Goal: Task Accomplishment & Management: Manage account settings

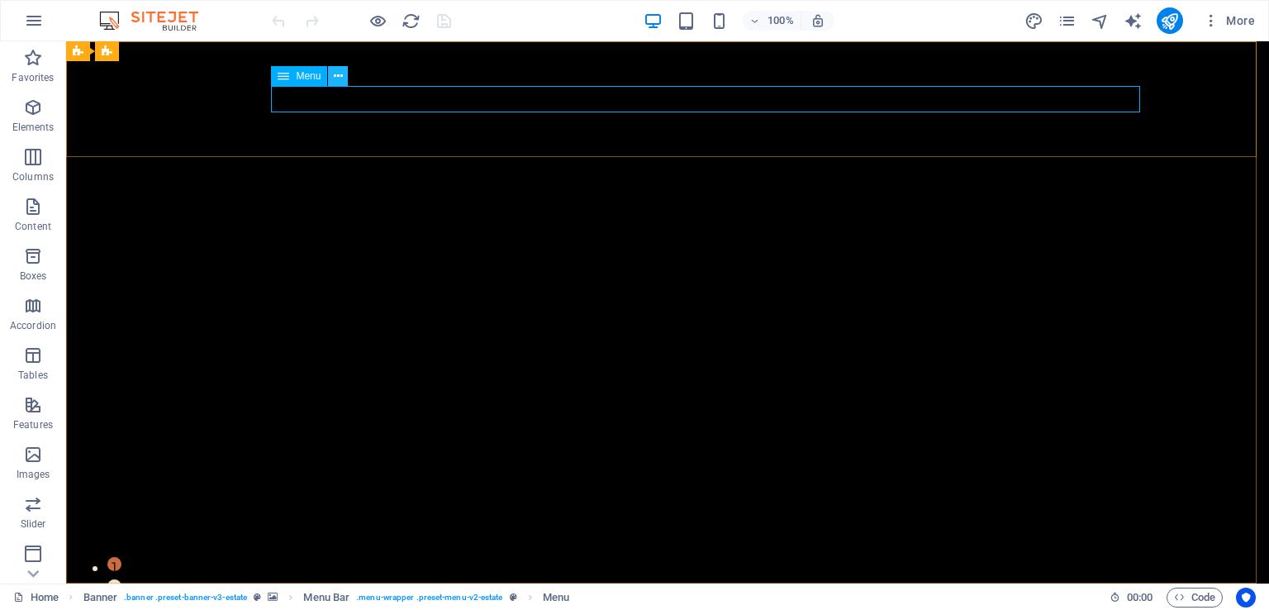
click at [336, 75] on icon at bounding box center [338, 76] width 9 height 17
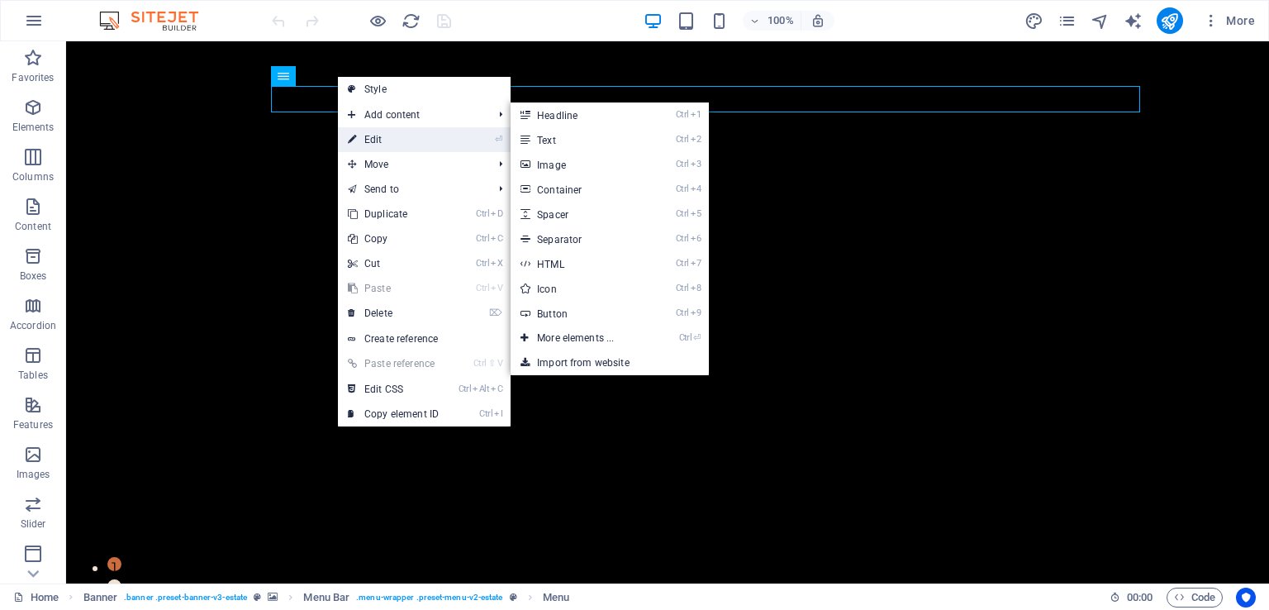
click at [388, 139] on link "⏎ Edit" at bounding box center [393, 139] width 111 height 25
select select
select select "1"
select select
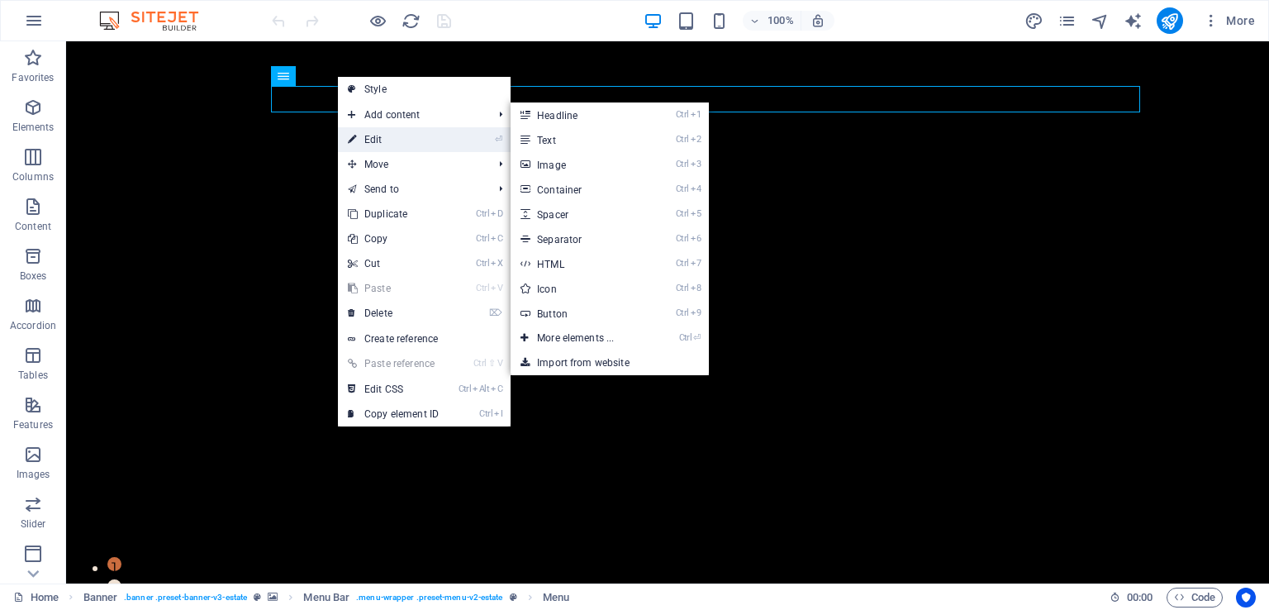
select select "2"
select select
select select "3"
select select
select select "4"
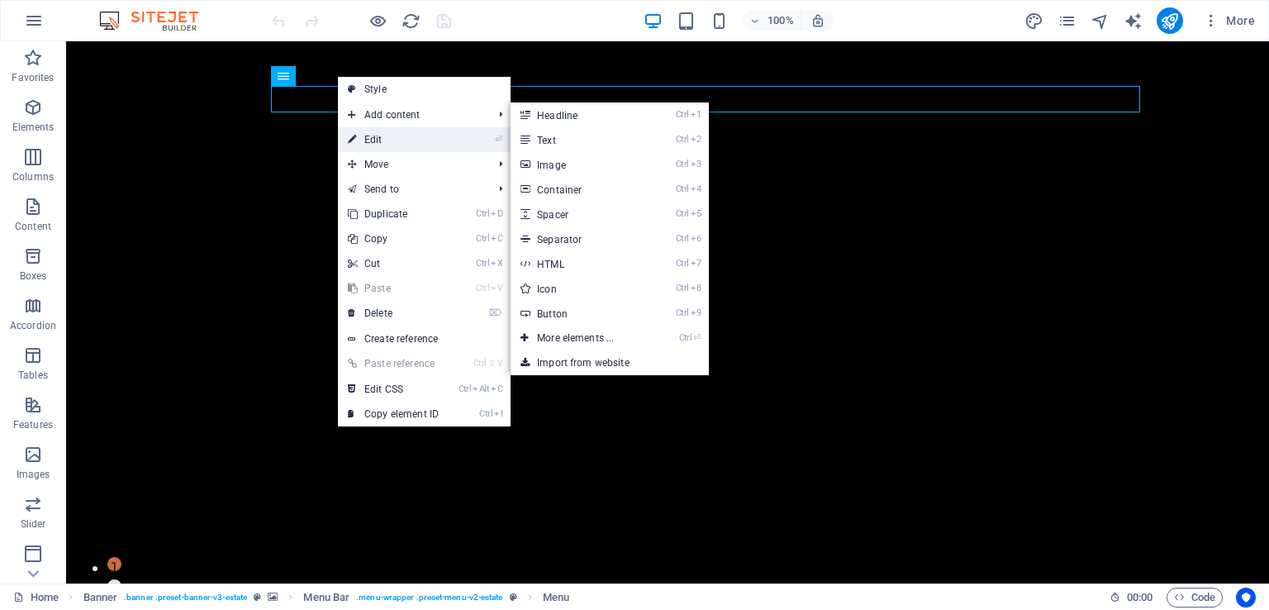
select select
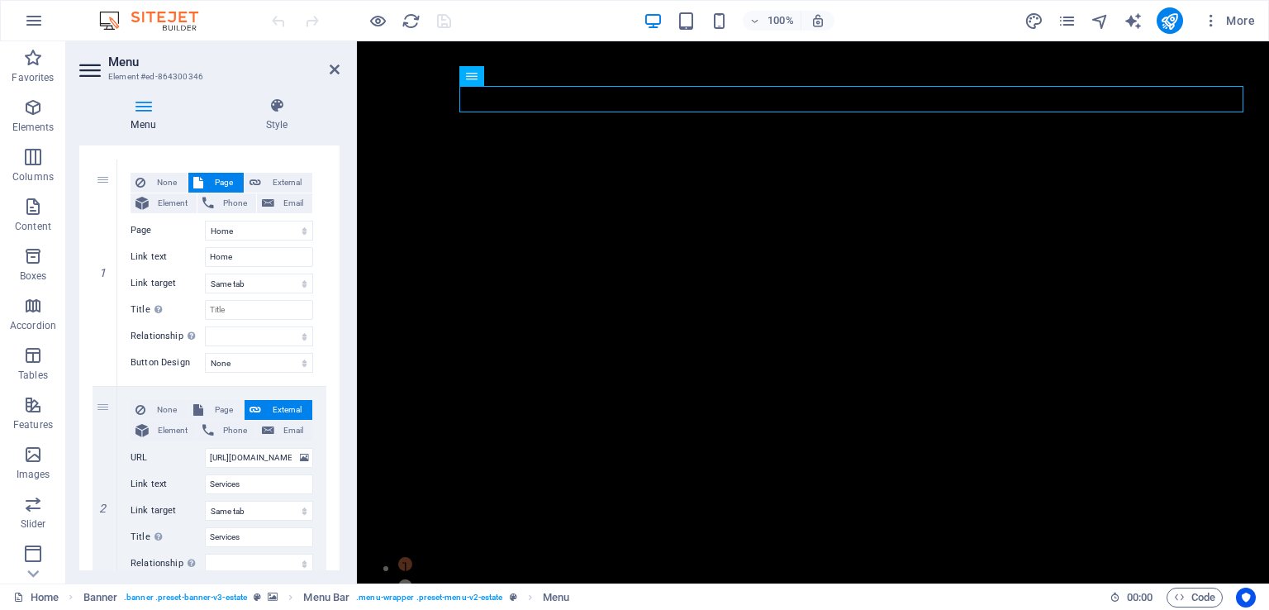
scroll to position [145, 0]
click at [291, 354] on select "None Default Primary Secondary" at bounding box center [259, 360] width 108 height 20
click at [288, 282] on select "New tab Same tab Overlay" at bounding box center [259, 281] width 108 height 20
click at [268, 100] on icon at bounding box center [277, 106] width 126 height 17
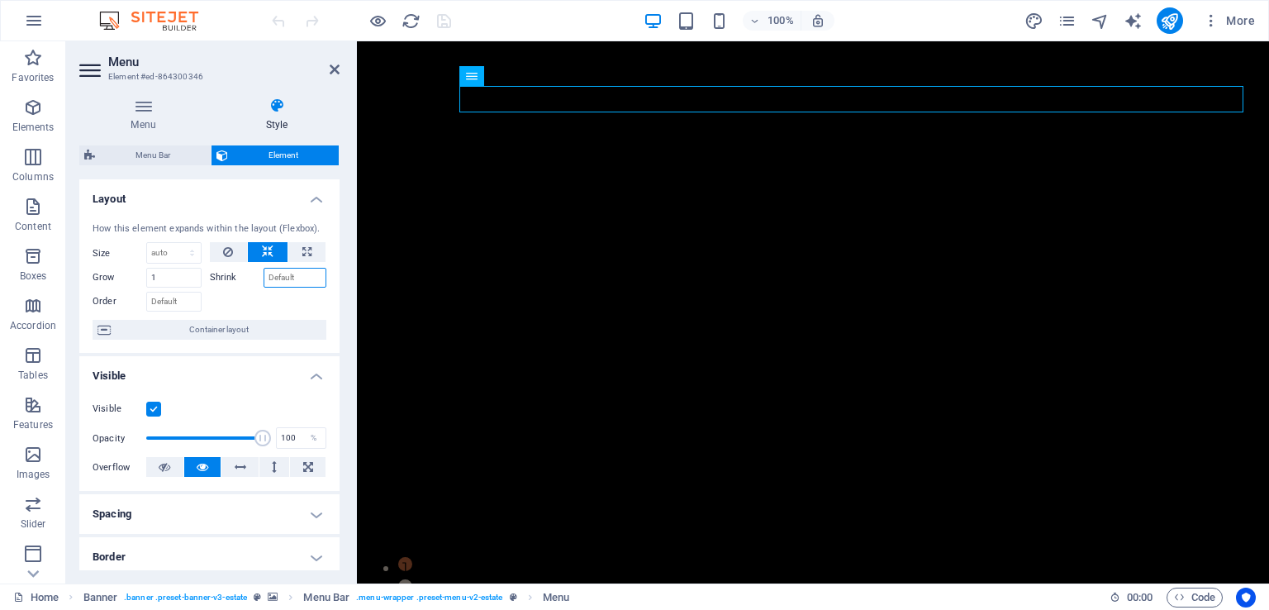
click at [291, 282] on input "Shrink" at bounding box center [296, 278] width 64 height 20
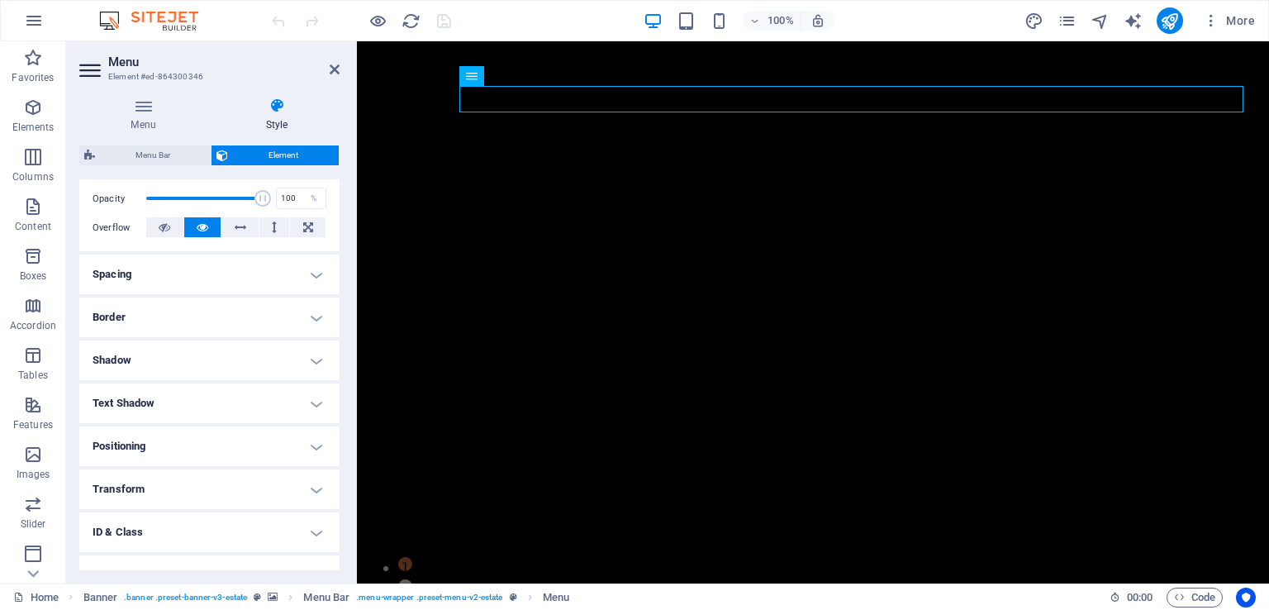
scroll to position [307, 0]
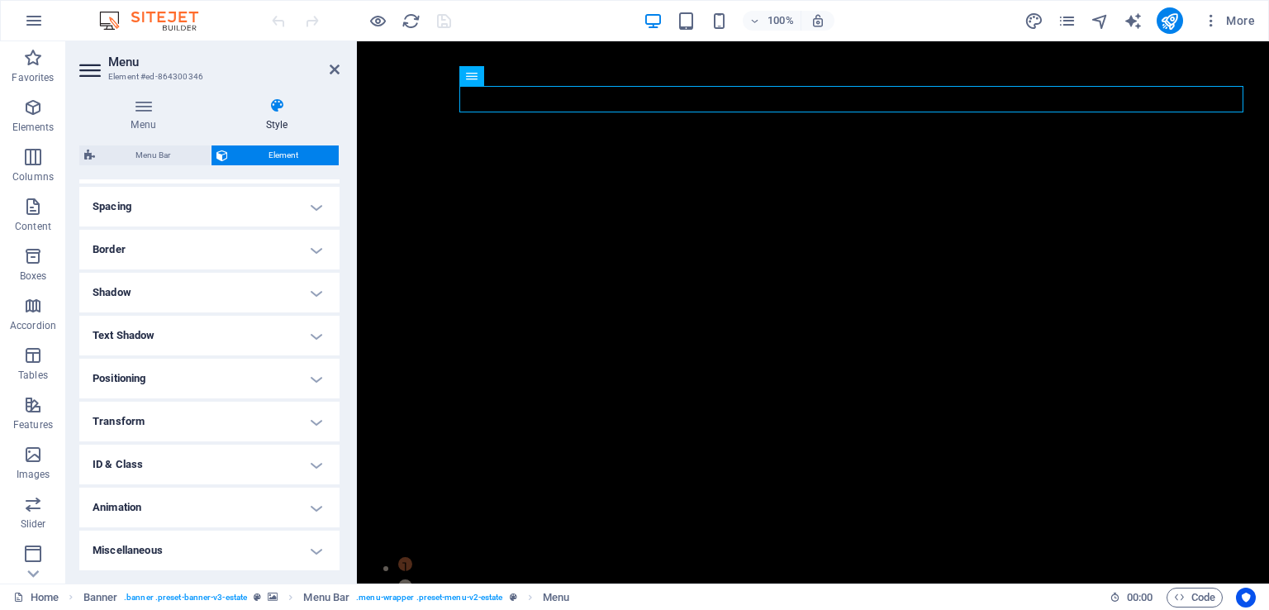
click at [312, 505] on h4 "Animation" at bounding box center [209, 508] width 260 height 40
click at [211, 551] on select "Don't animate Show / Hide Slide up/down Zoom in/out Slide left to right Slide r…" at bounding box center [210, 558] width 234 height 20
select select "move-right-to-left"
click at [93, 548] on select "Don't animate Show / Hide Slide up/down Zoom in/out Slide left to right Slide r…" at bounding box center [210, 558] width 234 height 20
select select "scroll"
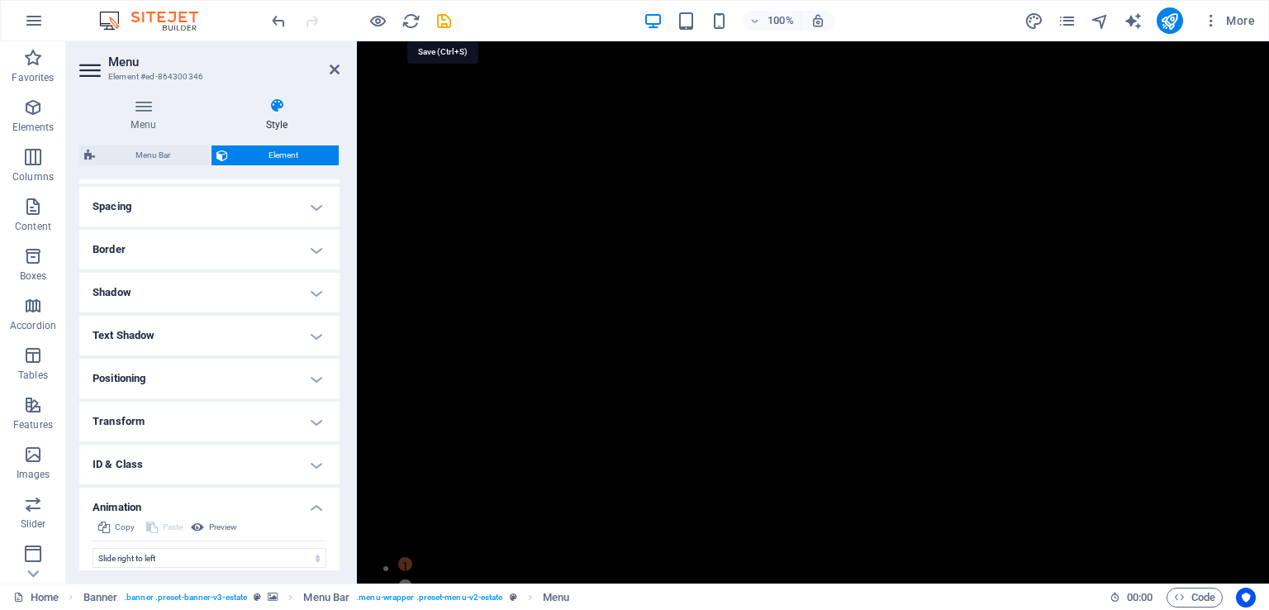
click at [444, 16] on icon "save" at bounding box center [444, 21] width 19 height 19
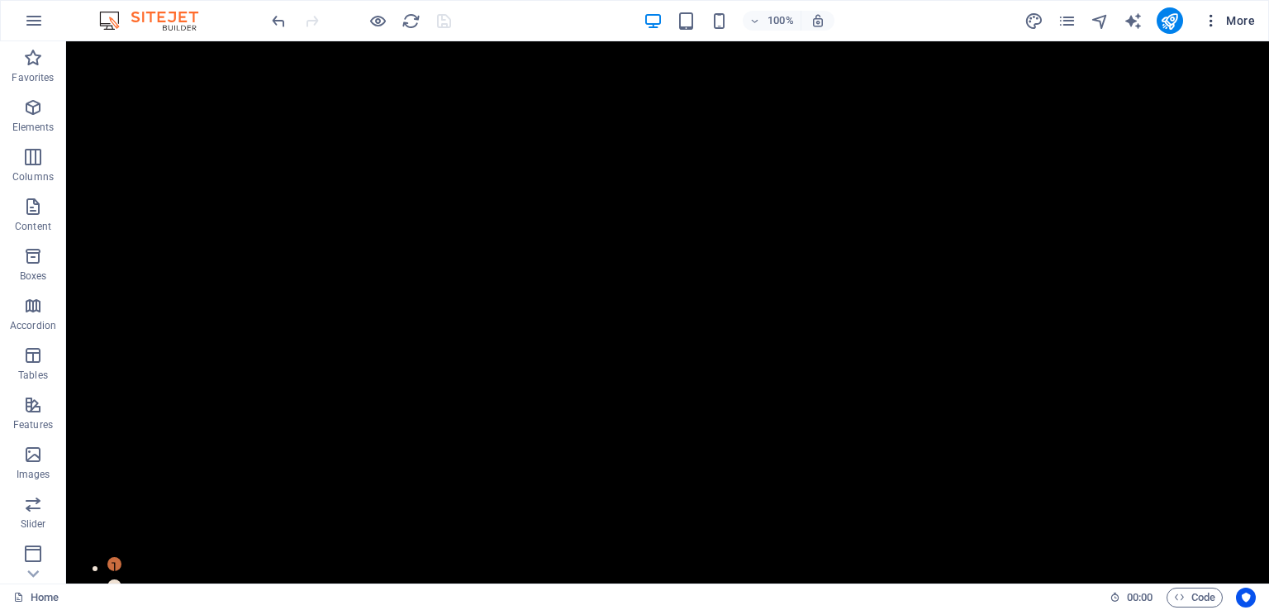
click at [1257, 18] on button "More" at bounding box center [1228, 20] width 65 height 26
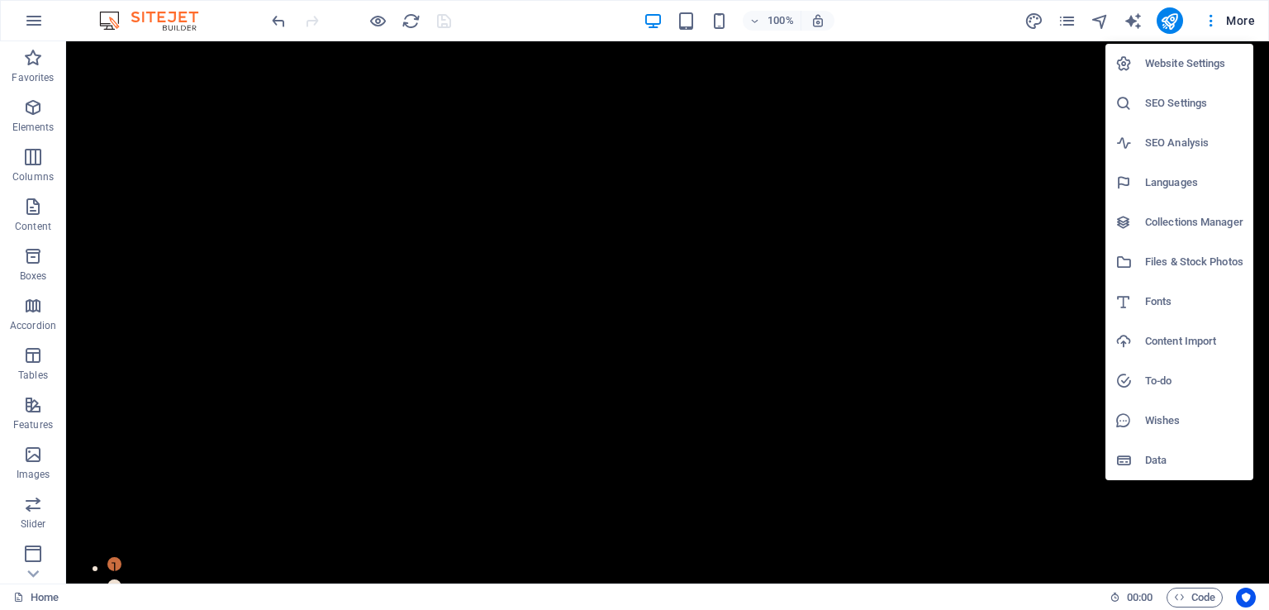
click at [1198, 63] on h6 "Website Settings" at bounding box center [1194, 64] width 98 height 20
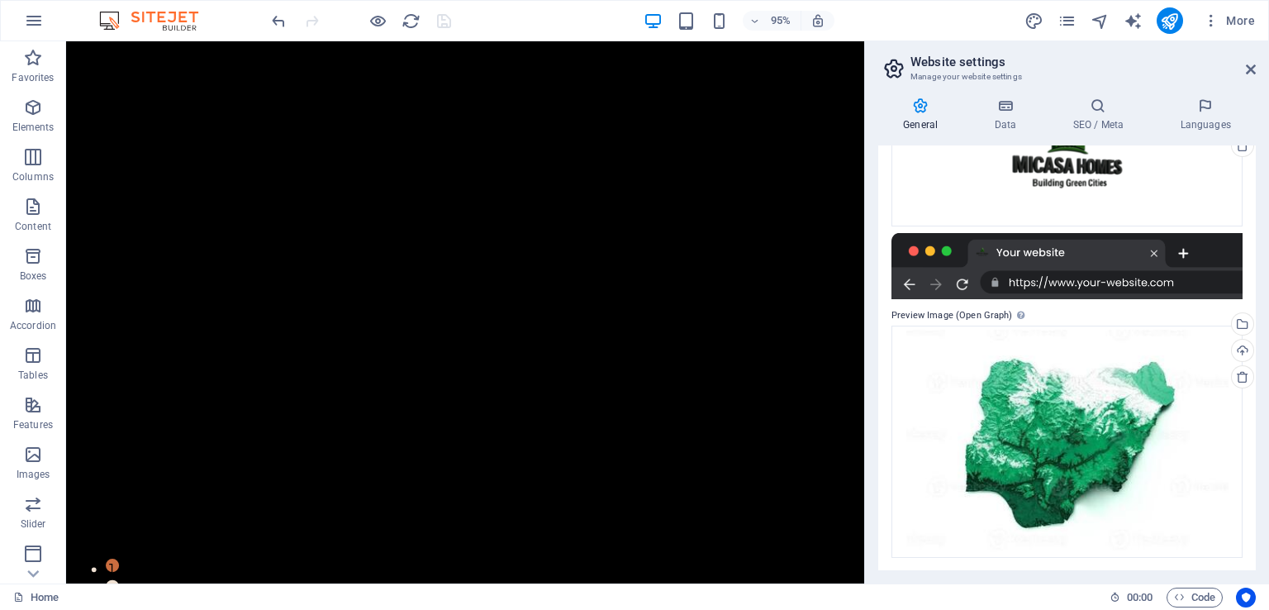
scroll to position [0, 0]
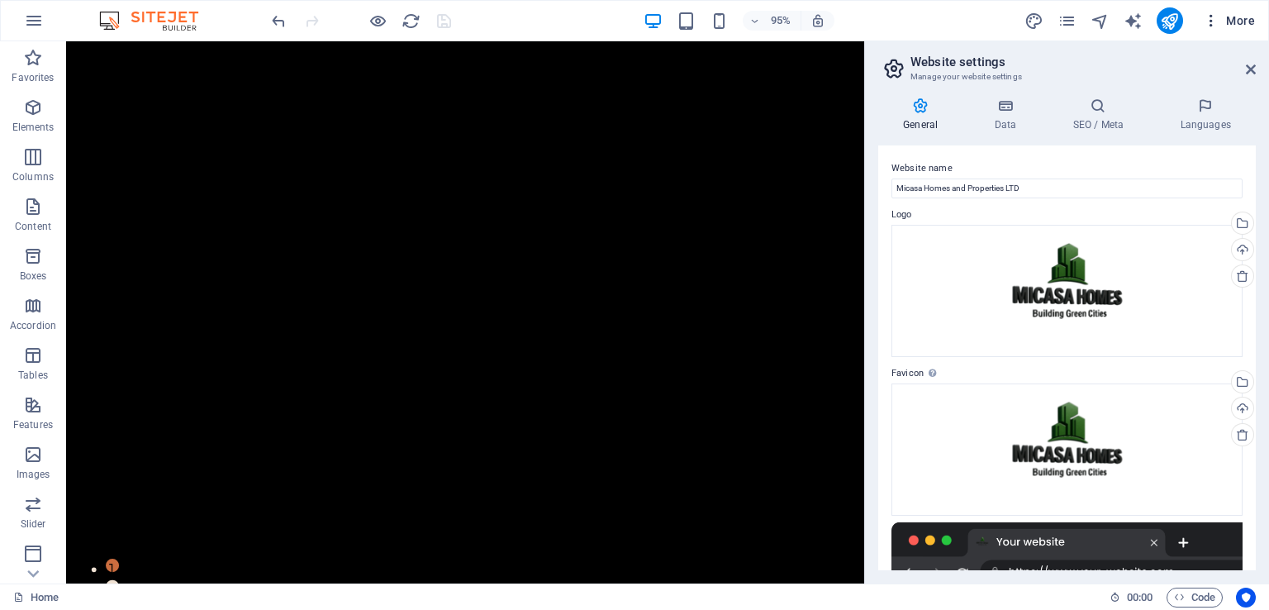
click at [1229, 24] on span "More" at bounding box center [1229, 20] width 52 height 17
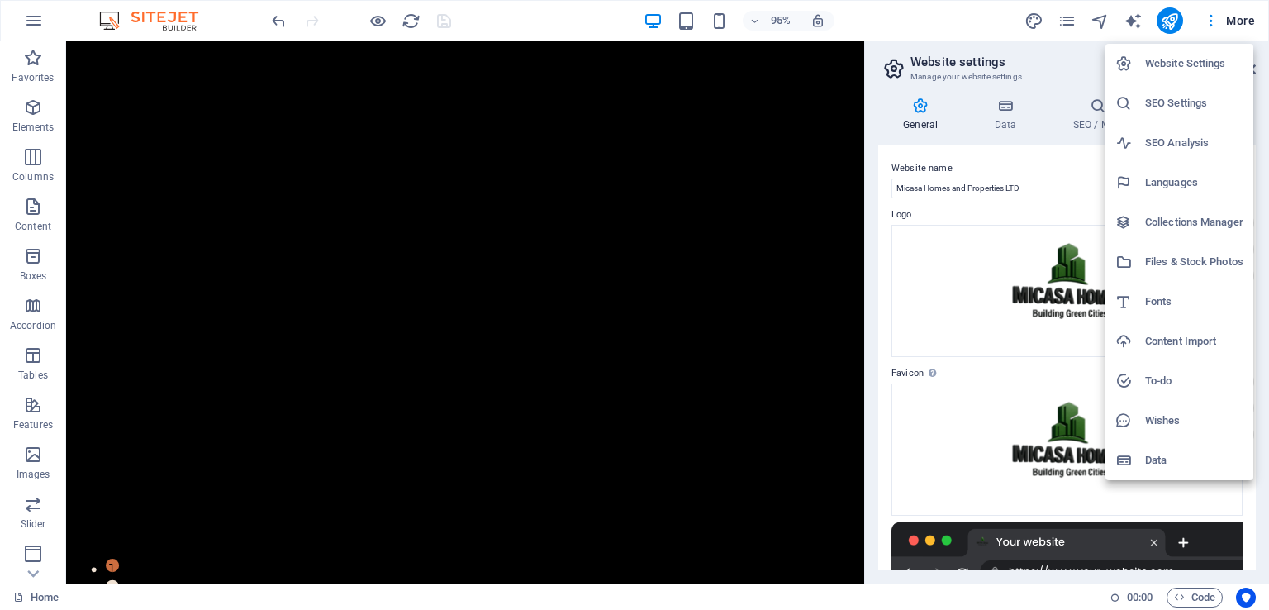
click at [1174, 100] on h6 "SEO Settings" at bounding box center [1194, 103] width 98 height 20
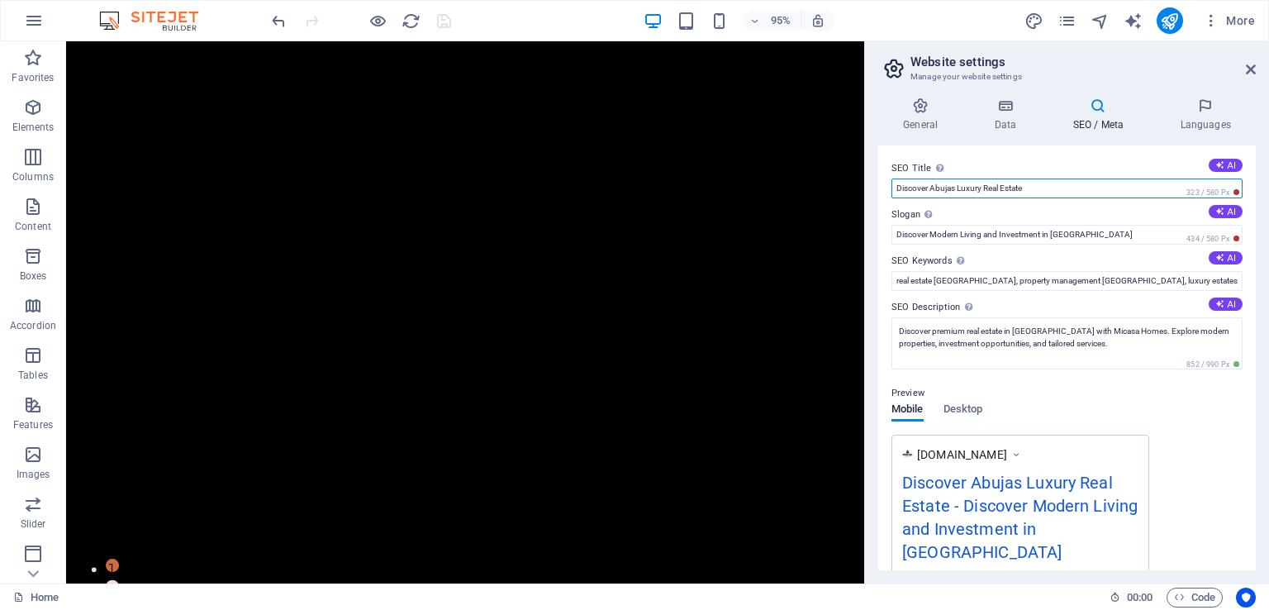
click at [949, 188] on input "Discover Abujas Luxury Real Estate" at bounding box center [1067, 188] width 351 height 20
type input "Discover Abuja's Luxury Real Estate"
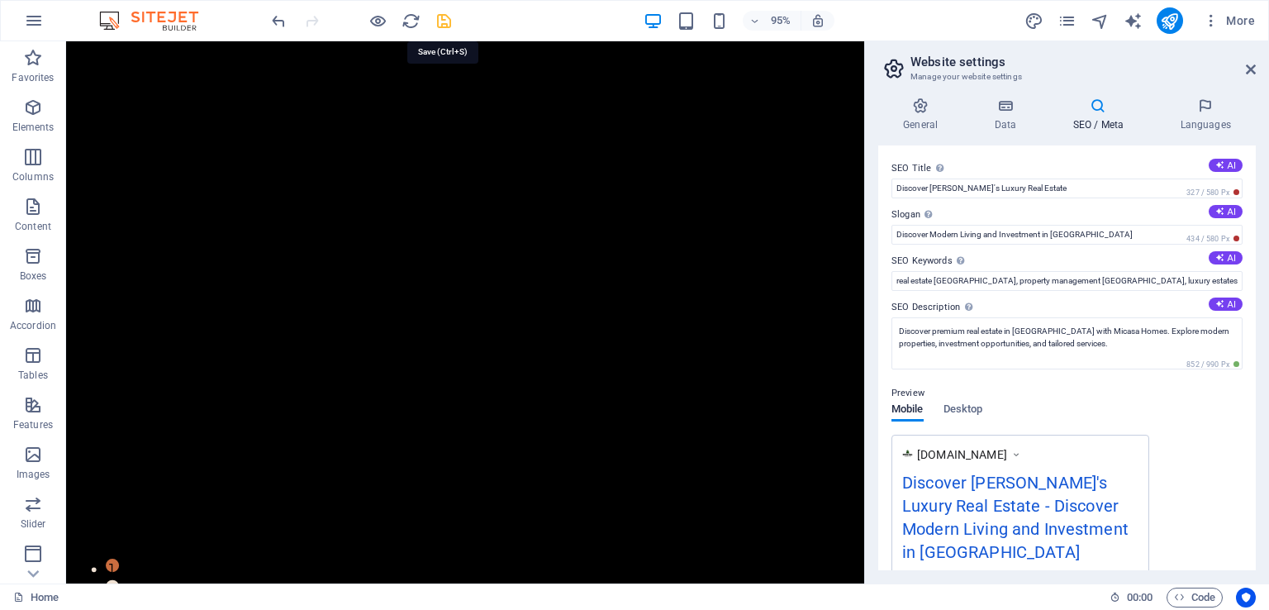
click at [438, 18] on icon "save" at bounding box center [444, 21] width 19 height 19
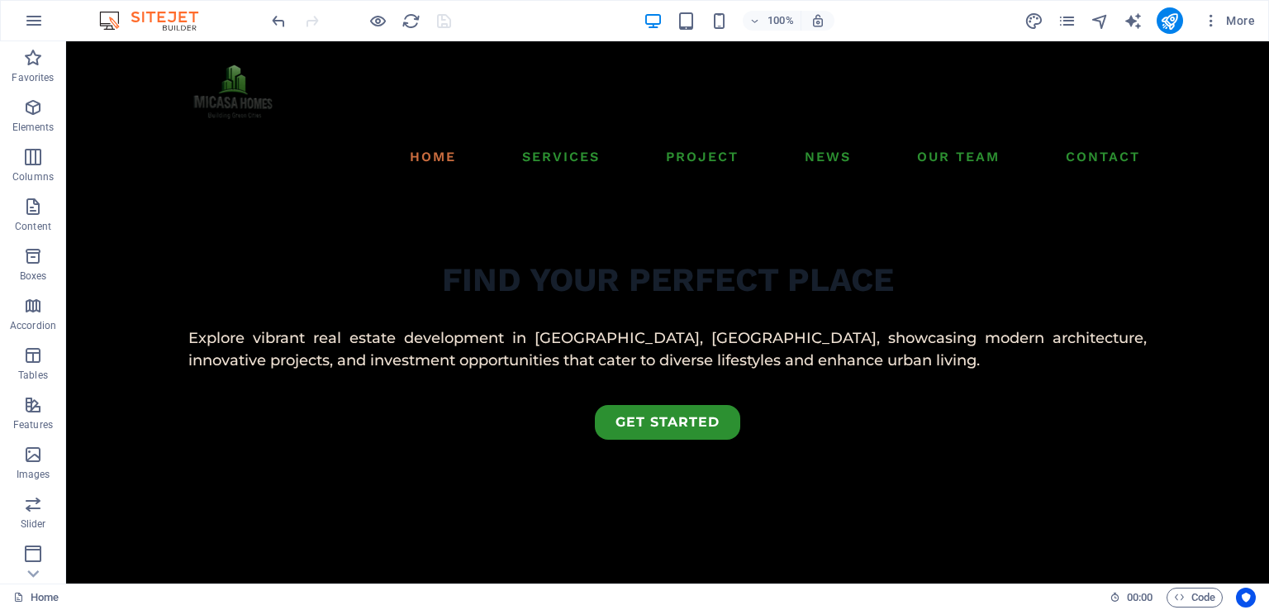
scroll to position [505, 0]
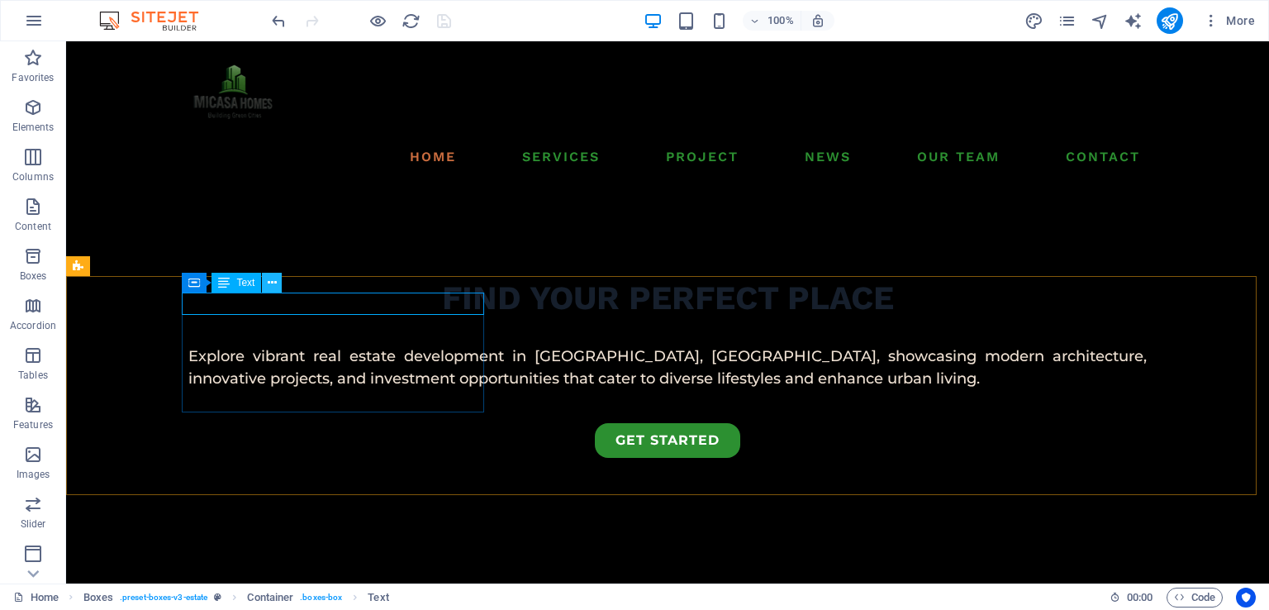
click at [271, 285] on icon at bounding box center [272, 282] width 9 height 17
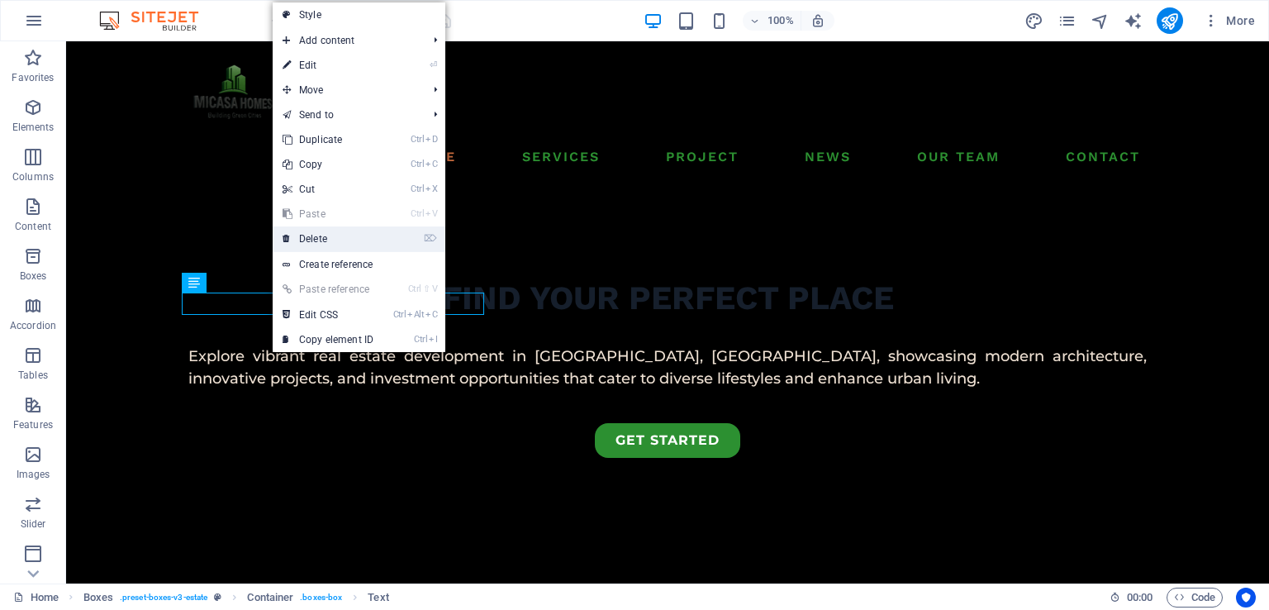
click at [323, 231] on link "⌦ Delete" at bounding box center [328, 238] width 111 height 25
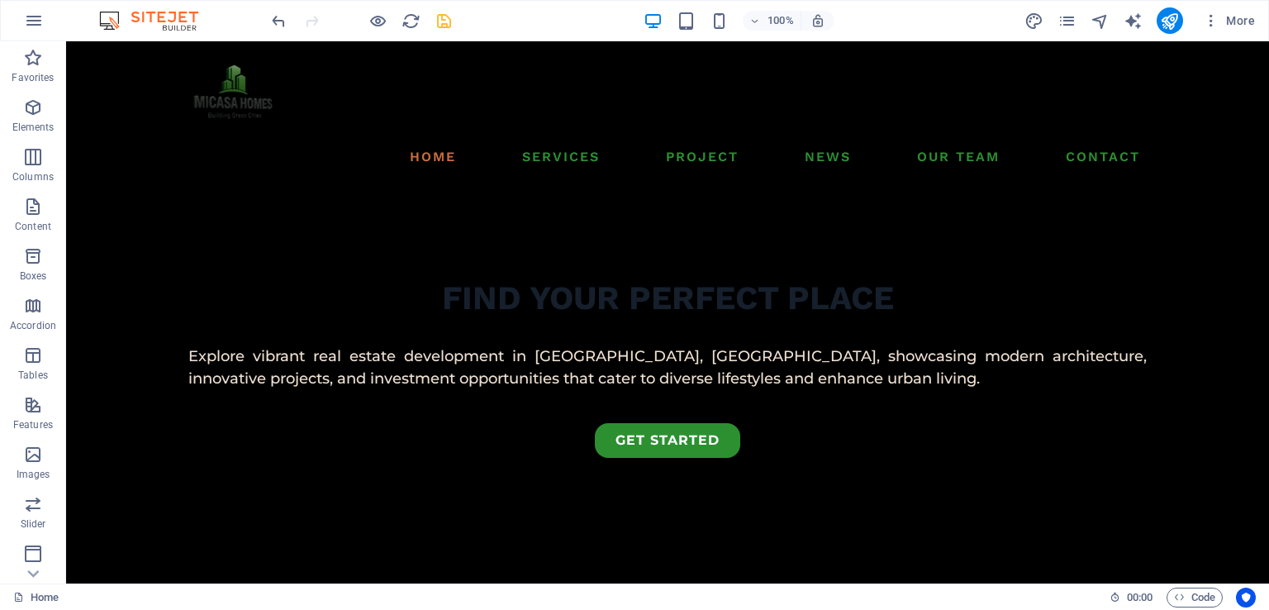
click at [436, 12] on icon "save" at bounding box center [444, 21] width 19 height 19
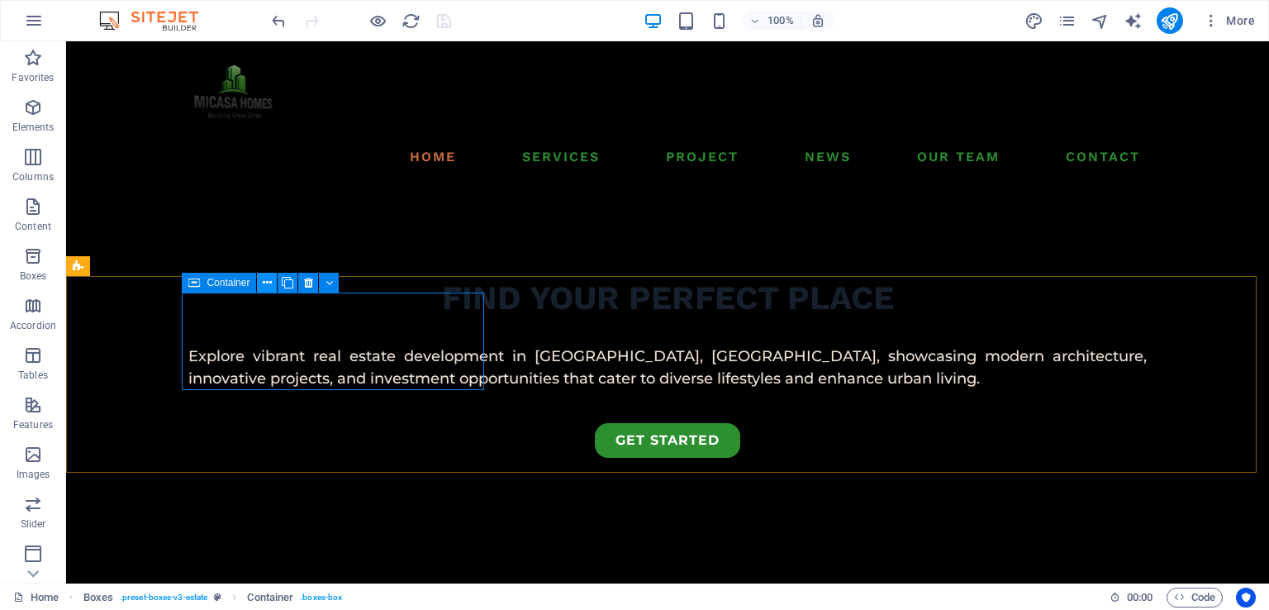
click at [269, 283] on icon at bounding box center [267, 282] width 9 height 17
click at [271, 283] on icon at bounding box center [267, 282] width 9 height 17
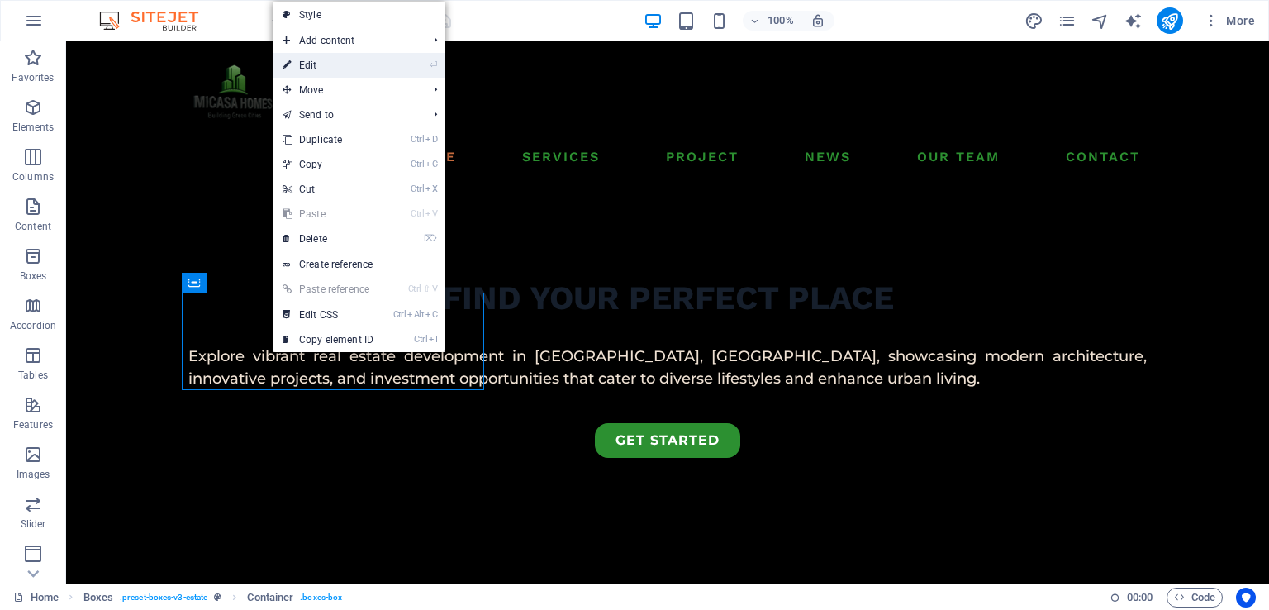
click at [323, 67] on link "⏎ Edit" at bounding box center [328, 65] width 111 height 25
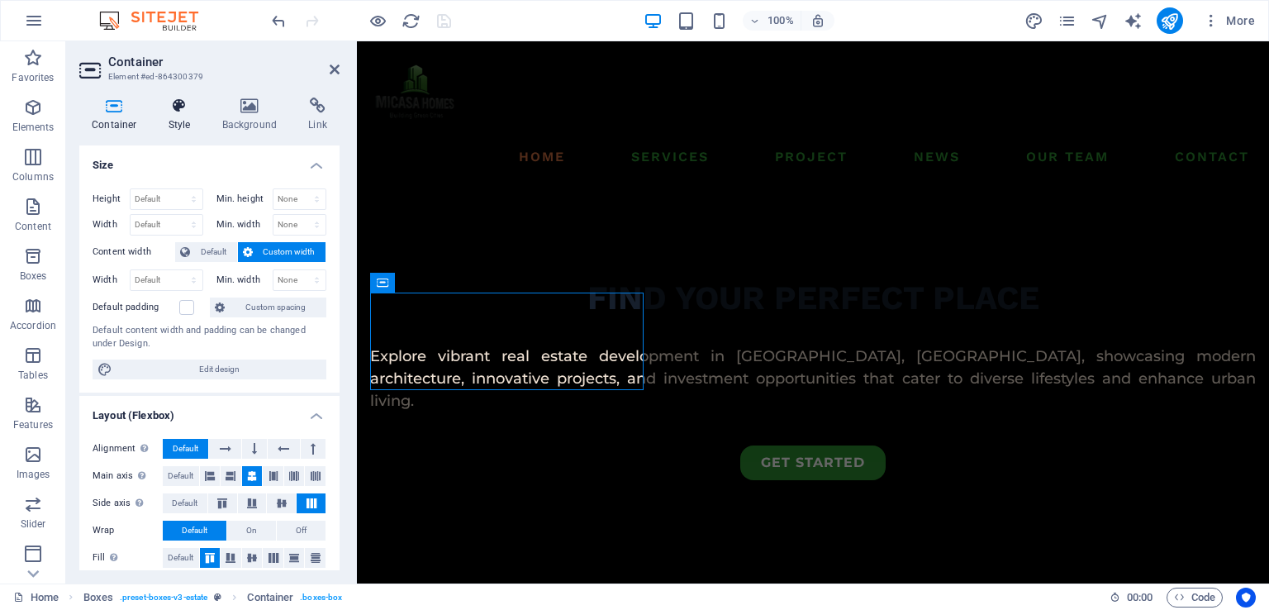
click at [196, 117] on h4 "Style" at bounding box center [183, 115] width 54 height 35
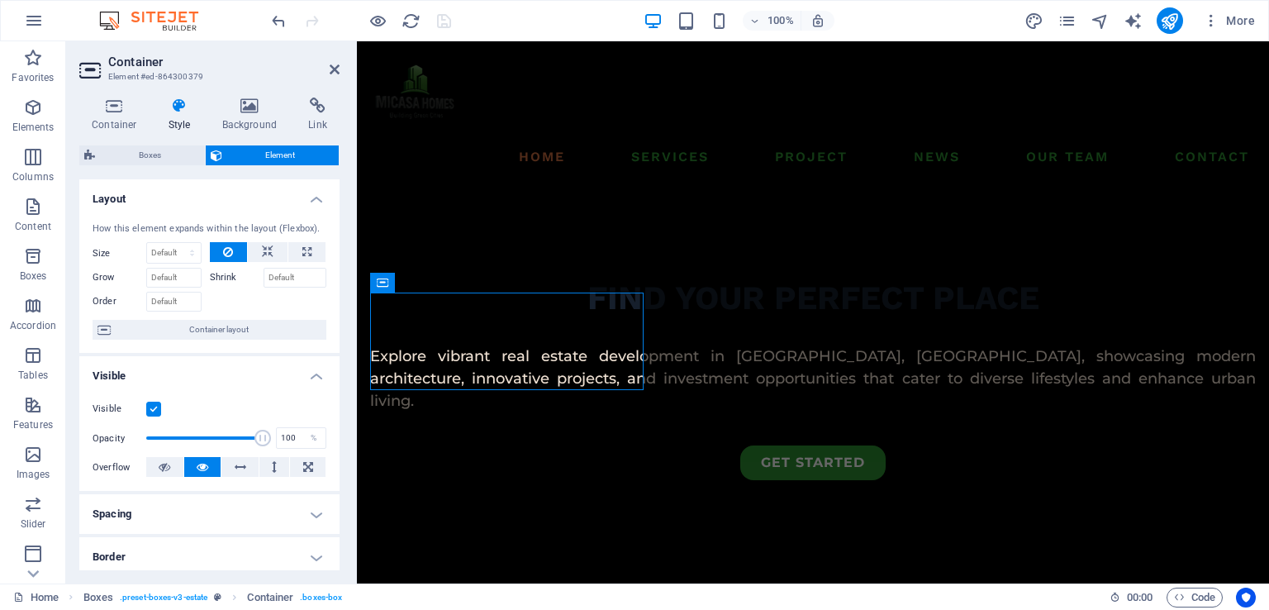
drag, startPoint x: 335, startPoint y: 319, endPoint x: 346, endPoint y: 366, distance: 48.3
click at [346, 366] on div "Container Style Background Link Size Height Default px rem % vh vw Min. height …" at bounding box center [209, 333] width 287 height 499
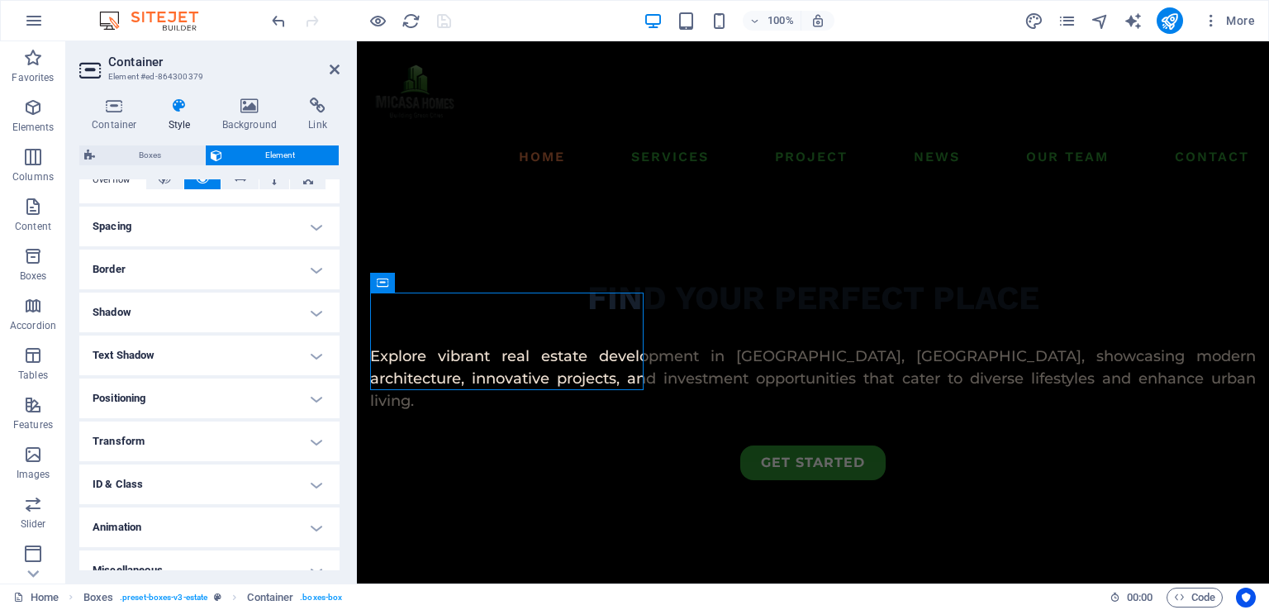
scroll to position [307, 0]
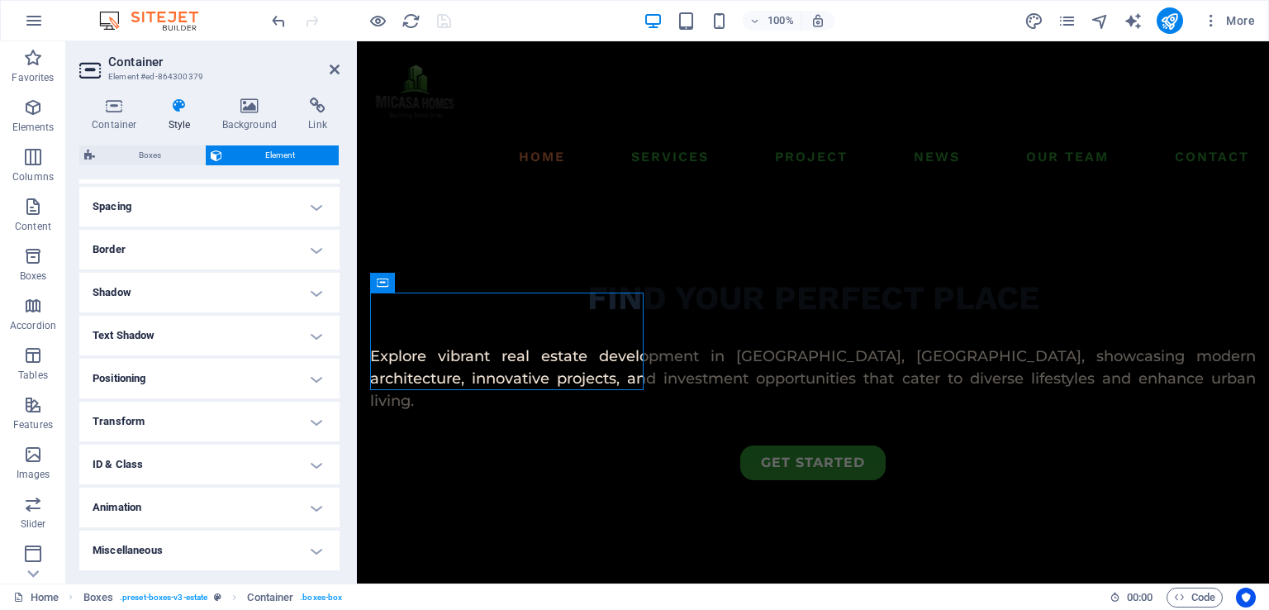
click at [306, 513] on h4 "Animation" at bounding box center [209, 508] width 260 height 40
click at [231, 564] on select "Don't animate Show / Hide Slide up/down Zoom in/out Slide left to right Slide r…" at bounding box center [210, 558] width 234 height 20
select select "move-bottom-to-top"
click at [93, 548] on select "Don't animate Show / Hide Slide up/down Zoom in/out Slide left to right Slide r…" at bounding box center [210, 558] width 234 height 20
select select "scroll"
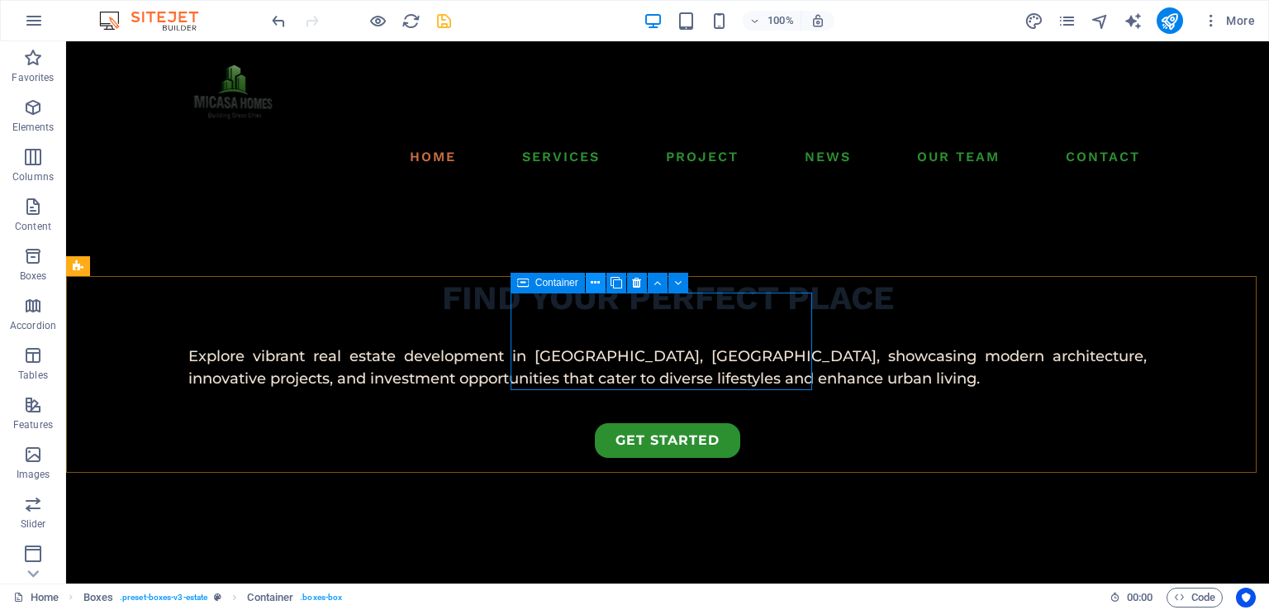
click at [600, 285] on icon at bounding box center [595, 282] width 9 height 17
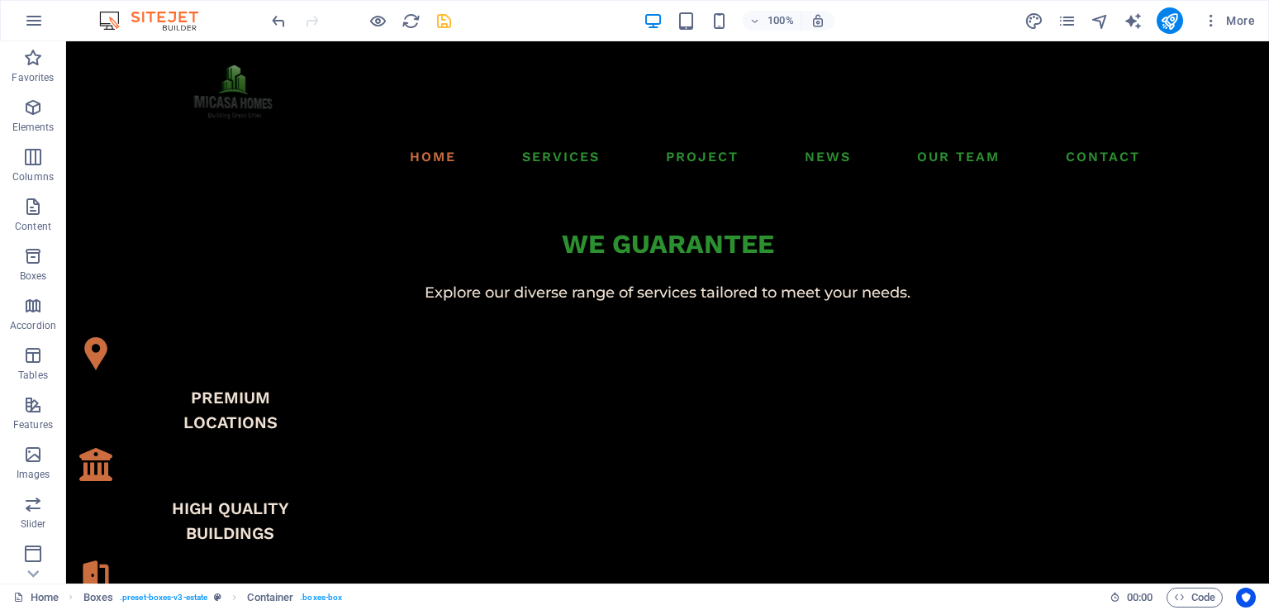
scroll to position [892, 0]
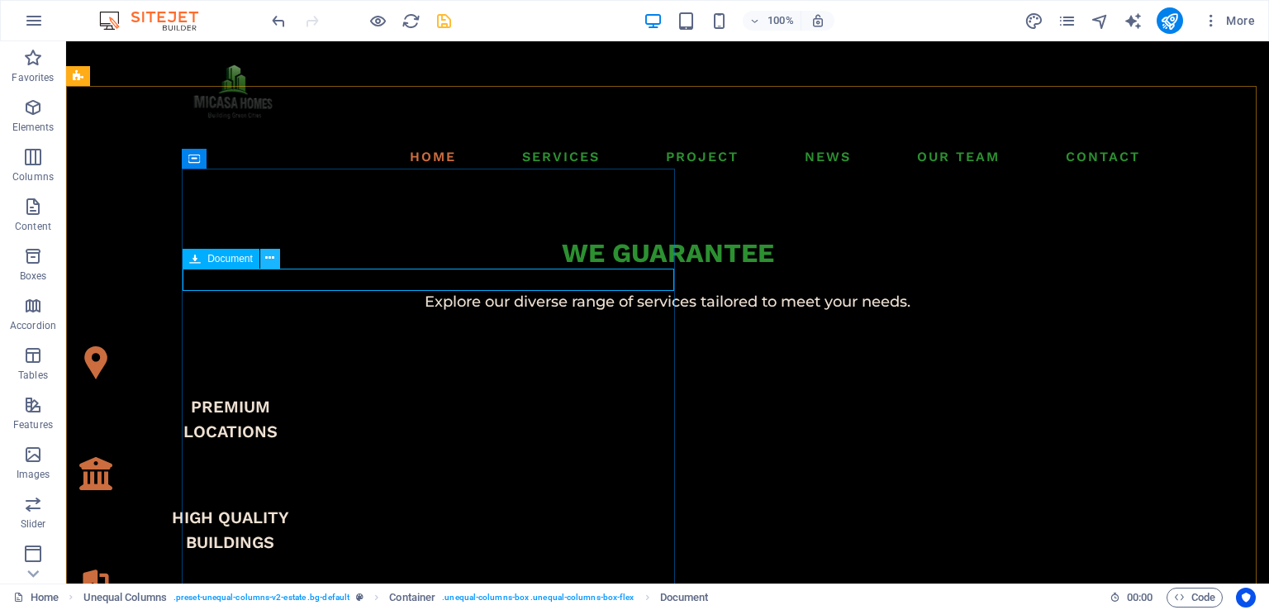
click at [273, 257] on icon at bounding box center [269, 258] width 9 height 17
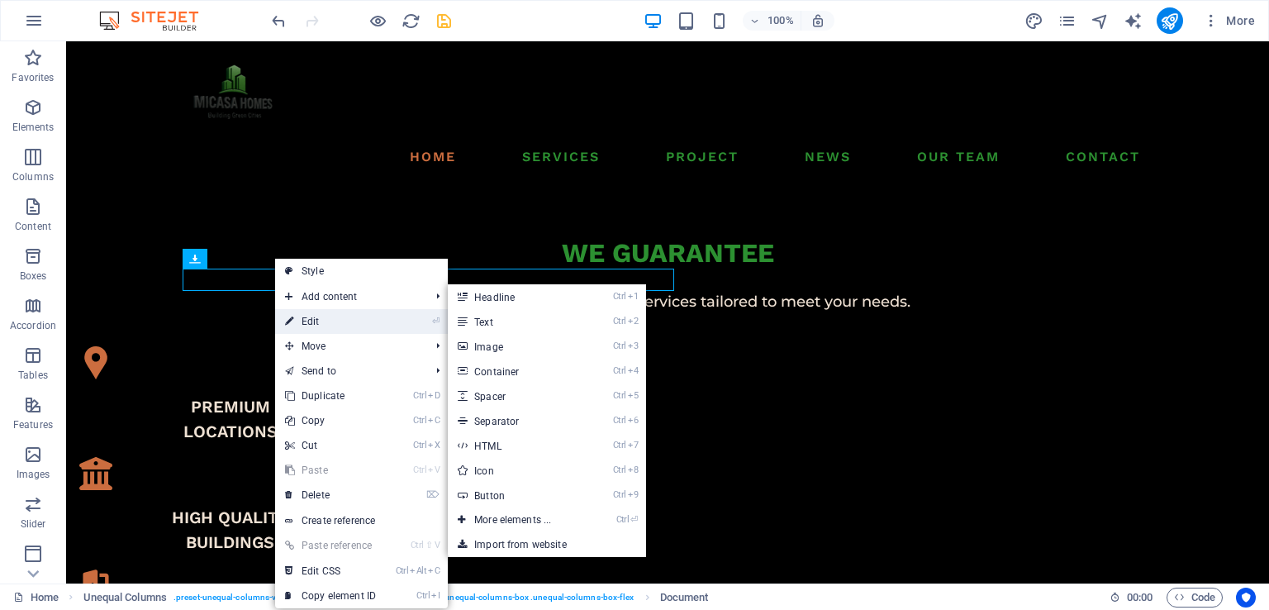
click at [313, 315] on link "⏎ Edit" at bounding box center [330, 321] width 111 height 25
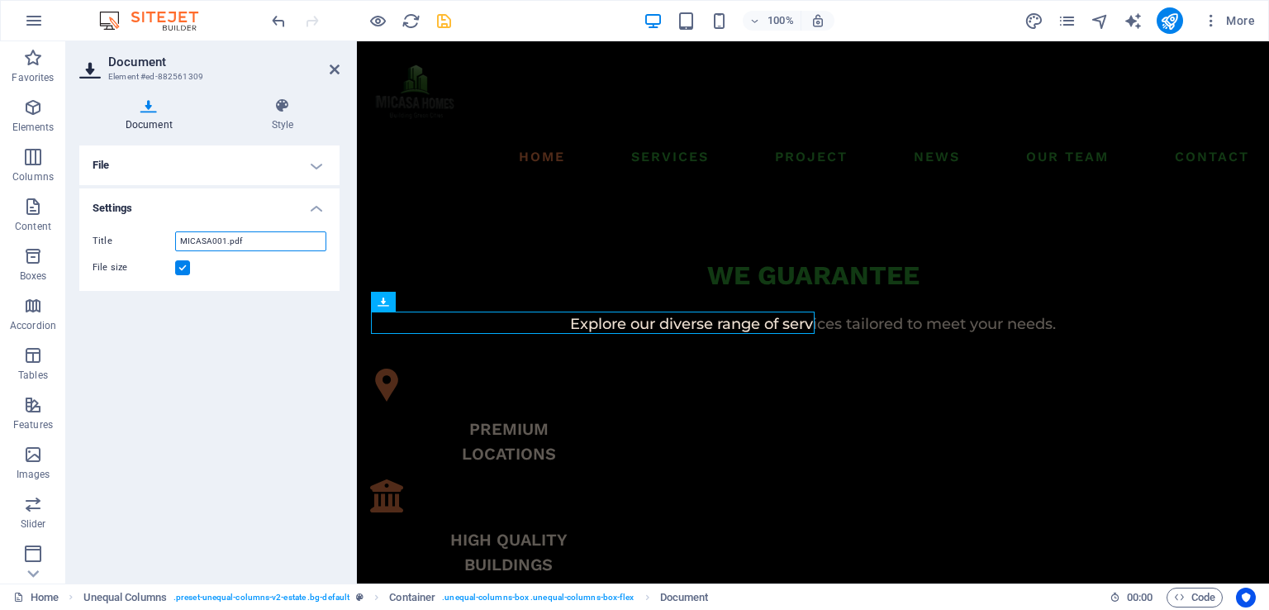
click at [242, 245] on input "MICASA001.pdf" at bounding box center [250, 241] width 151 height 20
drag, startPoint x: 266, startPoint y: 240, endPoint x: 75, endPoint y: 230, distance: 191.1
click at [75, 230] on div "Document Style File Drag files here, click to choose files or select files from…" at bounding box center [209, 333] width 287 height 499
click at [183, 276] on div "File size" at bounding box center [210, 268] width 234 height 20
click at [183, 269] on label at bounding box center [182, 267] width 15 height 15
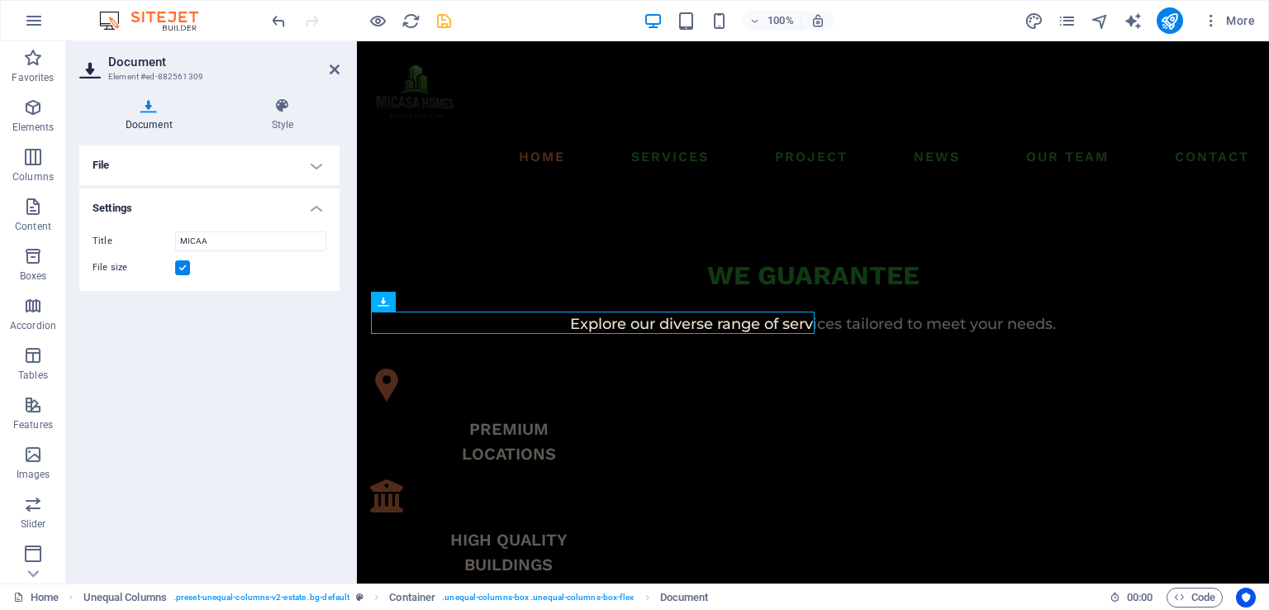
click at [0, 0] on input "File size" at bounding box center [0, 0] width 0 height 0
click at [242, 245] on input "MICAA" at bounding box center [250, 241] width 151 height 20
type input "M"
type input "l"
type input "LAYOUT"
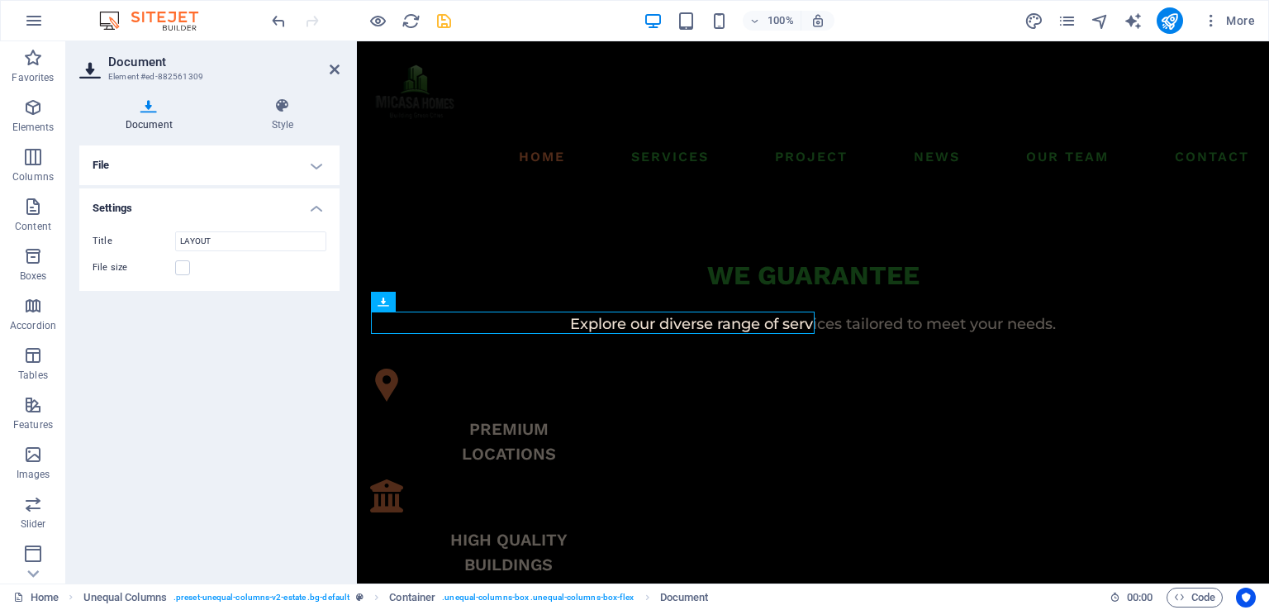
click at [253, 311] on div "File Drag files here, click to choose files or select files from Files or our f…" at bounding box center [209, 357] width 260 height 425
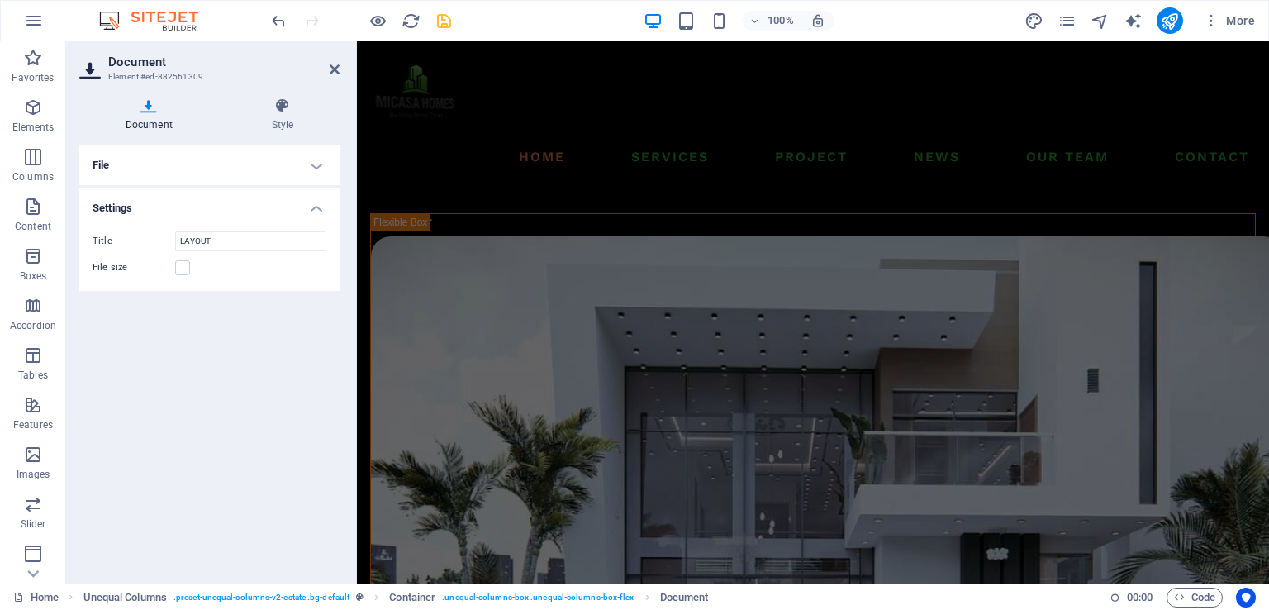
scroll to position [1540, 0]
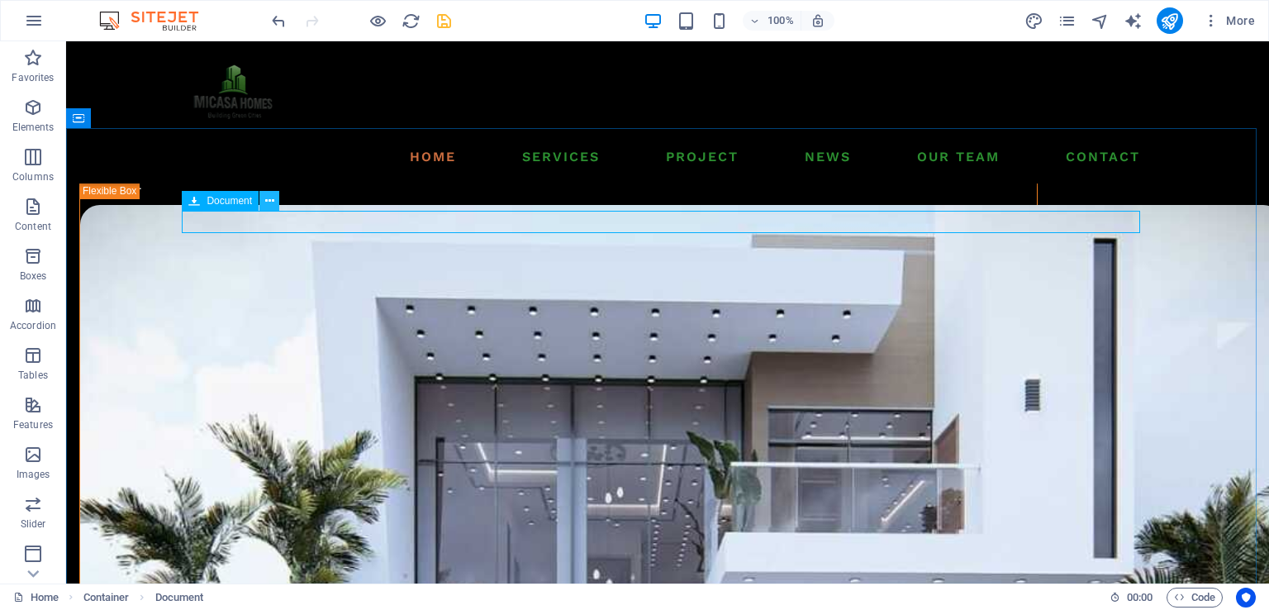
click at [265, 206] on icon at bounding box center [269, 201] width 9 height 17
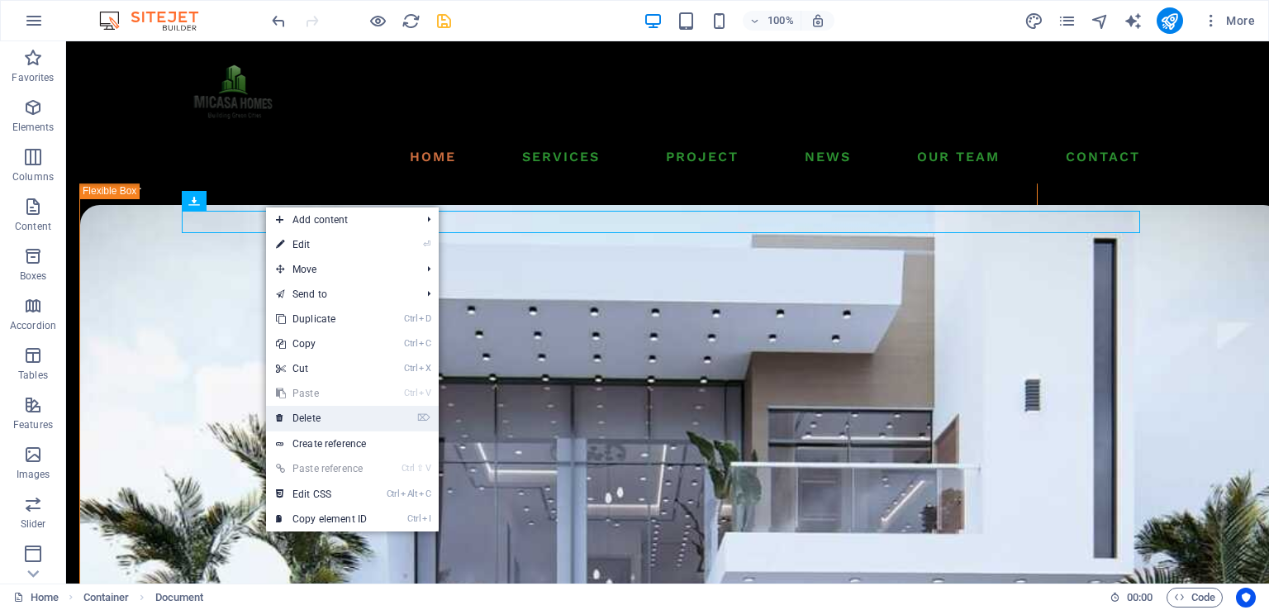
click at [337, 426] on link "⌦ Delete" at bounding box center [321, 418] width 111 height 25
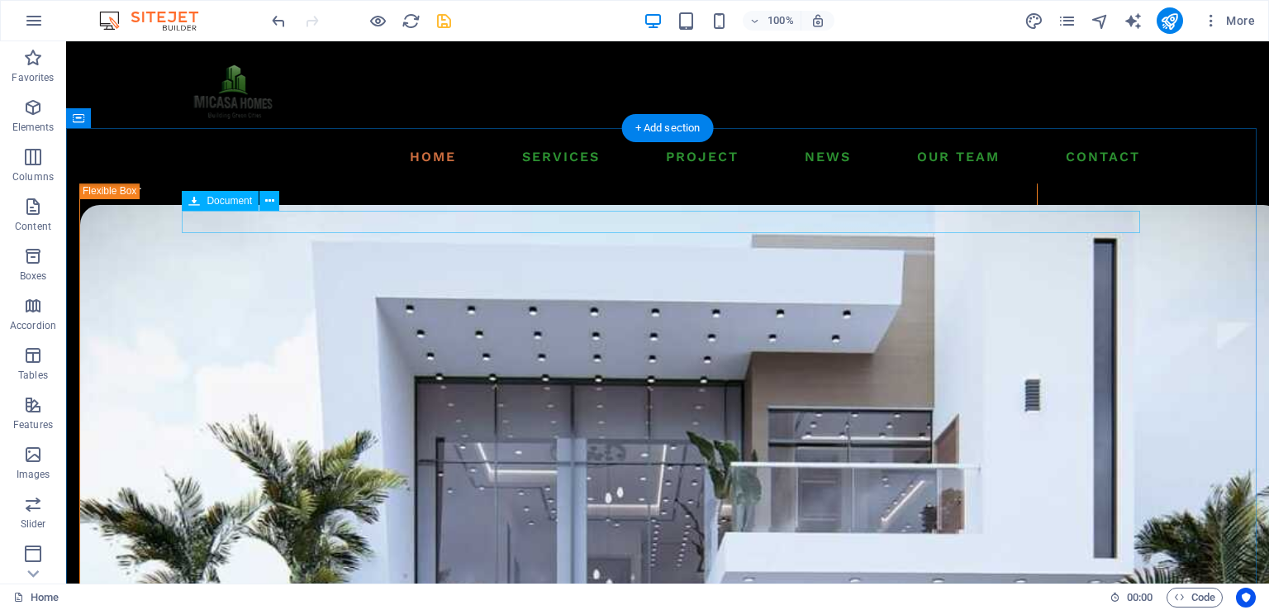
click at [270, 201] on icon at bounding box center [269, 201] width 9 height 17
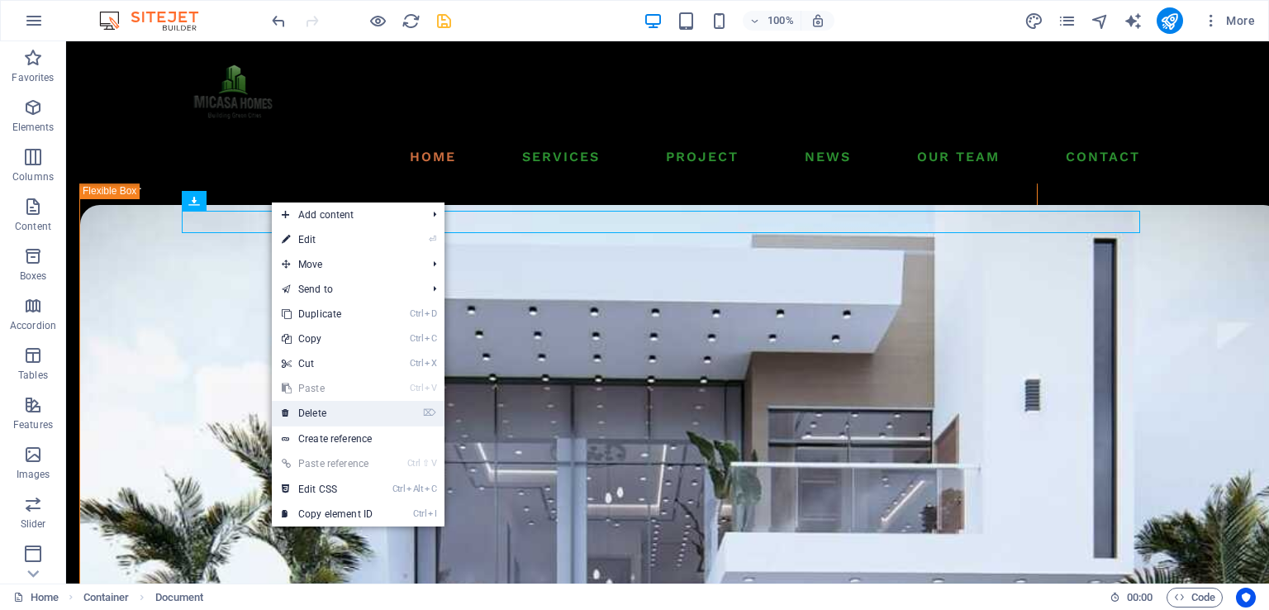
click at [310, 407] on link "⌦ Delete" at bounding box center [327, 413] width 111 height 25
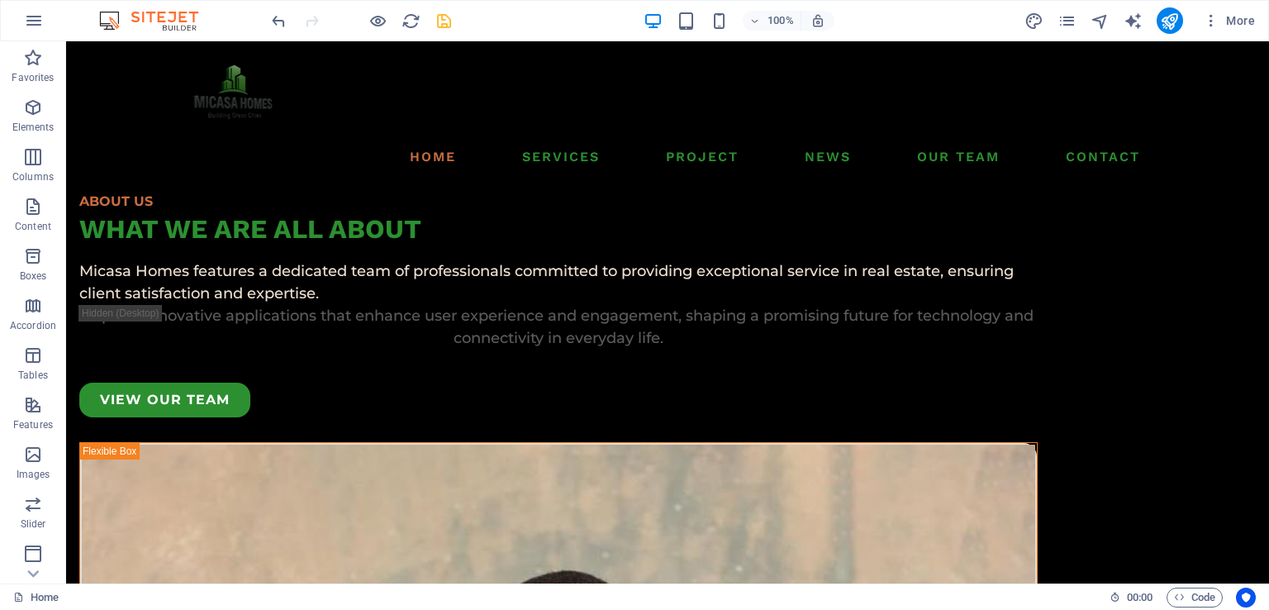
scroll to position [5060, 0]
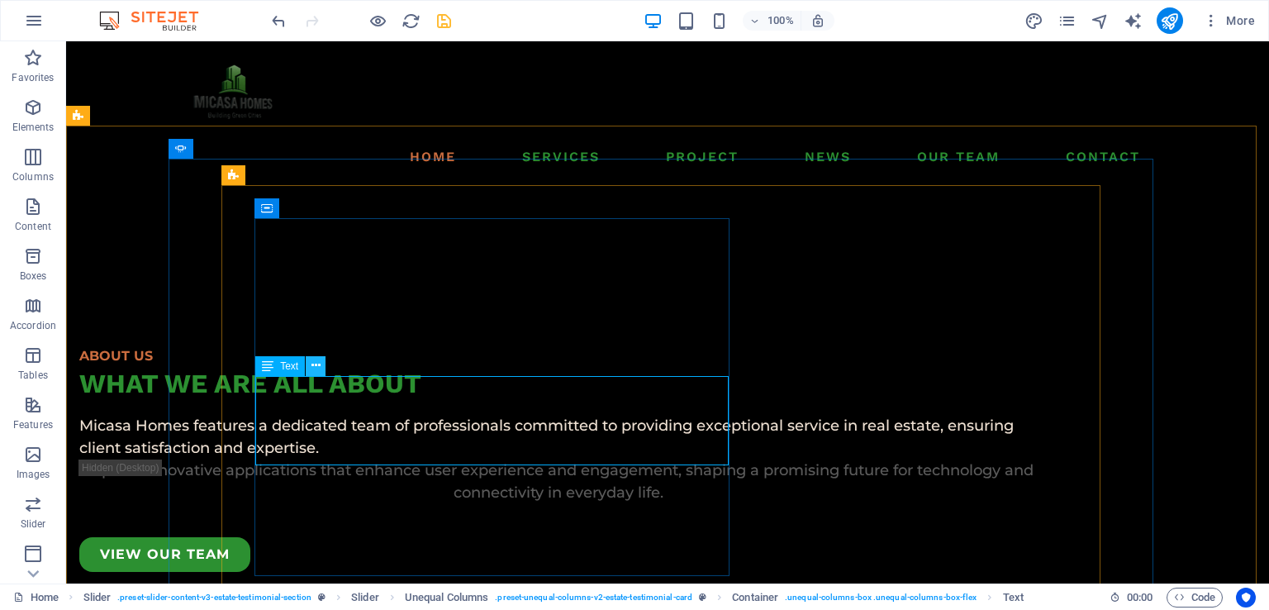
click at [318, 373] on icon at bounding box center [316, 365] width 9 height 17
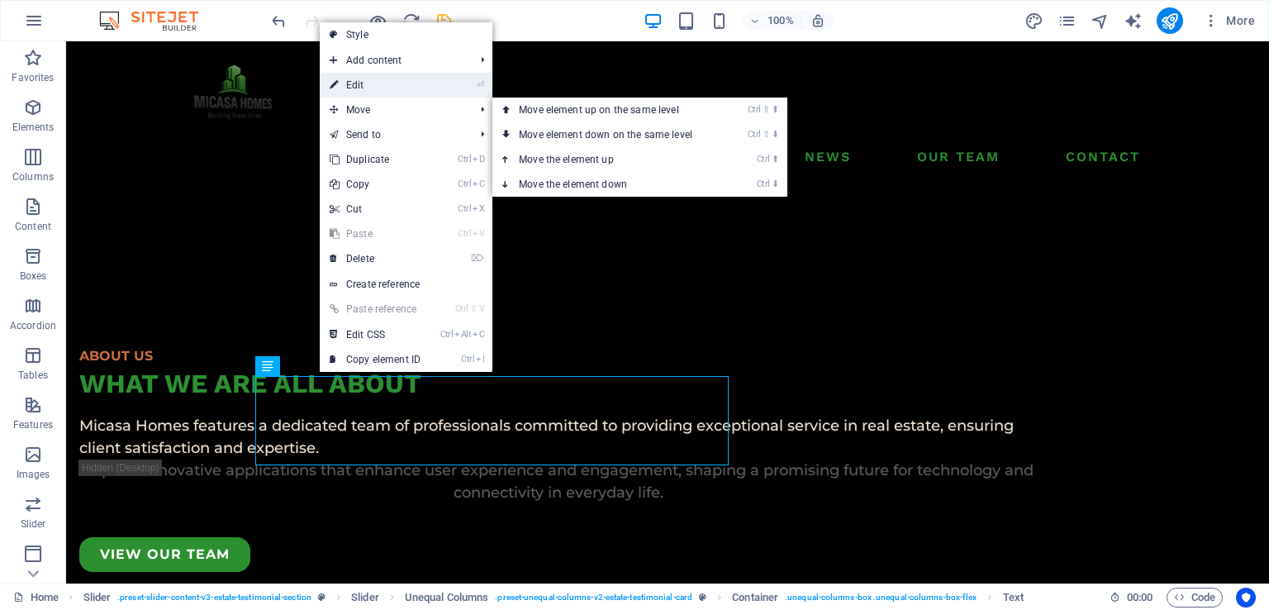
drag, startPoint x: 360, startPoint y: 84, endPoint x: 3, endPoint y: 43, distance: 359.3
click at [360, 84] on link "⏎ Edit" at bounding box center [375, 85] width 111 height 25
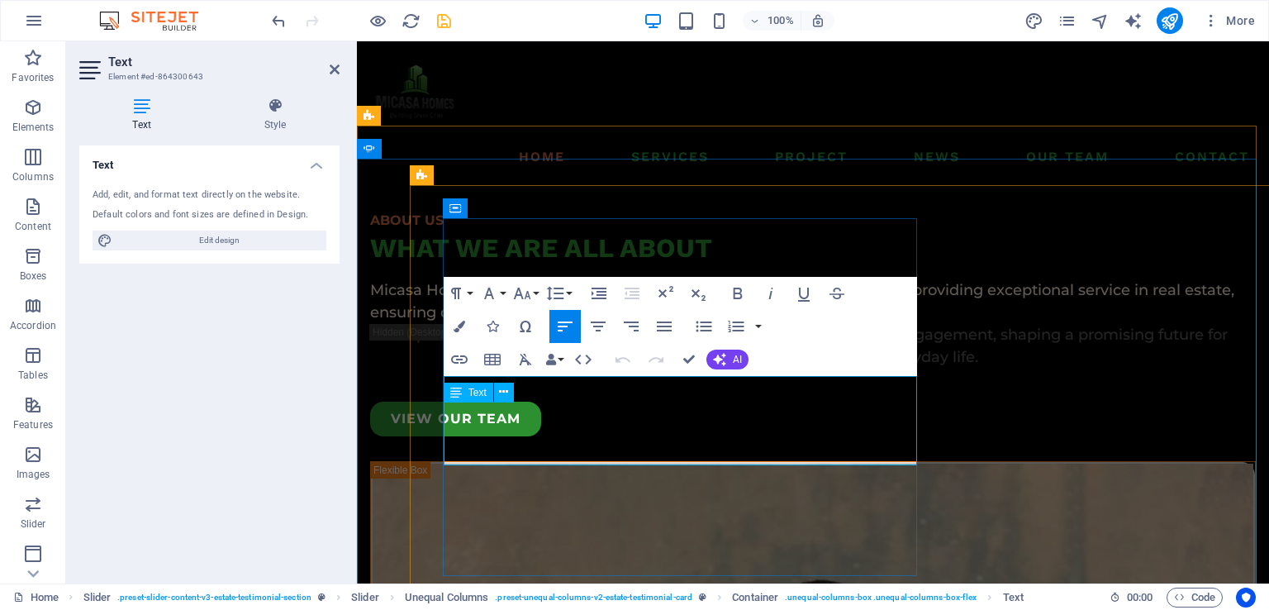
scroll to position [5021, 0]
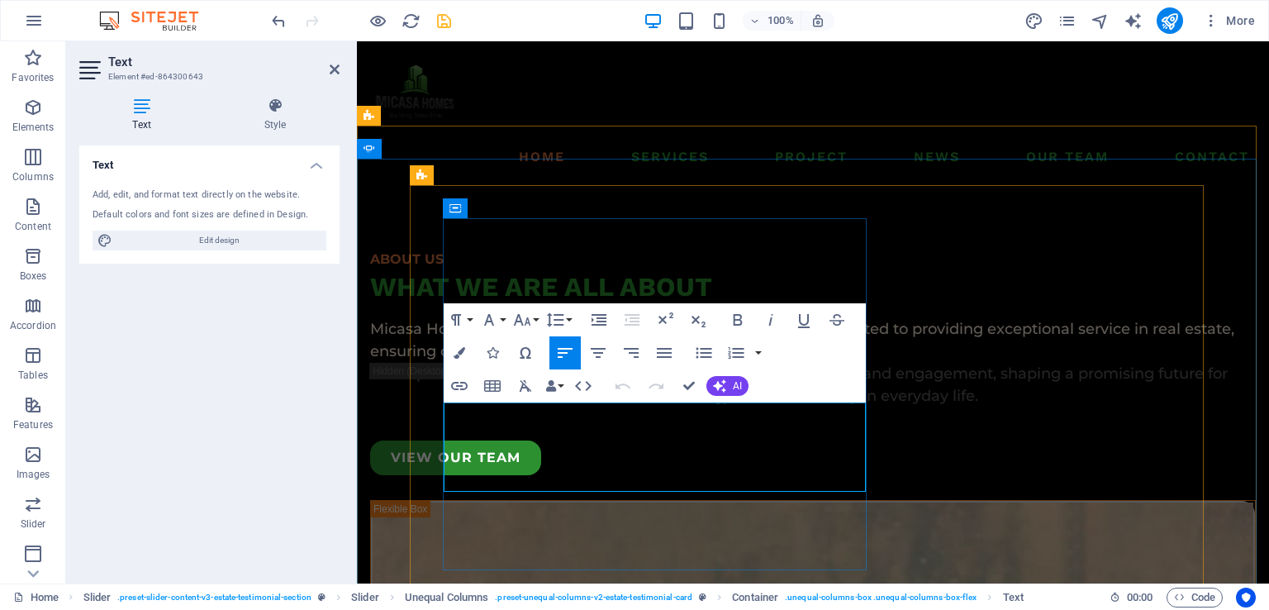
click at [719, 384] on icon "button" at bounding box center [719, 385] width 13 height 13
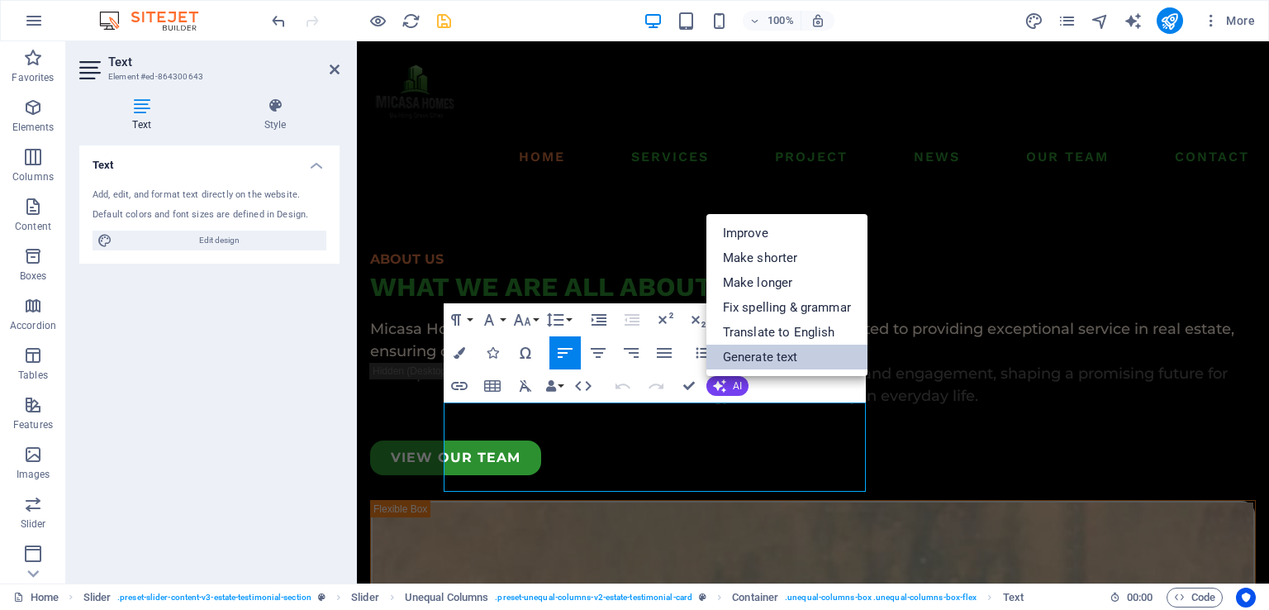
click at [784, 354] on link "Generate text" at bounding box center [786, 357] width 161 height 25
select select "English"
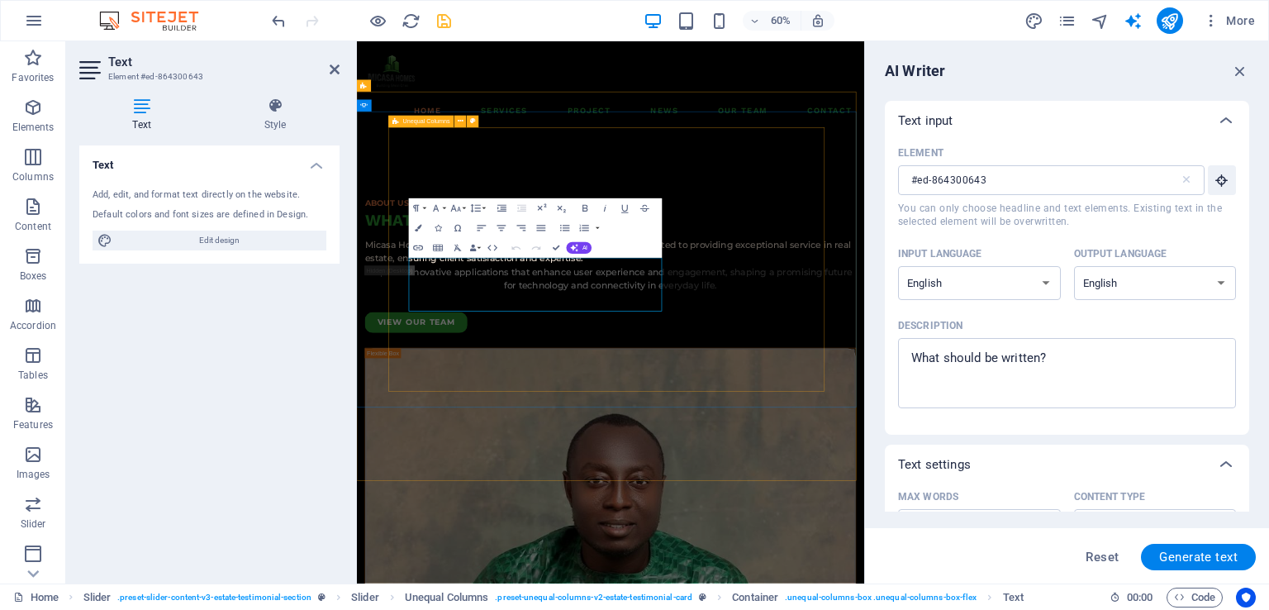
scroll to position [0, 0]
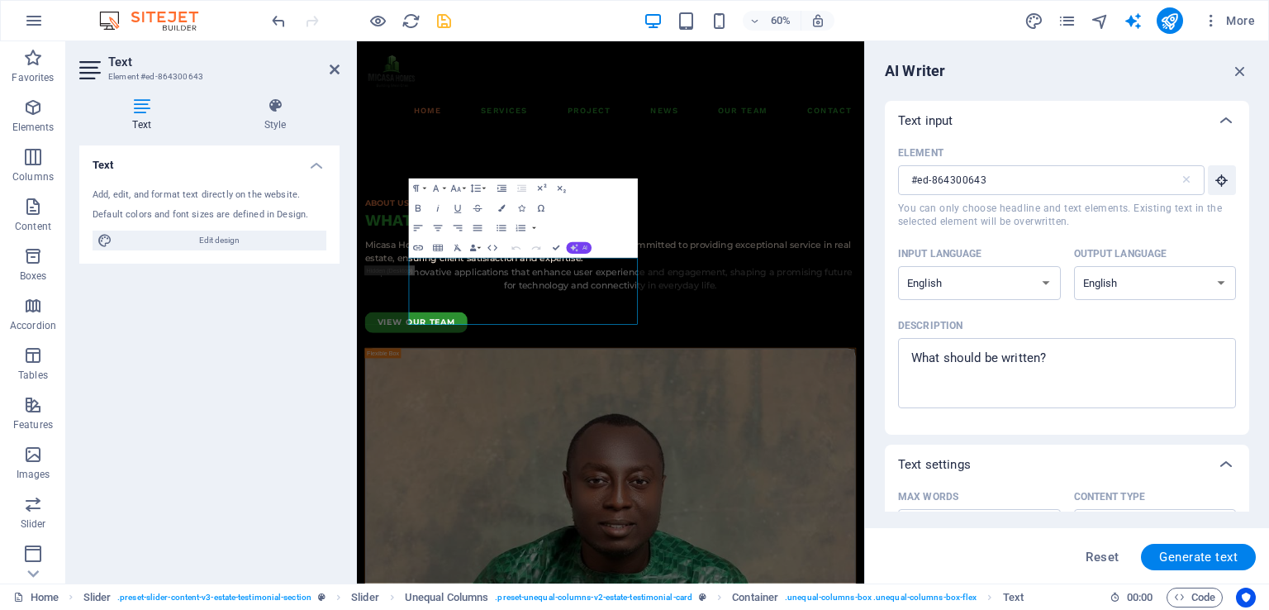
click at [581, 246] on button "AI" at bounding box center [580, 248] width 26 height 12
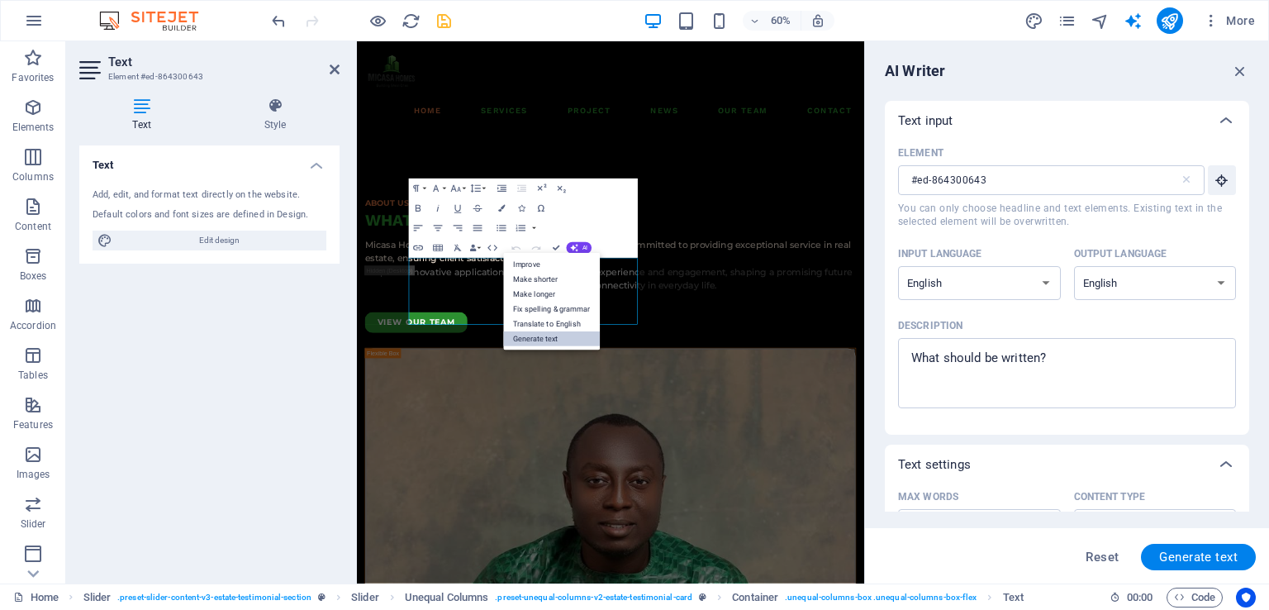
click at [535, 340] on link "Generate text" at bounding box center [551, 338] width 97 height 15
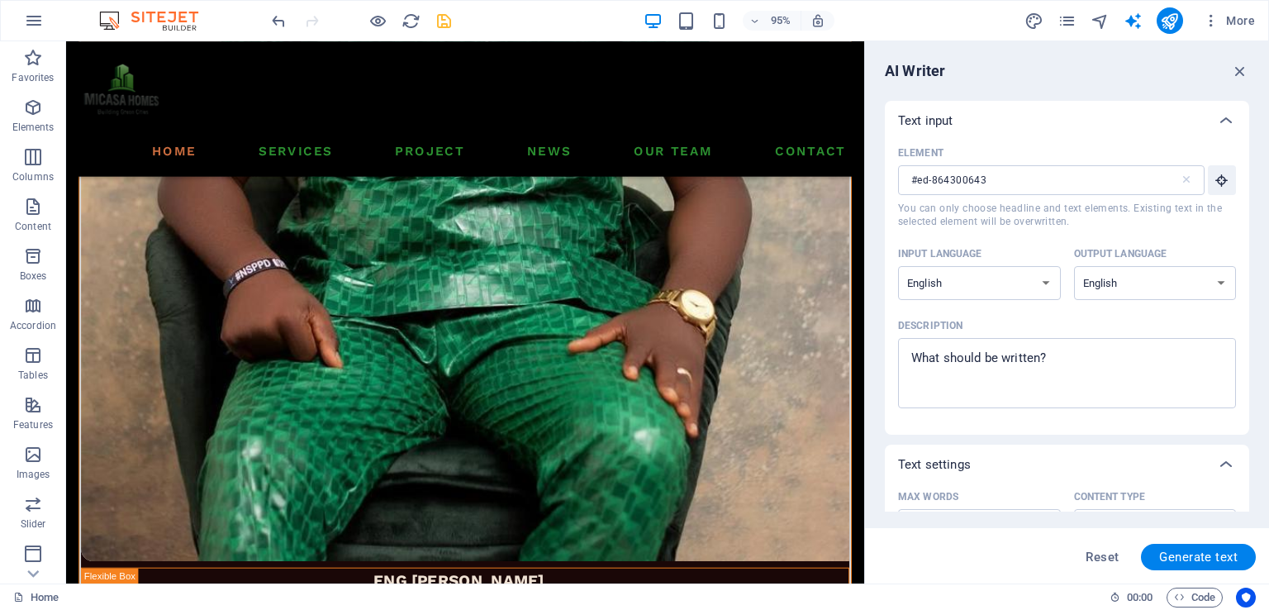
scroll to position [5883, 0]
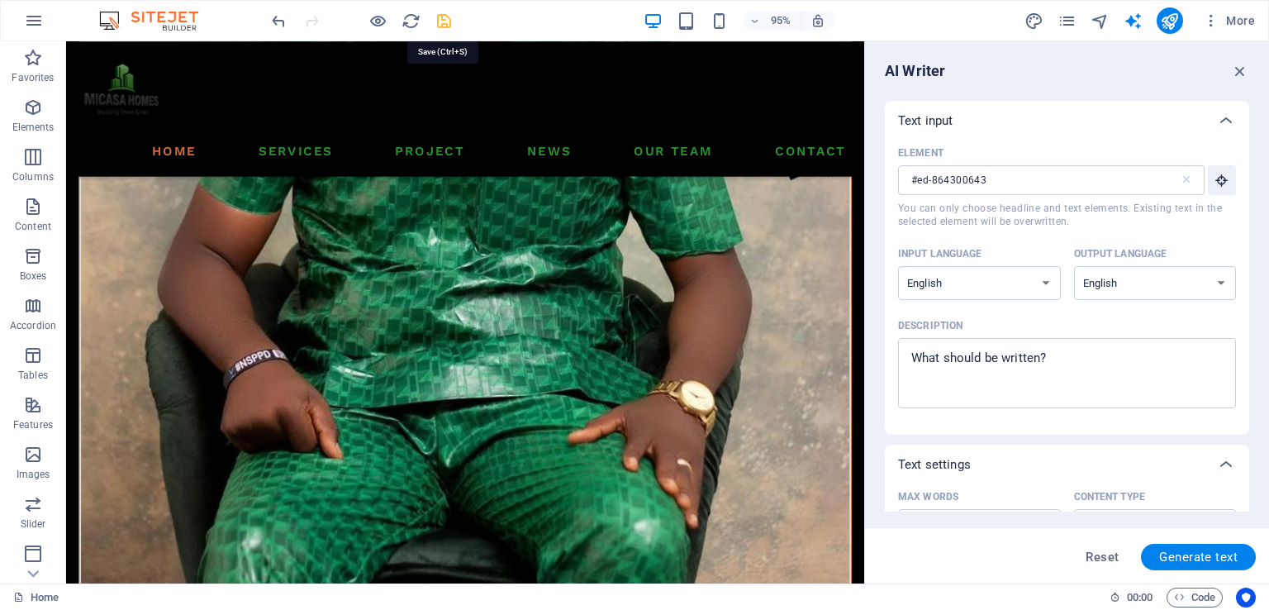
click at [445, 17] on icon "save" at bounding box center [444, 21] width 19 height 19
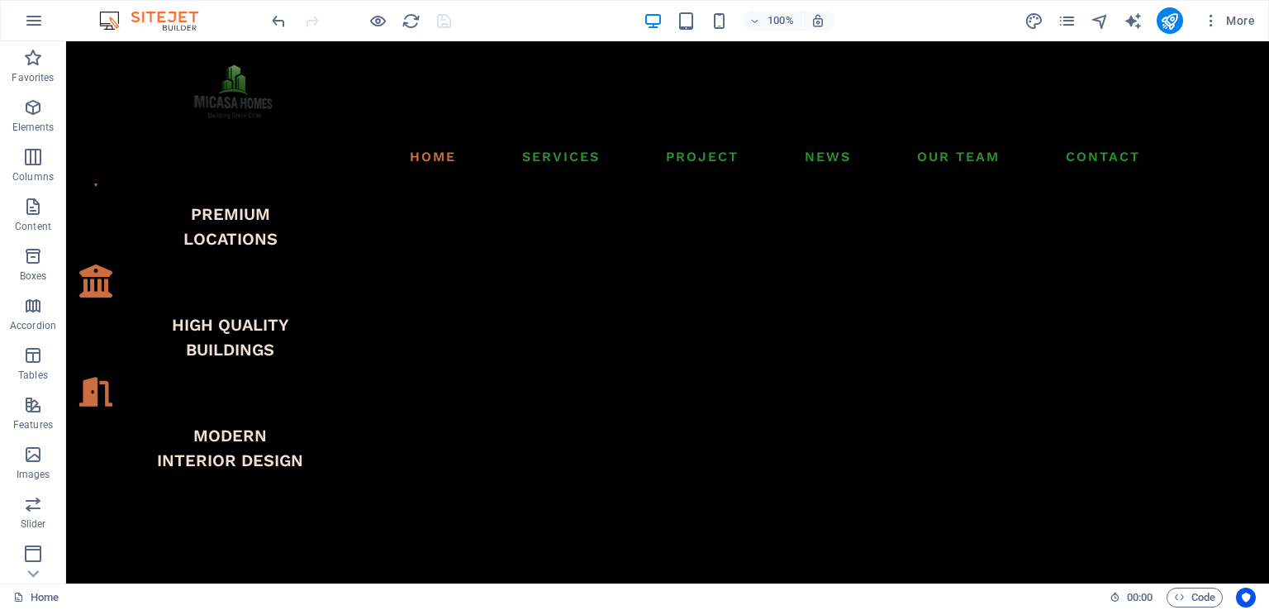
scroll to position [0, 0]
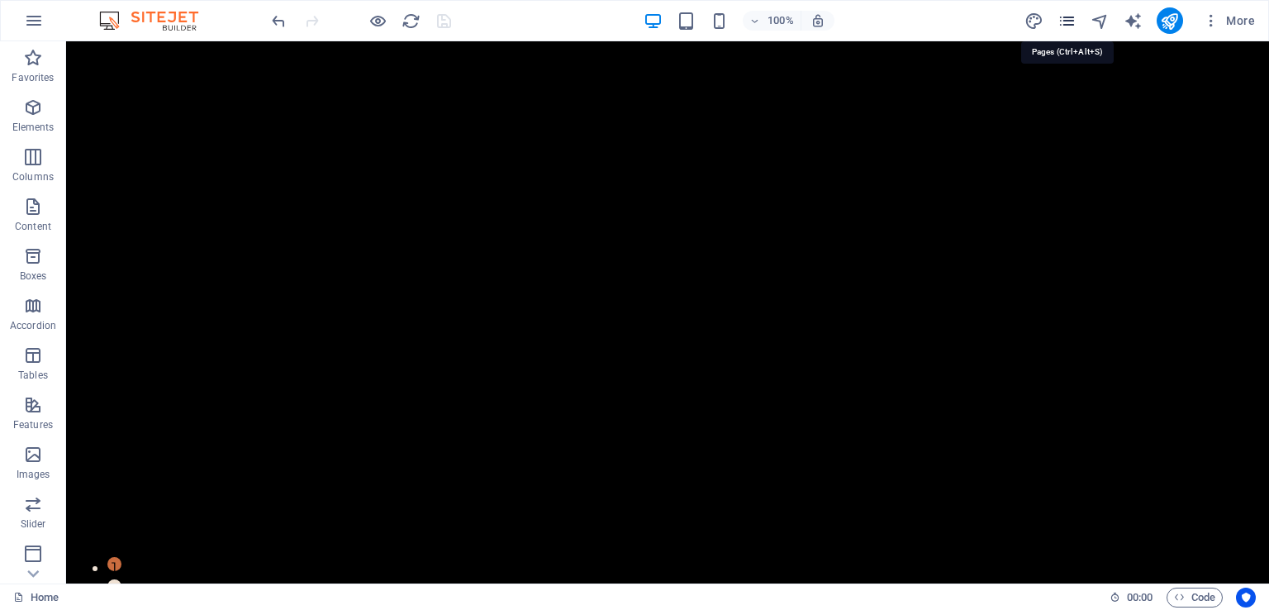
click at [1071, 12] on icon "pages" at bounding box center [1067, 21] width 19 height 19
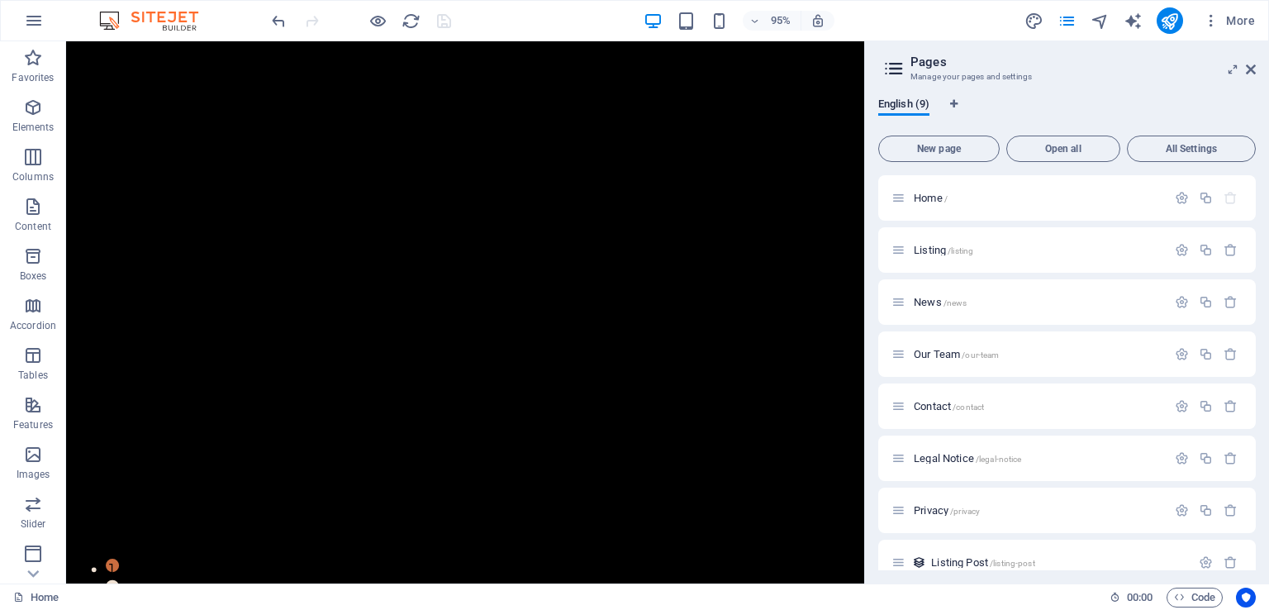
click at [1162, 33] on div at bounding box center [1170, 20] width 26 height 26
click at [1170, 25] on icon "publish" at bounding box center [1169, 21] width 19 height 19
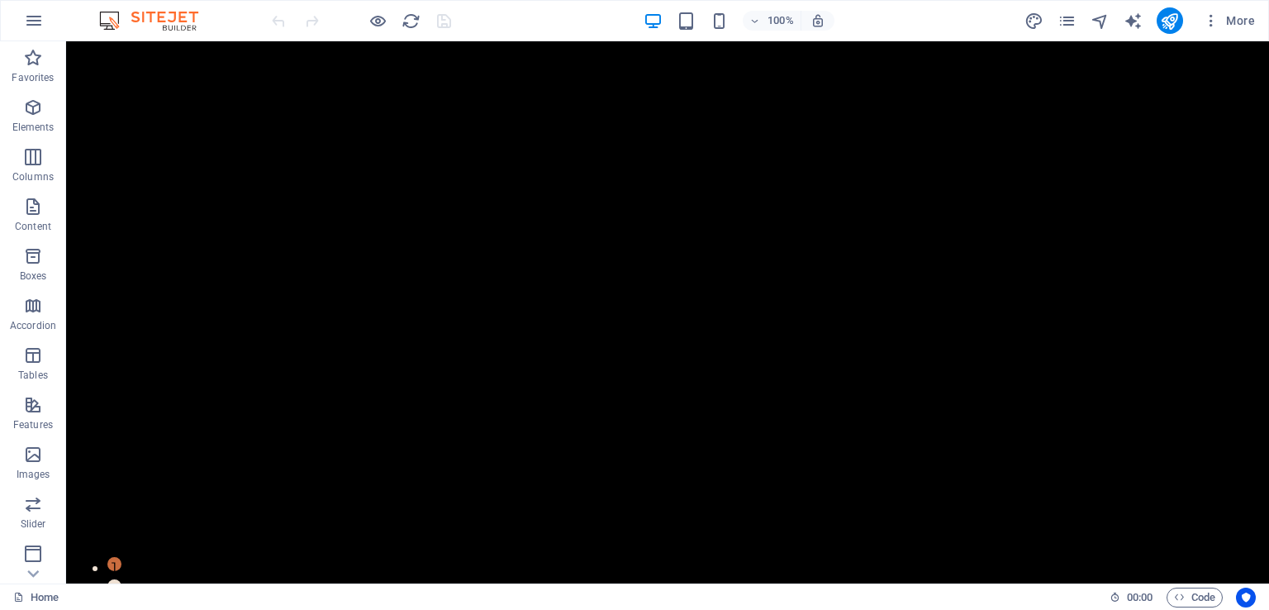
click at [654, 6] on div "100% More" at bounding box center [635, 21] width 1268 height 40
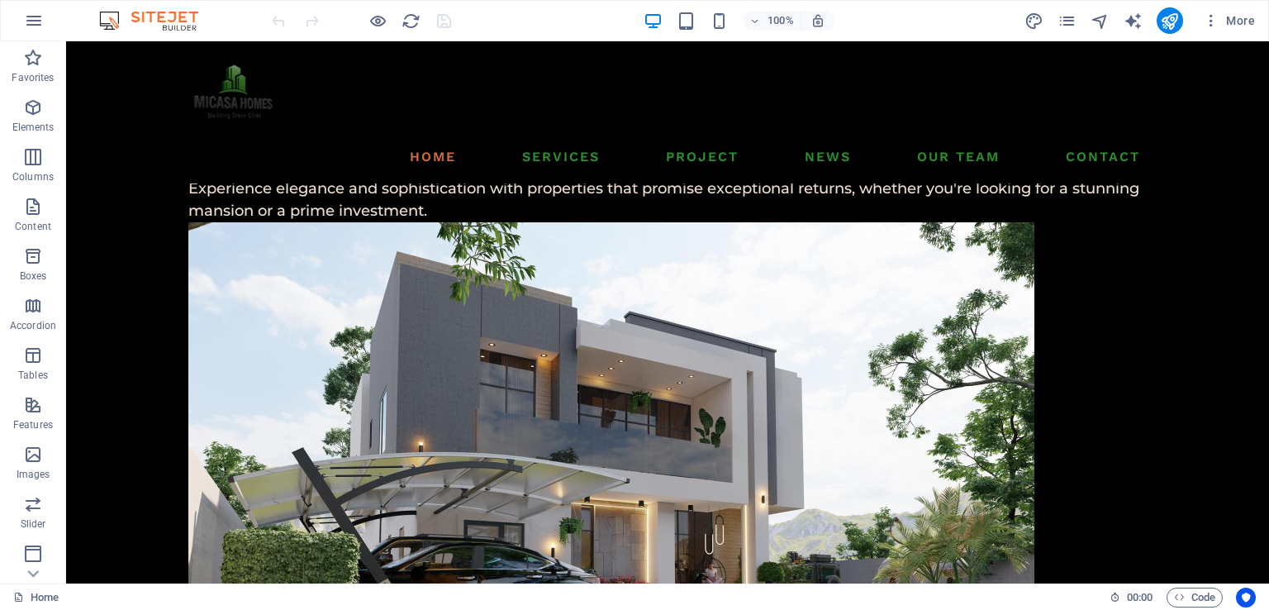
scroll to position [2846, 0]
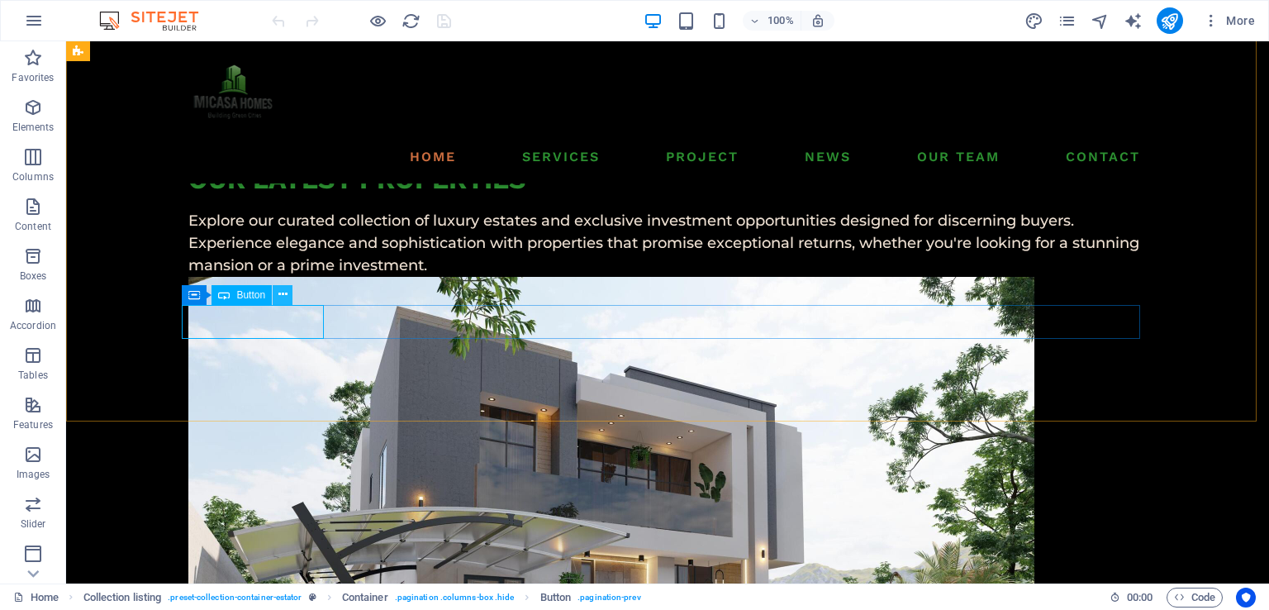
click at [278, 296] on icon at bounding box center [282, 294] width 9 height 17
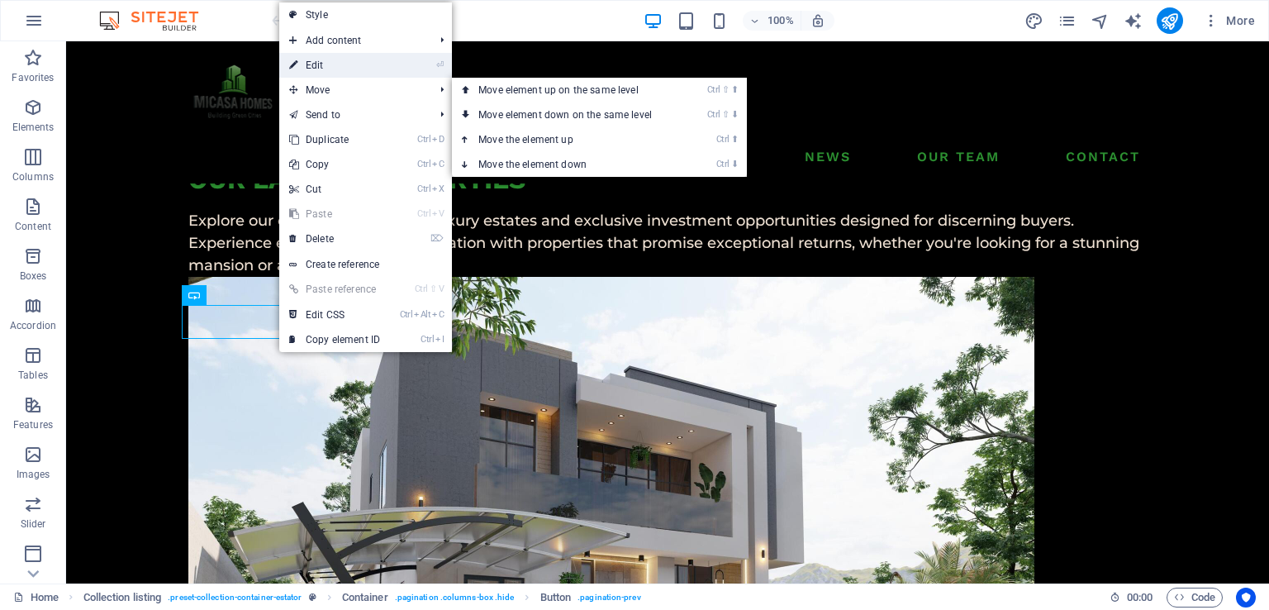
drag, startPoint x: 331, startPoint y: 64, endPoint x: 162, endPoint y: 249, distance: 250.3
click at [331, 64] on link "⏎ Edit" at bounding box center [334, 65] width 111 height 25
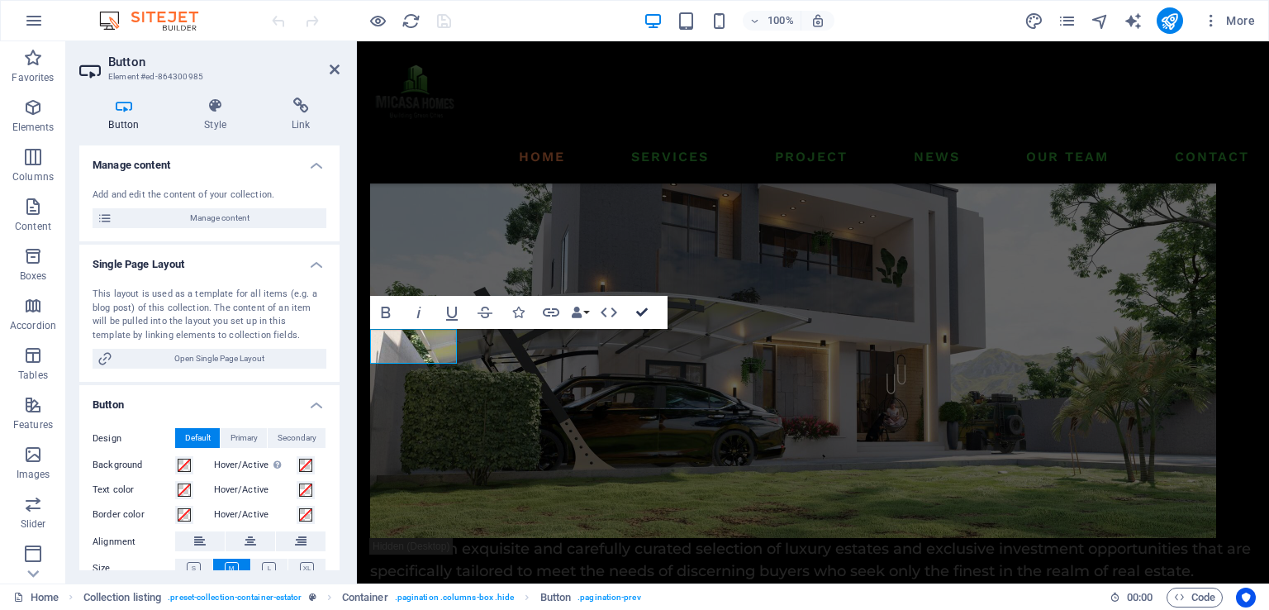
scroll to position [2821, 0]
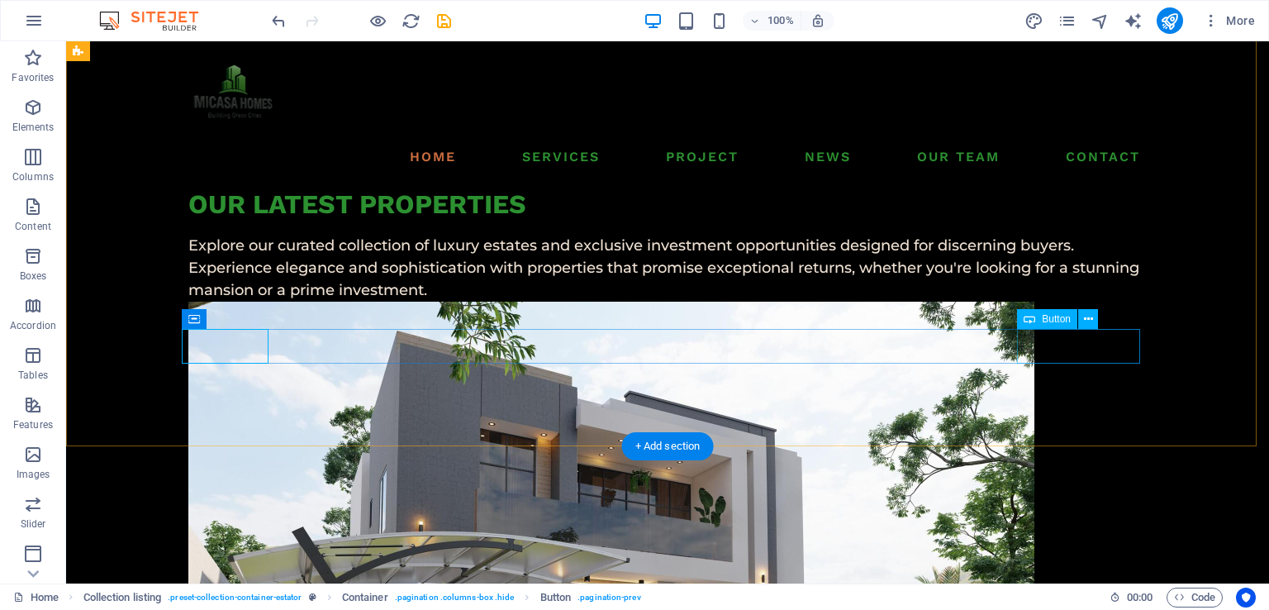
click at [1091, 320] on icon at bounding box center [1088, 319] width 9 height 17
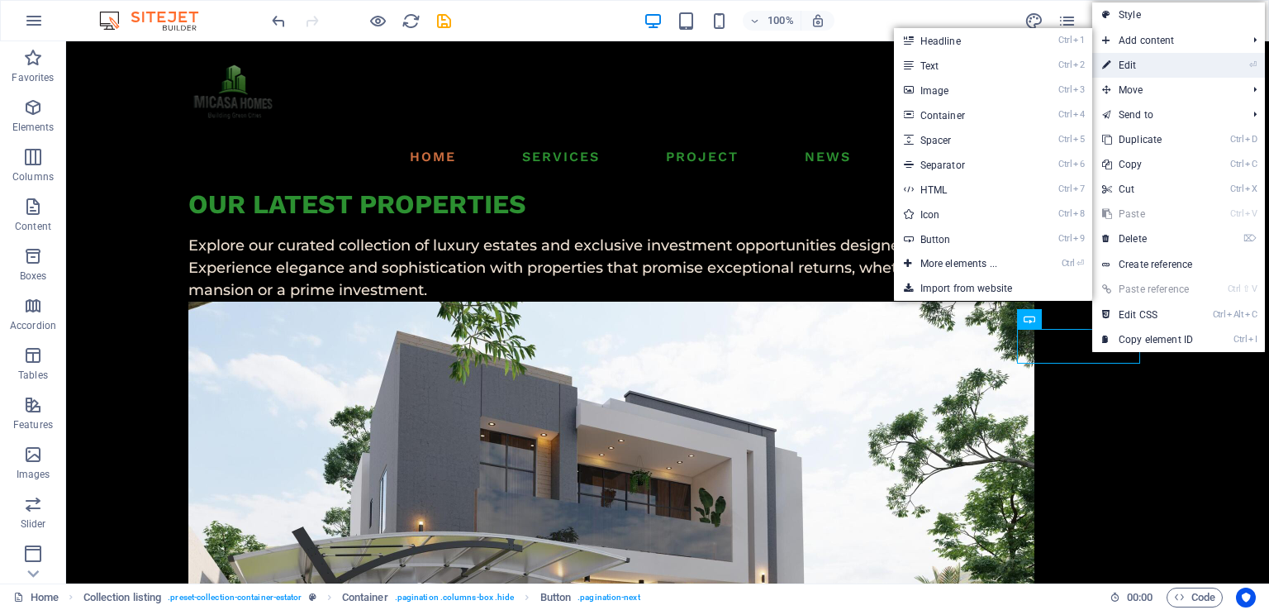
click at [1124, 65] on link "⏎ Edit" at bounding box center [1147, 65] width 111 height 25
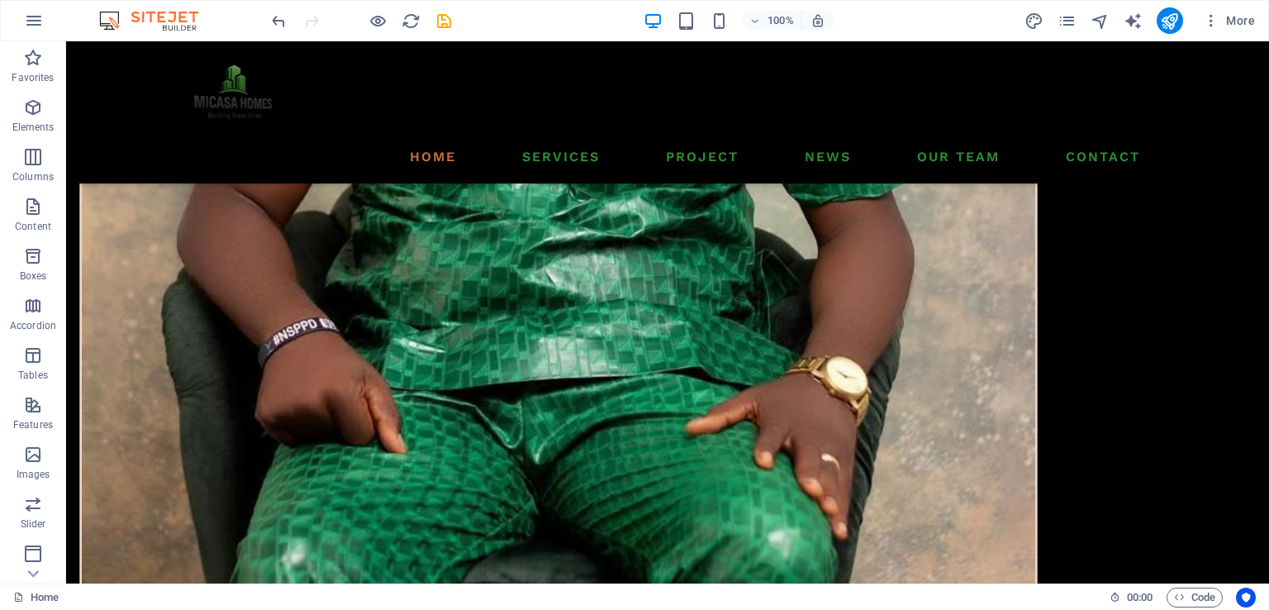
scroll to position [6084, 0]
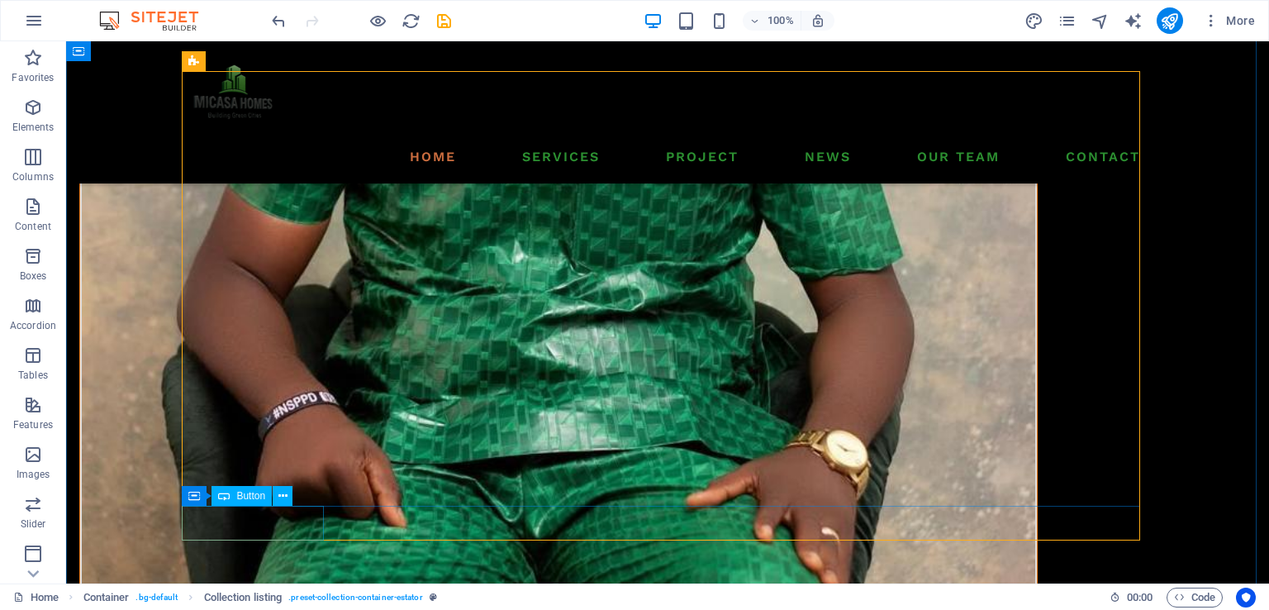
click at [287, 491] on button at bounding box center [283, 496] width 20 height 20
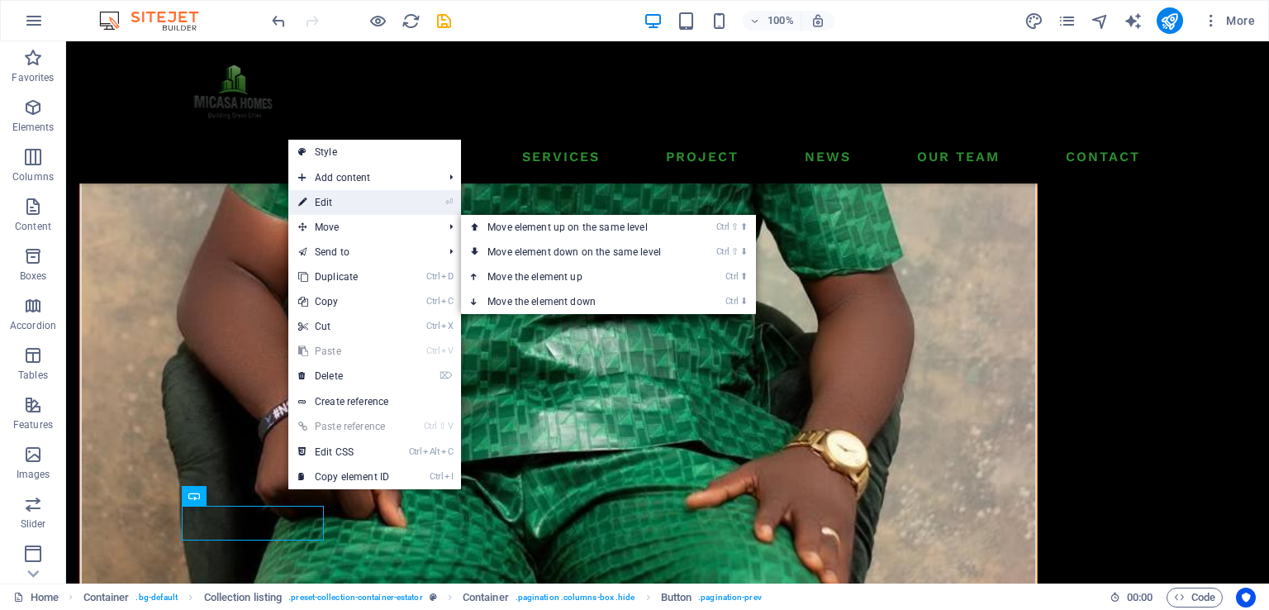
click at [334, 202] on link "⏎ Edit" at bounding box center [343, 202] width 111 height 25
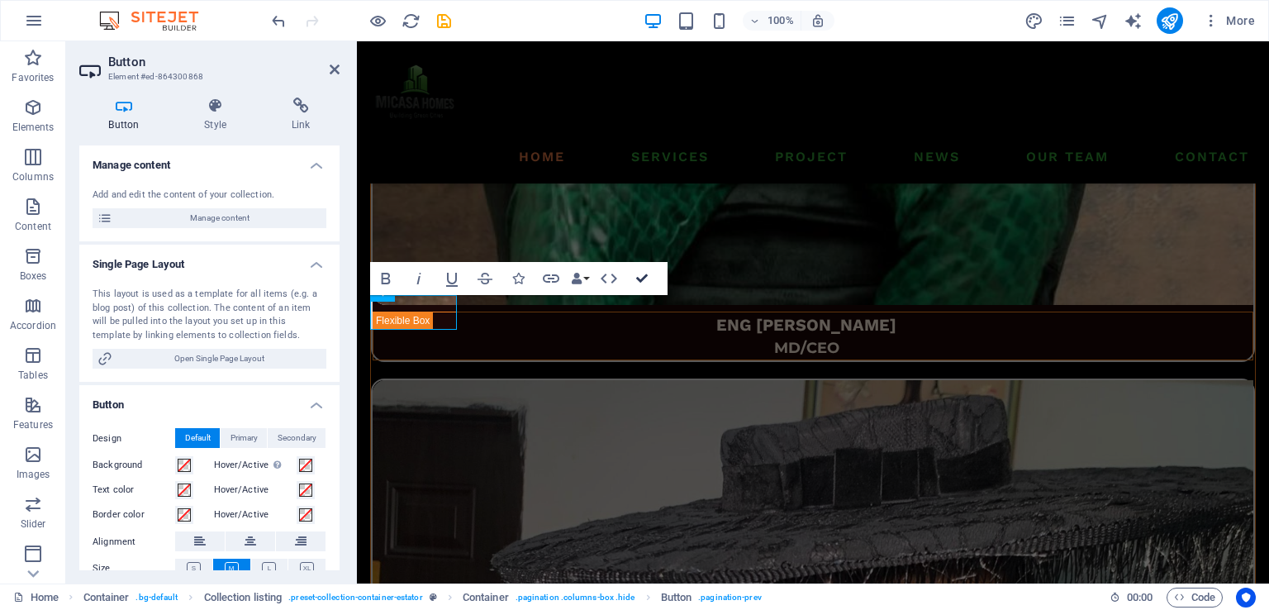
scroll to position [6295, 0]
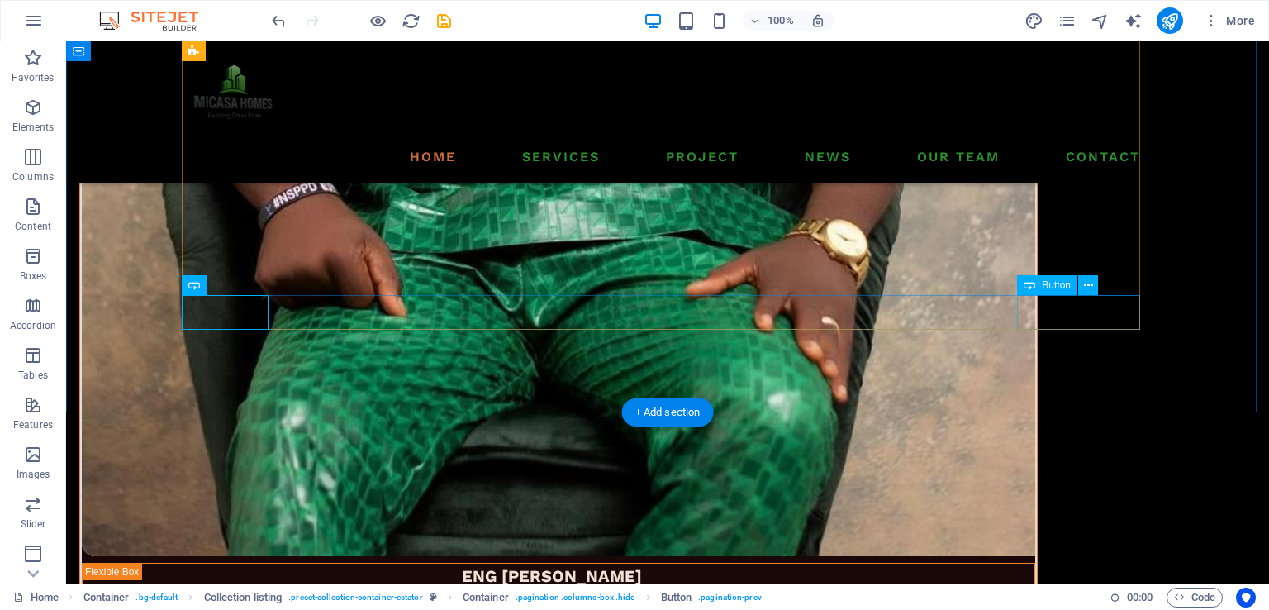
click at [1088, 282] on icon at bounding box center [1088, 285] width 9 height 17
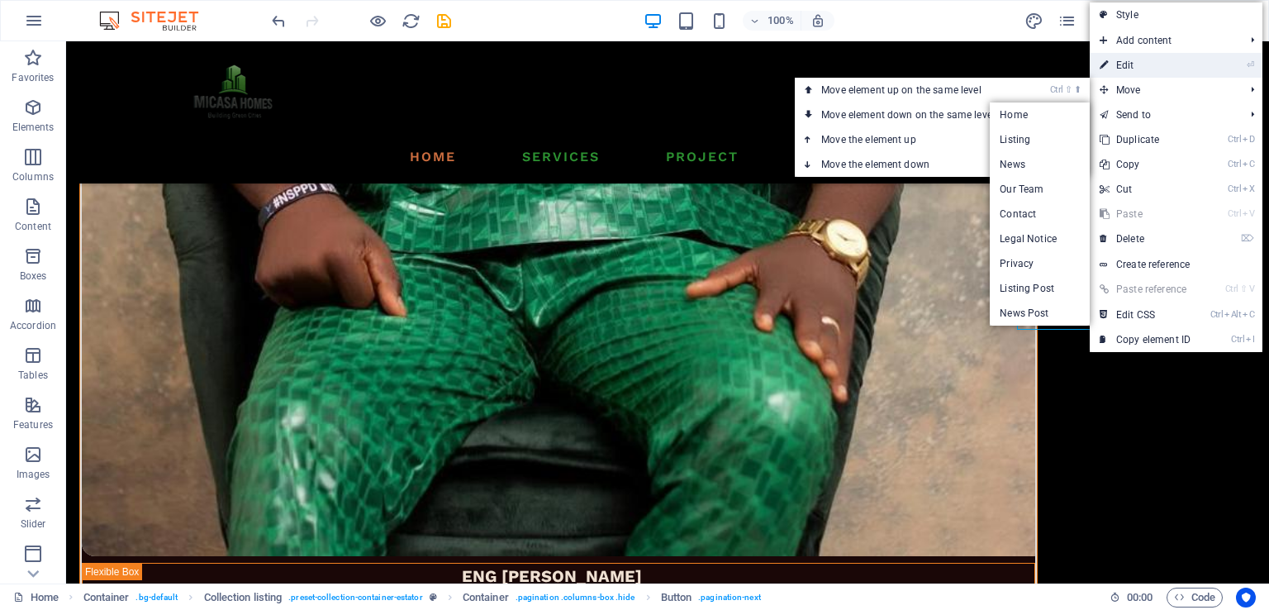
drag, startPoint x: 1130, startPoint y: 62, endPoint x: 740, endPoint y: 67, distance: 390.0
click at [1130, 62] on link "⏎ Edit" at bounding box center [1145, 65] width 111 height 25
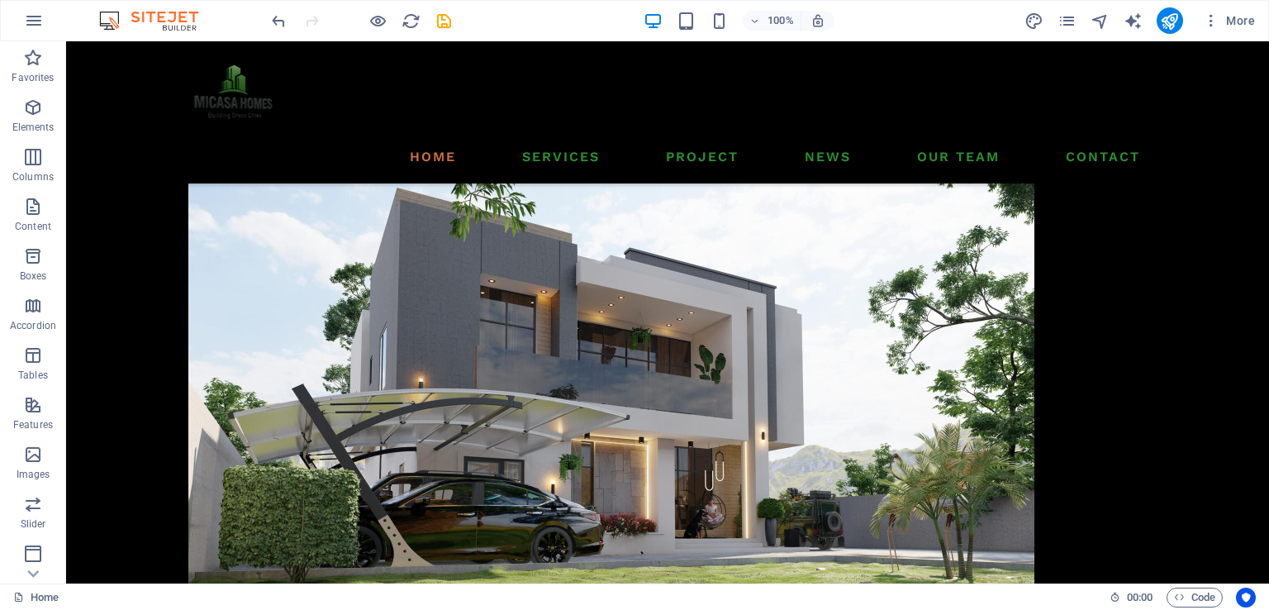
scroll to position [3110, 0]
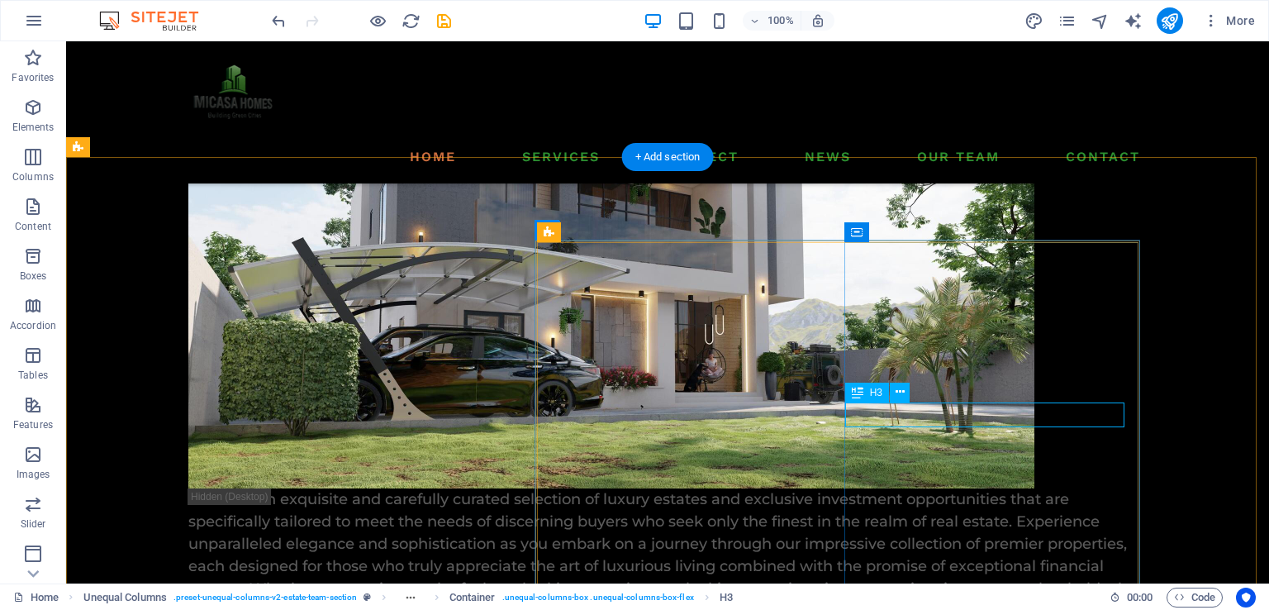
click at [902, 392] on icon at bounding box center [900, 391] width 9 height 17
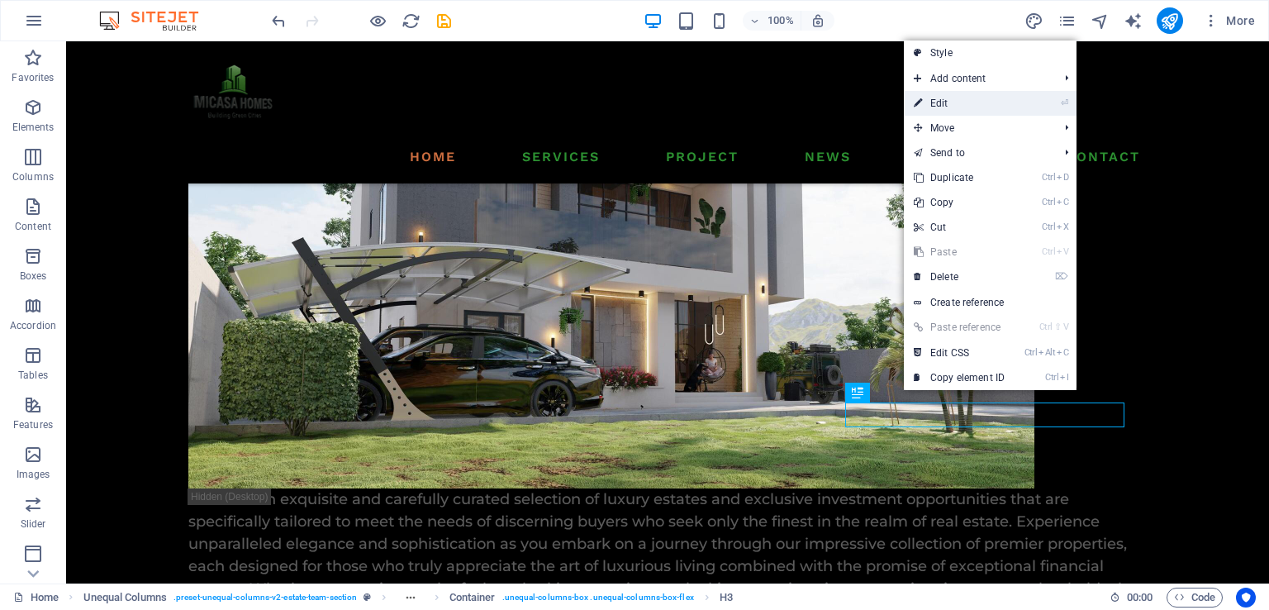
click at [939, 105] on link "⏎ Edit" at bounding box center [959, 103] width 111 height 25
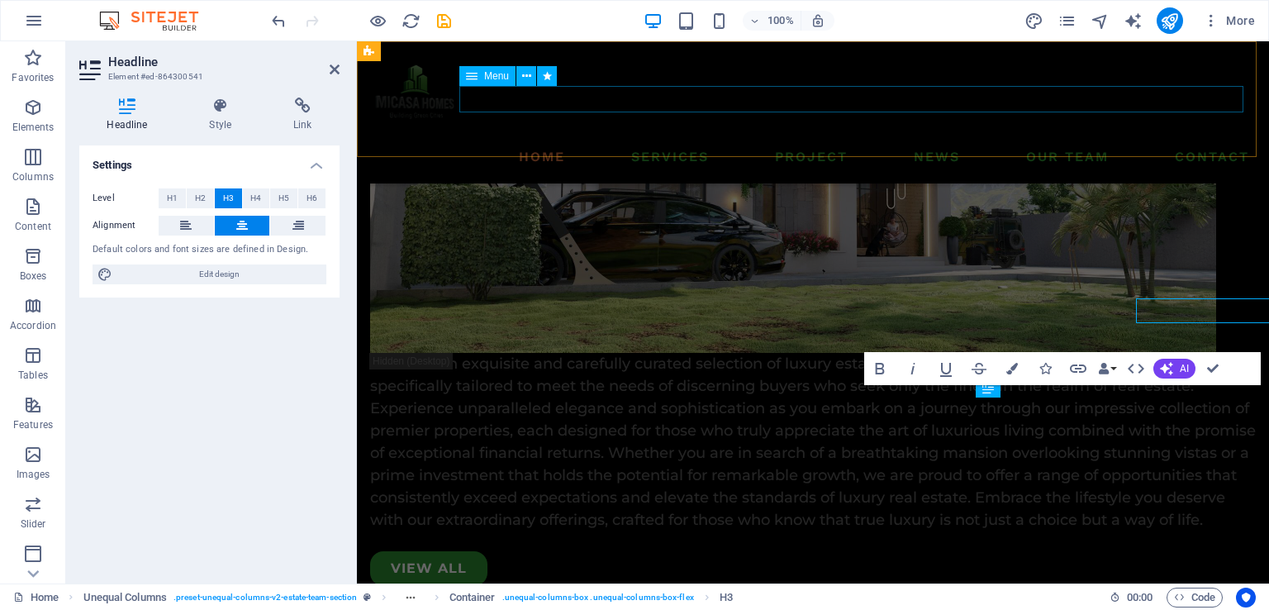
scroll to position [3213, 0]
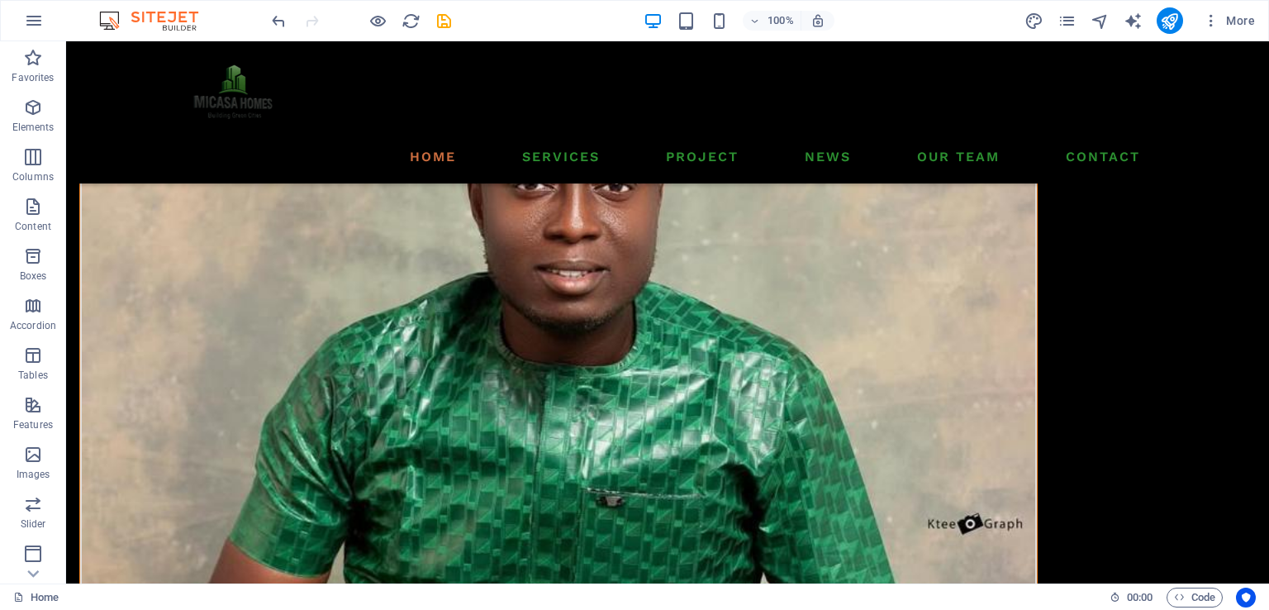
scroll to position [5721, 0]
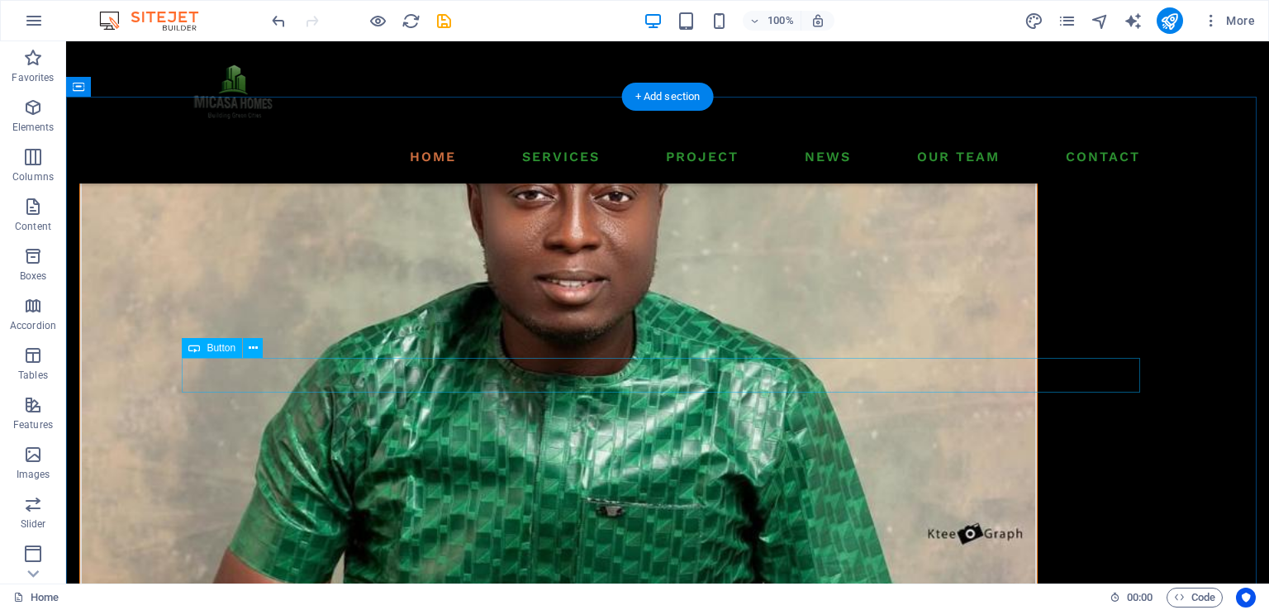
click at [251, 340] on icon at bounding box center [253, 348] width 9 height 17
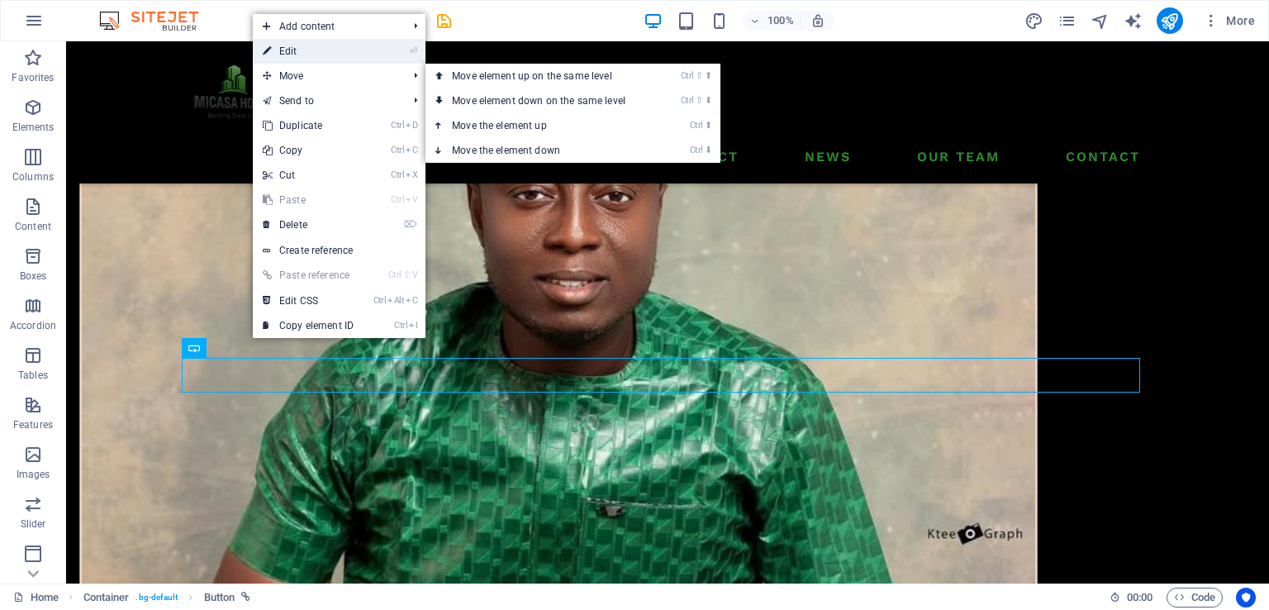
click at [290, 50] on link "⏎ Edit" at bounding box center [308, 51] width 111 height 25
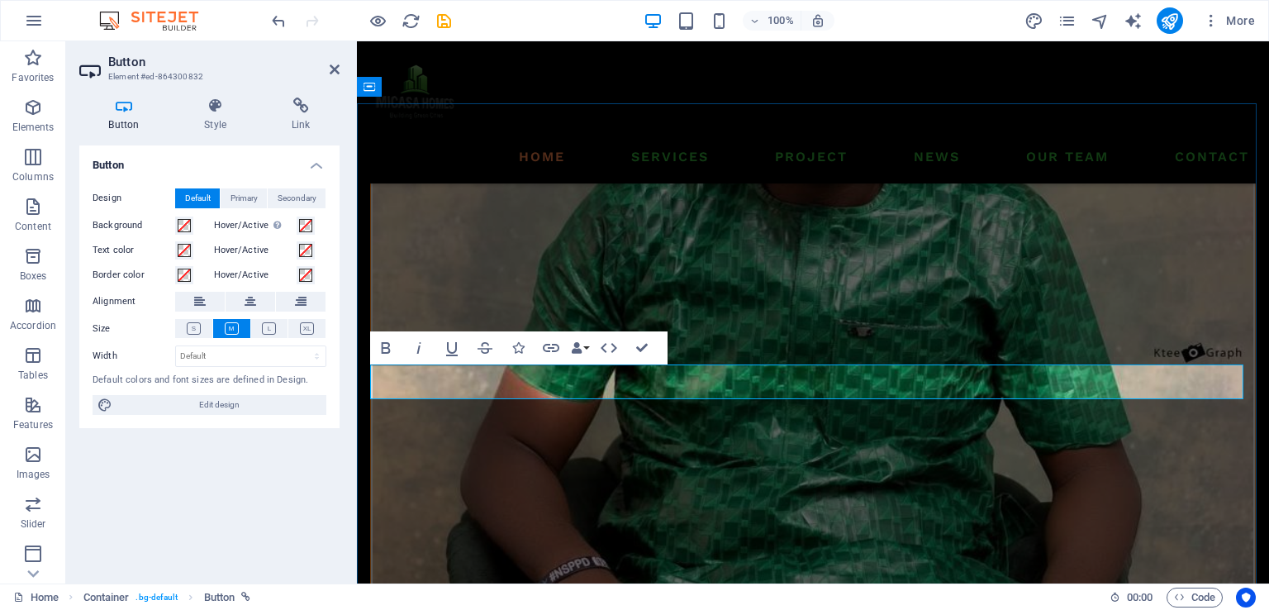
scroll to position [5677, 0]
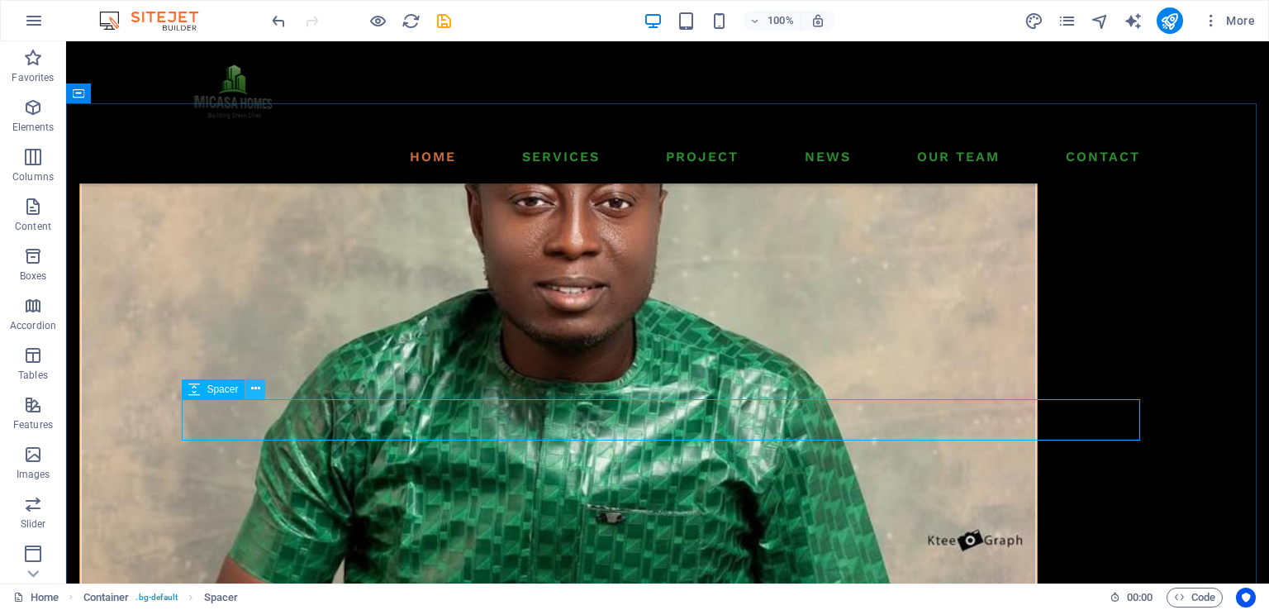
click at [258, 391] on icon at bounding box center [255, 388] width 9 height 17
click at [261, 383] on button at bounding box center [255, 389] width 20 height 20
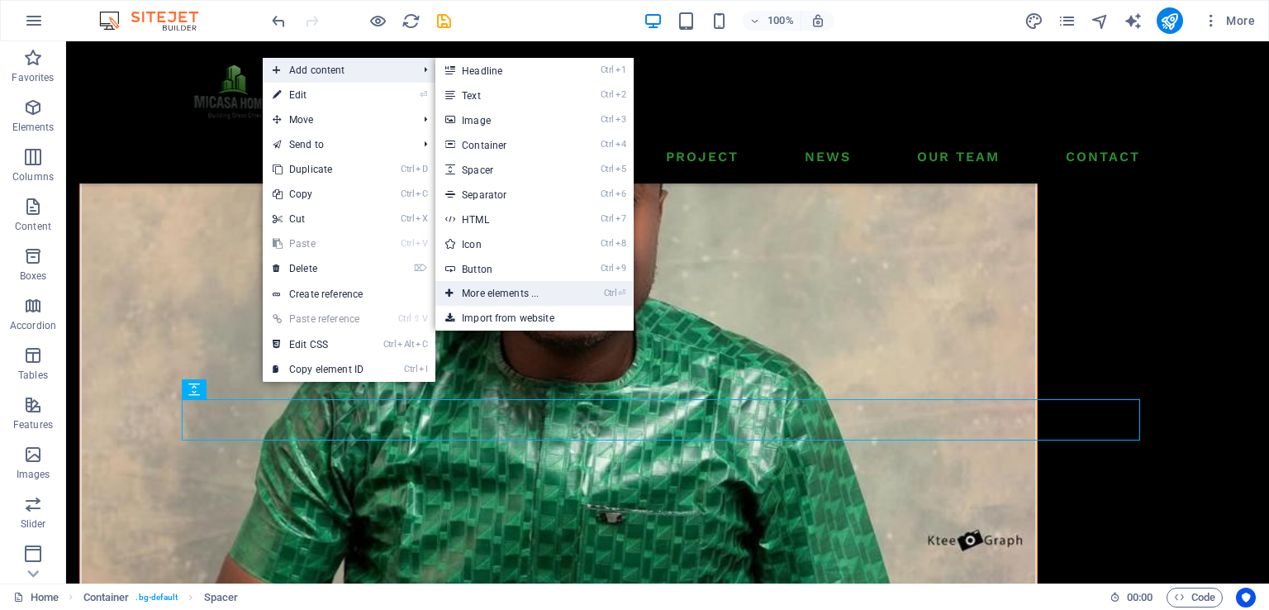
drag, startPoint x: 517, startPoint y: 294, endPoint x: 134, endPoint y: 217, distance: 391.0
click at [517, 294] on link "Ctrl ⏎ More elements ..." at bounding box center [503, 293] width 136 height 25
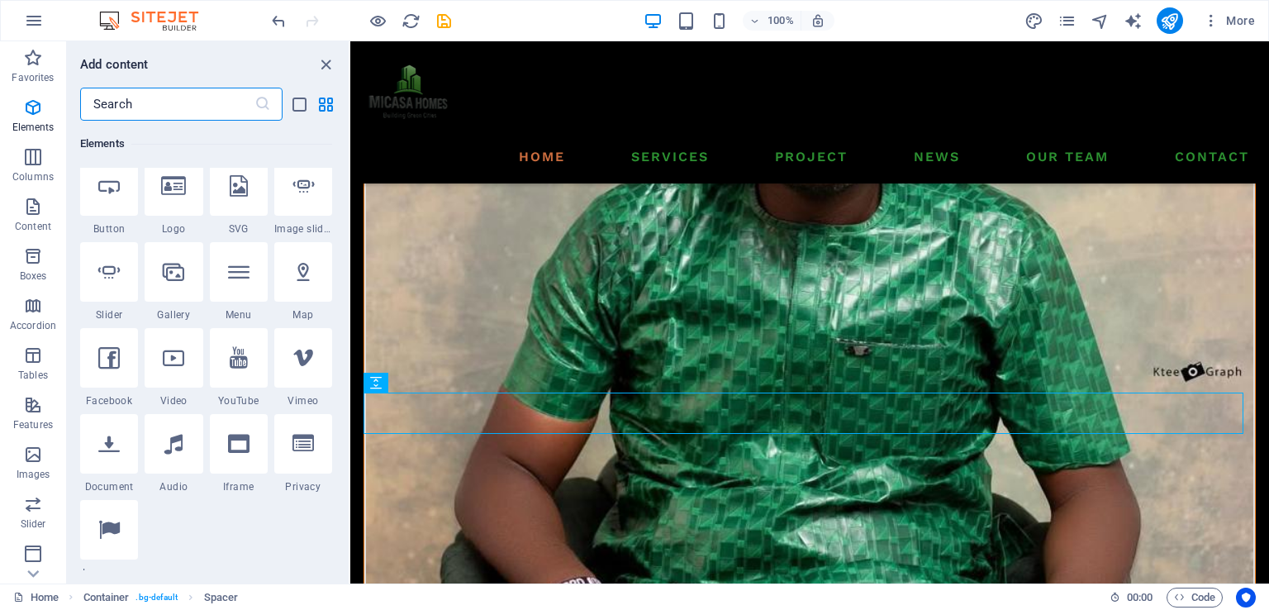
scroll to position [431, 0]
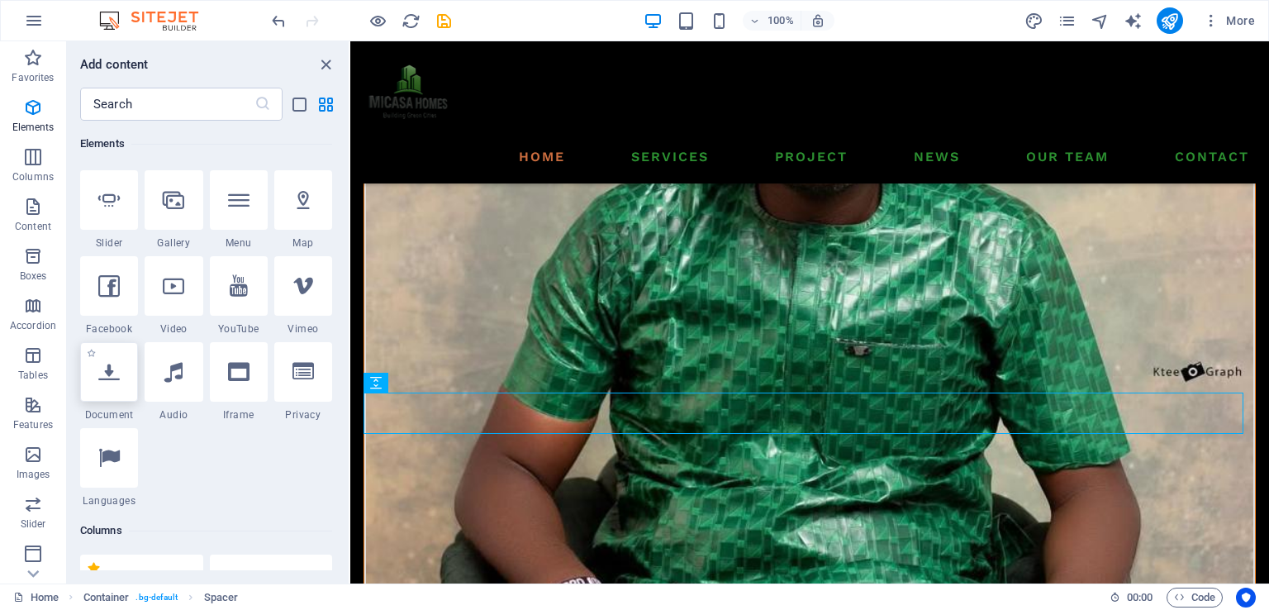
click at [99, 369] on icon at bounding box center [108, 371] width 21 height 21
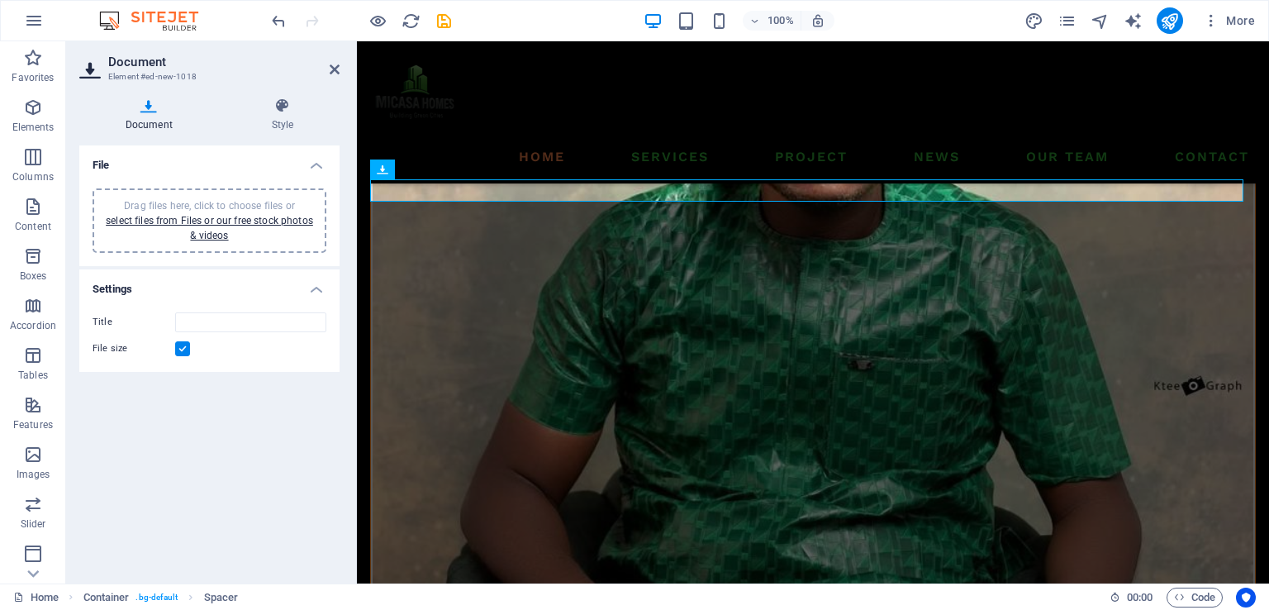
scroll to position [5677, 0]
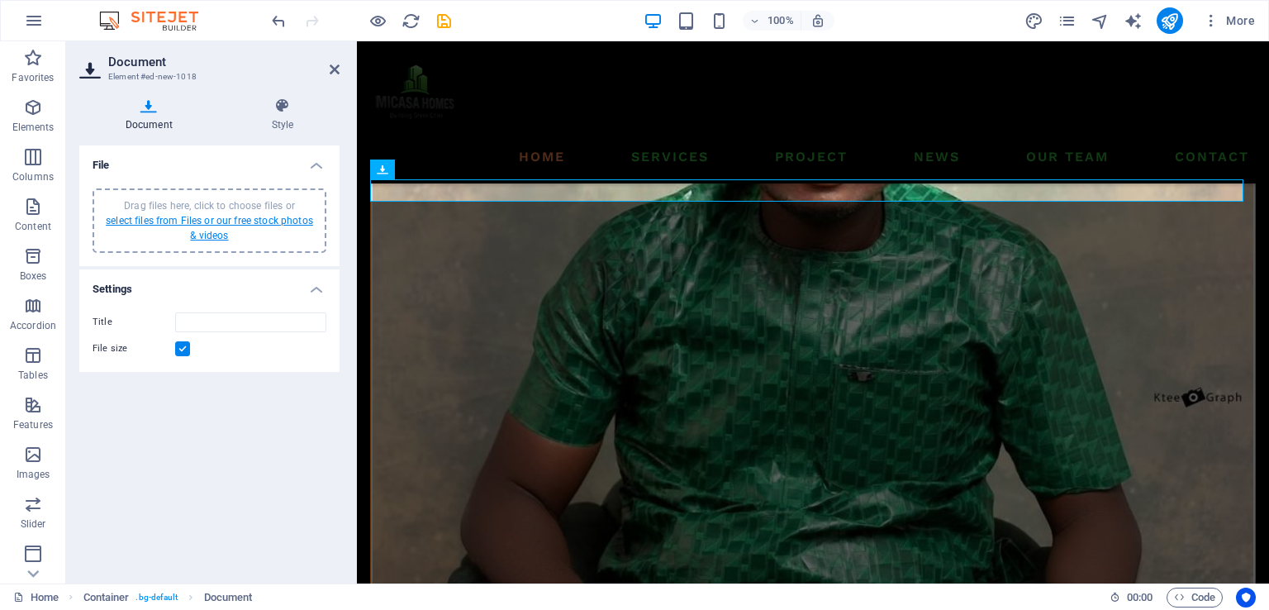
click at [278, 215] on link "select files from Files or our free stock photos & videos" at bounding box center [209, 228] width 207 height 26
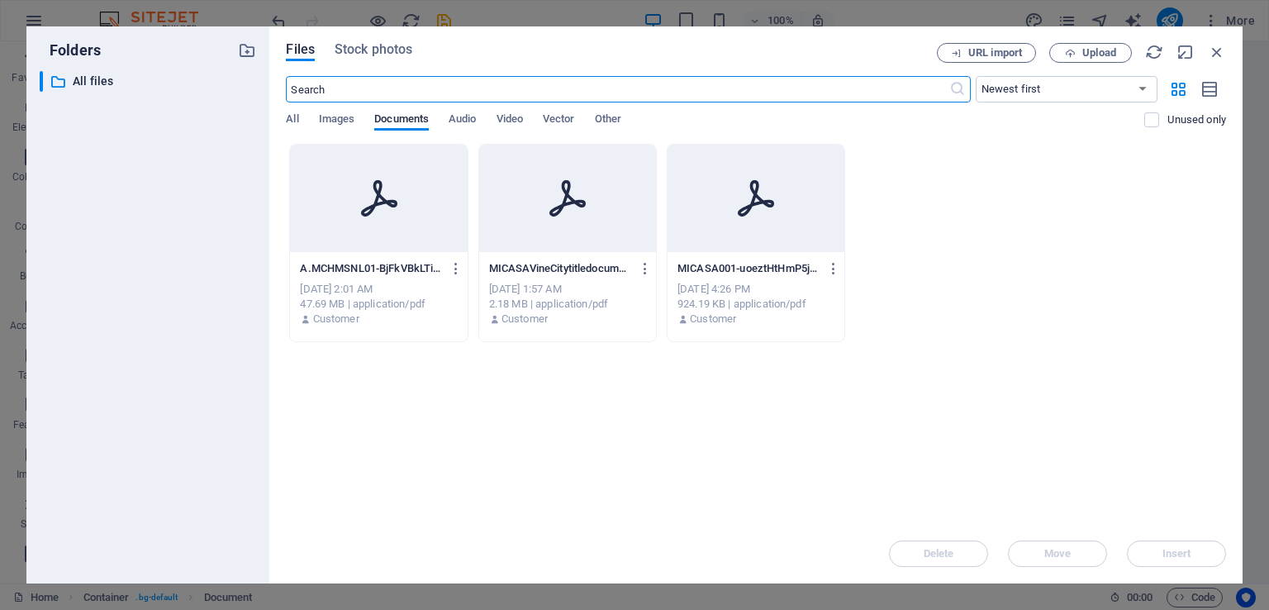
scroll to position [5993, 0]
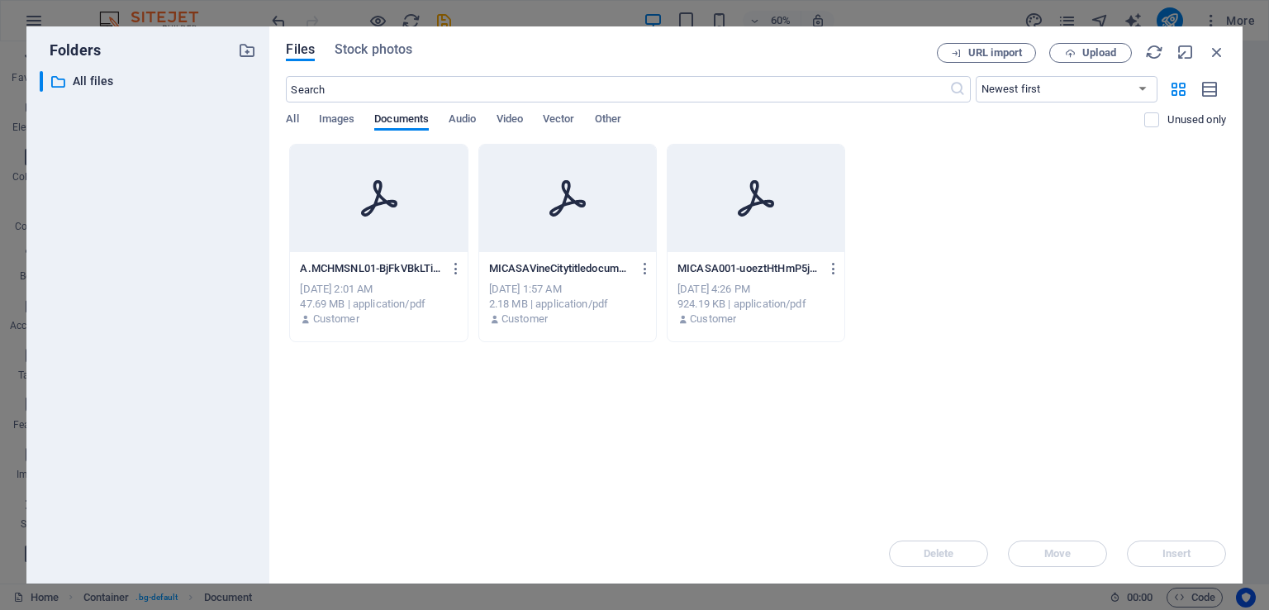
click at [364, 238] on div at bounding box center [378, 198] width 177 height 107
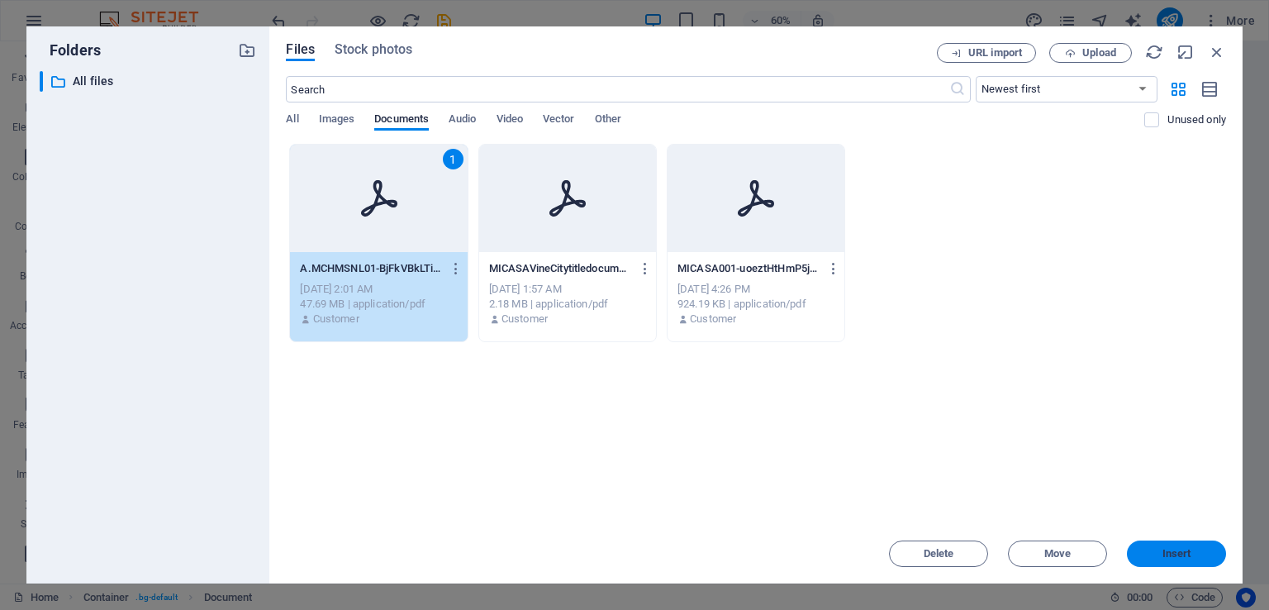
click at [1167, 545] on button "Insert" at bounding box center [1176, 553] width 99 height 26
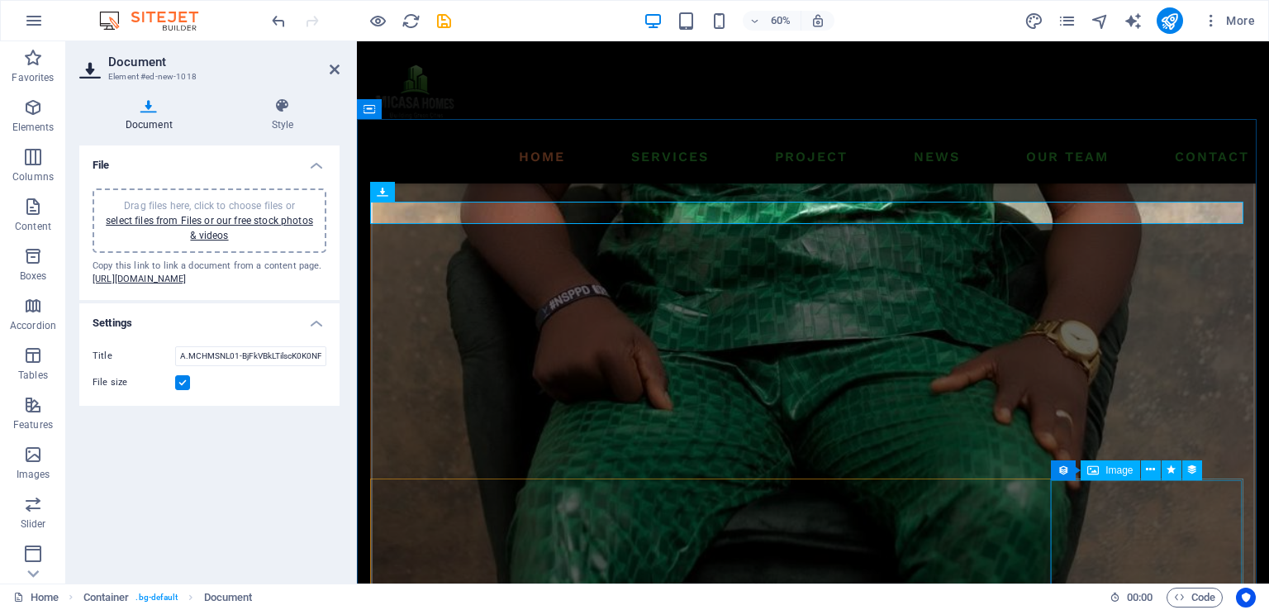
scroll to position [5677, 0]
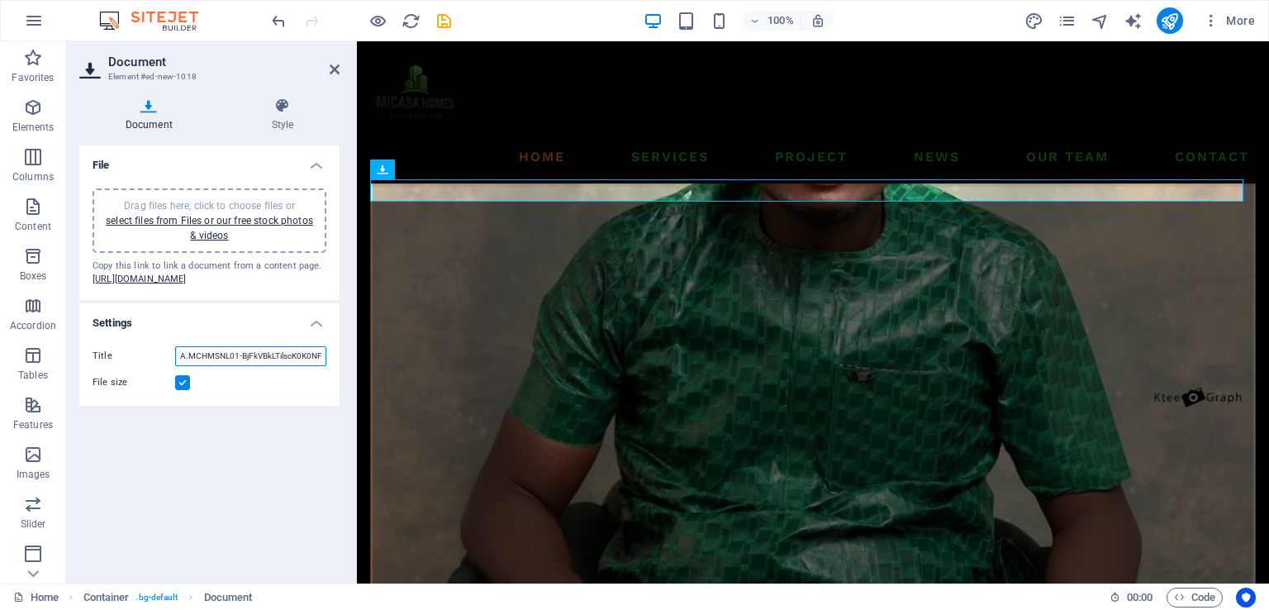
click at [264, 366] on input "A.MCHMSNL01-BjFkVBkLTilscK0K0NFT3w.pdf" at bounding box center [250, 356] width 151 height 20
click at [181, 390] on label at bounding box center [182, 382] width 15 height 15
click at [0, 0] on input "File size" at bounding box center [0, 0] width 0 height 0
click at [210, 366] on input "NEWS LATTER" at bounding box center [250, 356] width 151 height 20
click at [228, 366] on input "DOWNLOAD NEWS LETTER" at bounding box center [250, 356] width 151 height 20
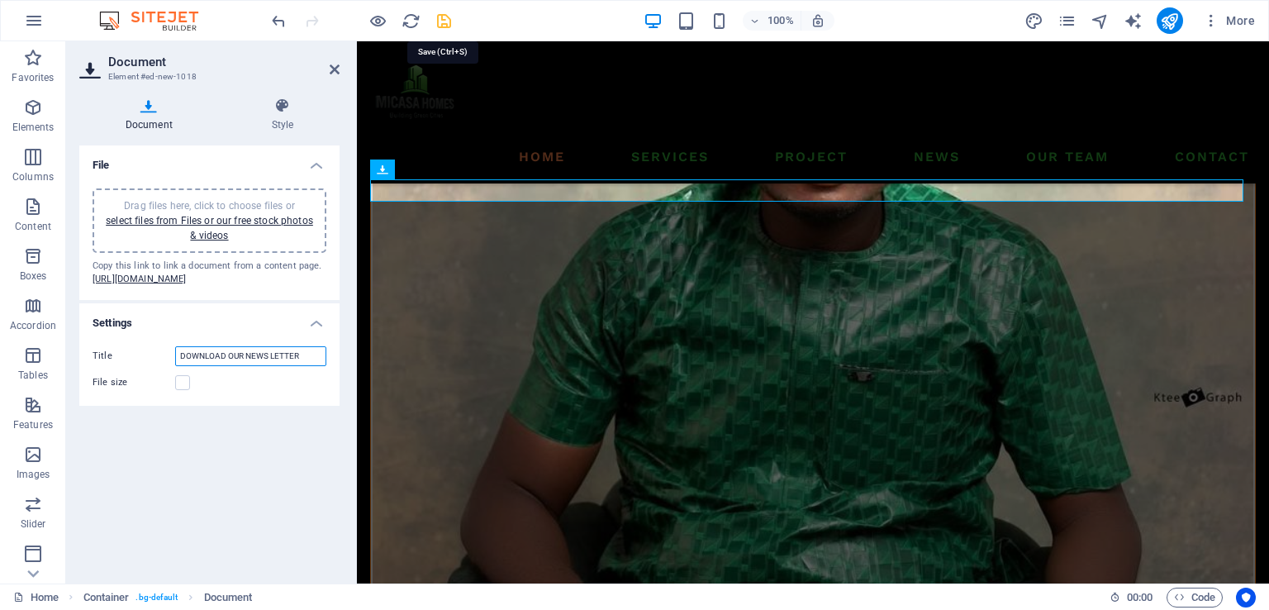
type input "DOWNLOAD OUR NEWS LETTER"
click at [445, 21] on icon "save" at bounding box center [444, 21] width 19 height 19
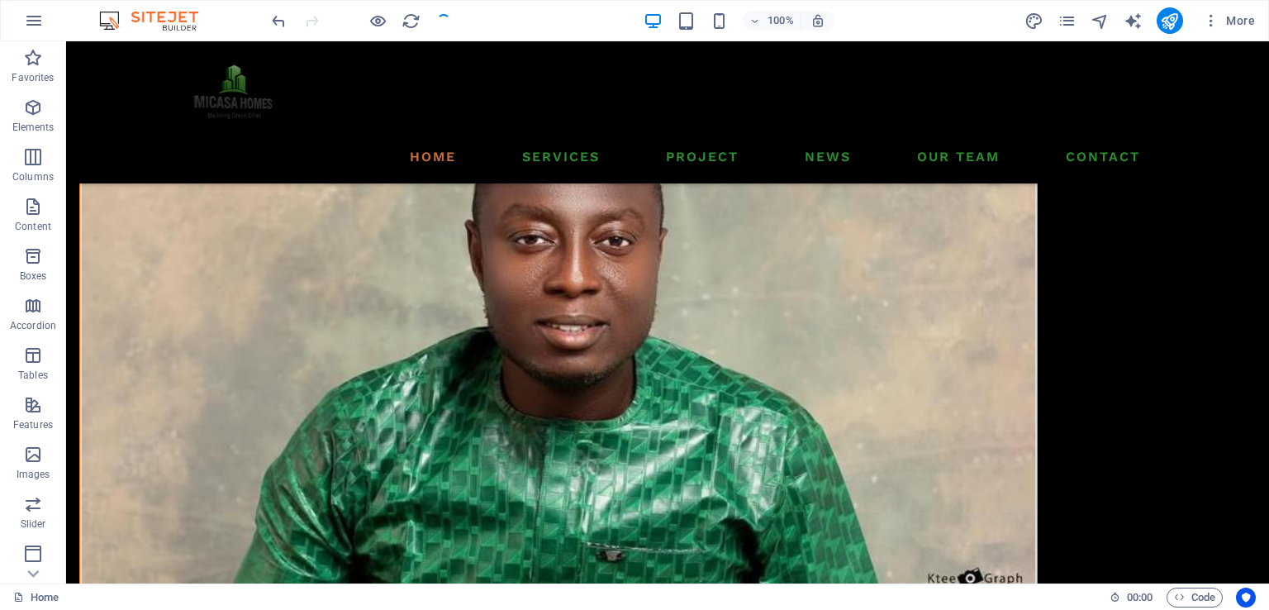
scroll to position [5715, 0]
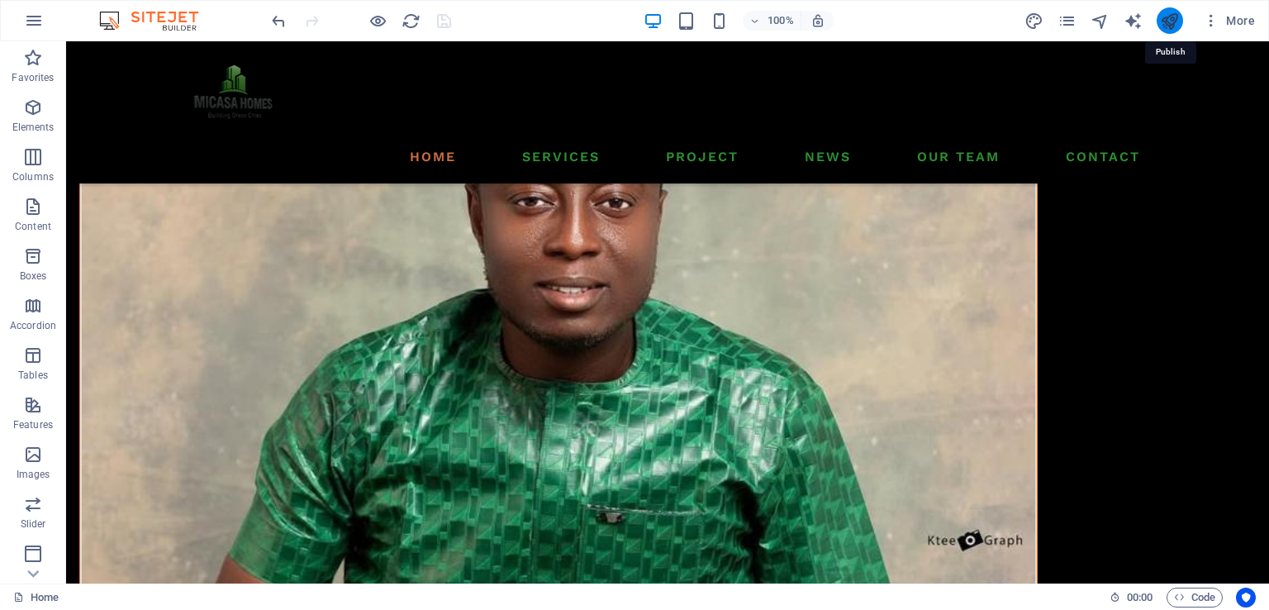
click at [1177, 27] on icon "publish" at bounding box center [1169, 21] width 19 height 19
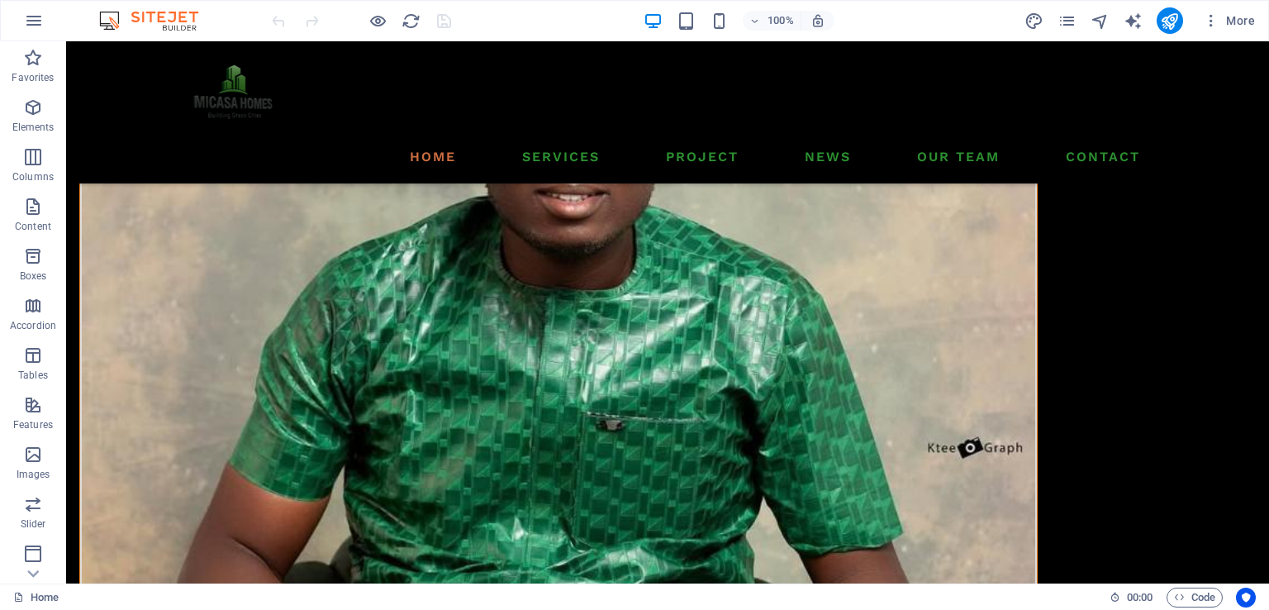
scroll to position [6548, 0]
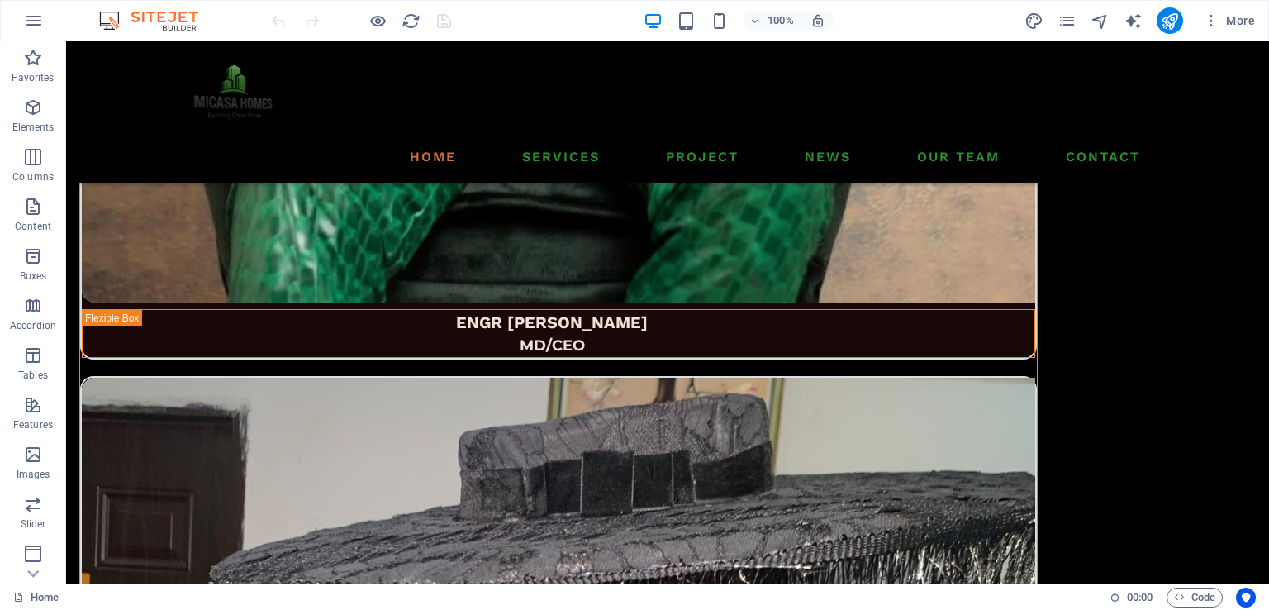
drag, startPoint x: 1260, startPoint y: 87, endPoint x: 1282, endPoint y: 637, distance: 550.7
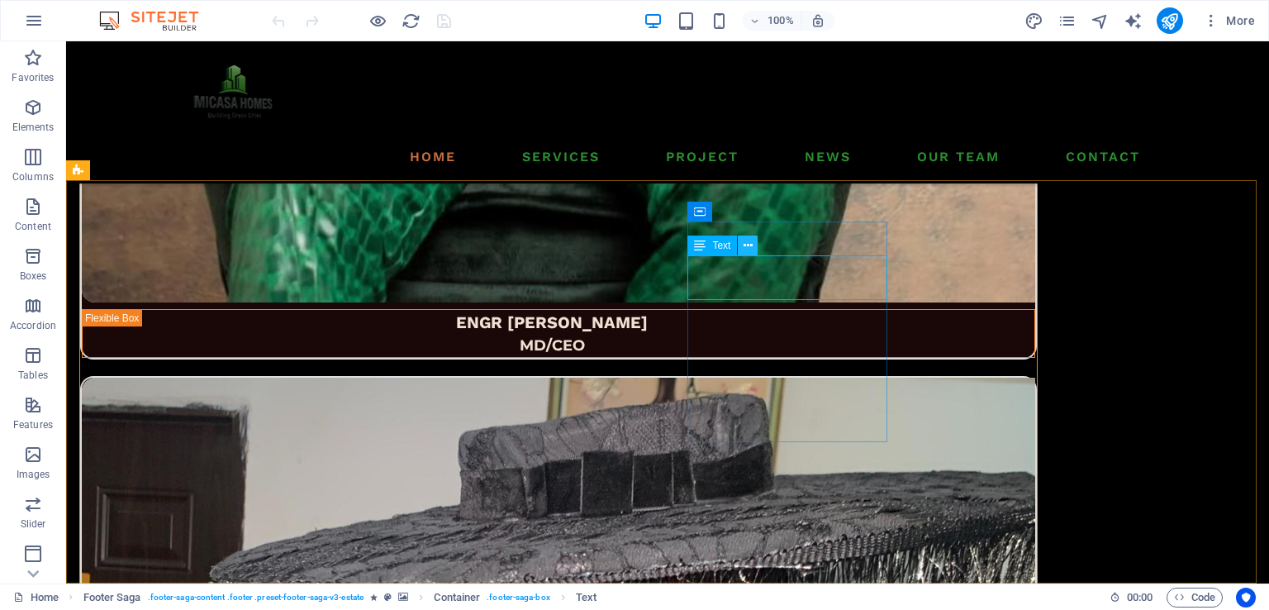
click at [749, 245] on icon at bounding box center [748, 245] width 9 height 17
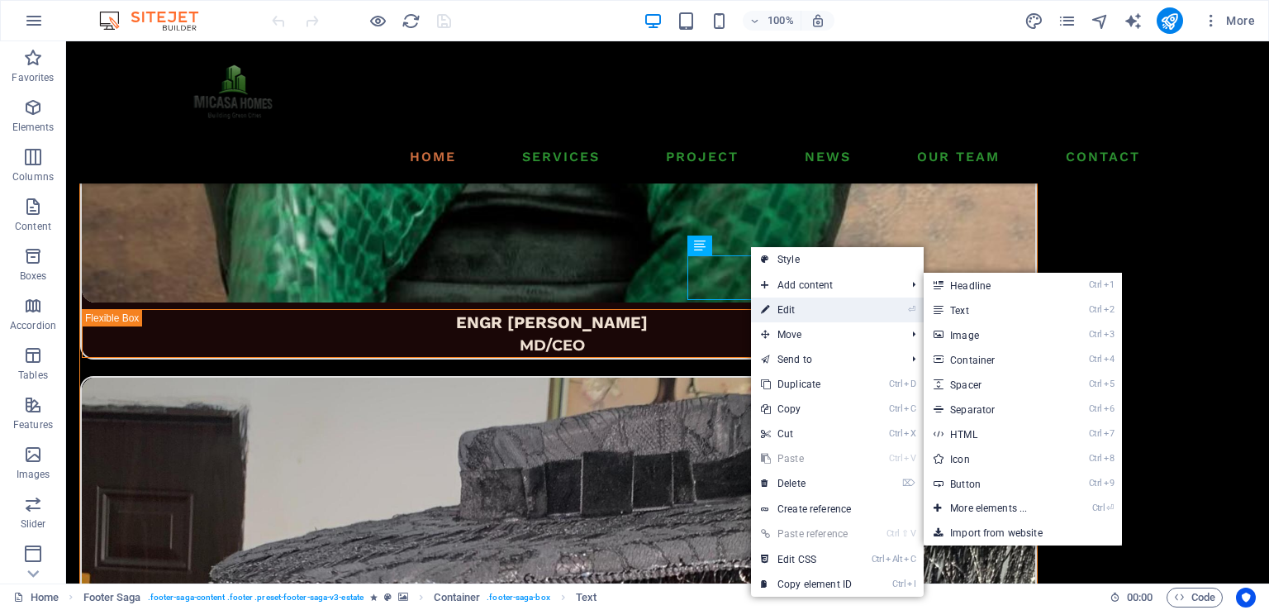
click at [795, 308] on link "⏎ Edit" at bounding box center [806, 309] width 111 height 25
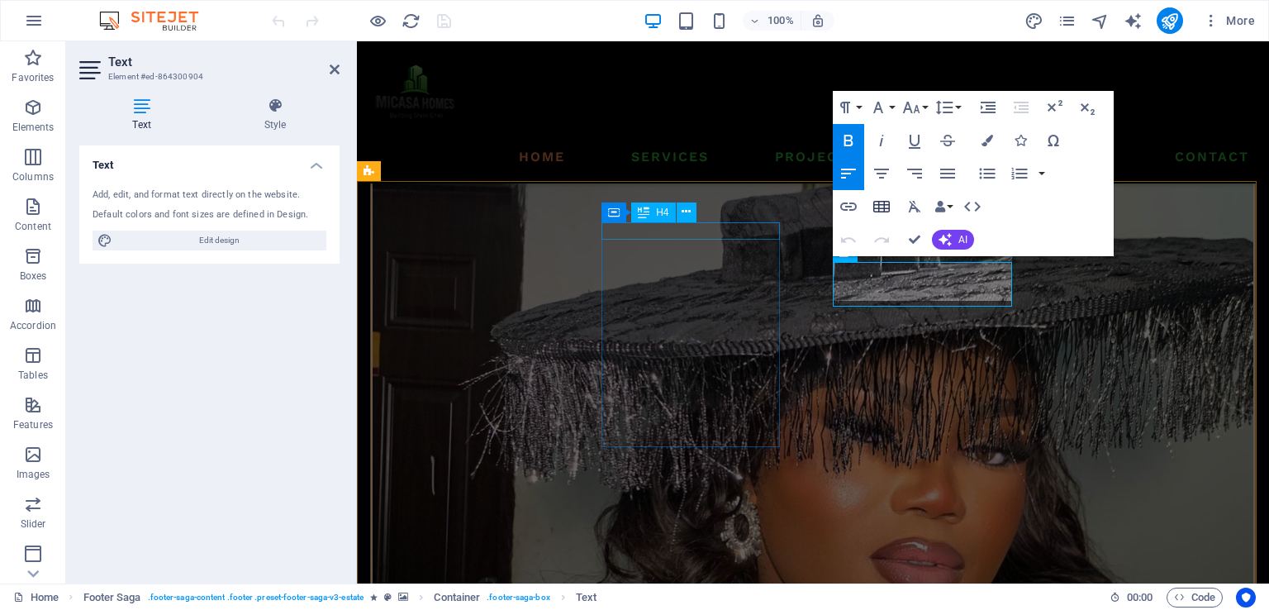
scroll to position [6573, 0]
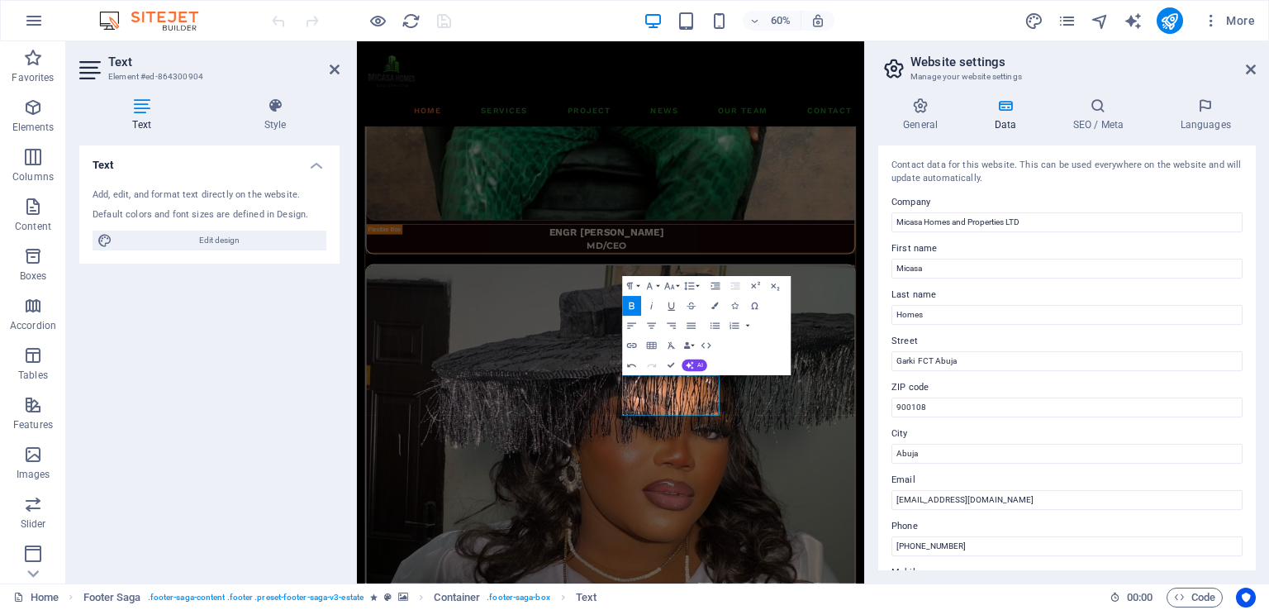
scroll to position [6592, 0]
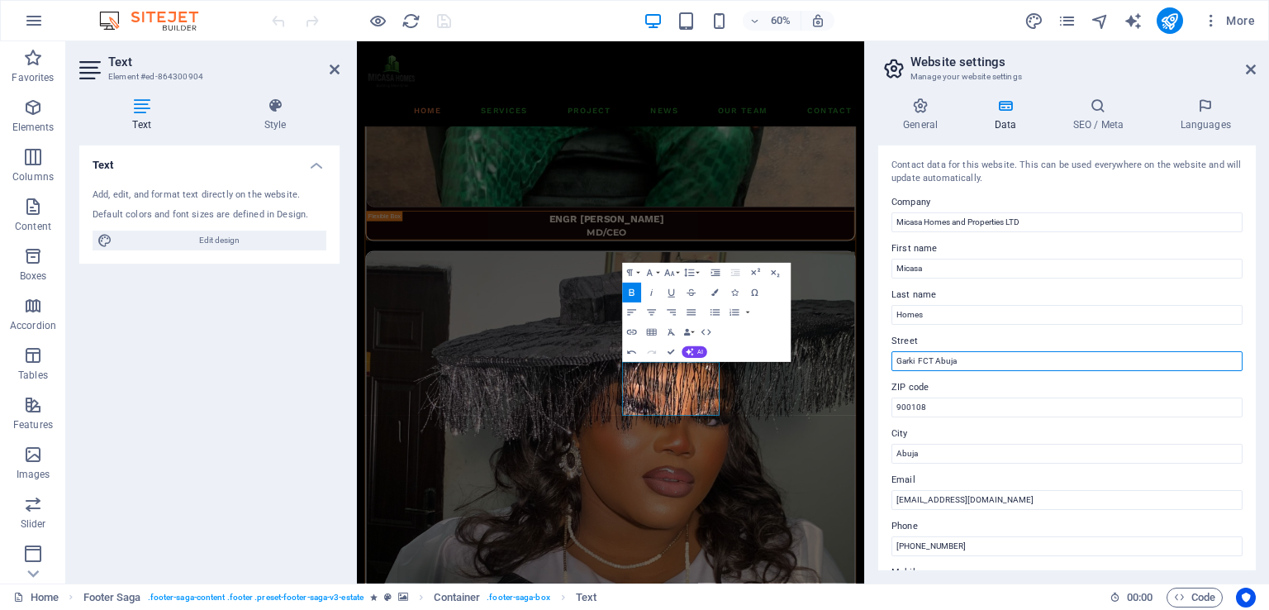
click at [897, 360] on input "Garki FCT Abuja" at bounding box center [1067, 361] width 351 height 20
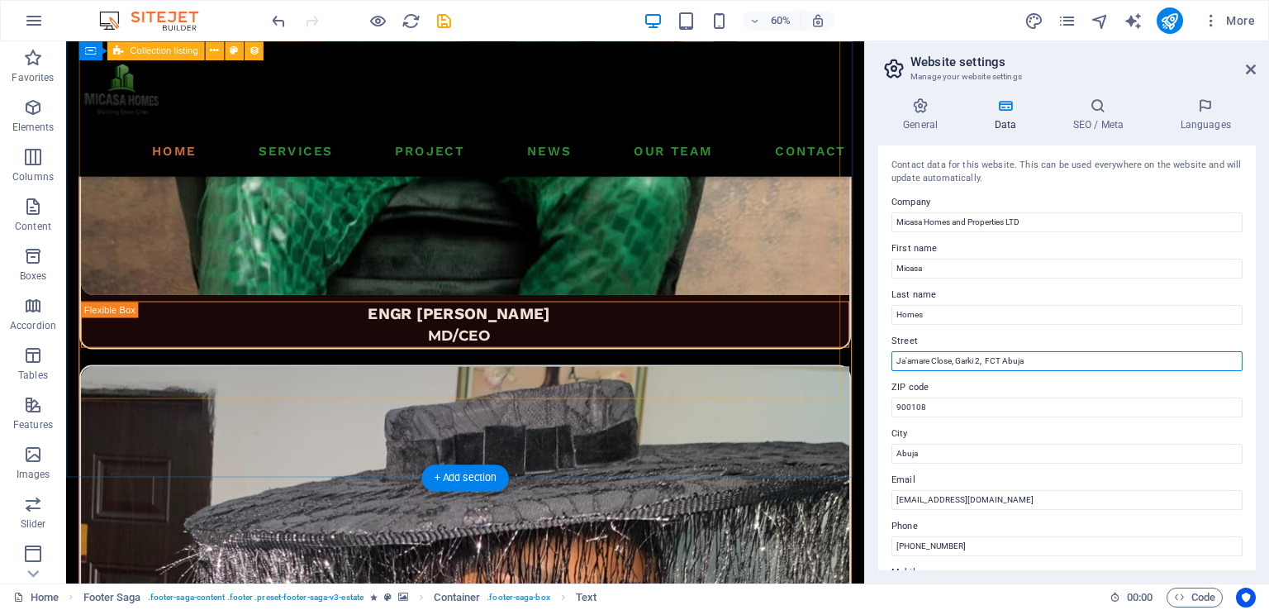
scroll to position [6248, 0]
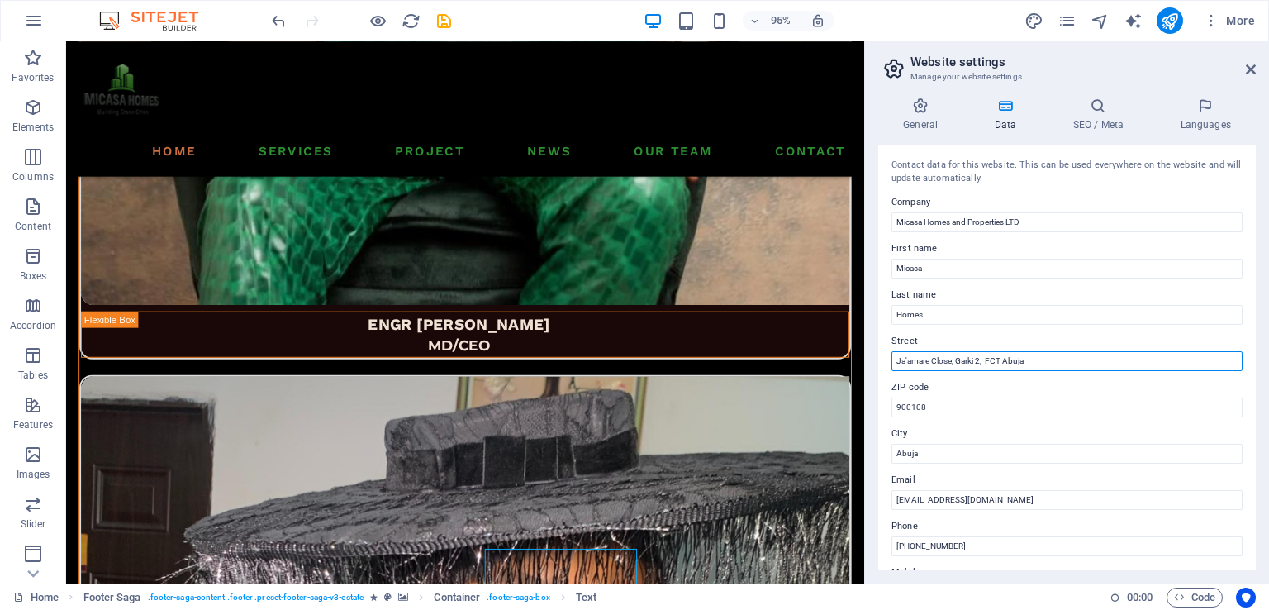
type input "Ja'amare Close, Garki 2, FCT Abuja"
drag, startPoint x: 1256, startPoint y: 274, endPoint x: 1256, endPoint y: 302, distance: 28.1
click at [1256, 302] on div "General Data SEO / Meta Languages Website name Micasa Homes and Properties LTD …" at bounding box center [1067, 333] width 404 height 499
drag, startPoint x: 1256, startPoint y: 324, endPoint x: 1255, endPoint y: 371, distance: 47.1
click at [1255, 370] on div "General Data SEO / Meta Languages Website name Micasa Homes and Properties LTD …" at bounding box center [1067, 333] width 404 height 499
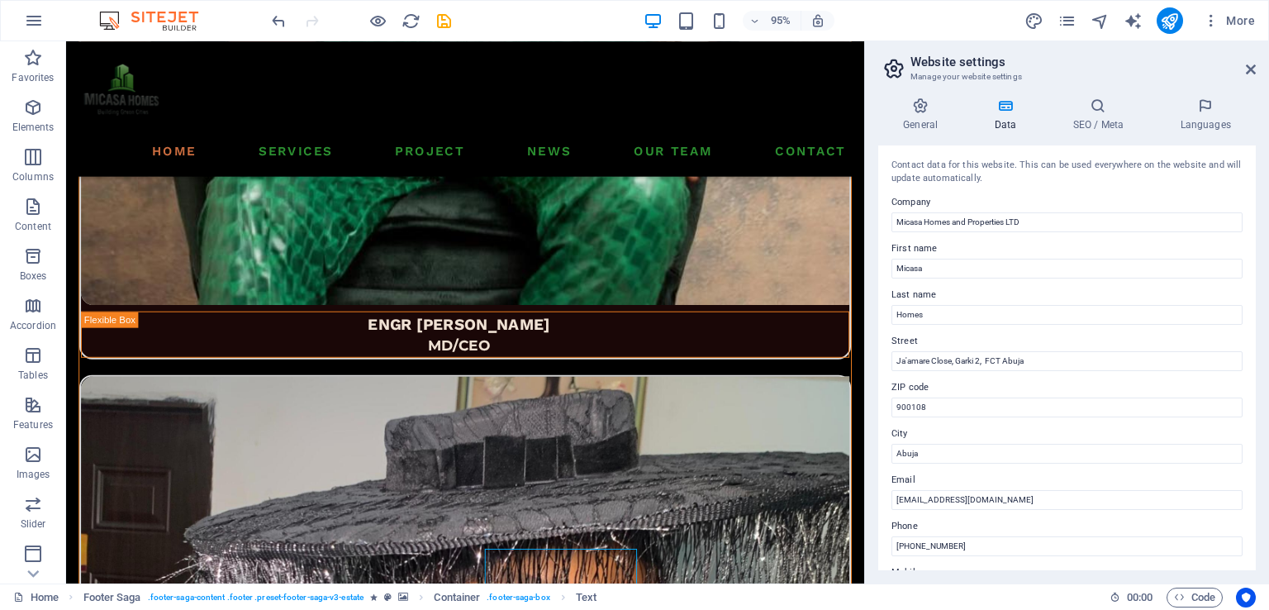
click at [1255, 424] on div "Contact data for this website. This can be used everywhere on the website and w…" at bounding box center [1067, 357] width 378 height 425
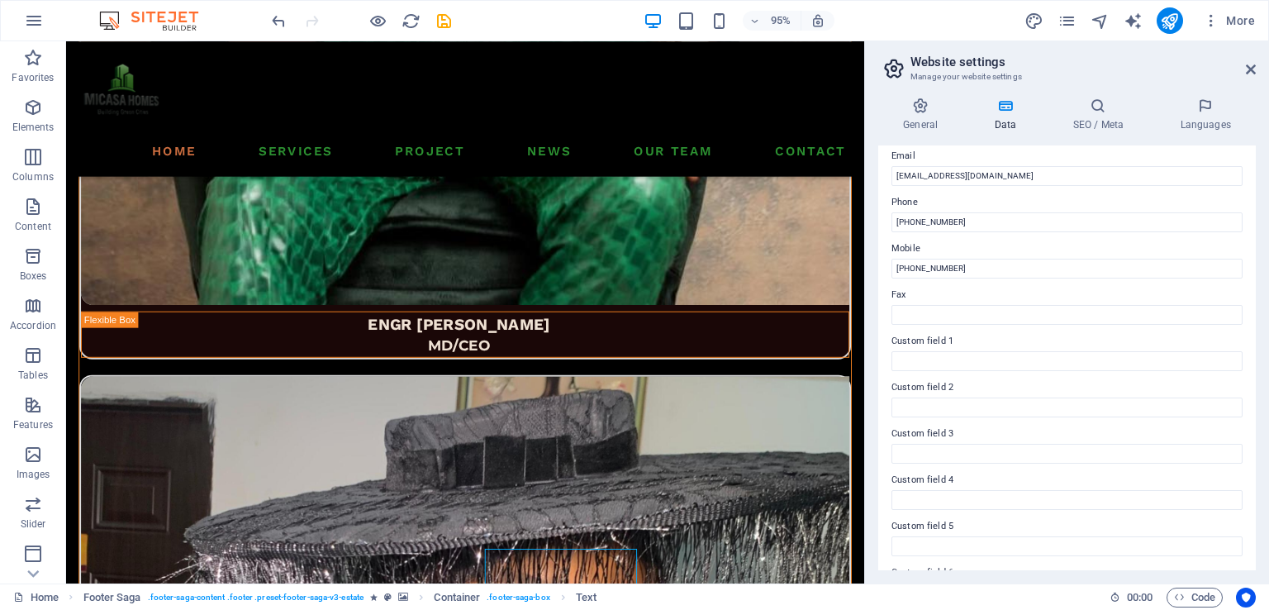
scroll to position [333, 0]
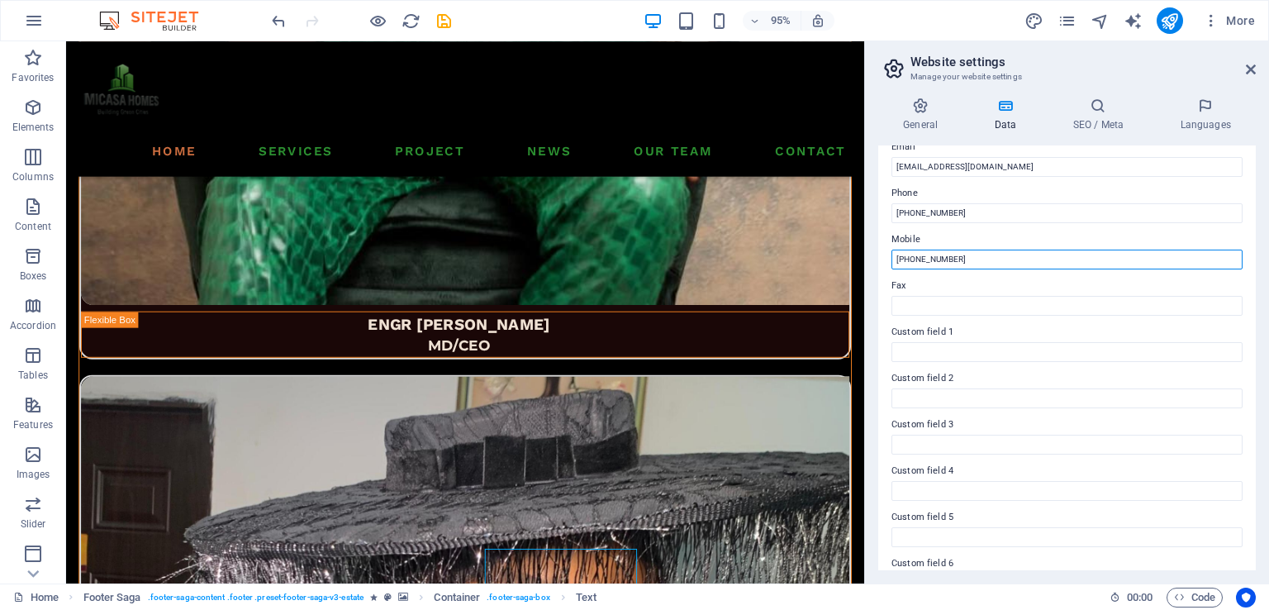
click at [1056, 262] on input "+2348120999084" at bounding box center [1067, 260] width 351 height 20
click at [1249, 69] on icon at bounding box center [1251, 69] width 10 height 13
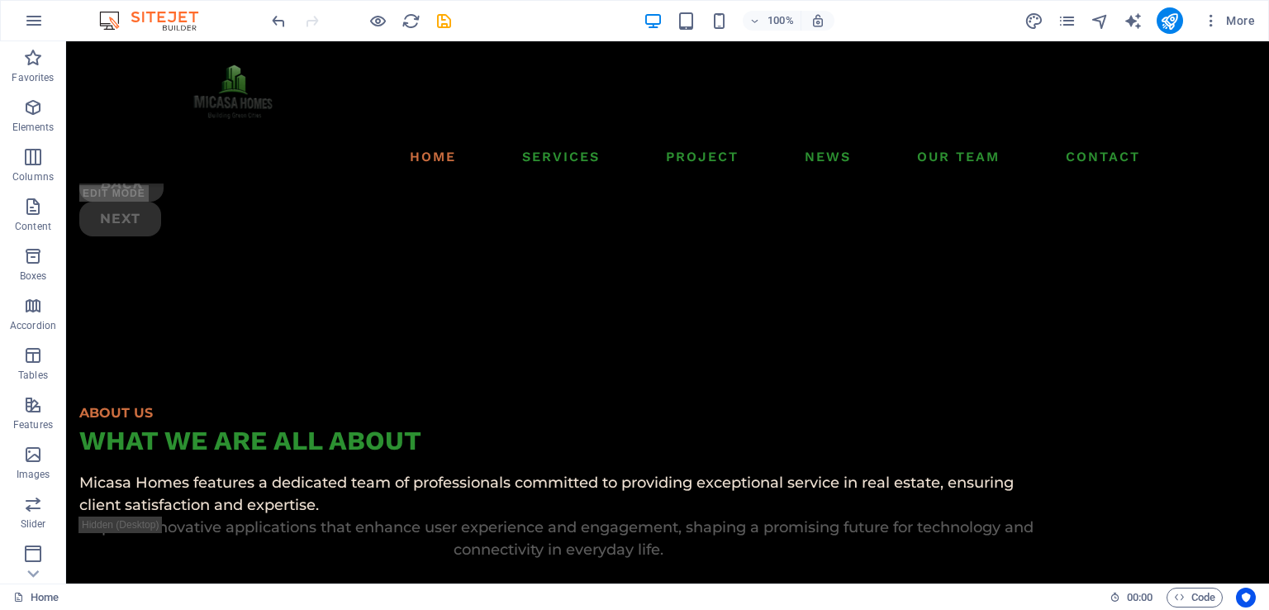
scroll to position [4994, 0]
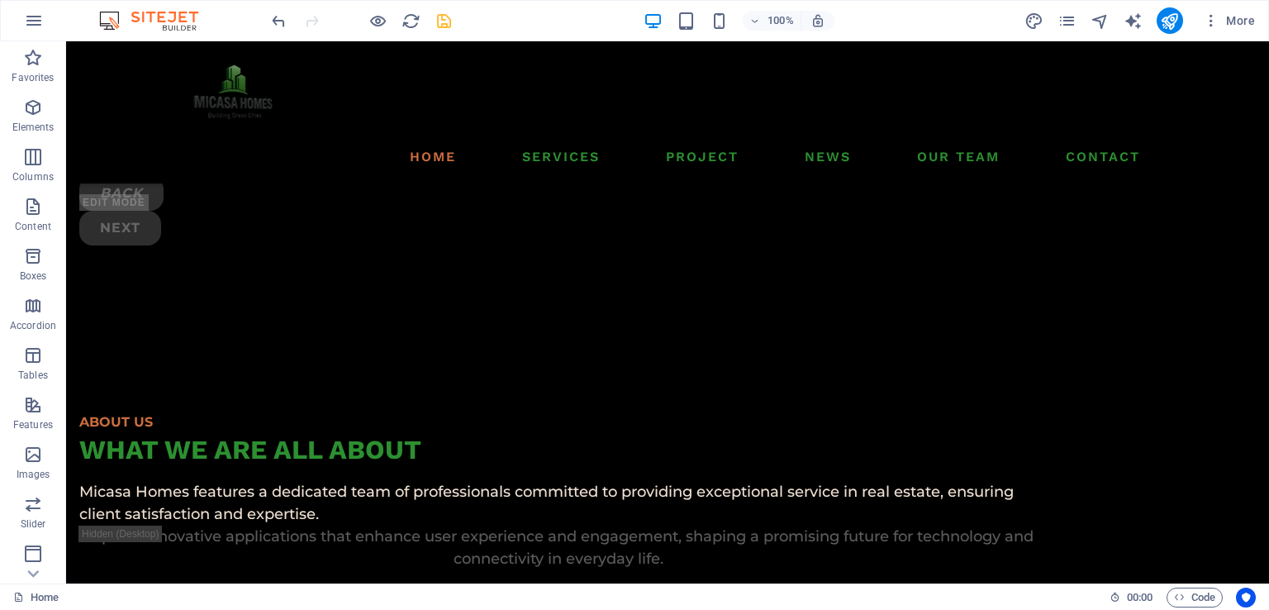
click at [440, 19] on icon "save" at bounding box center [444, 21] width 19 height 19
click at [1068, 17] on icon "pages" at bounding box center [1067, 21] width 19 height 19
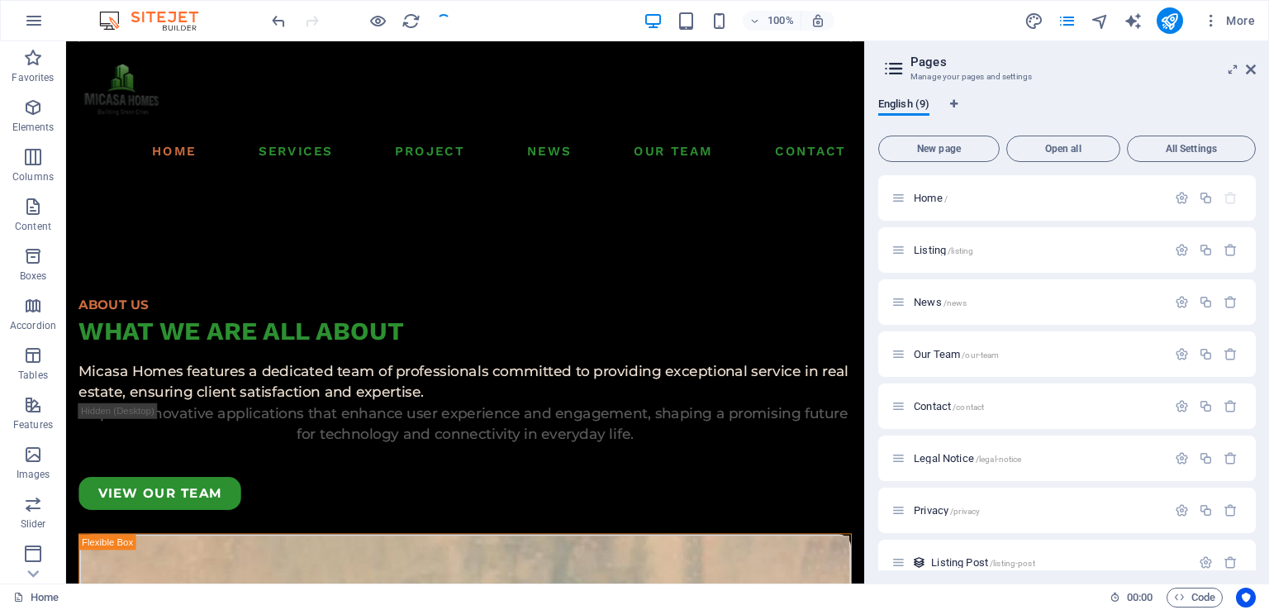
scroll to position [5190, 0]
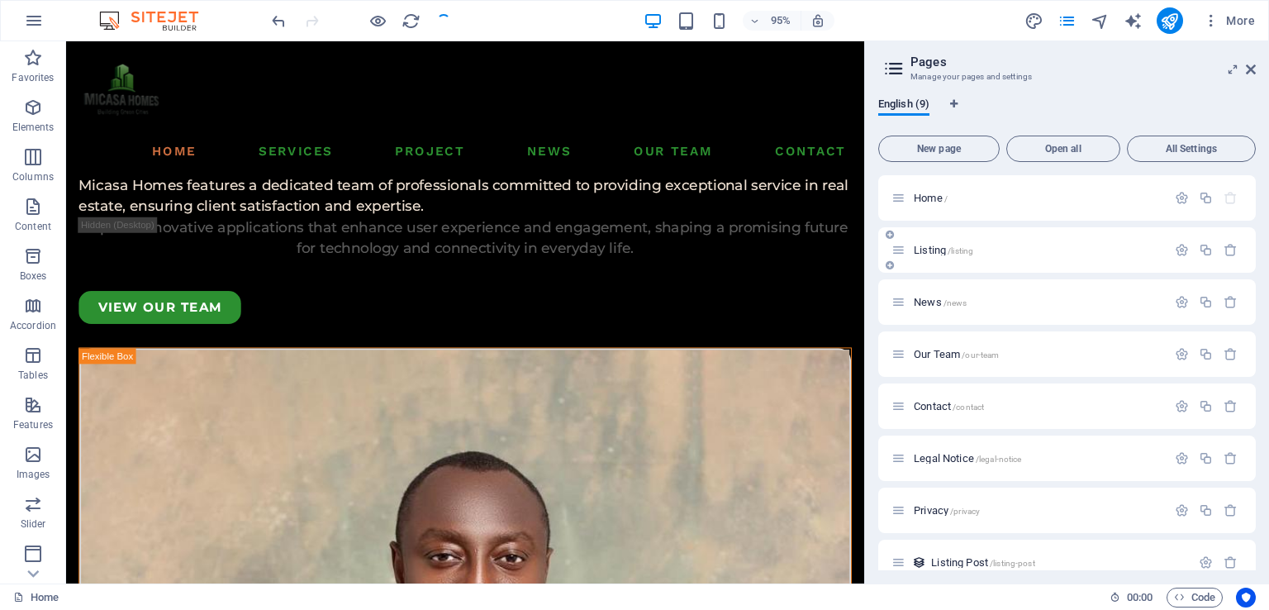
click at [938, 251] on span "Listing /listing" at bounding box center [943, 250] width 59 height 12
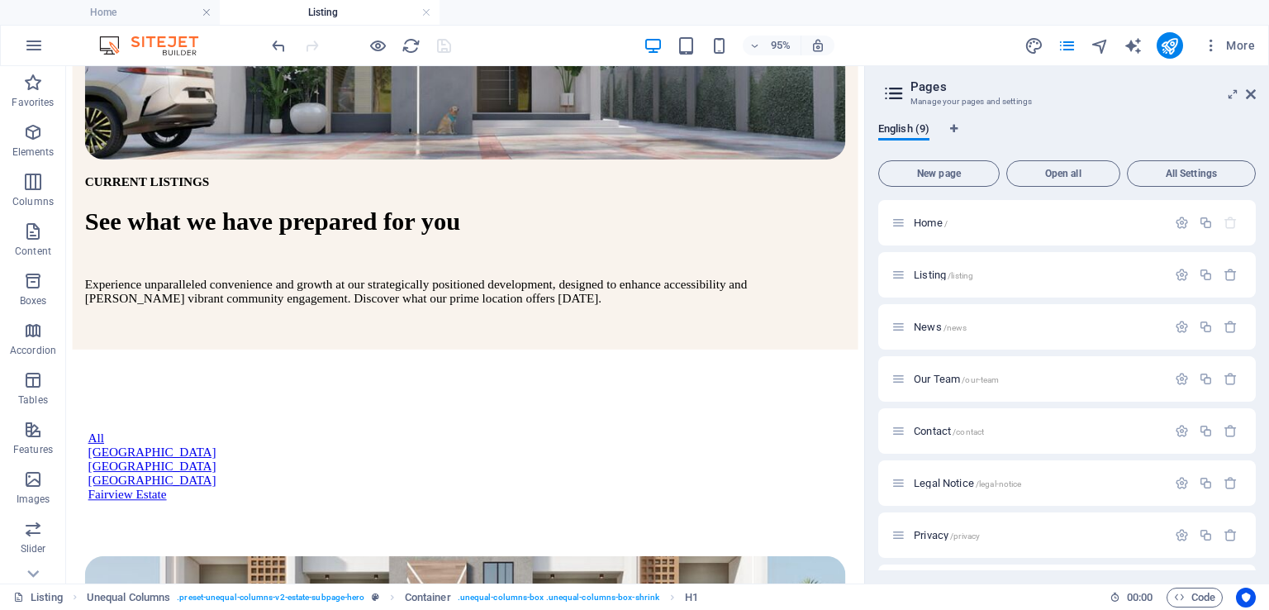
scroll to position [392, 0]
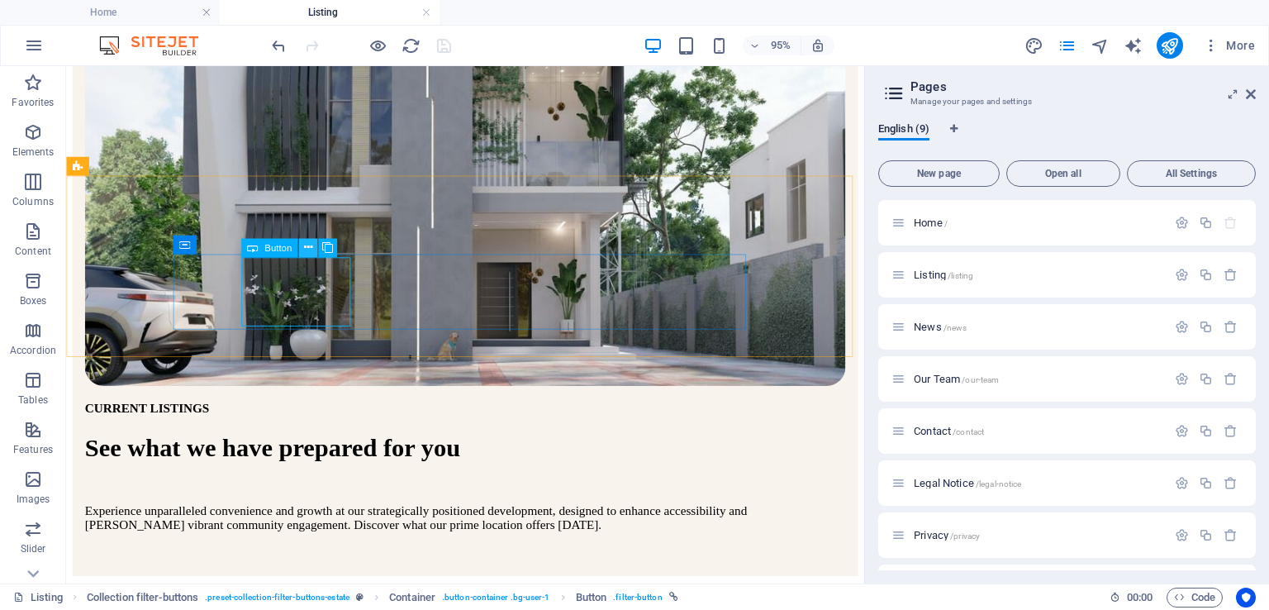
click at [309, 245] on icon at bounding box center [308, 247] width 8 height 17
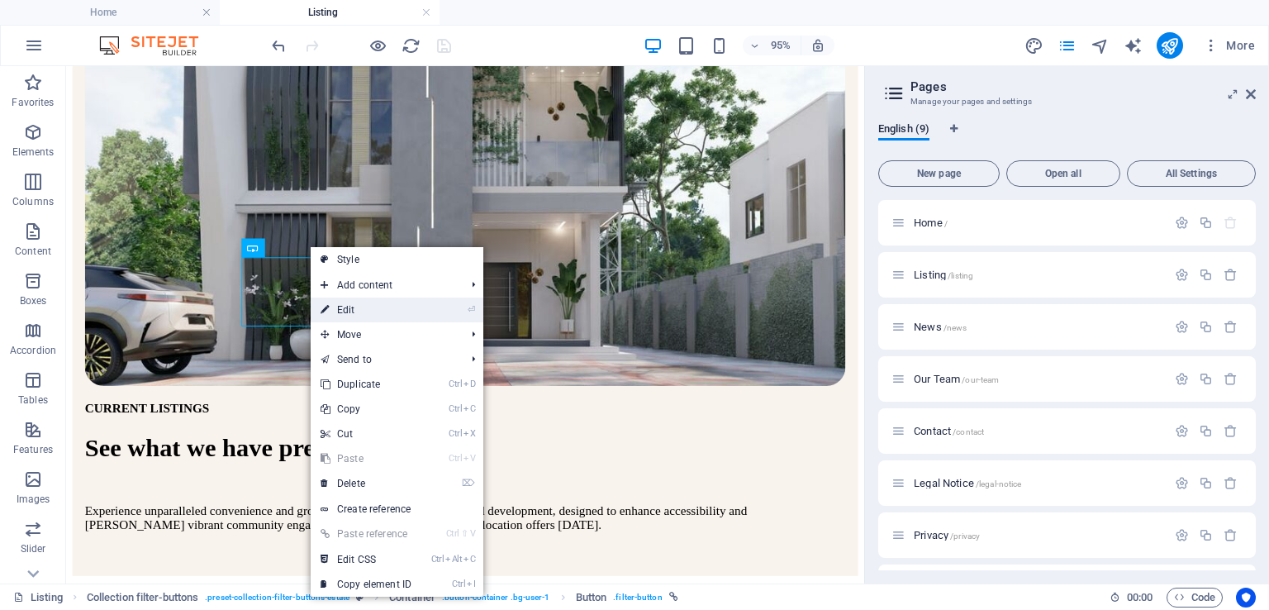
click at [354, 304] on link "⏎ Edit" at bounding box center [366, 309] width 111 height 25
select select
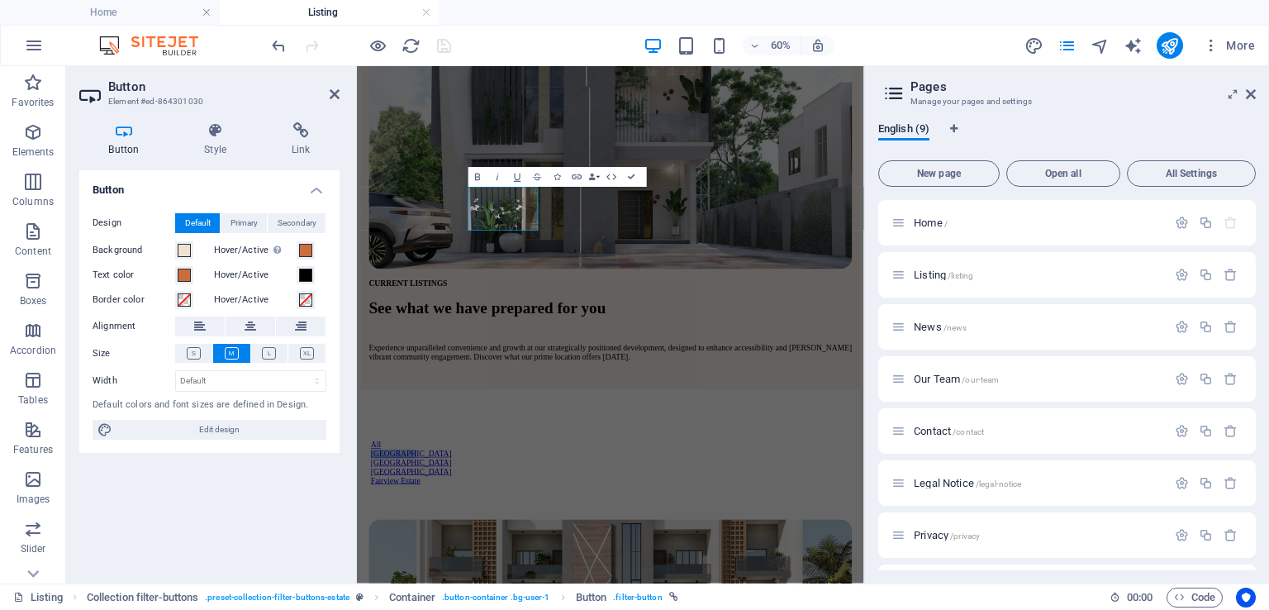
scroll to position [390, 0]
click at [300, 143] on h4 "Link" at bounding box center [301, 139] width 78 height 35
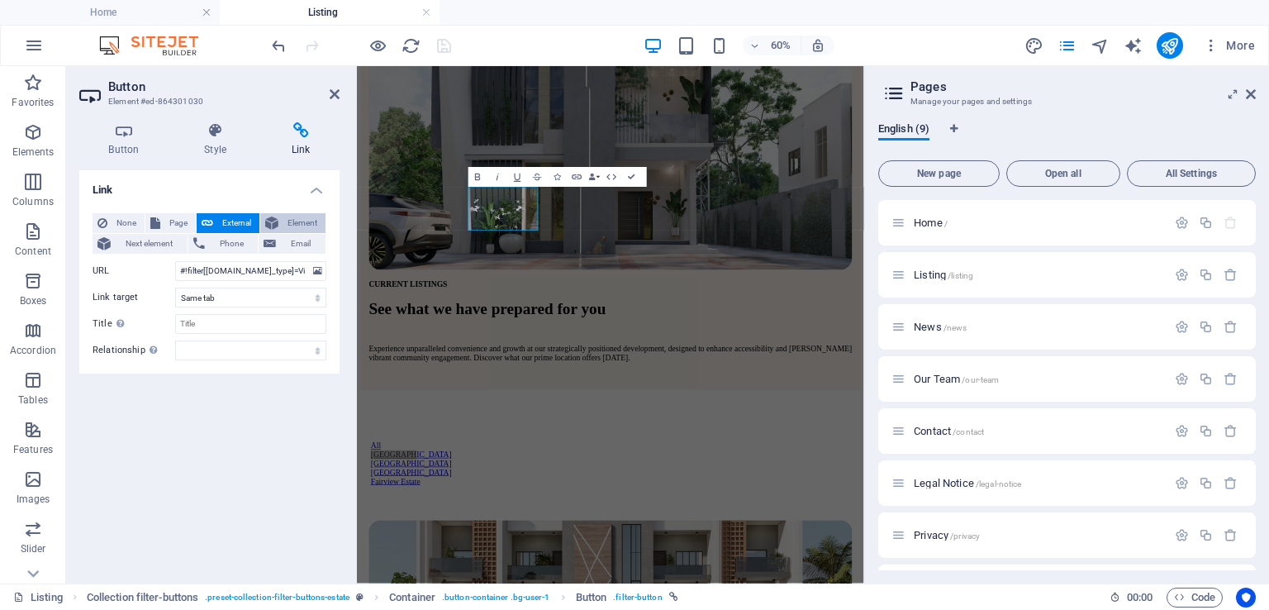
click at [292, 219] on span "Element" at bounding box center [301, 223] width 37 height 20
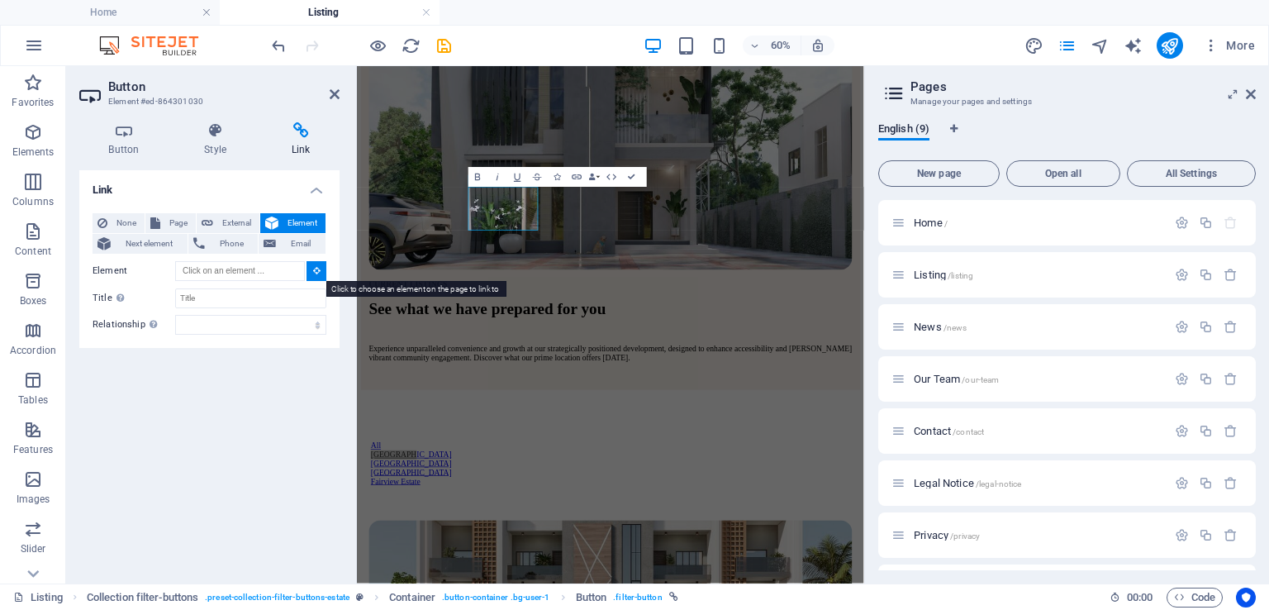
click at [314, 272] on icon at bounding box center [316, 270] width 7 height 8
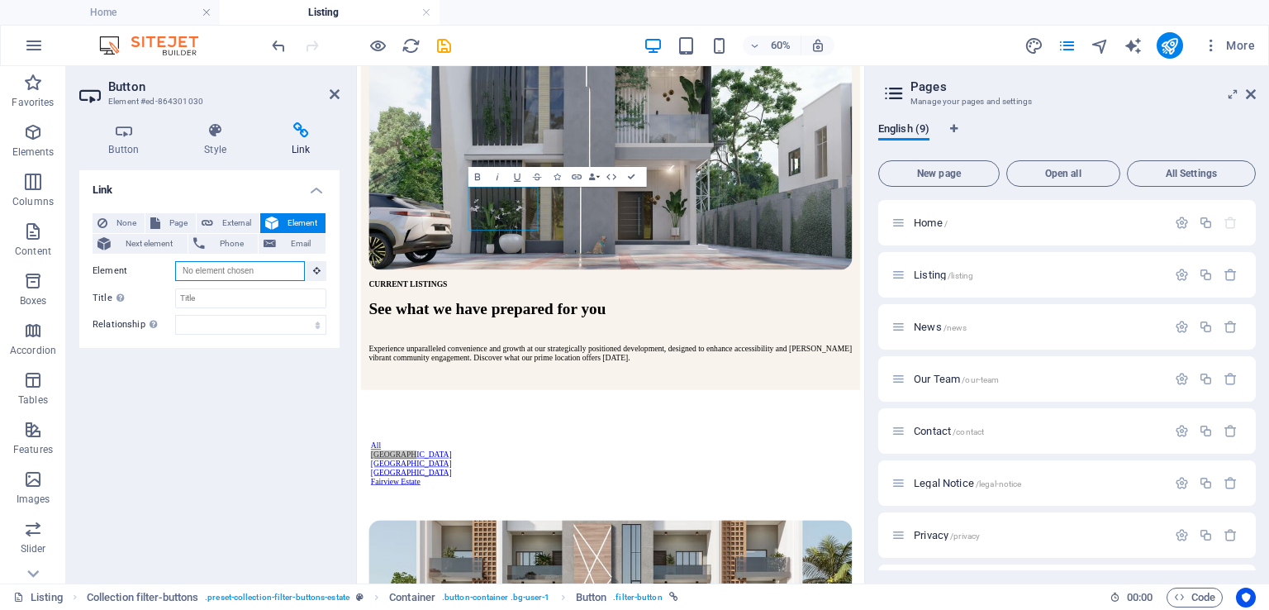
click at [288, 273] on input "Element" at bounding box center [240, 271] width 130 height 20
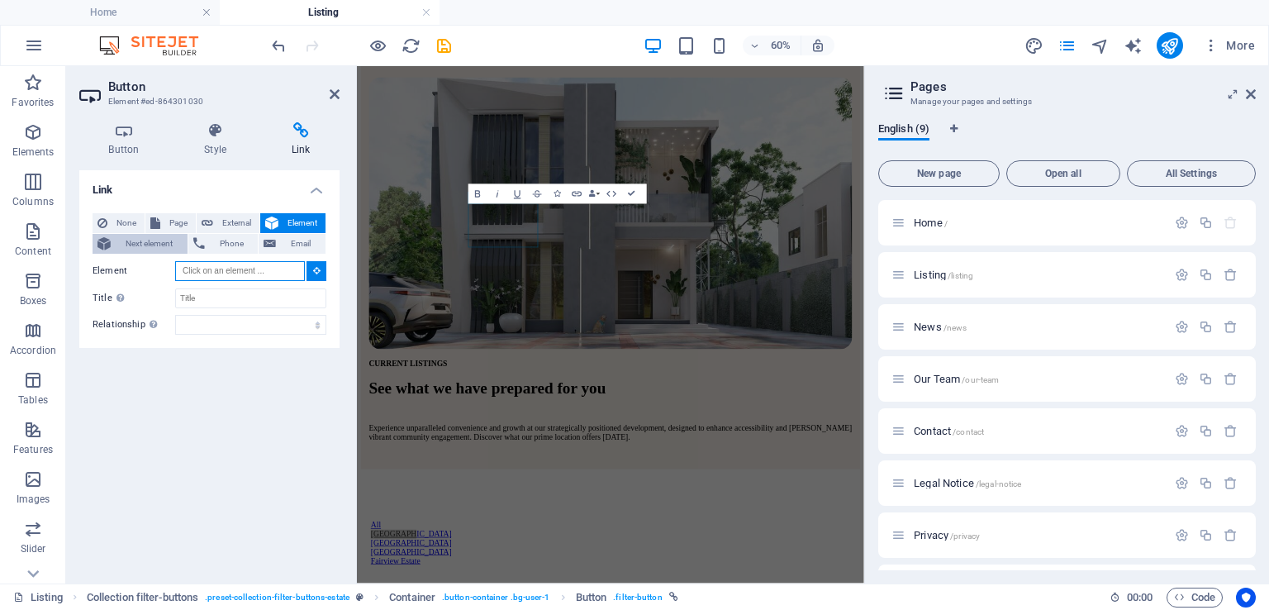
scroll to position [248, 0]
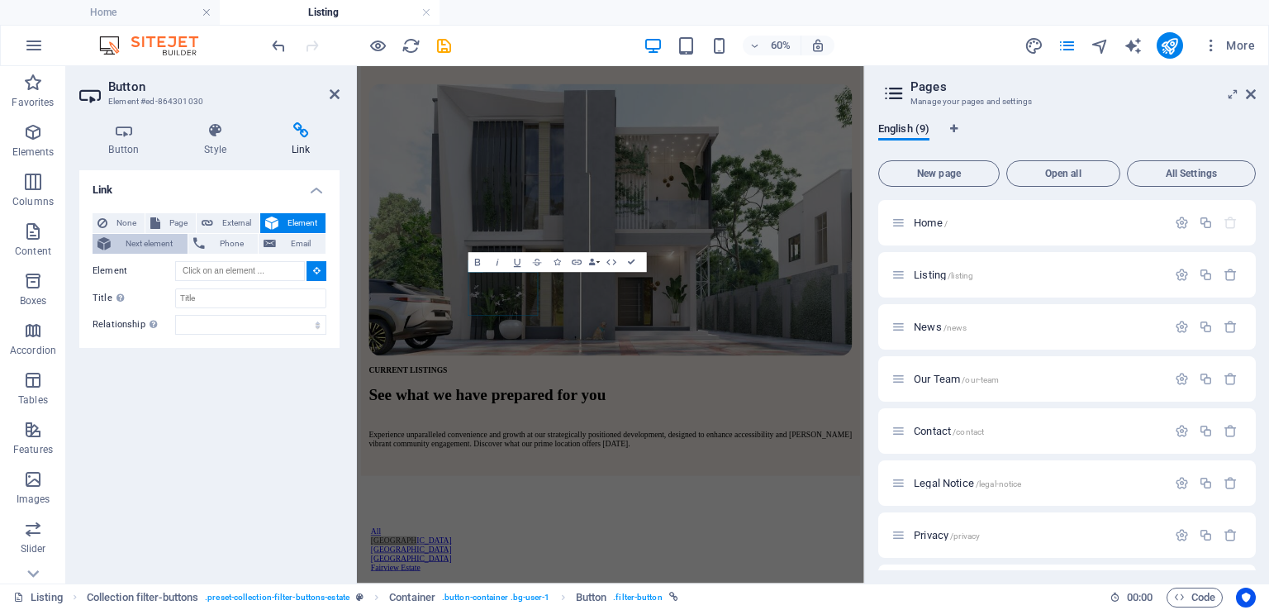
click at [149, 244] on span "Next element" at bounding box center [149, 244] width 67 height 20
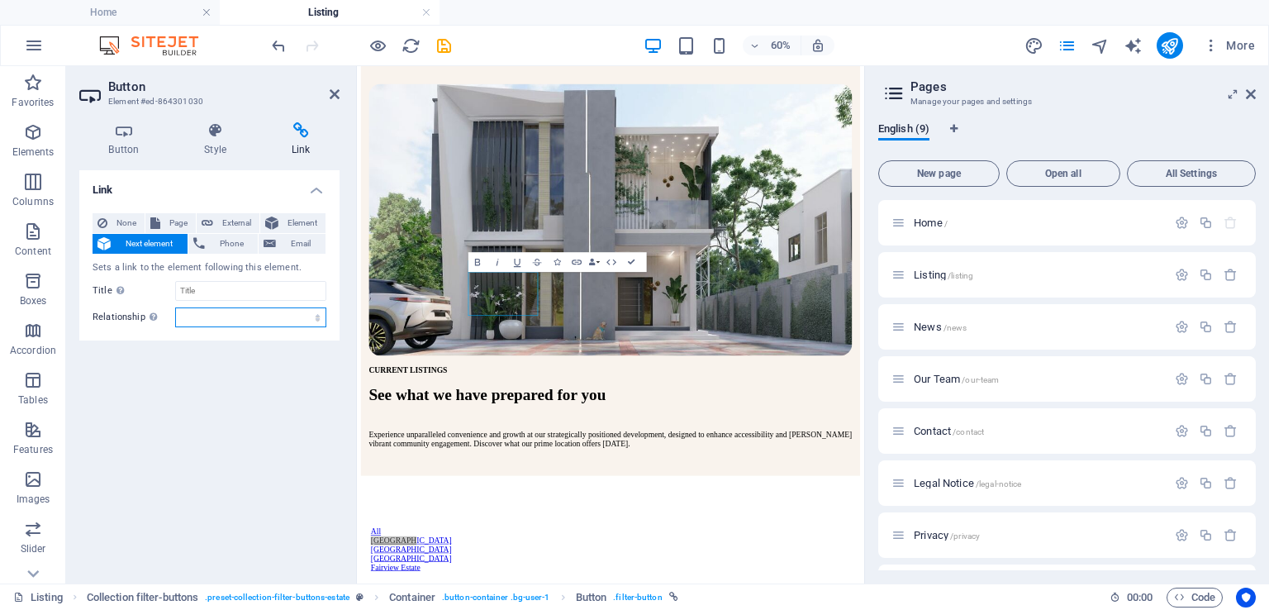
click at [235, 315] on select "alternate author bookmark external help license next nofollow noreferrer noopen…" at bounding box center [250, 317] width 151 height 20
select select "search"
click at [175, 307] on select "alternate author bookmark external help license next nofollow noreferrer noopen…" at bounding box center [250, 317] width 151 height 20
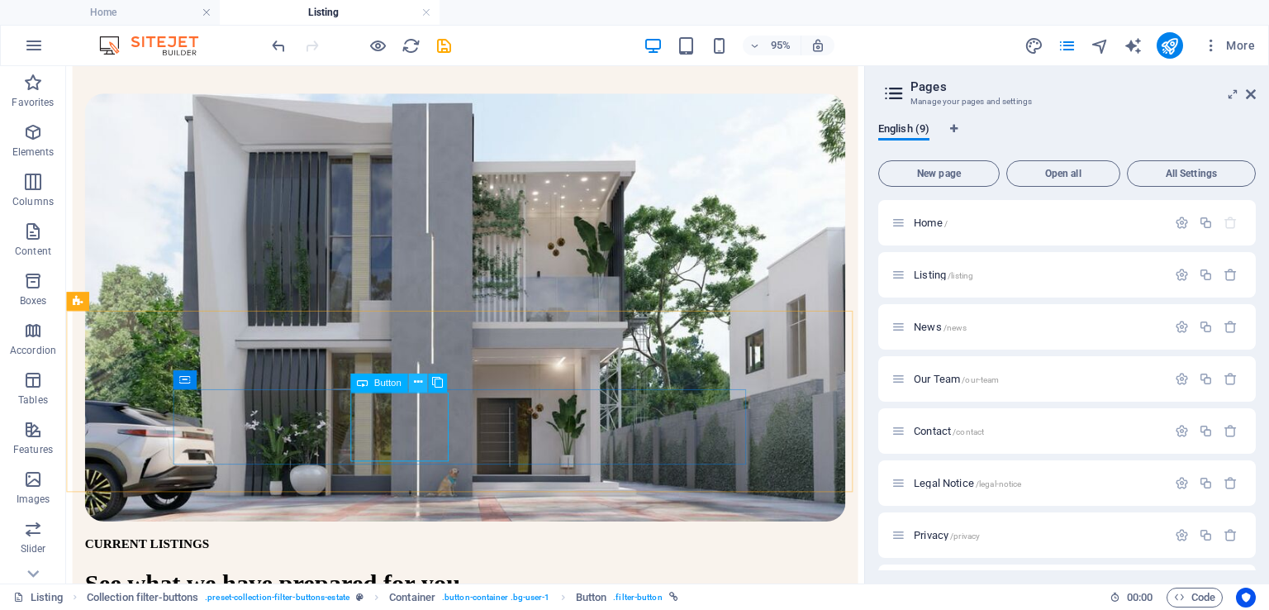
click at [417, 381] on icon at bounding box center [417, 382] width 8 height 17
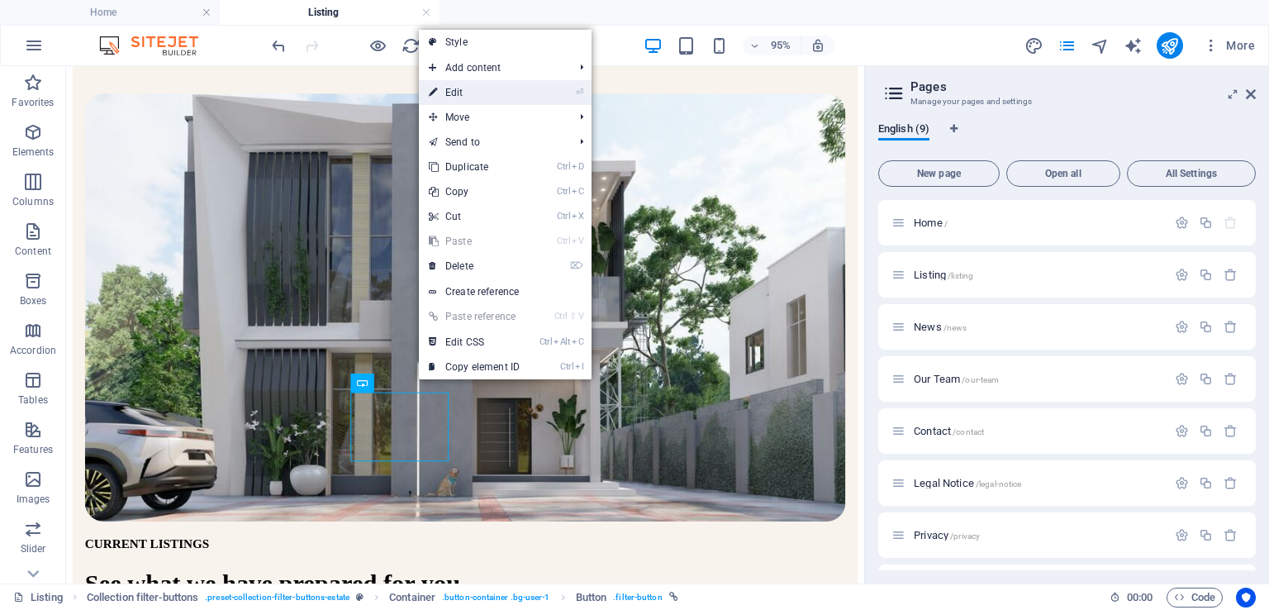
click at [468, 95] on link "⏎ Edit" at bounding box center [474, 92] width 111 height 25
select select "px"
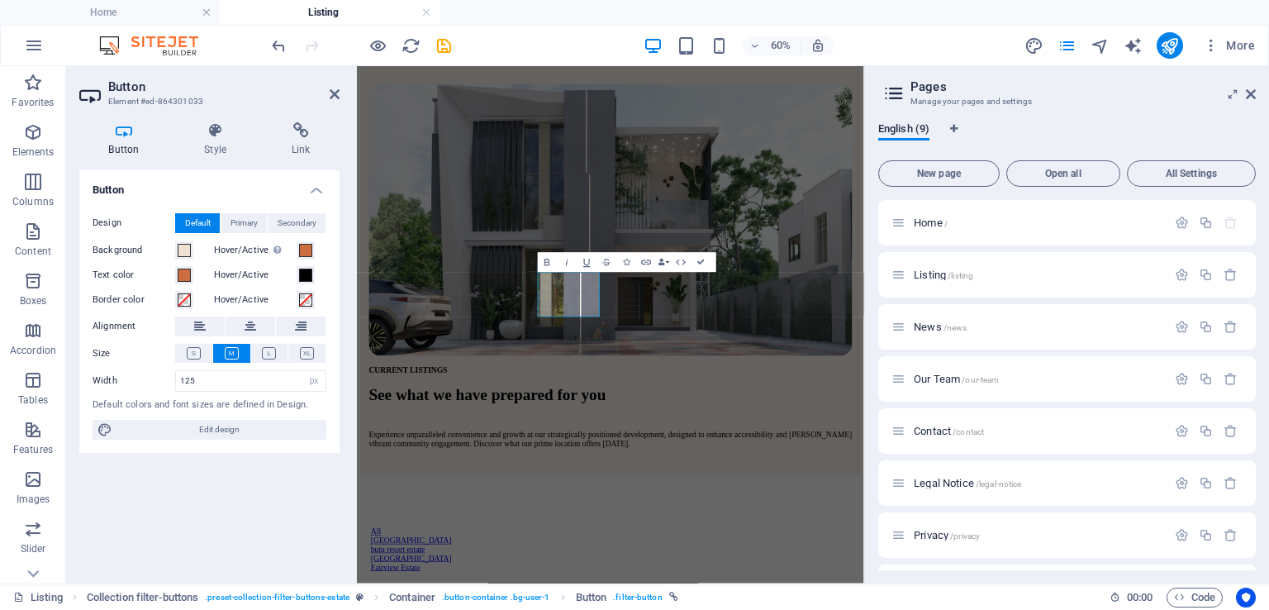
click at [302, 159] on div "Button Style Link Button Design Default Primary Secondary Background Hover/Acti…" at bounding box center [209, 346] width 260 height 448
click at [302, 138] on icon at bounding box center [301, 130] width 78 height 17
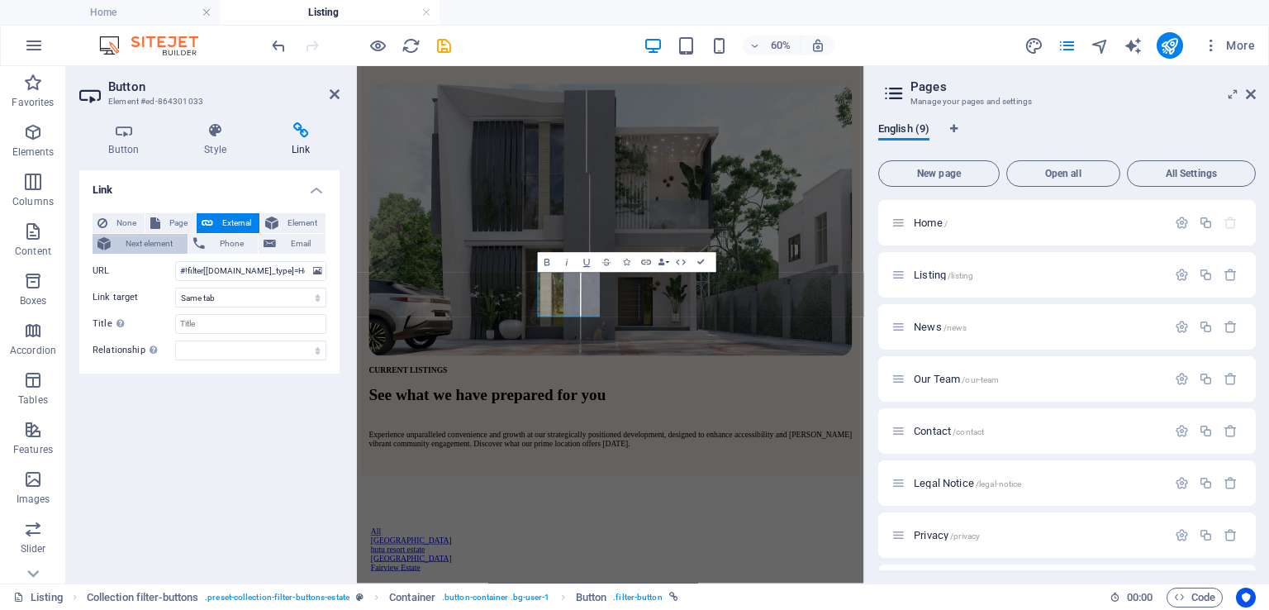
click at [143, 245] on span "Next element" at bounding box center [149, 244] width 67 height 20
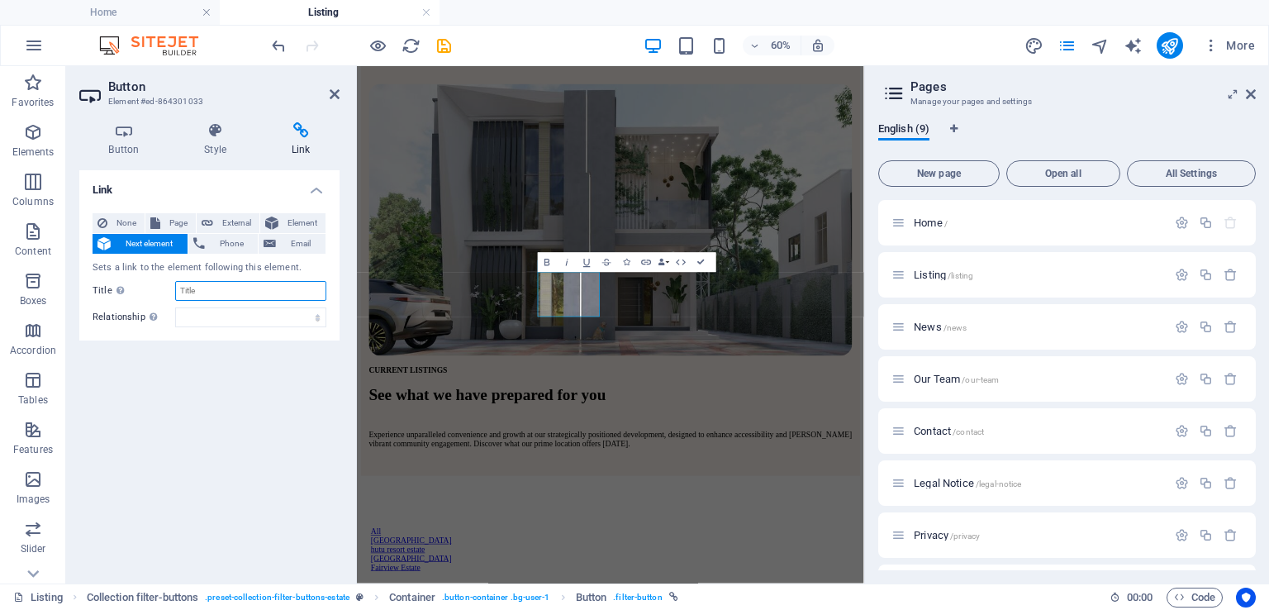
click at [231, 292] on input "Title Additional link description, should not be the same as the link text. The…" at bounding box center [250, 291] width 151 height 20
click at [225, 315] on select "alternate author bookmark external help license next nofollow noreferrer noopen…" at bounding box center [250, 317] width 151 height 20
select select "search"
click at [175, 307] on select "alternate author bookmark external help license next nofollow noreferrer noopen…" at bounding box center [250, 317] width 151 height 20
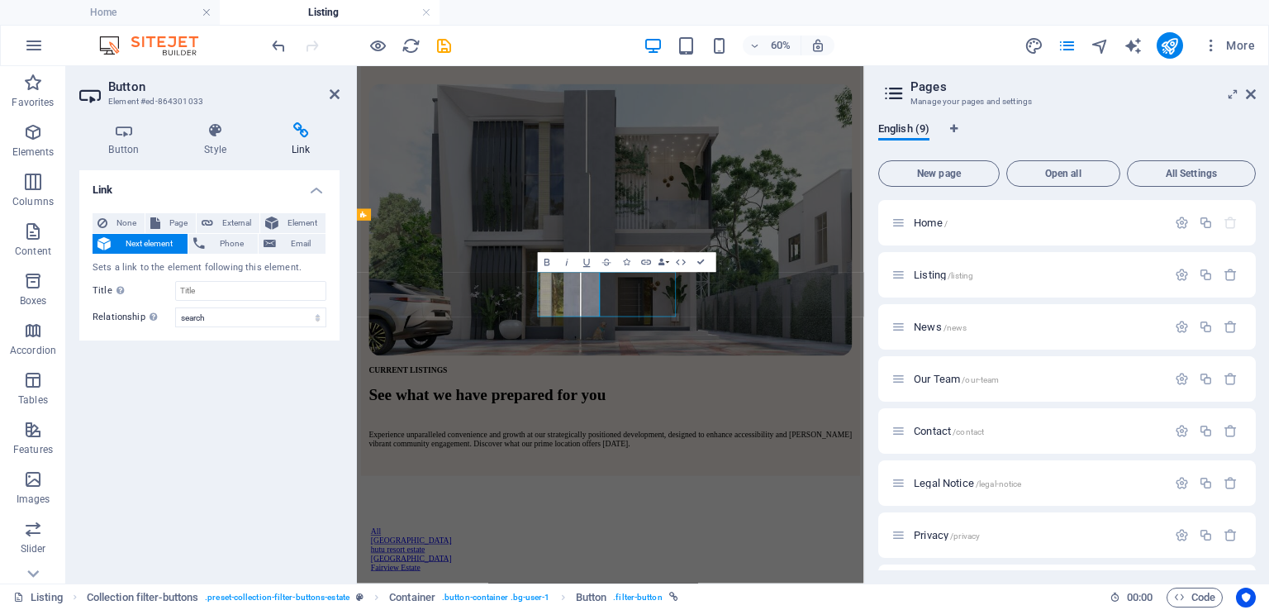
scroll to position [250, 0]
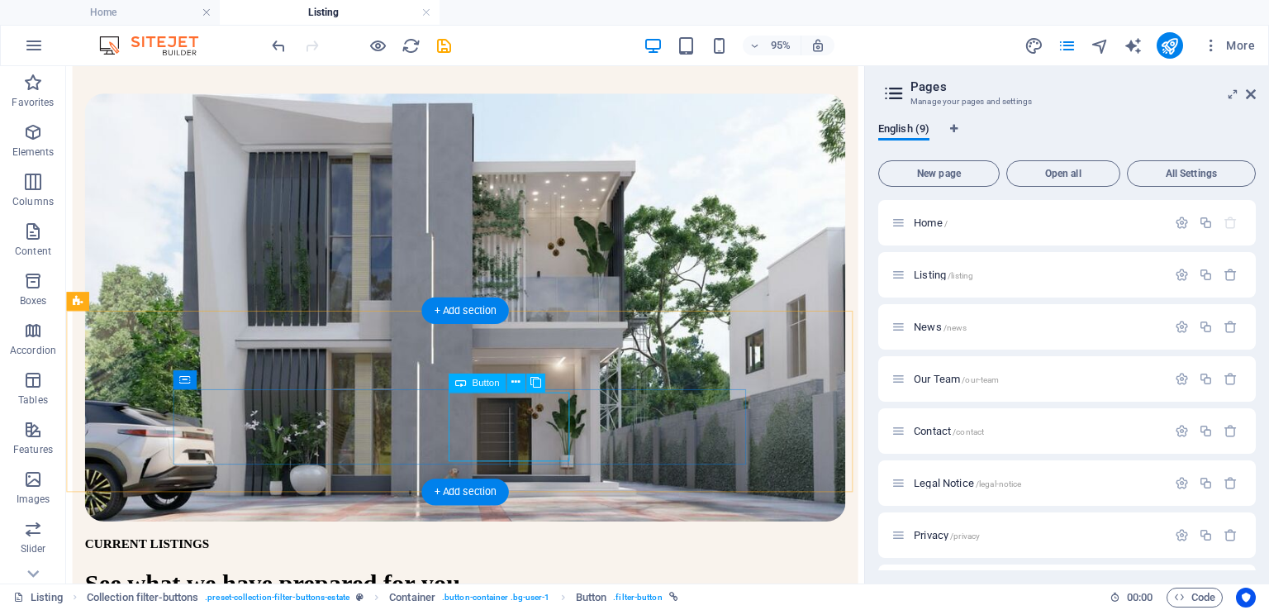
click at [516, 382] on icon at bounding box center [515, 382] width 8 height 17
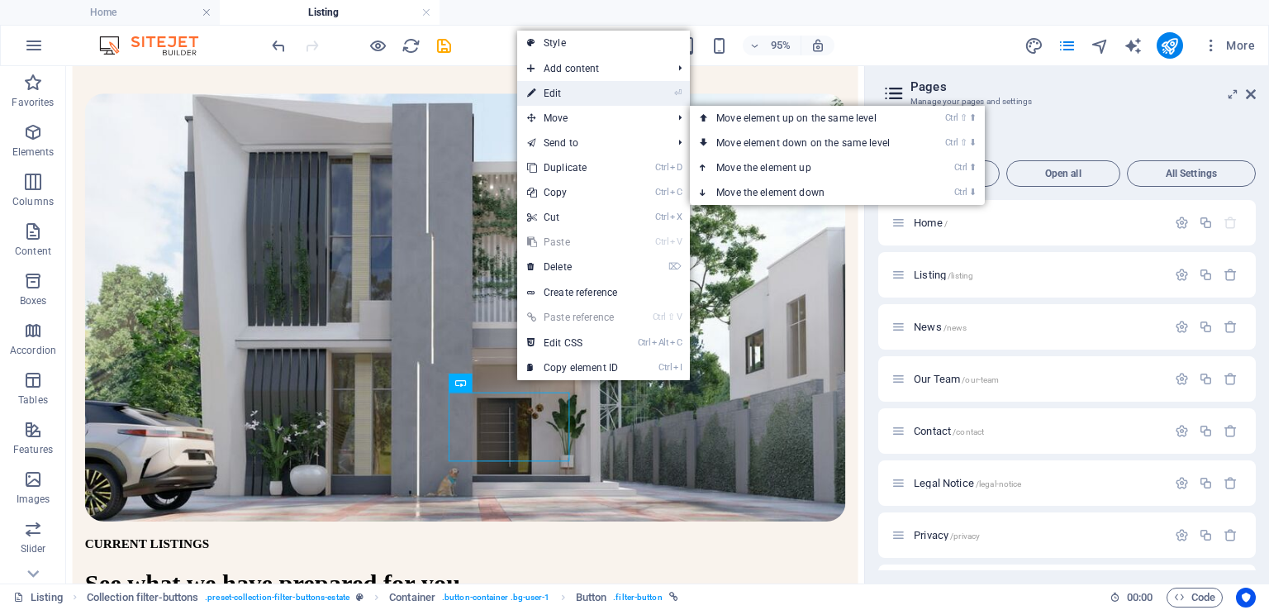
click at [588, 97] on link "⏎ Edit" at bounding box center [572, 93] width 111 height 25
select select
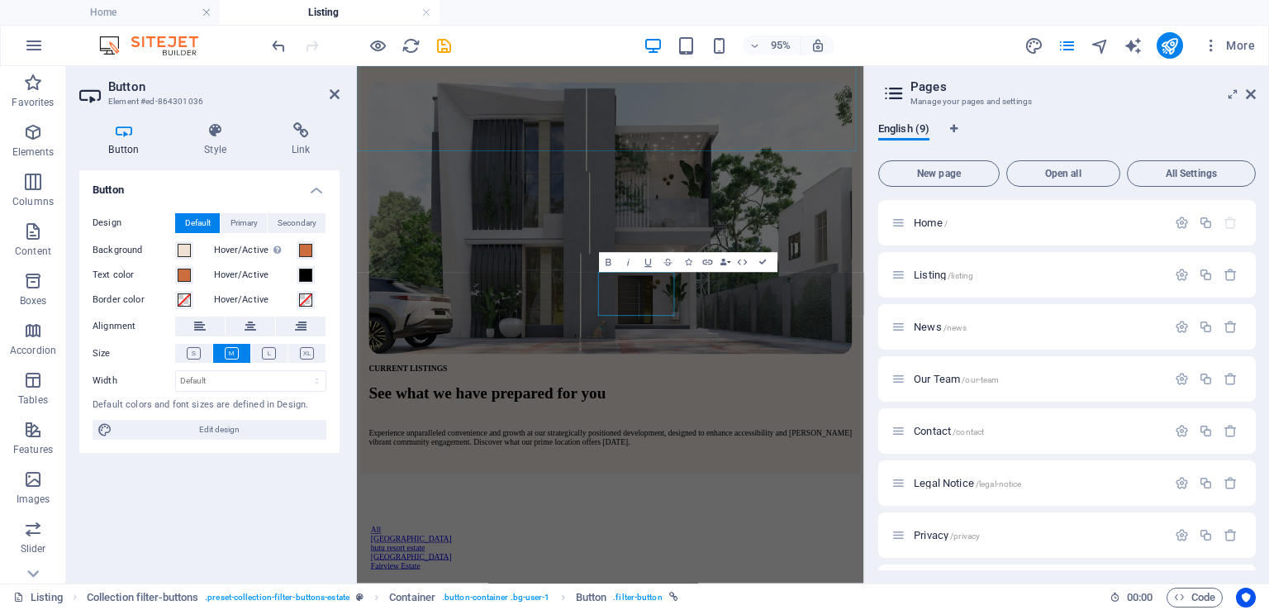
scroll to position [248, 0]
click at [291, 123] on icon at bounding box center [301, 130] width 78 height 17
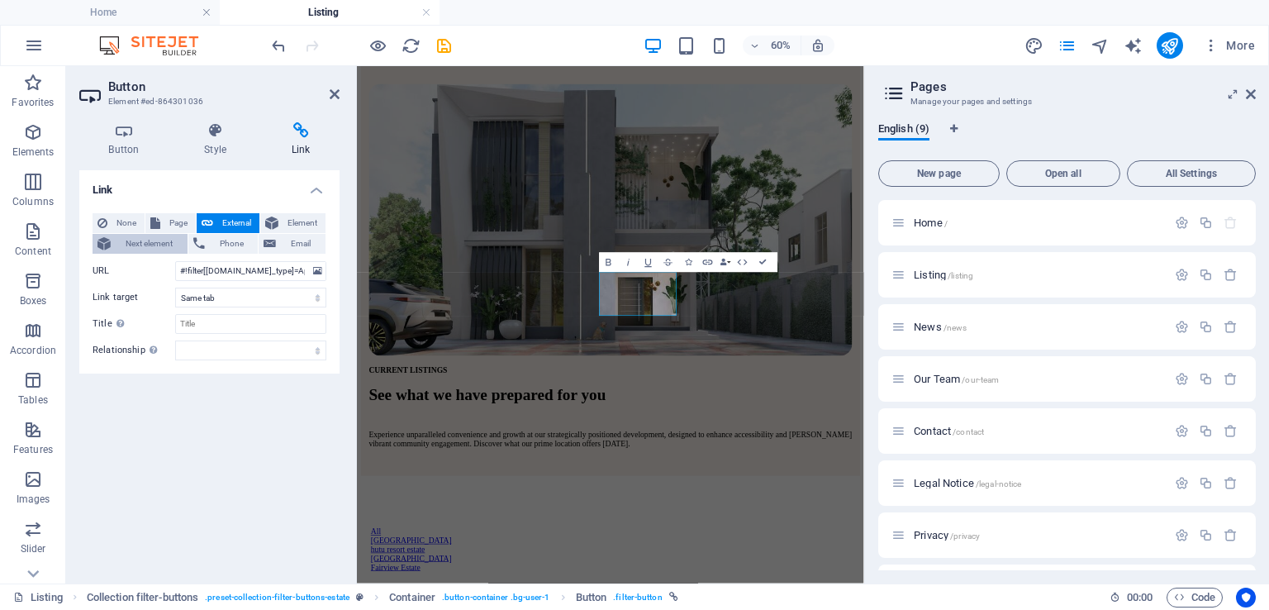
click at [137, 245] on span "Next element" at bounding box center [149, 244] width 67 height 20
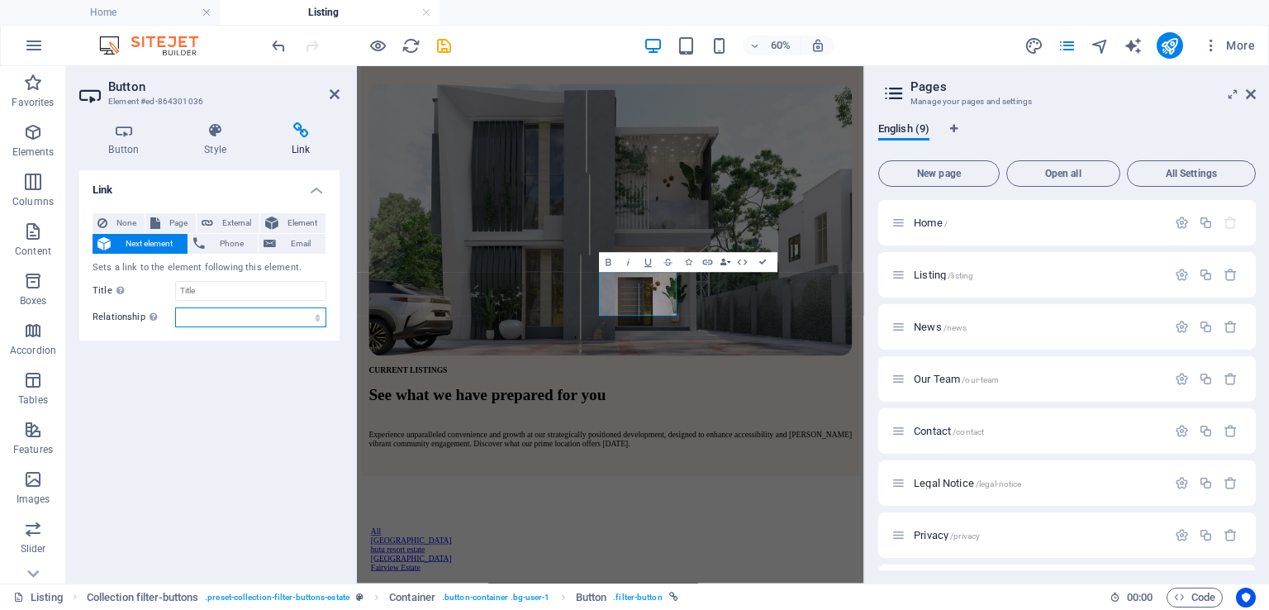
click at [247, 316] on select "alternate author bookmark external help license next nofollow noreferrer noopen…" at bounding box center [250, 317] width 151 height 20
select select "search"
click at [175, 307] on select "alternate author bookmark external help license next nofollow noreferrer noopen…" at bounding box center [250, 317] width 151 height 20
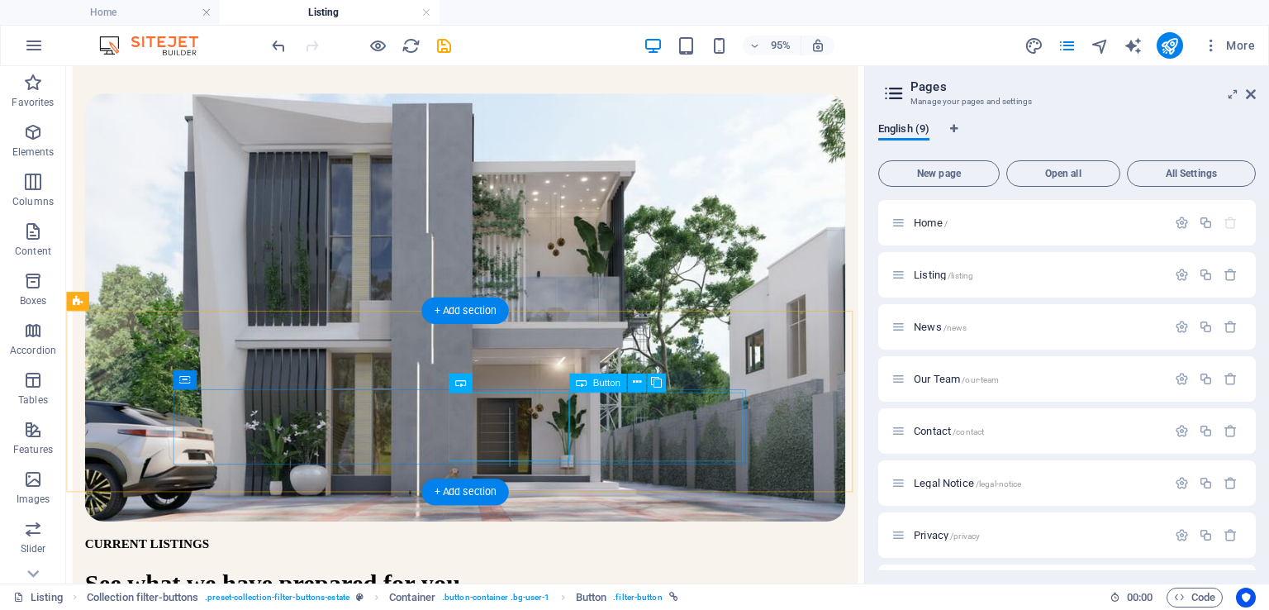
click at [640, 388] on icon at bounding box center [636, 382] width 8 height 17
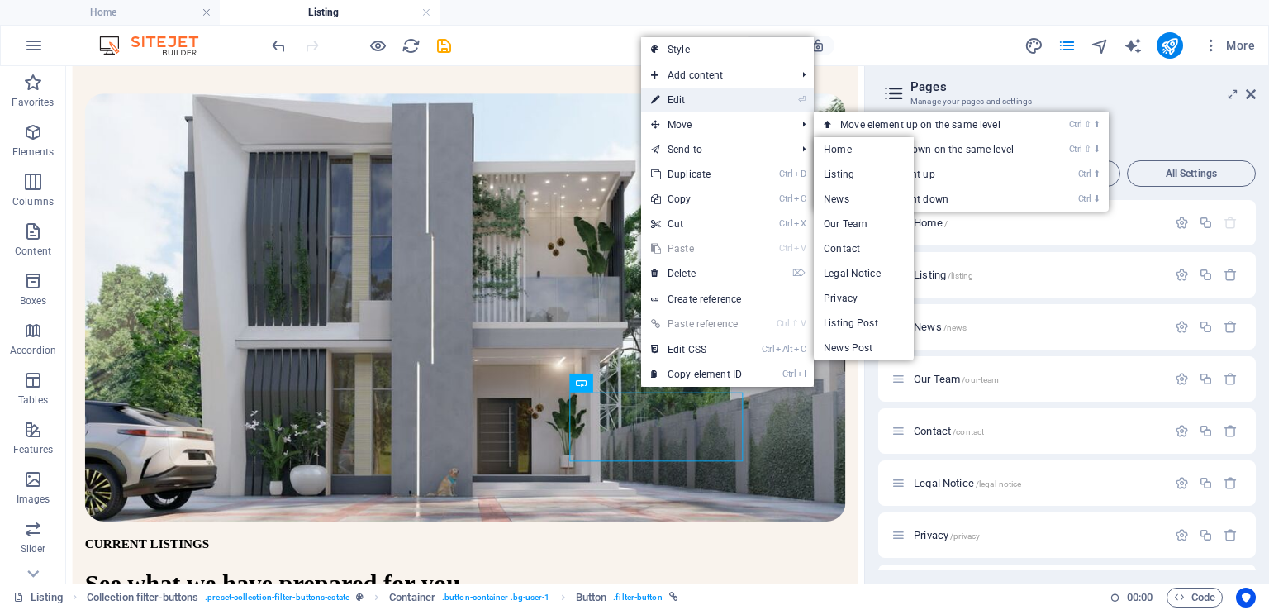
click at [676, 98] on link "⏎ Edit" at bounding box center [696, 100] width 111 height 25
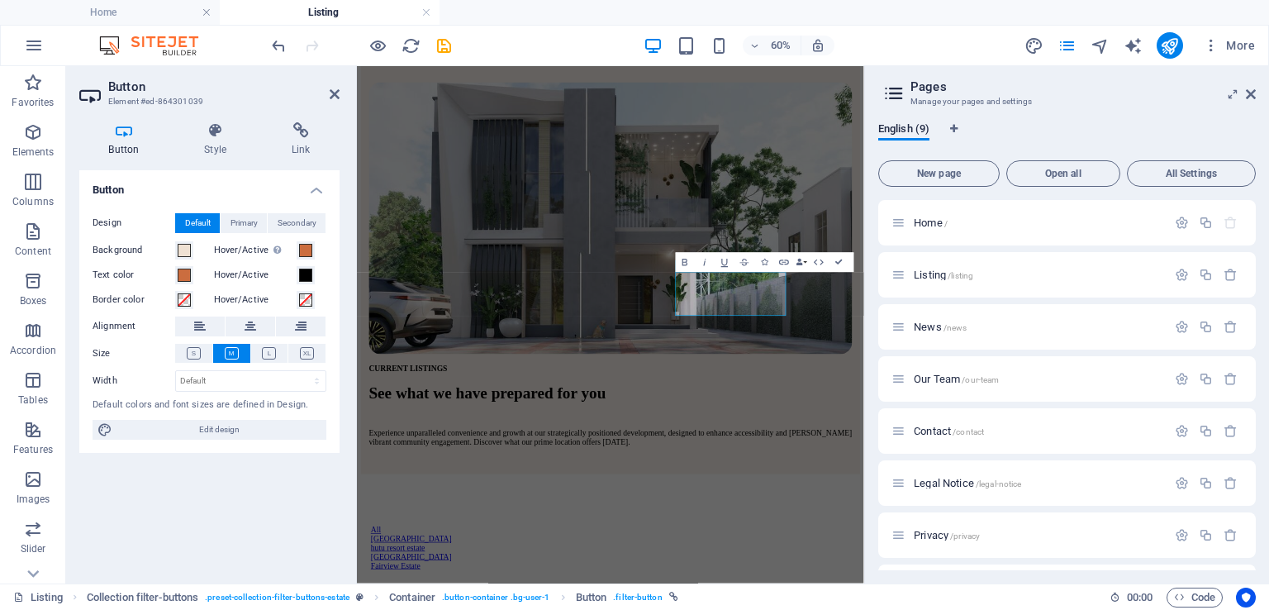
scroll to position [248, 0]
click at [307, 133] on icon at bounding box center [301, 130] width 78 height 17
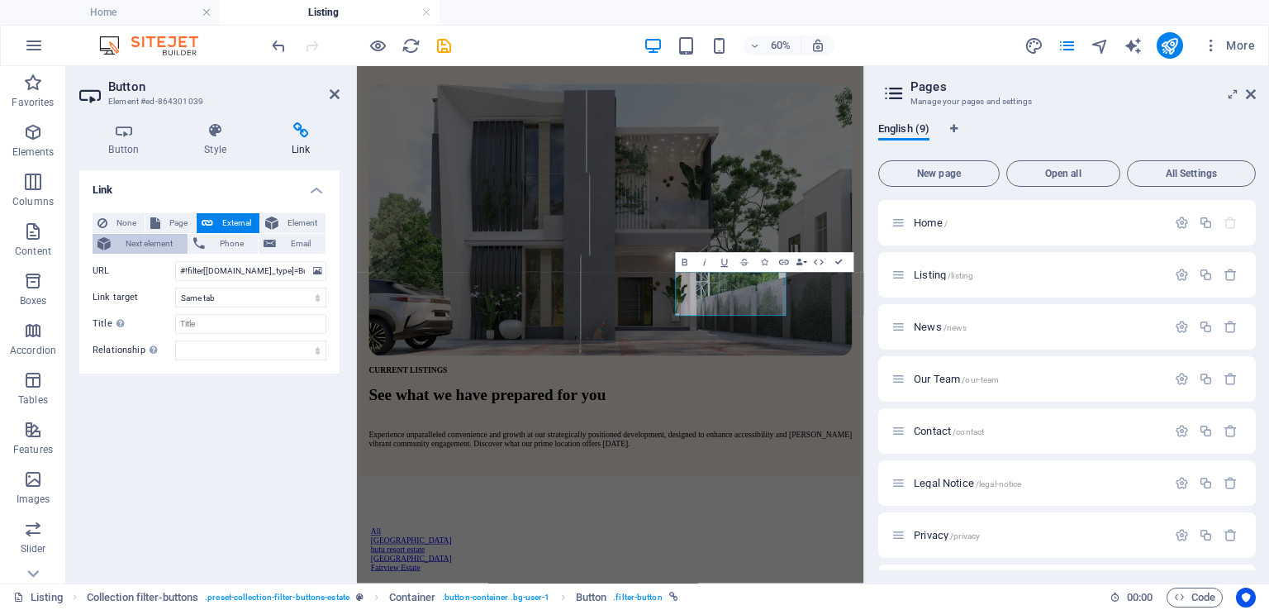
click at [166, 242] on span "Next element" at bounding box center [149, 244] width 67 height 20
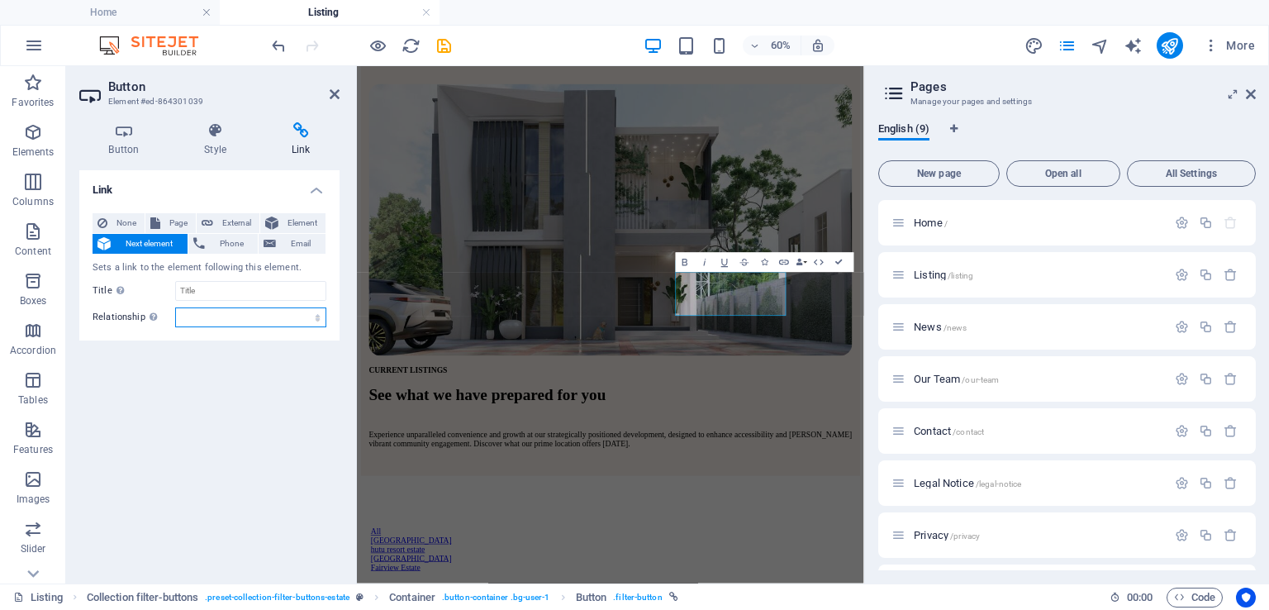
click at [221, 319] on select "alternate author bookmark external help license next nofollow noreferrer noopen…" at bounding box center [250, 317] width 151 height 20
select select "search"
click at [175, 307] on select "alternate author bookmark external help license next nofollow noreferrer noopen…" at bounding box center [250, 317] width 151 height 20
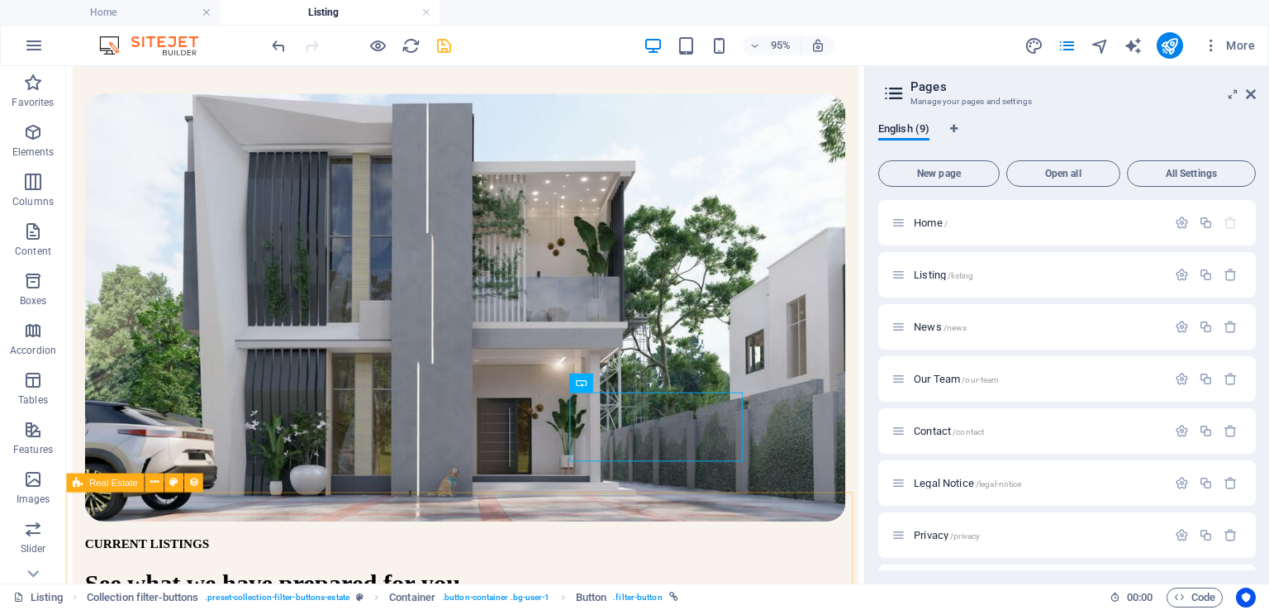
click at [447, 45] on icon "save" at bounding box center [444, 45] width 19 height 19
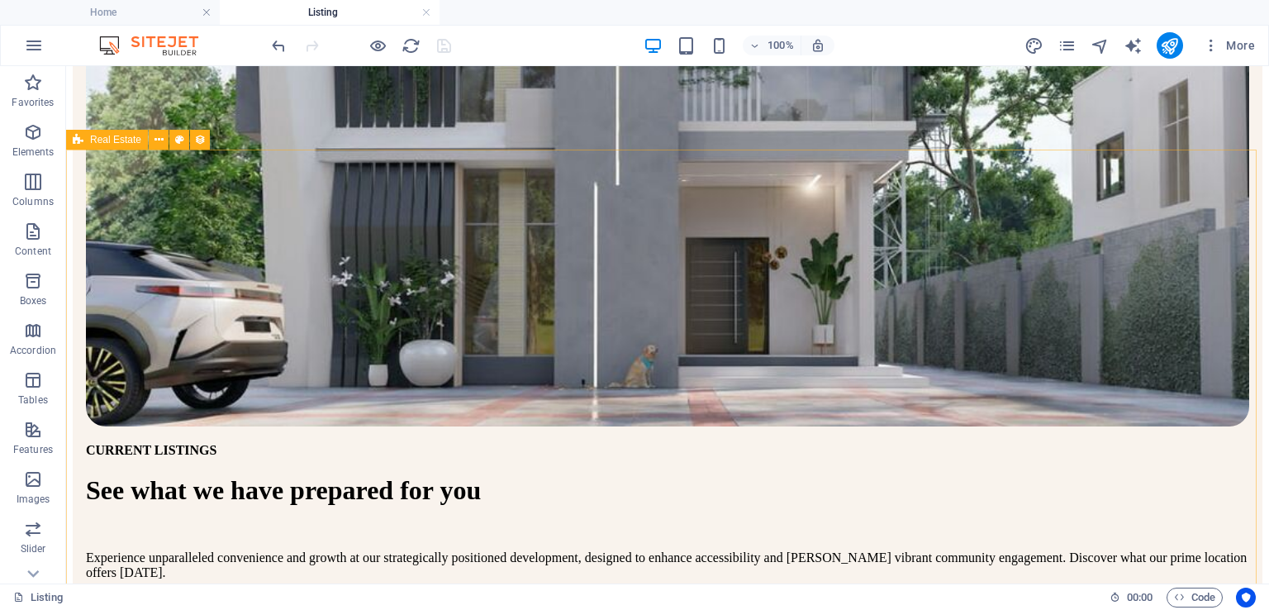
scroll to position [561, 0]
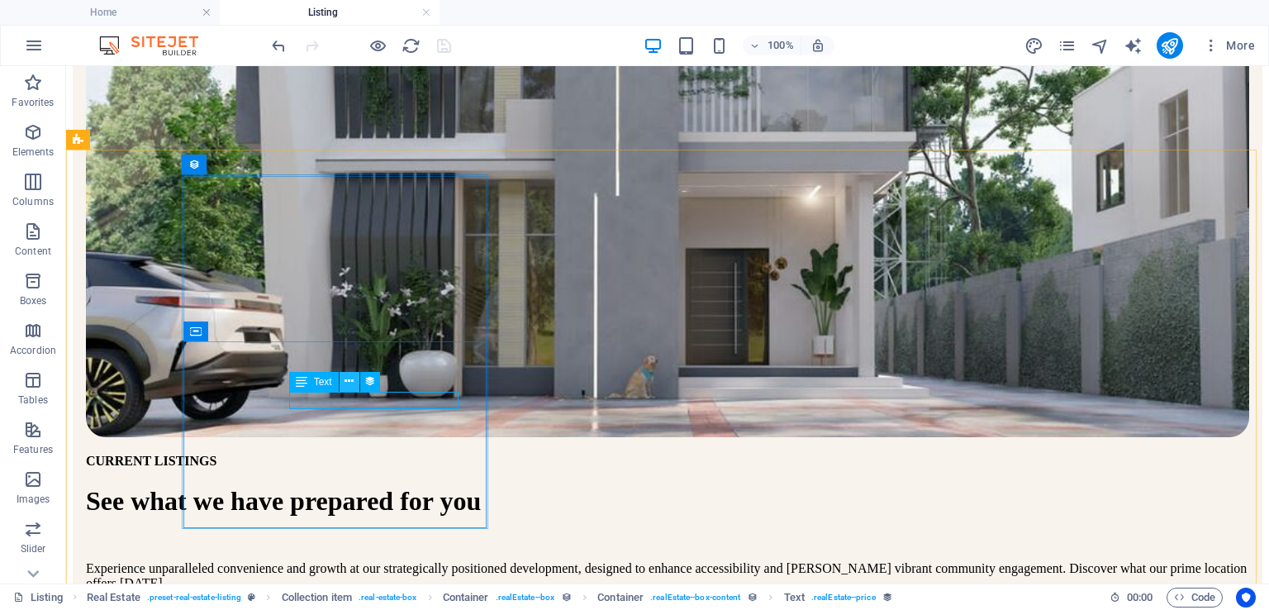
click at [353, 381] on icon at bounding box center [349, 381] width 9 height 17
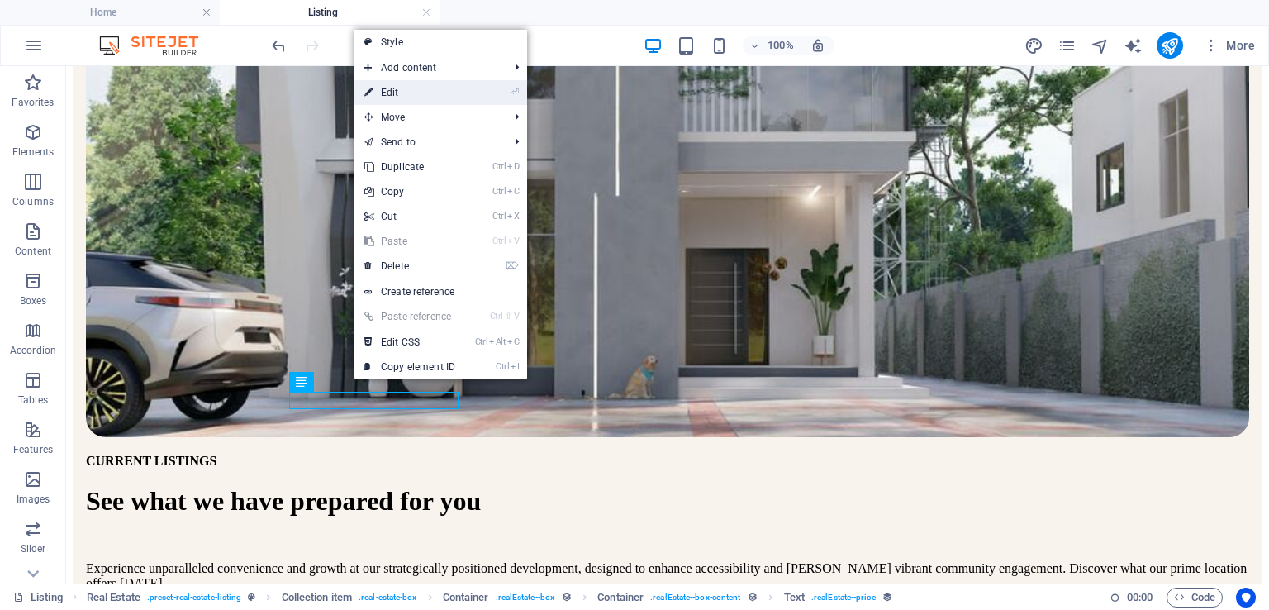
click at [397, 86] on link "⏎ Edit" at bounding box center [409, 92] width 111 height 25
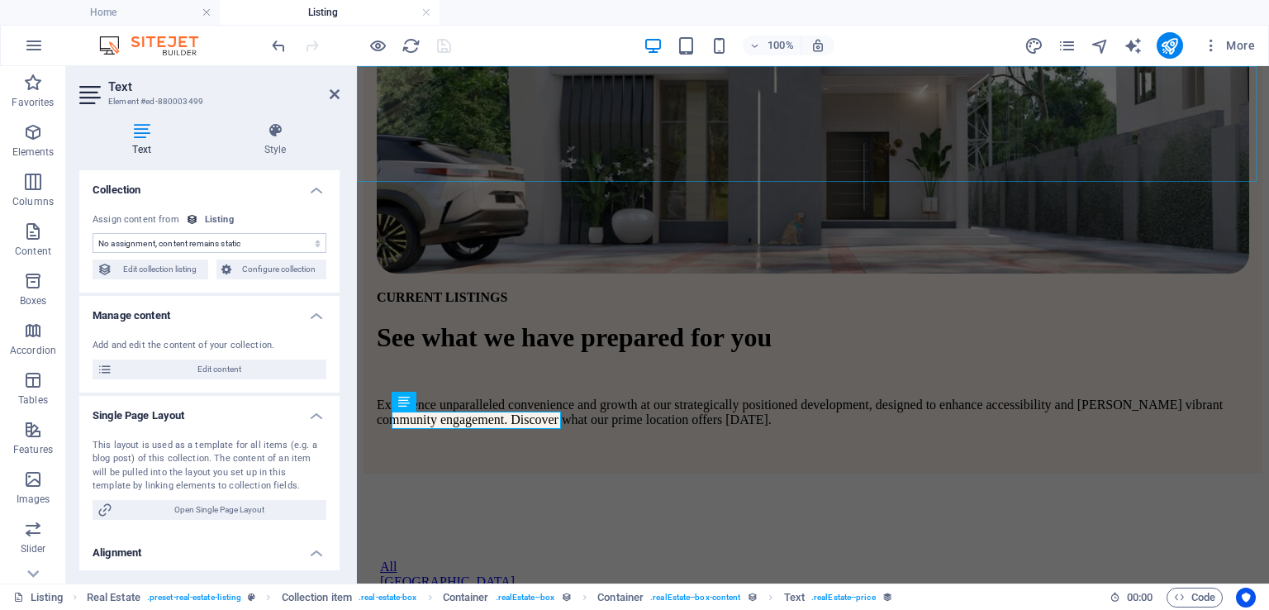
scroll to position [544, 0]
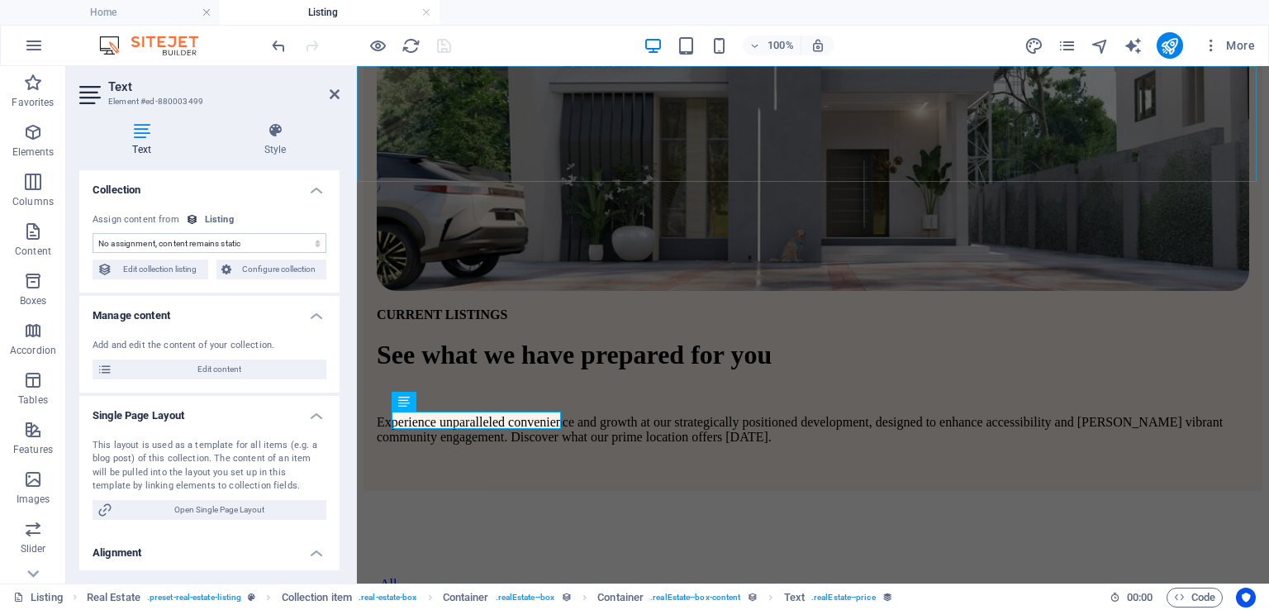
select select "price"
click at [196, 376] on span "Edit content" at bounding box center [219, 369] width 204 height 20
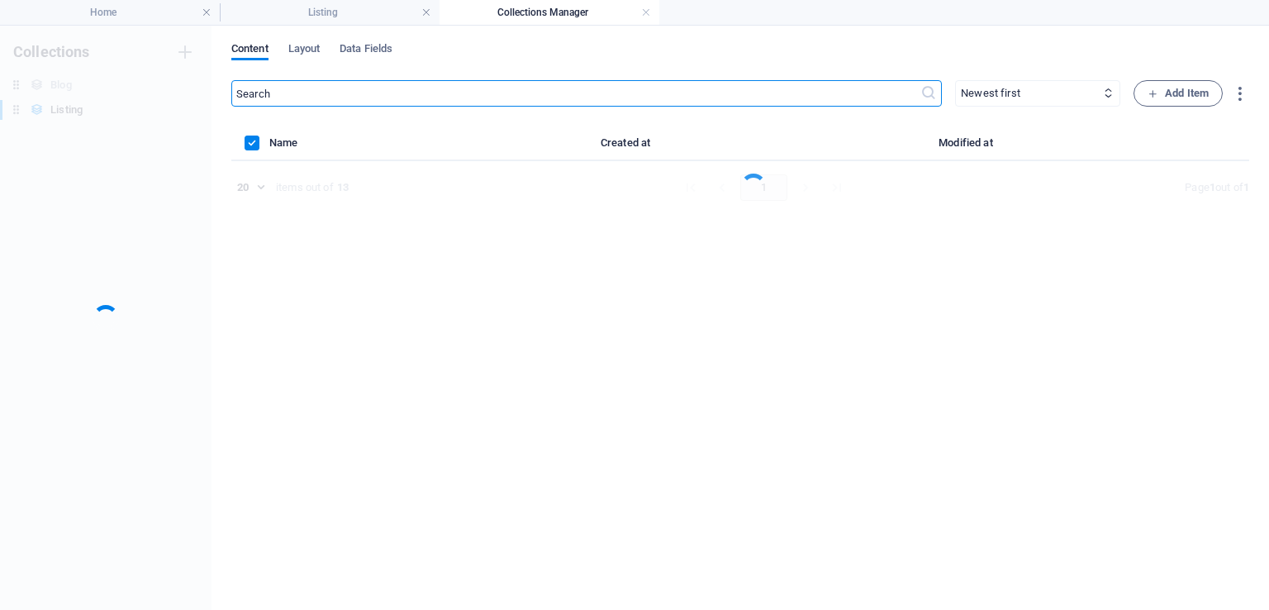
scroll to position [0, 0]
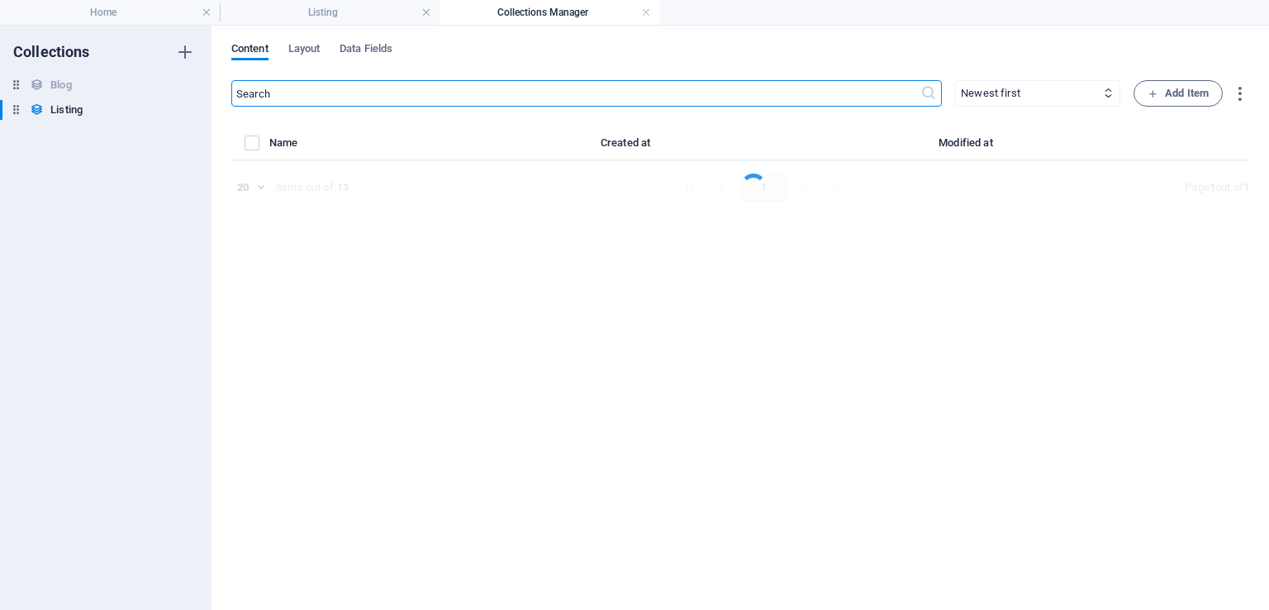
select select "Apartment"
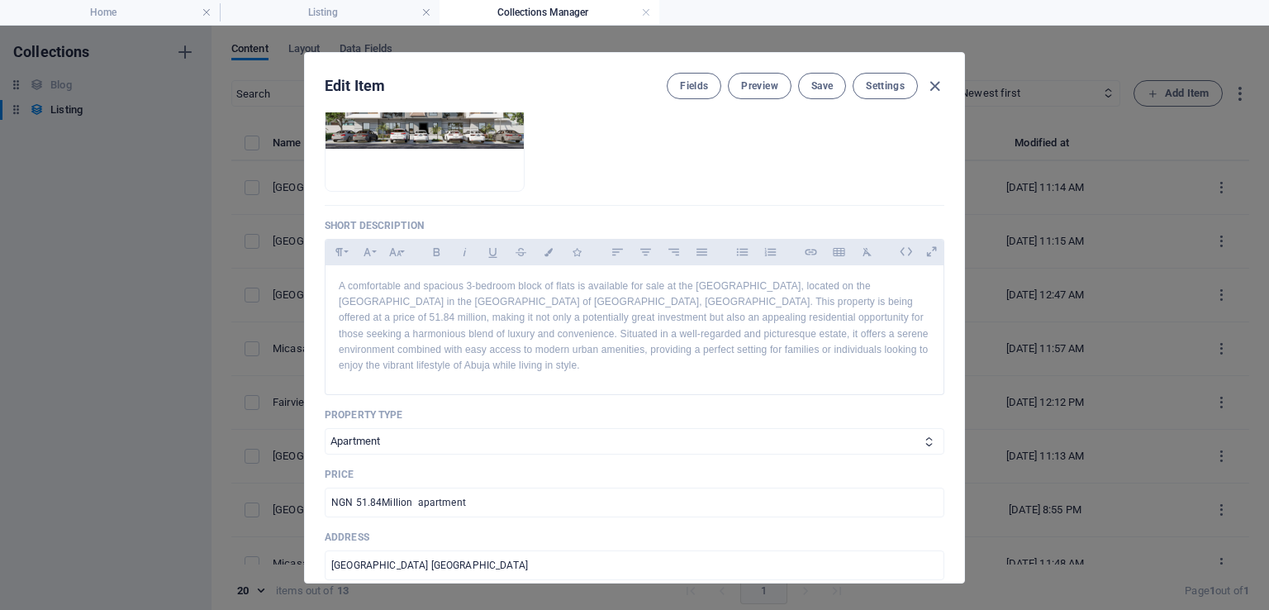
scroll to position [286, 0]
click at [849, 302] on p "A comfortable and spacious 3-bedroom block of flats is available for sale at th…" at bounding box center [635, 322] width 592 height 95
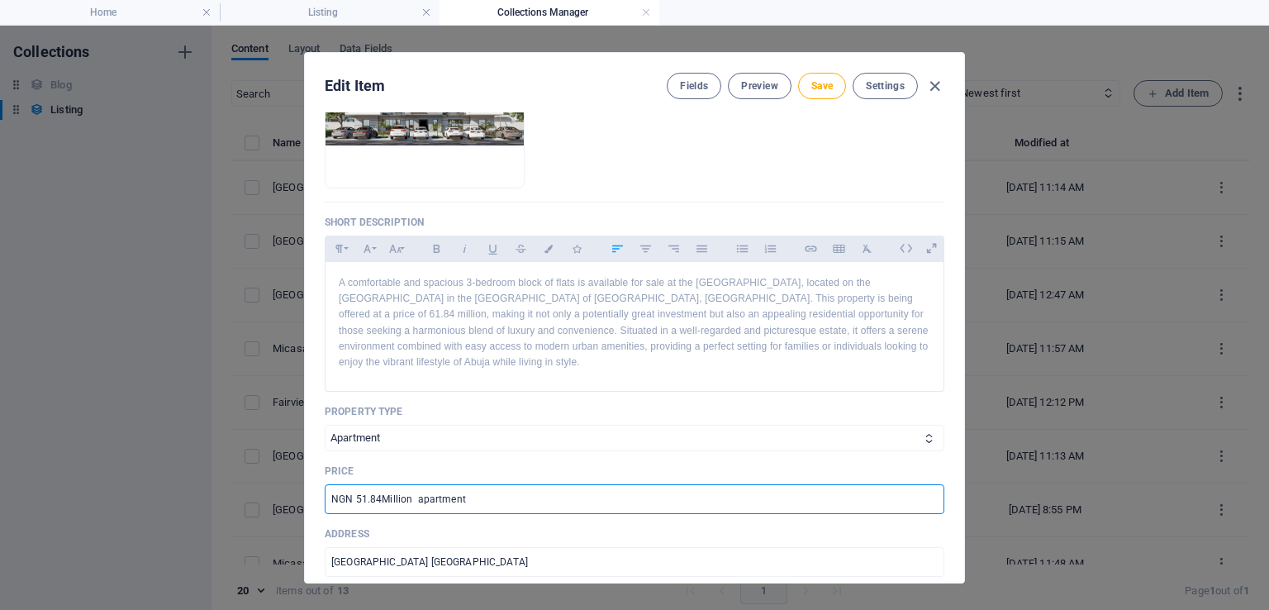
click at [358, 500] on input "NGN 51.84Million apartment" at bounding box center [635, 499] width 620 height 30
type input "NGN 61.84Million apartment"
click at [829, 86] on span "Save" at bounding box center [821, 85] width 21 height 13
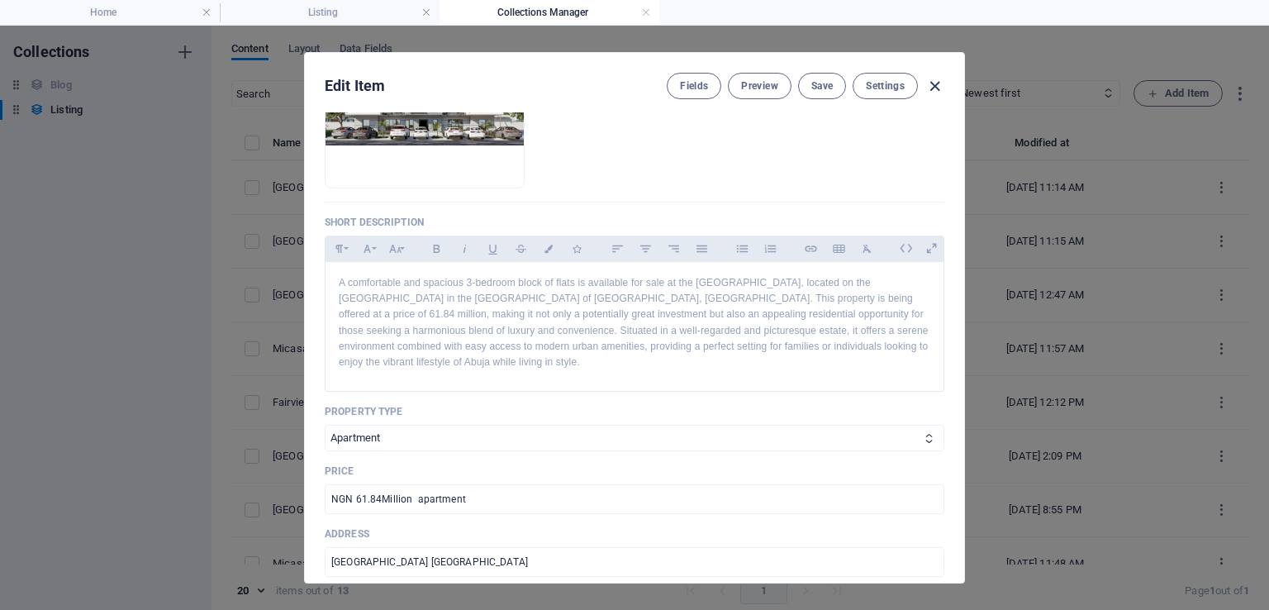
click at [935, 81] on icon "button" at bounding box center [934, 86] width 19 height 19
checkbox input "false"
type input "block-of-flat-3-bedroom"
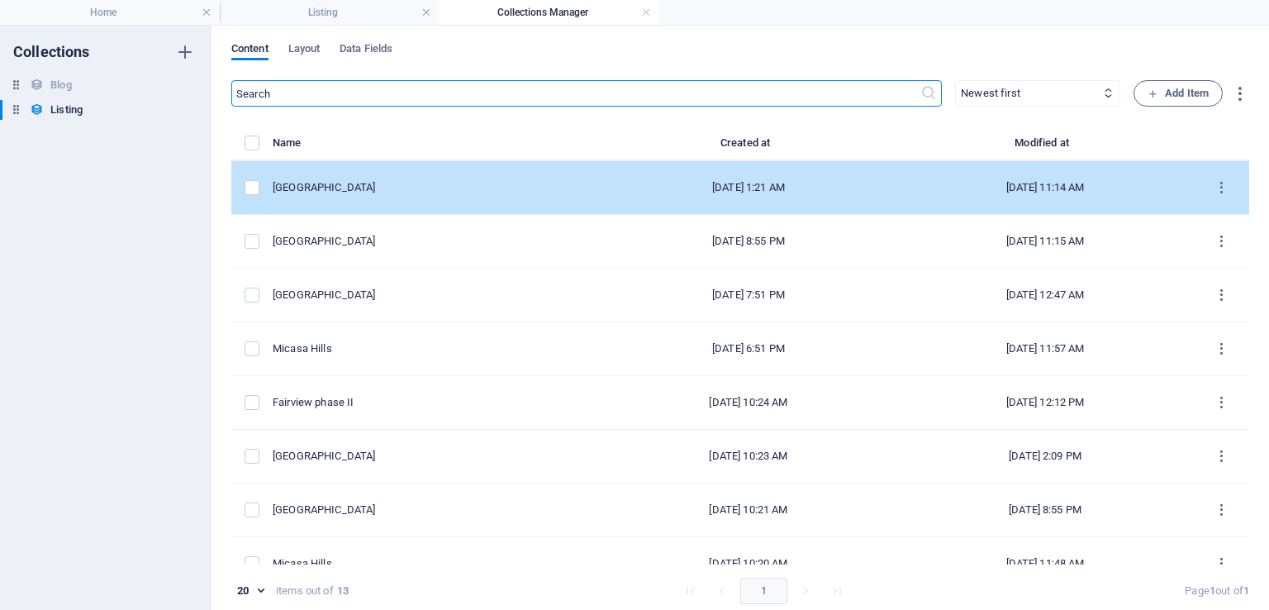
click at [364, 189] on div "[GEOGRAPHIC_DATA]" at bounding box center [430, 187] width 315 height 15
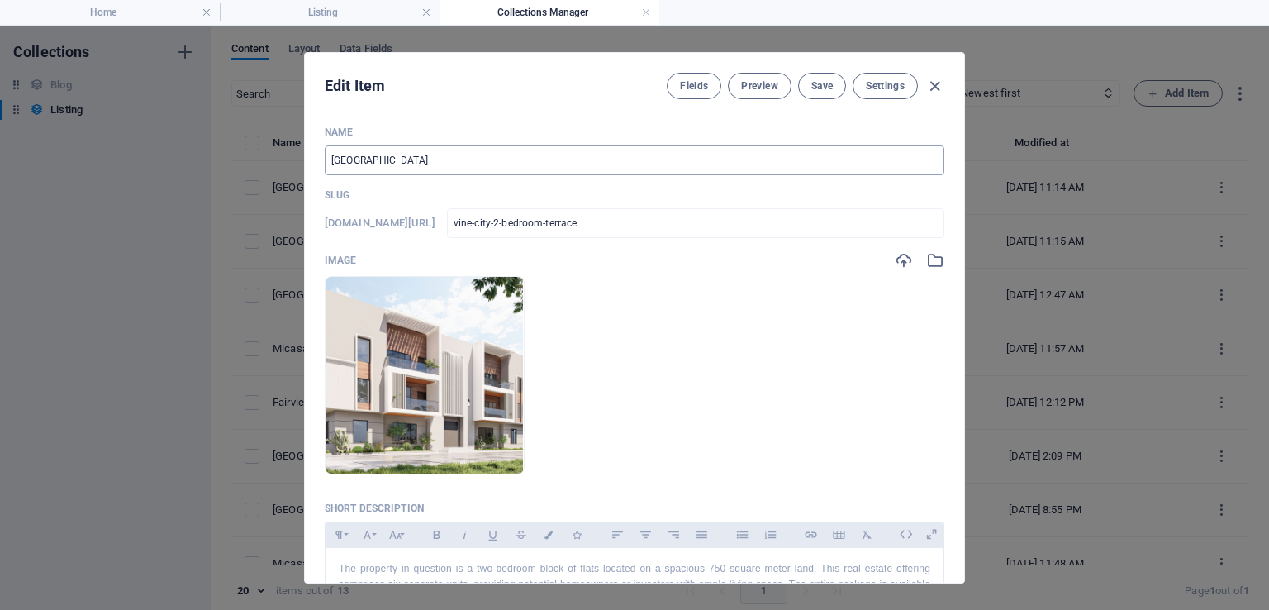
click at [497, 162] on input "[GEOGRAPHIC_DATA]" at bounding box center [635, 160] width 620 height 30
click at [811, 80] on span "Save" at bounding box center [821, 85] width 21 height 13
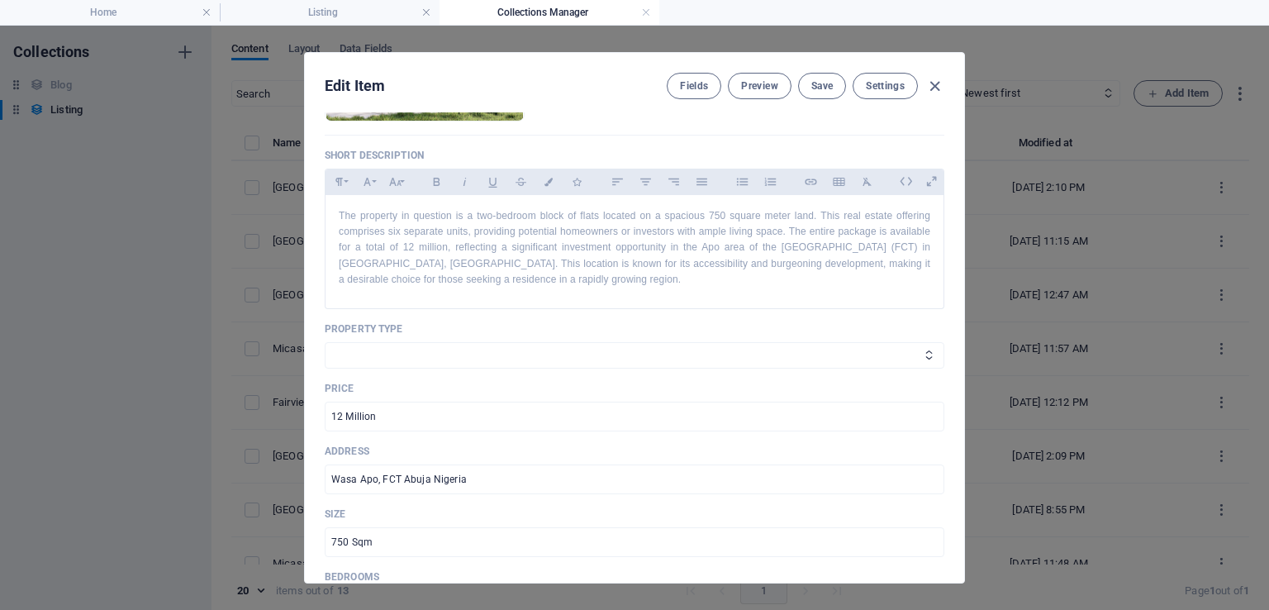
scroll to position [0, 0]
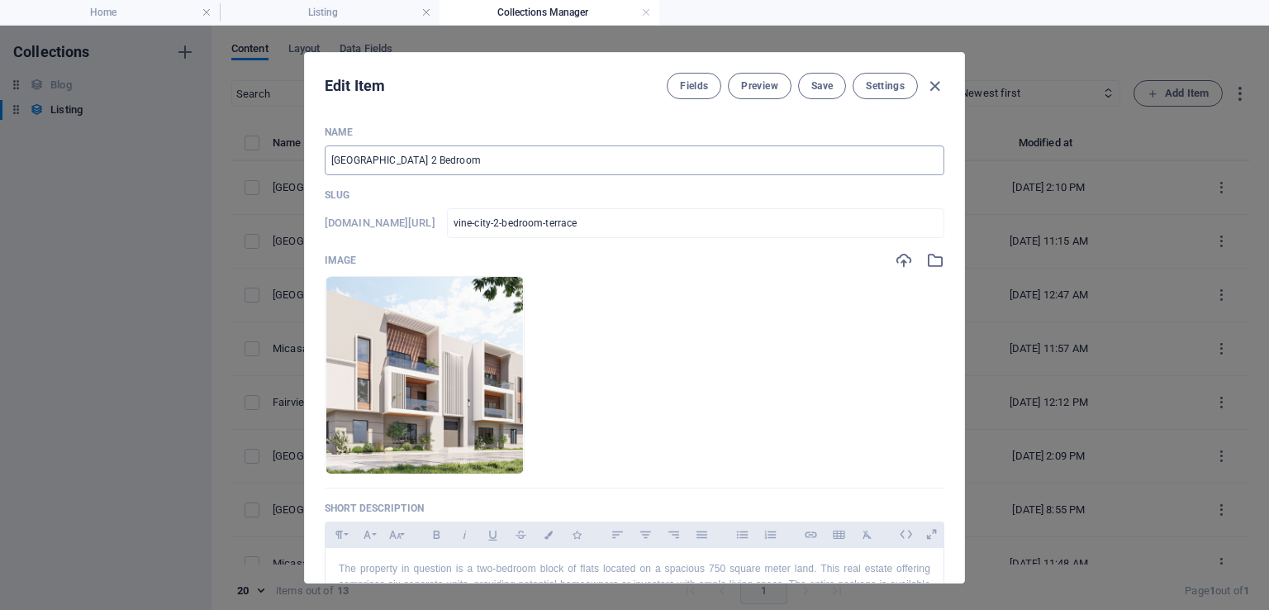
click at [374, 159] on input "Vine City 2 Bedroom" at bounding box center [635, 160] width 620 height 30
type input "Vine City 3 Bedroom"
click at [541, 224] on input "vine-city-2-bedroom-terrace" at bounding box center [695, 223] width 497 height 30
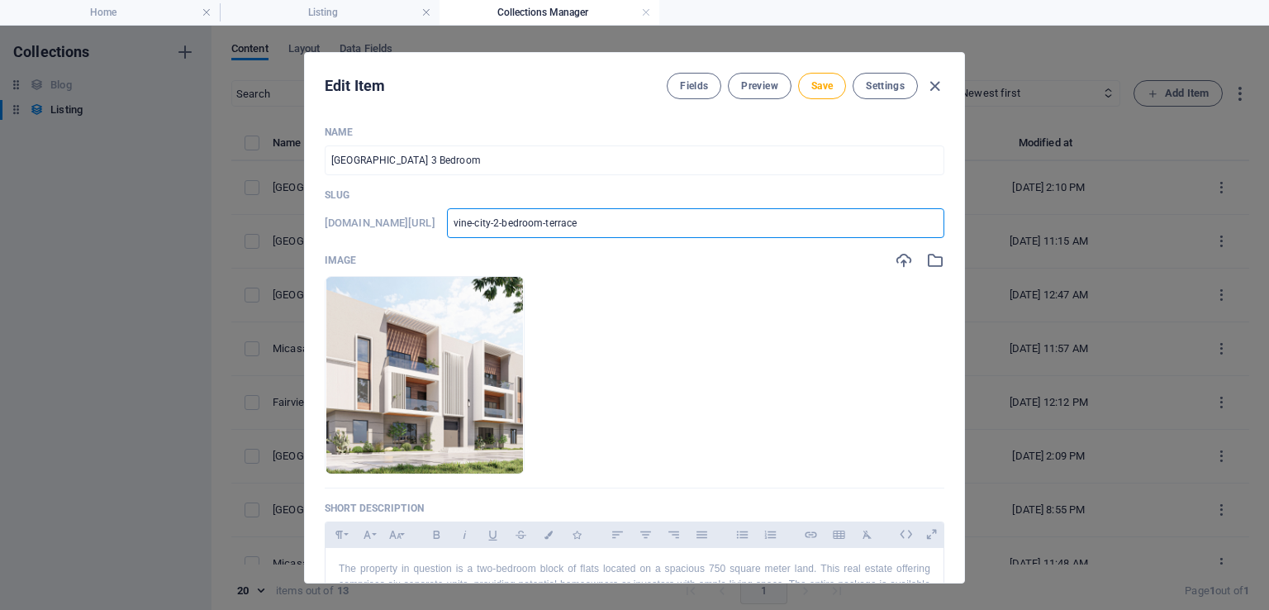
type input "vine-city--bedroom-terrace"
type input "vine-city-3-bedroom-terrace"
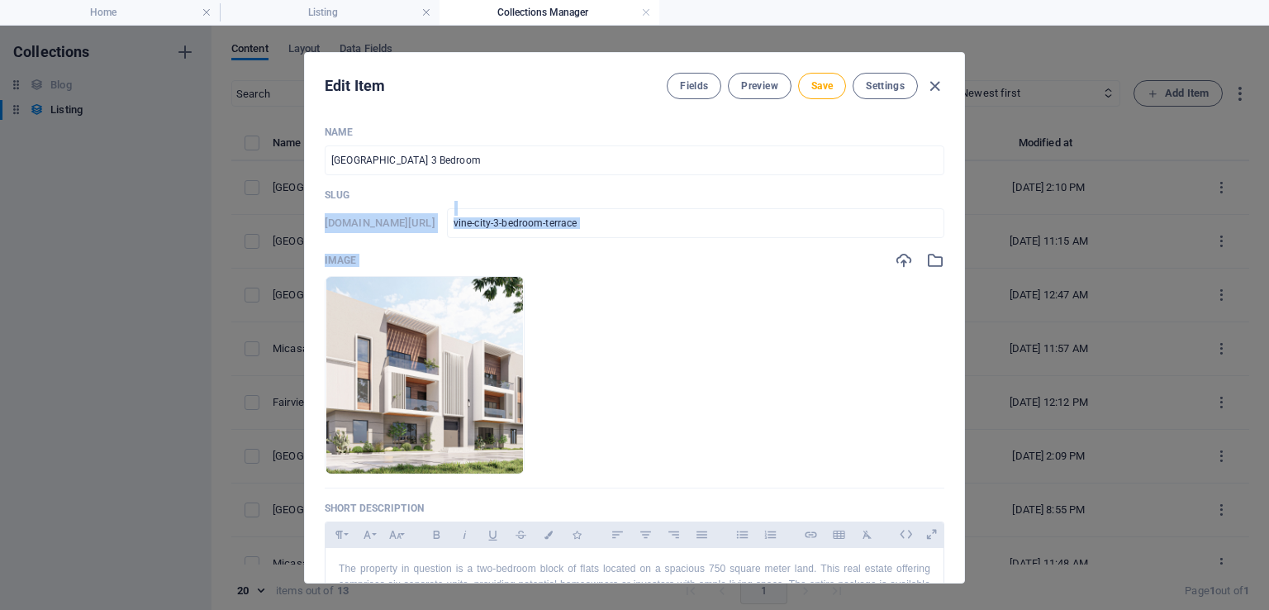
drag, startPoint x: 963, startPoint y: 183, endPoint x: 958, endPoint y: 242, distance: 58.9
click at [958, 242] on div "Edit Item Fields Preview Save Settings Name Vine City 3 Bedroom ​ Slug www.exam…" at bounding box center [634, 317] width 661 height 531
click at [803, 227] on input "vine-city-3-bedroom-terrace" at bounding box center [695, 223] width 497 height 30
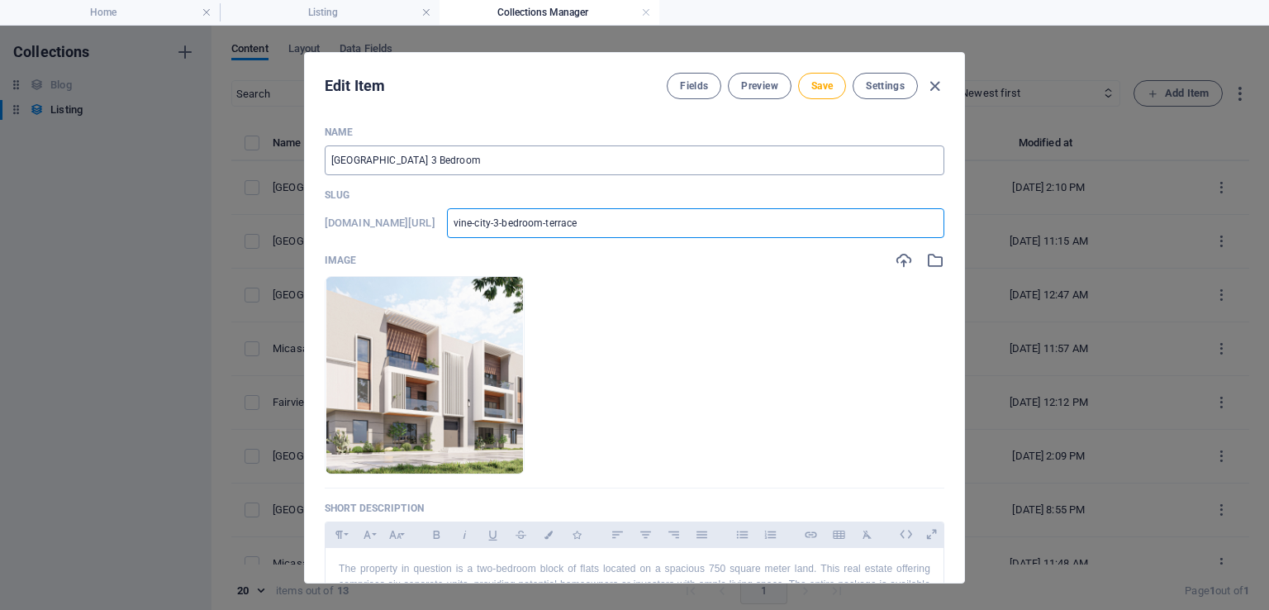
click at [499, 148] on input "Vine City 3 Bedroom" at bounding box center [635, 160] width 620 height 30
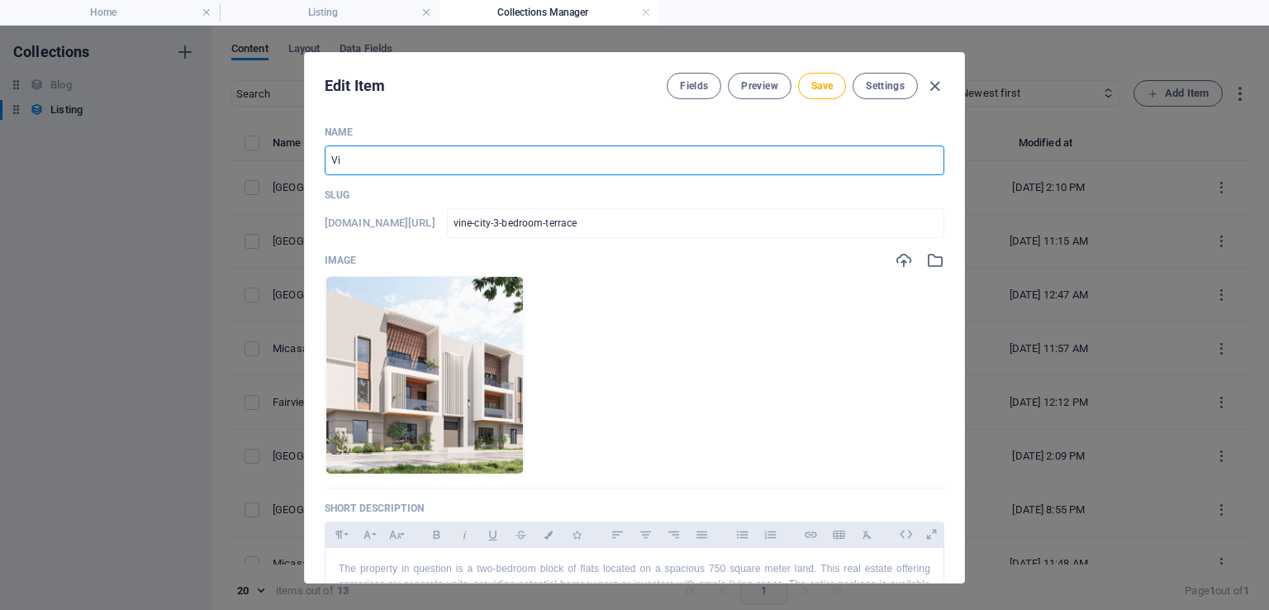
type input "V"
type input "S"
type input "3 Bedroom Terrace"
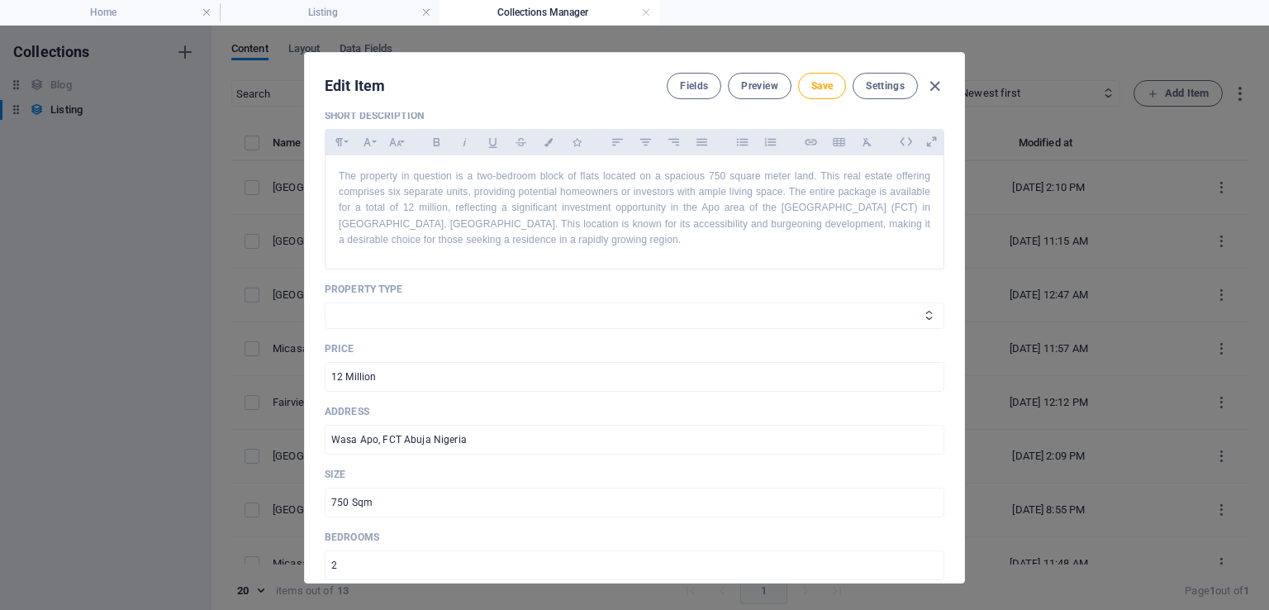
scroll to position [399, 0]
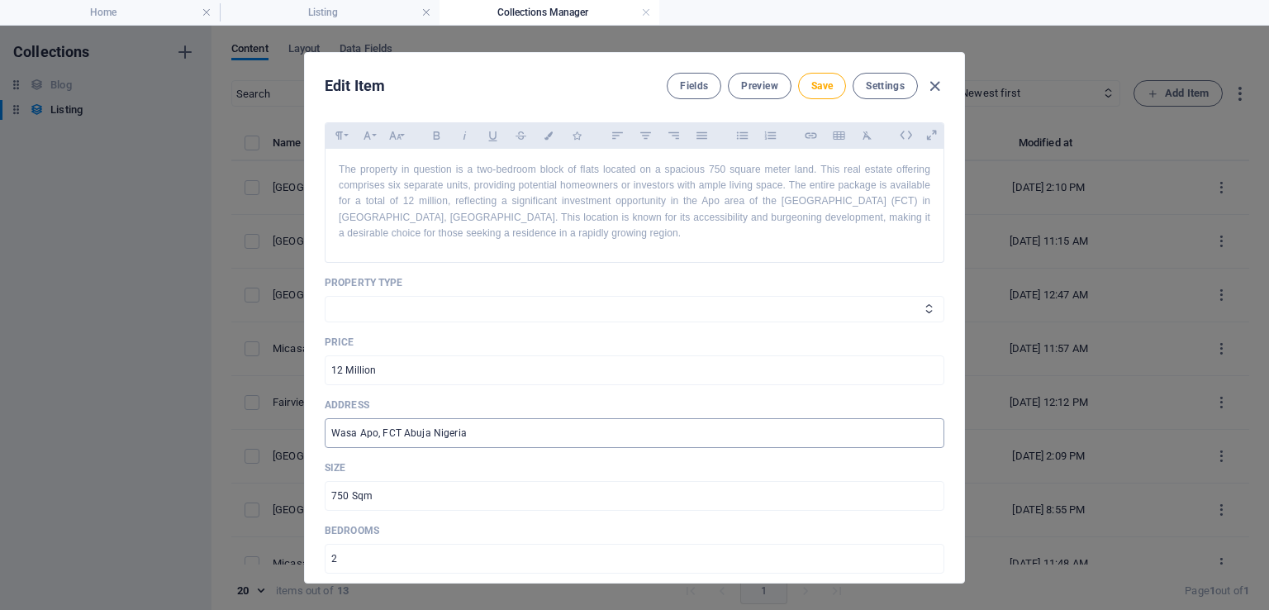
click at [378, 434] on input "Wasa Apo, FCT Abuja Nigeria" at bounding box center [635, 433] width 620 height 30
type input "FCT Abuja [GEOGRAPHIC_DATA]"
click at [823, 94] on button "Save" at bounding box center [822, 86] width 48 height 26
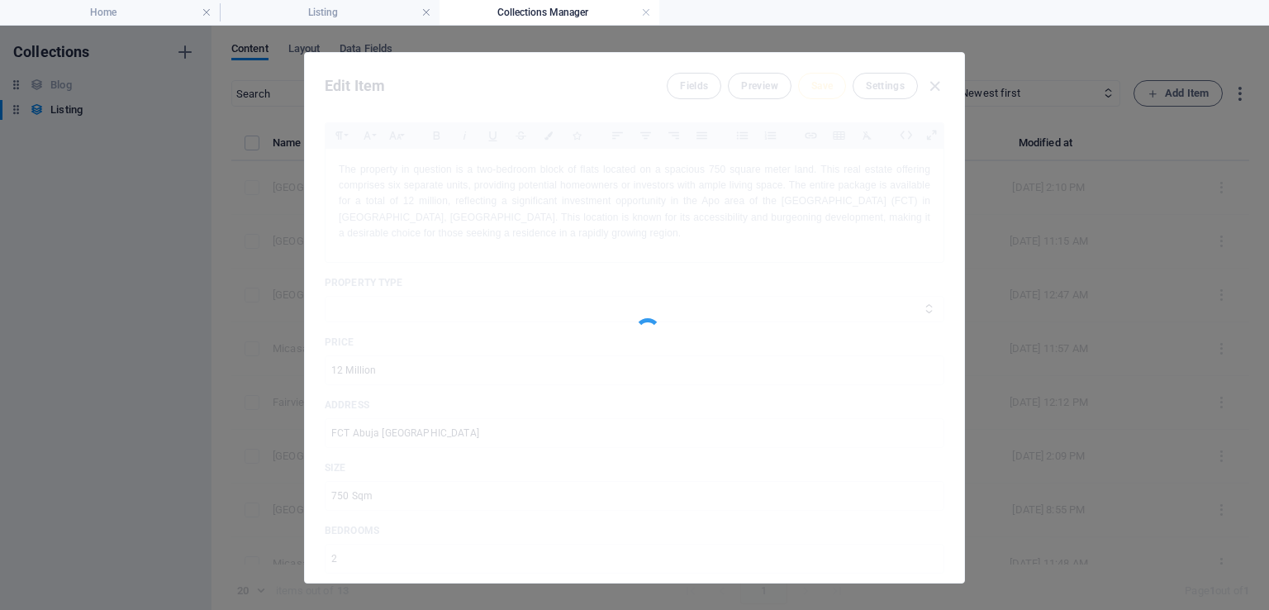
type input "vine-city-3-bedroom-terrace"
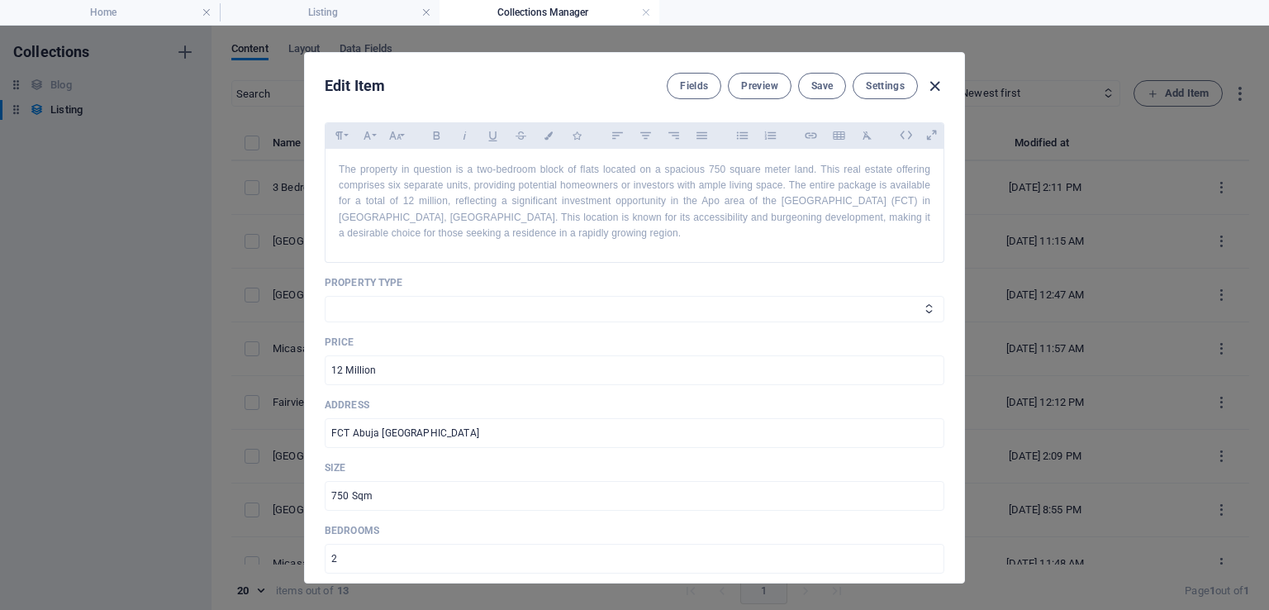
click at [933, 88] on icon "button" at bounding box center [934, 86] width 19 height 19
checkbox input "false"
type input "vine-city-3-bedroom-terrace"
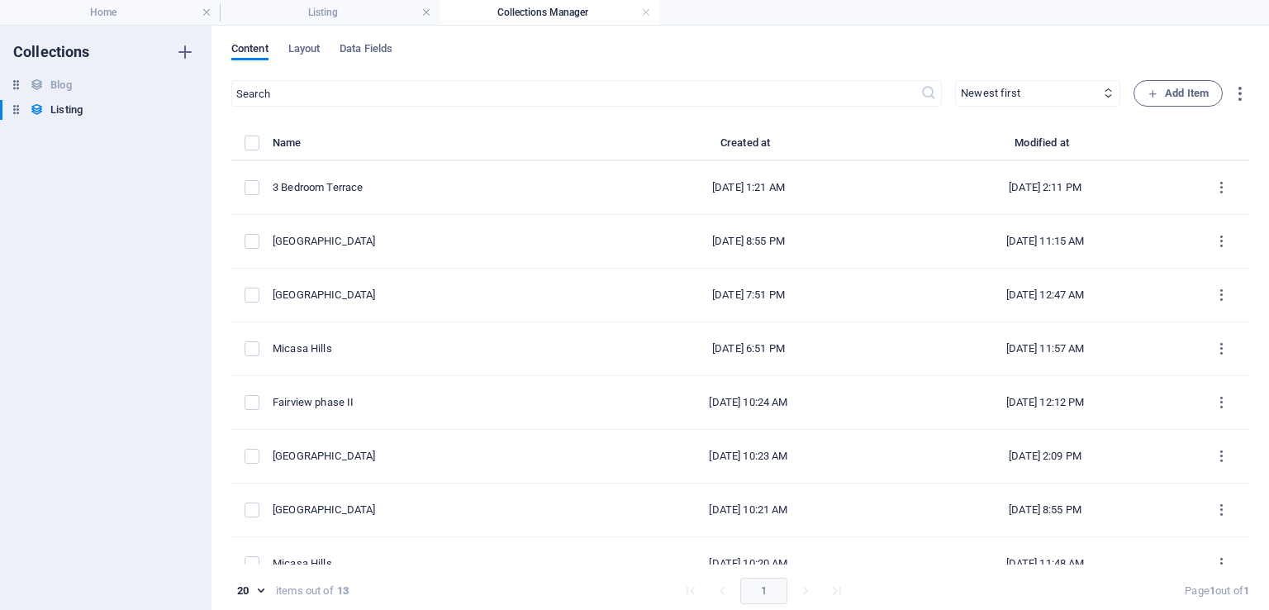
scroll to position [0, 0]
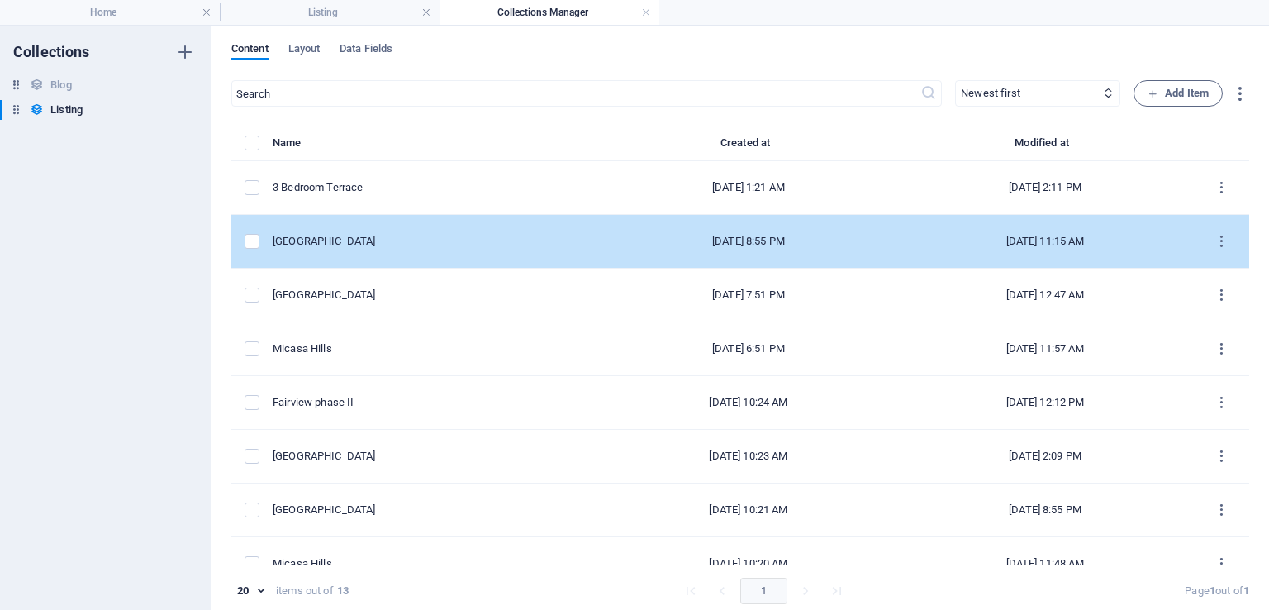
click at [399, 238] on div "Vine City Terrace" at bounding box center [430, 241] width 315 height 15
select select "House"
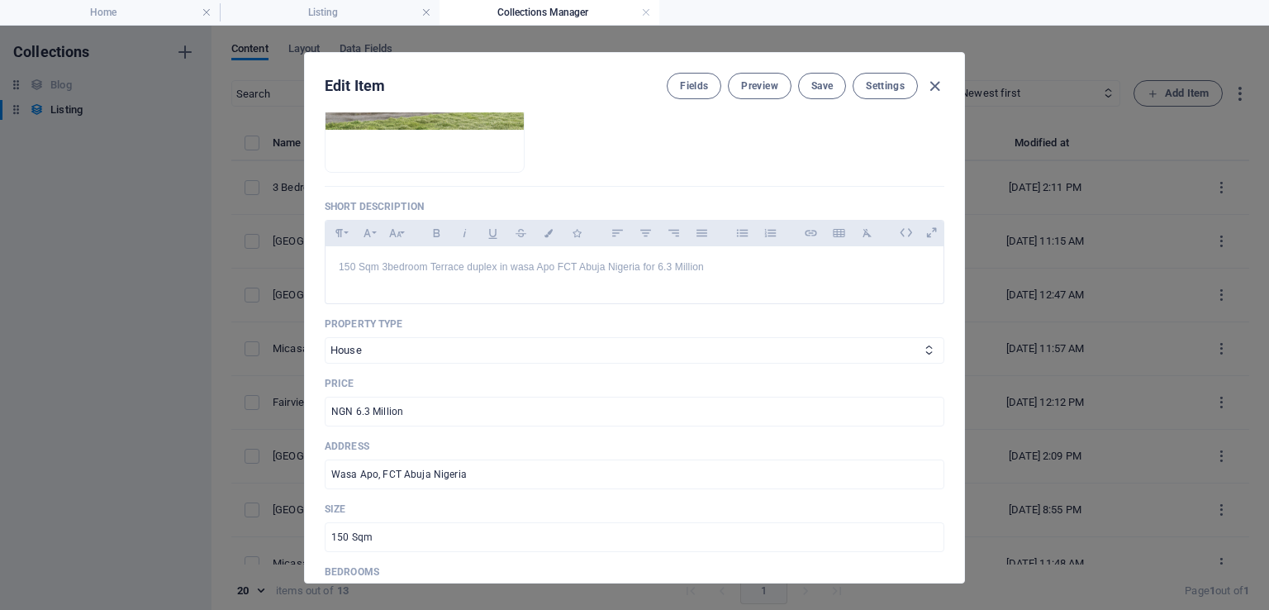
scroll to position [311, 0]
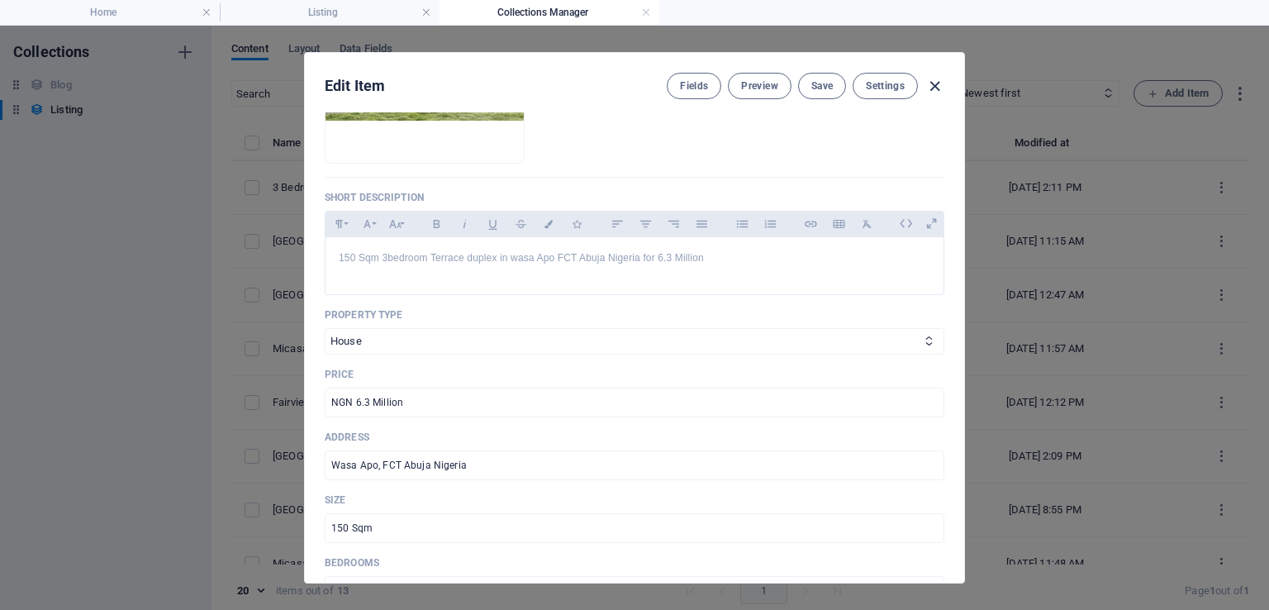
click at [937, 90] on icon "button" at bounding box center [934, 86] width 19 height 19
checkbox input "false"
type input "vine-city-terrace-150sqm"
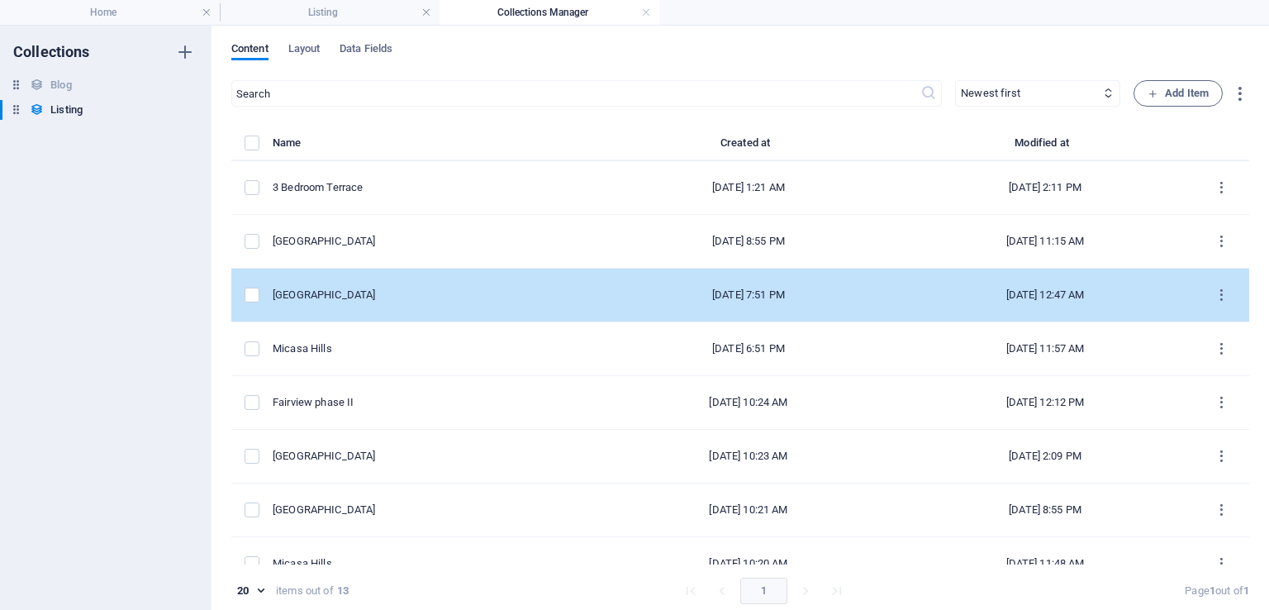
click at [381, 290] on div "Vine City Duplex" at bounding box center [430, 295] width 315 height 15
select select "House"
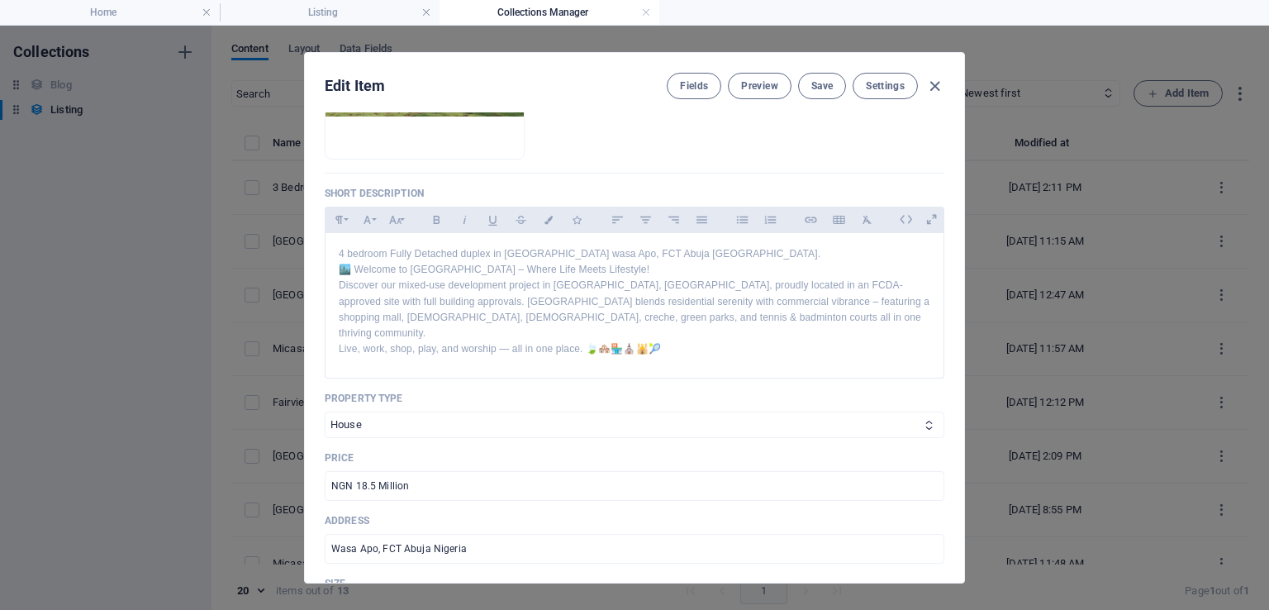
scroll to position [317, 0]
drag, startPoint x: 963, startPoint y: 269, endPoint x: 964, endPoint y: 301, distance: 32.2
click at [964, 301] on div "Edit Item Fields Preview Save Settings Name Vine City Duplex ​ Slug www.example…" at bounding box center [634, 318] width 1269 height 584
type input "vine-city-duplex"
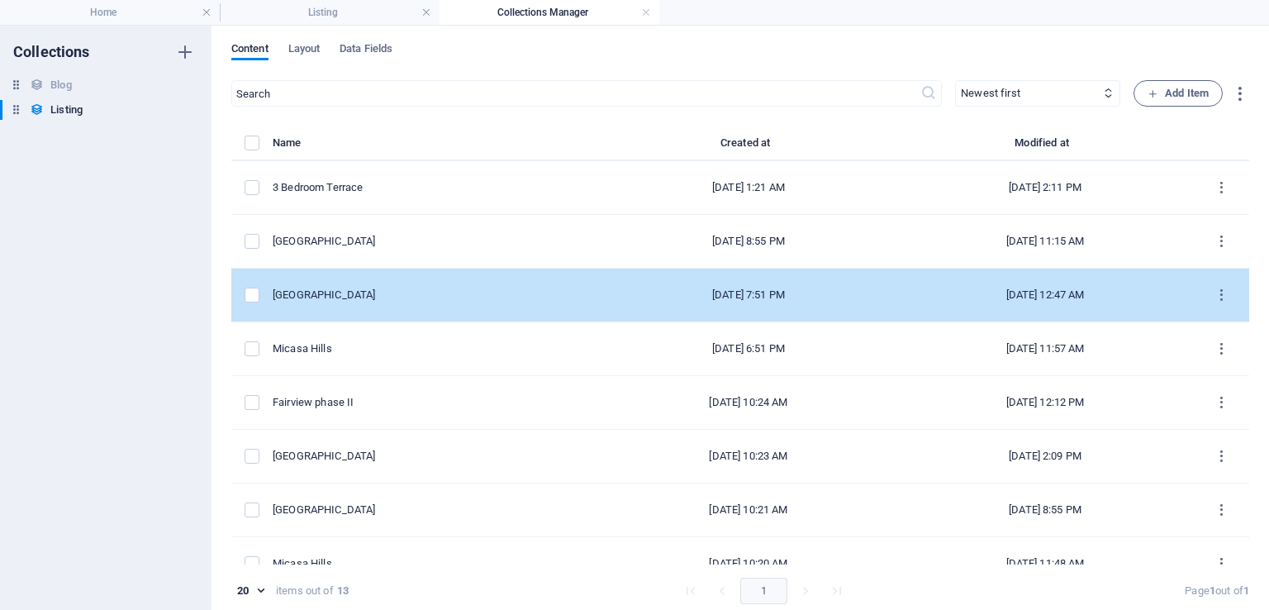
click at [403, 297] on div "Vine City Duplex" at bounding box center [430, 295] width 315 height 15
select select "House"
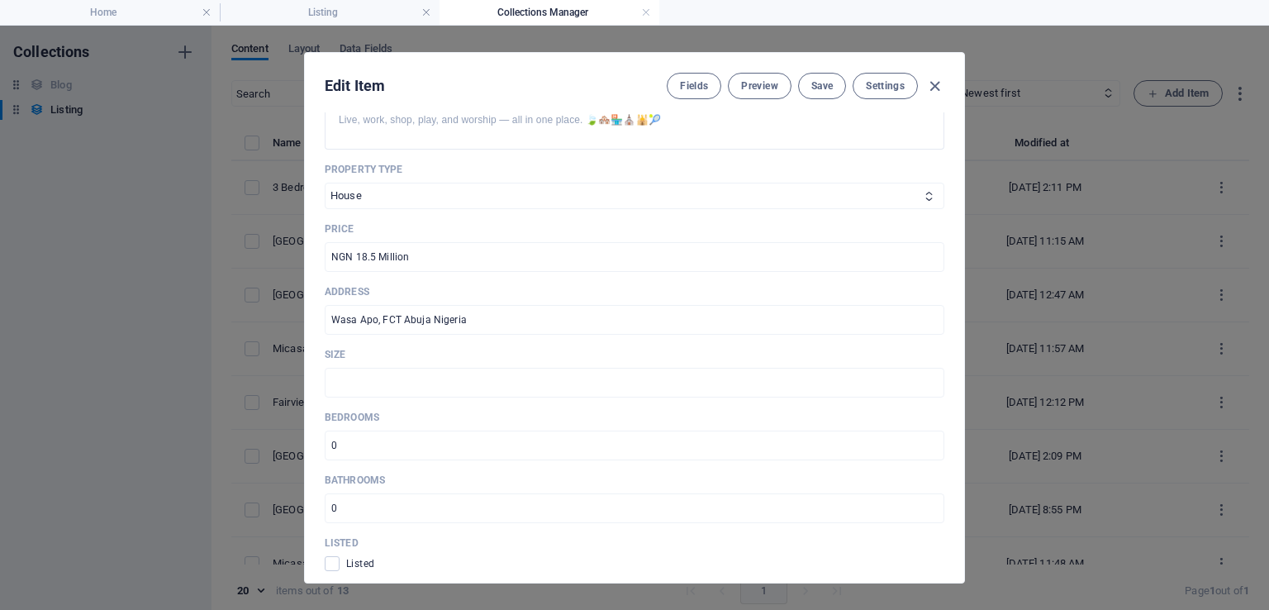
scroll to position [632, 0]
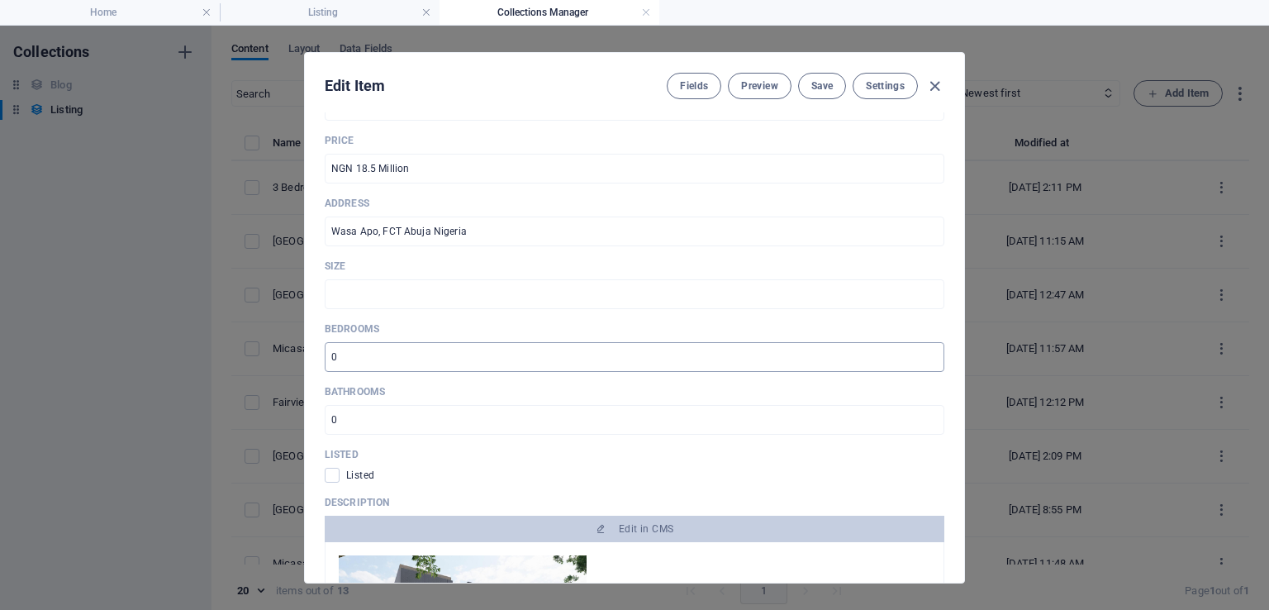
click at [397, 342] on input "number" at bounding box center [635, 357] width 620 height 30
type input "5"
click at [374, 405] on input "number" at bounding box center [635, 420] width 620 height 30
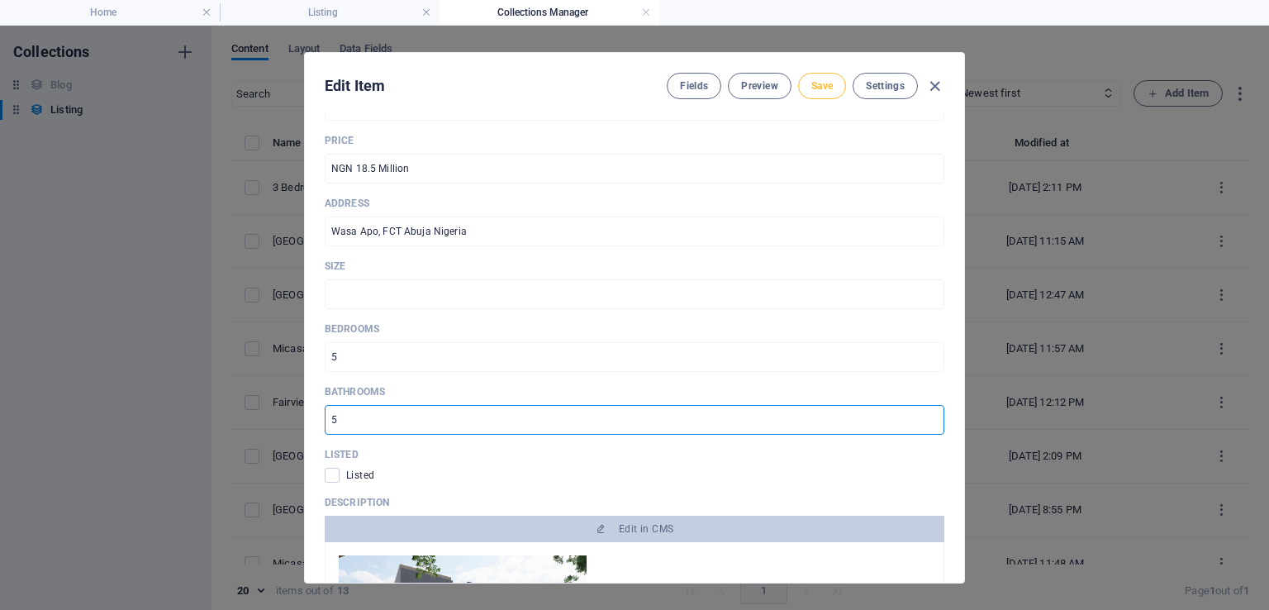
type input "5"
click at [812, 83] on span "Save" at bounding box center [821, 85] width 21 height 13
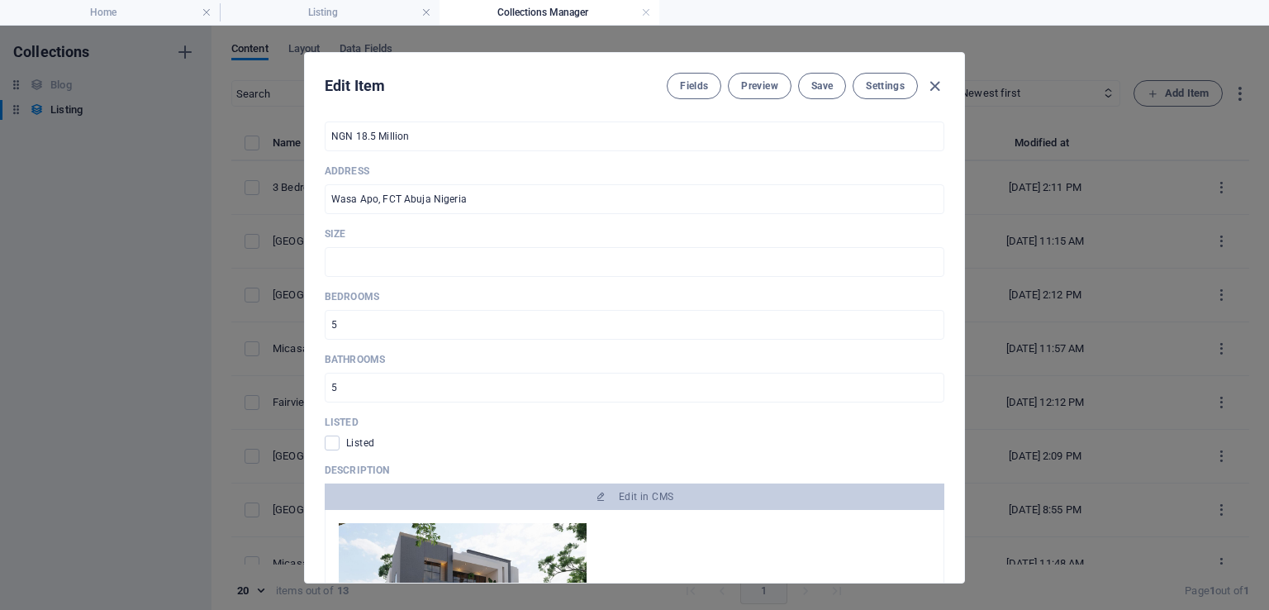
scroll to position [661, 0]
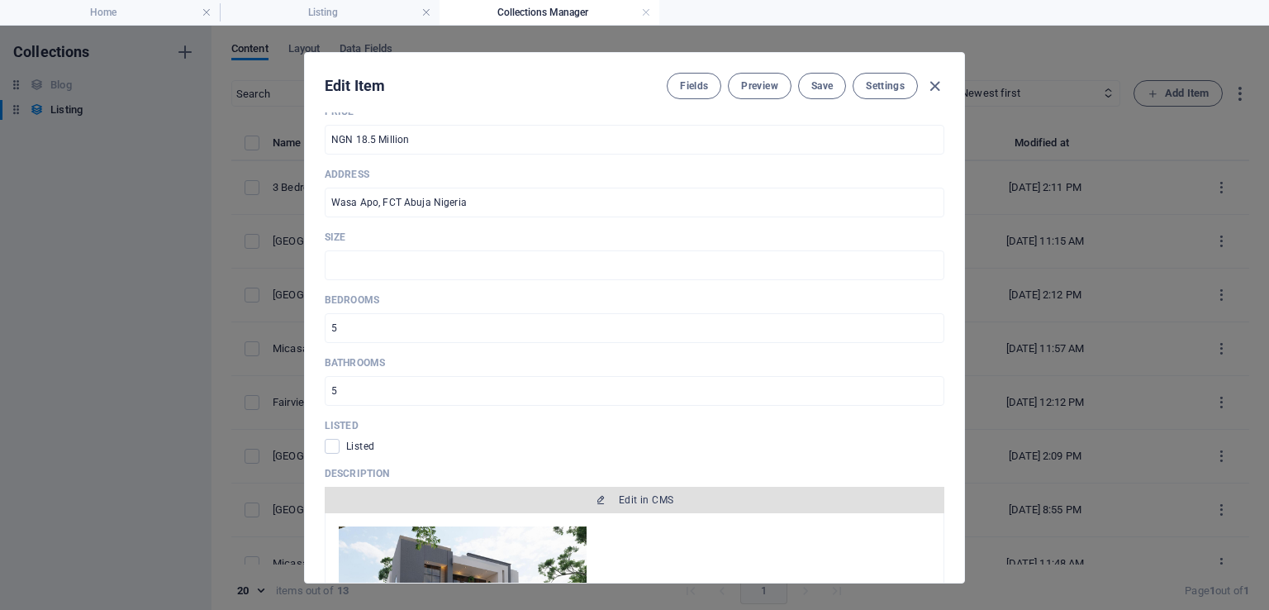
click at [687, 493] on span "Edit in CMS" at bounding box center [634, 499] width 606 height 13
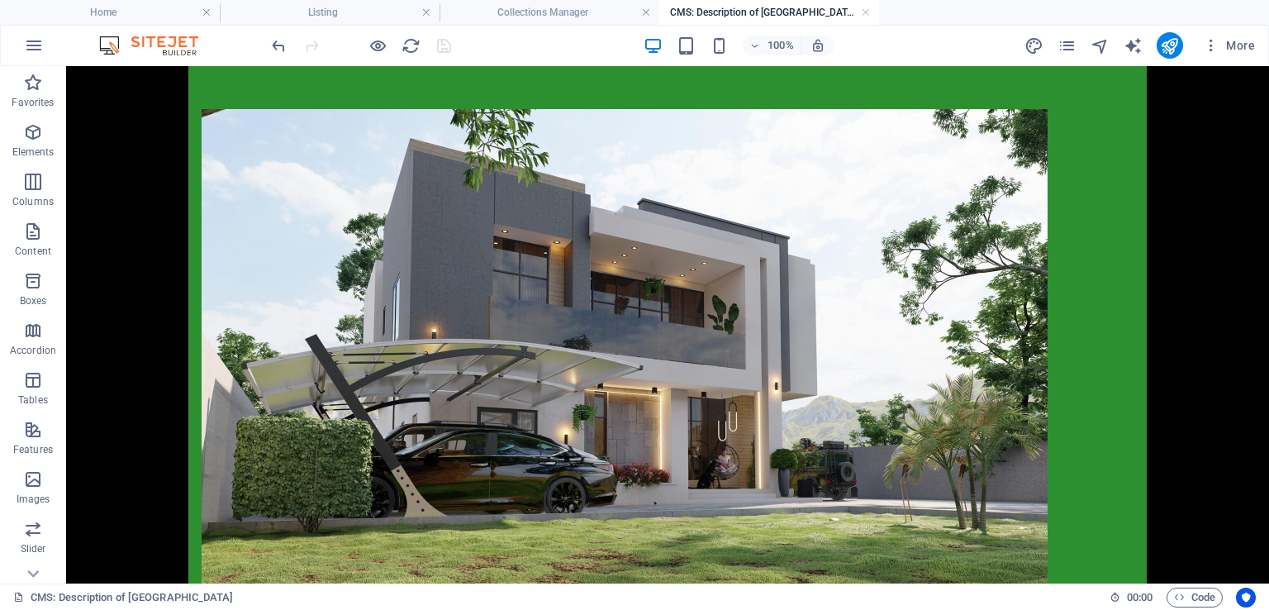
scroll to position [0, 0]
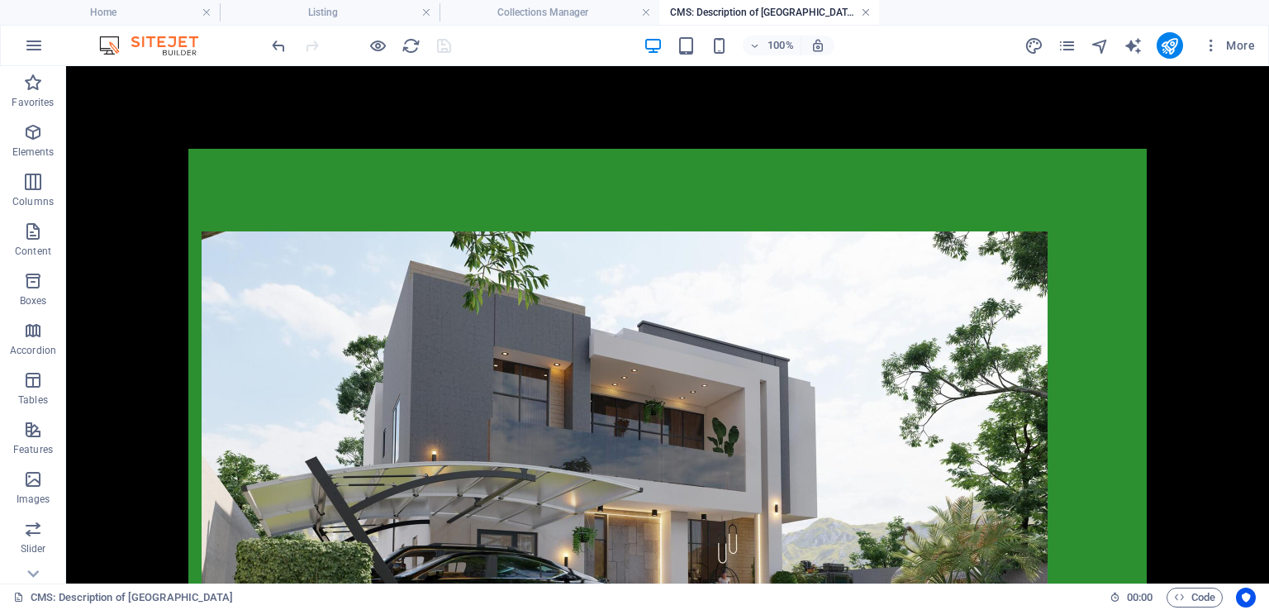
click at [866, 14] on link at bounding box center [866, 13] width 10 height 16
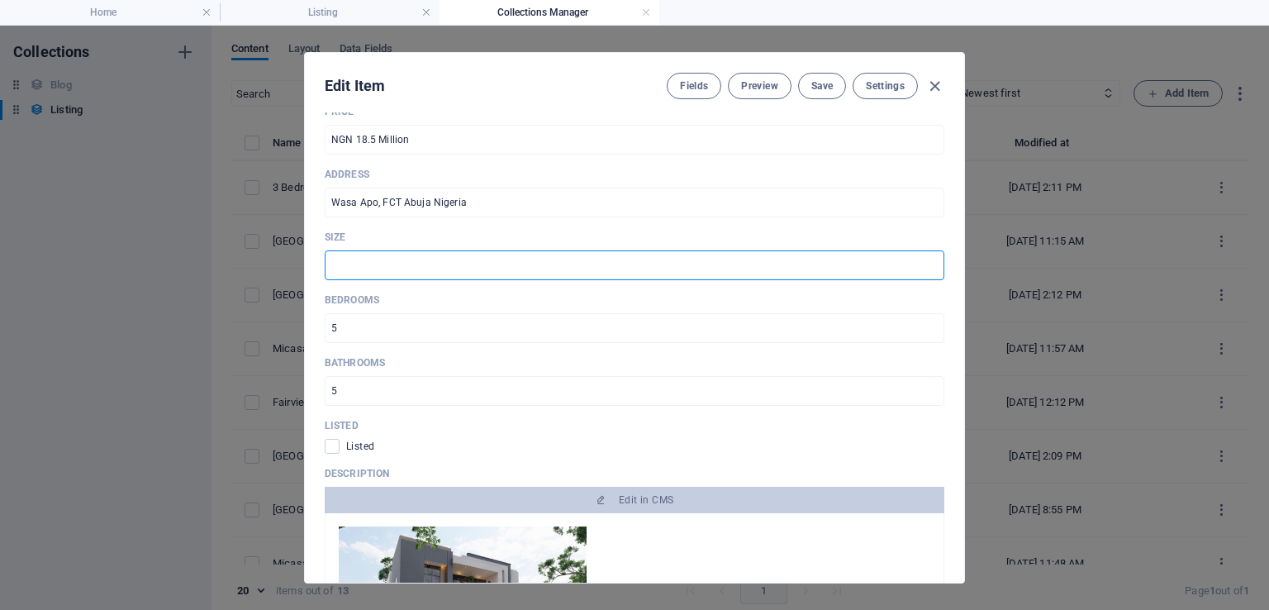
click at [556, 250] on input "text" at bounding box center [635, 265] width 620 height 30
type input "450 Sqm"
click at [806, 90] on button "Save" at bounding box center [822, 86] width 48 height 26
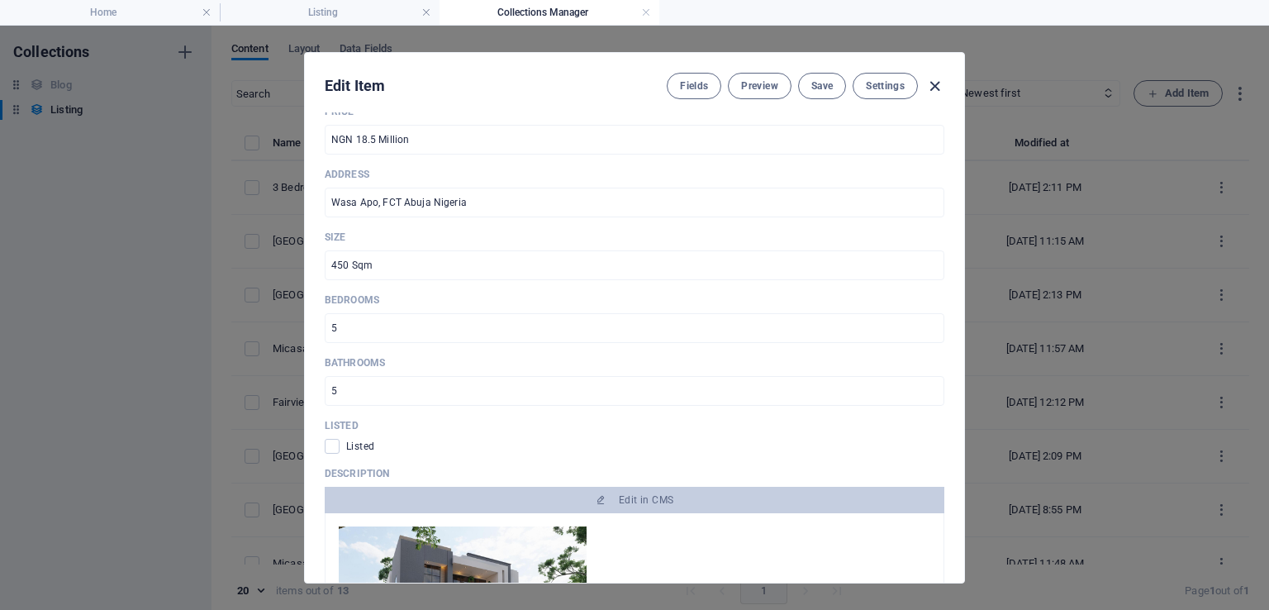
click at [938, 88] on icon "button" at bounding box center [934, 86] width 19 height 19
type input "vine-city-duplex"
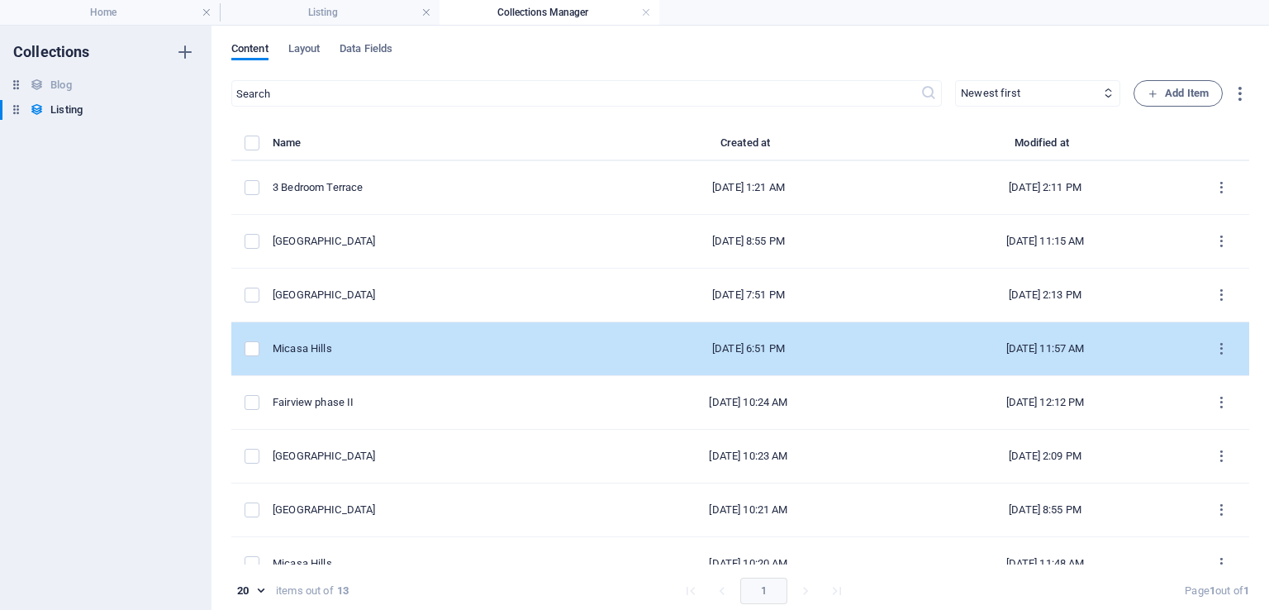
click at [375, 345] on div "Micasa Hills" at bounding box center [430, 348] width 315 height 15
select select "House"
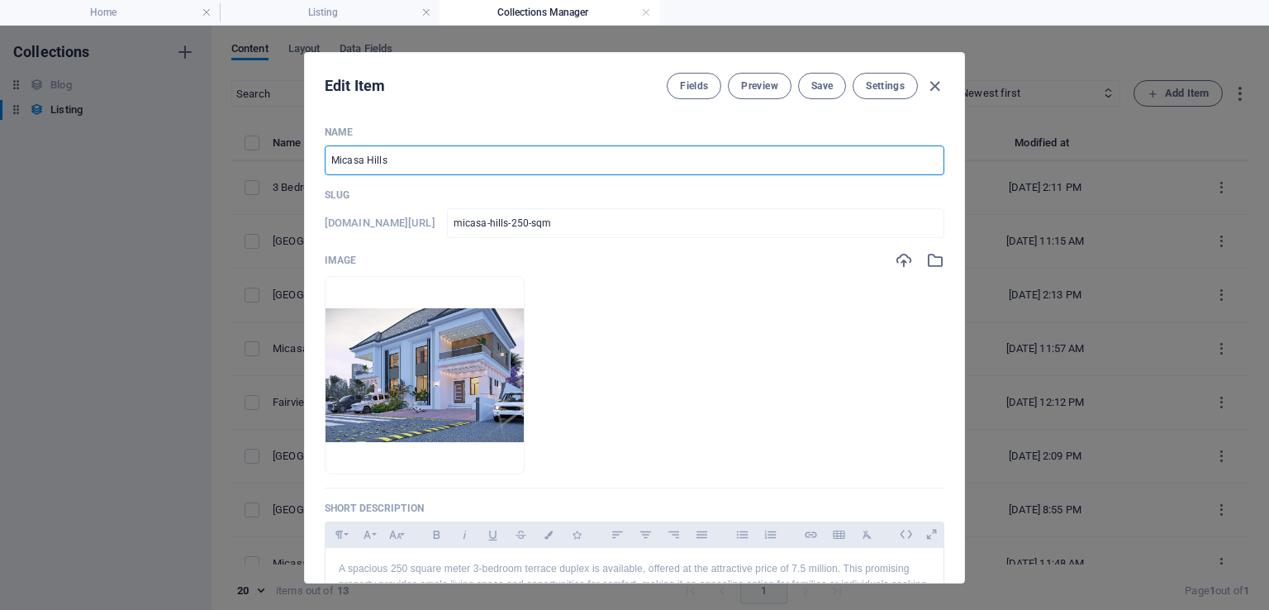
click at [467, 150] on input "Micasa Hills" at bounding box center [635, 160] width 620 height 30
type input "Micasa Hills 3 Bedroom Terrace"
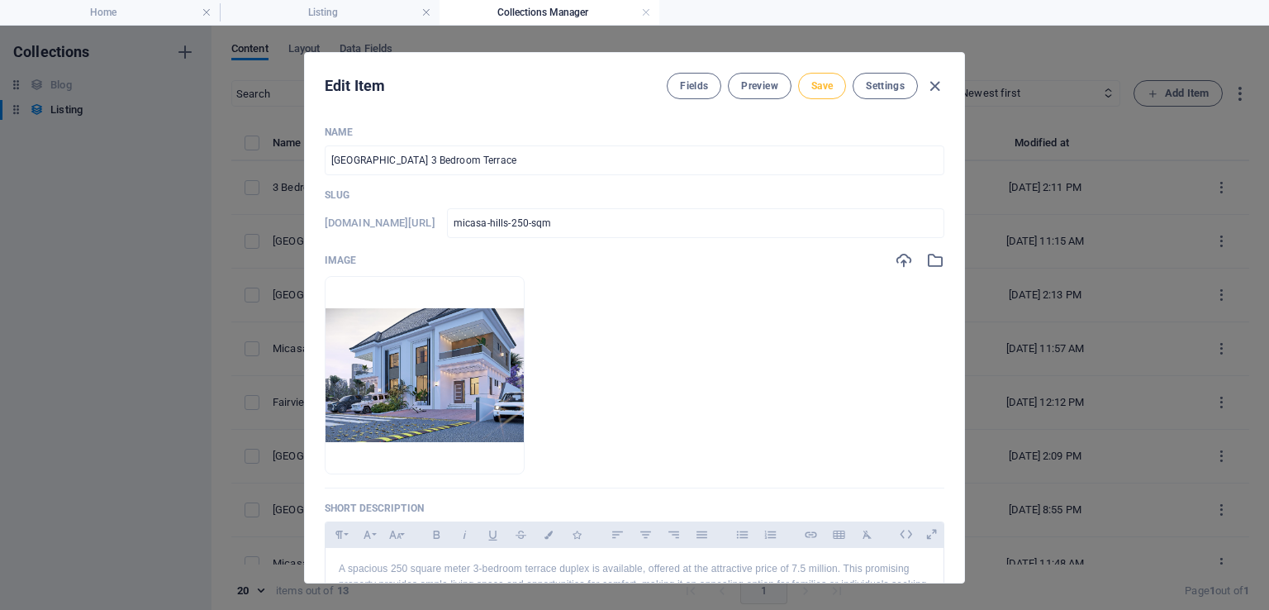
click at [836, 78] on button "Save" at bounding box center [822, 86] width 48 height 26
drag, startPoint x: 962, startPoint y: 166, endPoint x: 963, endPoint y: 207, distance: 41.3
click at [963, 207] on div "Edit Item Fields Preview Save Settings Name Micasa Hills 3 Bedroom Terrace ​ Sl…" at bounding box center [634, 318] width 1269 height 584
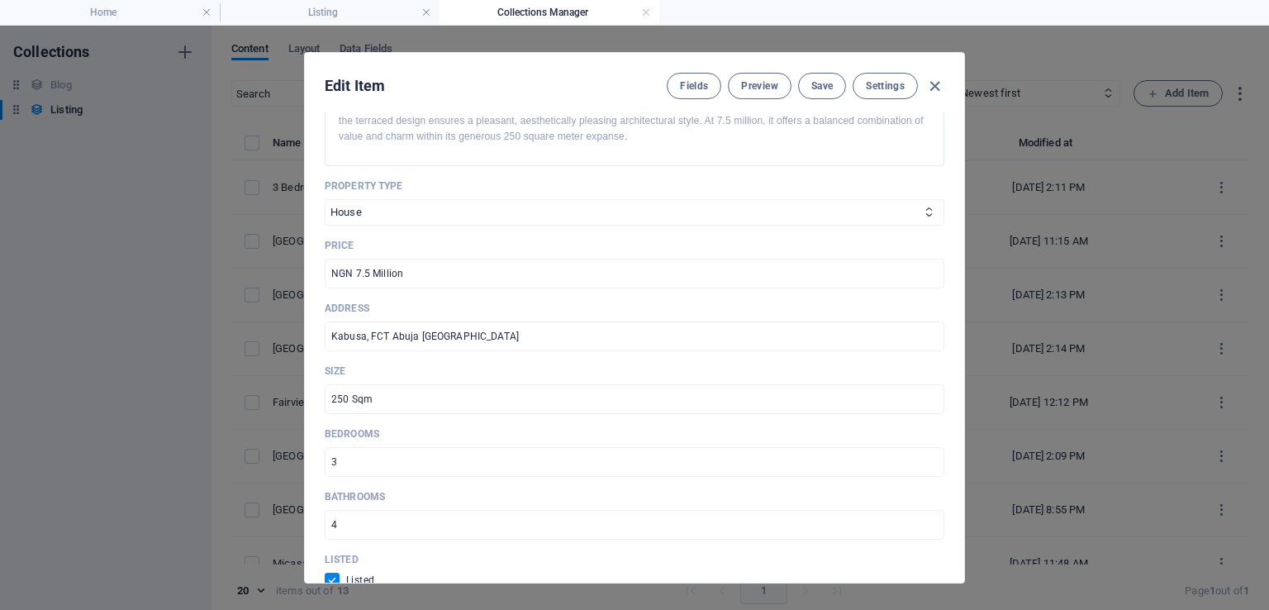
scroll to position [502, 0]
click at [938, 93] on icon "button" at bounding box center [934, 86] width 19 height 19
checkbox input "false"
type input "micasa-hills-250-sqm"
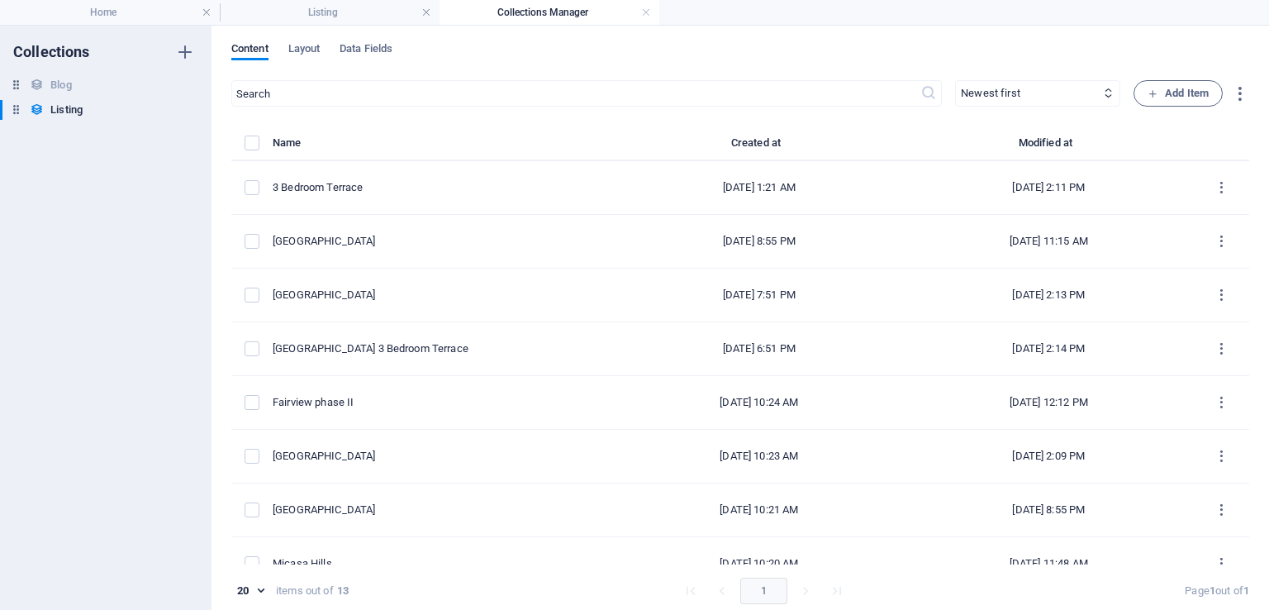
scroll to position [0, 0]
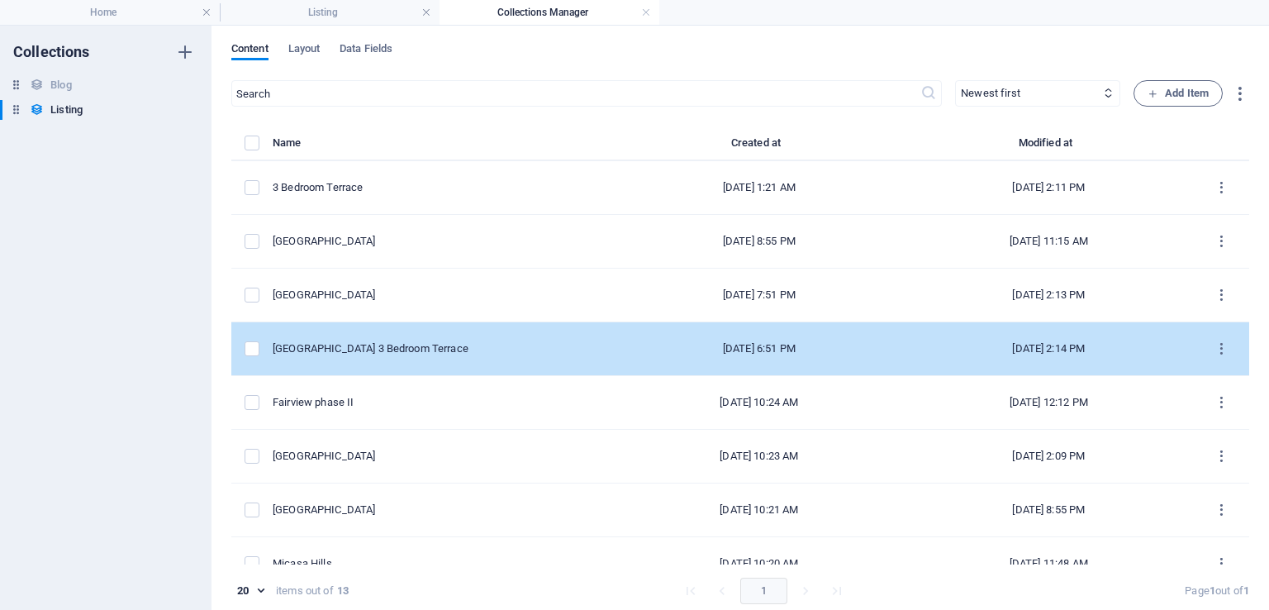
click at [447, 346] on div "Micasa Hills 3 Bedroom Terrace" at bounding box center [437, 348] width 329 height 15
select select "House"
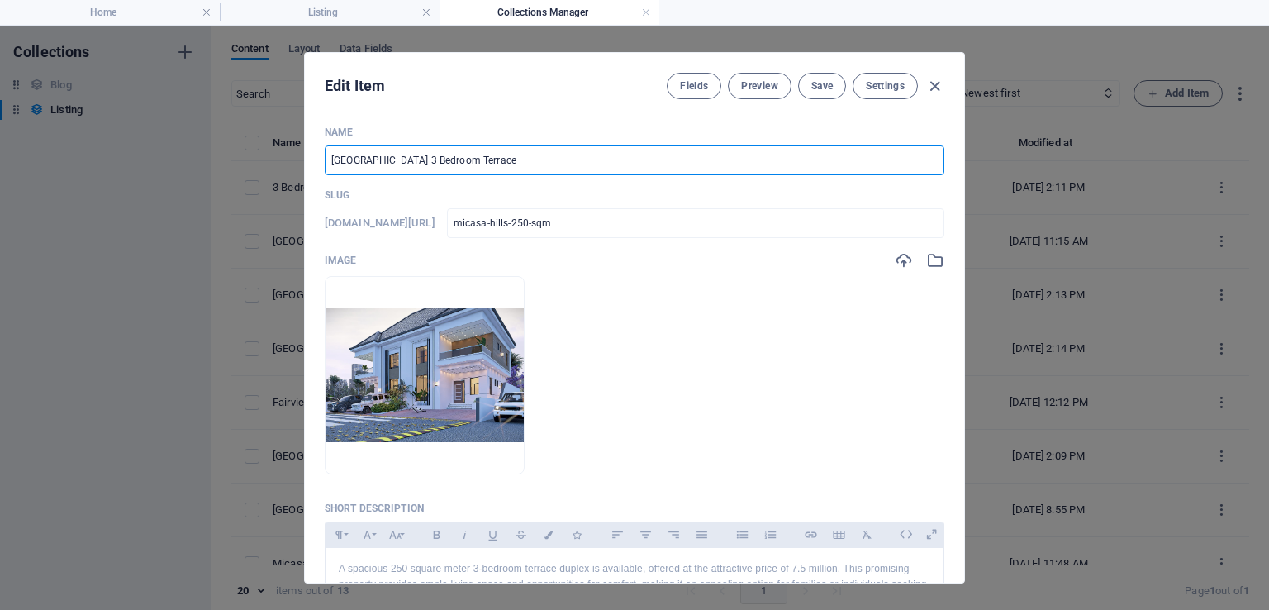
click at [440, 160] on input "Micasa Hills 3 Bedroom Terrace" at bounding box center [635, 160] width 620 height 30
type input "Micasa Hills Terrace"
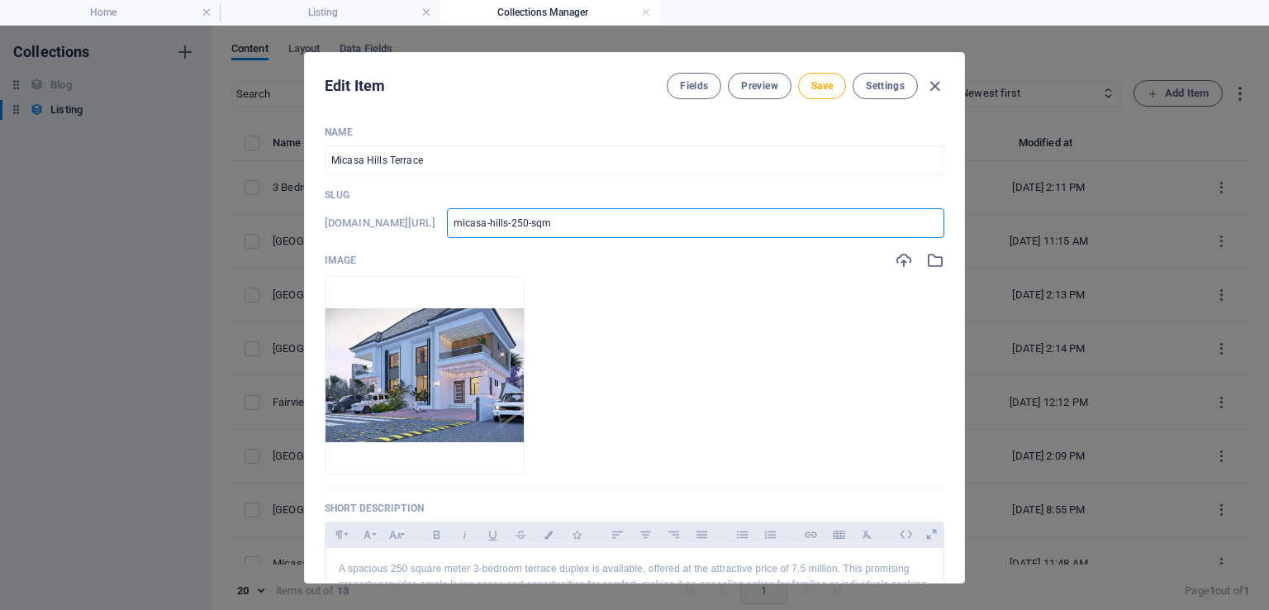
click at [618, 218] on input "micasa-hills-250-sqm" at bounding box center [695, 223] width 497 height 30
type input "micasa-hills-250-sqm-"
type input "micasa-hills-250-sqm-3"
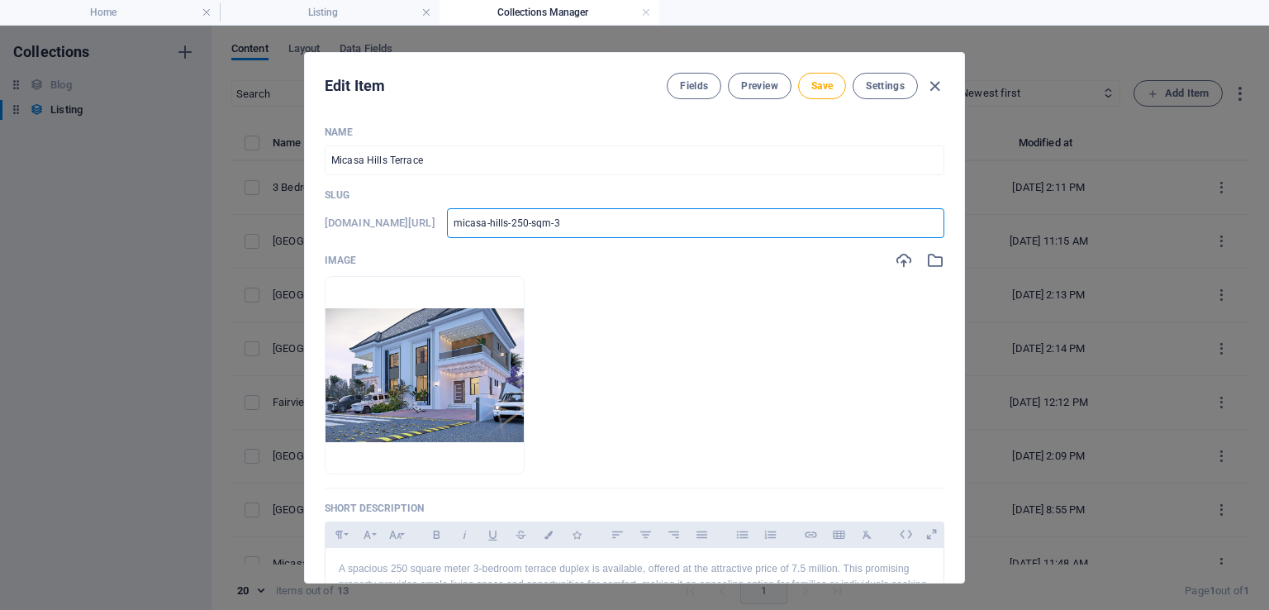
type input "micasa-hills-250-sqm-3b"
type input "micasa-hills-250-sqm-3be"
type input "micasa-hills-250-sqm-3bed"
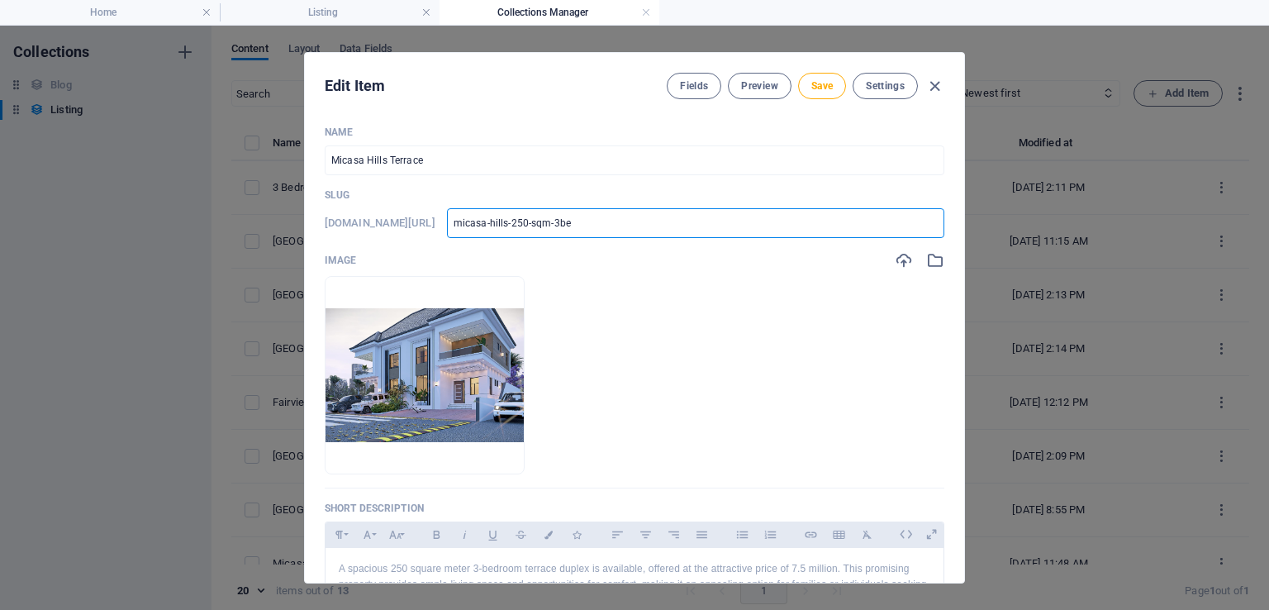
type input "micasa-hills-250-sqm-3bed"
type input "micasa-hills-250-sqm-3bede"
type input "micasa-hills-250-sqm-3bed"
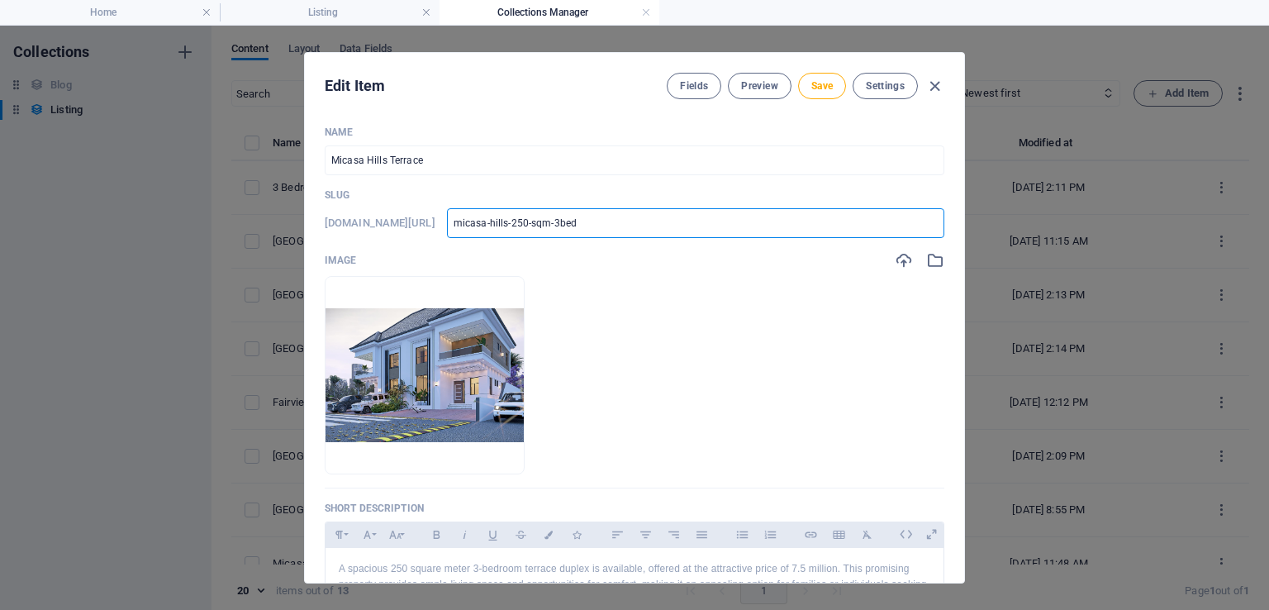
type input "micasa-hills-250-sqm-3bedr"
type input "micasa-hills-250-sqm-3bedro"
type input "micasa-hills-250-sqm-3bedroo"
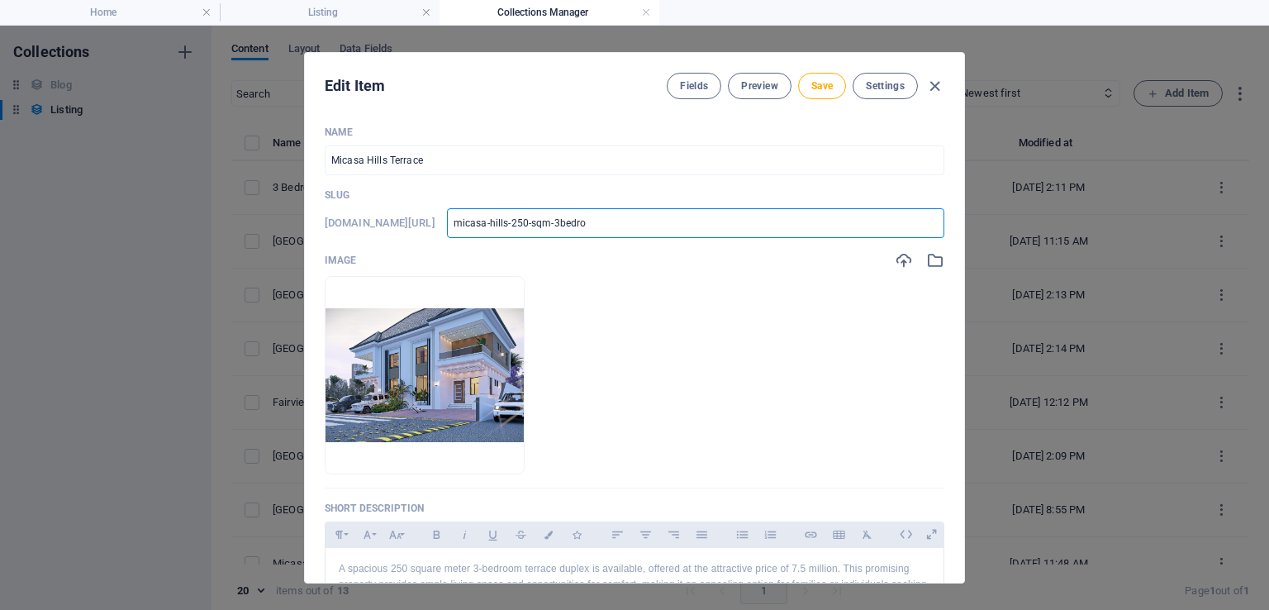
type input "micasa-hills-250-sqm-3bedroo"
type input "micasa-hills-250-sqm-3bedroom"
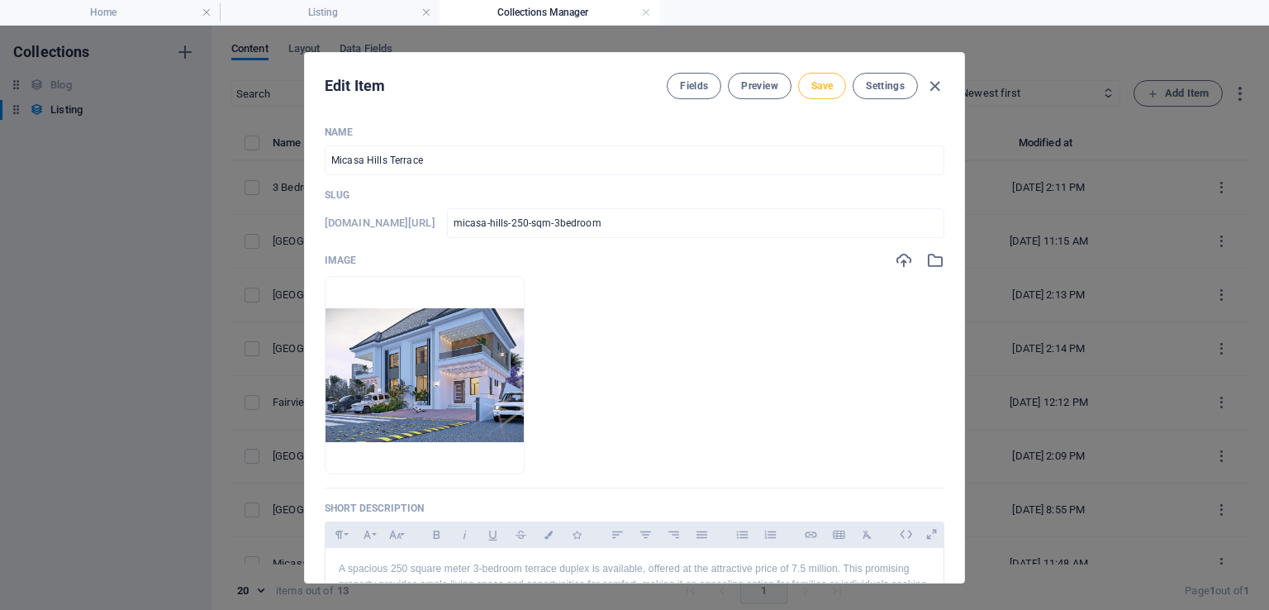
click at [820, 80] on span "Save" at bounding box center [821, 85] width 21 height 13
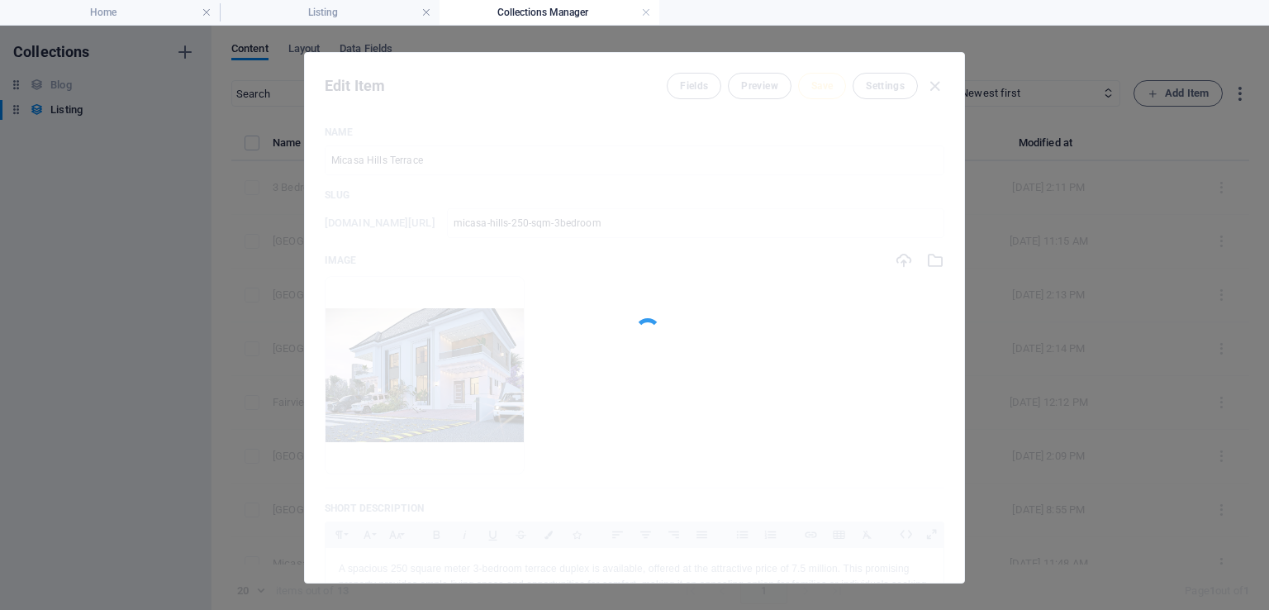
type input "micasa-hills-250-sqm-3bedroom"
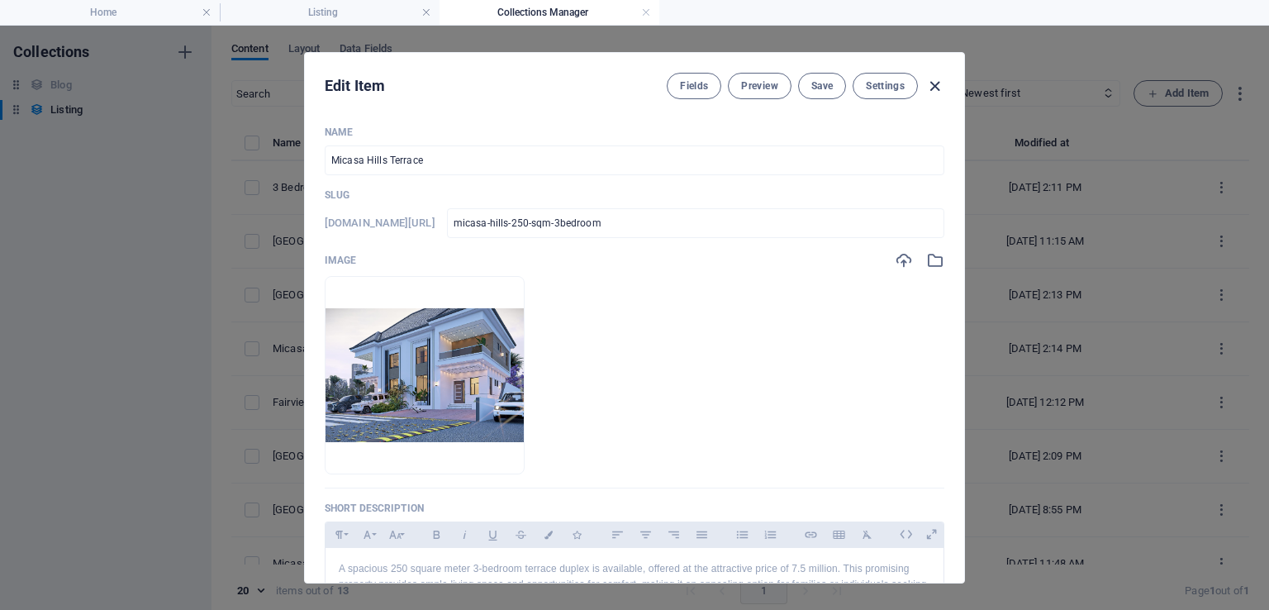
click at [935, 78] on icon "button" at bounding box center [934, 86] width 19 height 19
checkbox input "false"
type input "micasa-hills-250-sqm-3bedroom"
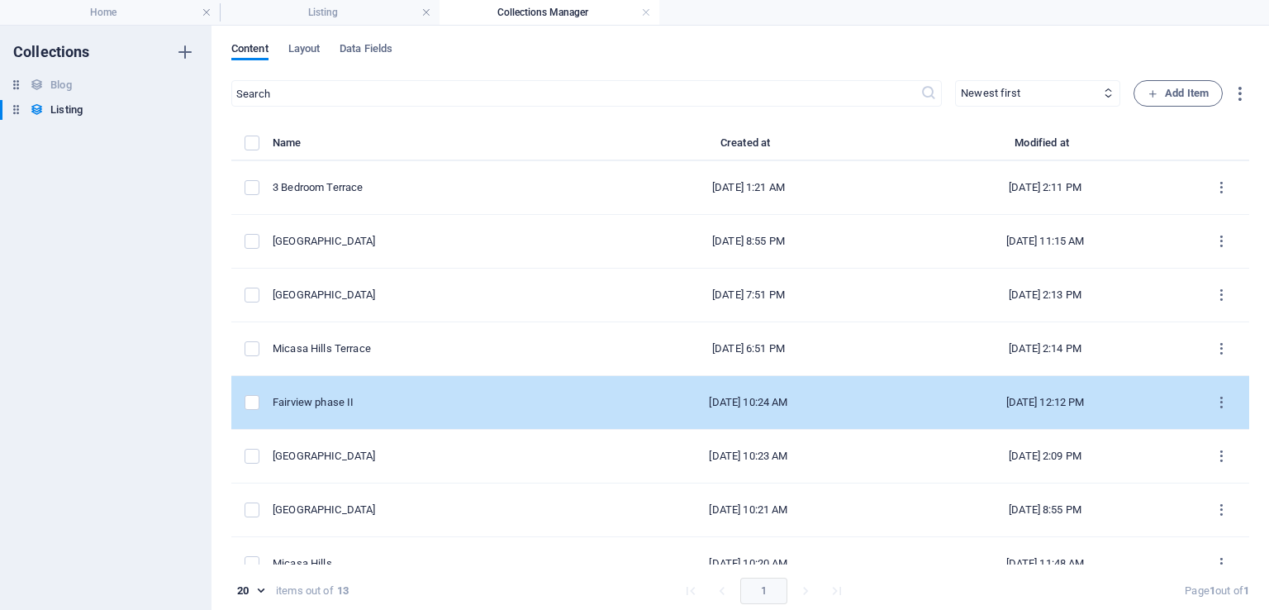
click at [385, 404] on div "Fairview phase II" at bounding box center [430, 402] width 315 height 15
select select "House"
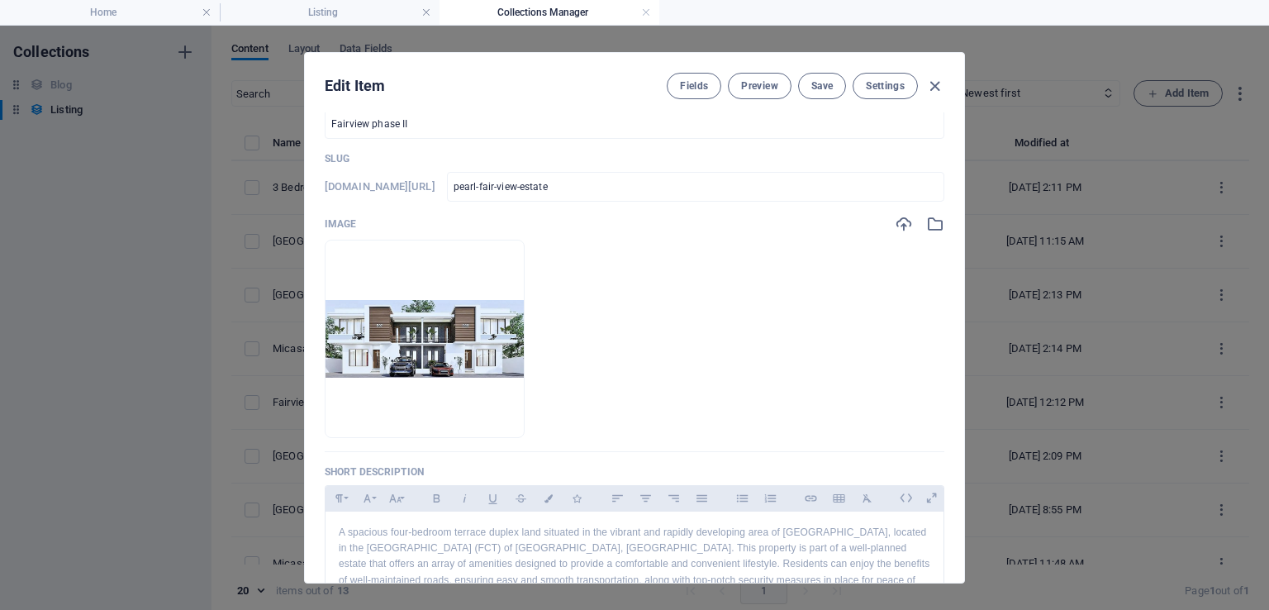
scroll to position [31, 0]
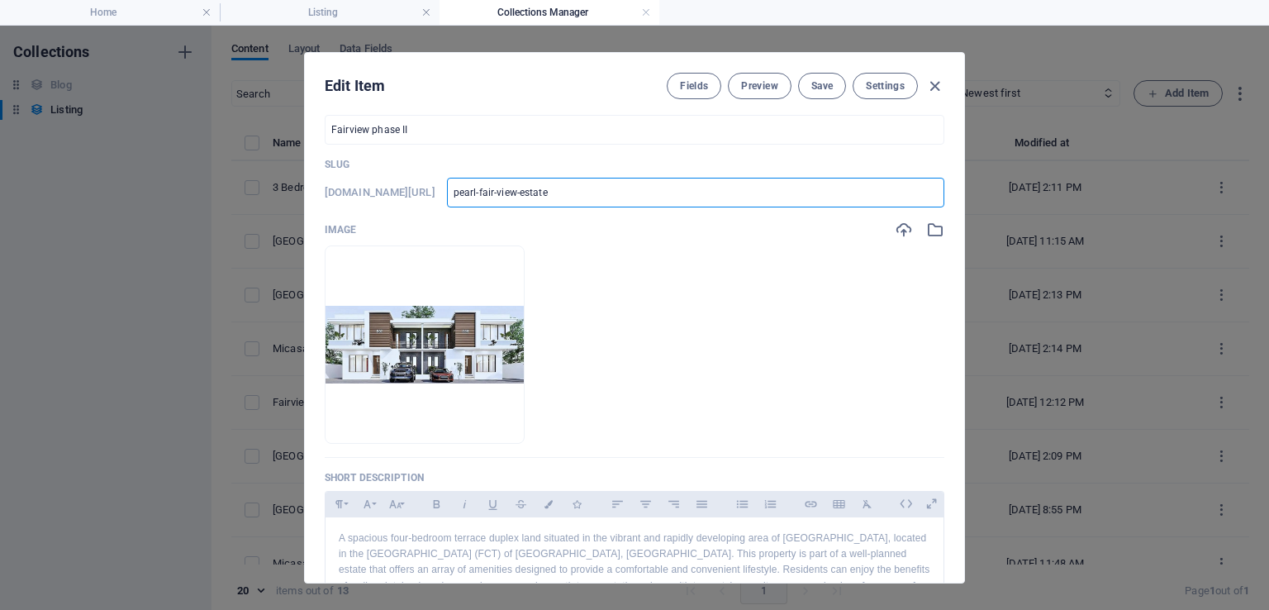
click at [703, 188] on input "pearl-fair-view-estate" at bounding box center [695, 193] width 497 height 30
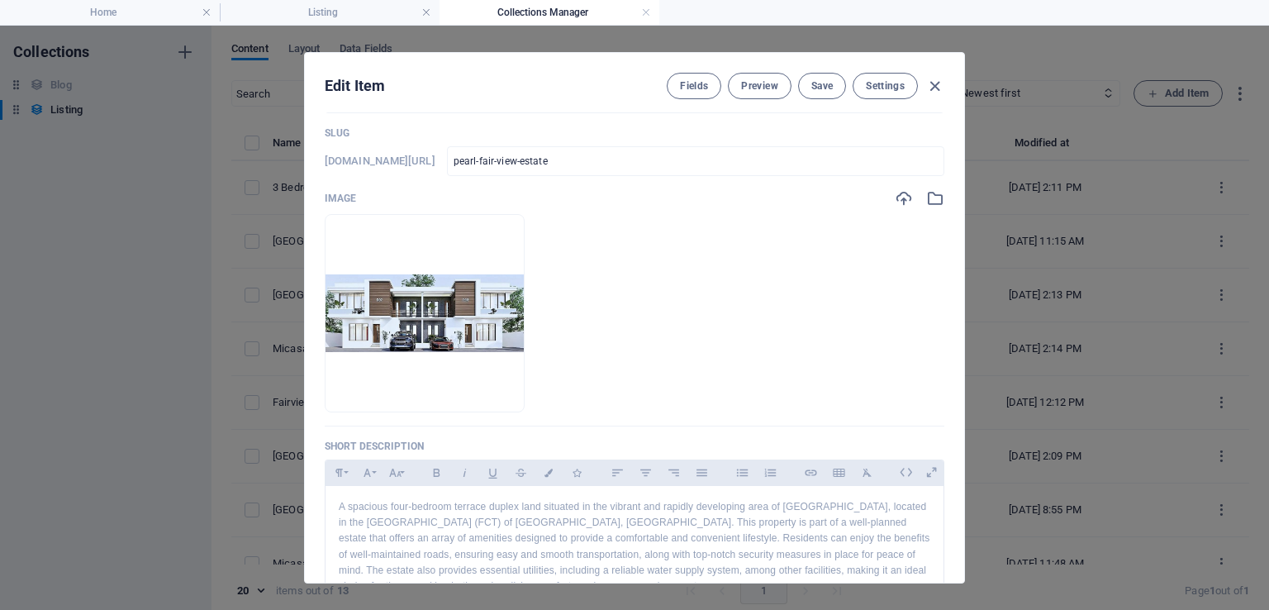
scroll to position [0, 0]
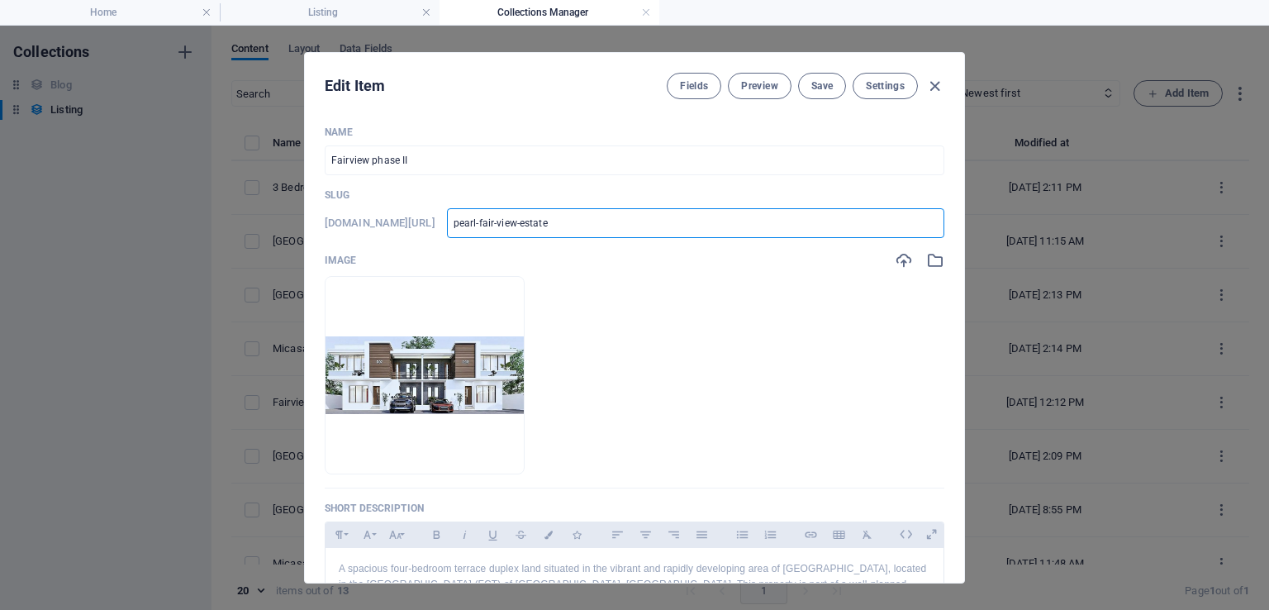
click at [724, 221] on input "pearl-fair-view-estate" at bounding box center [695, 223] width 497 height 30
type input "pearl-fair-view-estate-"
type input "pearl-fair-view-estate-4"
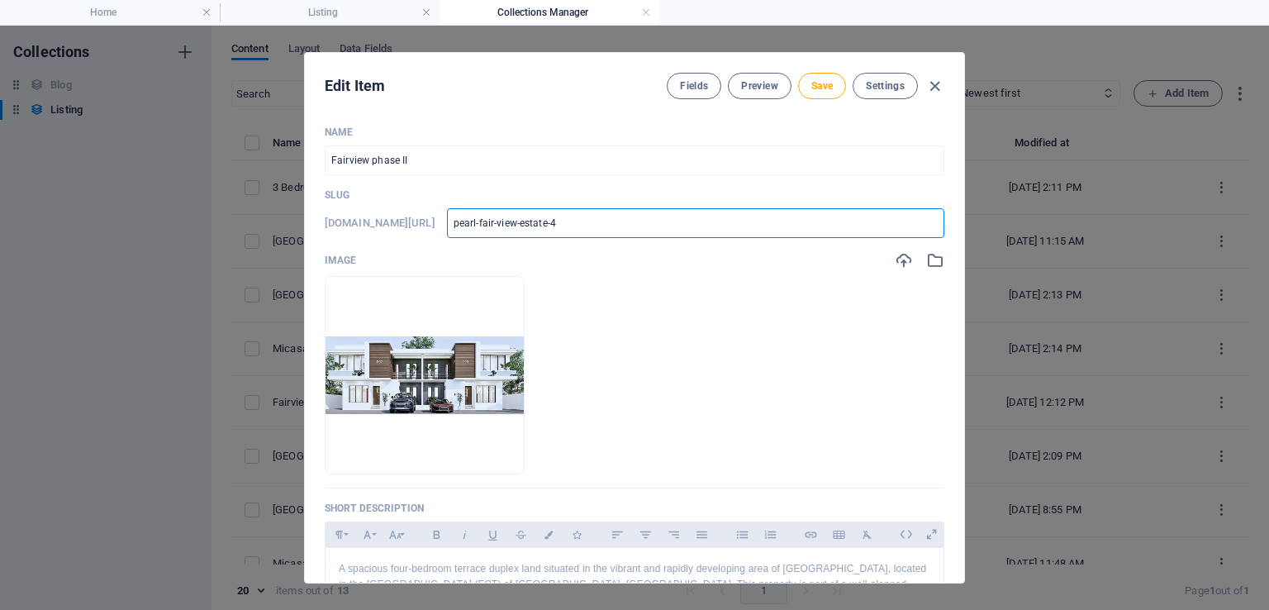
type input "pearl-fair-view-estate-4b"
type input "pearl-fair-view-estate-4be"
type input "pearl-fair-view-estate-4bed"
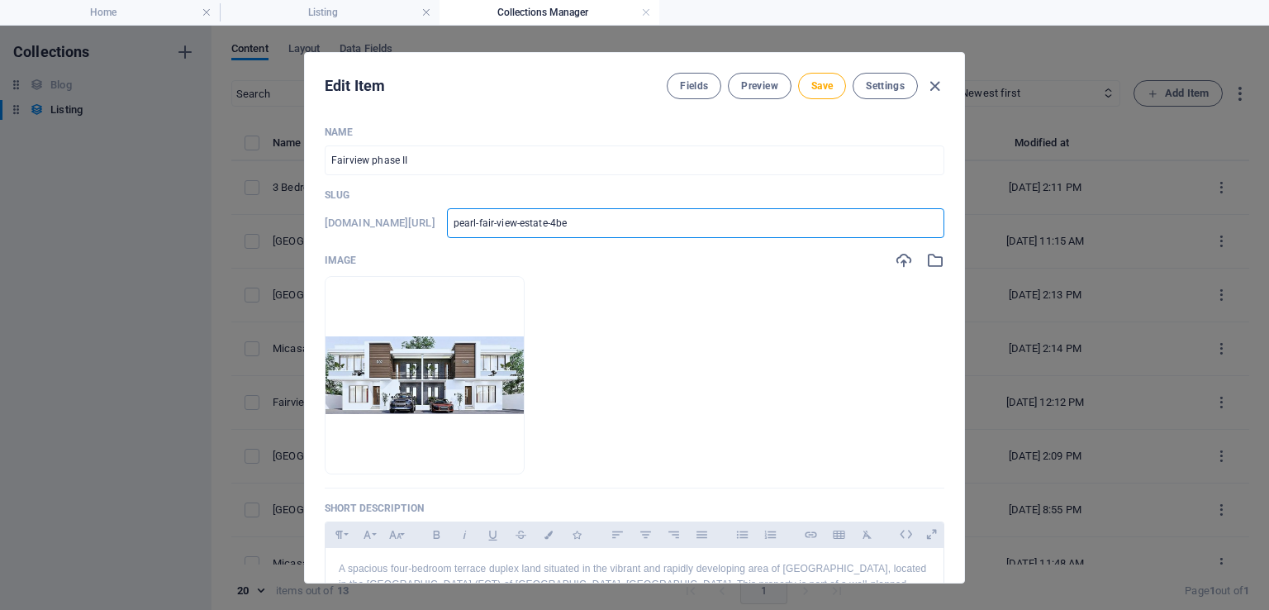
type input "pearl-fair-view-estate-4bed"
type input "pearl-fair-view-estate-4bedr"
type input "pearl-fair-view-estate-4bedro"
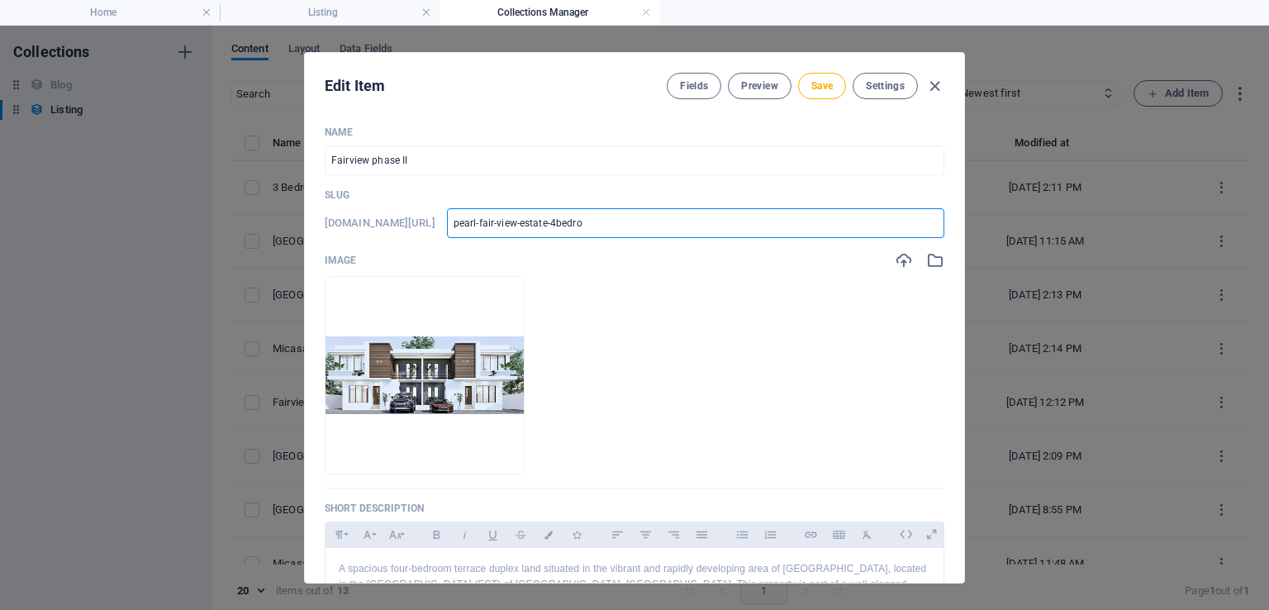
type input "pearl-fair-view-estate-4bedroo"
type input "pearl-fair-view-estate-4bedroom"
type input "pearl-fair-view-estate-4bedroom-"
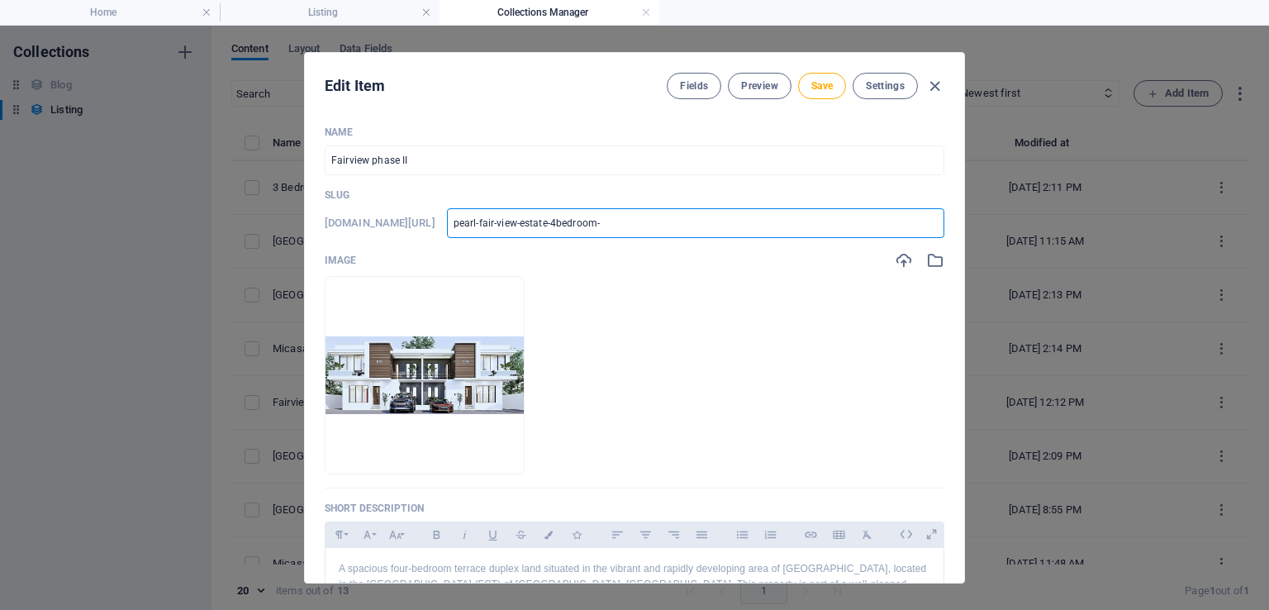
type input "pearl-fair-view-estate-4bedroom-"
type input "pearl-fair-view-estate-4bedroom-r"
type input "pearl-fair-view-estate-4bedroom-re"
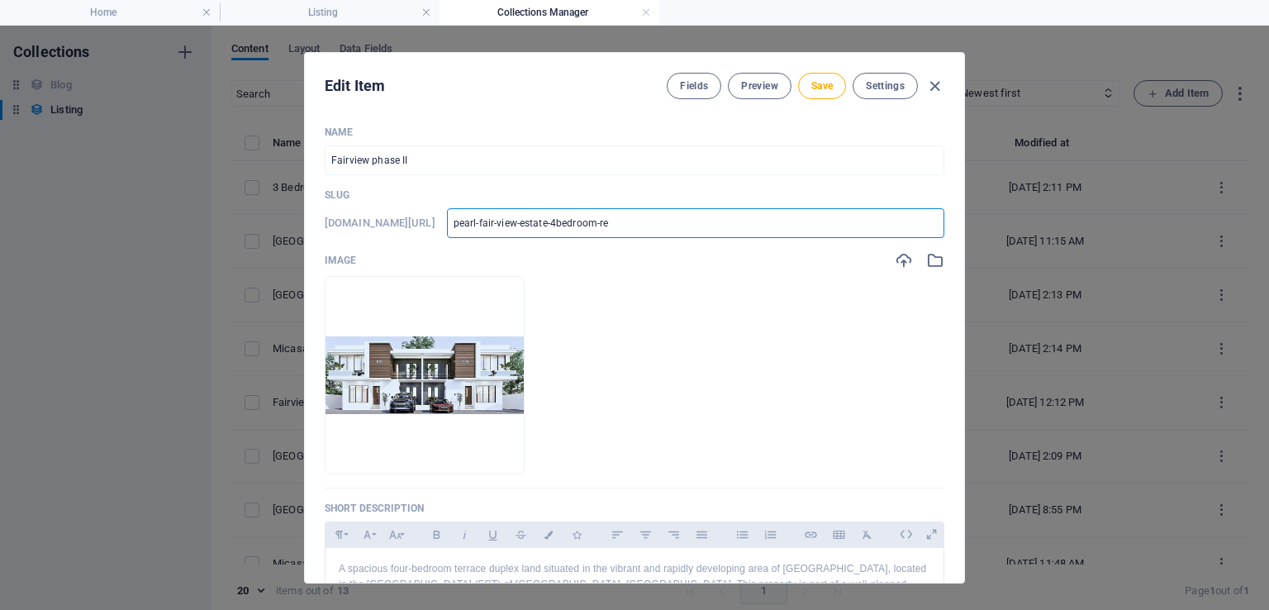
type input "pearl-fair-view-estate-4bedroom-r"
type input "pearl-fair-view-estate-4bedroom-"
type input "pearl-fair-view-estate-4bedroom-t"
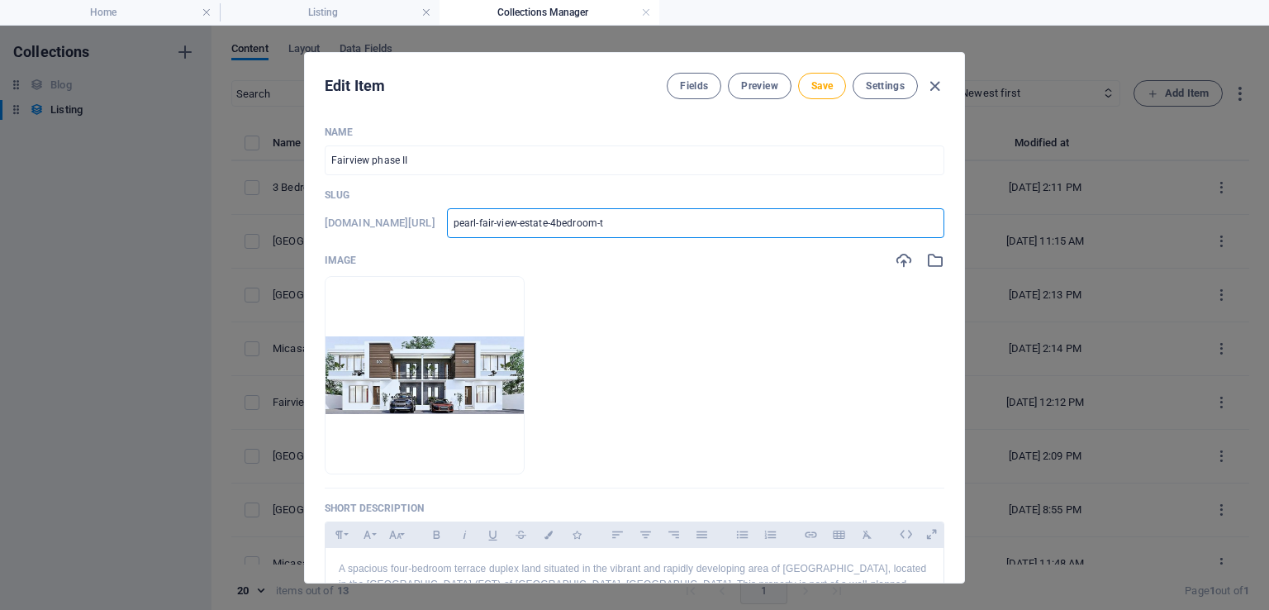
type input "pearl-fair-view-estate-4bedroom-t"
type input "pearl-fair-view-estate-4bedroom-te"
type input "pearl-fair-view-estate-4bedroom-ter"
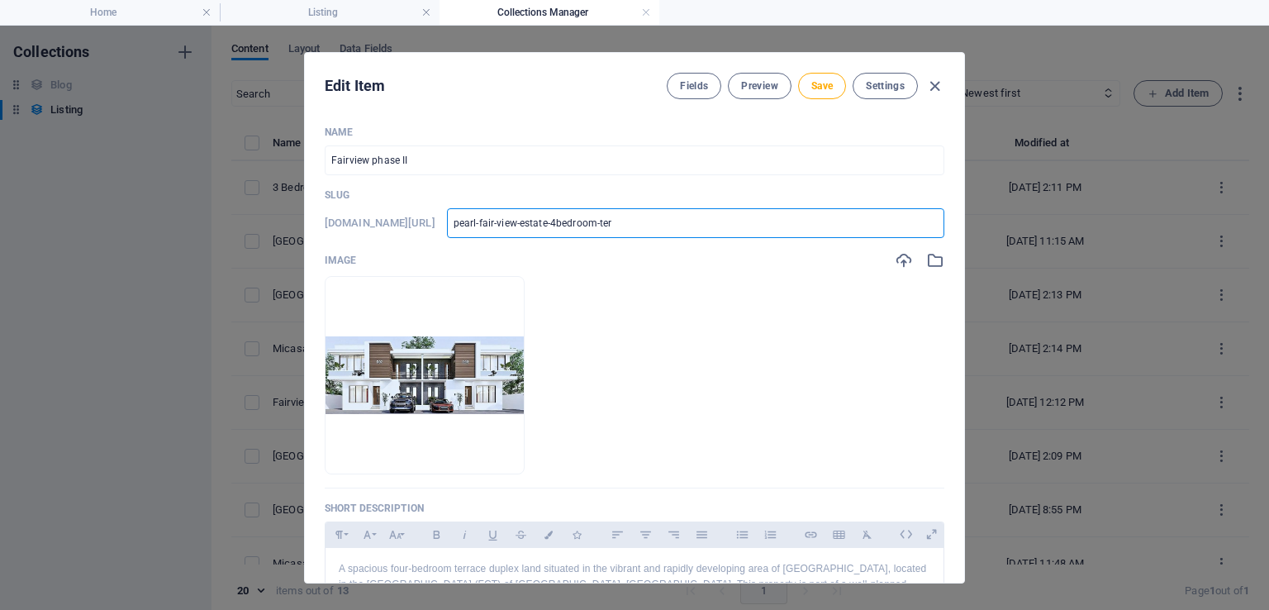
type input "pearl-fair-view-estate-4bedroom-terr"
type input "pearl-fair-view-estate-4bedroom-terra"
type input "pearl-fair-view-estate-4bedroom-terrac"
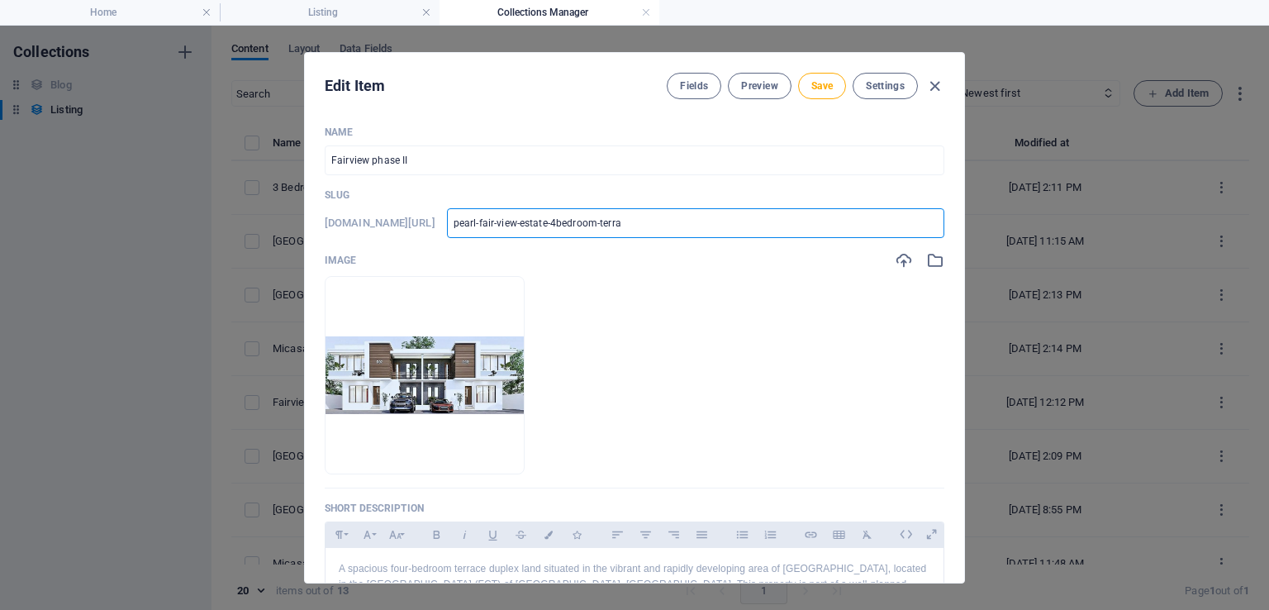
type input "pearl-fair-view-estate-4bedroom-terrac"
type input "pearl-fair-view-estate-4bedroom-terrace"
click at [833, 88] on button "Save" at bounding box center [822, 86] width 48 height 26
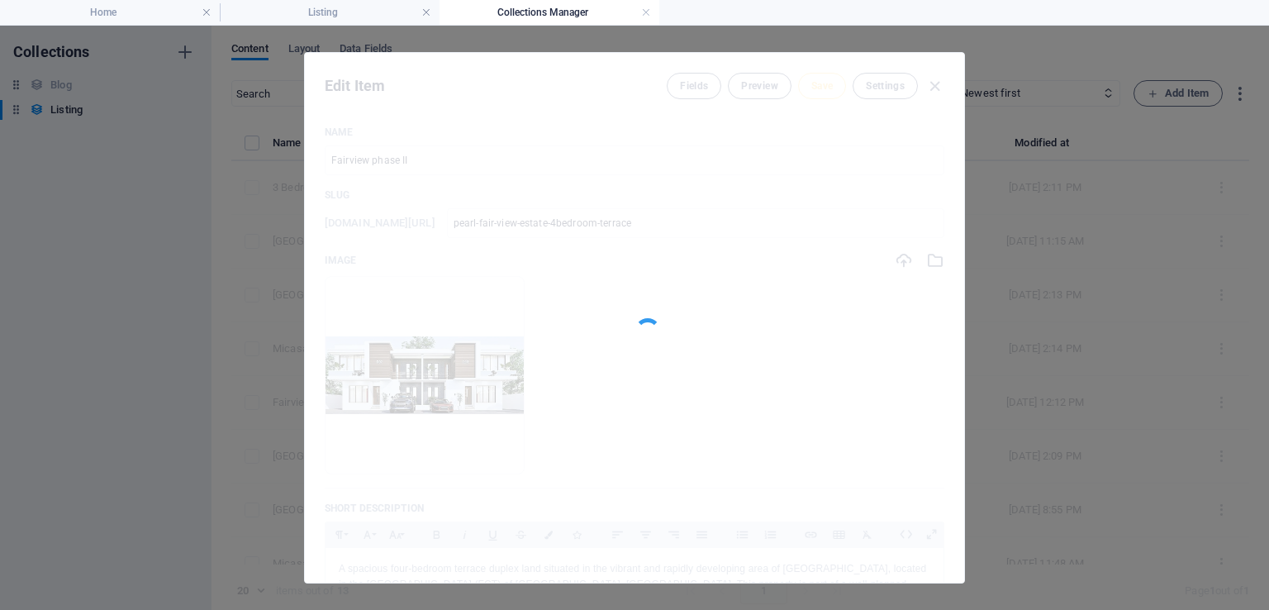
type input "pearl-fair-view-estate-4bedroom-terrace"
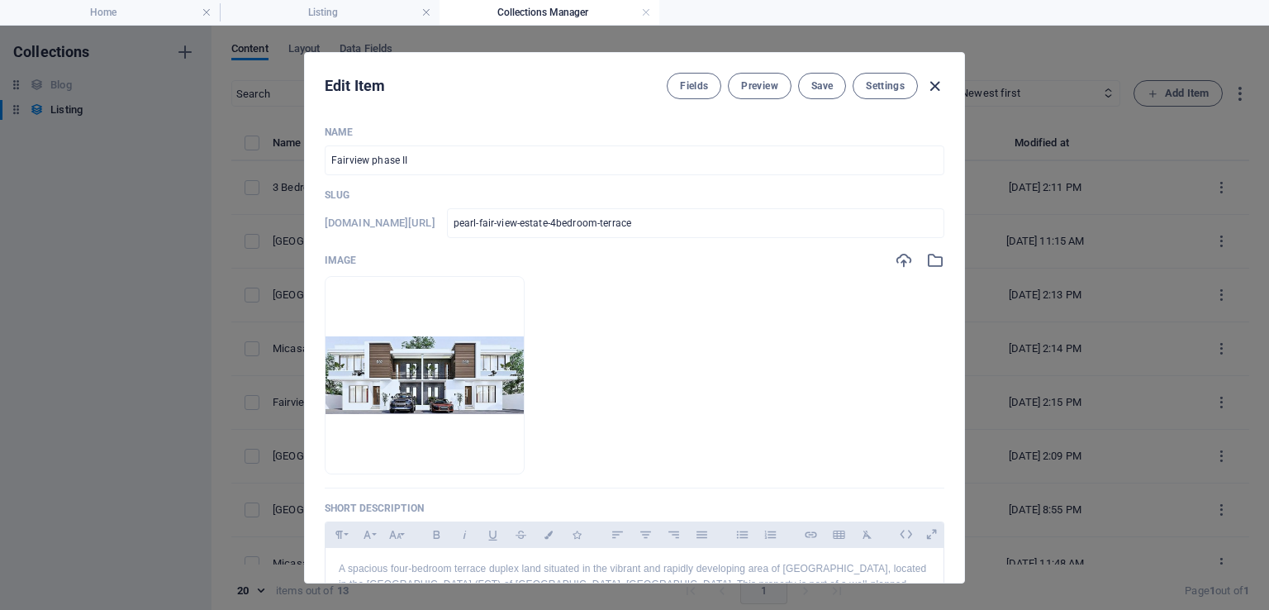
click at [932, 82] on icon "button" at bounding box center [934, 86] width 19 height 19
checkbox input "false"
type input "pearl-fair-view-estate-4bedroom-terrace"
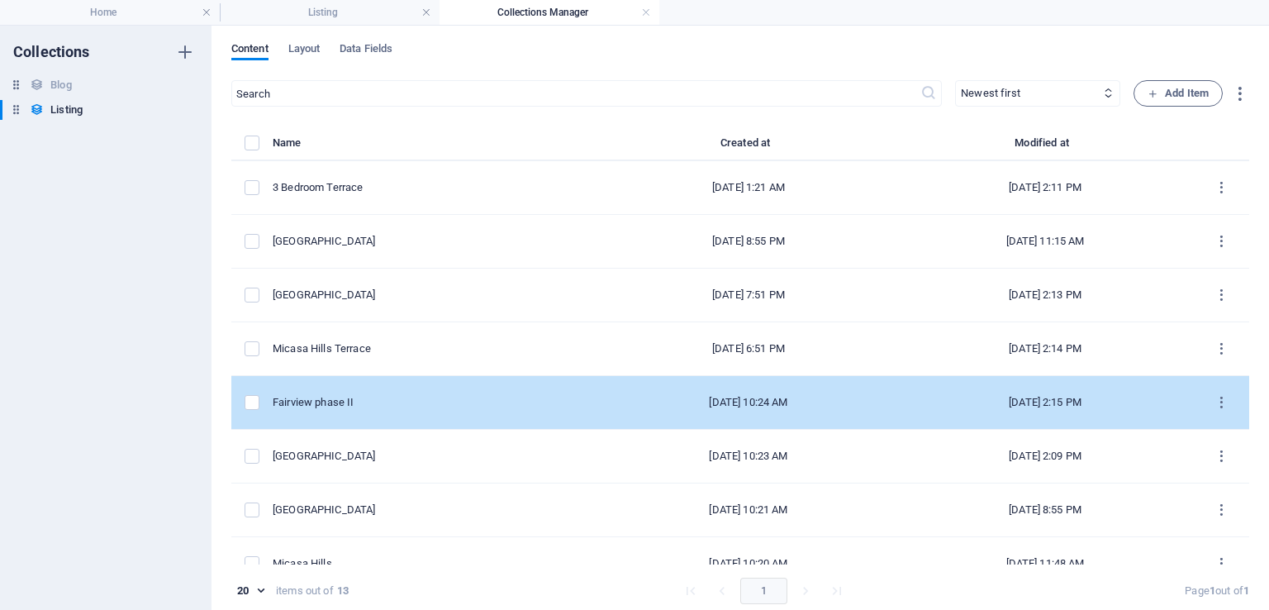
click at [392, 399] on div "Fairview phase II" at bounding box center [430, 402] width 315 height 15
select select "House"
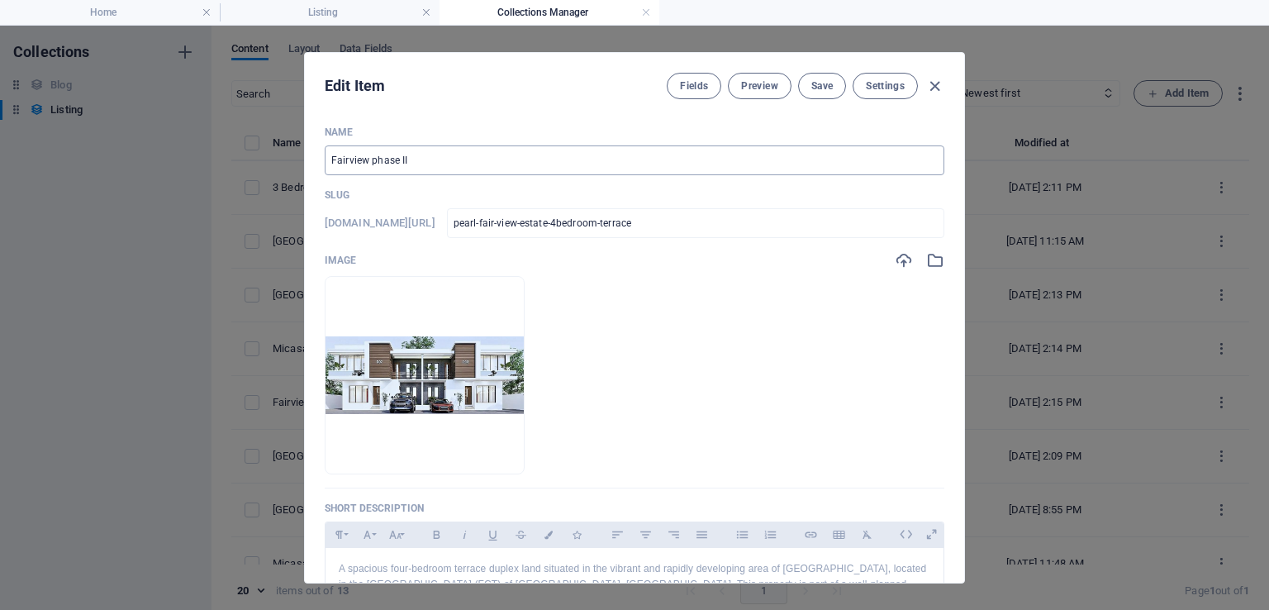
click at [564, 166] on input "Fairview phase II" at bounding box center [635, 160] width 620 height 30
type input "Fairview phase II Terrace"
click at [829, 94] on button "Save" at bounding box center [822, 86] width 48 height 26
click at [936, 87] on icon "button" at bounding box center [934, 86] width 19 height 19
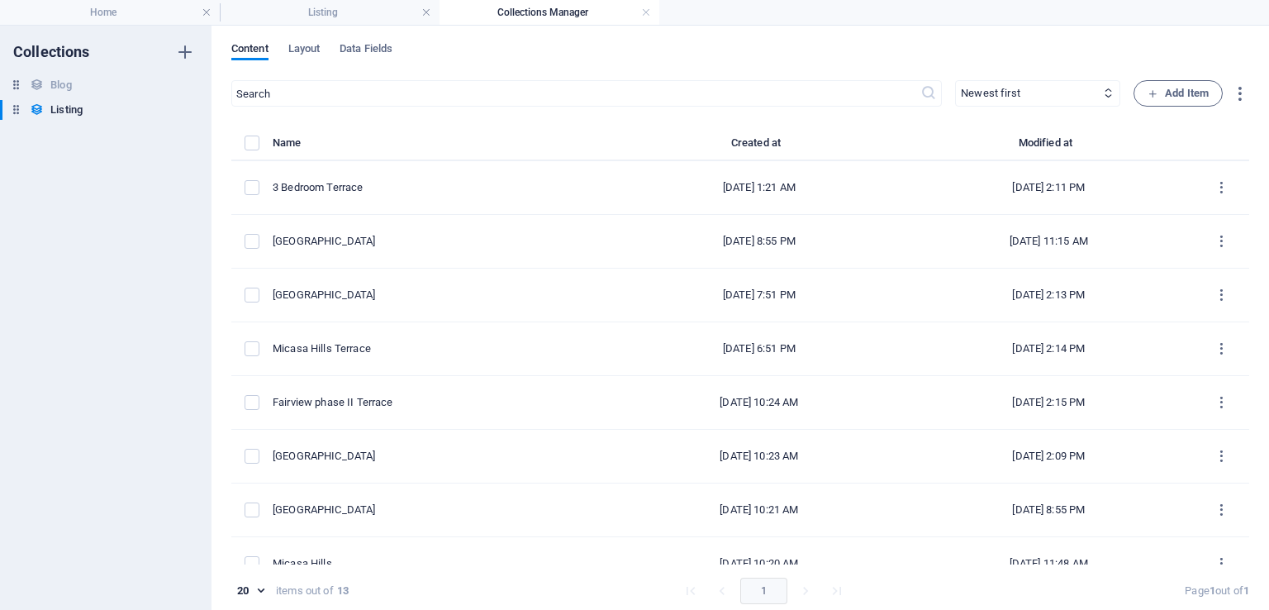
checkbox input "false"
type input "pearl-fair-view-estate-4bedroom-terrace"
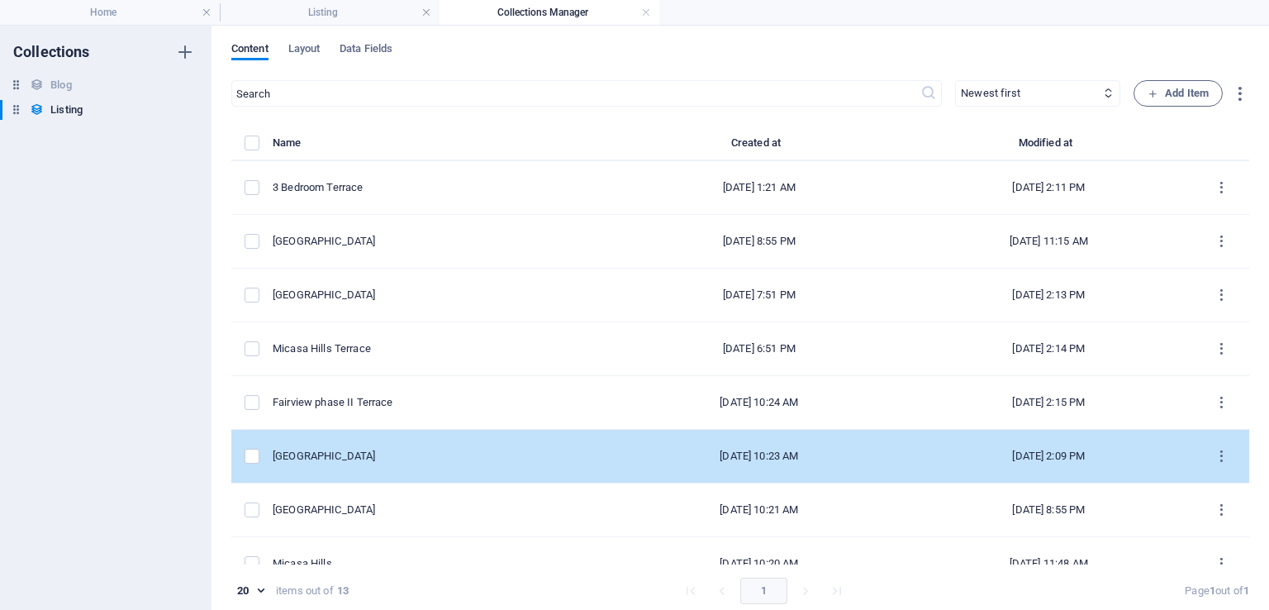
click at [430, 457] on div "[GEOGRAPHIC_DATA]" at bounding box center [437, 456] width 329 height 15
select select "Apartment"
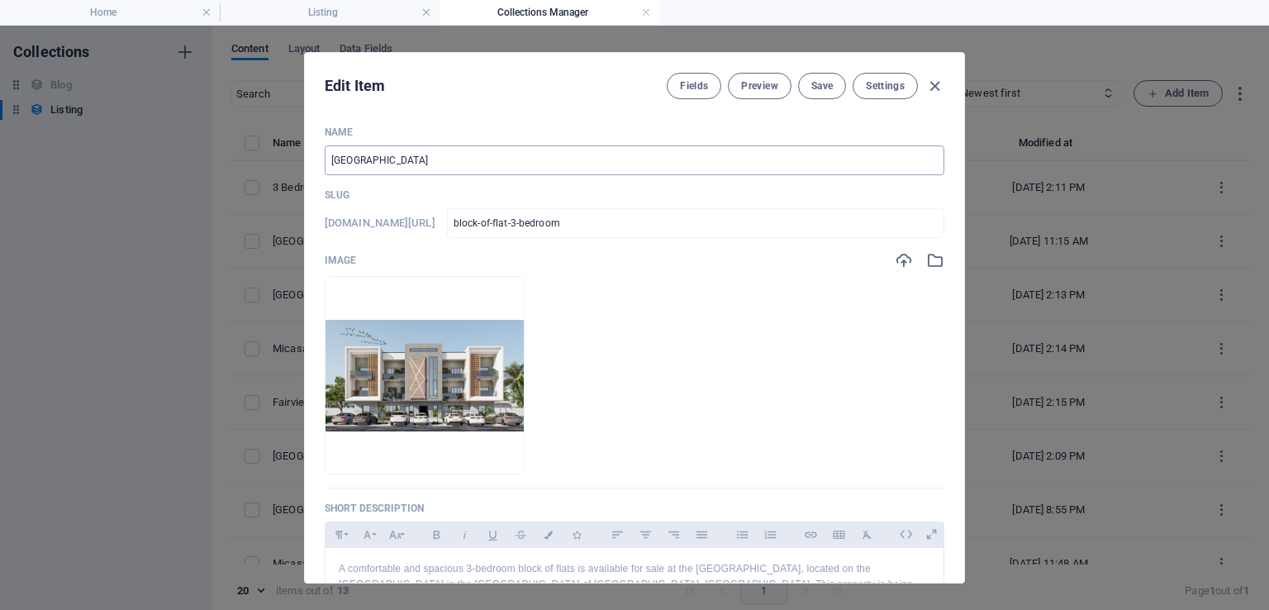
click at [516, 158] on input "[GEOGRAPHIC_DATA]" at bounding box center [635, 160] width 620 height 30
type input "[GEOGRAPHIC_DATA] ESTATE [GEOGRAPHIC_DATA]"
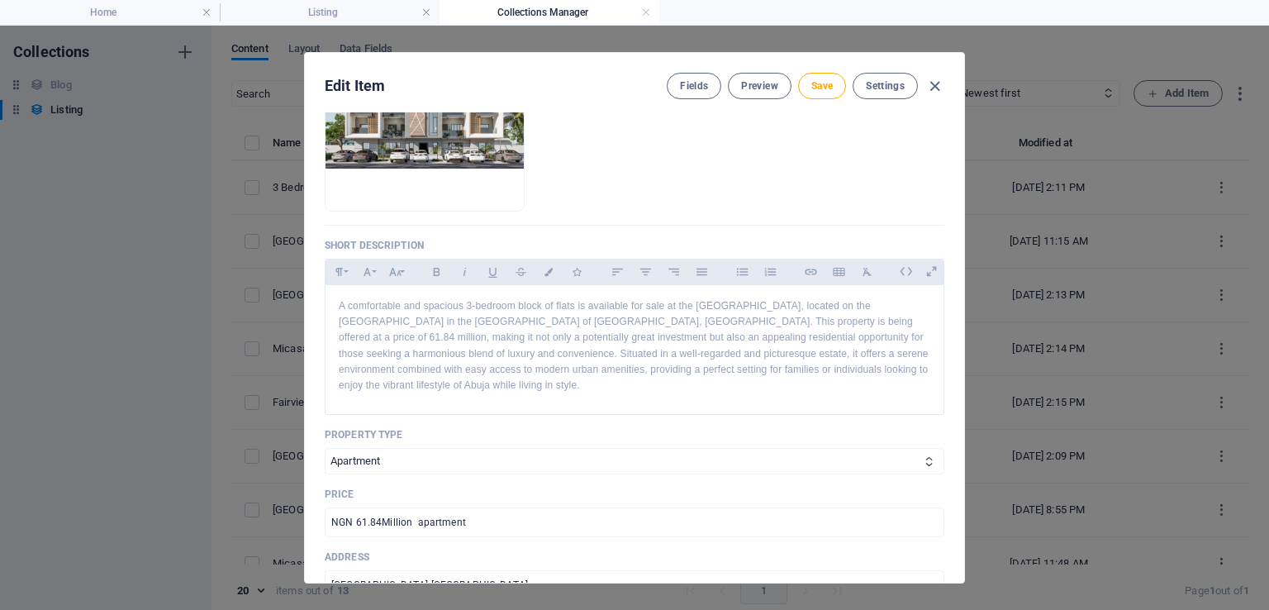
scroll to position [256, 0]
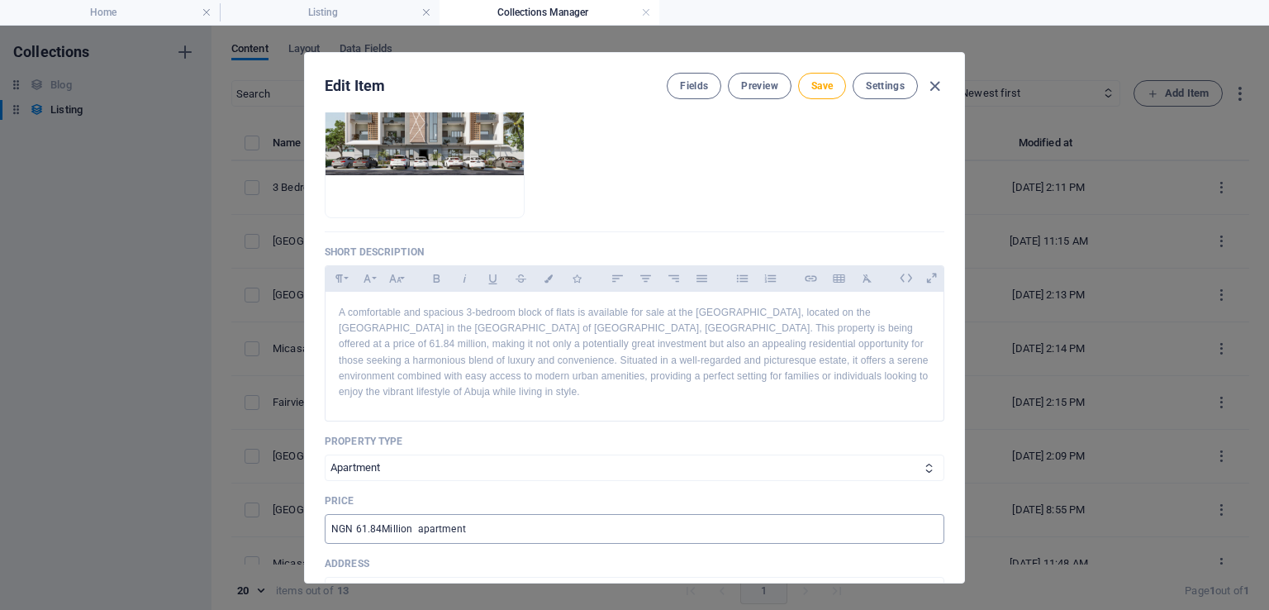
click at [361, 527] on input "NGN 61.84Million apartment" at bounding box center [635, 529] width 620 height 30
type input "NGN 62.22Million apartment"
click at [822, 87] on span "Save" at bounding box center [821, 85] width 21 height 13
click at [930, 87] on icon "button" at bounding box center [934, 86] width 19 height 19
checkbox input "false"
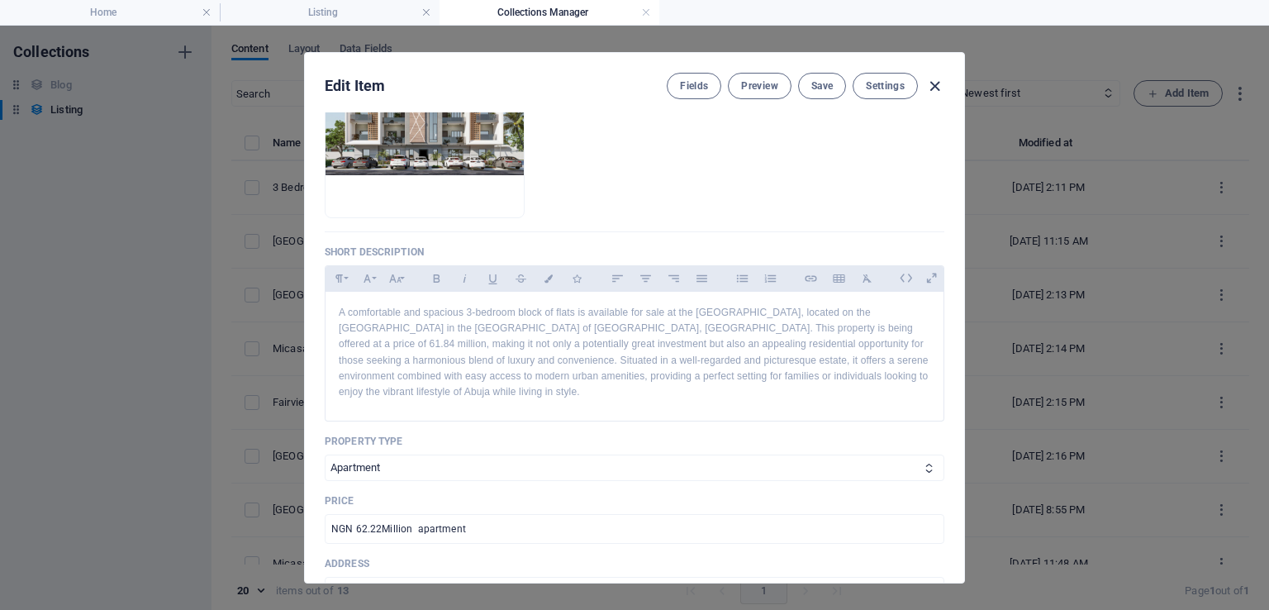
type input "block-of-flat-3-bedroom"
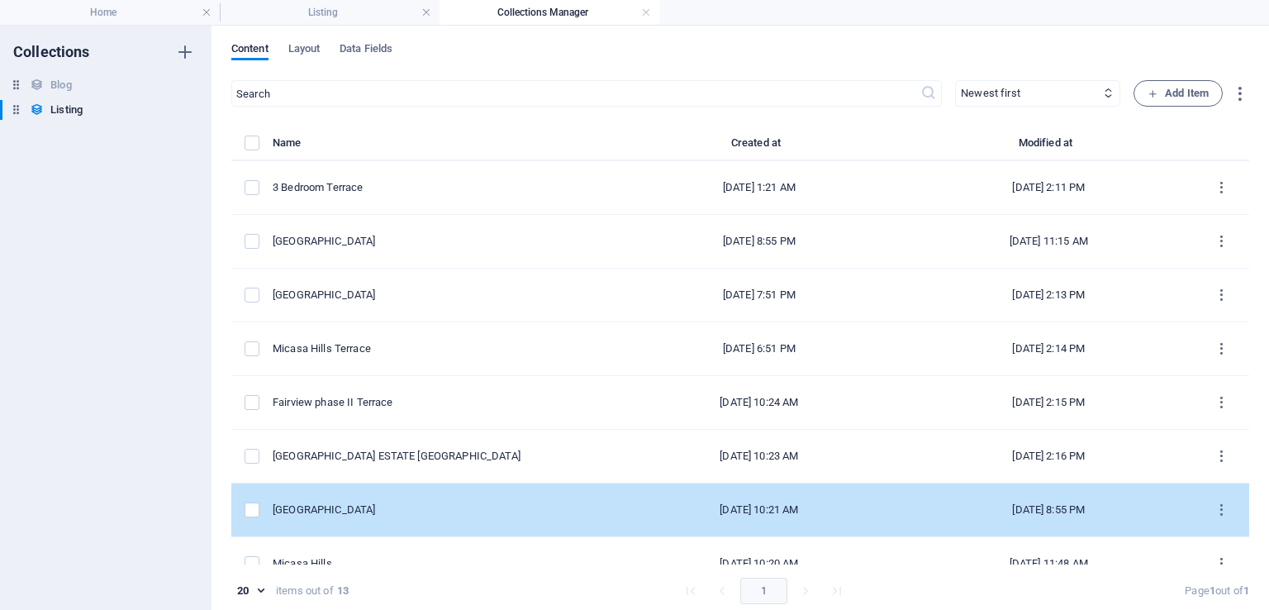
click at [393, 508] on div "Vine City Duplex" at bounding box center [437, 509] width 329 height 15
select select "House"
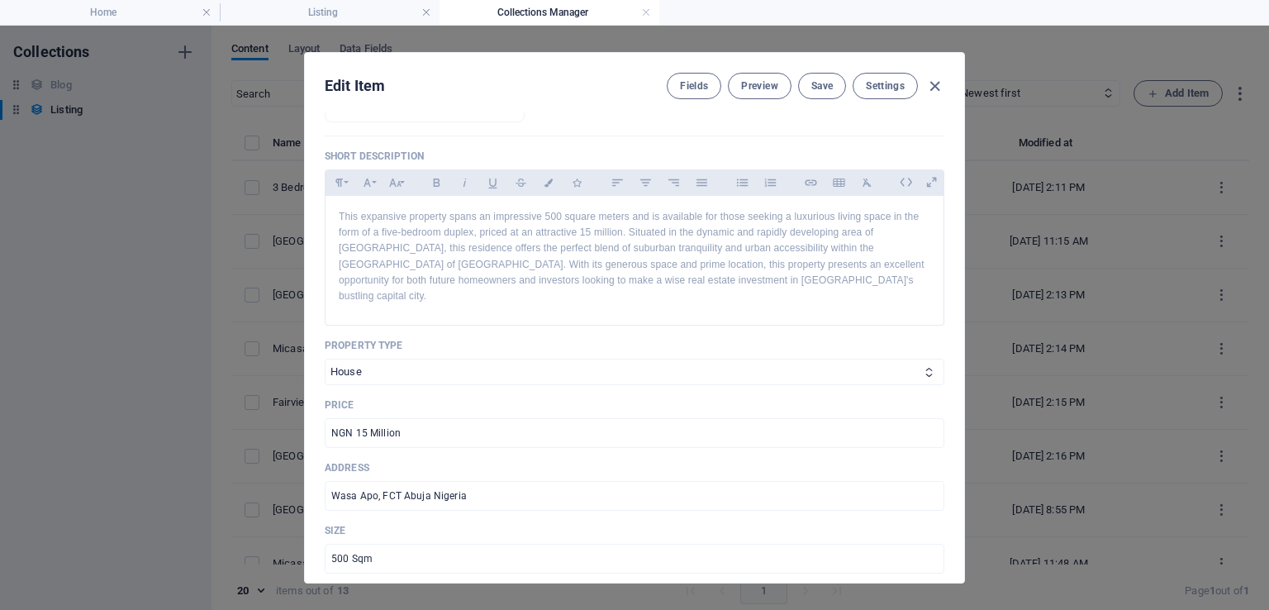
scroll to position [401, 0]
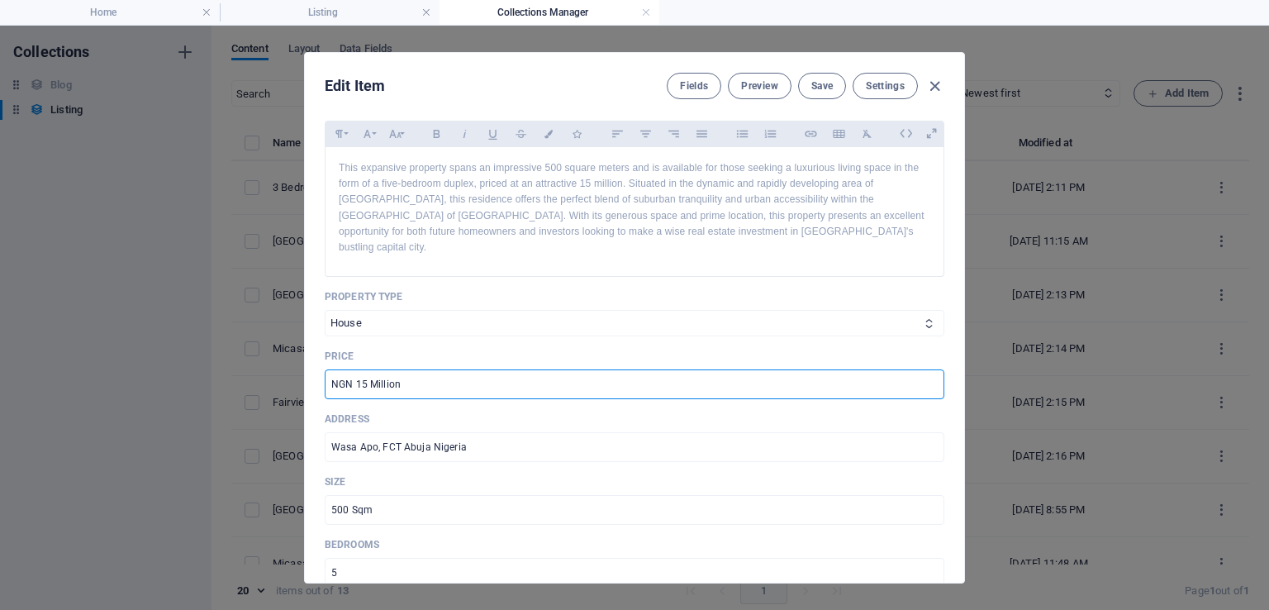
click at [363, 371] on input "NGN 15 Million" at bounding box center [635, 384] width 620 height 30
type input "NGN 18.5 Million"
click at [588, 184] on p "This expansive property spans an impressive 500 square meters and is available …" at bounding box center [635, 207] width 592 height 95
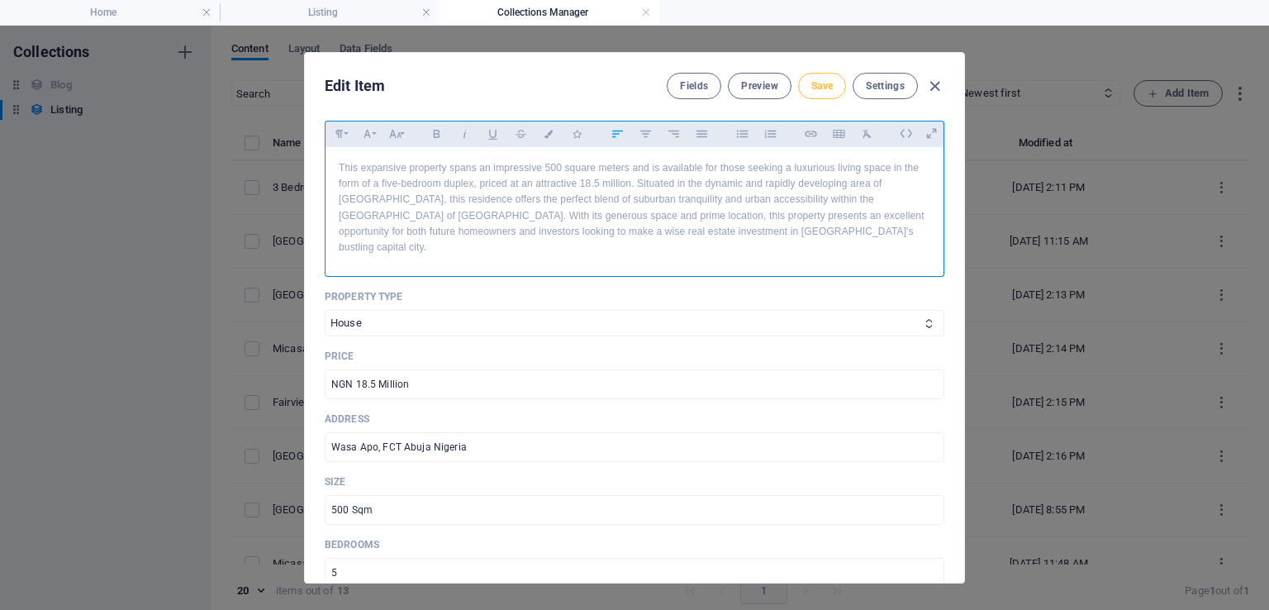
click at [823, 91] on span "Save" at bounding box center [821, 85] width 21 height 13
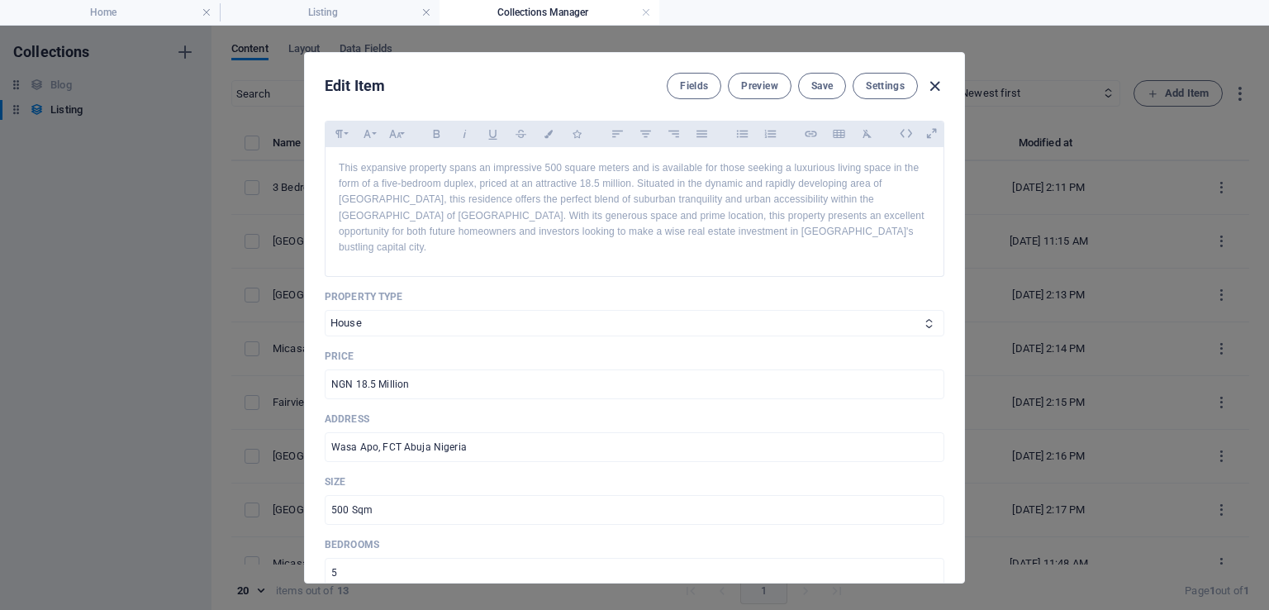
click at [937, 78] on icon "button" at bounding box center [934, 86] width 19 height 19
checkbox input "false"
type input "vine-city-5-bedroom"
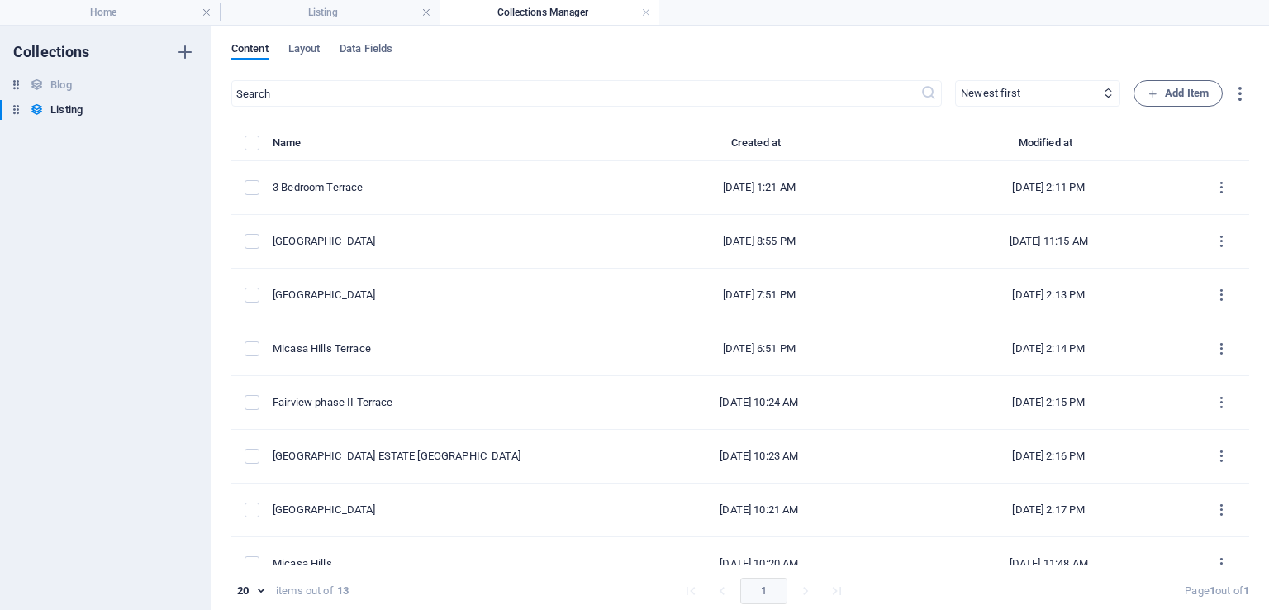
scroll to position [0, 0]
drag, startPoint x: 1246, startPoint y: 295, endPoint x: 1244, endPoint y: 318, distance: 23.2
click at [1244, 318] on div "Content Layout Data Fields ​ Newest first Oldest first Last modified Name (asce…" at bounding box center [741, 318] width 1058 height 584
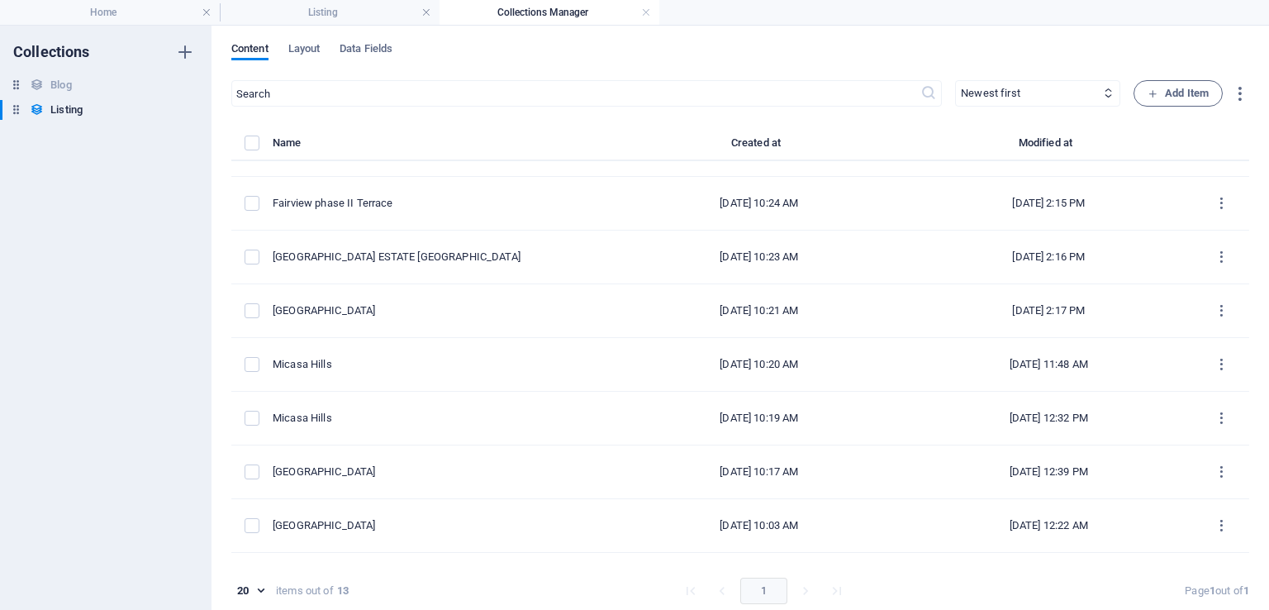
scroll to position [208, 0]
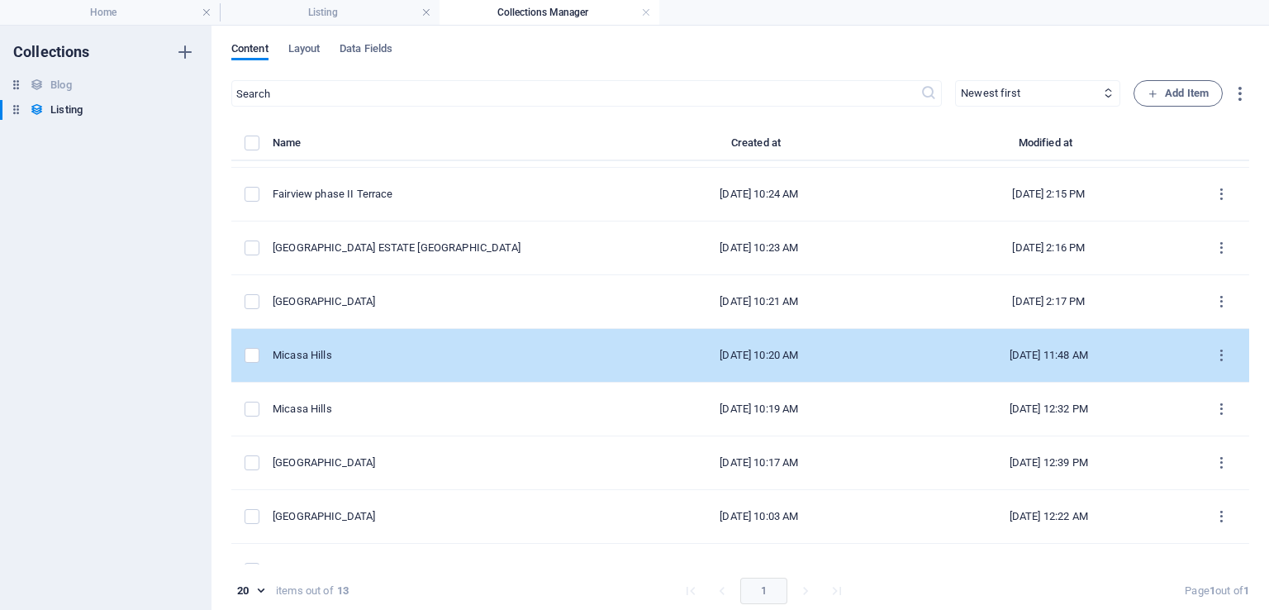
click at [391, 354] on div "Micasa Hills" at bounding box center [437, 355] width 329 height 15
select select "House"
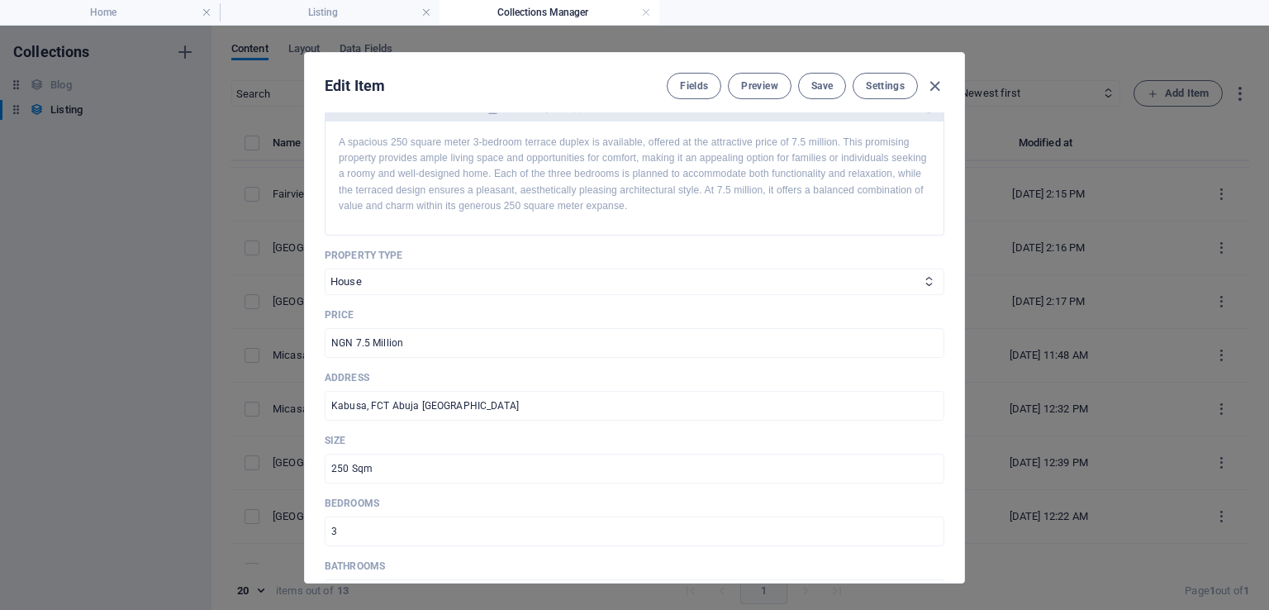
scroll to position [0, 0]
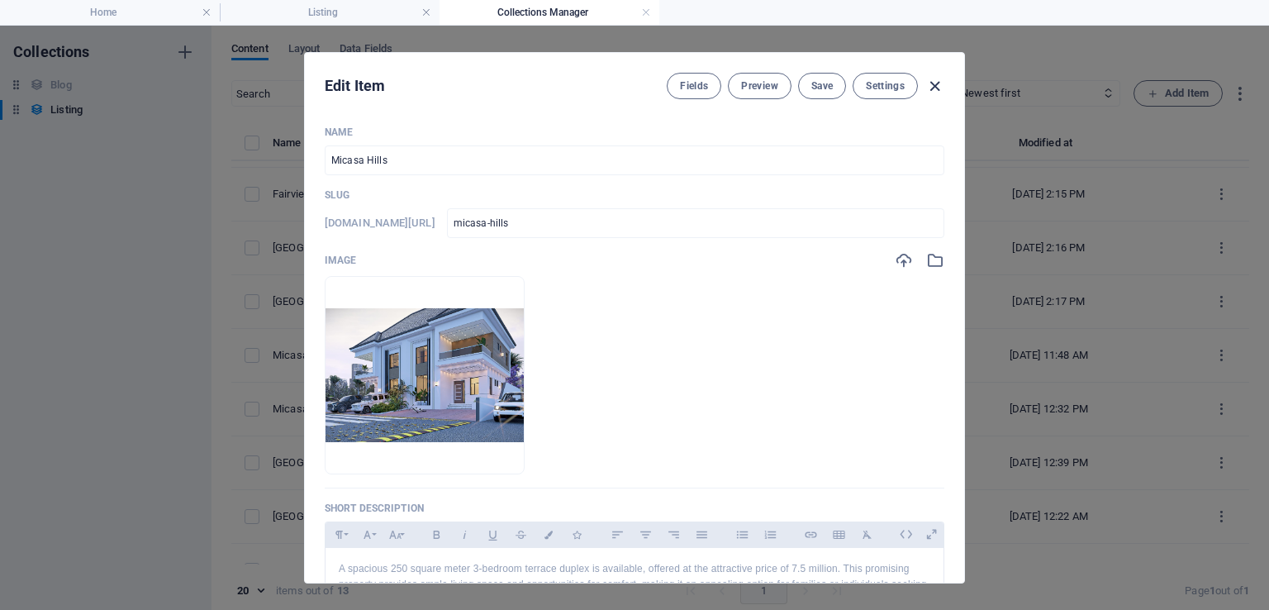
click at [935, 84] on icon "button" at bounding box center [934, 86] width 19 height 19
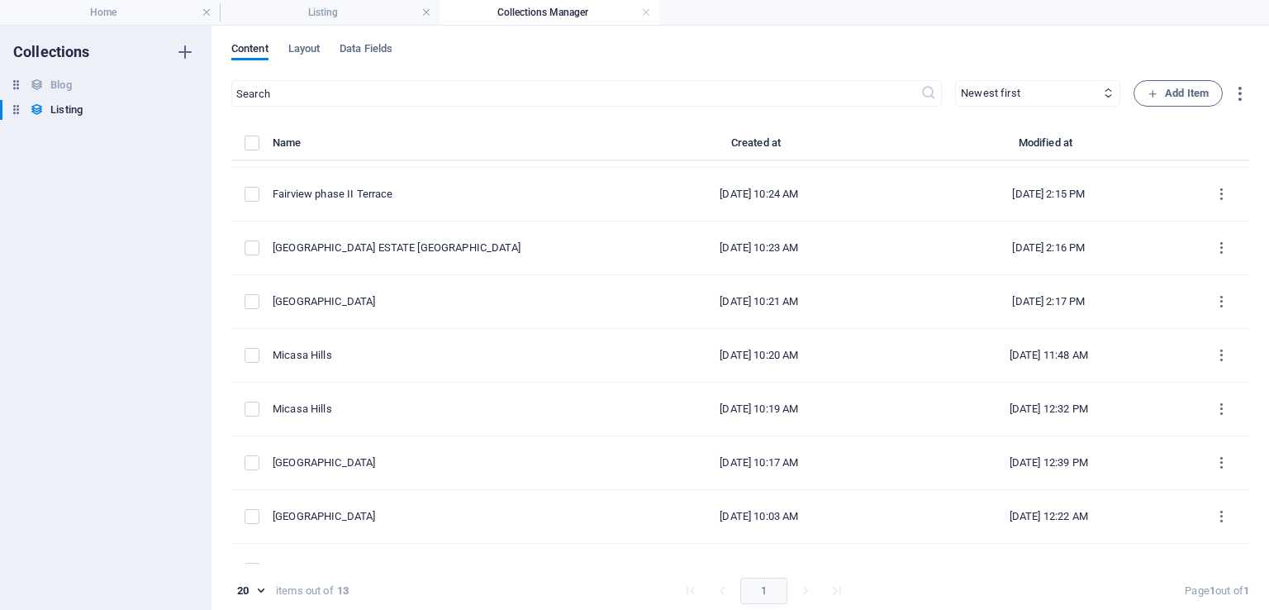
checkbox input "false"
type input "micasa-hills"
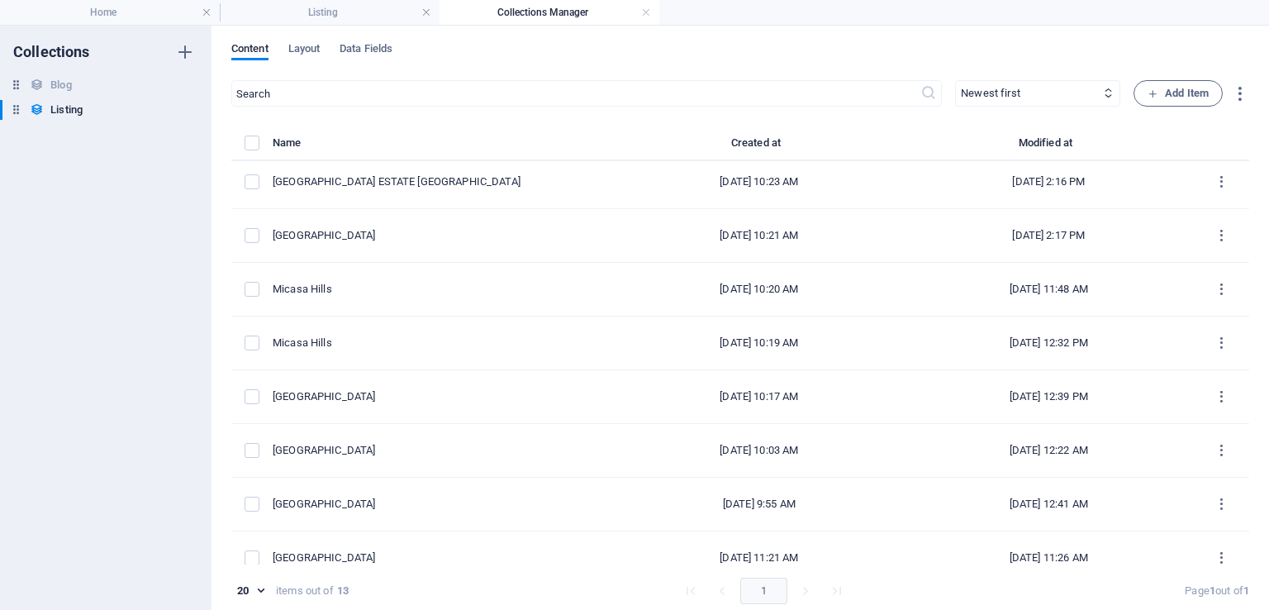
scroll to position [293, 0]
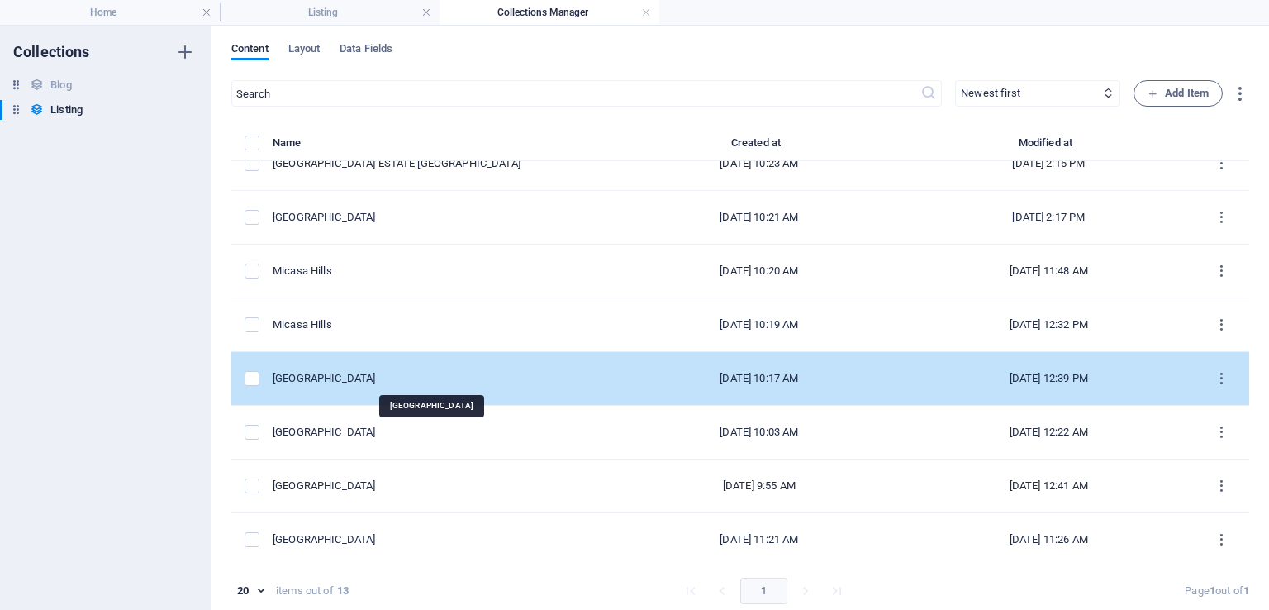
click at [419, 380] on div "SAPPHIRE HUTU RESORT ESTATE" at bounding box center [437, 378] width 329 height 15
select select "Building"
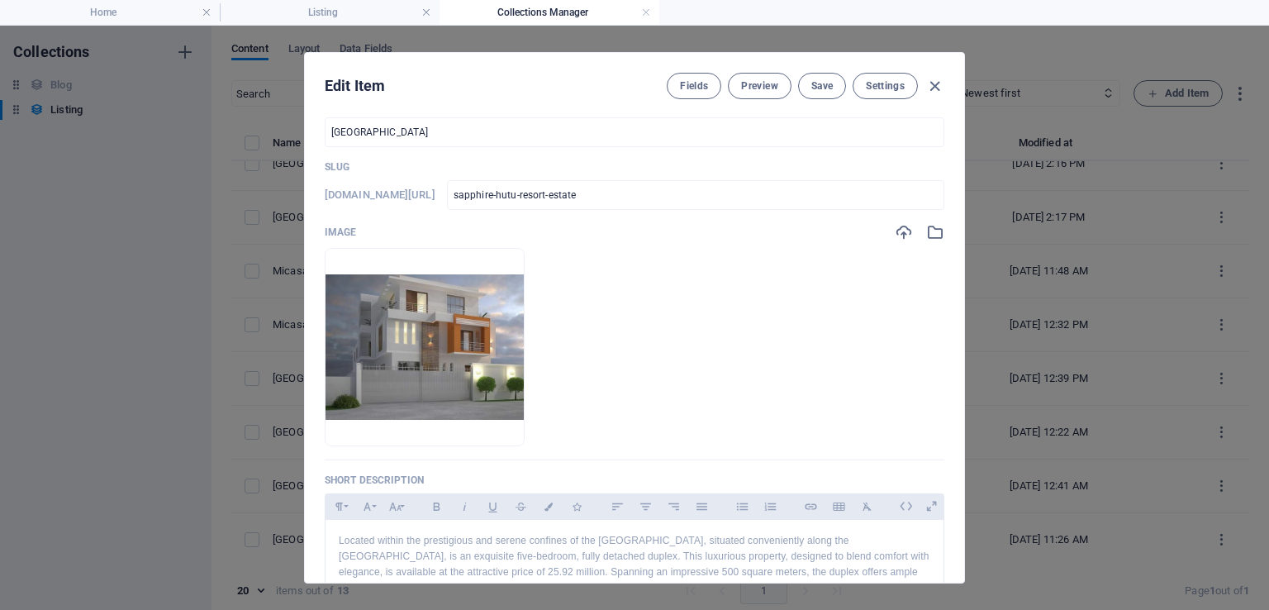
scroll to position [0, 0]
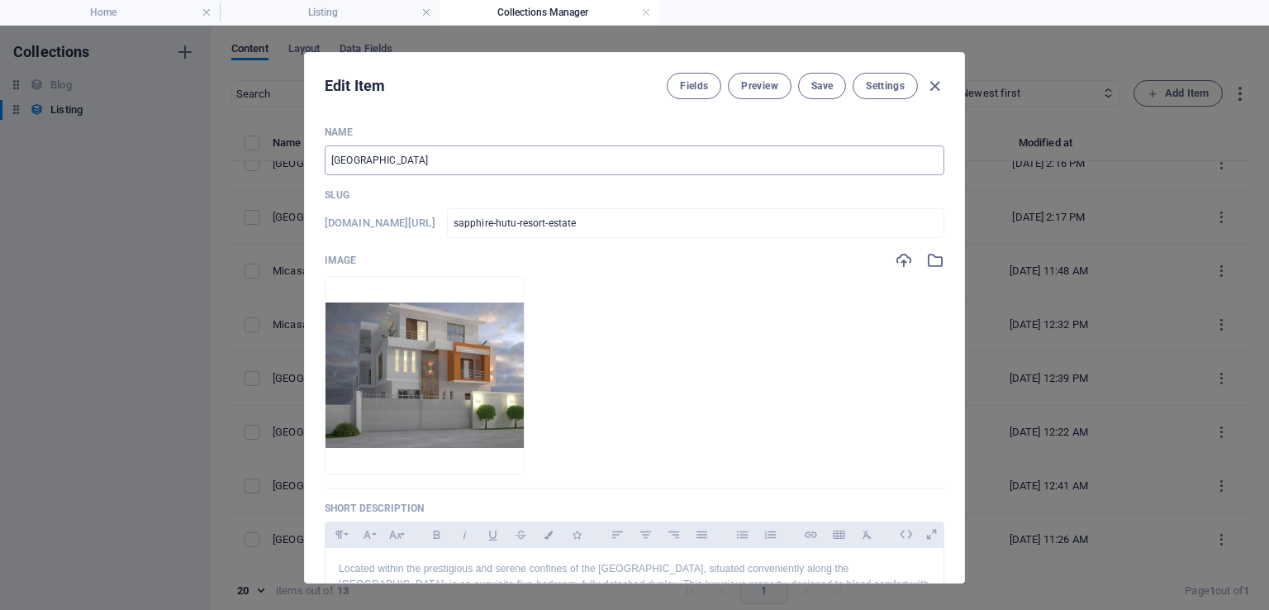
click at [725, 150] on input "SAPPHIRE HUTU RESORT ESTATE" at bounding box center [635, 160] width 620 height 30
type input "SAPPHIRE HUTU RESORT ESTATE D"
type input "sapphire-hutu-resort-estate-d"
type input "SAPPHIRE HUTU RESORT ESTATE DU"
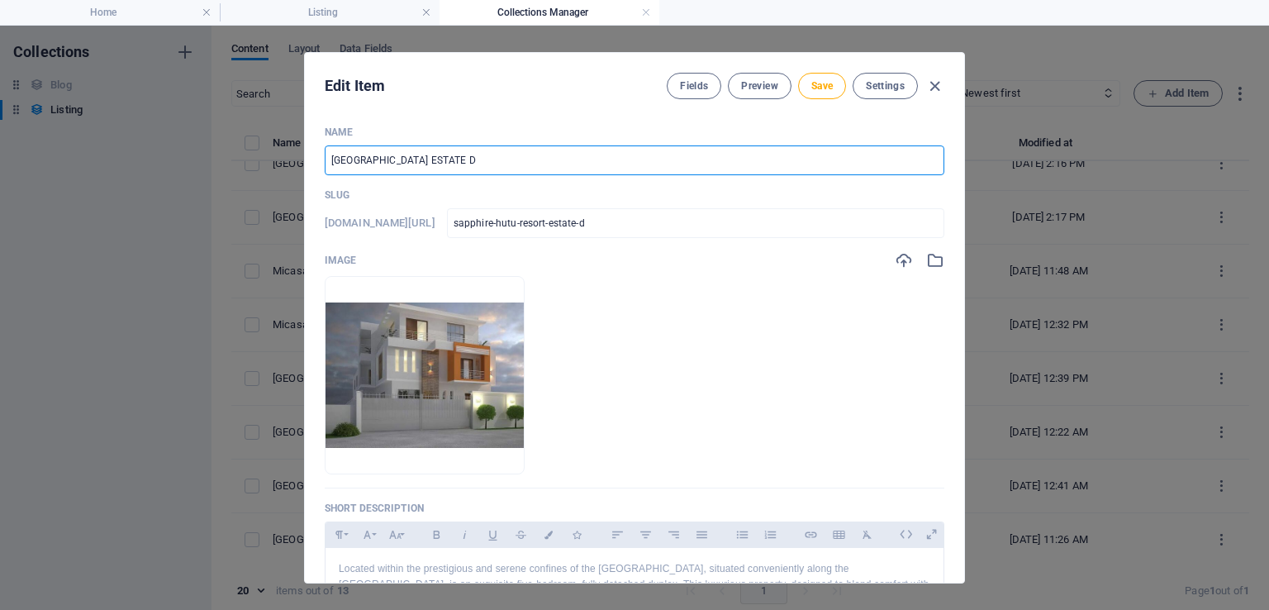
type input "sapphire-hutu-resort-estate-du"
type input "SAPPHIRE HUTU RESORT ESTATE DUP"
type input "sapphire-hutu-resort-estate-dup"
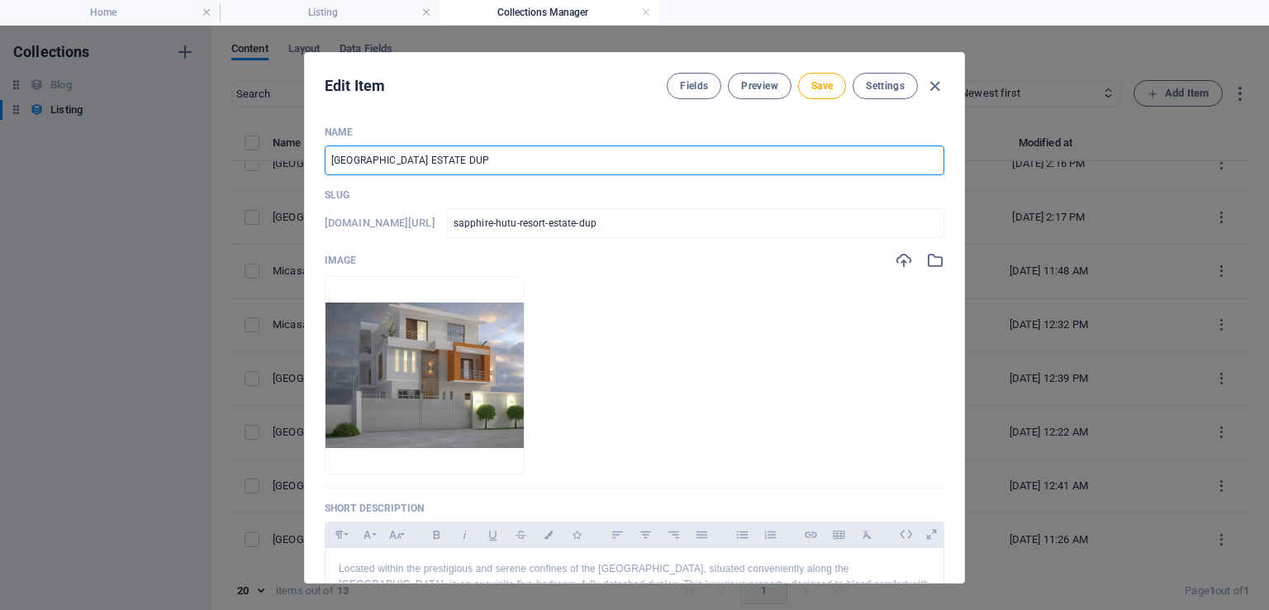
type input "SAPPHIRE HUTU RESORT ESTATE DUPL"
type input "sapphire-hutu-resort-estate-dupl"
type input "SAPPHIRE HUTU RESORT ESTATE DUPLE"
type input "sapphire-hutu-resort-estate-duple"
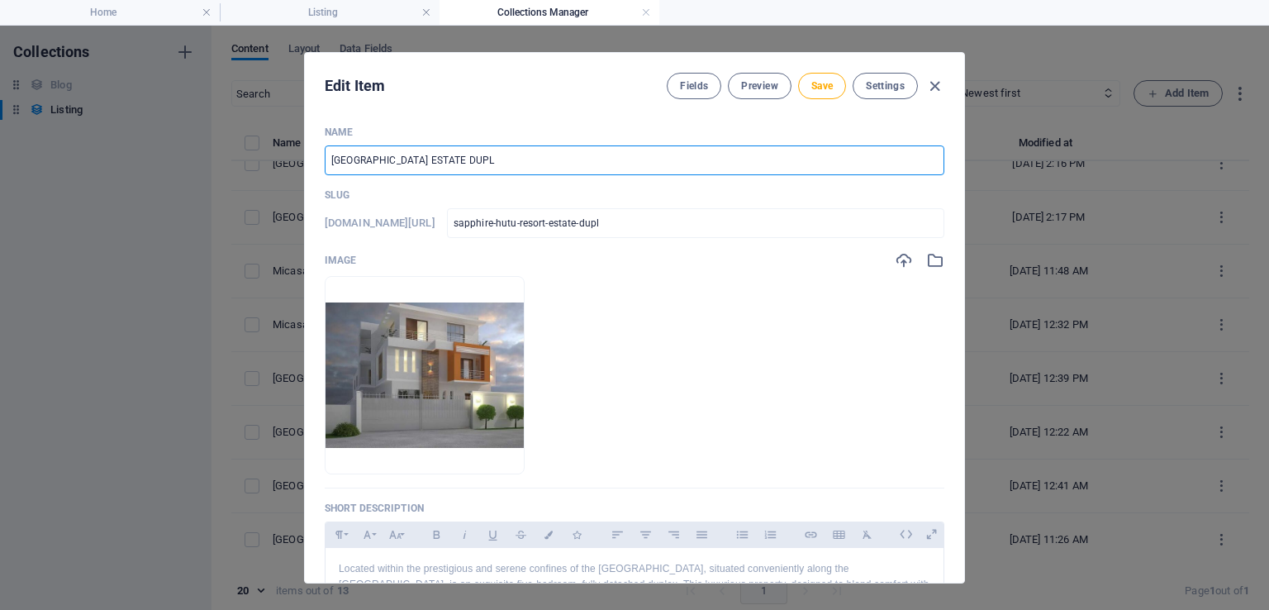
type input "sapphire-hutu-resort-estate-duple"
type input "SAPPHIRE HUTU RESORT ESTATE DUPLEX"
type input "sapphire-hutu-resort-estate-duplex"
type input "SAPPHIRE HUTU RESORT ESTATE DUPLEX"
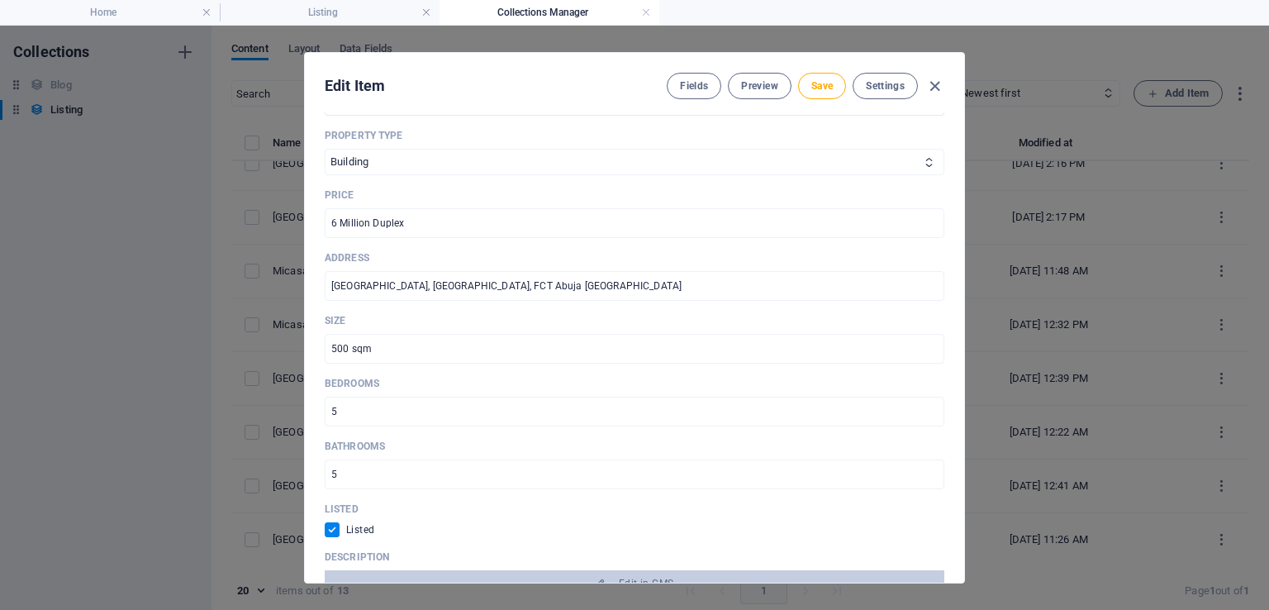
scroll to position [574, 0]
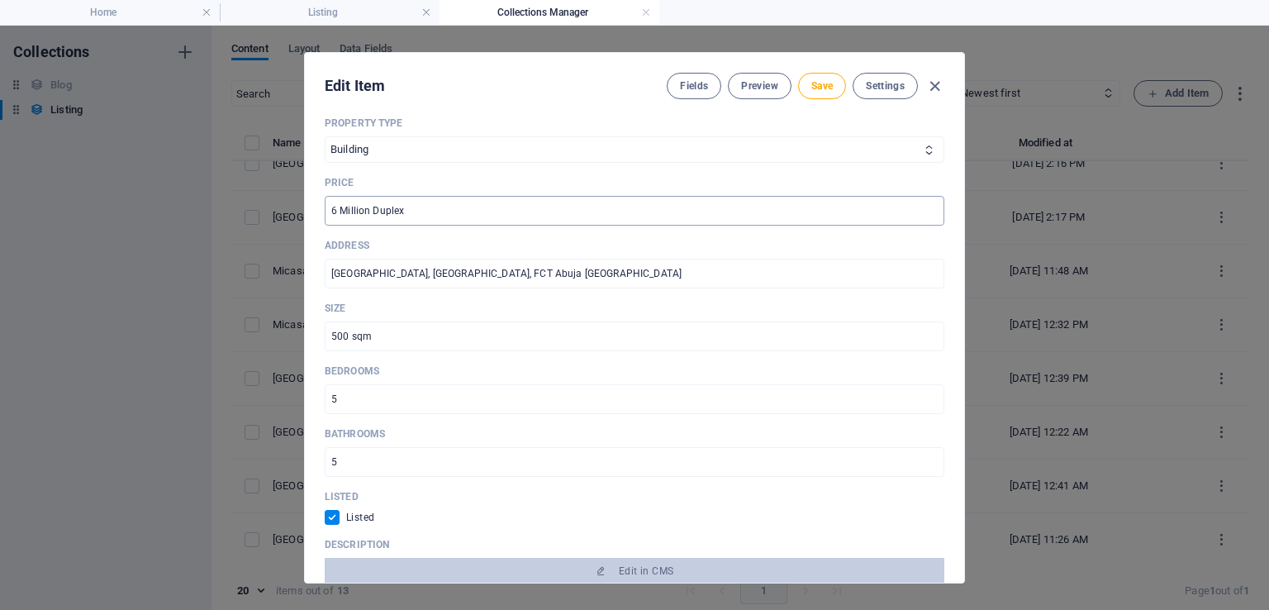
click at [332, 212] on input "6 Million Duplex" at bounding box center [635, 211] width 620 height 30
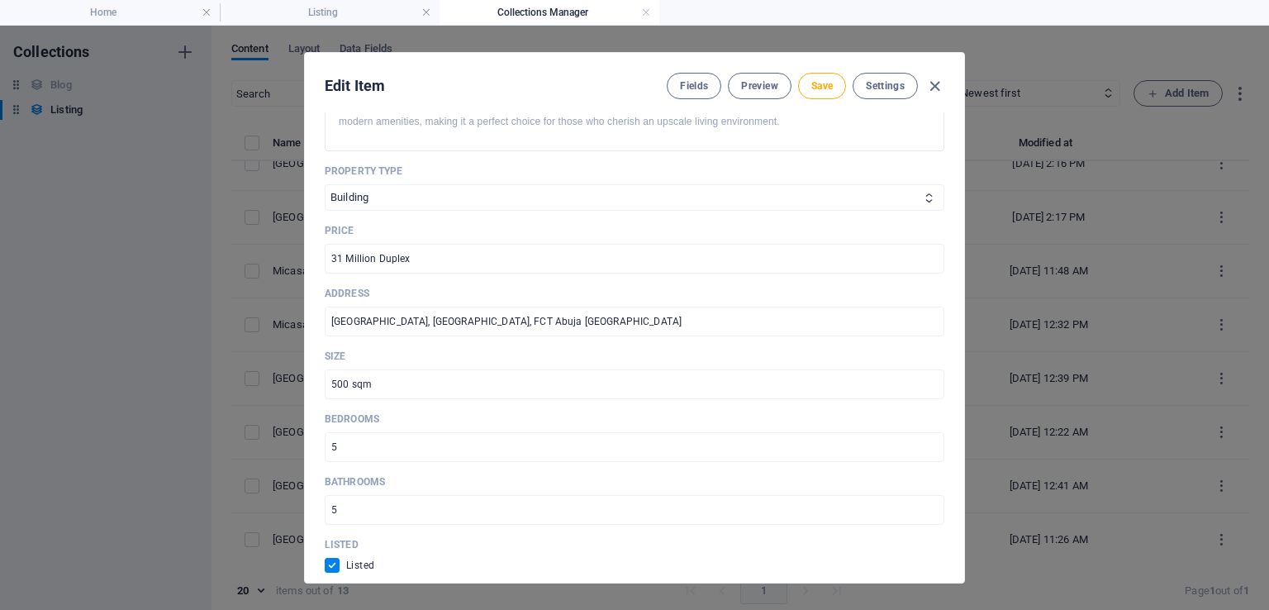
scroll to position [392, 0]
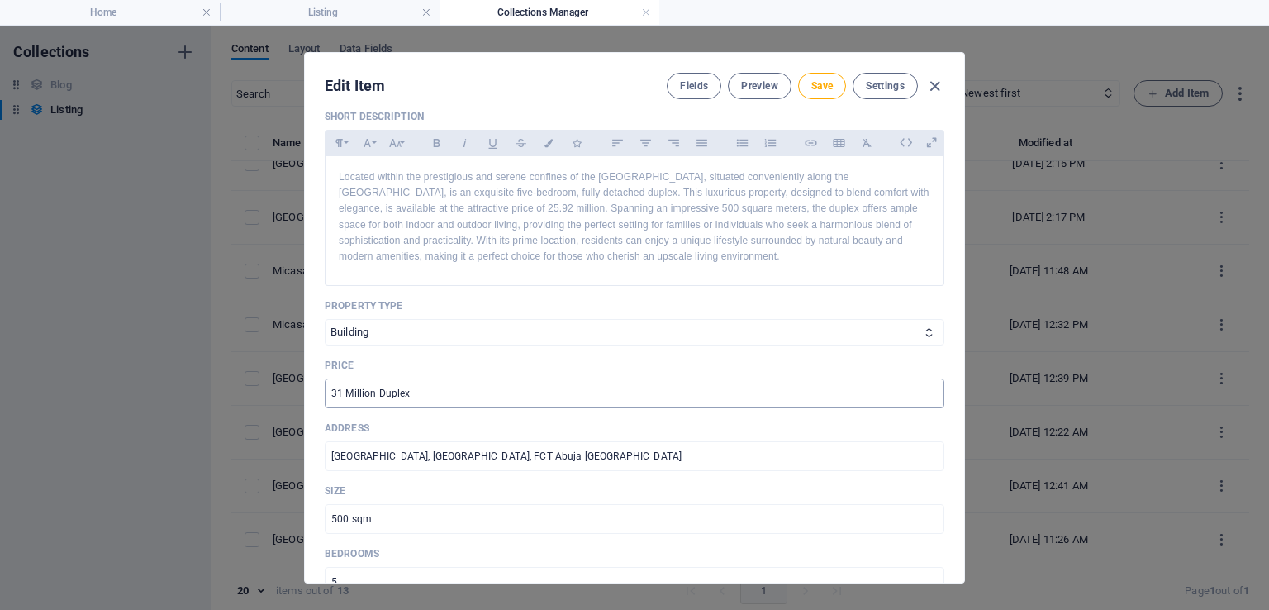
click at [337, 394] on input "31 Million Duplex" at bounding box center [635, 393] width 620 height 30
type input "6 Million Duplex"
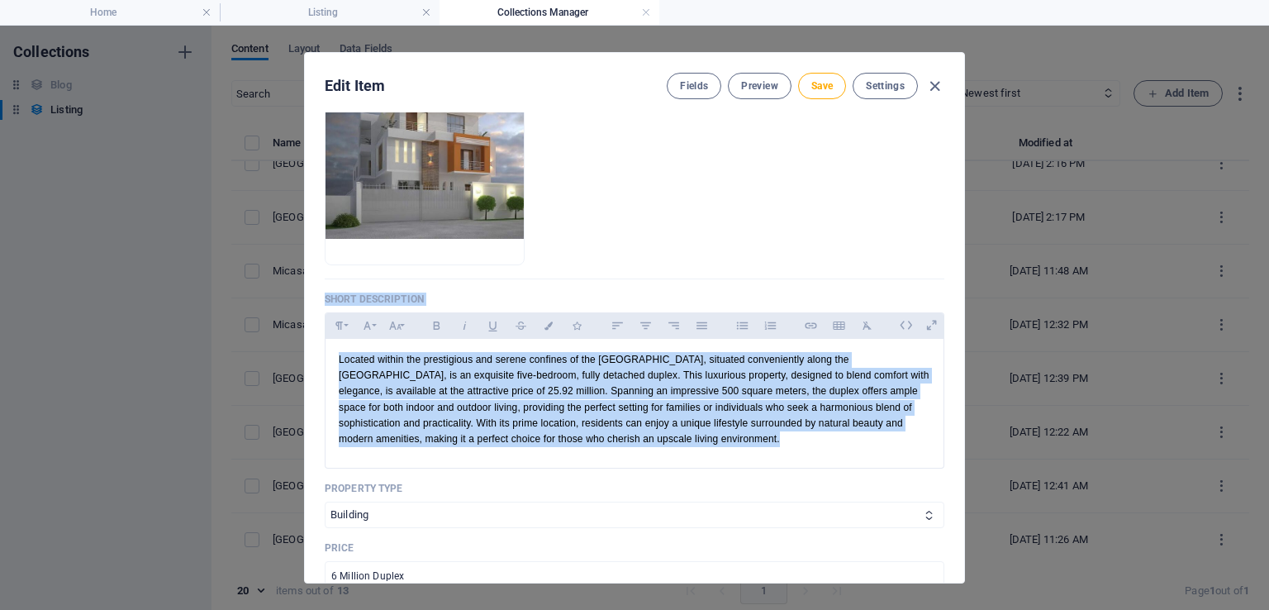
drag, startPoint x: 963, startPoint y: 257, endPoint x: 954, endPoint y: 108, distance: 149.0
click at [954, 108] on div "Edit Item Fields Preview Save Settings Name SAPPHIRE HUTU RESORT ESTATE DUPLEX …" at bounding box center [634, 317] width 661 height 531
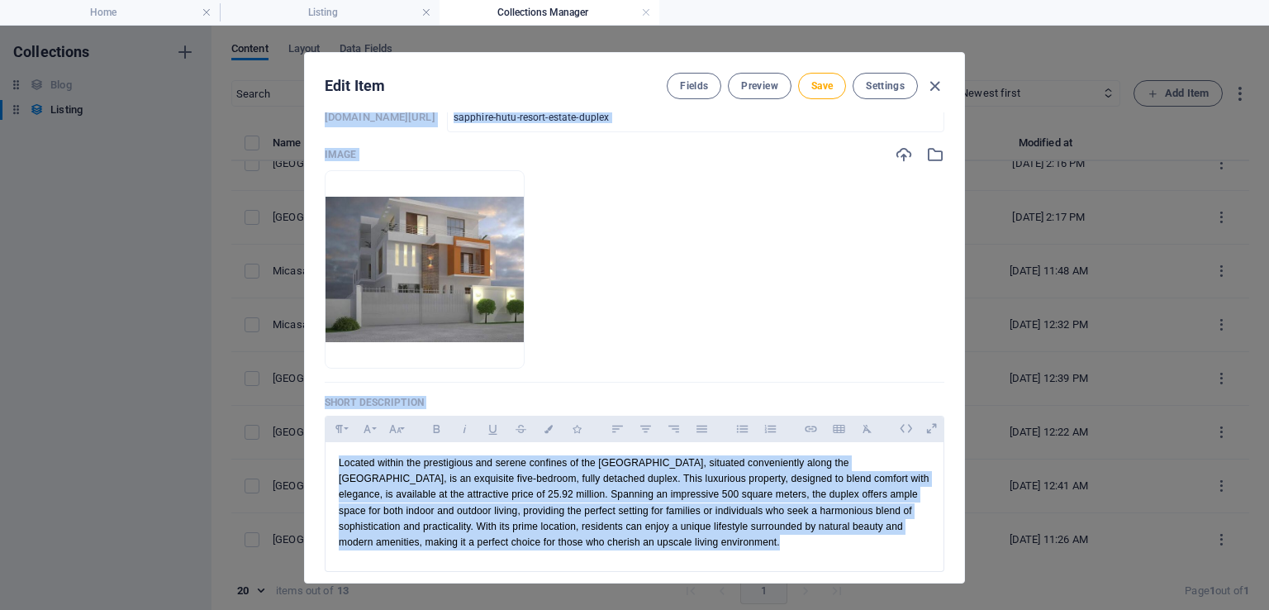
scroll to position [0, 0]
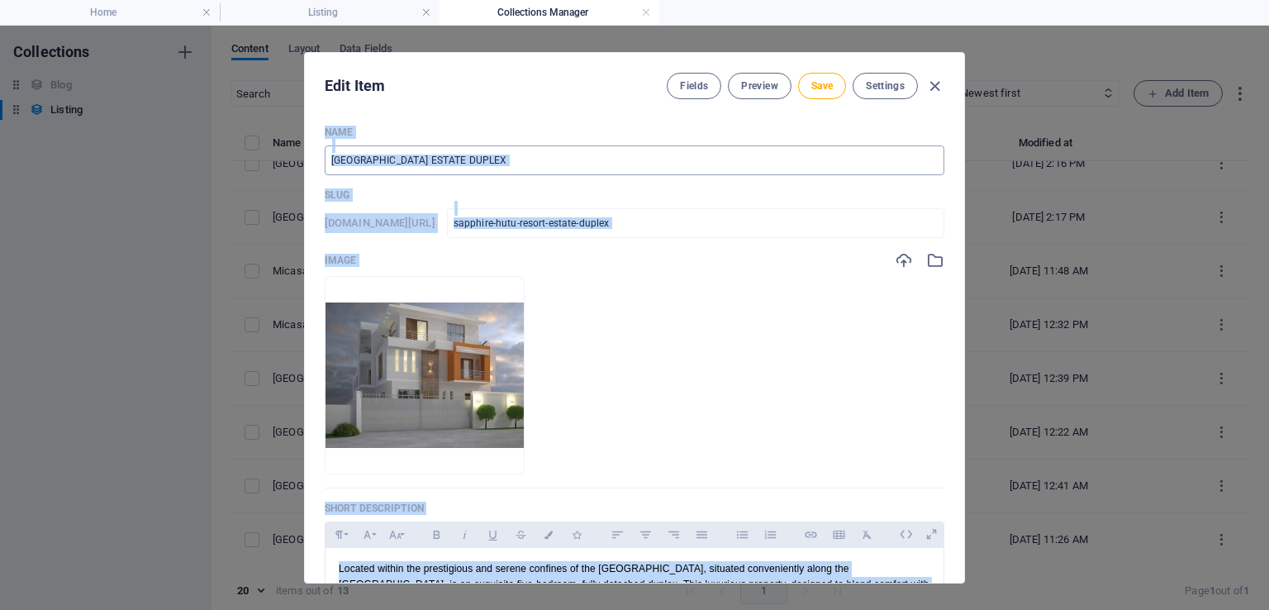
click at [549, 158] on input "SAPPHIRE HUTU RESORT ESTATE DUPLEX" at bounding box center [635, 160] width 620 height 30
click at [407, 158] on input "SAPPHIRE HUTU RESORT ESTATE DUPLEX" at bounding box center [635, 160] width 620 height 30
click at [400, 158] on input "SAPPHIRE HUTU RESORT ESTATE DUPLEX" at bounding box center [635, 160] width 620 height 30
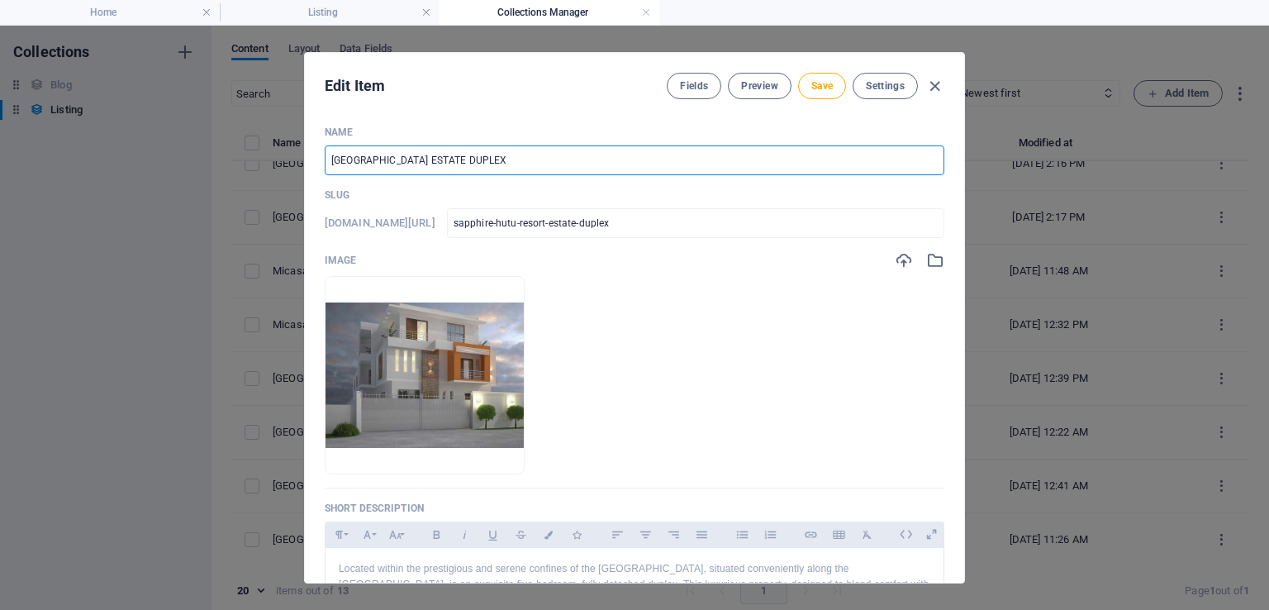
drag, startPoint x: 379, startPoint y: 159, endPoint x: 485, endPoint y: 155, distance: 105.8
click at [485, 155] on input "SAPPHIRE HUTU RESORT ESTATE DUPLEX" at bounding box center [635, 160] width 620 height 30
type input "SAPPHIRE FDUPLEX"
type input "sapphire-fduplex"
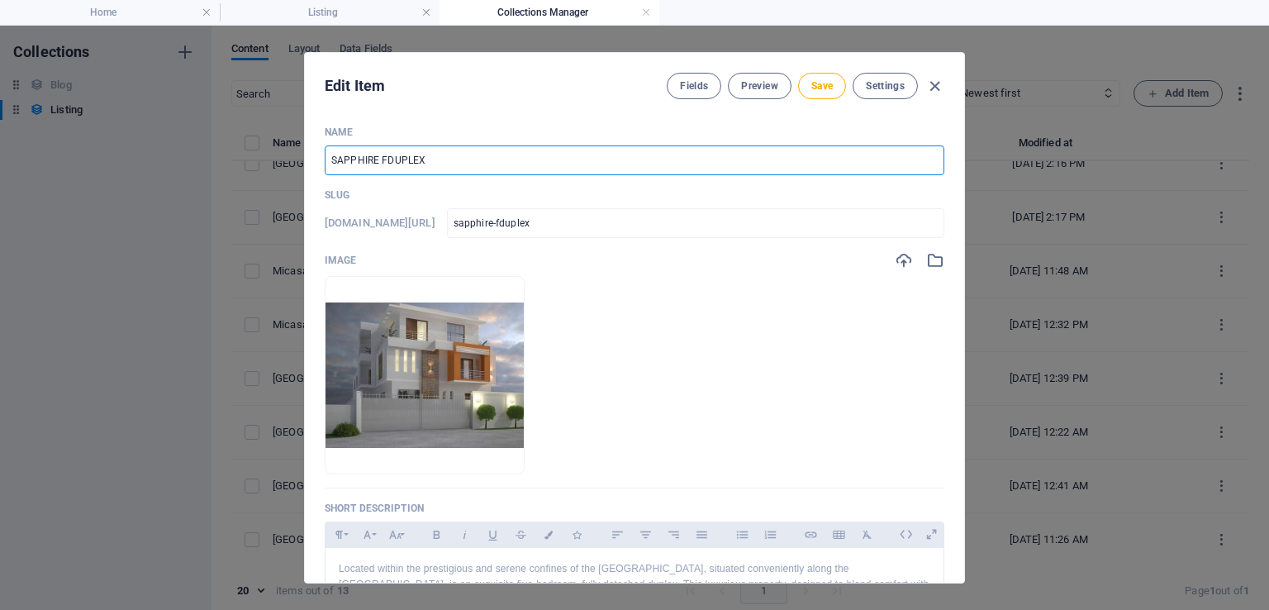
type input "SAPPHIRE FaDUPLEX"
type input "sapphire-faduplex"
type input "SAPPHIRE FaiDUPLEX"
type input "sapphire-faiduplex"
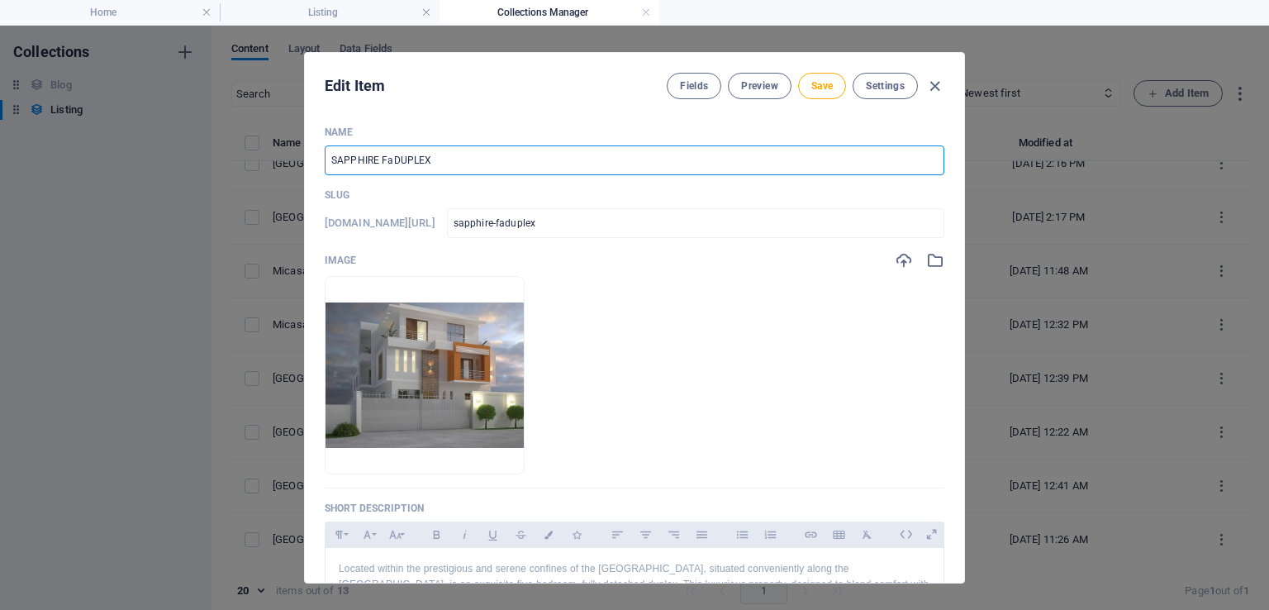
type input "sapphire-faiduplex"
type input "SAPPHIRE FairDUPLEX"
type input "sapphire-fairduplex"
type input "SAPPHIRE FaiDUPLEX"
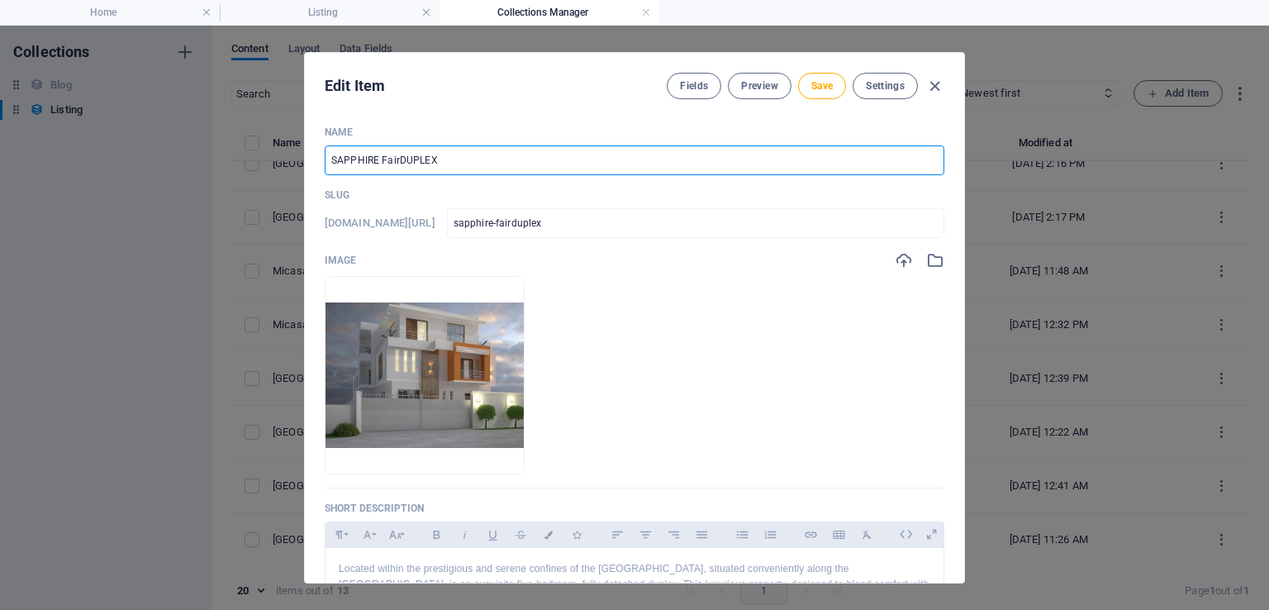
type input "sapphire-faiduplex"
type input "SAPPHIRE FaDUPLEX"
type input "sapphire-faduplex"
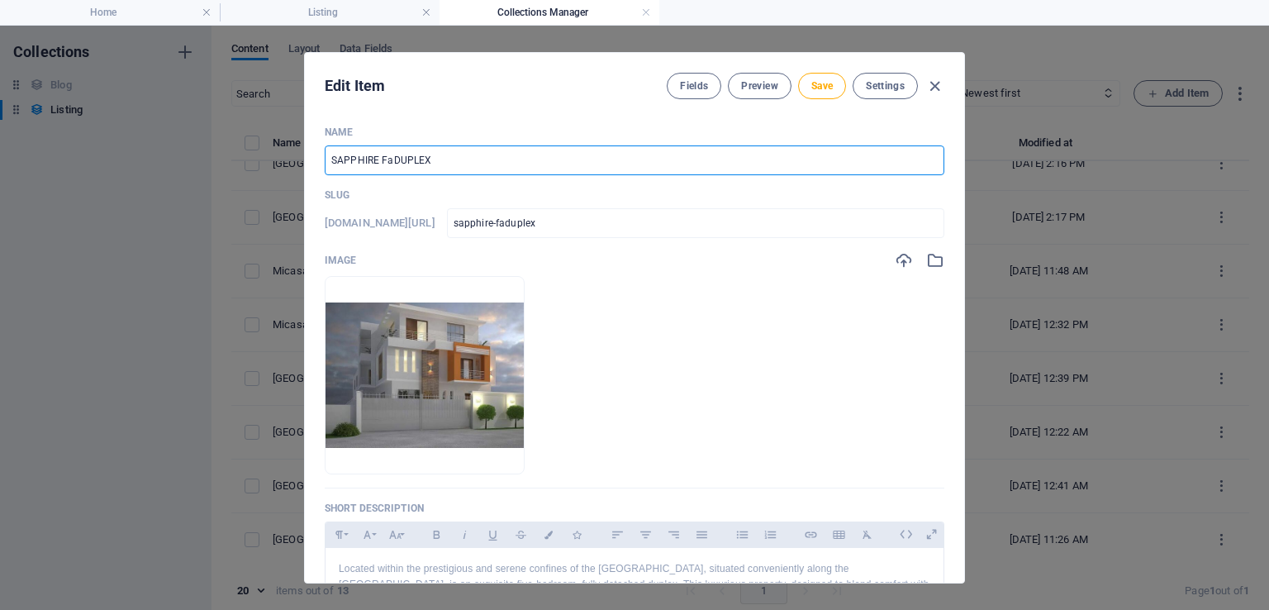
type input "SAPPHIRE FDUPLEX"
type input "sapphire-fduplex"
type input "SAPPHIRE FADUPLEX"
type input "sapphire-faduplex"
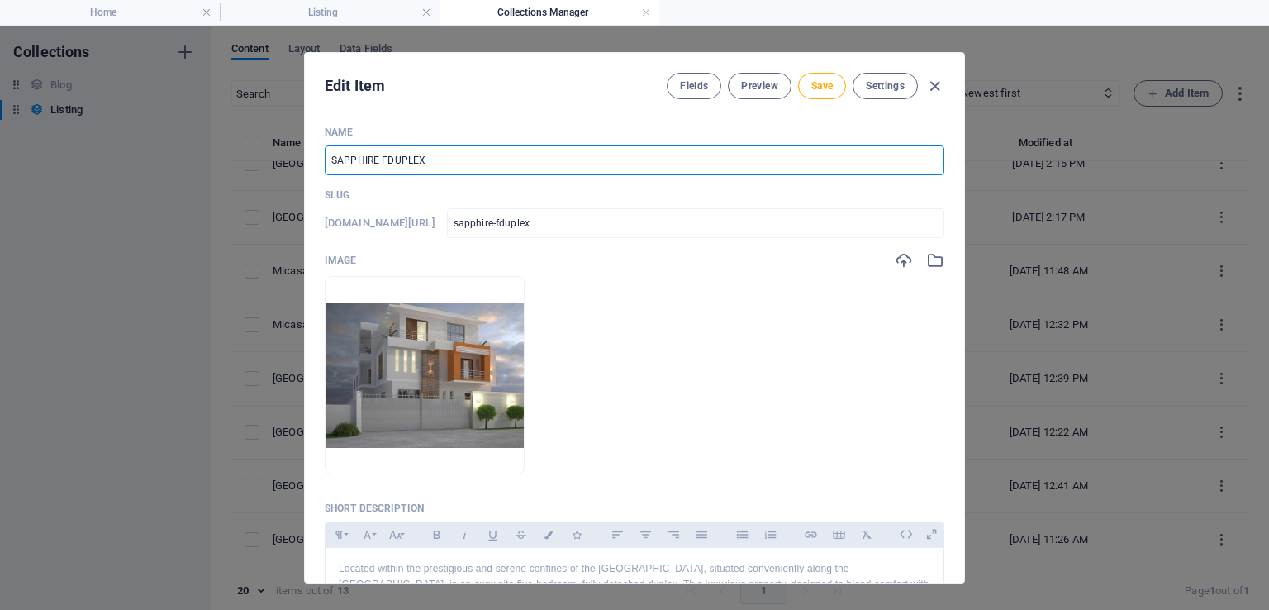
type input "sapphire-faduplex"
type input "SAPPHIRE FAIDUPLEX"
type input "sapphire-faiduplex"
type input "SAPPHIRE FAIRDUPLEX"
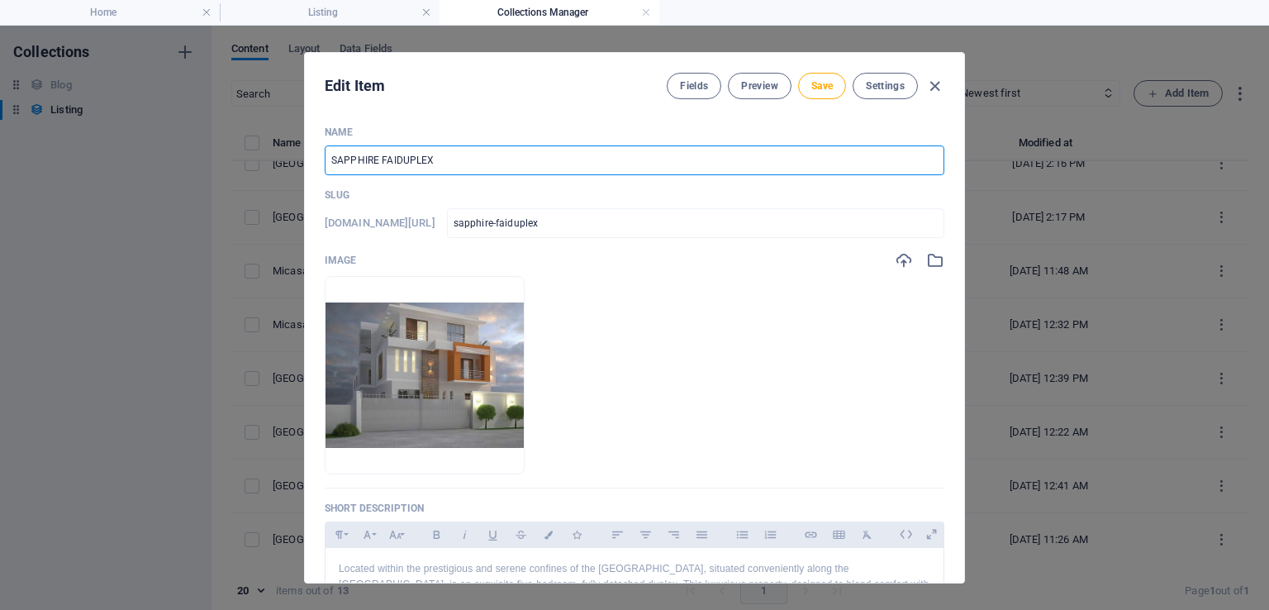
type input "sapphire-fairduplex"
type input "SAPPHIRE FAIRVDUPLEX"
type input "sapphire-fairvduplex"
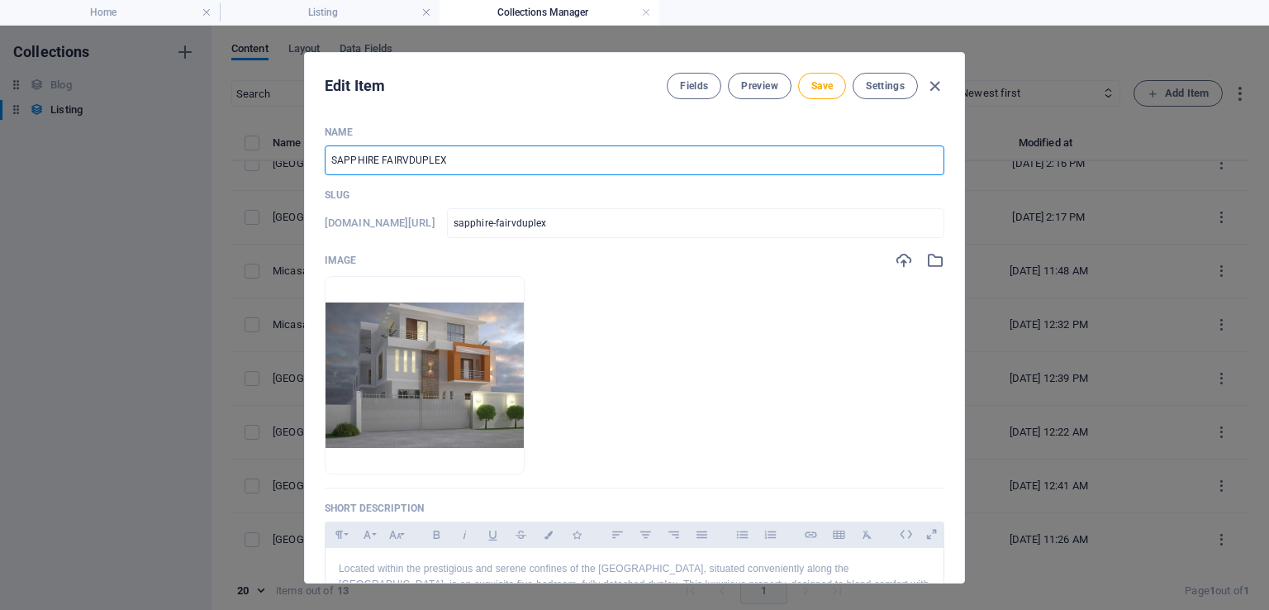
type input "SAPPHIRE FAIRVIDUPLEX"
type input "sapphire-fairviduplex"
type input "SAPPHIRE FAIRVIEDUPLEX"
type input "sapphire-fairvieduplex"
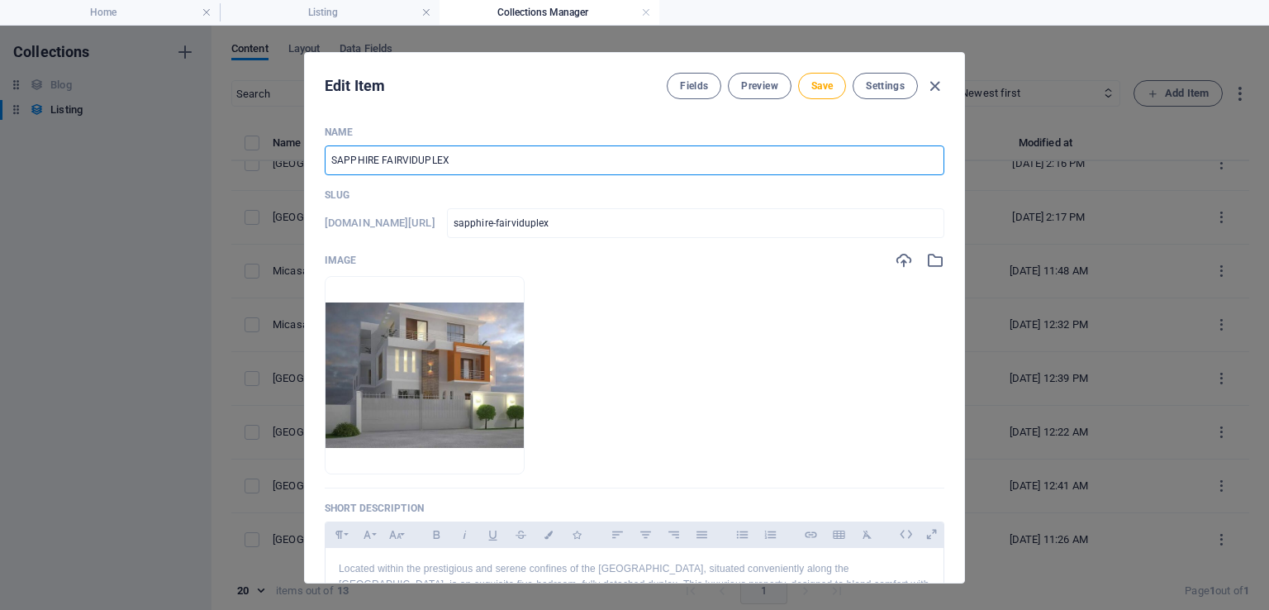
type input "sapphire-fairvieduplex"
type input "SAPPHIRE FAIRVIEWDUPLEX"
type input "sapphire-fairviewduplex"
type input "SAPPHIRE FAIRVIEW DUPLEX"
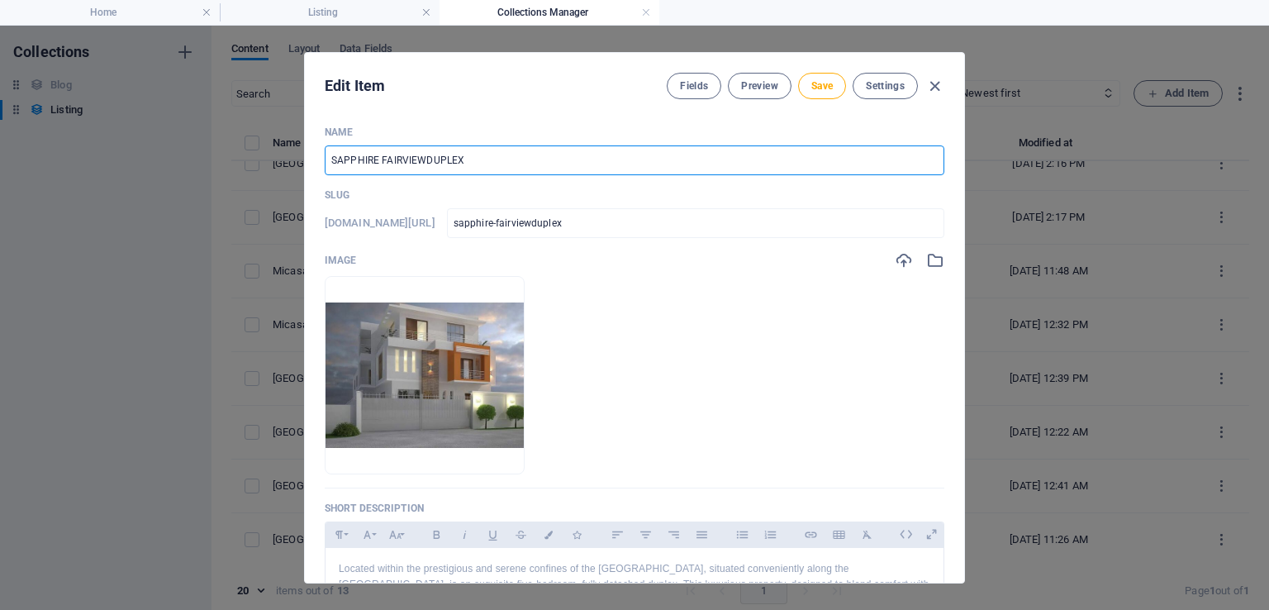
type input "sapphire-fairview-duplex"
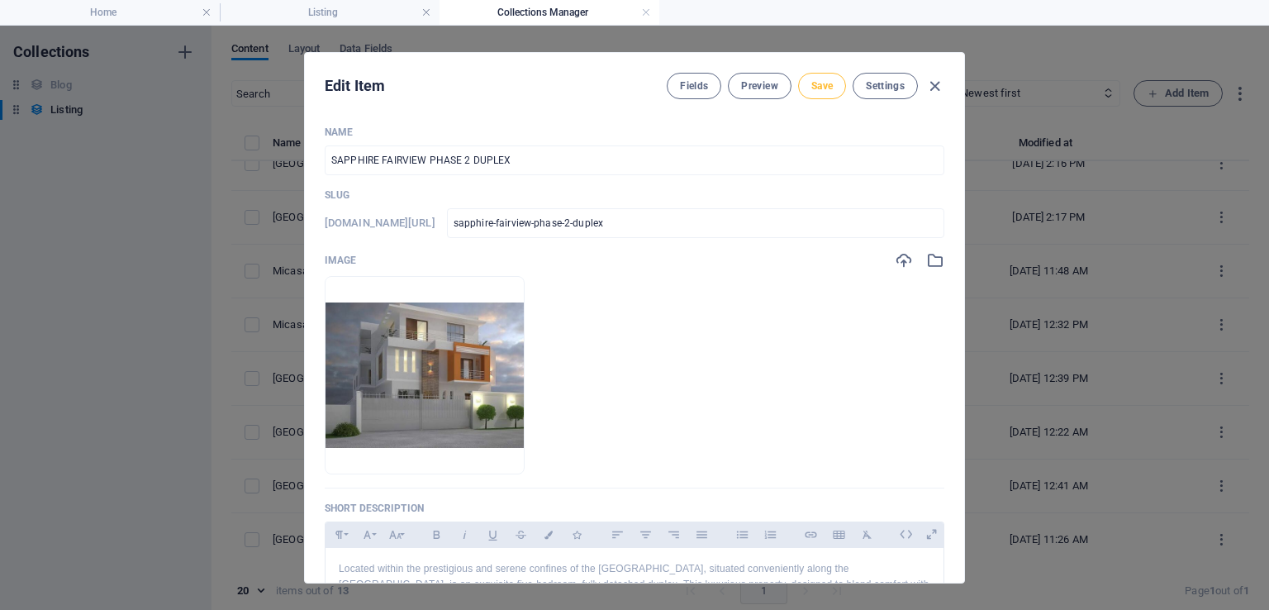
click at [811, 81] on span "Save" at bounding box center [821, 85] width 21 height 13
click at [930, 84] on icon "button" at bounding box center [934, 86] width 19 height 19
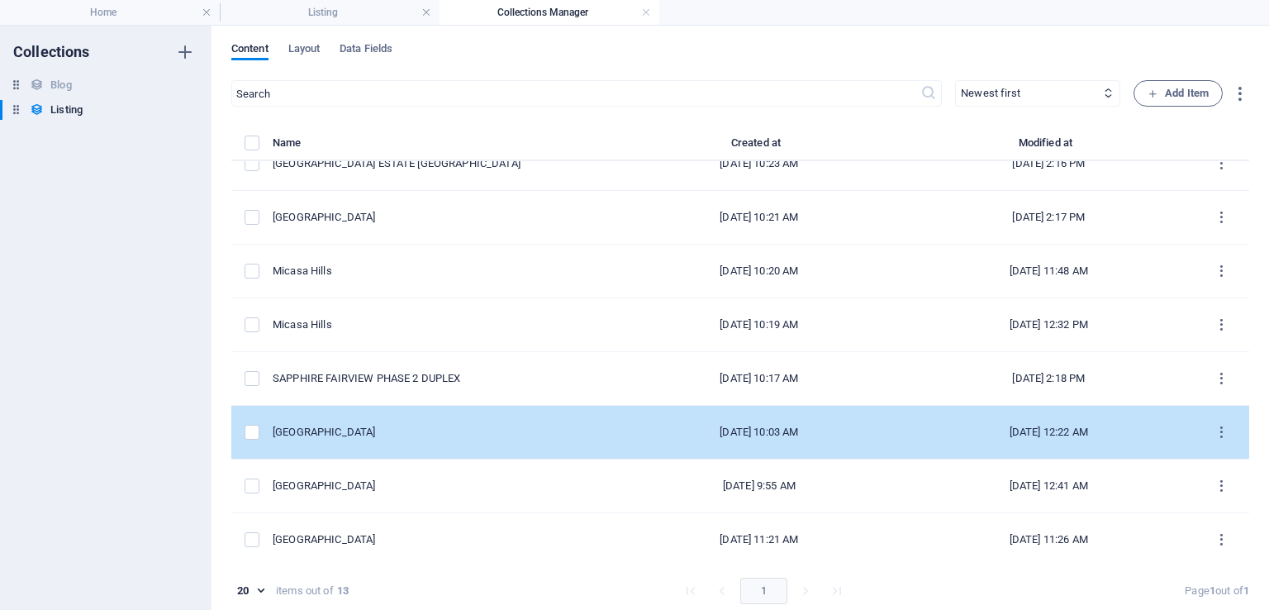
click at [398, 430] on div "[GEOGRAPHIC_DATA]" at bounding box center [437, 432] width 329 height 15
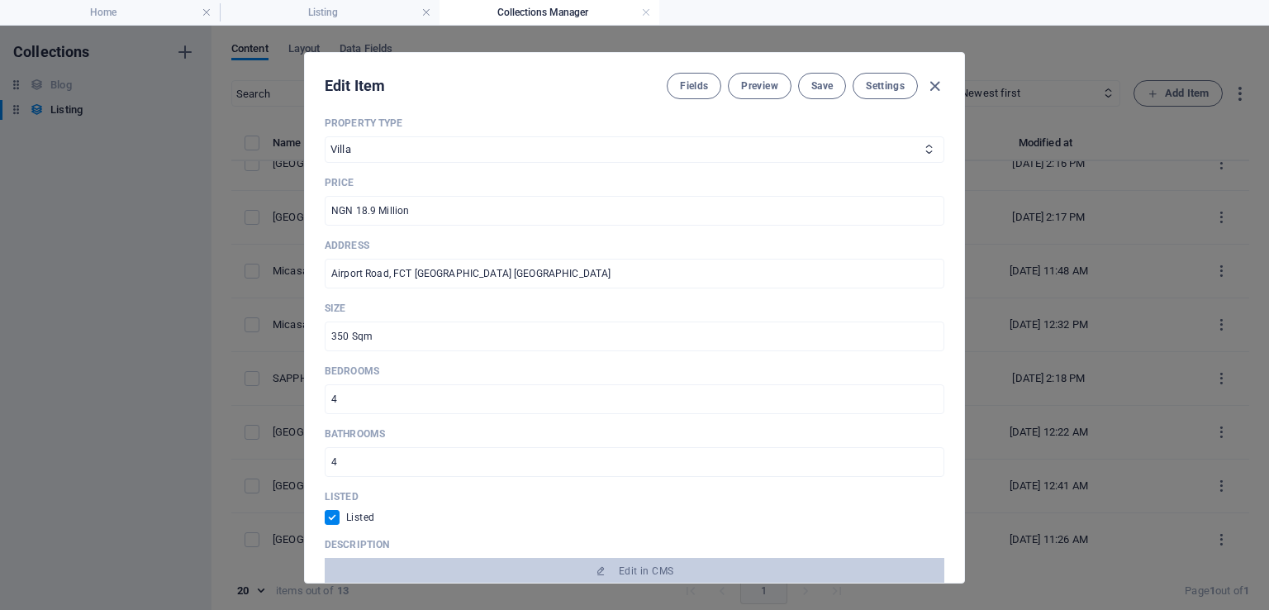
scroll to position [497, 0]
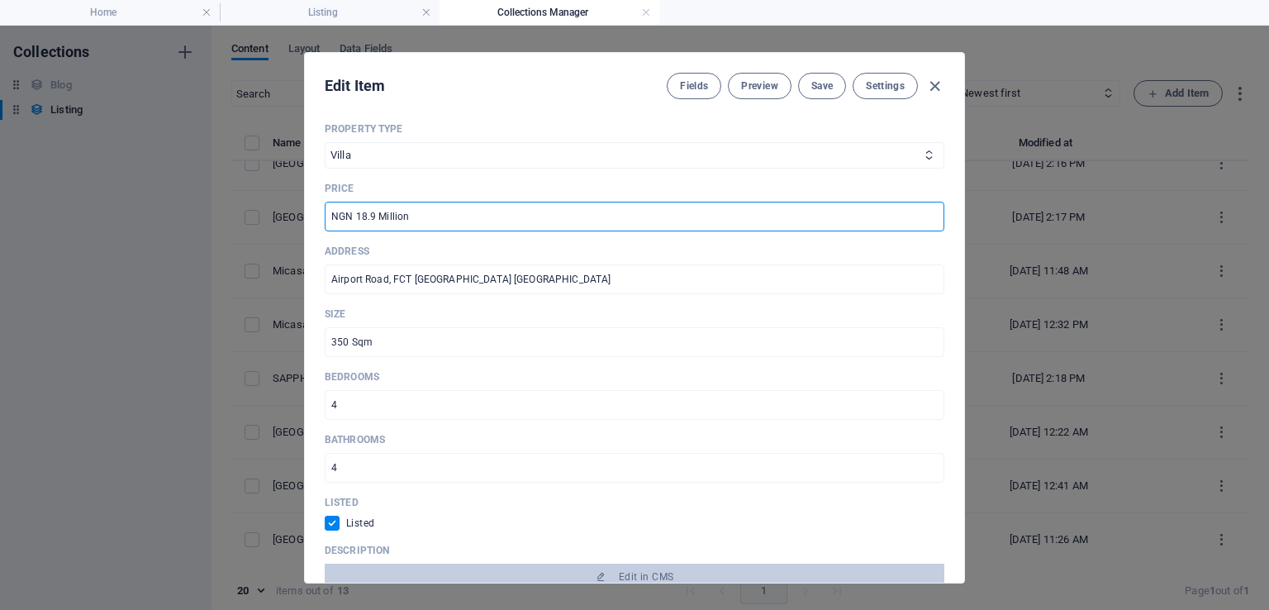
drag, startPoint x: 354, startPoint y: 216, endPoint x: 377, endPoint y: 216, distance: 23.1
click at [377, 216] on input "NGN 18.9 Million" at bounding box center [635, 217] width 620 height 30
click at [830, 87] on button "Save" at bounding box center [822, 86] width 48 height 26
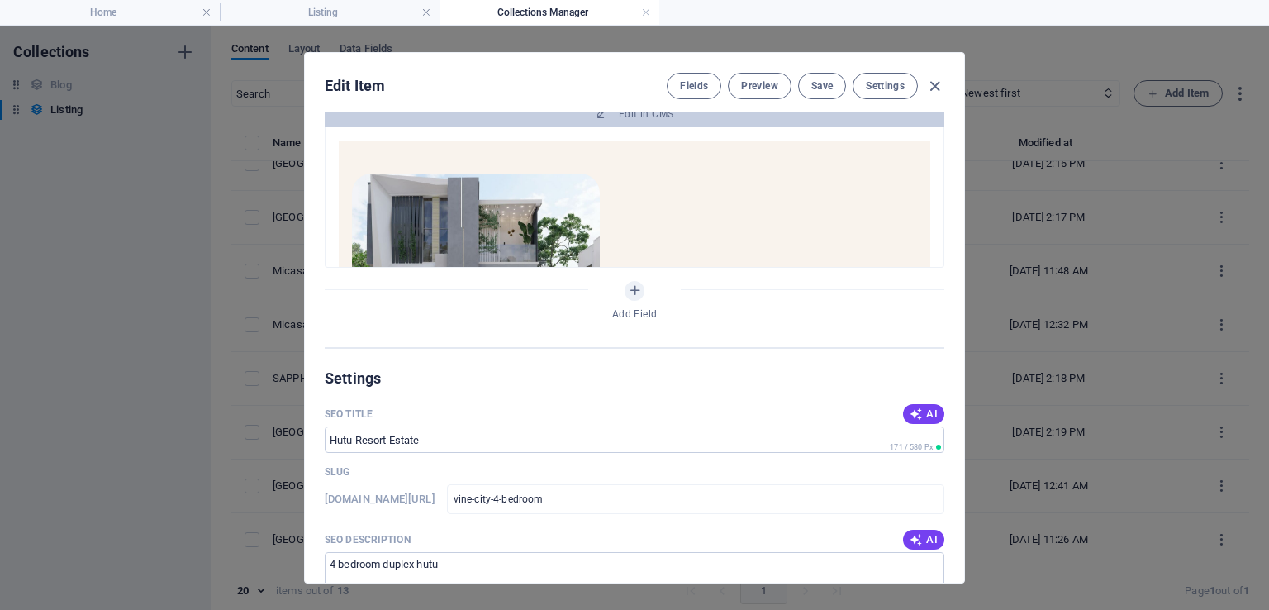
scroll to position [0, 0]
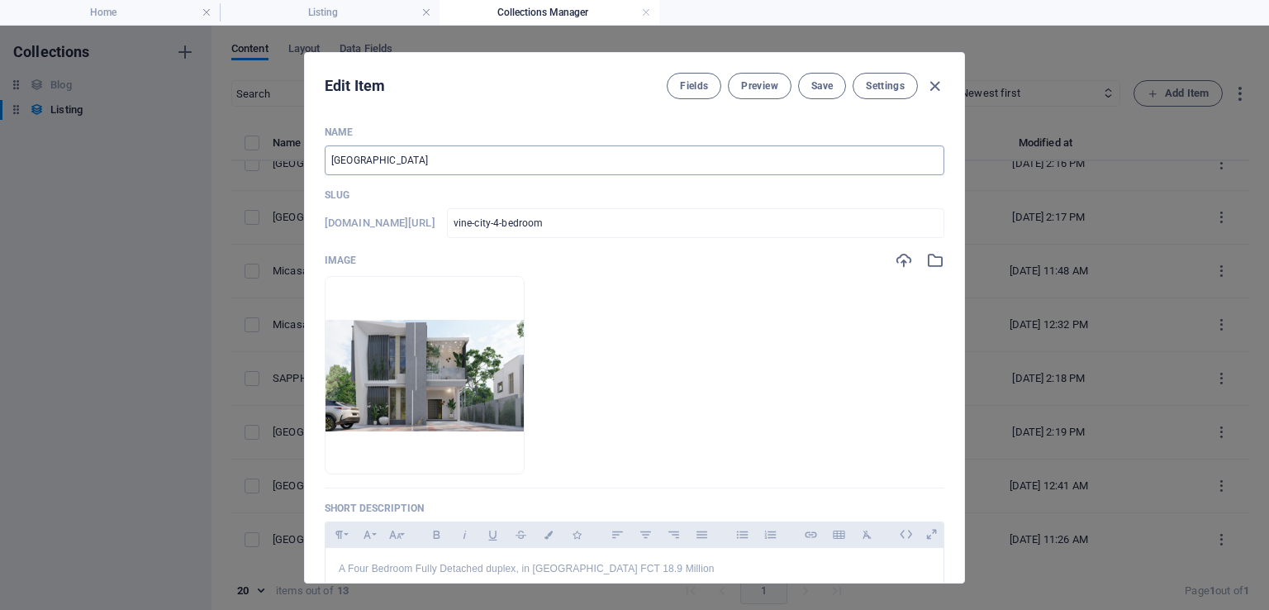
click at [706, 164] on input "[GEOGRAPHIC_DATA]" at bounding box center [635, 160] width 620 height 30
drag, startPoint x: 334, startPoint y: 159, endPoint x: 415, endPoint y: 151, distance: 81.3
click at [415, 151] on input "Hutu Resort Estate DUPLEX" at bounding box center [635, 160] width 620 height 30
click at [819, 80] on span "Save" at bounding box center [821, 85] width 21 height 13
click at [938, 83] on icon "button" at bounding box center [934, 86] width 19 height 19
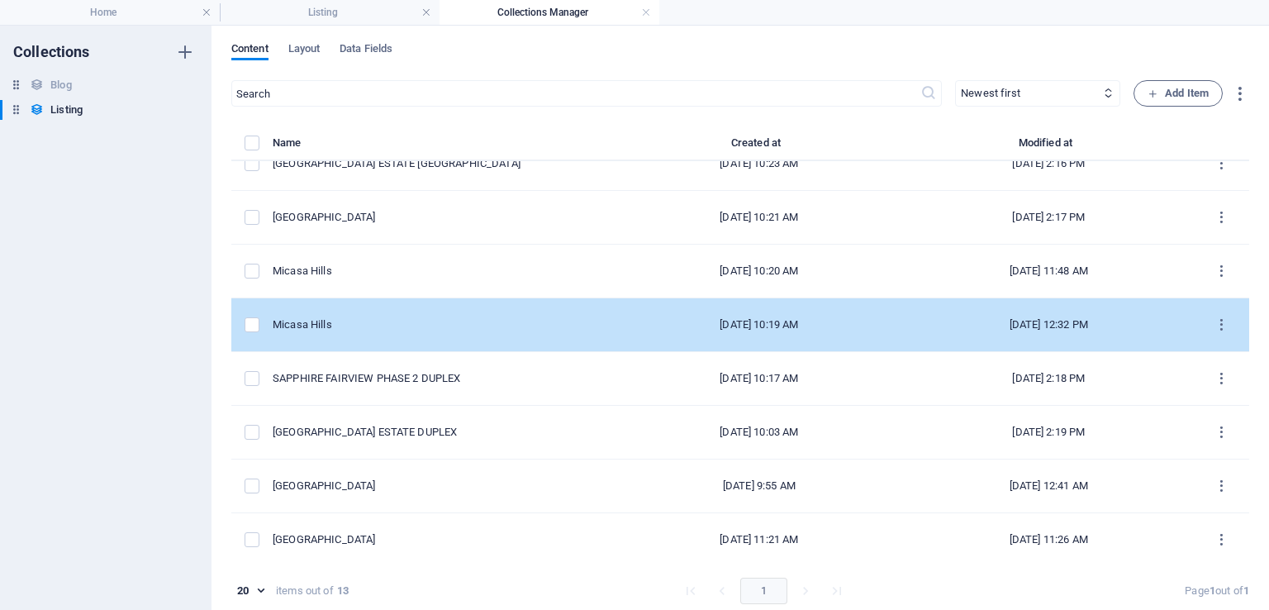
click at [373, 317] on div "Micasa Hills" at bounding box center [437, 324] width 329 height 15
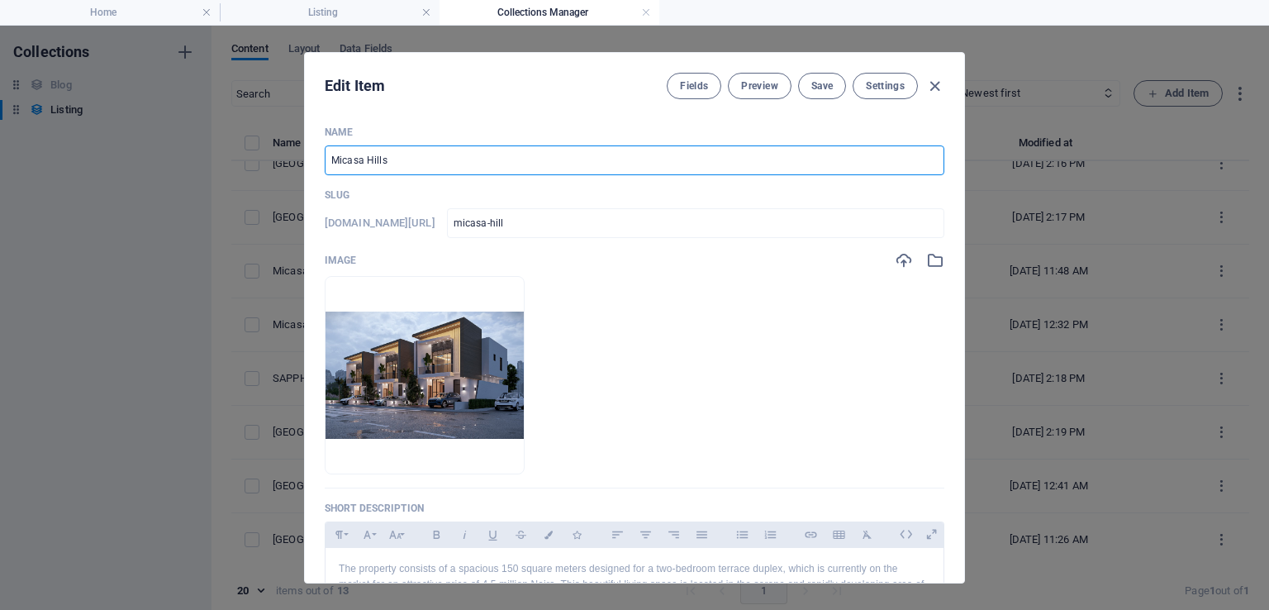
click at [426, 155] on input "Micasa Hills" at bounding box center [635, 160] width 620 height 30
drag, startPoint x: 440, startPoint y: 155, endPoint x: 145, endPoint y: 154, distance: 294.2
click at [145, 154] on div "Edit Item Fields Preview Save Settings Name Micasa Hills ​ Slug www.example.com…" at bounding box center [634, 318] width 1269 height 584
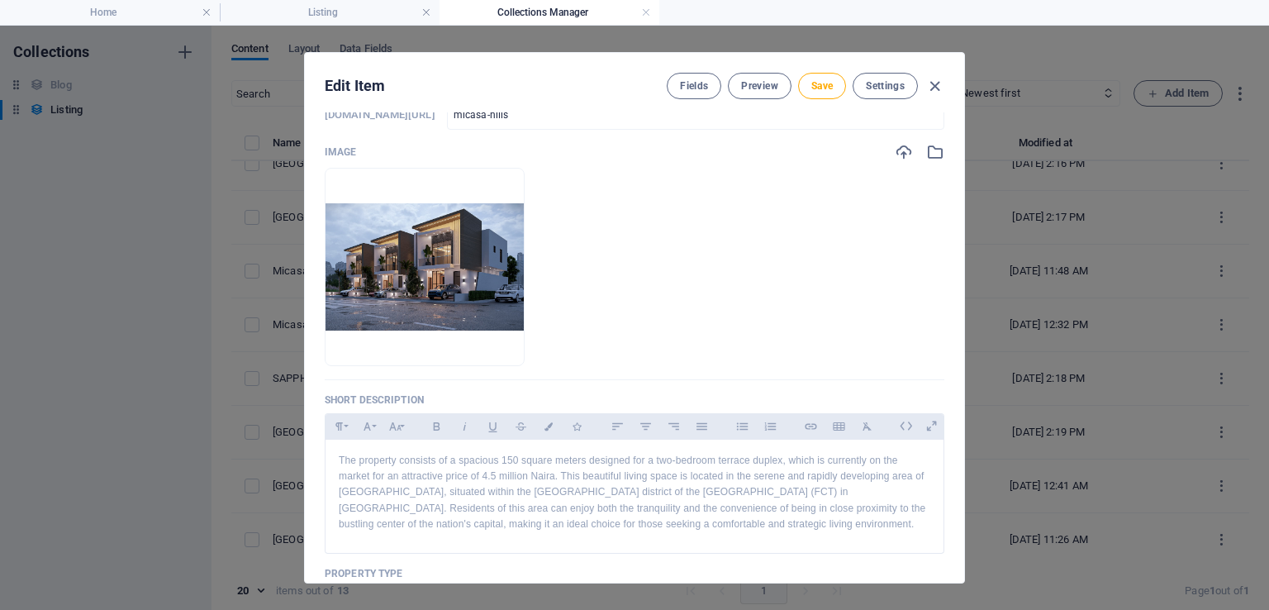
scroll to position [102, 0]
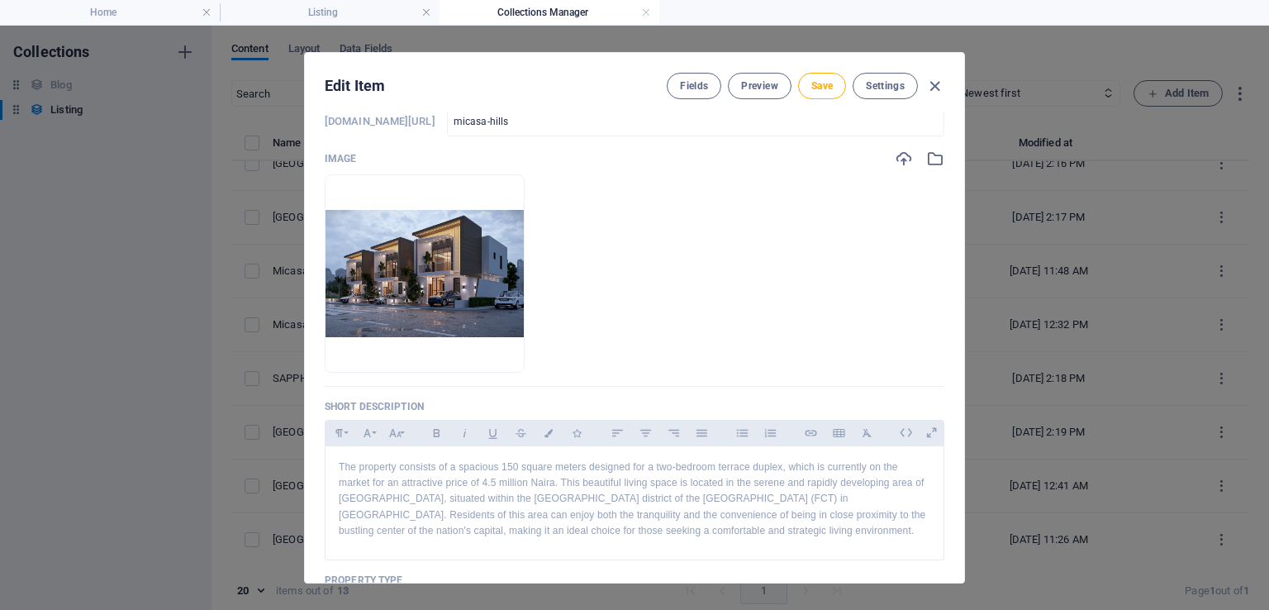
click at [960, 216] on div "Edit Item Fields Preview Save Settings Name MICASA HILLS ​ Slug www.example.com…" at bounding box center [634, 317] width 661 height 531
drag, startPoint x: 962, startPoint y: 210, endPoint x: 959, endPoint y: 137, distance: 72.8
click at [959, 137] on div "Name MICASA HILLS ​ Slug www.example.com/listing-post/ micasa-hills ​ Image Dro…" at bounding box center [634, 347] width 659 height 470
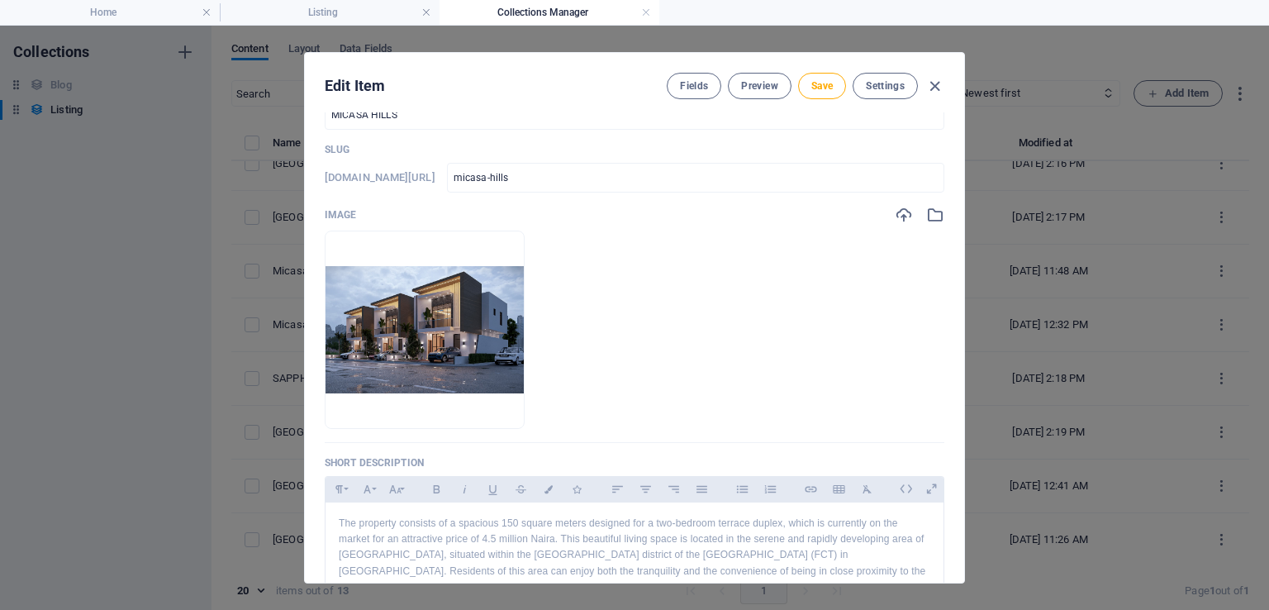
scroll to position [0, 0]
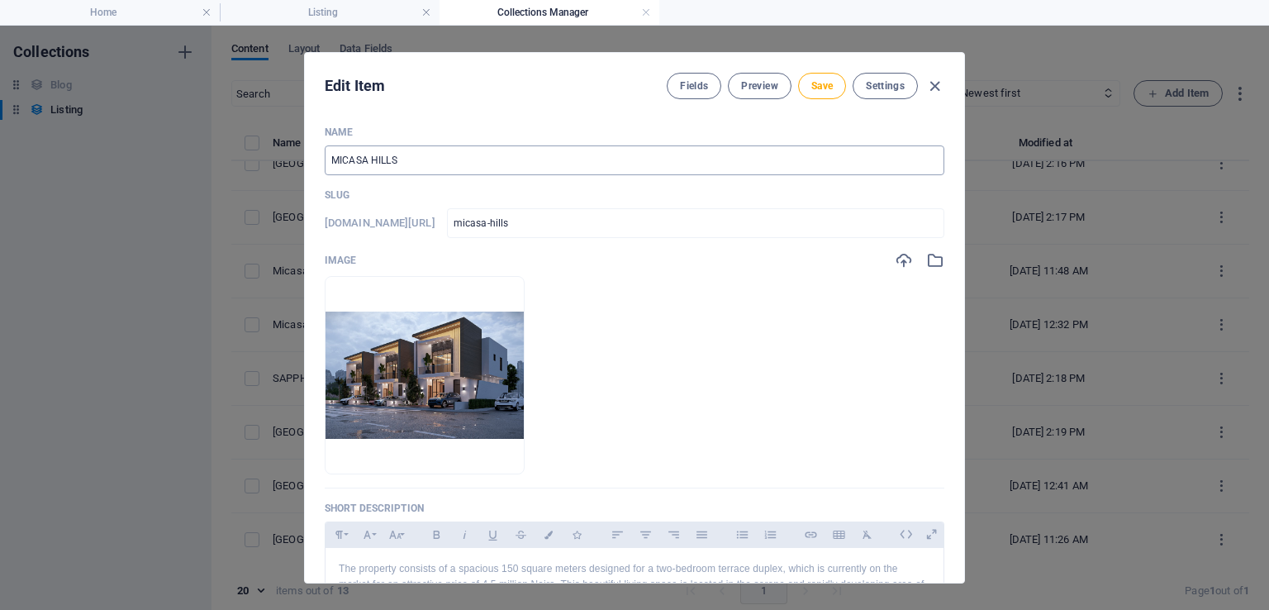
click at [651, 154] on input "MICASA HILLS" at bounding box center [635, 160] width 620 height 30
click at [833, 87] on button "Save" at bounding box center [822, 86] width 48 height 26
click at [932, 83] on icon "button" at bounding box center [934, 86] width 19 height 19
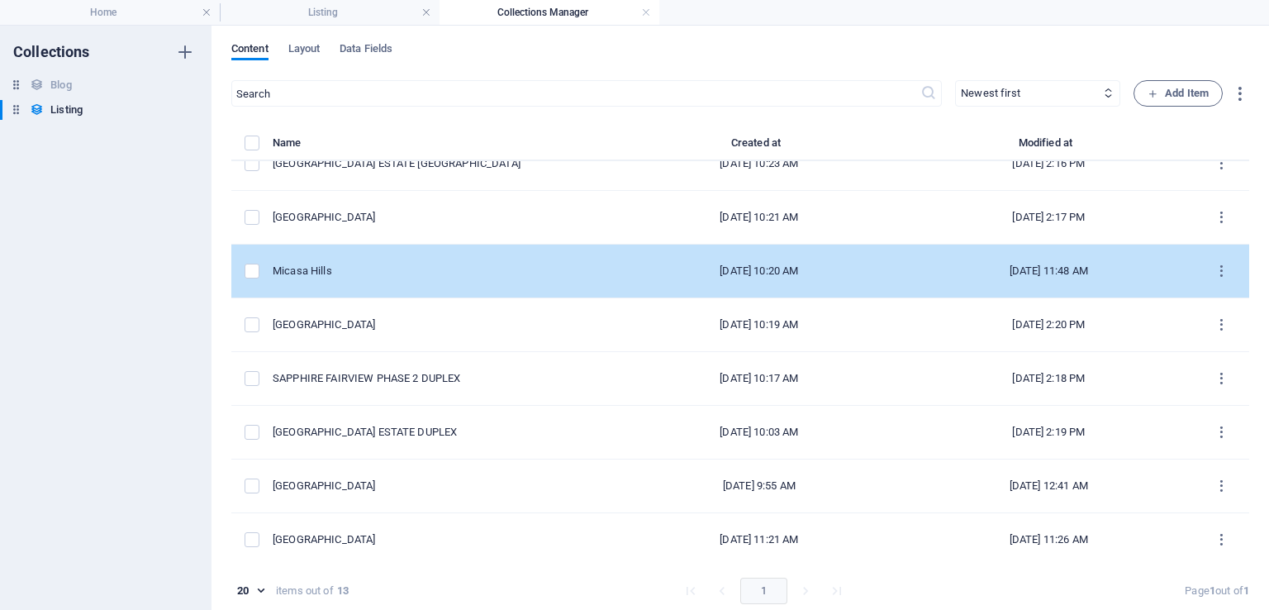
click at [373, 268] on div "Micasa Hills" at bounding box center [437, 271] width 329 height 15
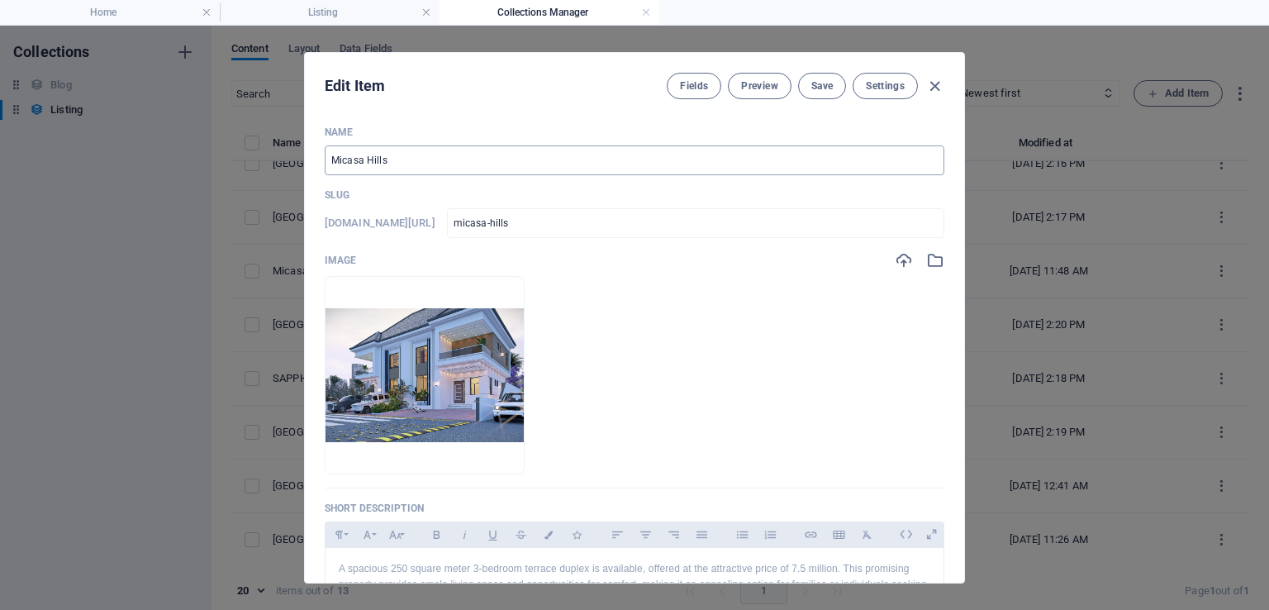
click at [626, 171] on input "Micasa Hills" at bounding box center [635, 160] width 620 height 30
click at [816, 87] on span "Save" at bounding box center [821, 85] width 21 height 13
click at [932, 83] on icon "button" at bounding box center [934, 86] width 19 height 19
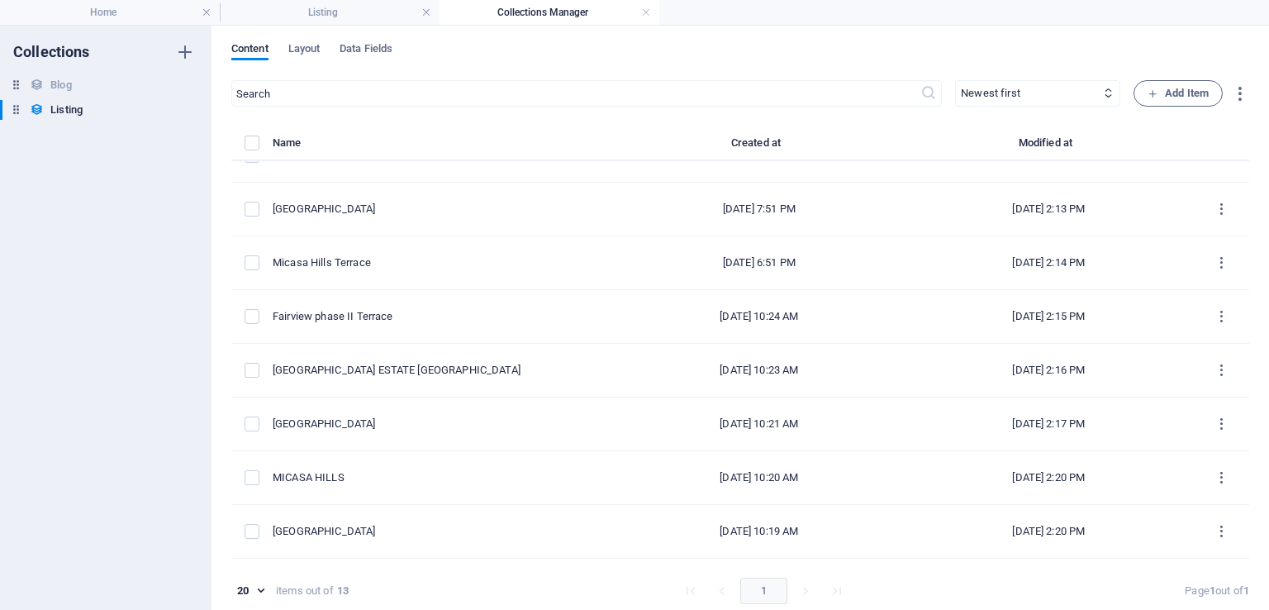
scroll to position [60, 0]
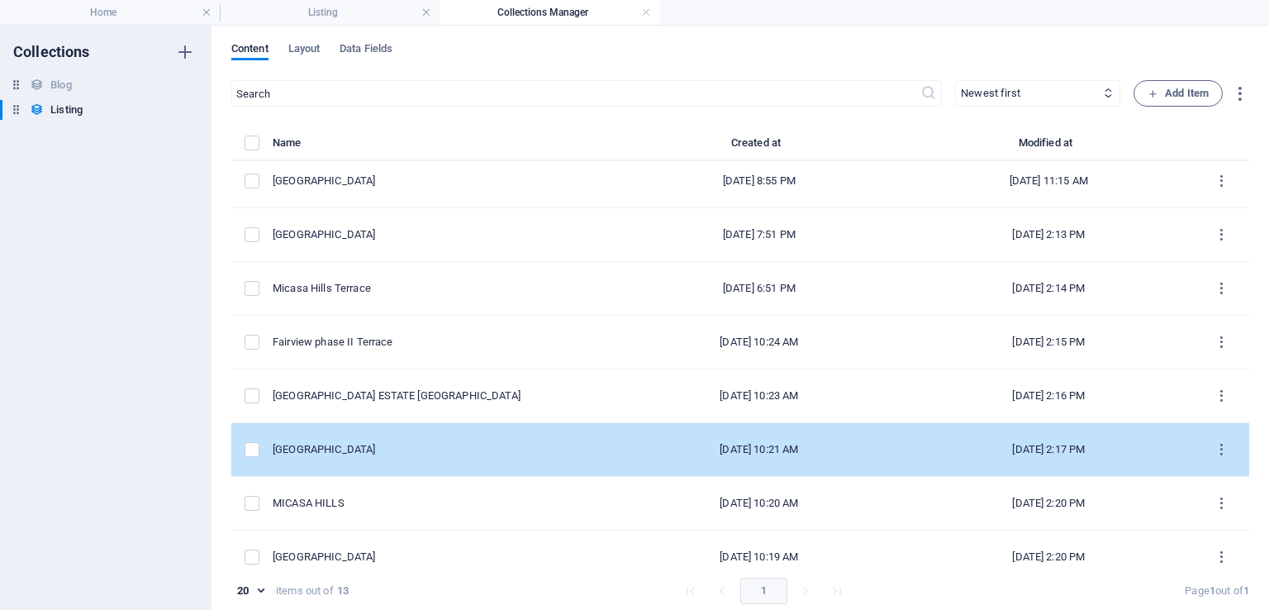
click at [379, 444] on div "Vine City Duplex" at bounding box center [437, 449] width 329 height 15
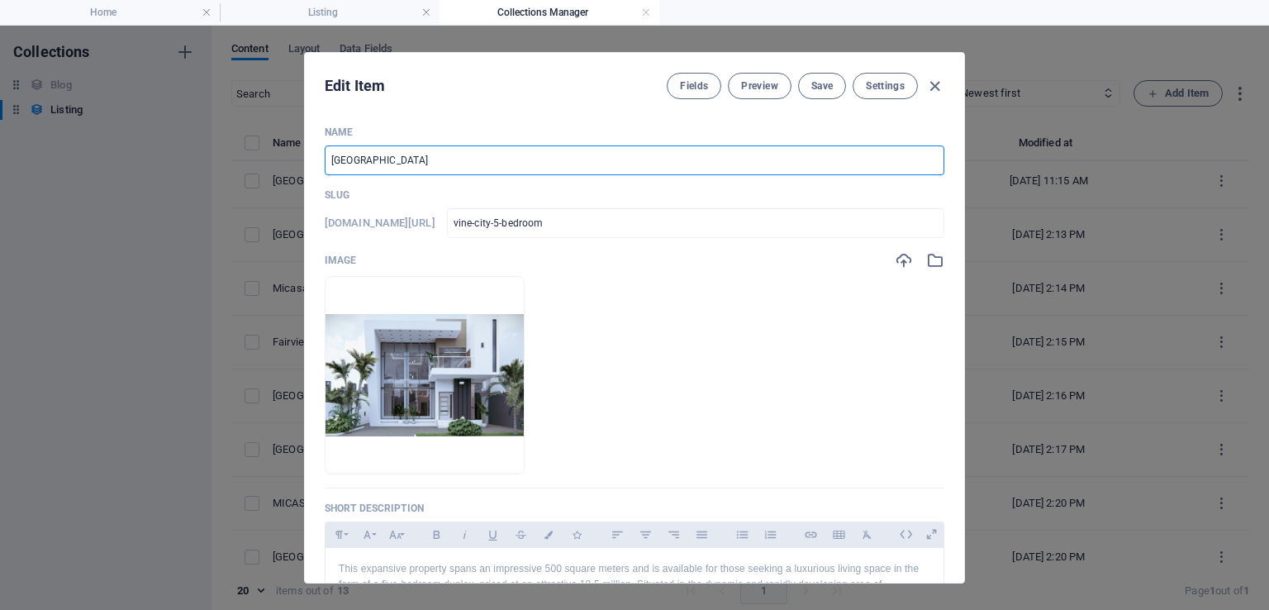
drag, startPoint x: 443, startPoint y: 159, endPoint x: 102, endPoint y: 138, distance: 341.9
click at [102, 138] on div "Edit Item Fields Preview Save Settings Name Vine City Duplex ​ Slug www.example…" at bounding box center [634, 318] width 1269 height 584
click at [828, 78] on button "Save" at bounding box center [822, 86] width 48 height 26
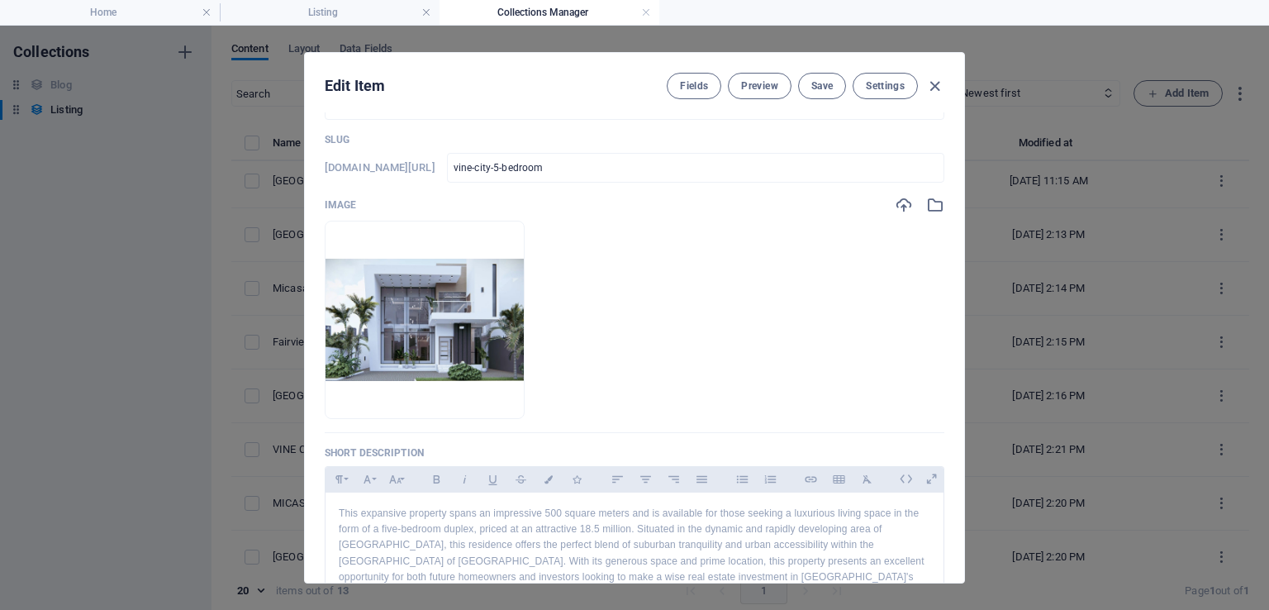
scroll to position [0, 0]
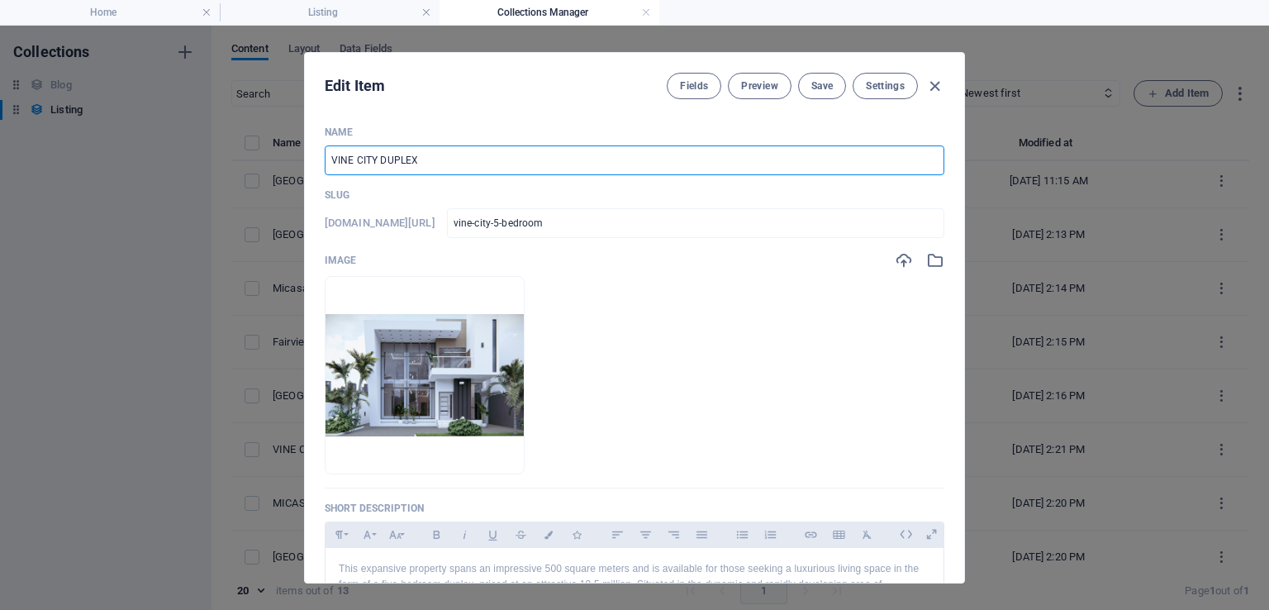
drag, startPoint x: 326, startPoint y: 159, endPoint x: 377, endPoint y: 156, distance: 50.5
click at [377, 156] on input "VINE CITY DUPLEX" at bounding box center [635, 160] width 620 height 30
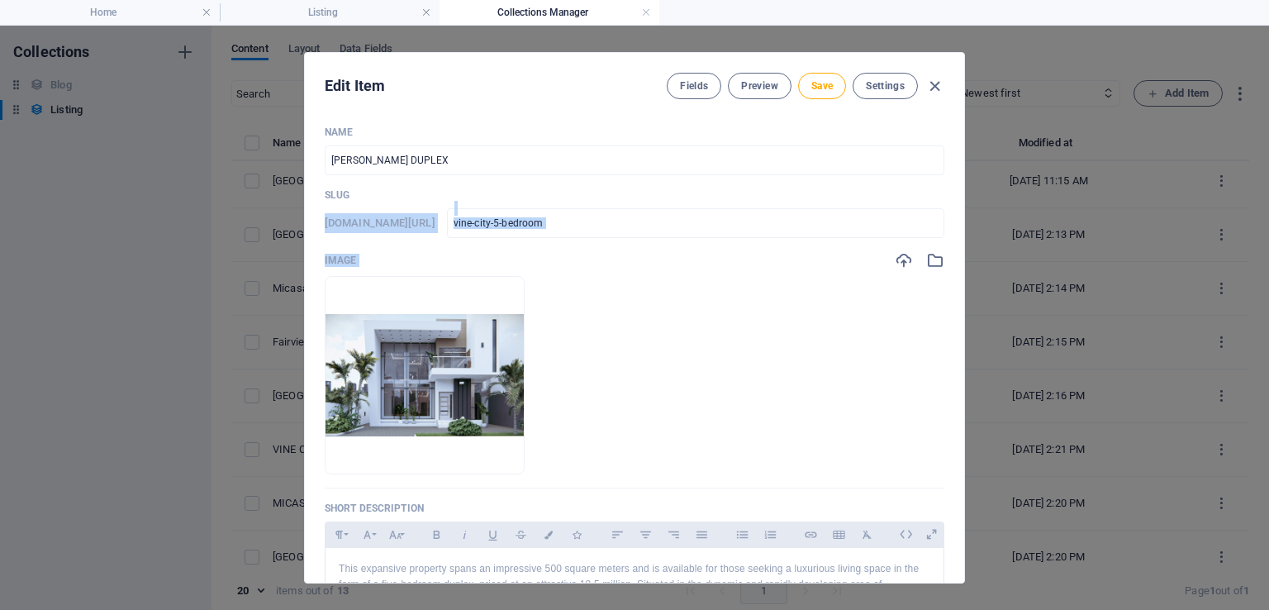
drag, startPoint x: 963, startPoint y: 193, endPoint x: 962, endPoint y: 240, distance: 47.9
click at [962, 240] on div "Edit Item Fields Preview Save Settings Name MICASA HILL DUPLEX ​ Slug www.examp…" at bounding box center [634, 317] width 661 height 531
click at [958, 202] on div "Name MICASA HILL DUPLEX ​ Slug www.example.com/listing-post/ vine-city-5-bedroo…" at bounding box center [634, 347] width 659 height 470
click at [842, 289] on ul "Drop files here to upload them instantly" at bounding box center [635, 375] width 620 height 198
click at [955, 336] on div "Name MICASA HILL DUPLEX ​ Slug www.example.com/listing-post/ vine-city-5-bedroo…" at bounding box center [634, 347] width 659 height 470
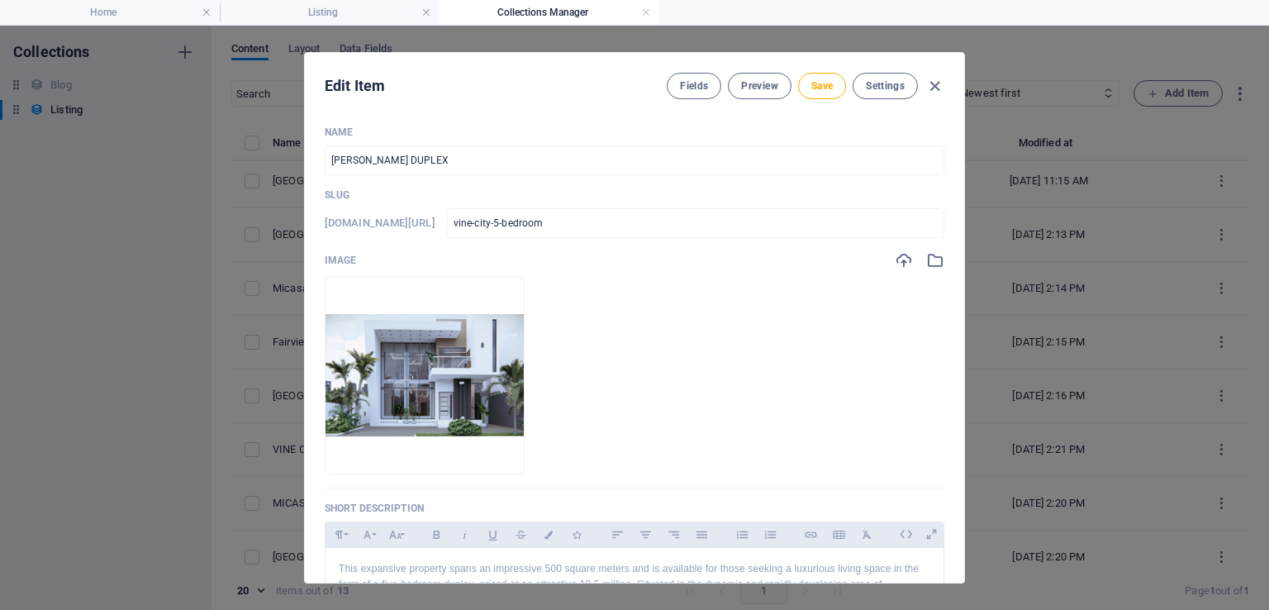
scroll to position [411, 0]
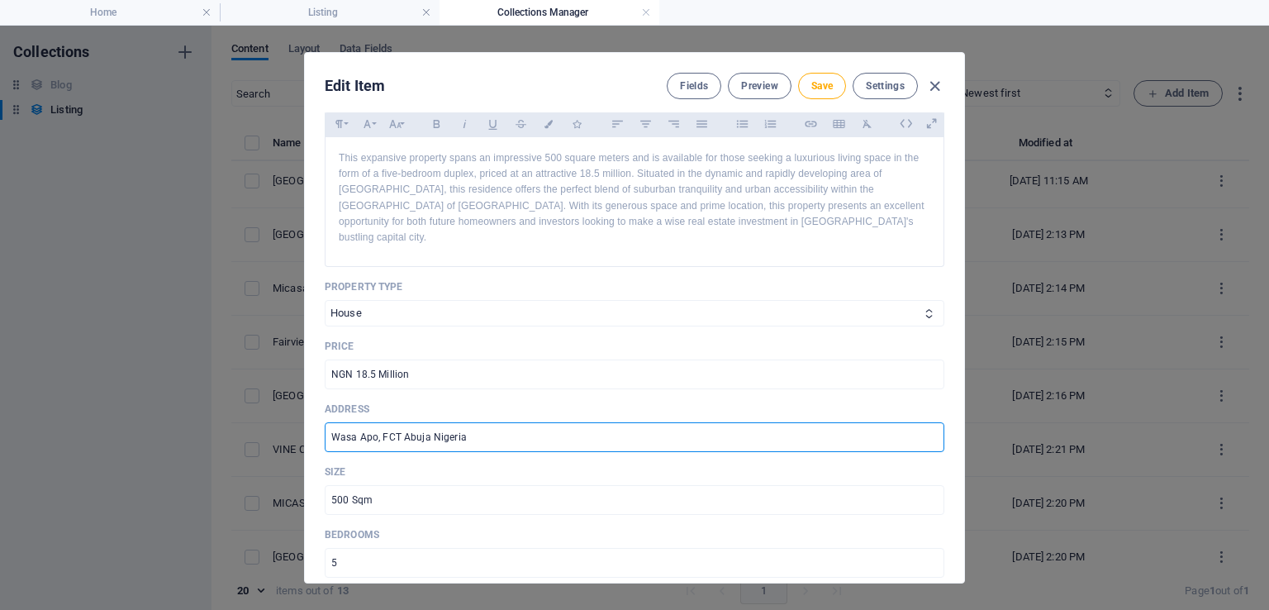
click at [373, 422] on input "Wasa Apo, FCT Abuja Nigeria" at bounding box center [635, 437] width 620 height 30
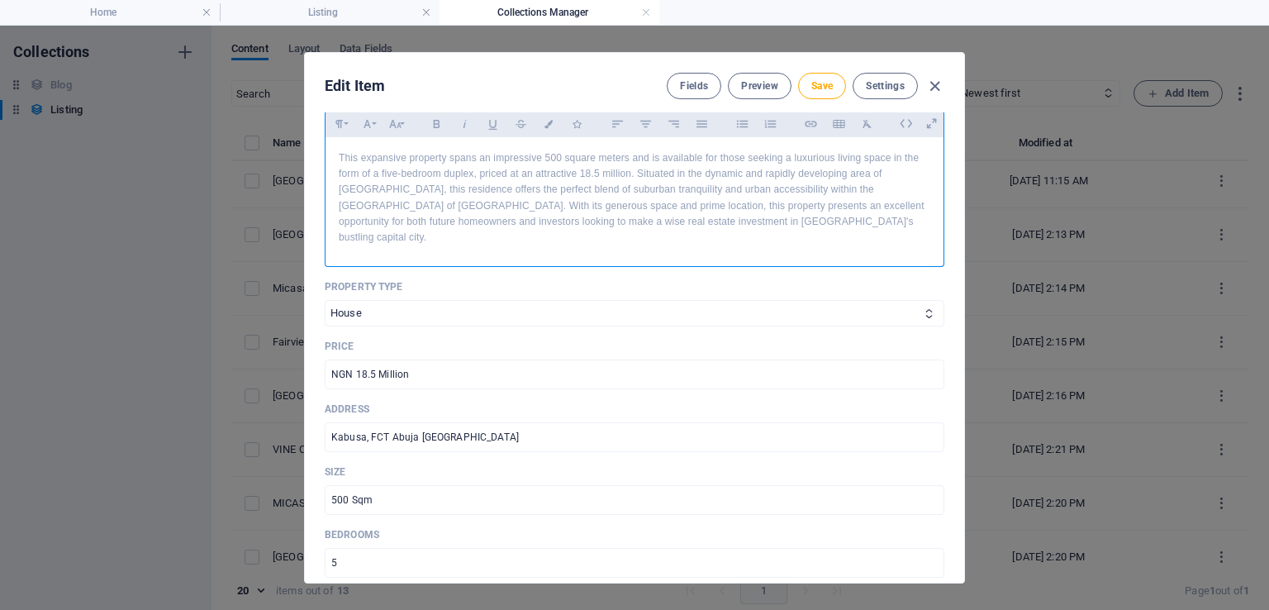
click at [901, 173] on p "This expansive property spans an impressive 500 square meters and is available …" at bounding box center [635, 197] width 592 height 95
click at [359, 191] on p "This expansive property spans an impressive 500 square meters and is available …" at bounding box center [635, 197] width 592 height 95
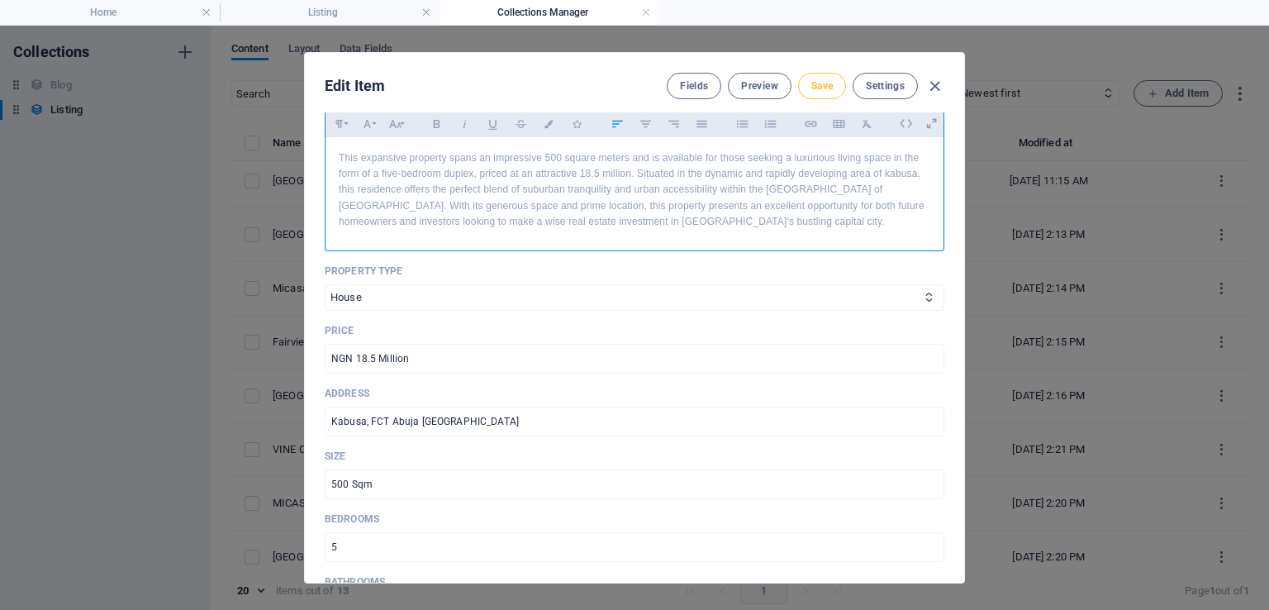
click at [811, 83] on span "Save" at bounding box center [821, 85] width 21 height 13
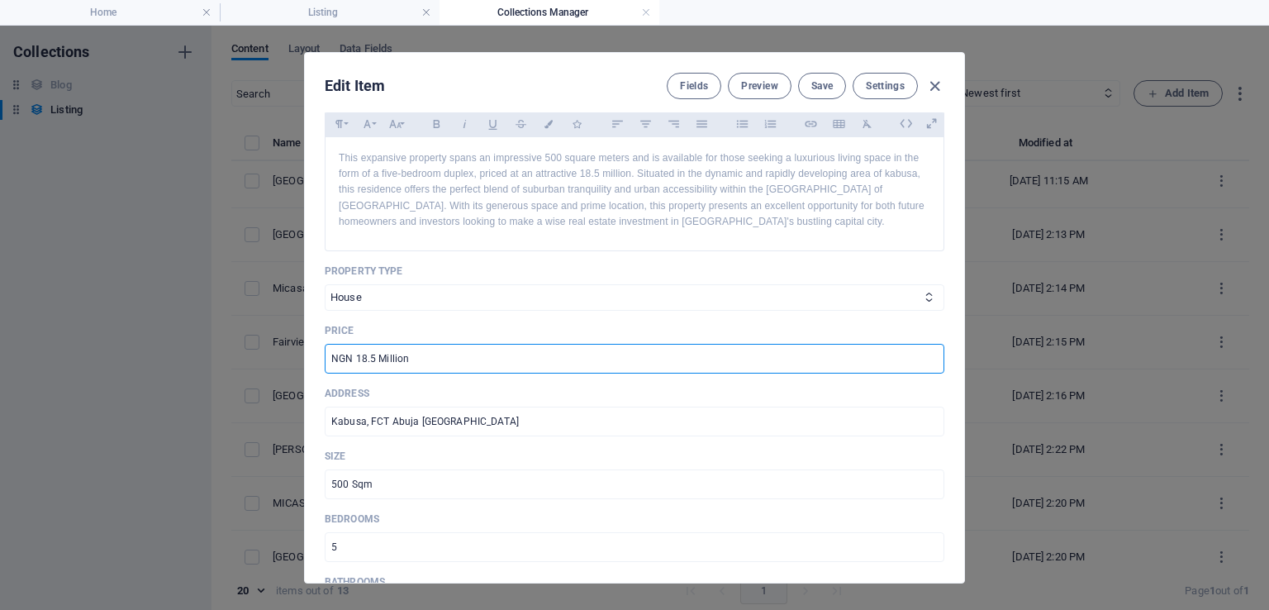
click at [363, 358] on input "NGN 18.5 Million" at bounding box center [635, 359] width 620 height 30
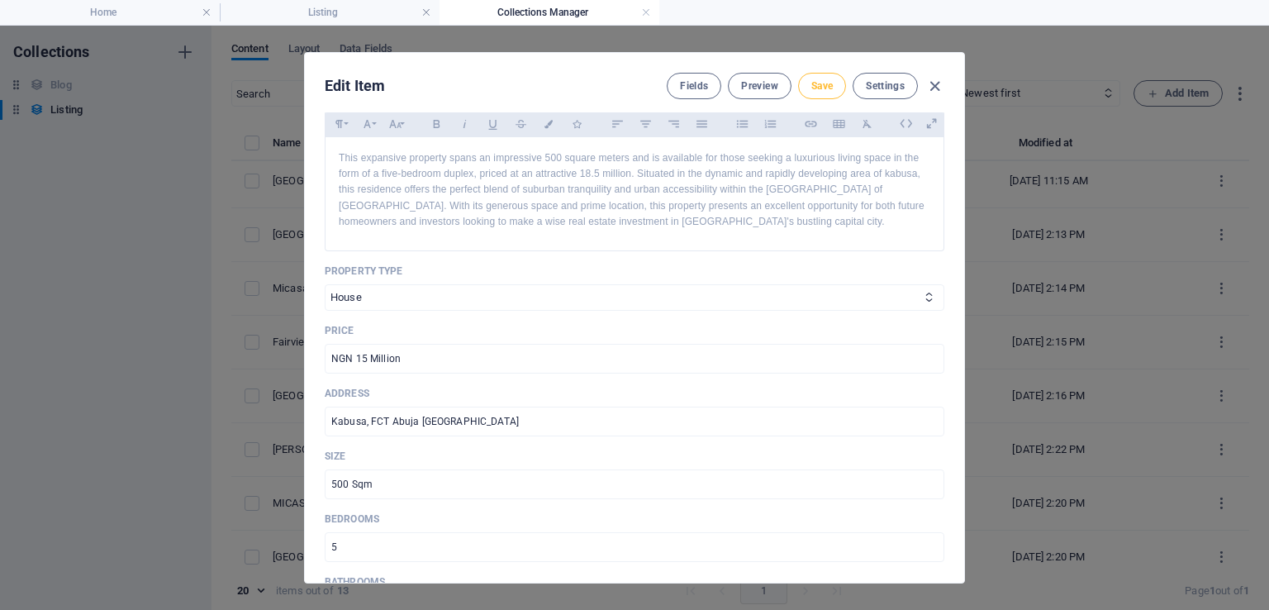
click at [824, 84] on span "Save" at bounding box center [821, 85] width 21 height 13
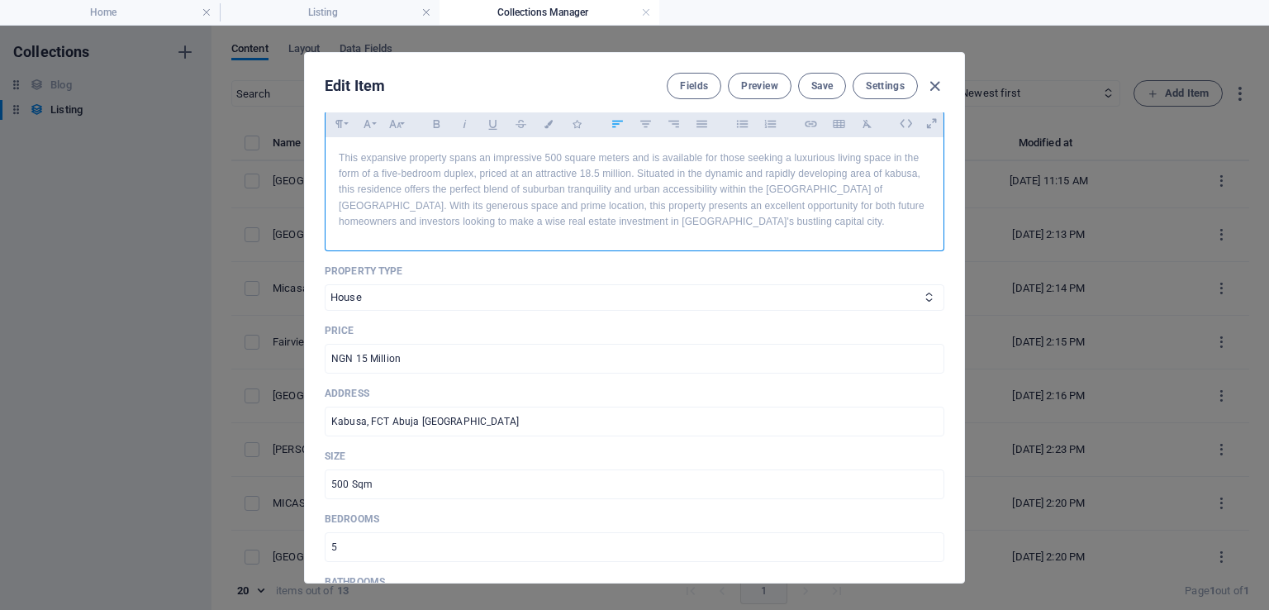
click at [595, 170] on p "This expansive property spans an impressive 500 square meters and is available …" at bounding box center [635, 189] width 592 height 79
click at [830, 80] on span "Save" at bounding box center [821, 85] width 21 height 13
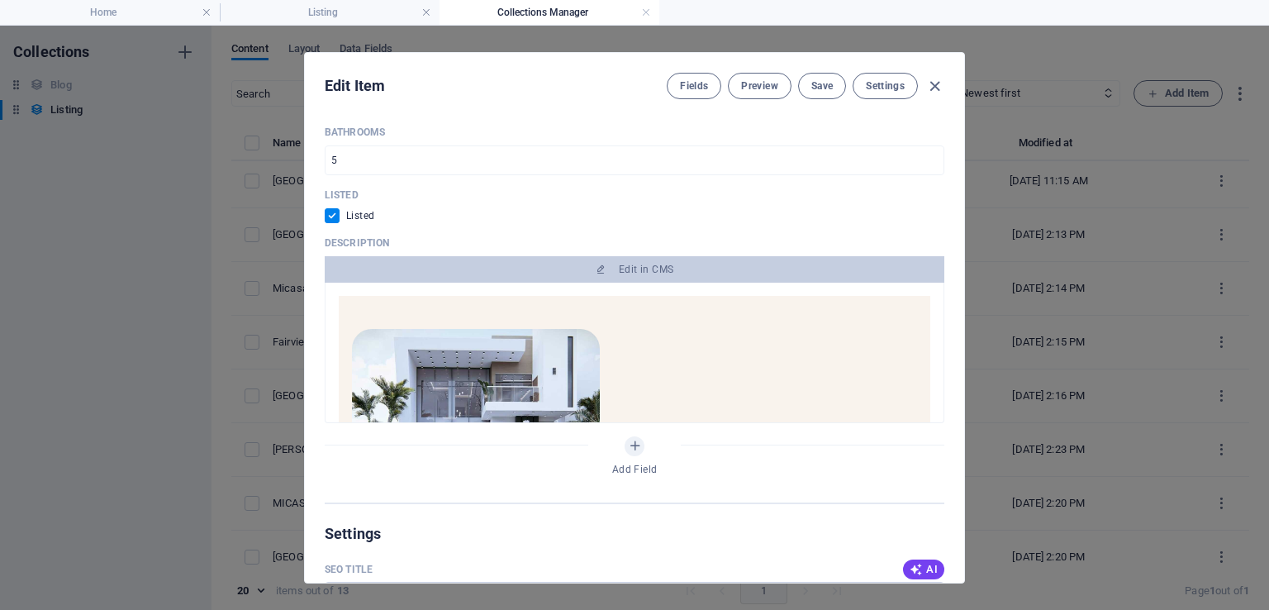
scroll to position [852, 0]
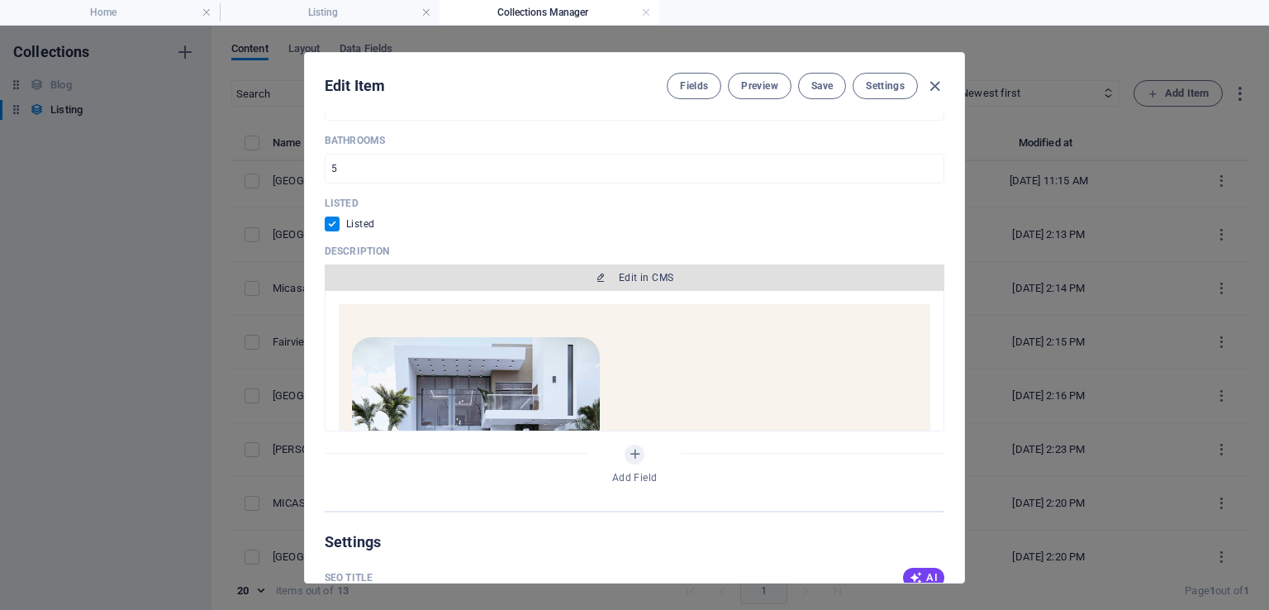
click at [744, 278] on span "Edit in CMS" at bounding box center [634, 277] width 606 height 13
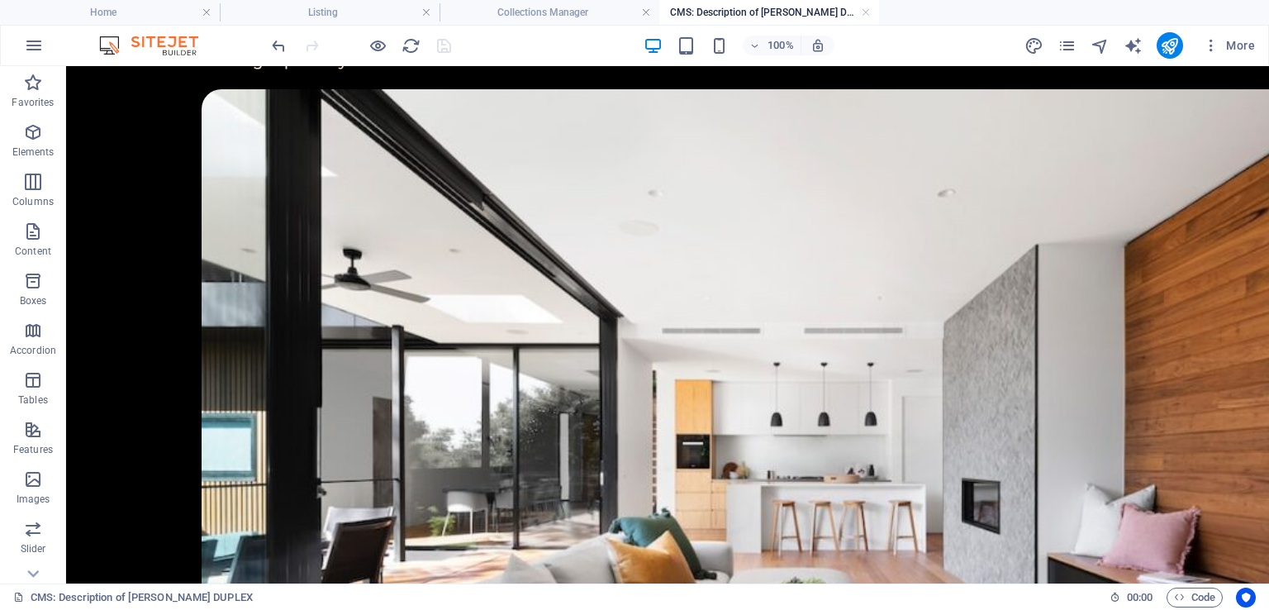
scroll to position [1170, 0]
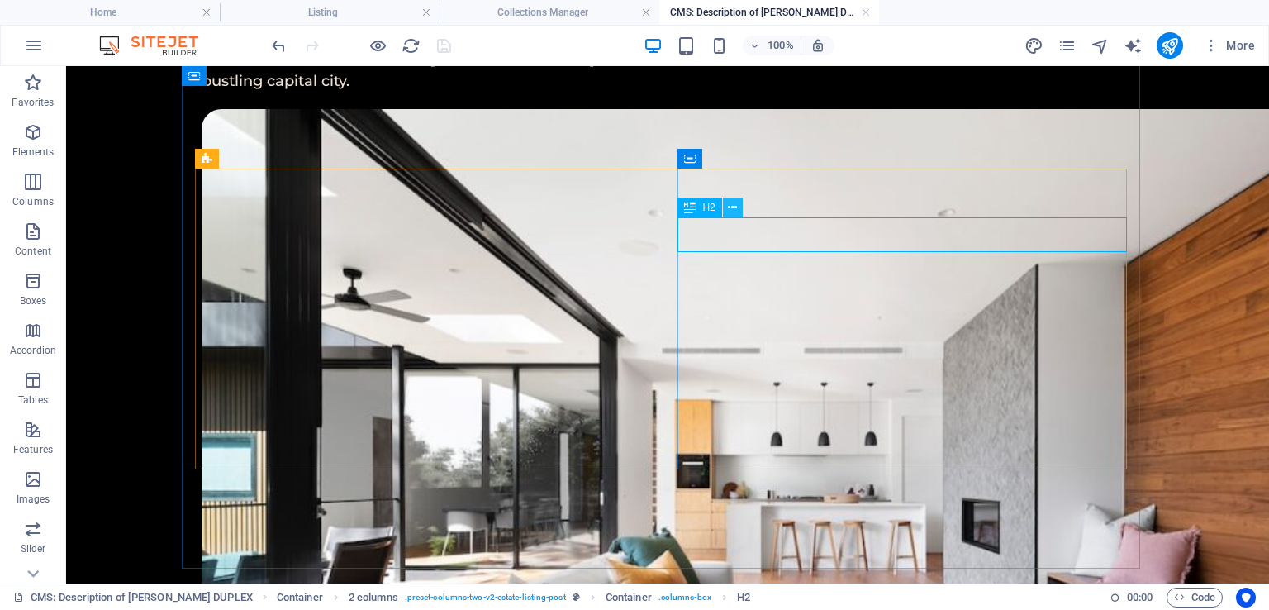
click at [731, 209] on icon at bounding box center [732, 207] width 9 height 17
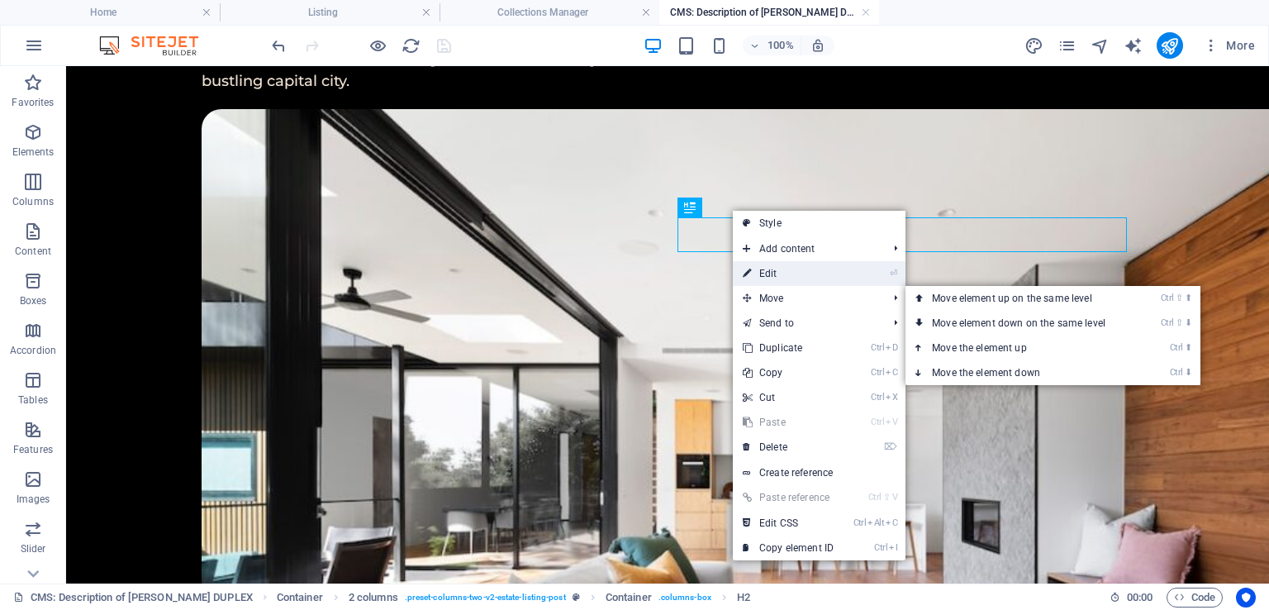
click at [778, 275] on link "⏎ Edit" at bounding box center [788, 273] width 111 height 25
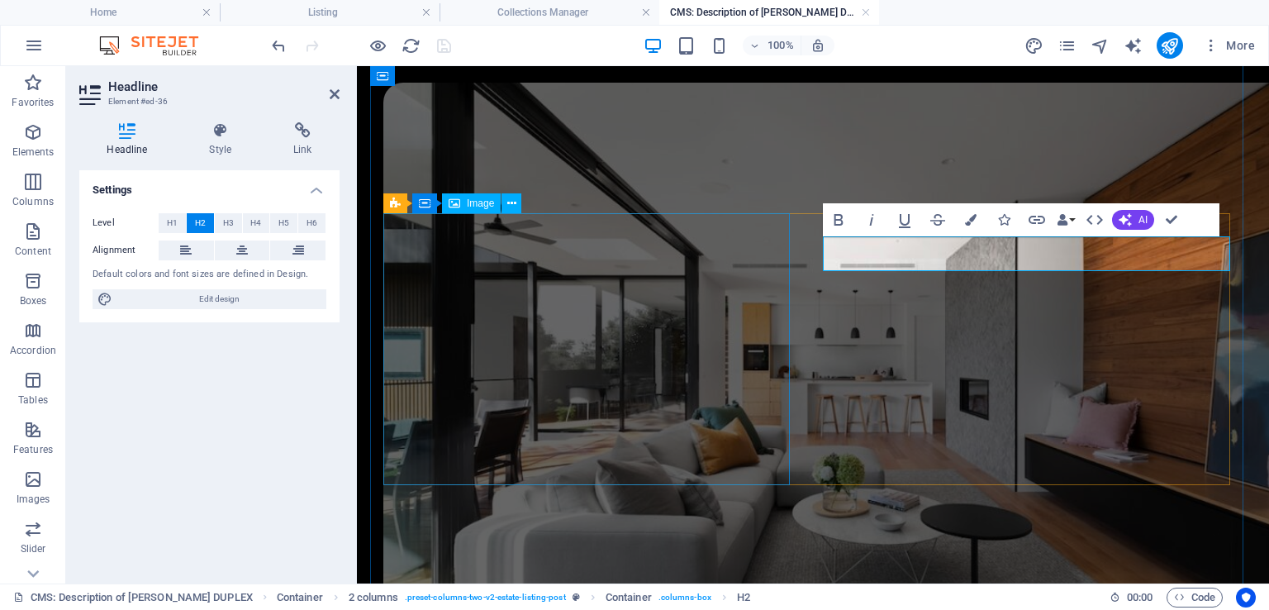
scroll to position [1114, 0]
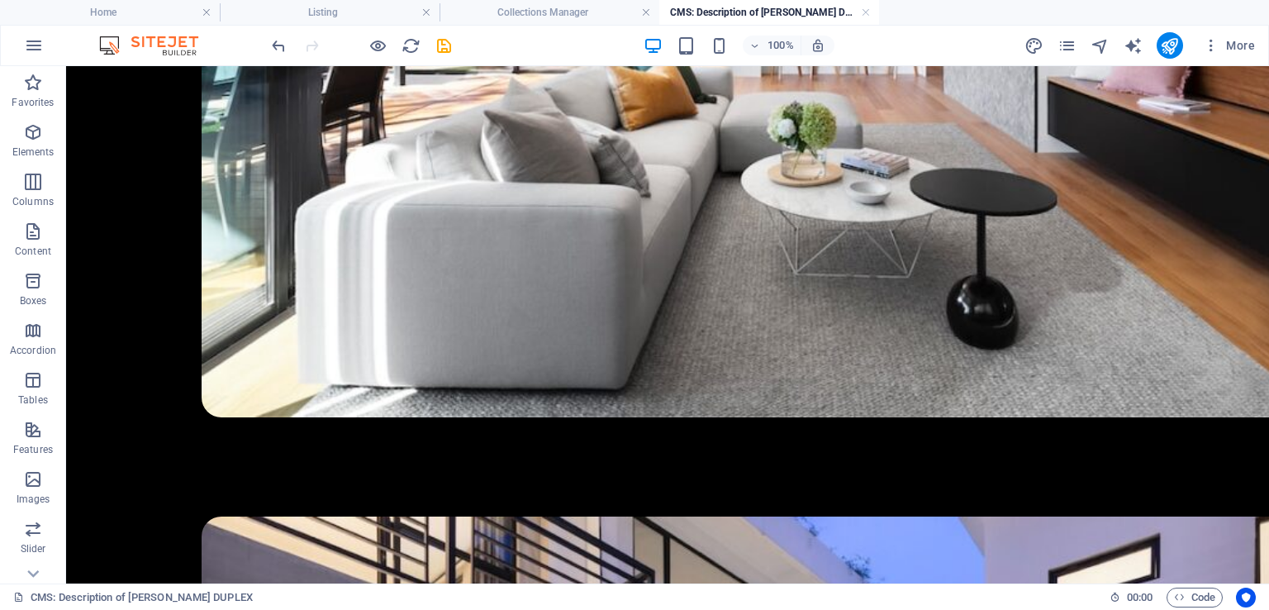
scroll to position [1566, 0]
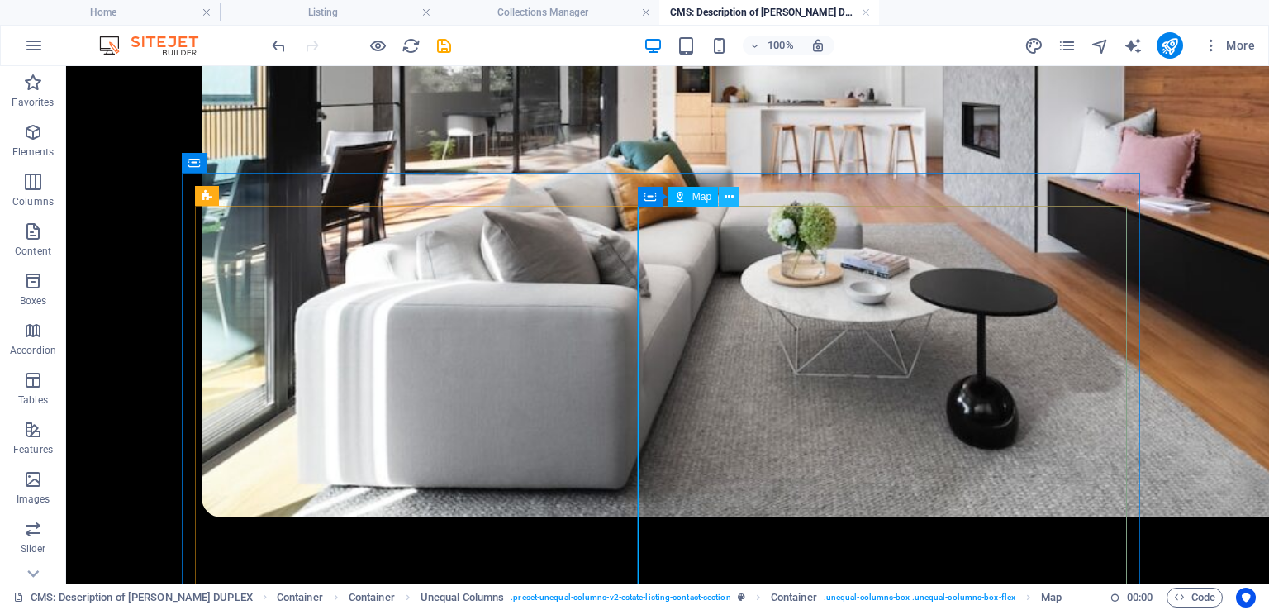
click at [730, 192] on icon at bounding box center [729, 196] width 9 height 17
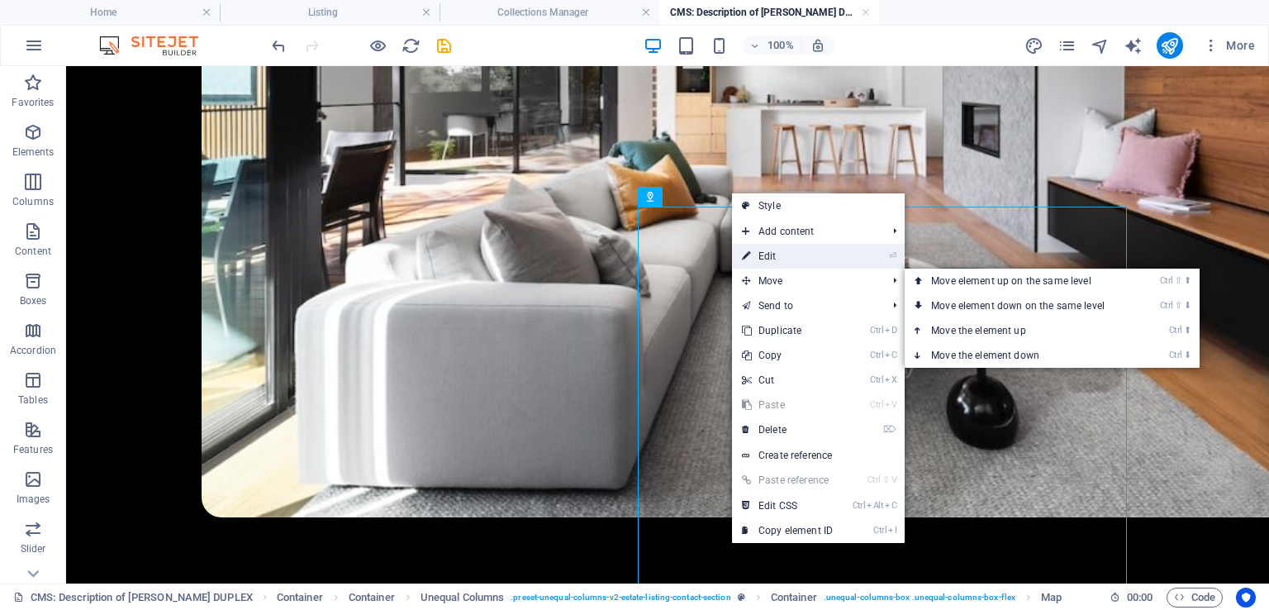
click at [777, 252] on link "⏎ Edit" at bounding box center [787, 256] width 111 height 25
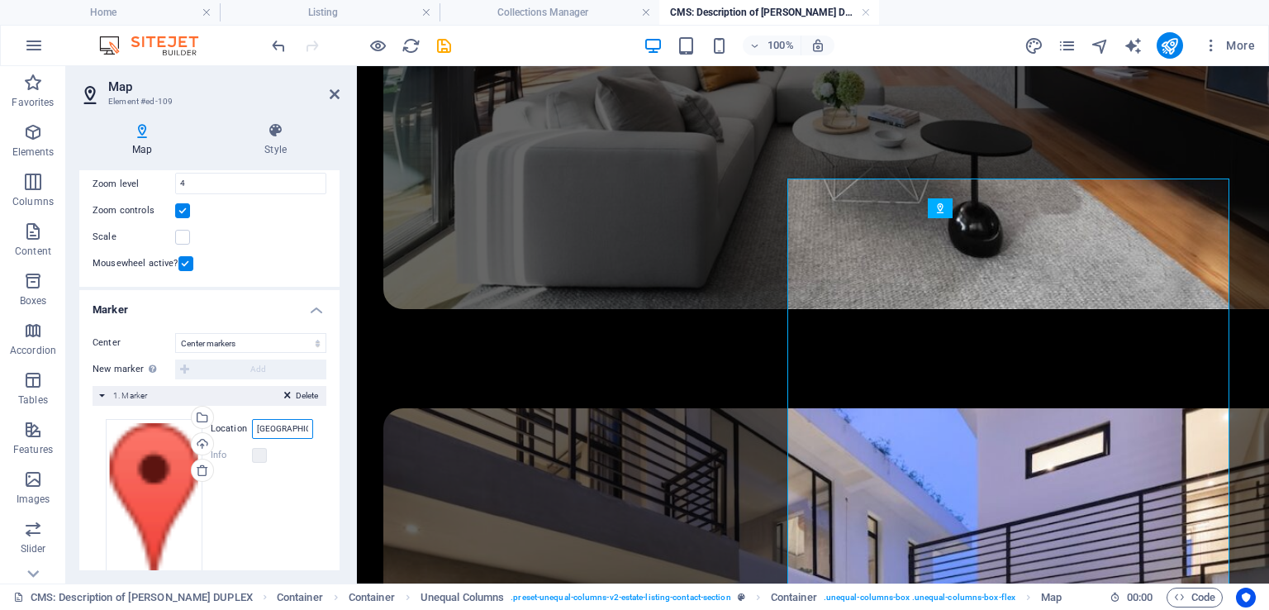
scroll to position [0, 1]
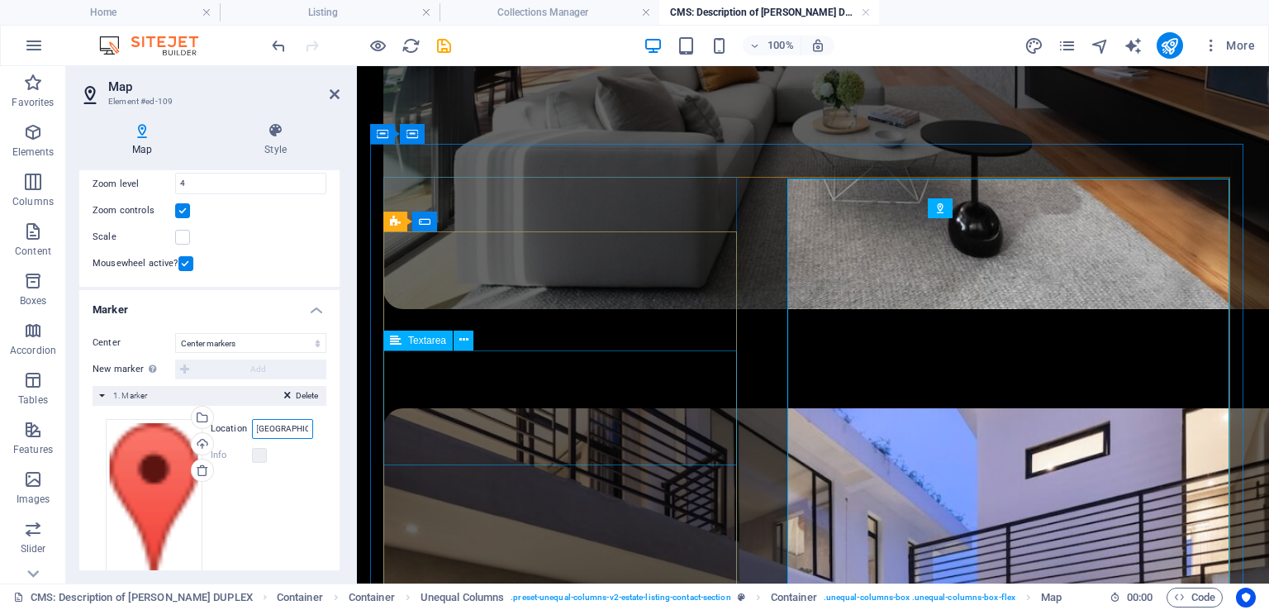
drag, startPoint x: 608, startPoint y: 493, endPoint x: 427, endPoint y: 434, distance: 190.5
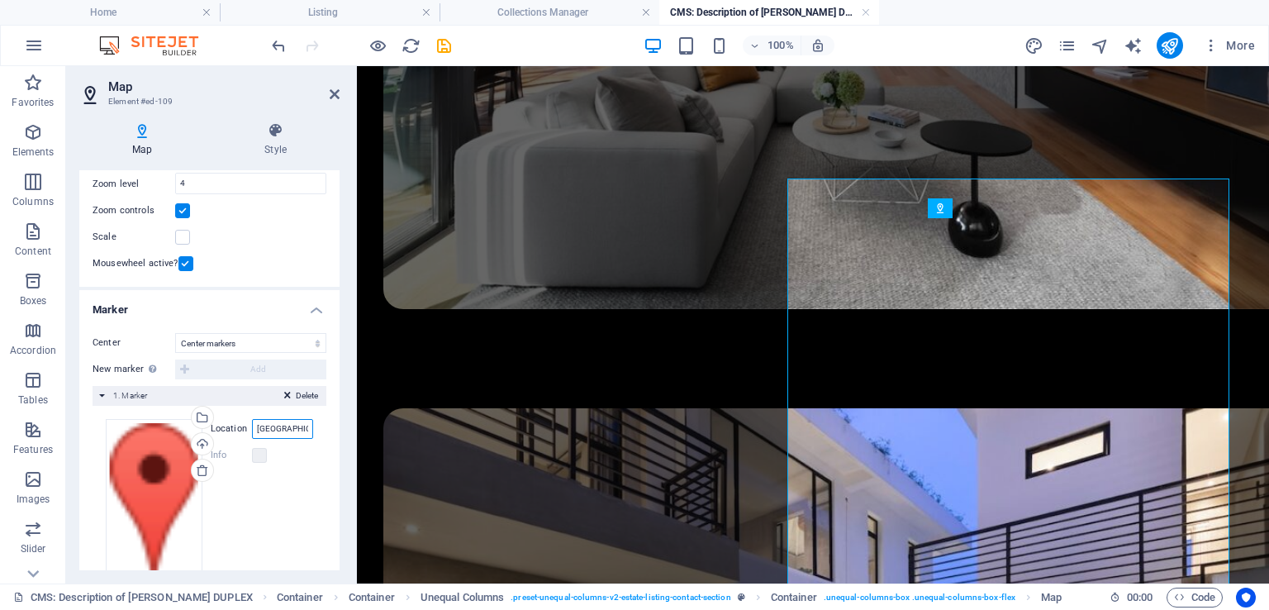
click at [272, 427] on input "San Francisco" at bounding box center [282, 429] width 61 height 20
click at [444, 48] on icon "save" at bounding box center [444, 45] width 19 height 19
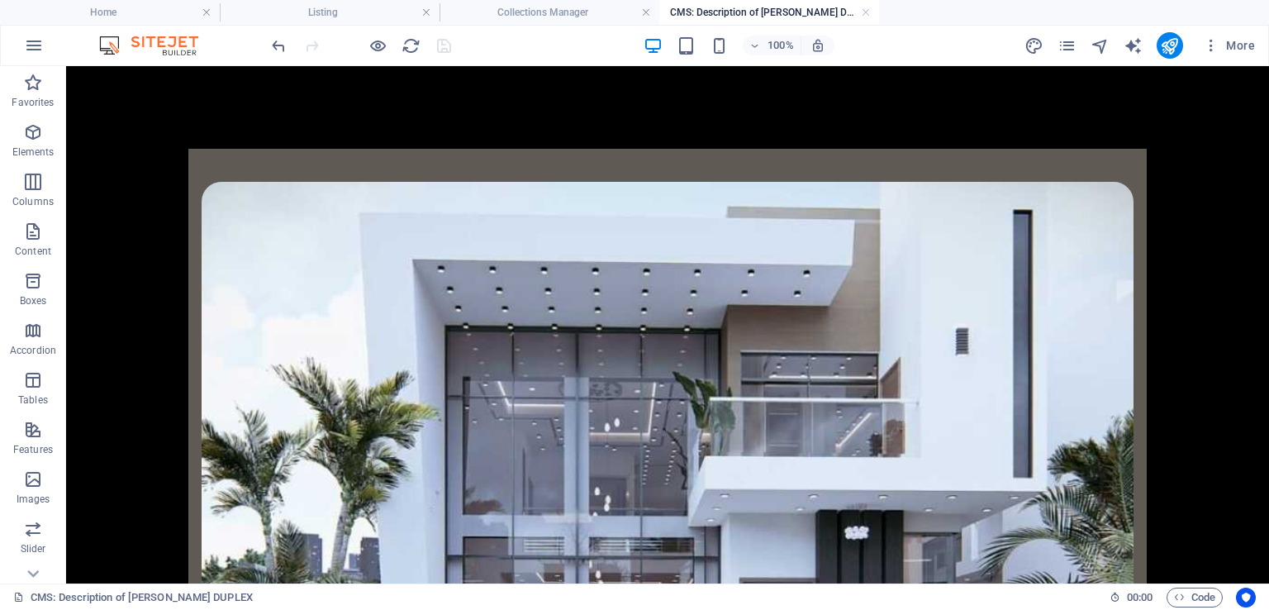
drag, startPoint x: 1261, startPoint y: 377, endPoint x: 1301, endPoint y: 94, distance: 285.5
click at [866, 12] on link at bounding box center [866, 13] width 10 height 16
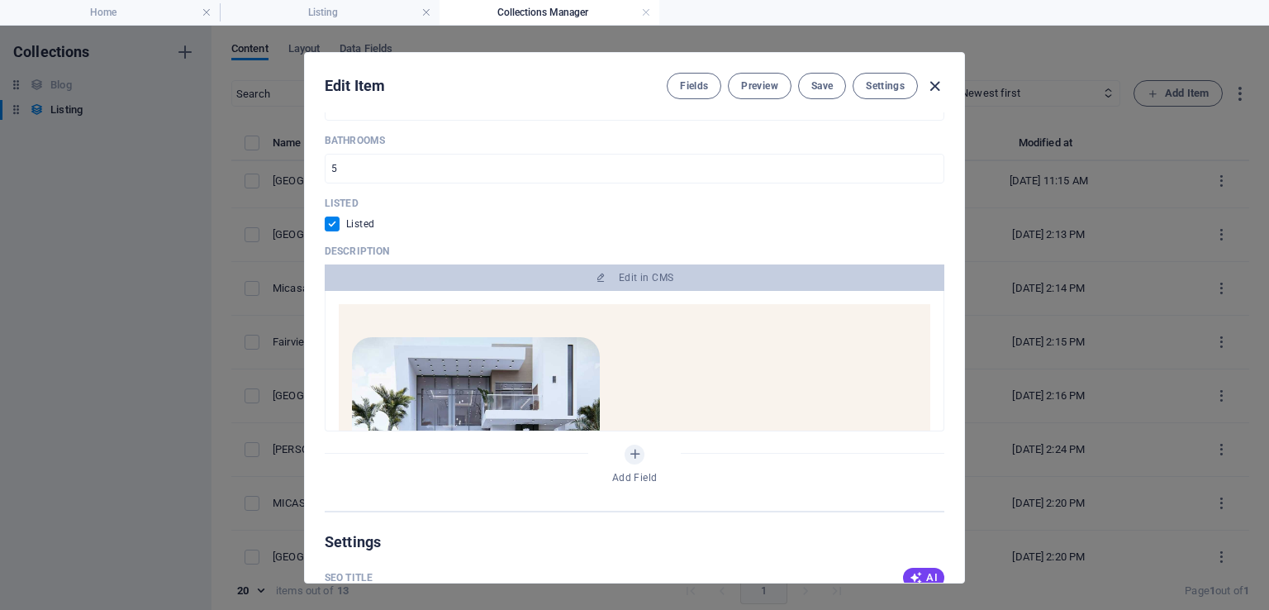
click at [932, 87] on icon "button" at bounding box center [934, 86] width 19 height 19
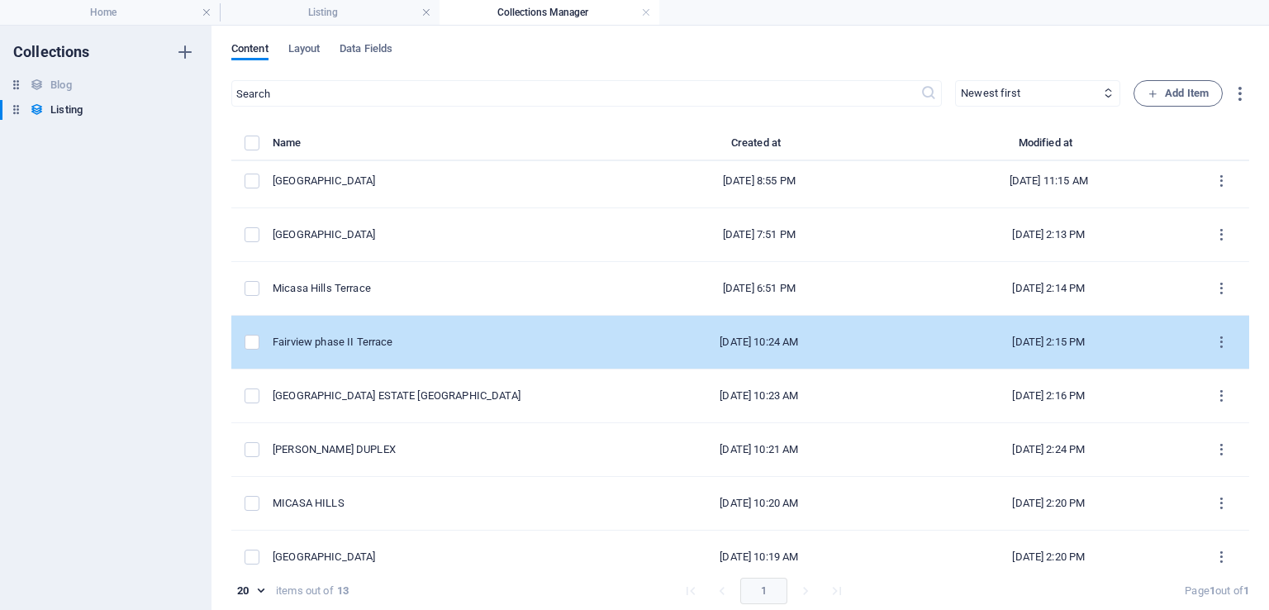
click at [411, 335] on div "Fairview phase II Terrace" at bounding box center [437, 342] width 329 height 15
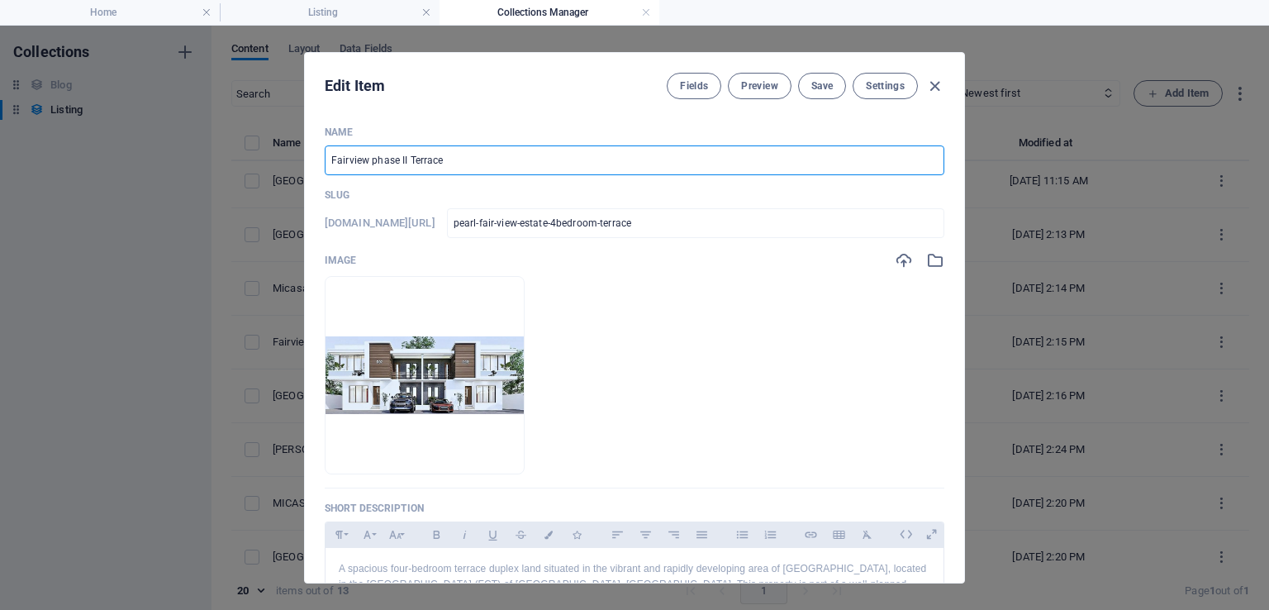
drag, startPoint x: 469, startPoint y: 162, endPoint x: 254, endPoint y: 152, distance: 215.1
click at [254, 152] on div "Edit Item Fields Preview Save Settings Name Fairview phase II Terrace ​ Slug ww…" at bounding box center [634, 318] width 1269 height 584
click at [830, 85] on span "Save" at bounding box center [821, 85] width 21 height 13
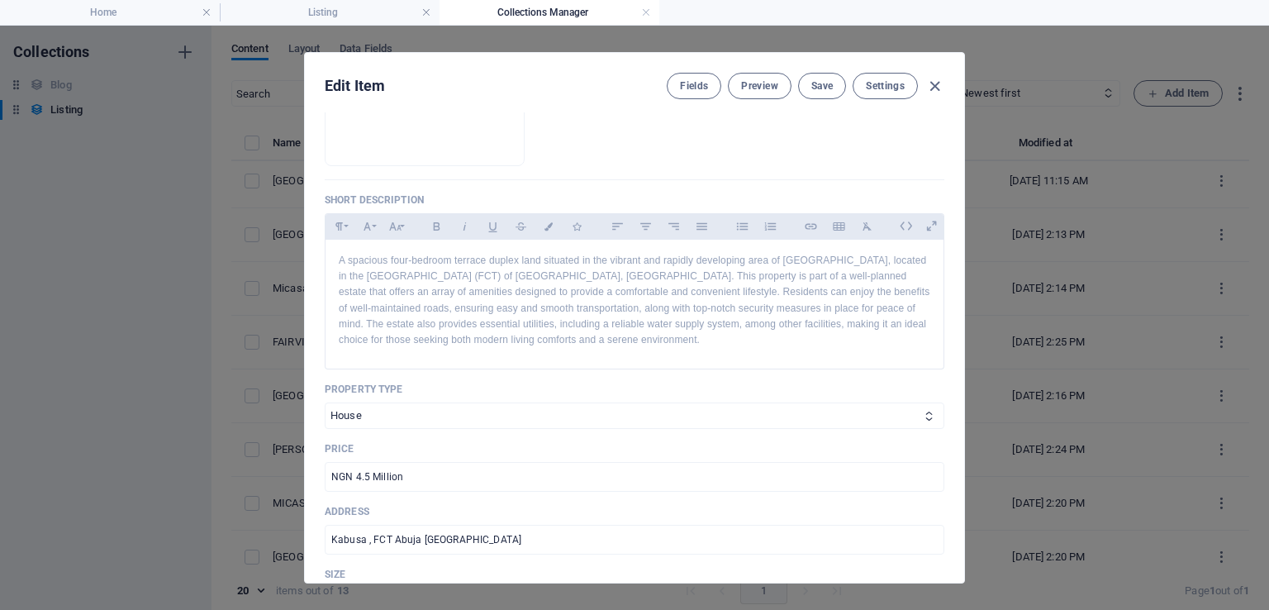
scroll to position [299, 0]
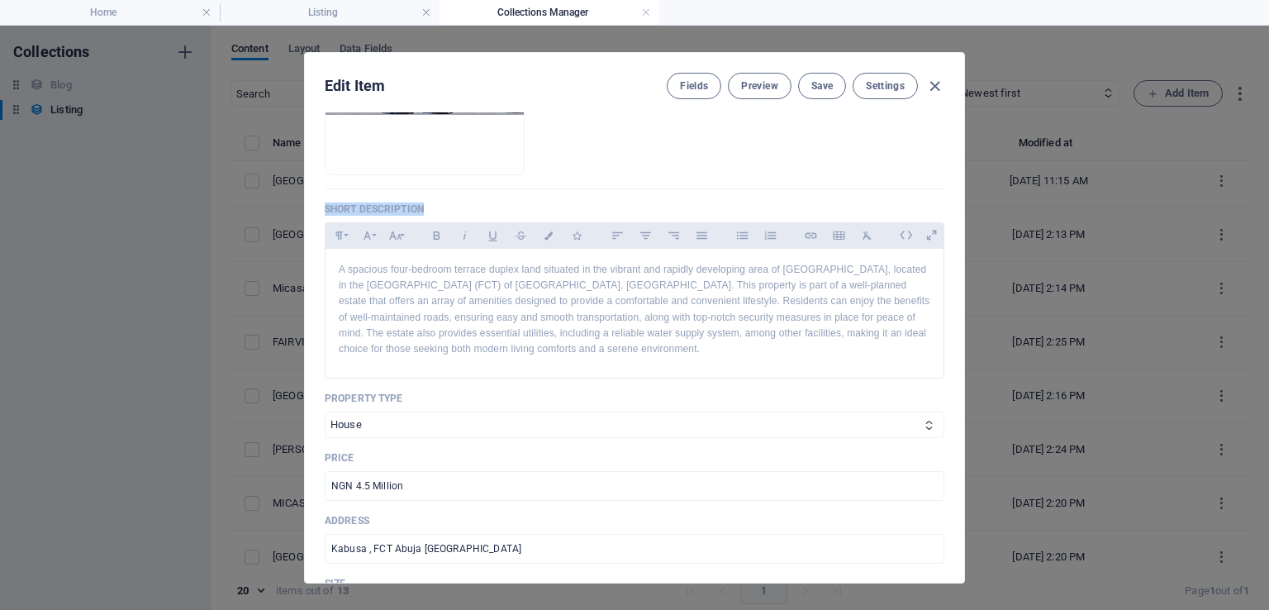
drag, startPoint x: 963, startPoint y: 236, endPoint x: 962, endPoint y: 174, distance: 62.0
click at [962, 174] on div "Edit Item Fields Preview Save Settings Name FAIRVIEW PHASE II Terrace ​ Slug ww…" at bounding box center [634, 317] width 661 height 531
click at [962, 185] on div "Name FAIRVIEW PHASE II Terrace ​ Slug www.example.com/listing-post/ pearl-fair-…" at bounding box center [634, 347] width 659 height 470
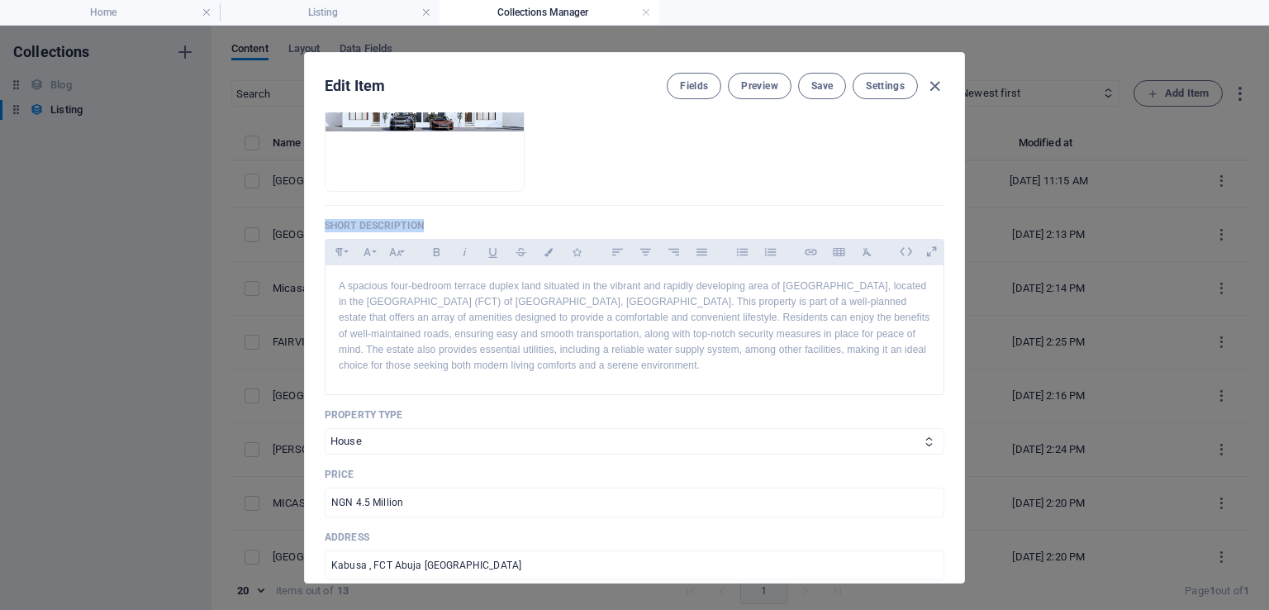
drag, startPoint x: 962, startPoint y: 193, endPoint x: 956, endPoint y: 122, distance: 70.5
click at [956, 122] on div "Name FAIRVIEW PHASE II Terrace ​ Slug www.example.com/listing-post/ pearl-fair-…" at bounding box center [634, 347] width 659 height 470
click at [958, 122] on div "Name FAIRVIEW PHASE II Terrace ​ Slug www.example.com/listing-post/ pearl-fair-…" at bounding box center [634, 347] width 659 height 470
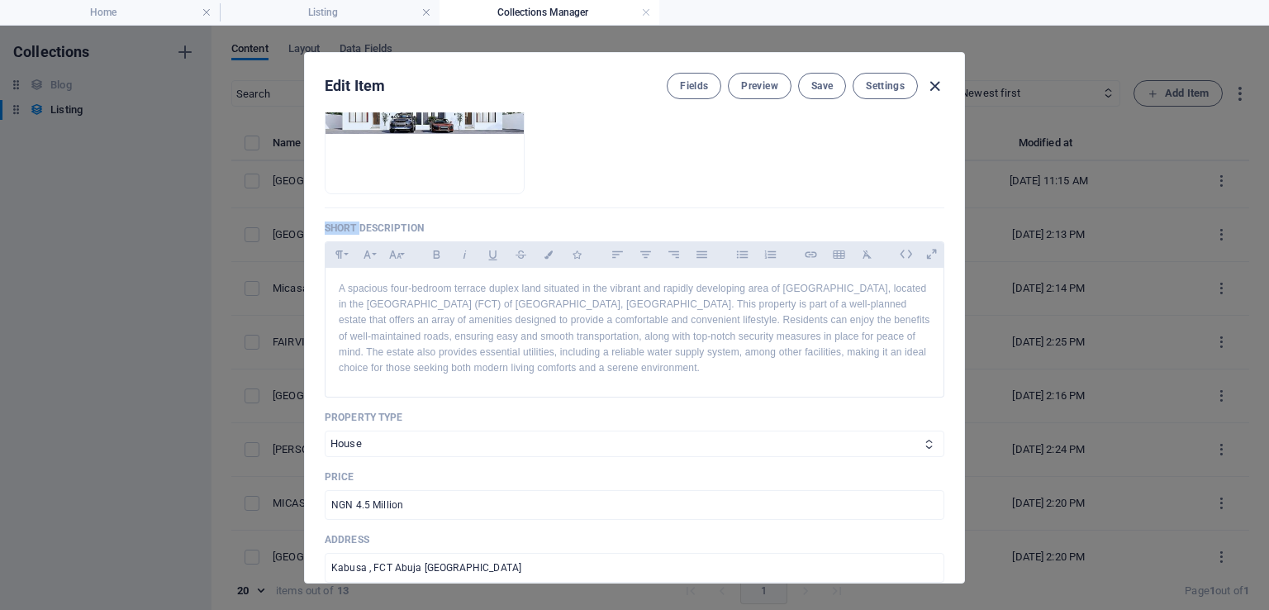
click at [932, 86] on icon "button" at bounding box center [934, 86] width 19 height 19
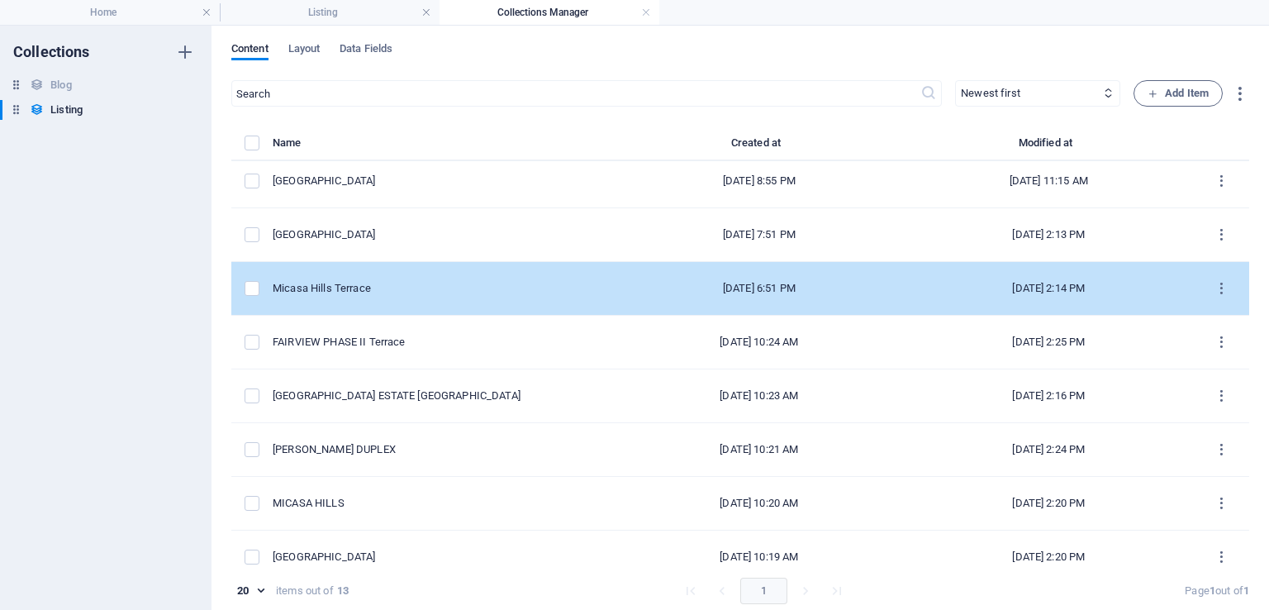
click at [372, 282] on div "Micasa Hills Terrace" at bounding box center [437, 288] width 329 height 15
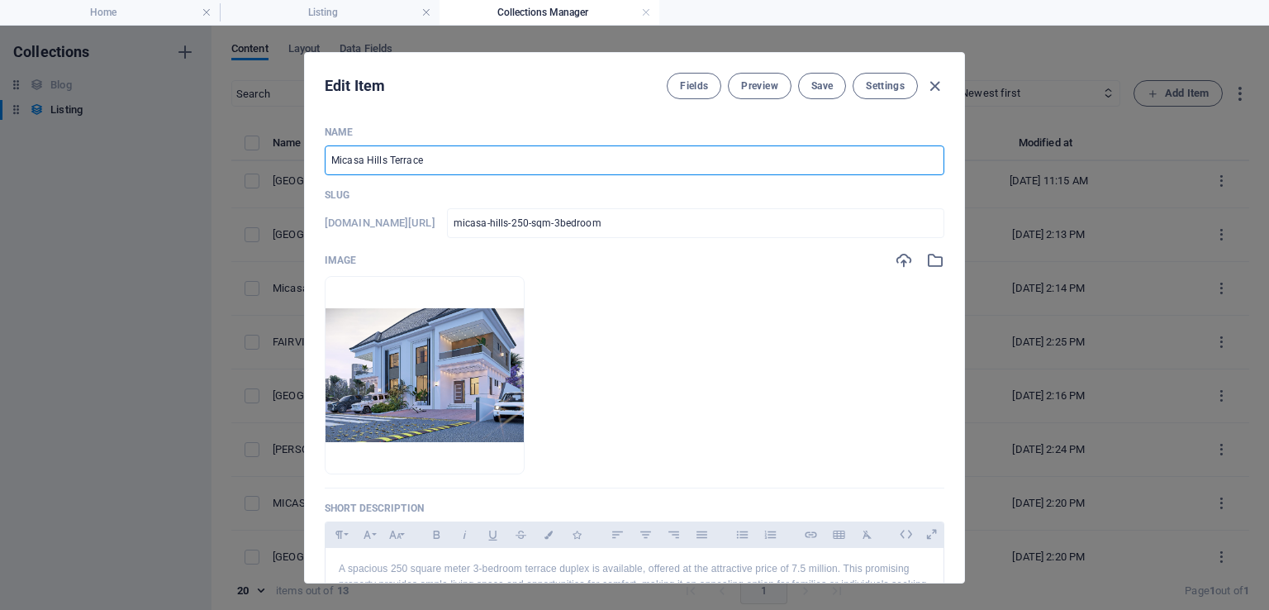
drag, startPoint x: 541, startPoint y: 165, endPoint x: 115, endPoint y: 169, distance: 426.4
click at [115, 169] on div "Edit Item Fields Preview Save Settings Name Micasa Hills Terrace ​ Slug www.exa…" at bounding box center [634, 318] width 1269 height 584
click at [816, 93] on button "Save" at bounding box center [822, 86] width 48 height 26
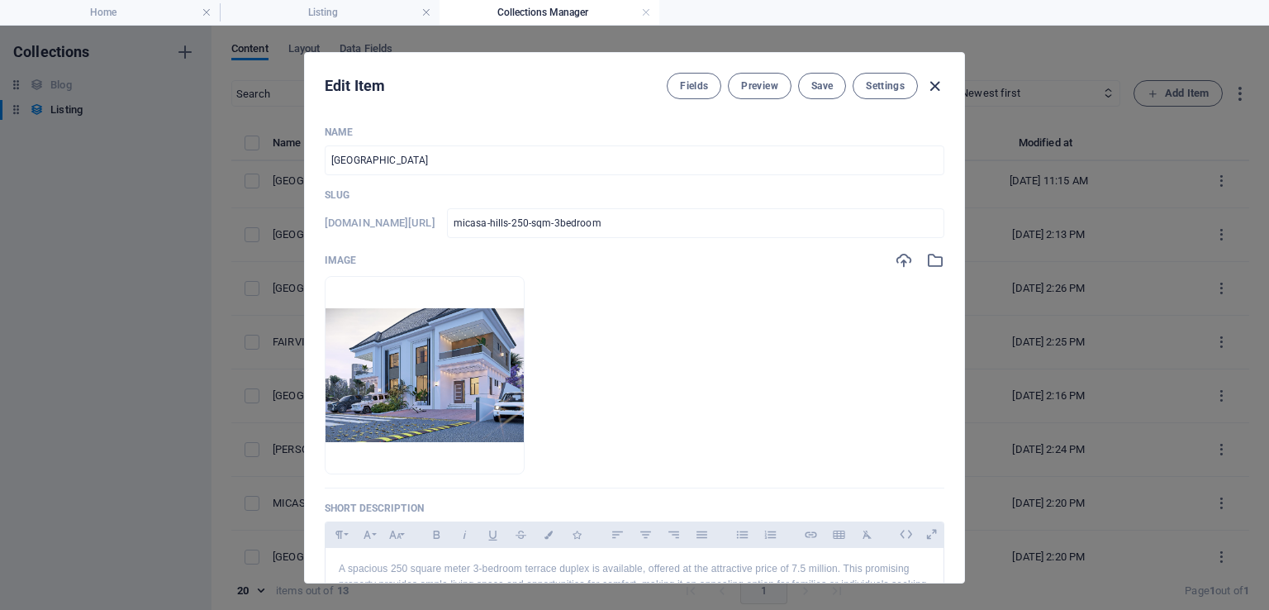
click at [933, 81] on icon "button" at bounding box center [934, 86] width 19 height 19
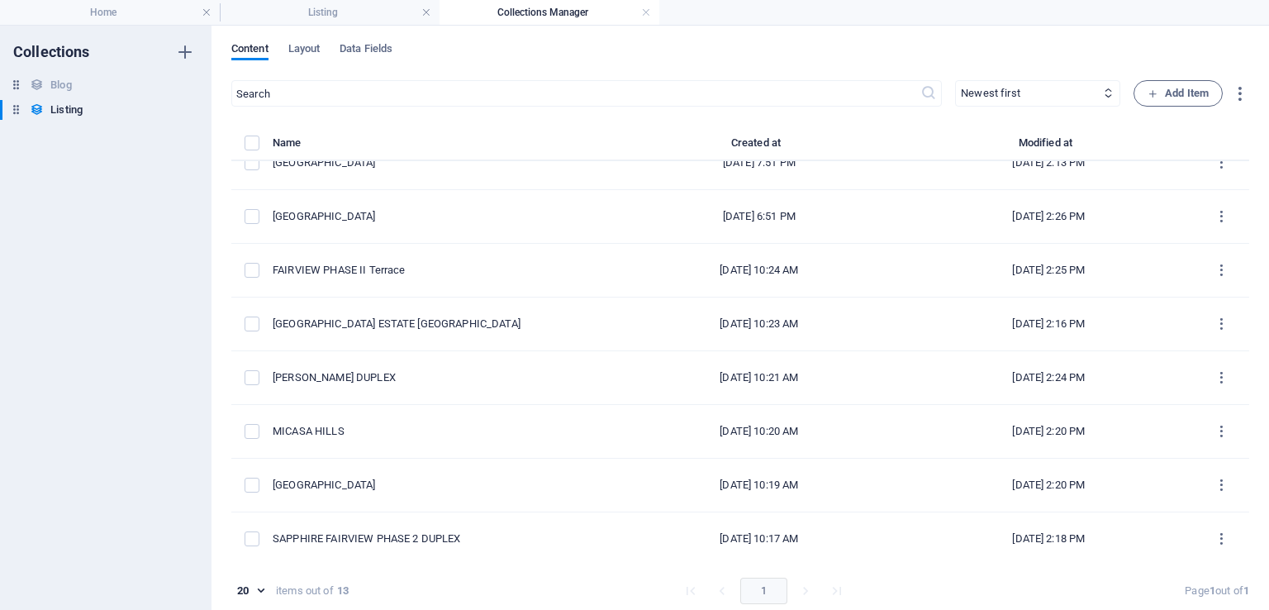
scroll to position [0, 0]
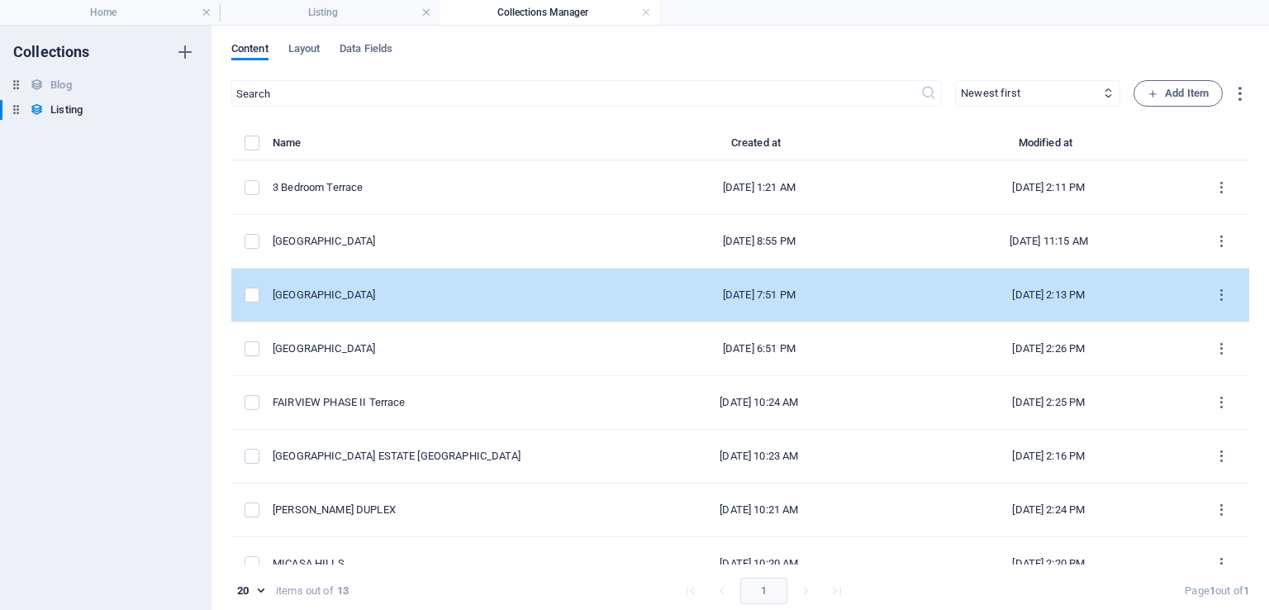
click at [369, 296] on div "Vine City Duplex" at bounding box center [437, 295] width 329 height 15
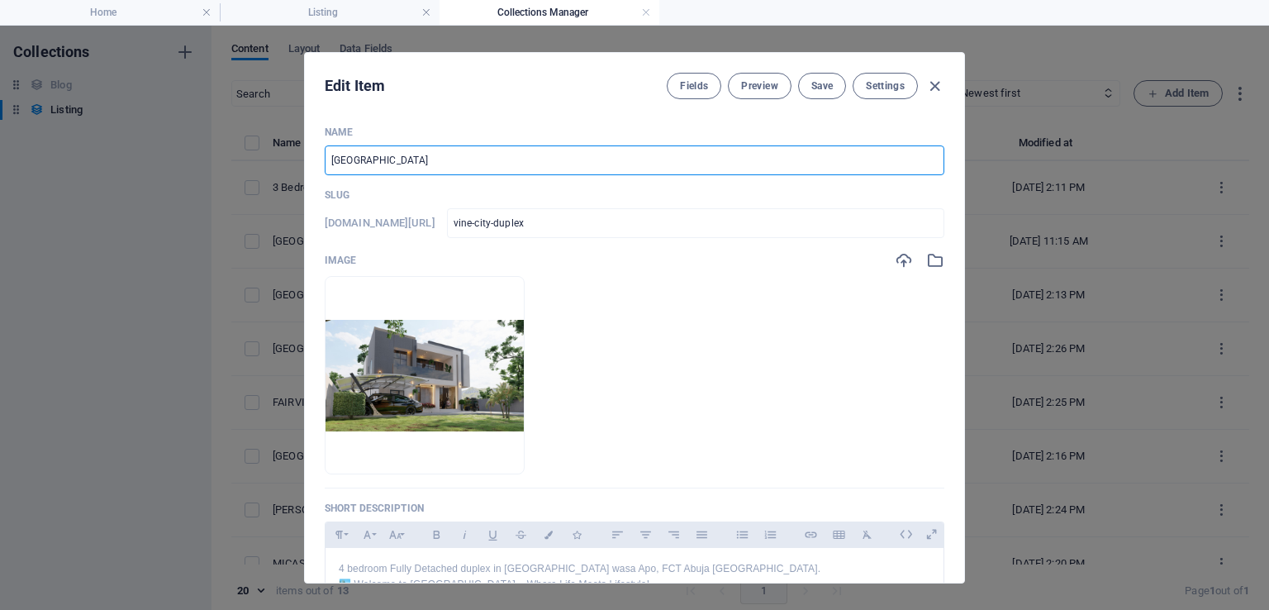
drag, startPoint x: 503, startPoint y: 153, endPoint x: 79, endPoint y: 110, distance: 426.1
click at [79, 110] on div "Edit Item Fields Preview Save Settings Name Vine City Duplex ​ Slug www.example…" at bounding box center [634, 318] width 1269 height 584
click at [821, 84] on span "Save" at bounding box center [821, 85] width 21 height 13
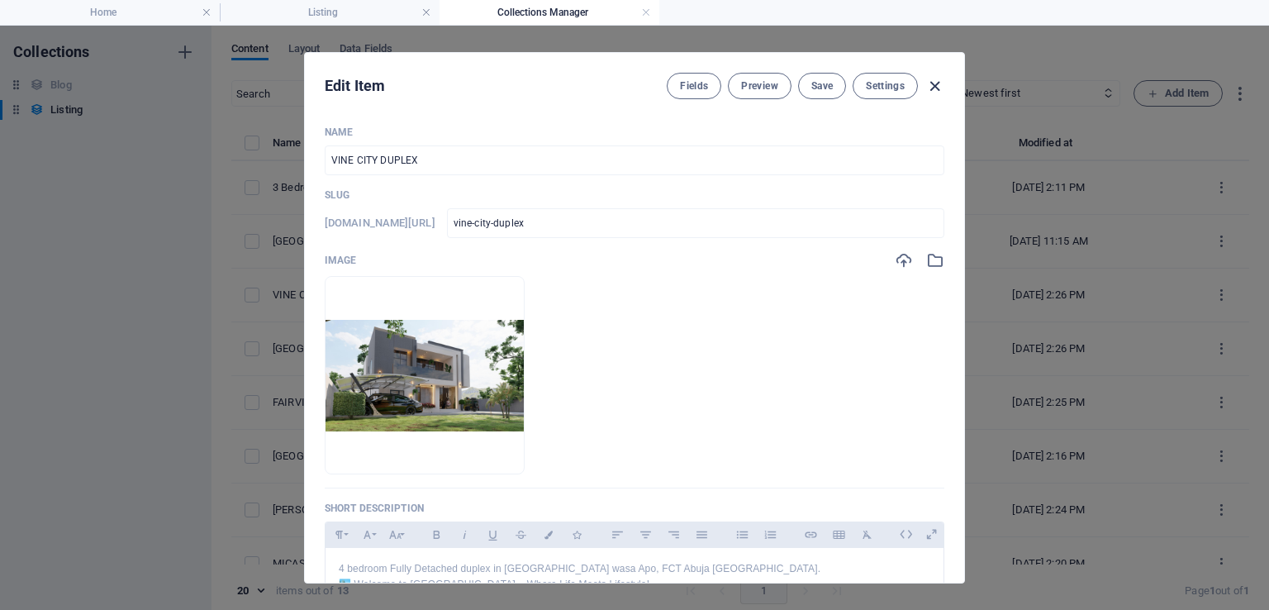
click at [938, 87] on icon "button" at bounding box center [934, 86] width 19 height 19
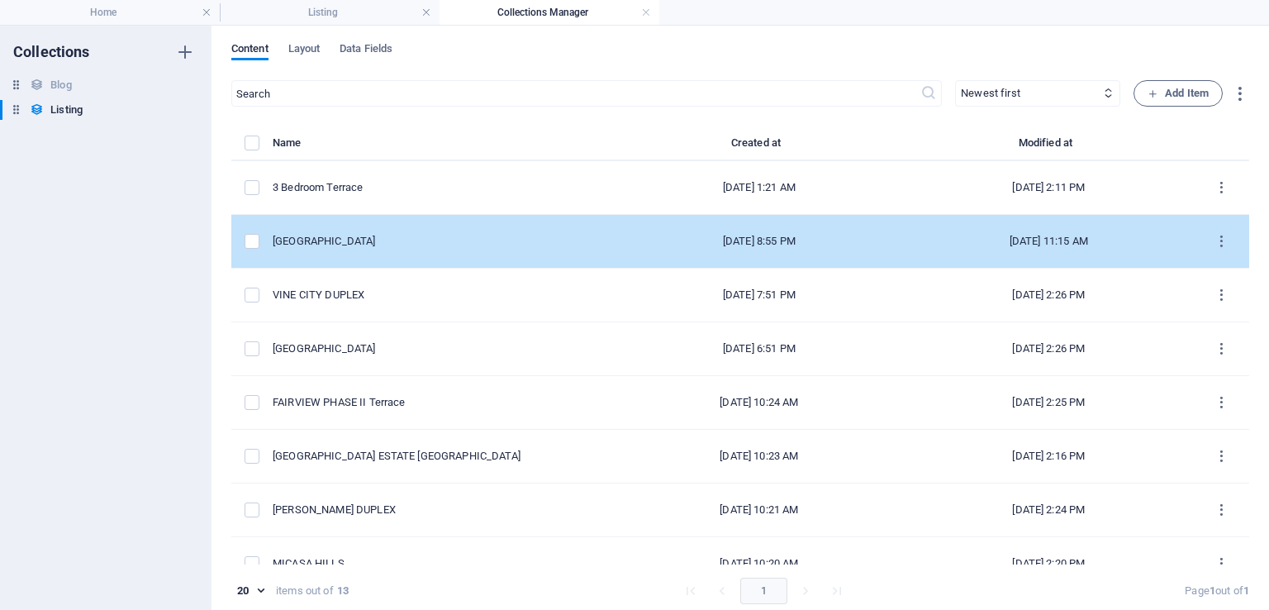
click at [392, 235] on div "Vine City Terrace" at bounding box center [437, 241] width 329 height 15
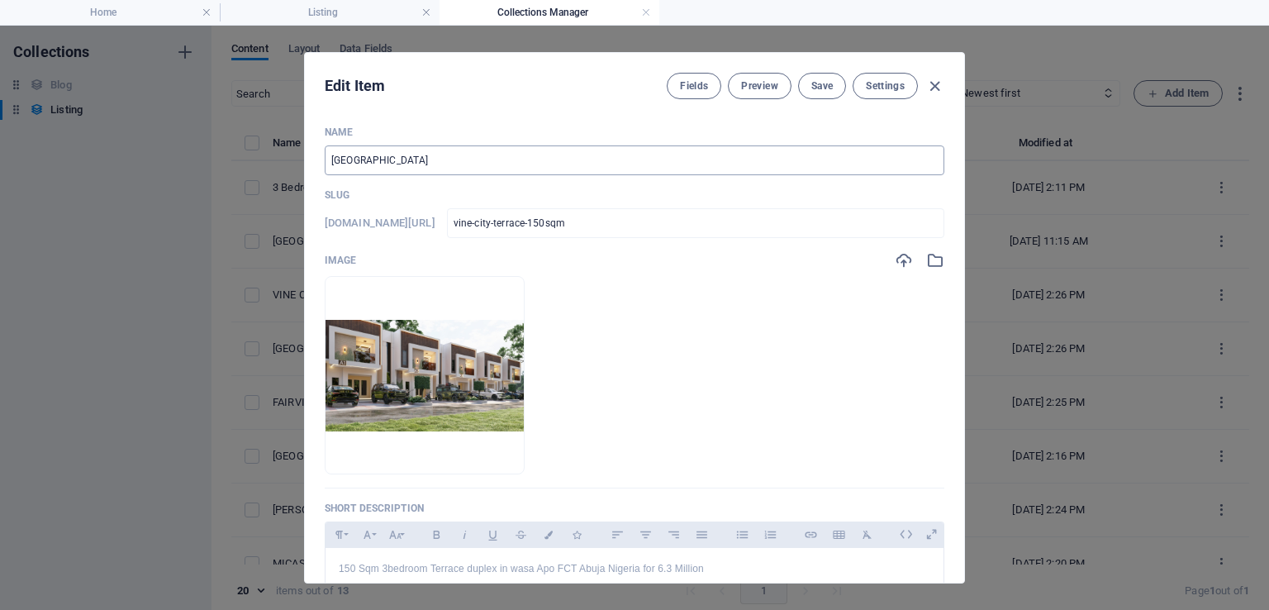
click at [477, 156] on input "Vine City Terrace" at bounding box center [635, 160] width 620 height 30
click at [820, 82] on span "Save" at bounding box center [821, 85] width 21 height 13
click at [934, 83] on icon "button" at bounding box center [934, 86] width 19 height 19
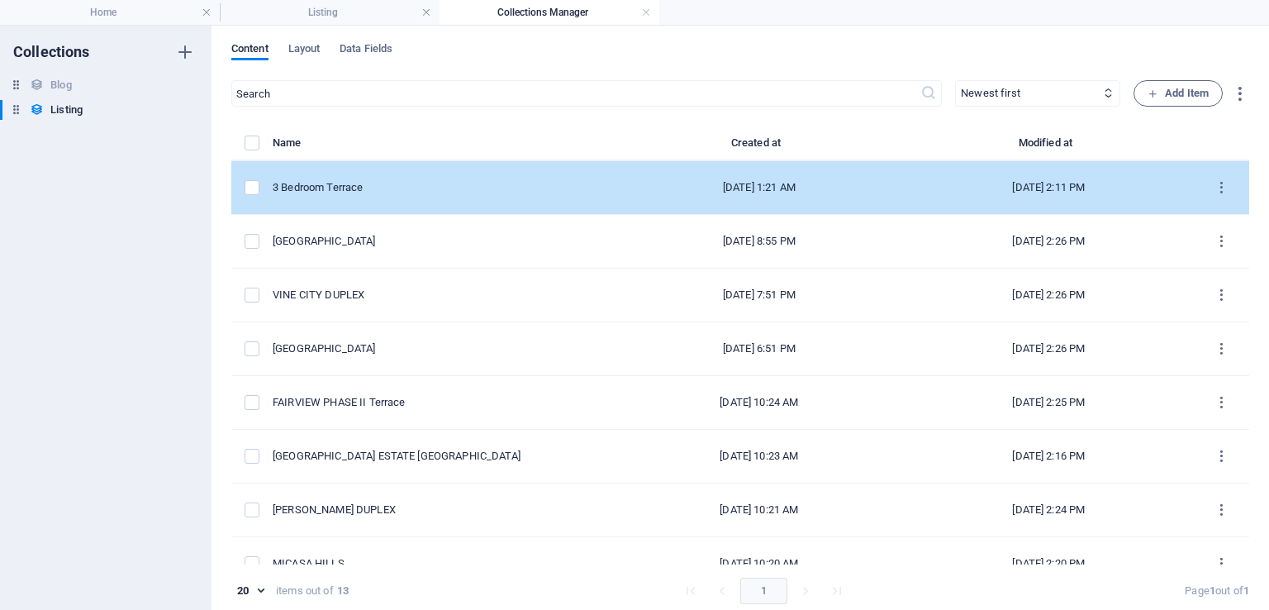
click at [392, 183] on div "3 Bedroom Terrace" at bounding box center [437, 187] width 329 height 15
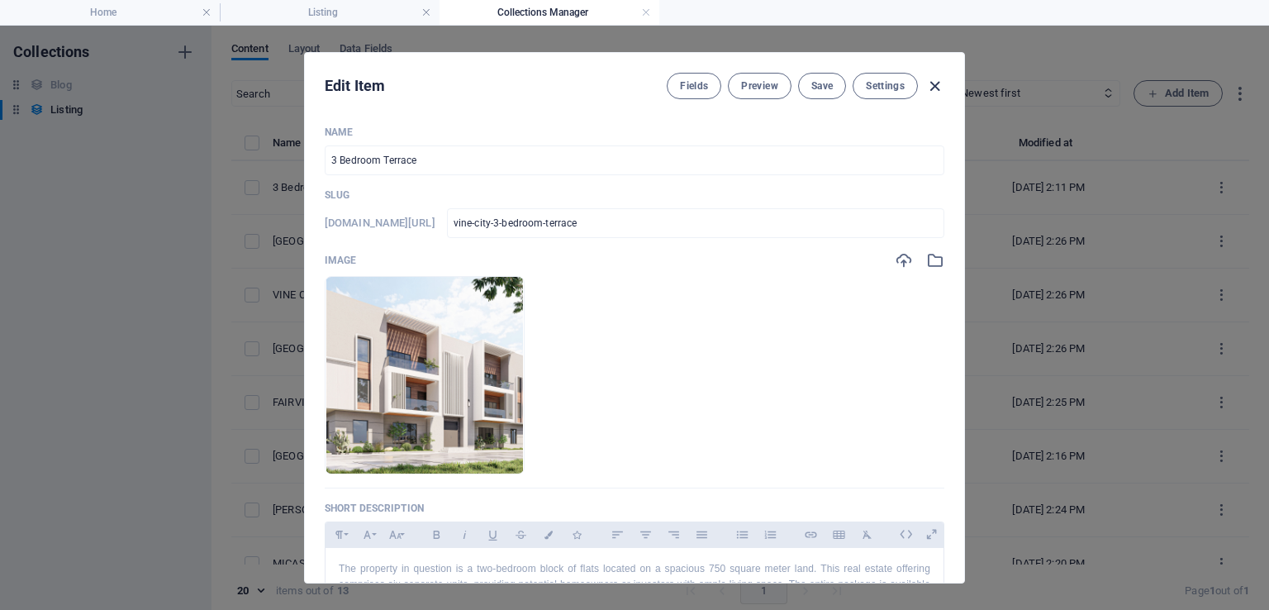
click at [934, 87] on icon "button" at bounding box center [934, 86] width 19 height 19
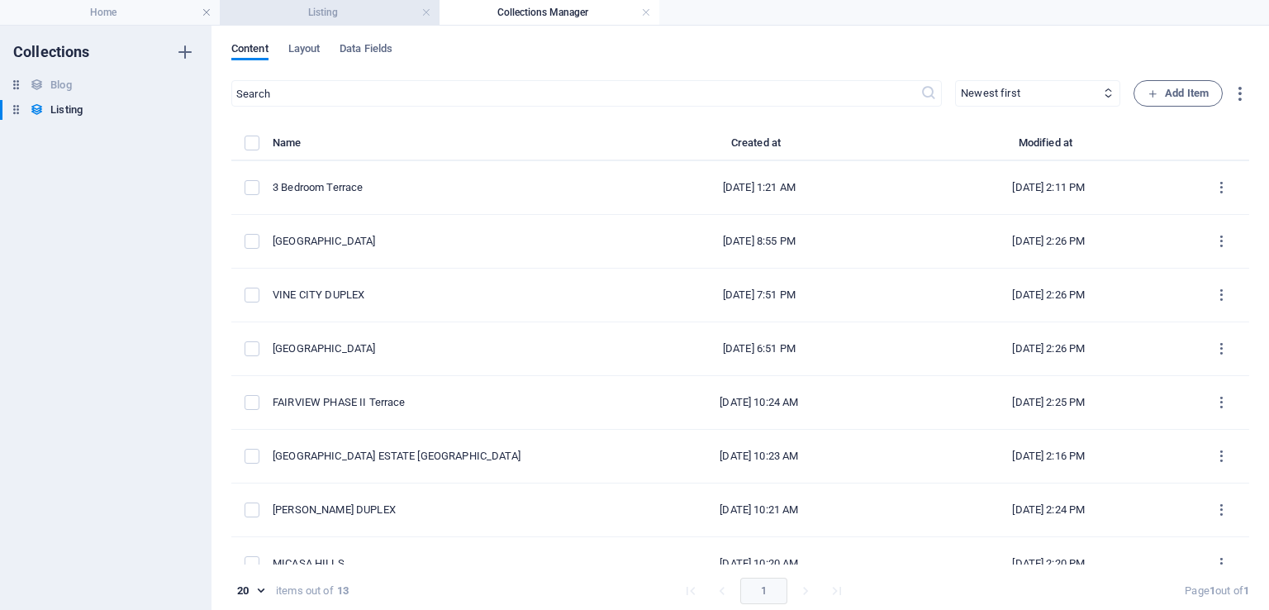
click at [321, 5] on h4 "Listing" at bounding box center [330, 12] width 220 height 18
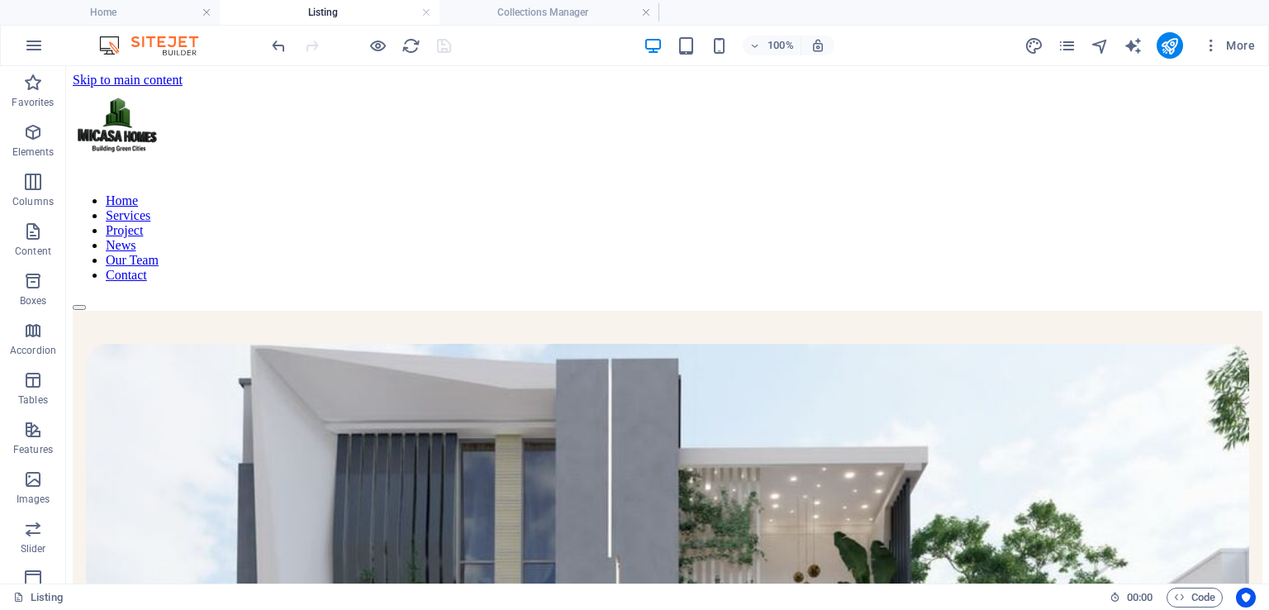
scroll to position [544, 0]
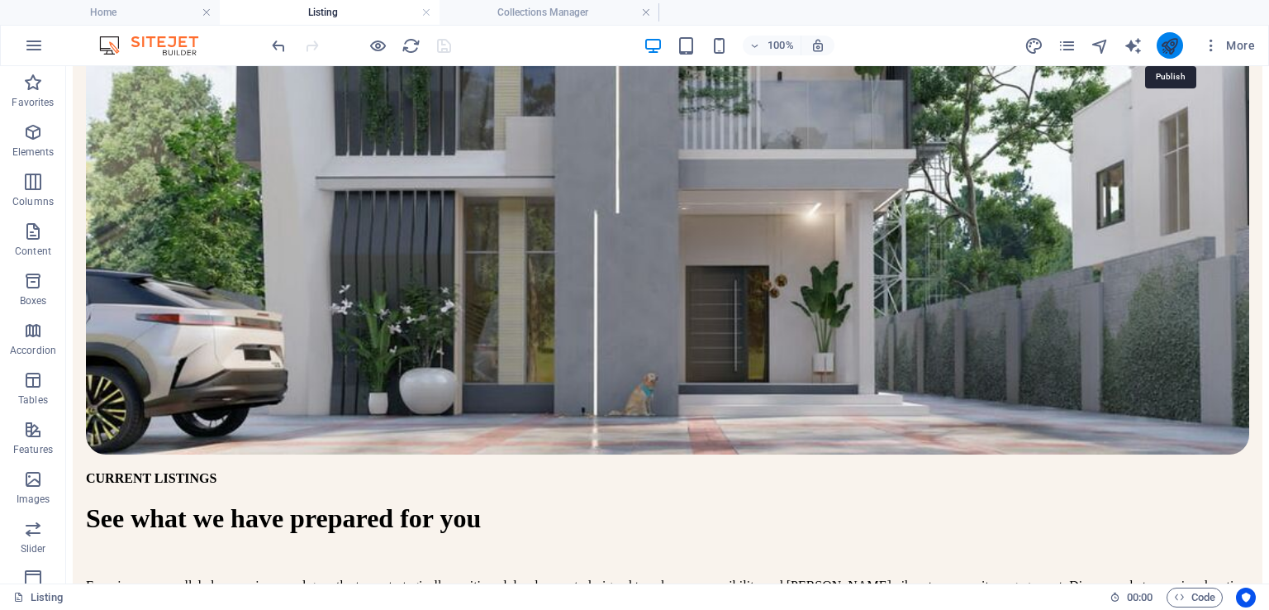
click at [1172, 39] on icon "publish" at bounding box center [1169, 45] width 19 height 19
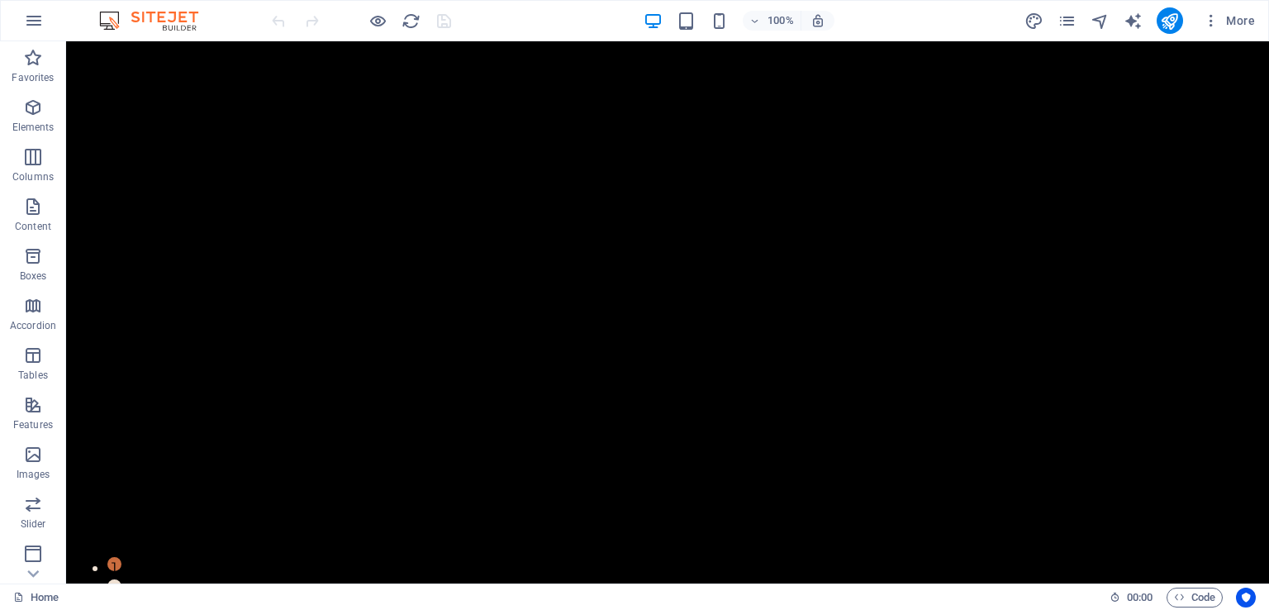
drag, startPoint x: 1261, startPoint y: 260, endPoint x: 1322, endPoint y: 45, distance: 223.4
click at [1068, 21] on icon "pages" at bounding box center [1067, 21] width 19 height 19
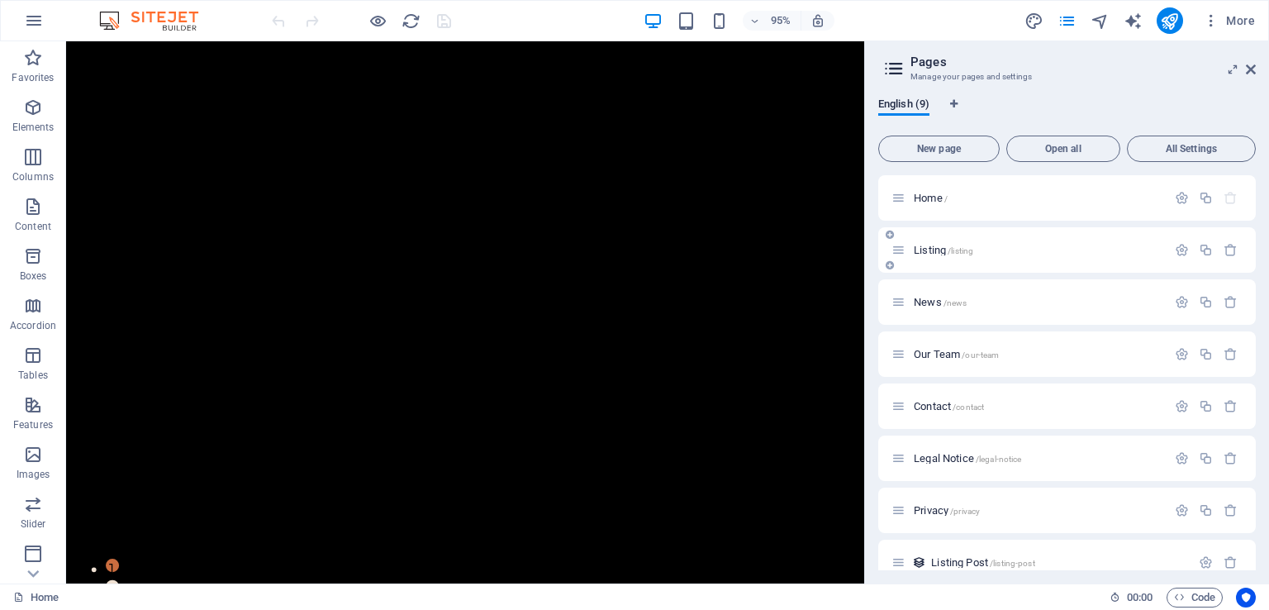
click at [945, 250] on span "Listing /listing" at bounding box center [943, 250] width 59 height 12
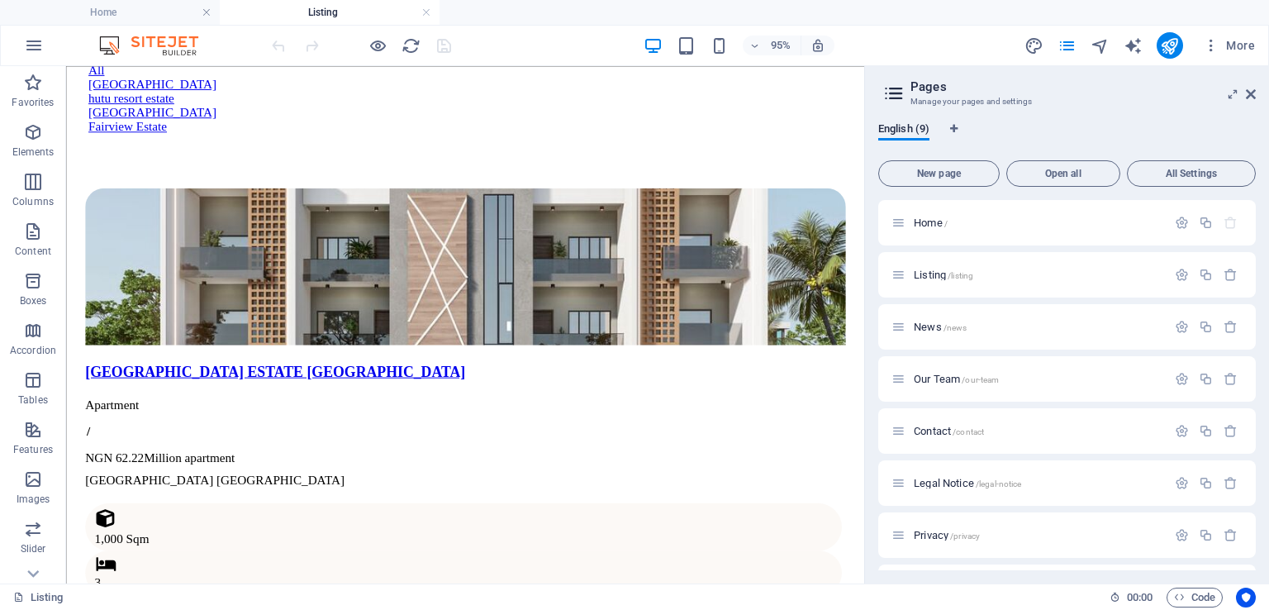
scroll to position [1009, 0]
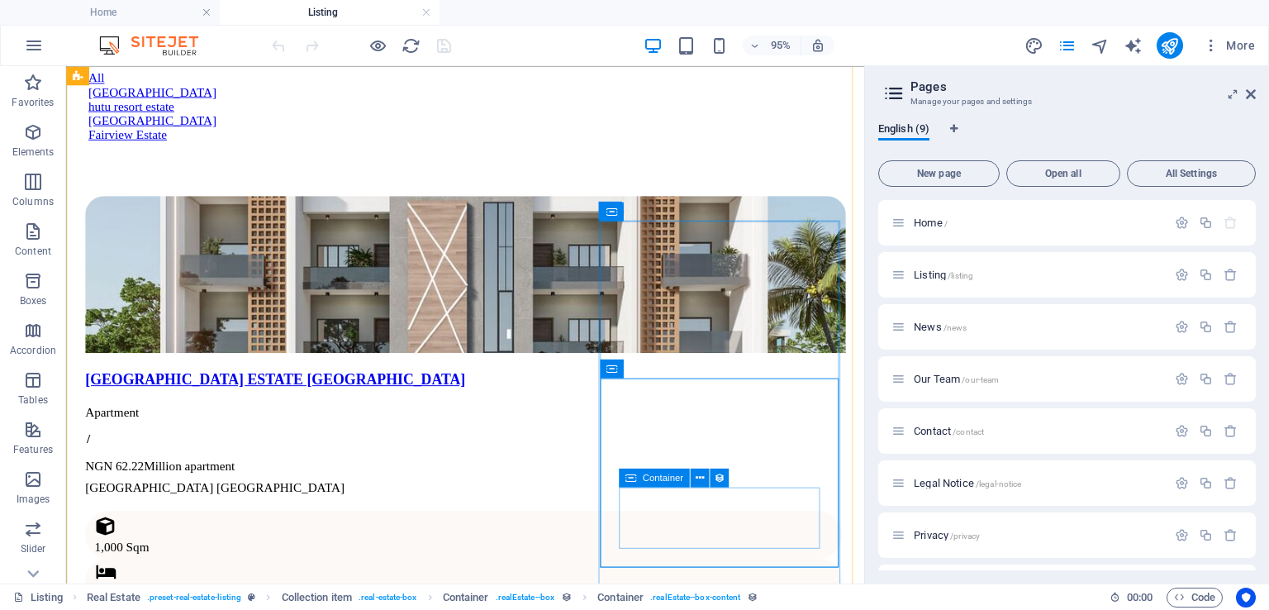
click at [699, 479] on icon at bounding box center [699, 477] width 8 height 17
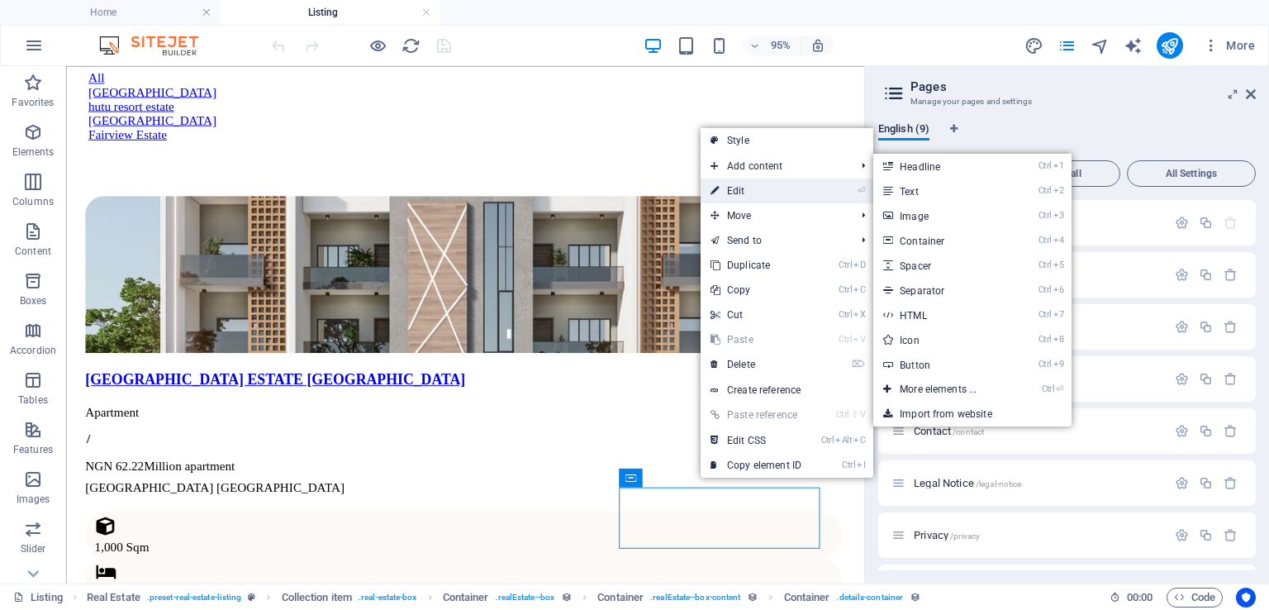
click at [747, 187] on link "⏎ Edit" at bounding box center [756, 190] width 111 height 25
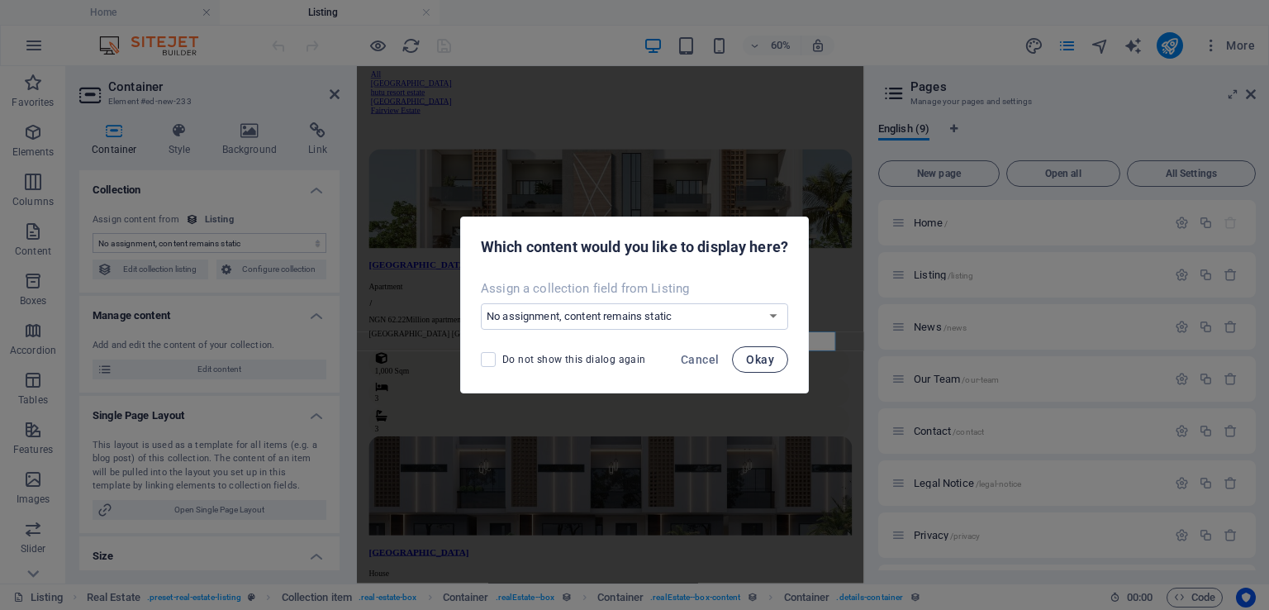
click at [754, 365] on span "Okay" at bounding box center [760, 359] width 28 height 13
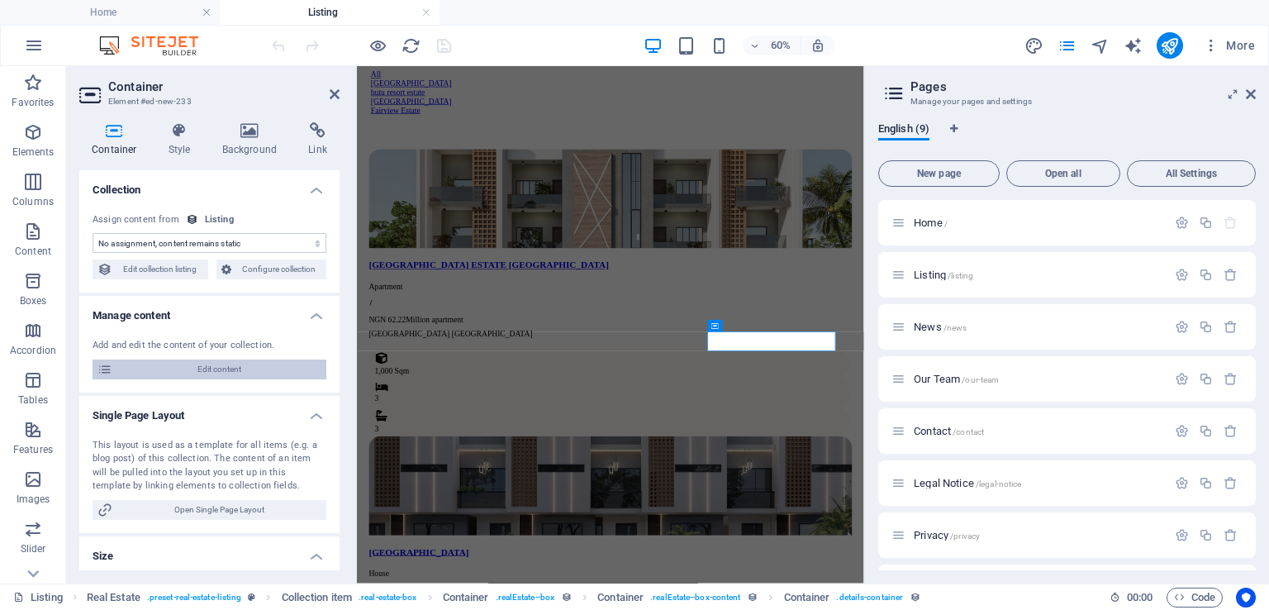
click at [206, 374] on span "Edit content" at bounding box center [219, 369] width 204 height 20
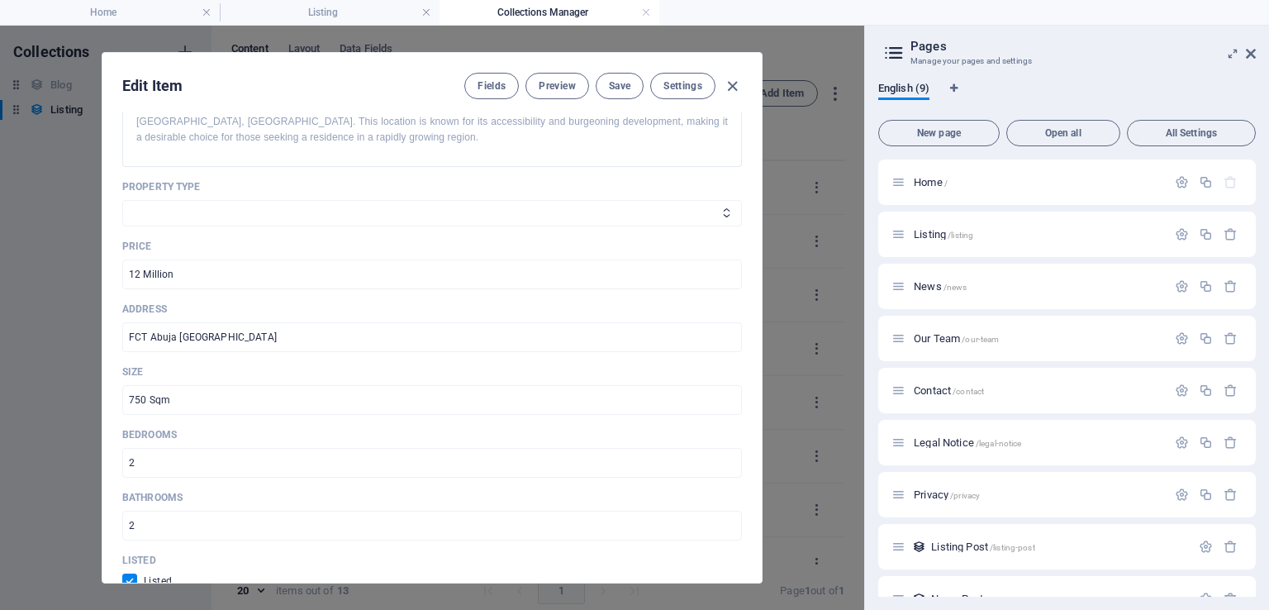
scroll to position [570, 0]
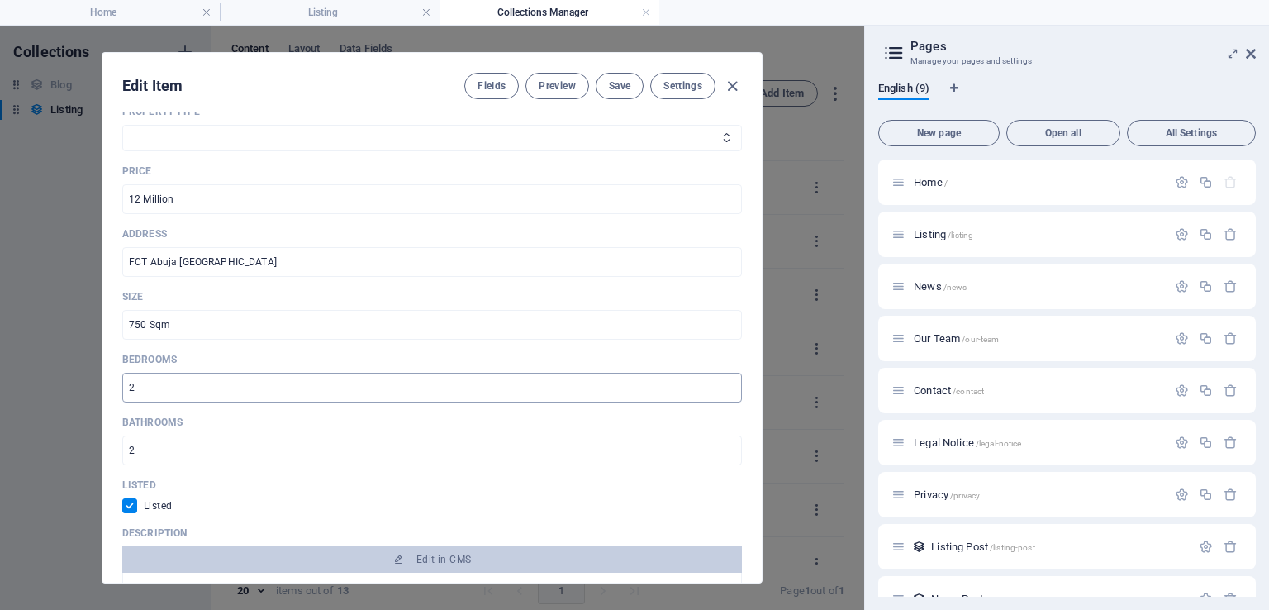
click at [268, 387] on input "2" at bounding box center [432, 388] width 620 height 30
type input "3"
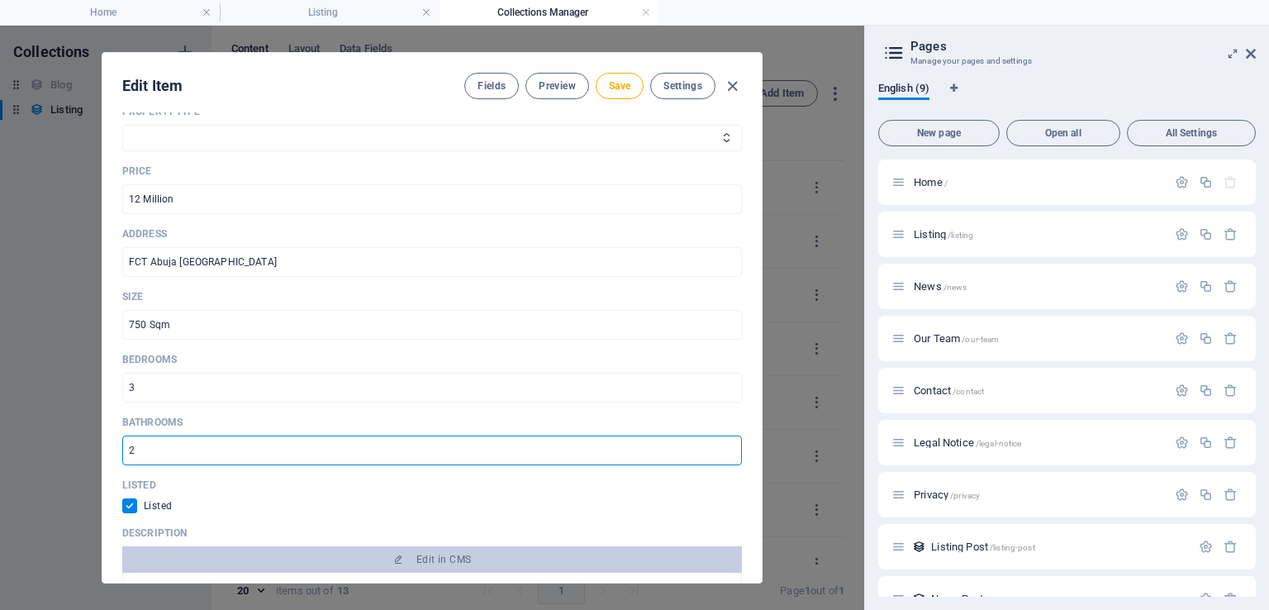
click at [223, 443] on input "2" at bounding box center [432, 450] width 620 height 30
type input "3"
click at [609, 82] on span "Save" at bounding box center [619, 85] width 21 height 13
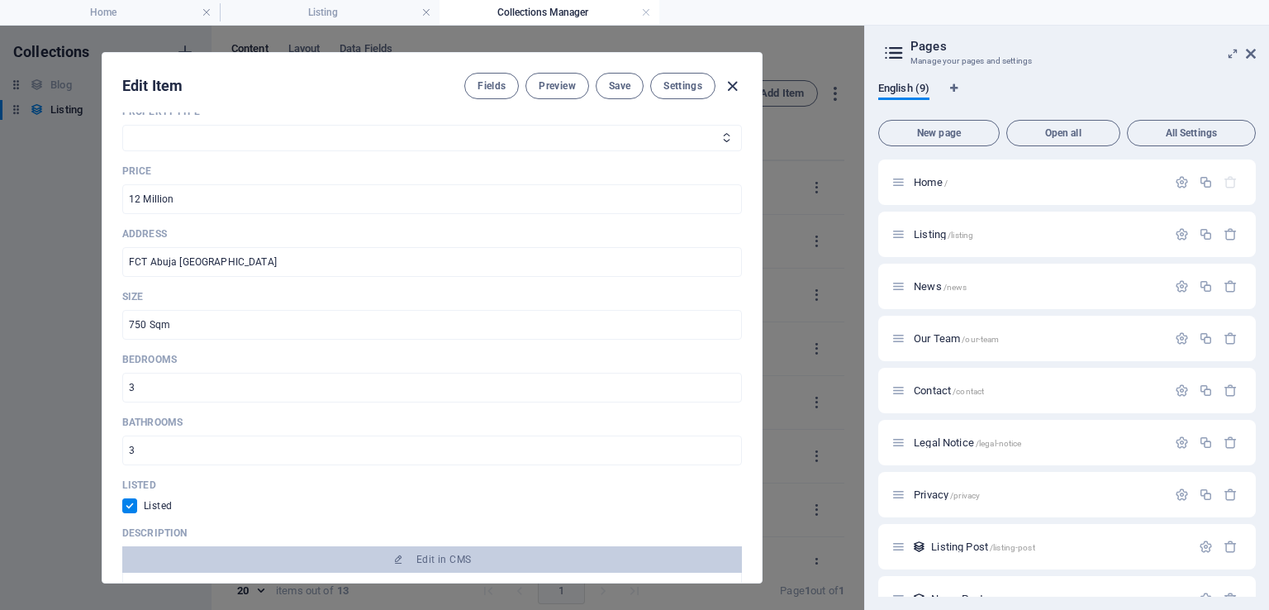
click at [724, 83] on icon "button" at bounding box center [732, 86] width 19 height 19
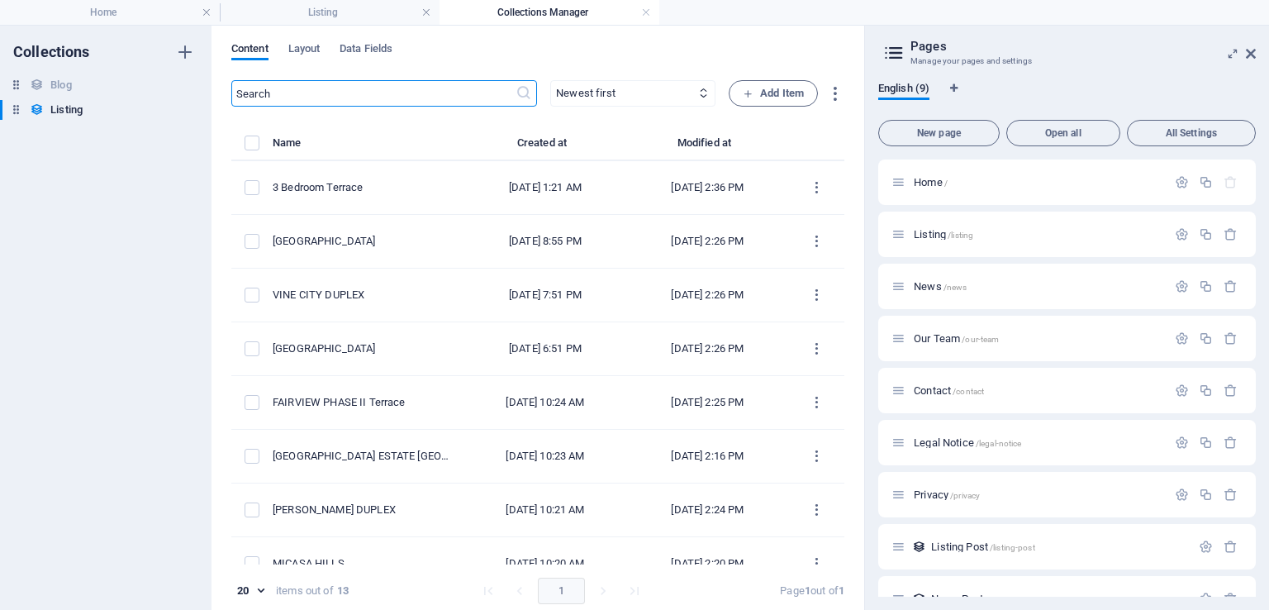
scroll to position [0, 0]
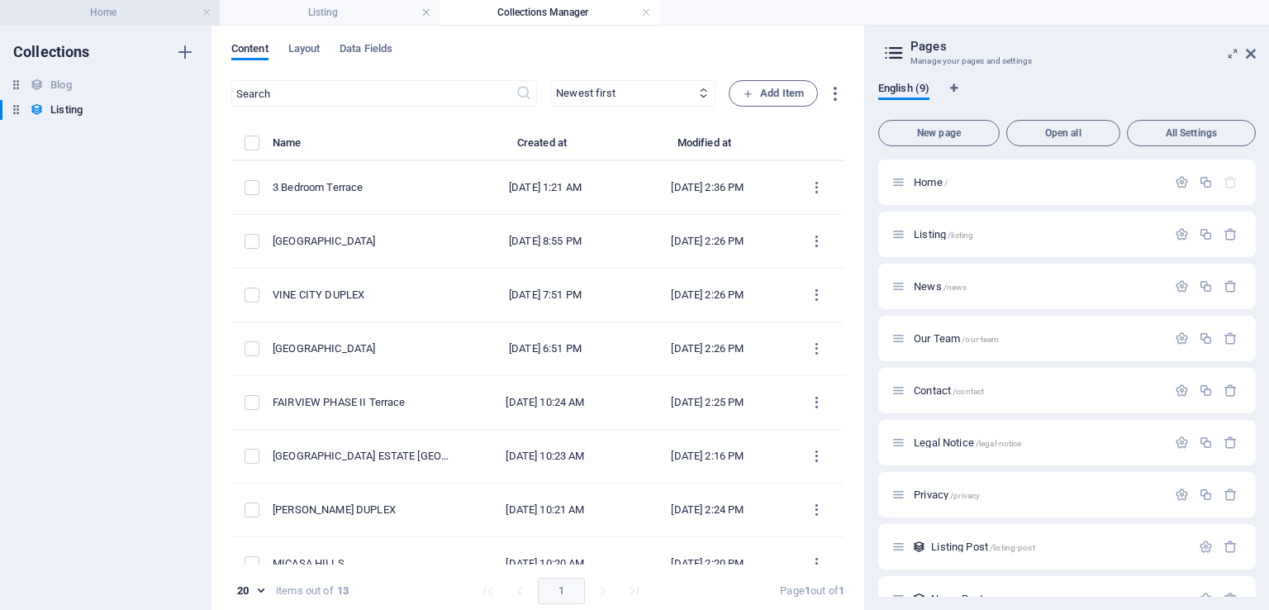
click at [106, 14] on h4 "Home" at bounding box center [110, 12] width 220 height 18
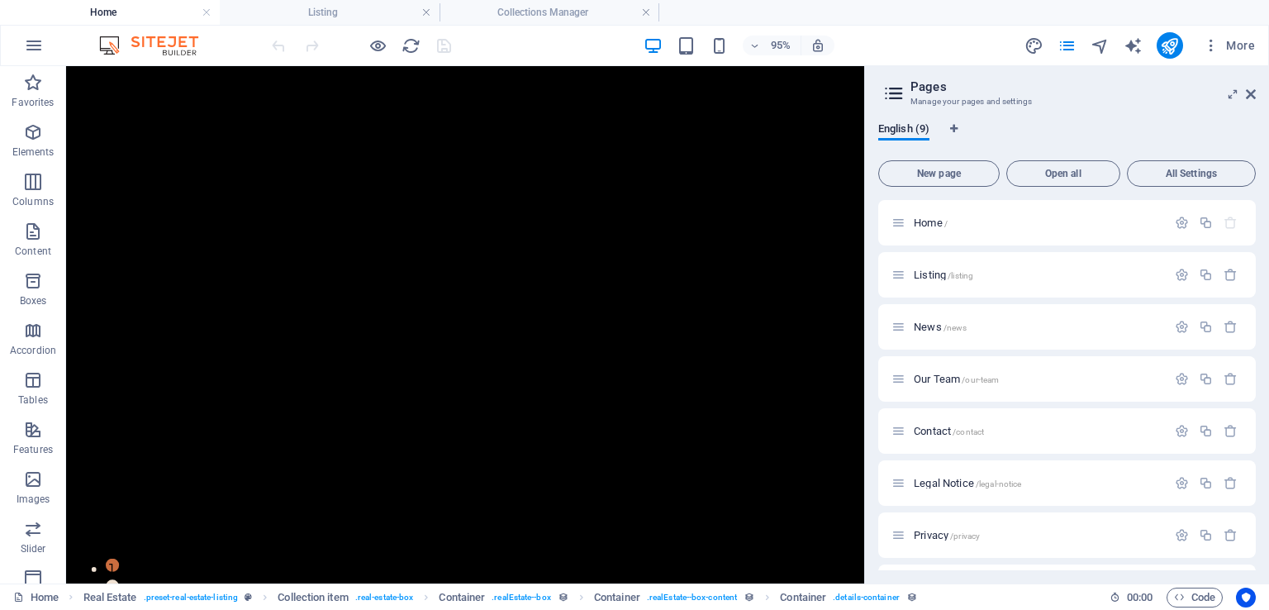
click at [1256, 92] on aside "Pages Manage your pages and settings English (9) New page Open all All Settings…" at bounding box center [1066, 324] width 405 height 517
click at [1256, 93] on aside "Pages Manage your pages and settings English (9) New page Open all All Settings…" at bounding box center [1066, 324] width 405 height 517
click at [1253, 93] on icon at bounding box center [1251, 94] width 10 height 13
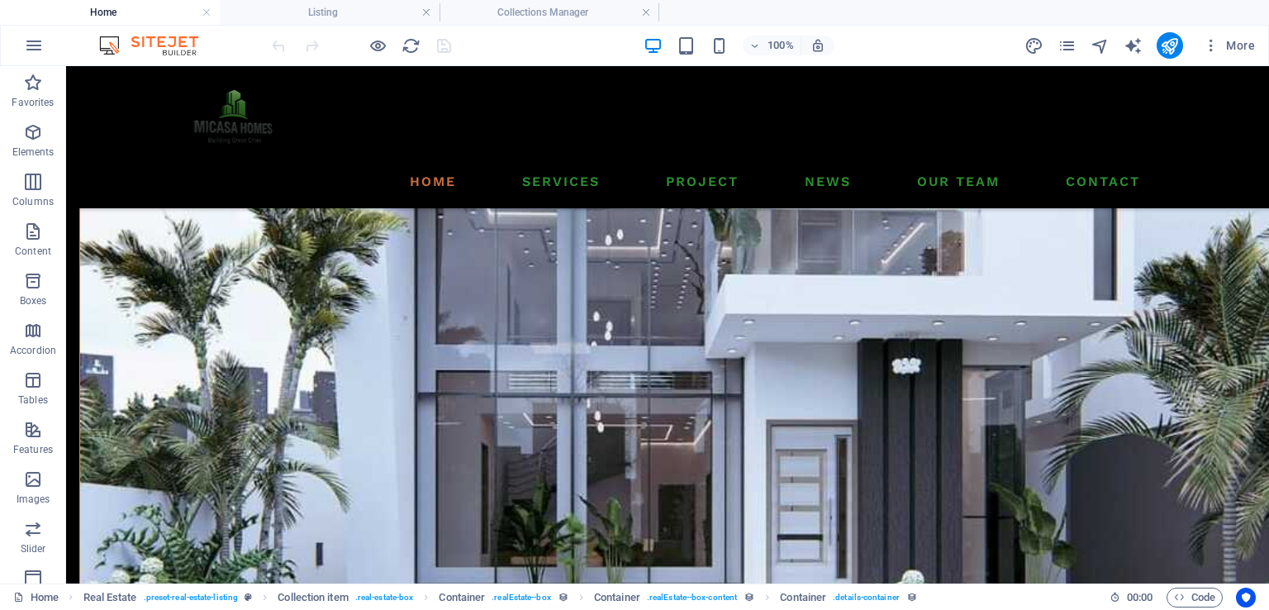
scroll to position [1586, 0]
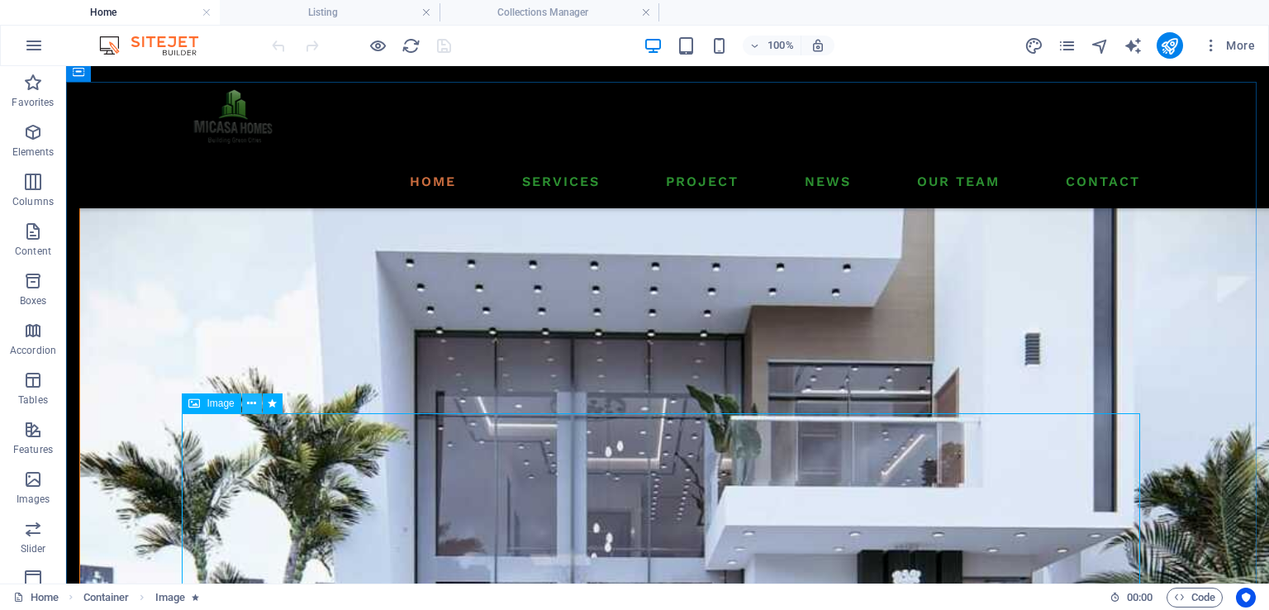
click at [252, 405] on icon at bounding box center [251, 403] width 9 height 17
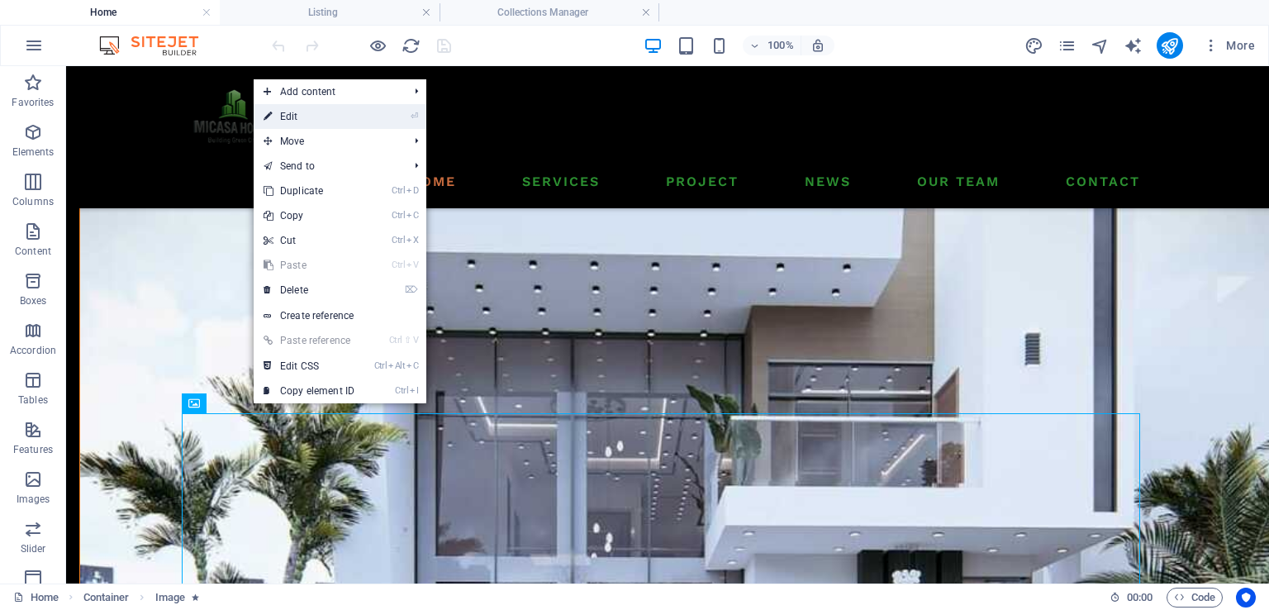
click at [391, 120] on li "⏎ Edit" at bounding box center [340, 116] width 173 height 25
click at [299, 117] on link "⏎ Edit" at bounding box center [309, 116] width 111 height 25
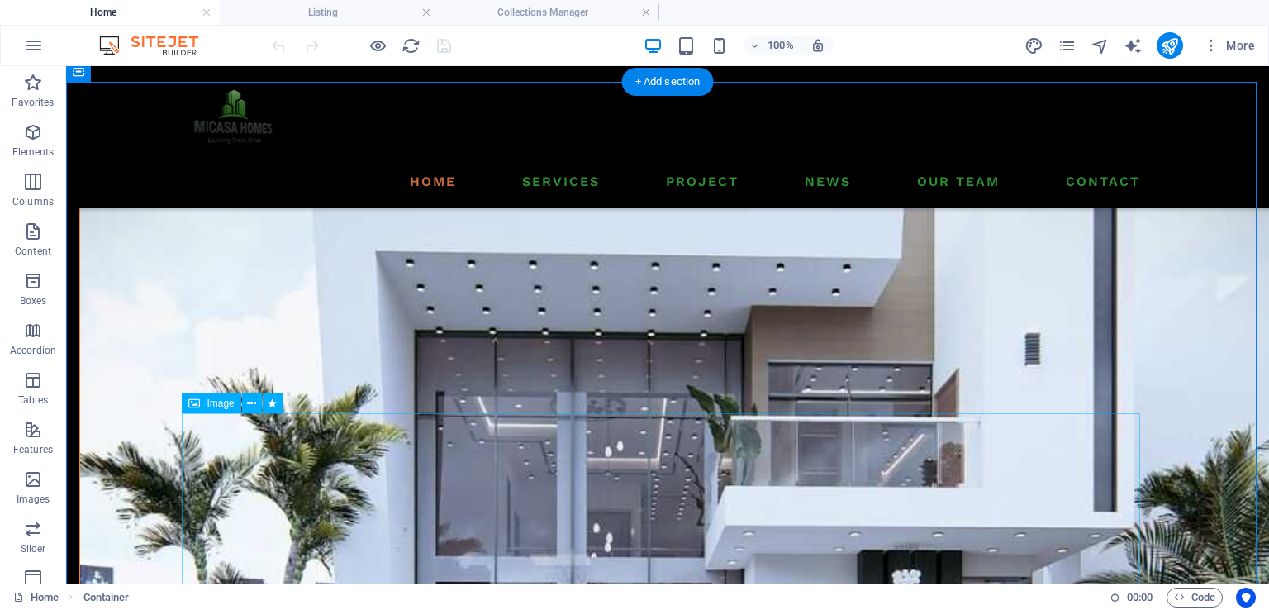
click at [250, 407] on icon at bounding box center [251, 403] width 9 height 17
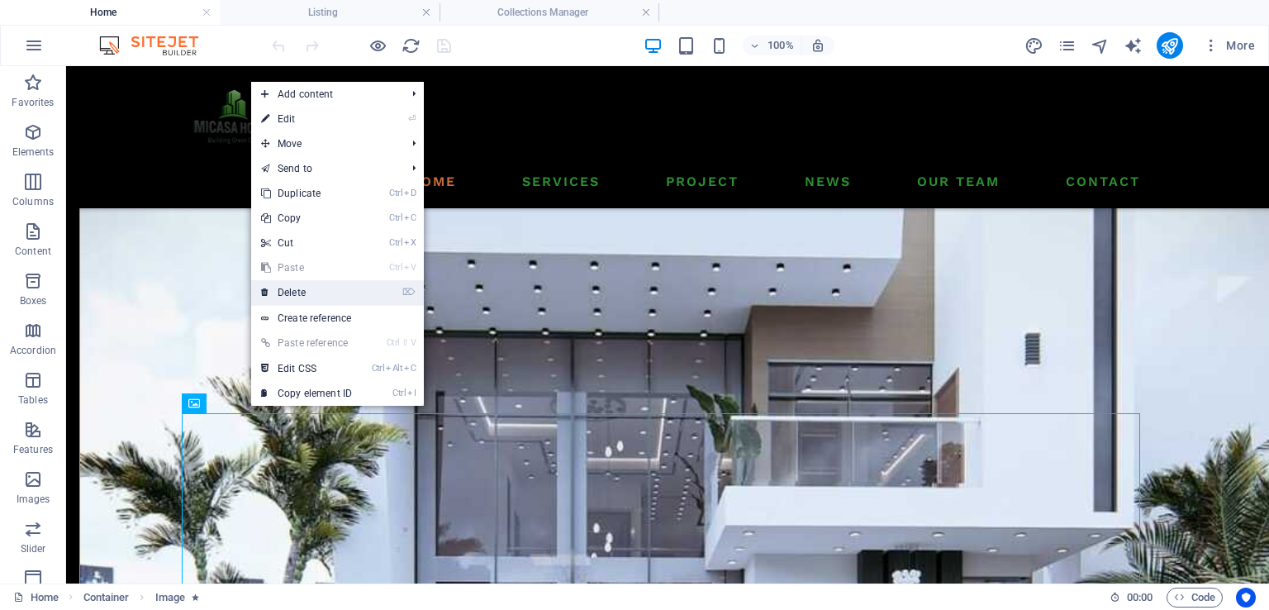
click at [317, 295] on link "⌦ Delete" at bounding box center [306, 292] width 111 height 25
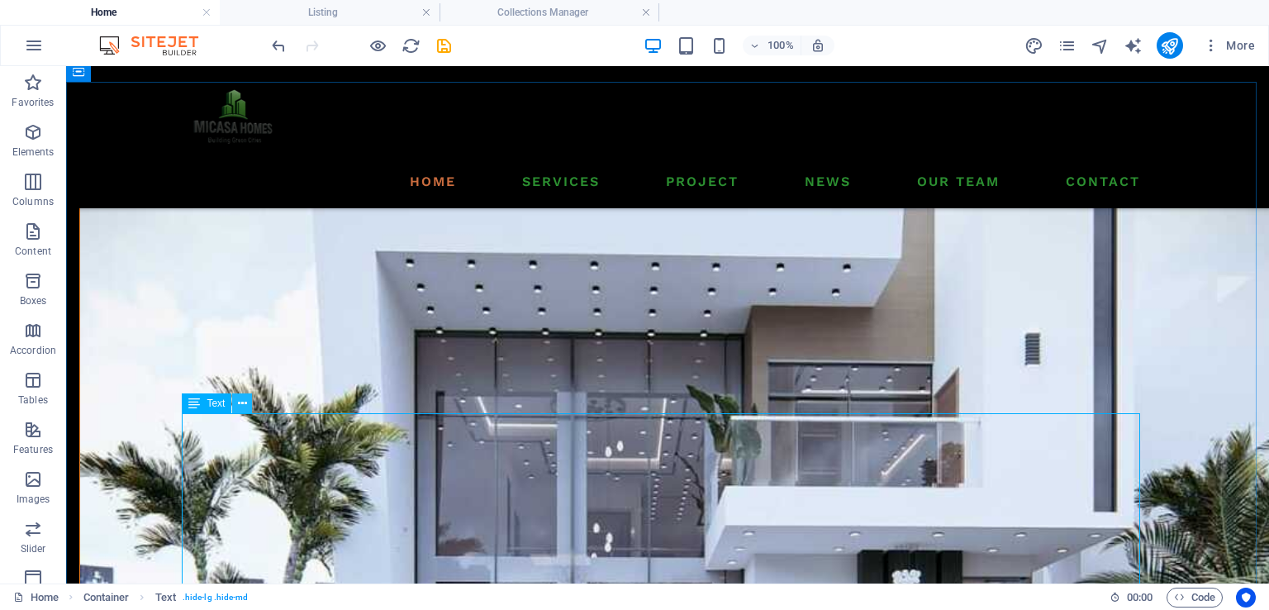
click at [238, 404] on icon at bounding box center [242, 403] width 9 height 17
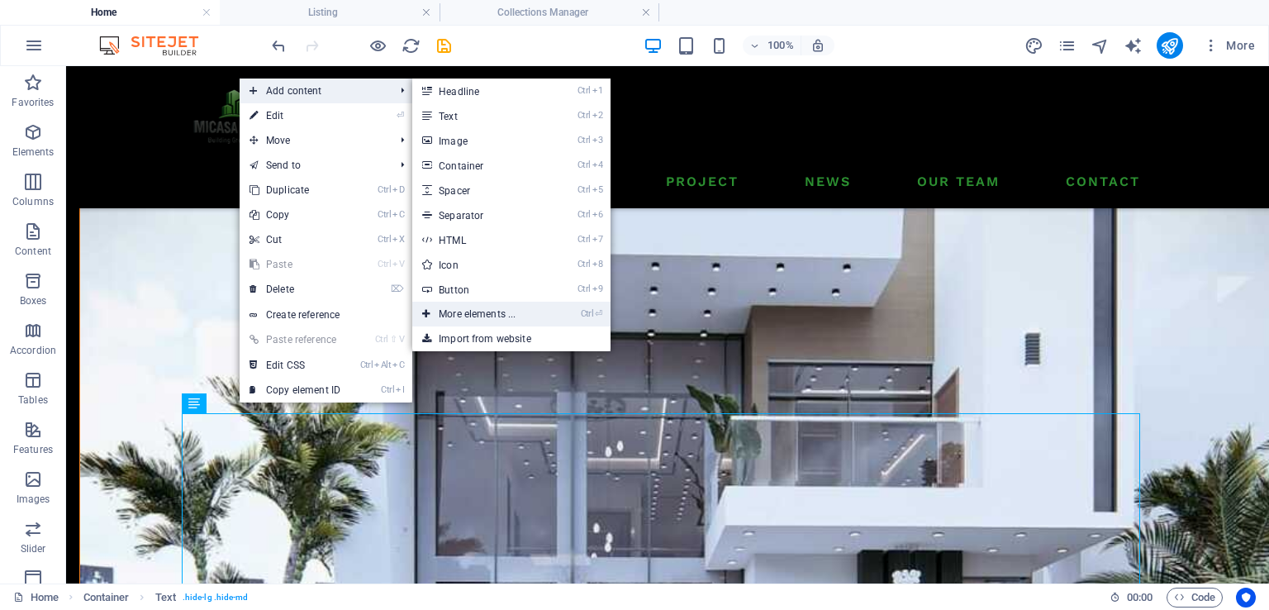
click at [500, 318] on link "Ctrl ⏎ More elements ..." at bounding box center [480, 314] width 136 height 25
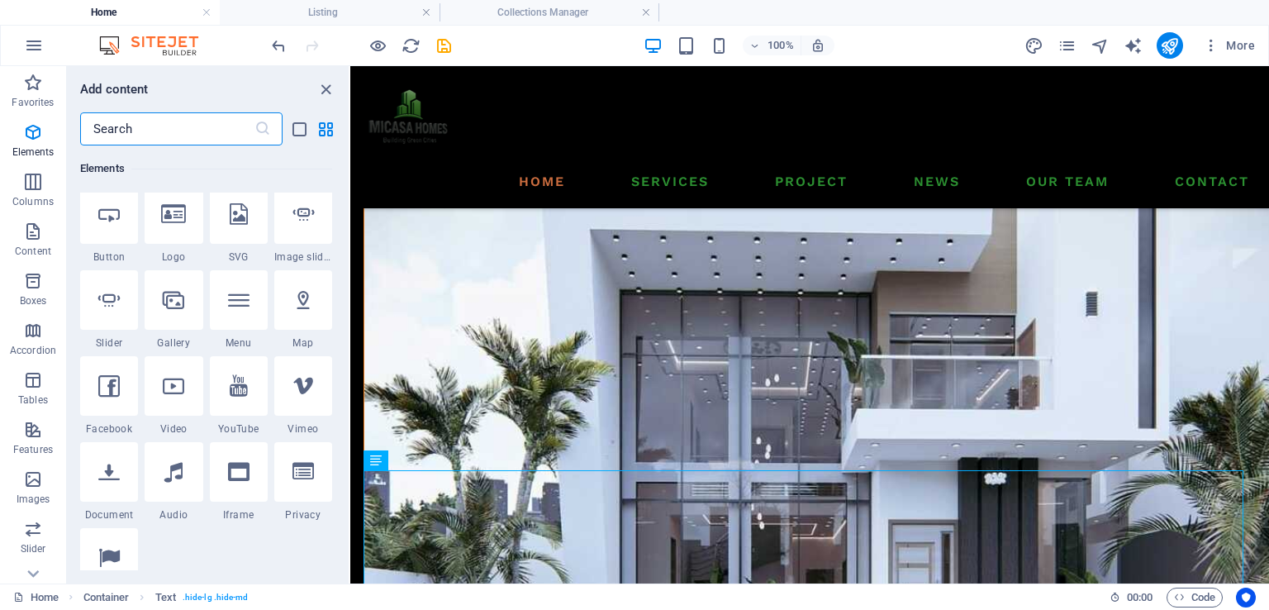
scroll to position [306, 0]
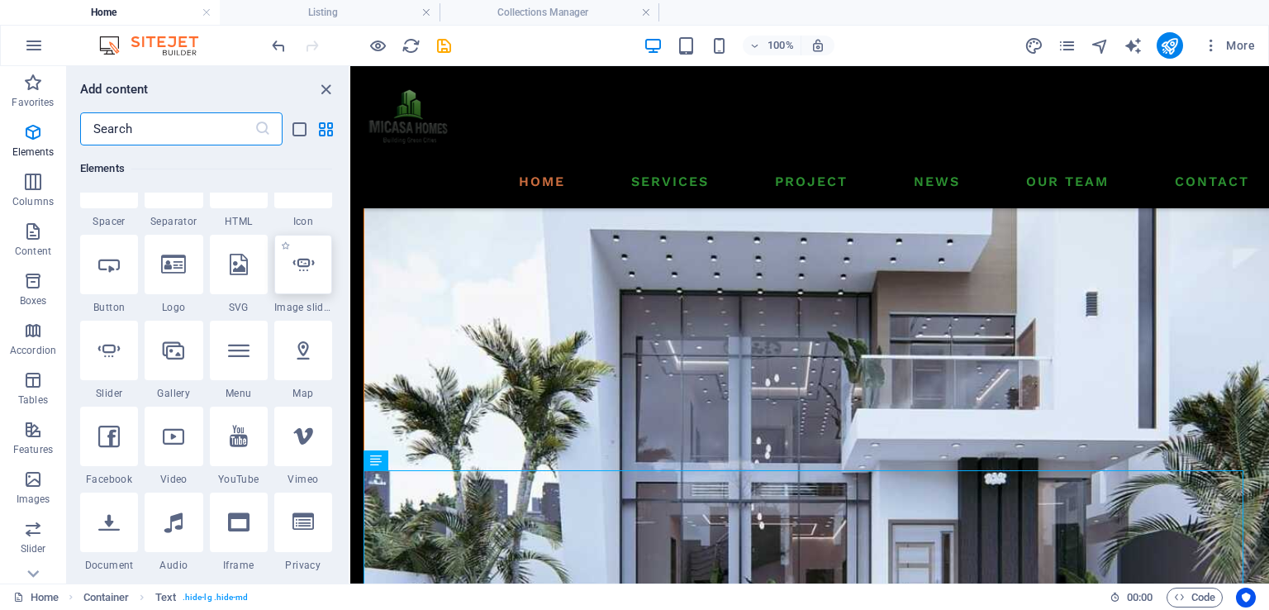
click at [294, 281] on div at bounding box center [303, 264] width 58 height 59
select select "ms"
select select "s"
select select "progressive"
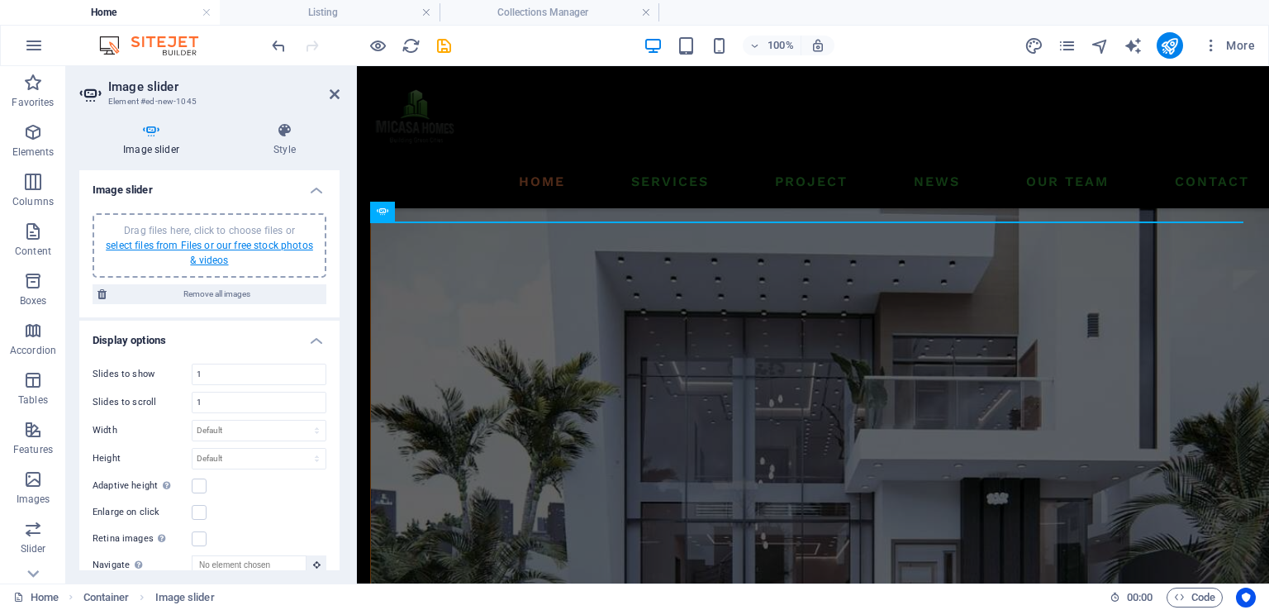
click at [254, 245] on link "select files from Files or our free stock photos & videos" at bounding box center [209, 253] width 207 height 26
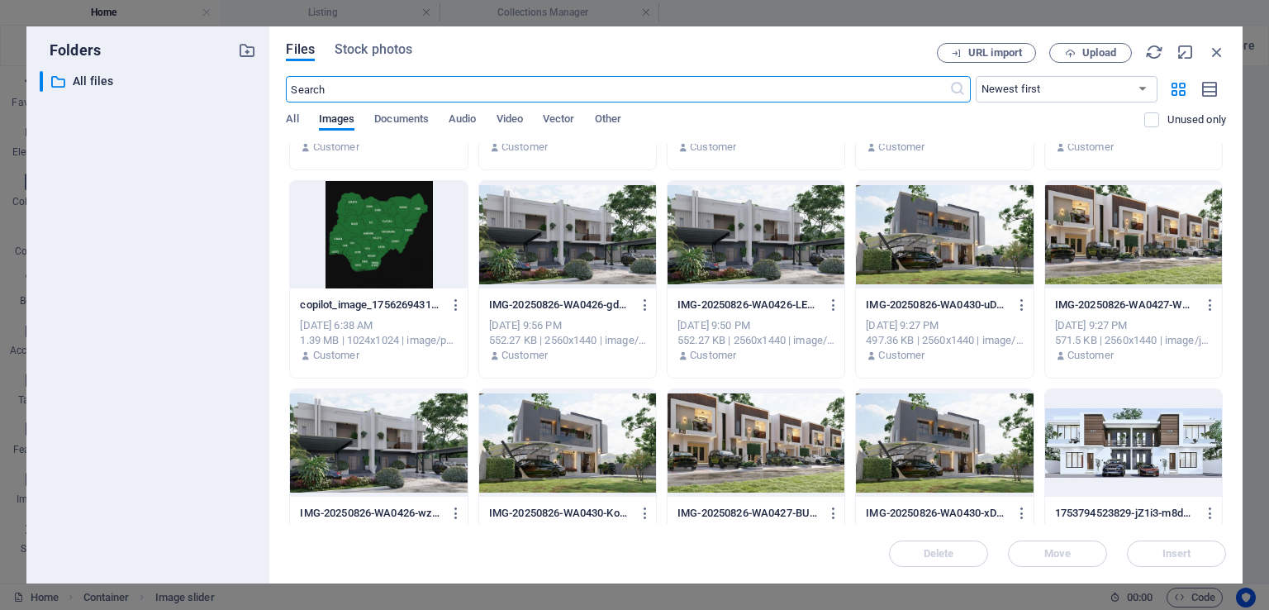
scroll to position [382, 0]
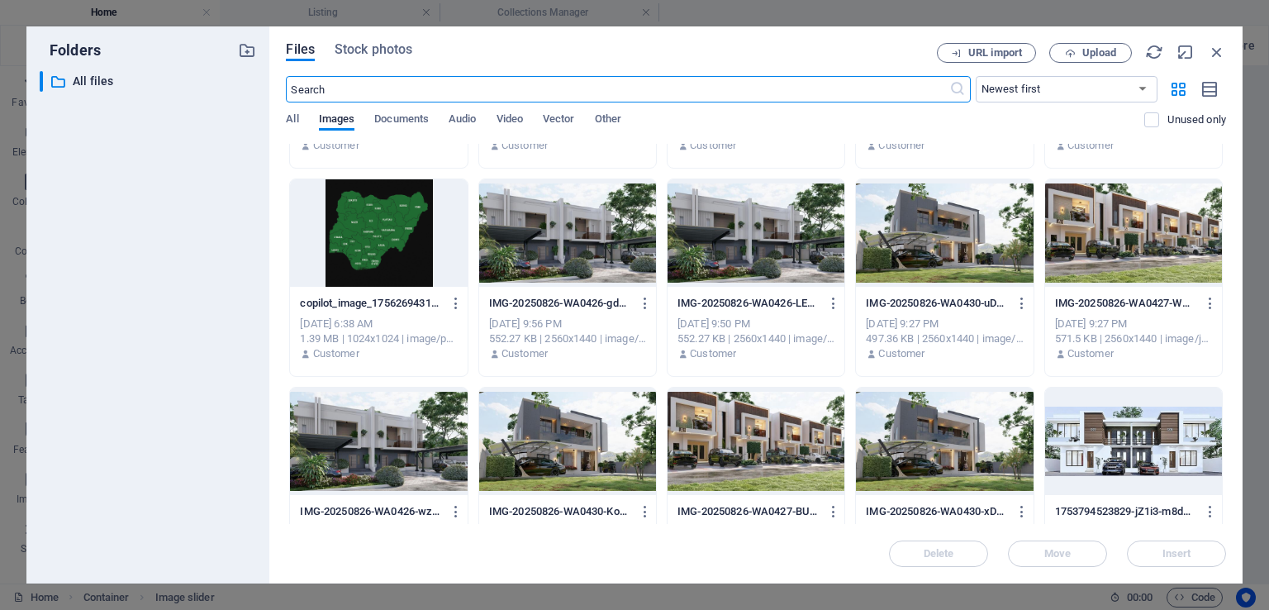
click at [958, 440] on div at bounding box center [944, 441] width 177 height 107
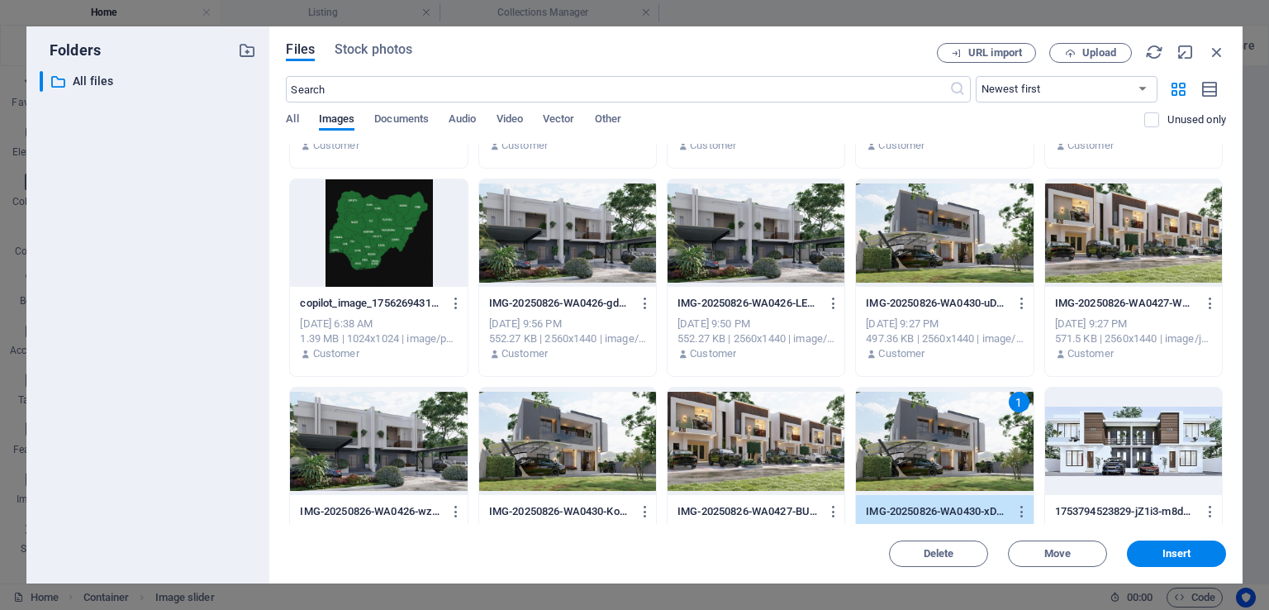
click at [1141, 426] on div at bounding box center [1133, 441] width 177 height 107
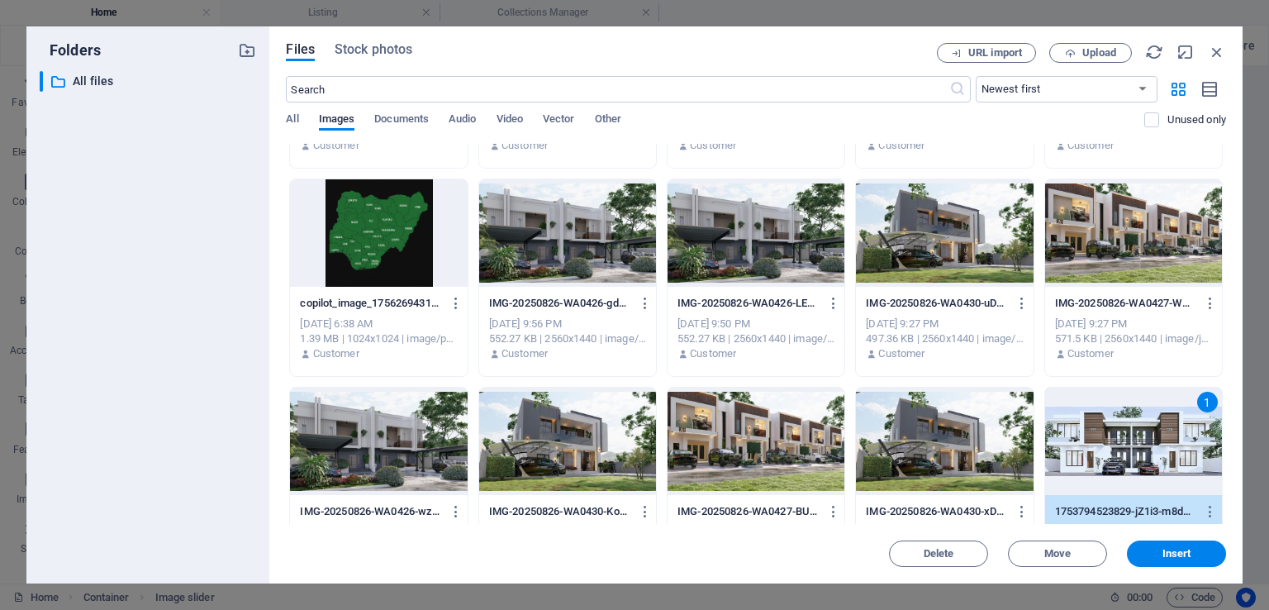
click at [967, 423] on div at bounding box center [944, 441] width 177 height 107
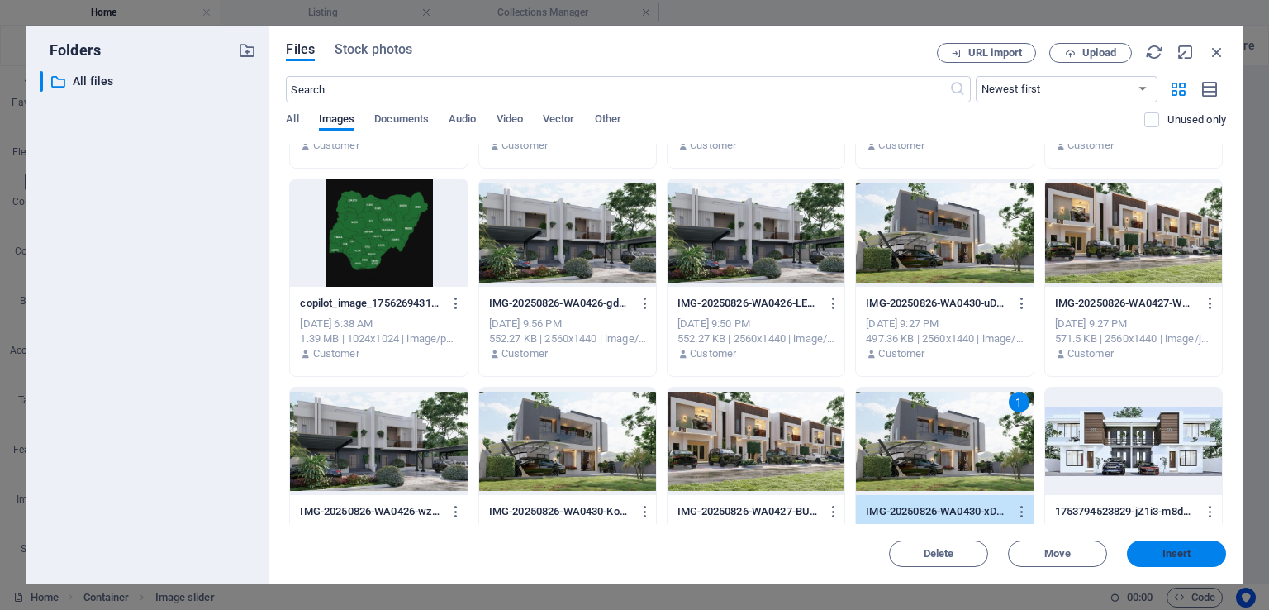
click at [1175, 554] on span "Insert" at bounding box center [1177, 554] width 29 height 10
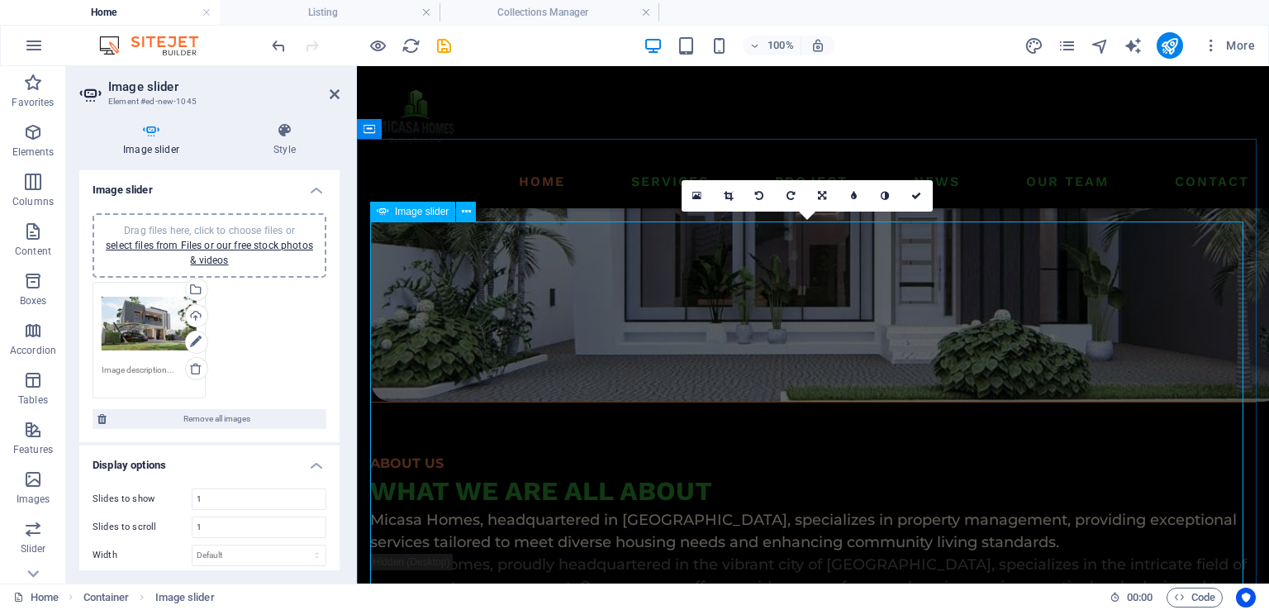
scroll to position [1586, 0]
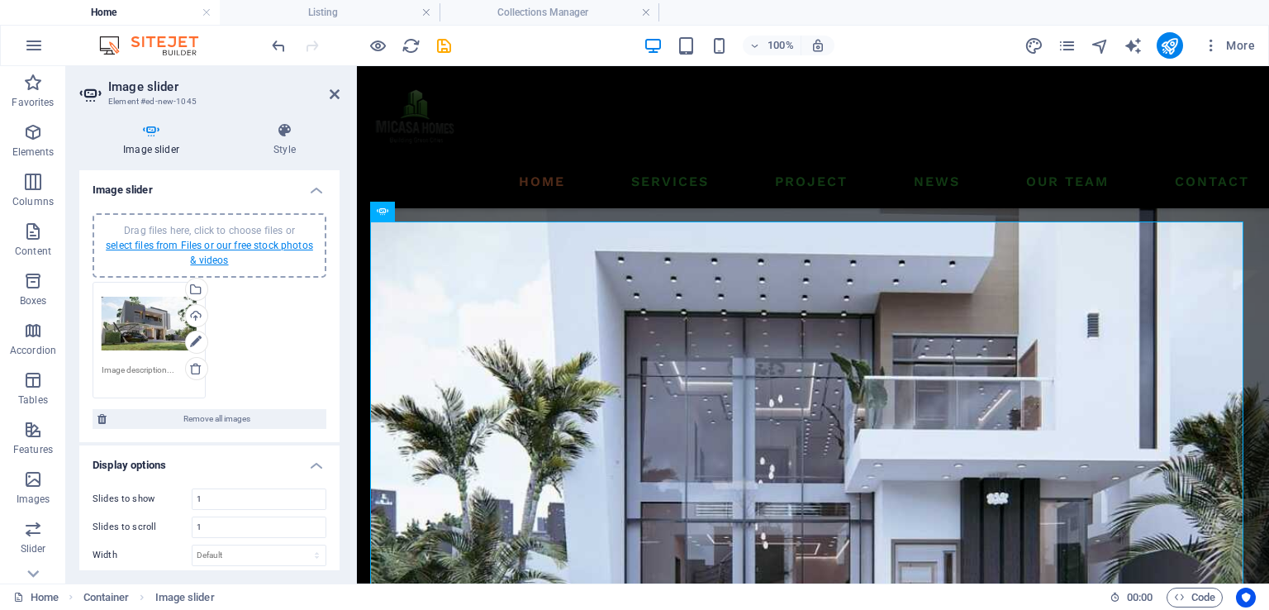
click at [264, 245] on link "select files from Files or our free stock photos & videos" at bounding box center [209, 253] width 207 height 26
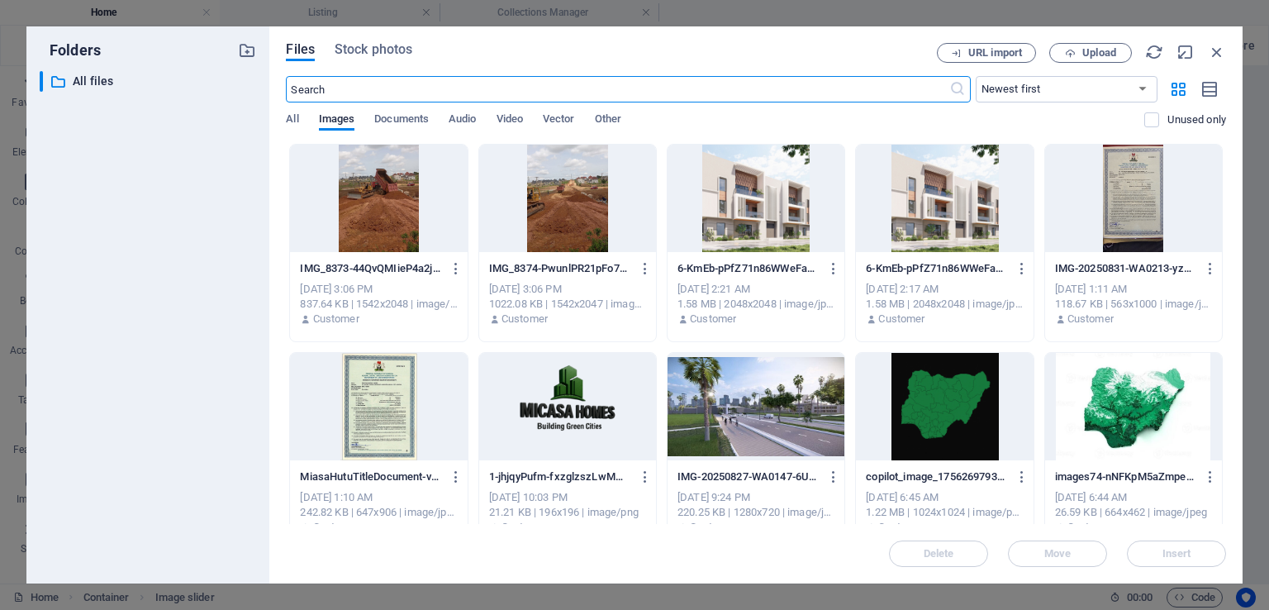
scroll to position [331, 0]
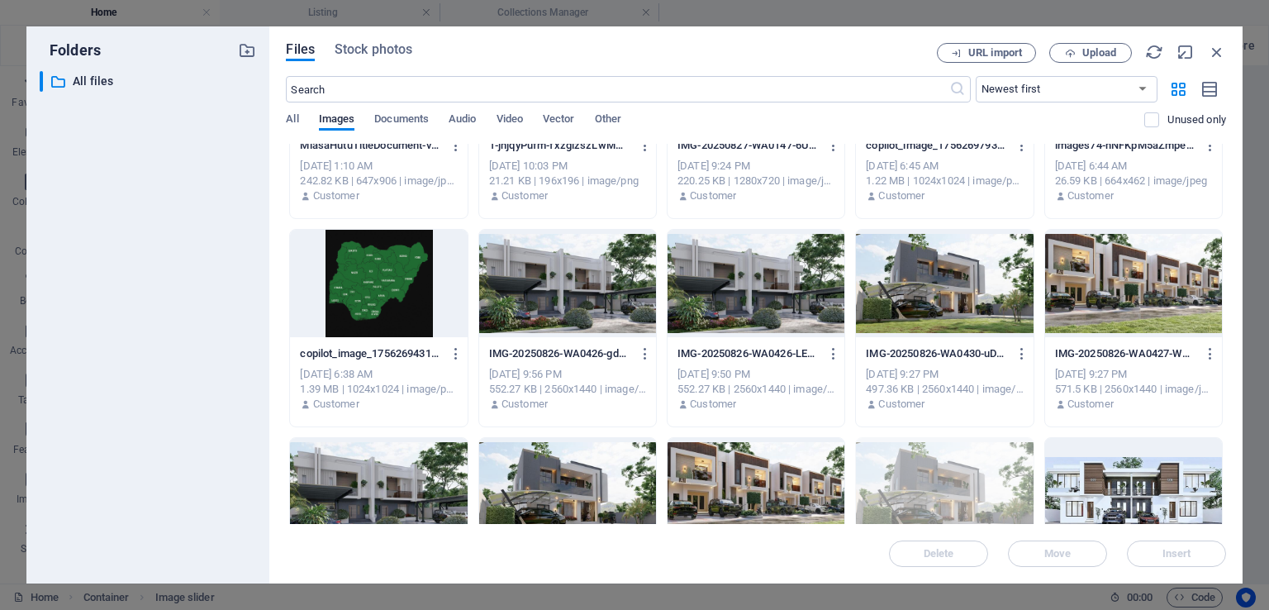
click at [1226, 424] on div "Files Stock photos URL import Upload ​ Newest first Oldest first Name (A-Z) Nam…" at bounding box center [755, 304] width 973 height 557
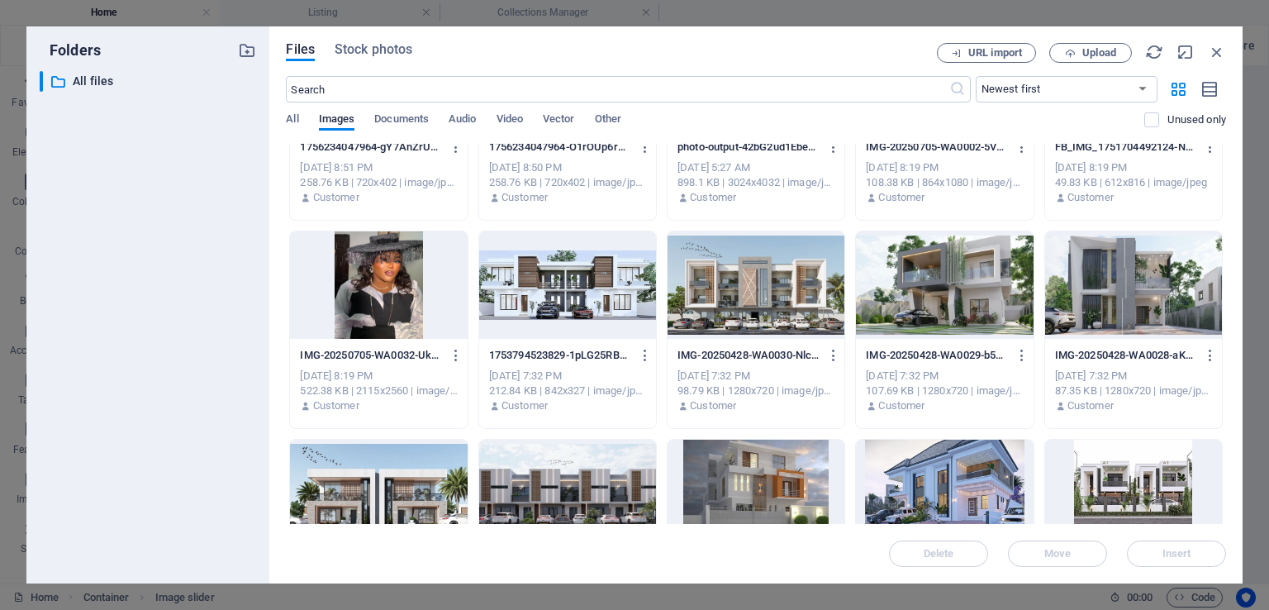
scroll to position [955, 0]
click at [956, 275] on div at bounding box center [944, 284] width 177 height 107
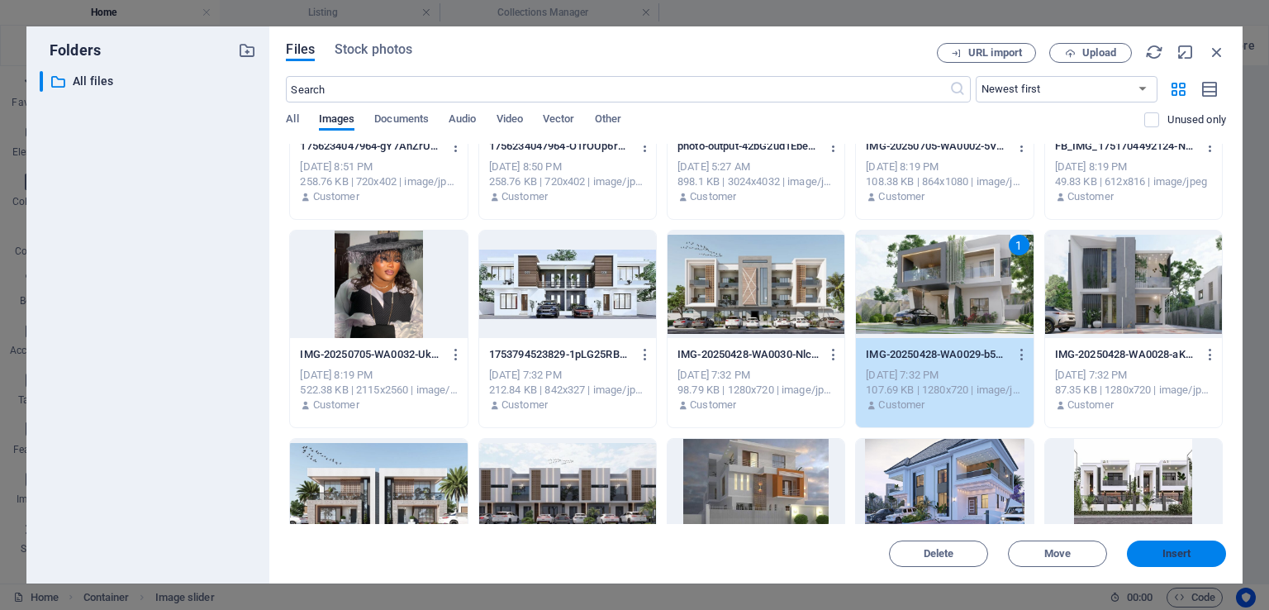
click at [1192, 554] on span "Insert" at bounding box center [1177, 554] width 86 height 10
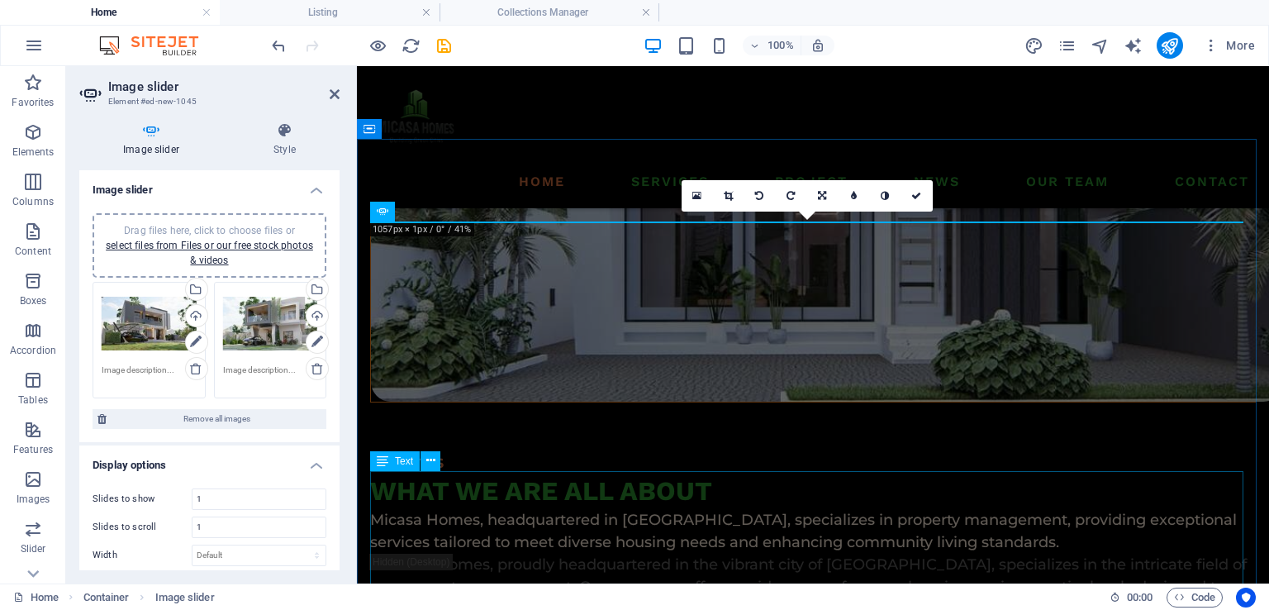
scroll to position [1586, 0]
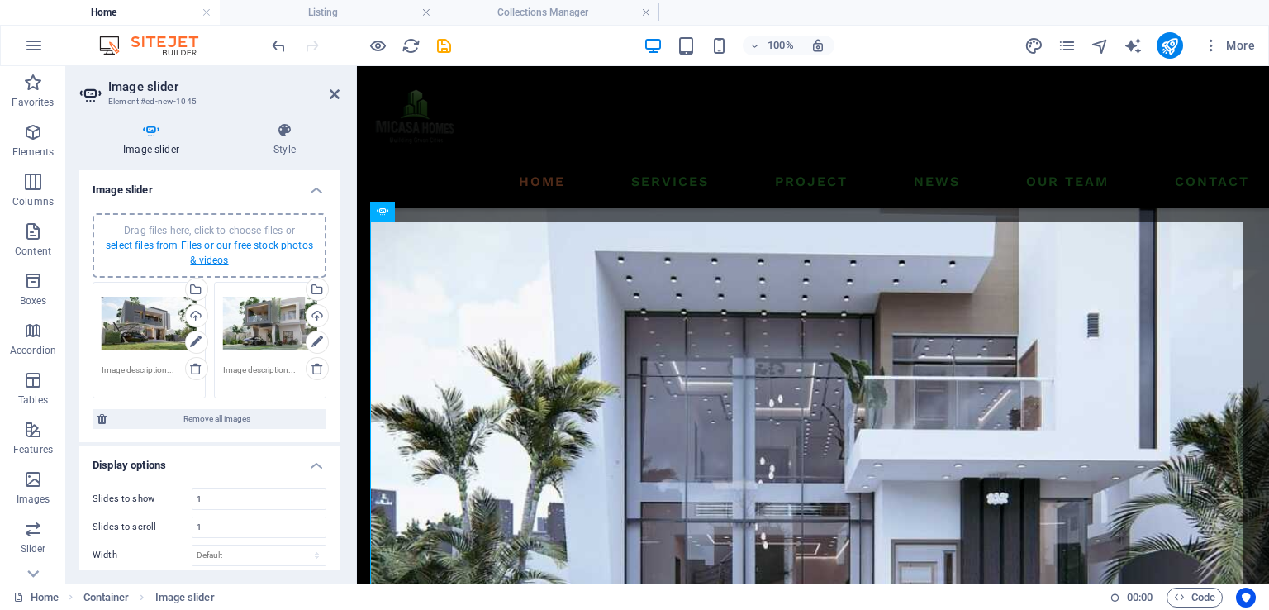
click at [205, 245] on link "select files from Files or our free stock photos & videos" at bounding box center [209, 253] width 207 height 26
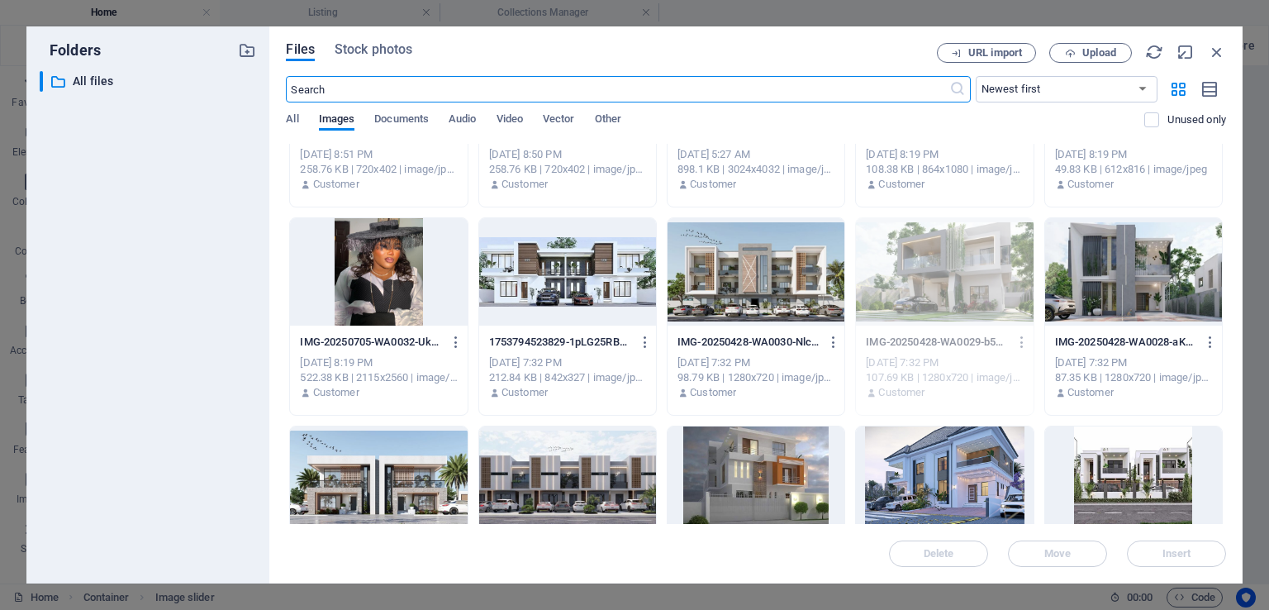
scroll to position [971, 0]
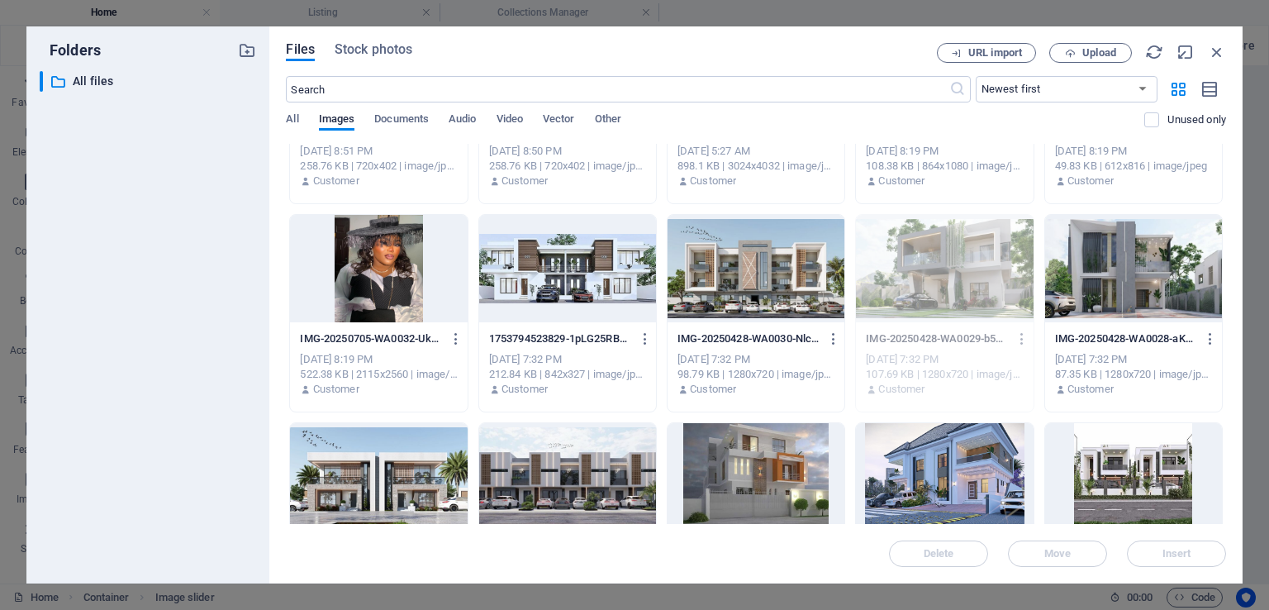
click at [1156, 272] on div at bounding box center [1133, 268] width 177 height 107
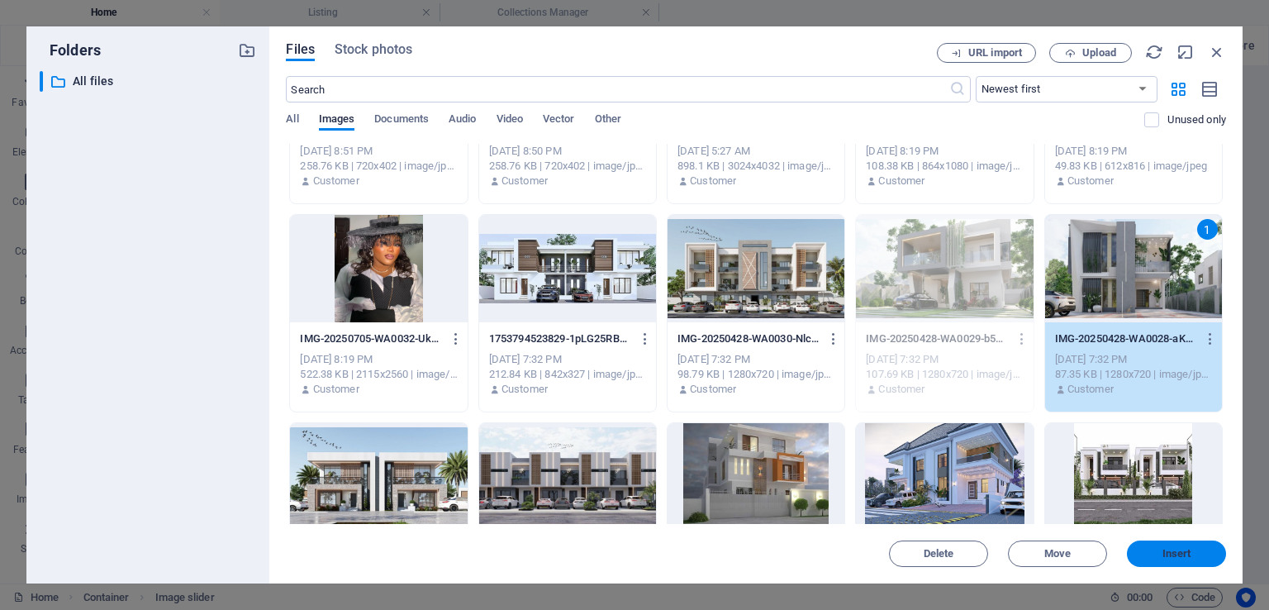
click at [1187, 549] on span "Insert" at bounding box center [1177, 554] width 29 height 10
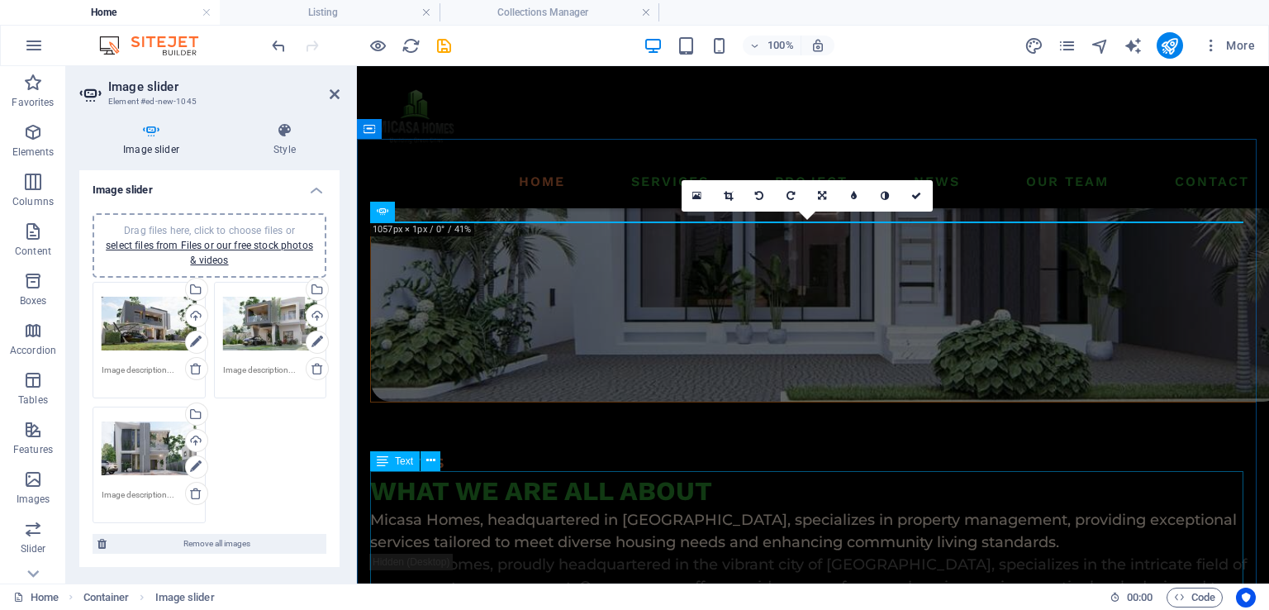
scroll to position [1586, 0]
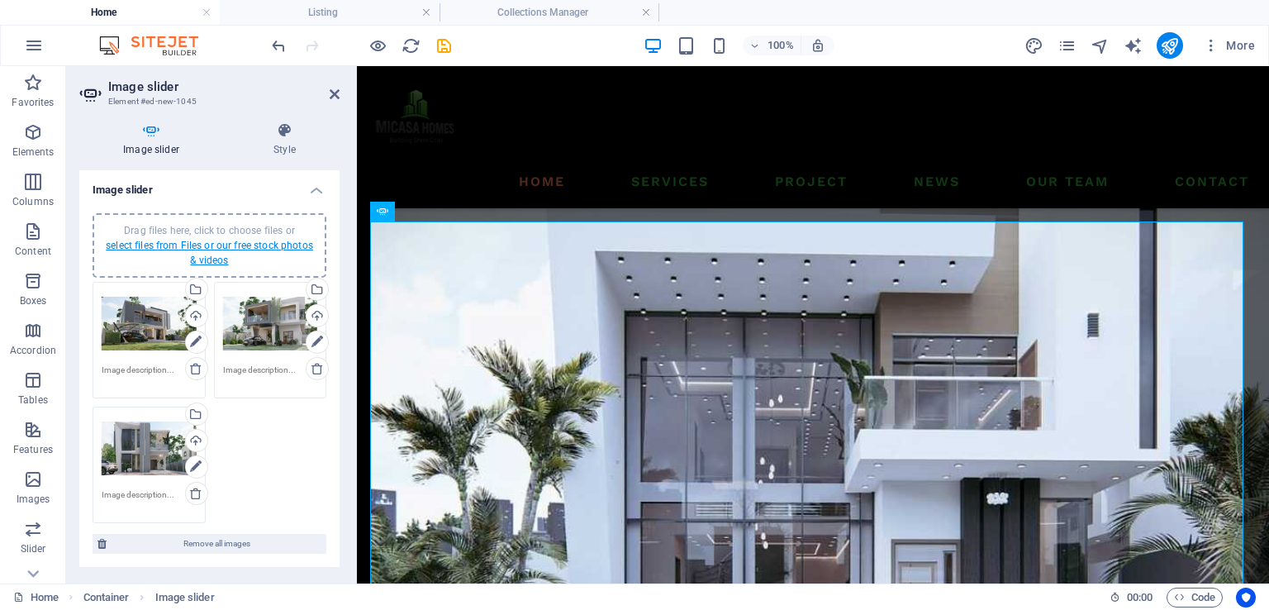
click at [259, 243] on link "select files from Files or our free stock photos & videos" at bounding box center [209, 253] width 207 height 26
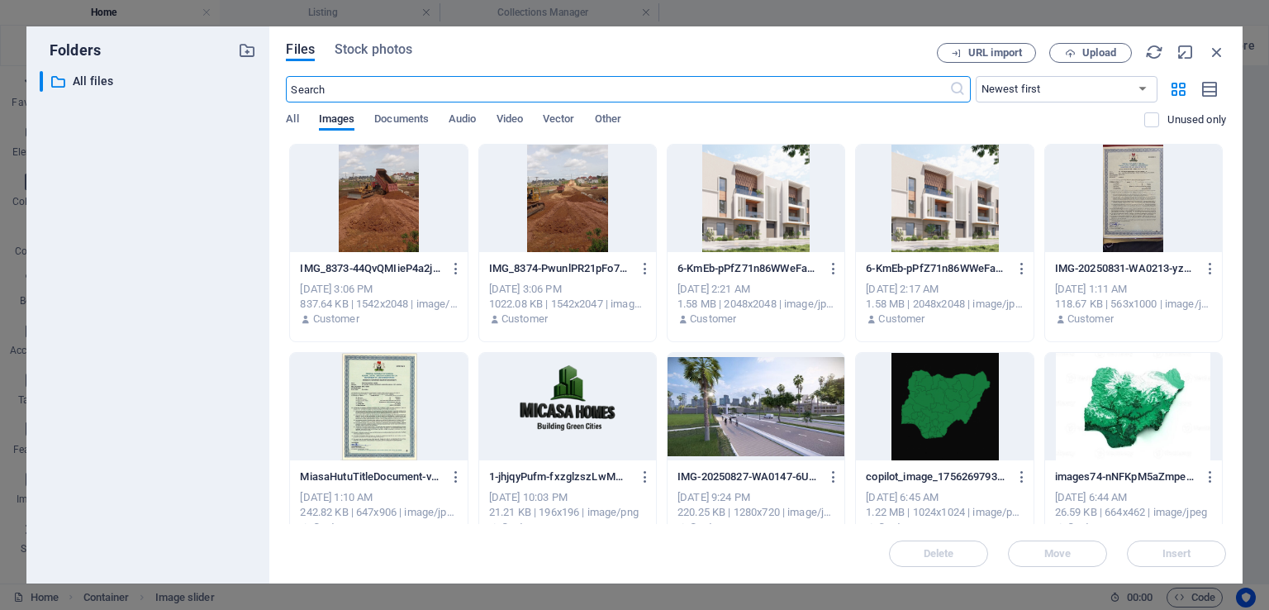
scroll to position [1930, 0]
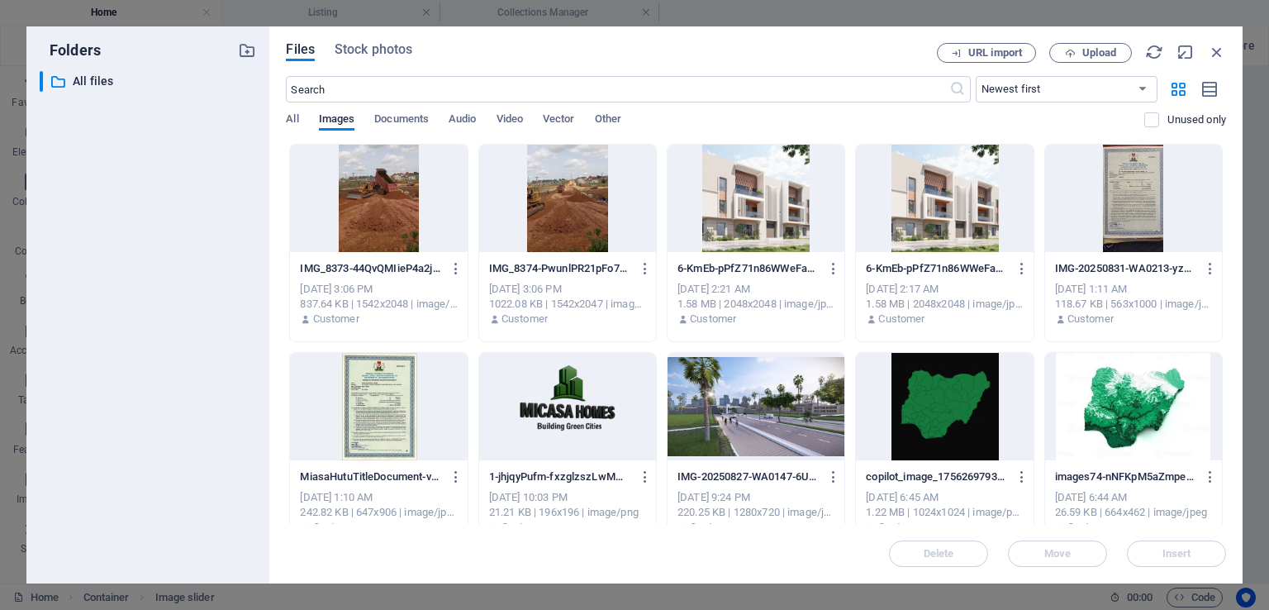
drag, startPoint x: 1226, startPoint y: 207, endPoint x: 1237, endPoint y: 287, distance: 80.0
click at [1237, 287] on div "Files Stock photos URL import Upload ​ Newest first Oldest first Name (A-Z) Nam…" at bounding box center [755, 304] width 973 height 557
click at [1226, 266] on div "Files Stock photos URL import Upload ​ Newest first Oldest first Name (A-Z) Nam…" at bounding box center [755, 304] width 973 height 557
click at [1225, 255] on div "Files Stock photos URL import Upload ​ Newest first Oldest first Name (A-Z) Nam…" at bounding box center [755, 304] width 973 height 557
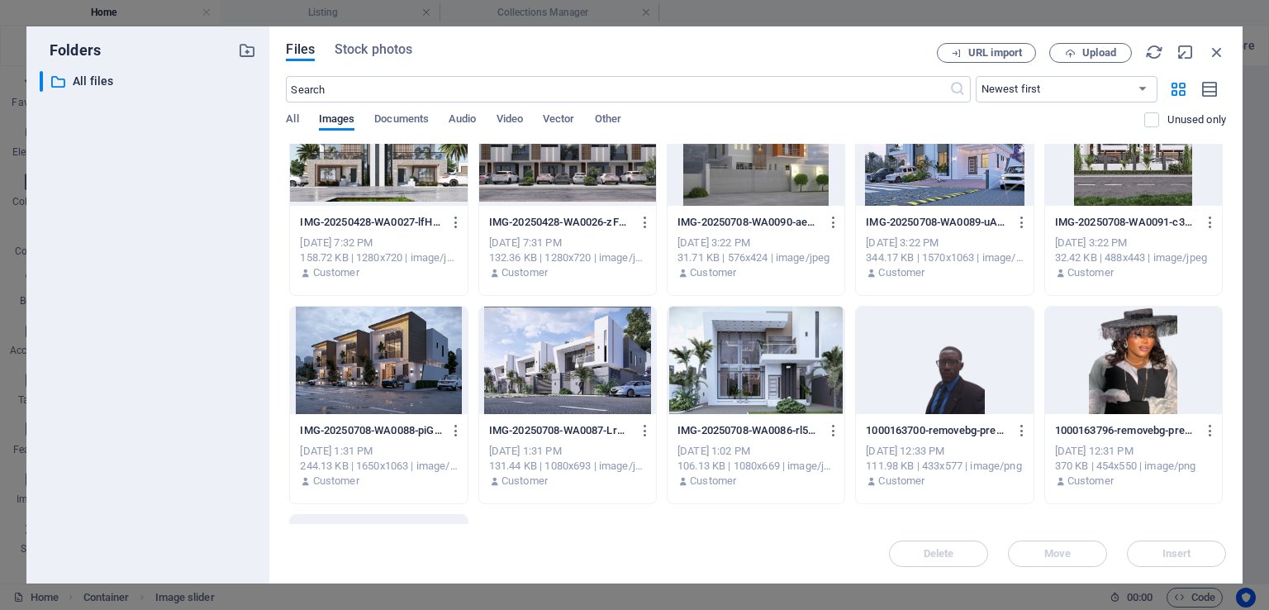
scroll to position [1299, 0]
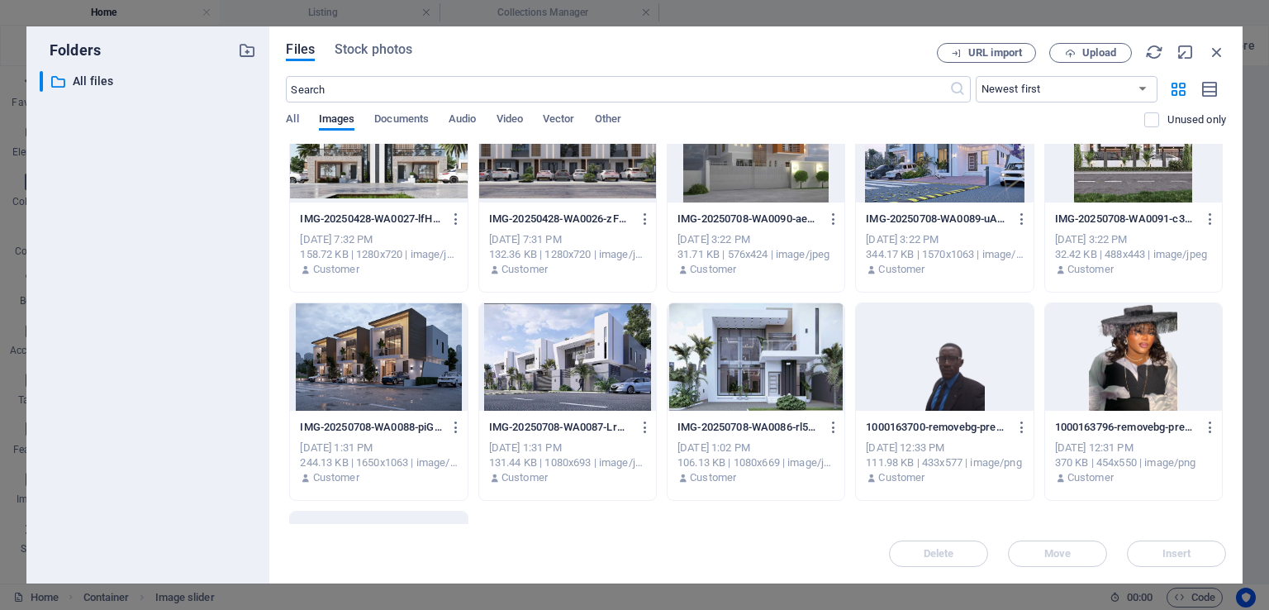
click at [739, 369] on div at bounding box center [756, 356] width 177 height 107
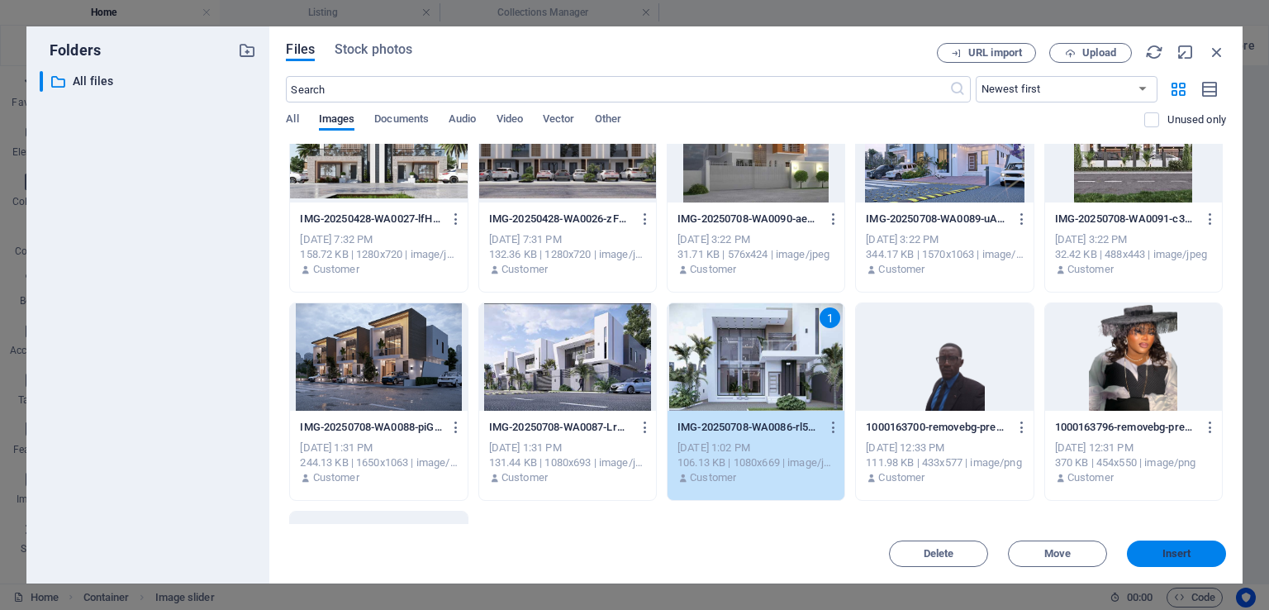
click at [1156, 555] on span "Insert" at bounding box center [1177, 554] width 86 height 10
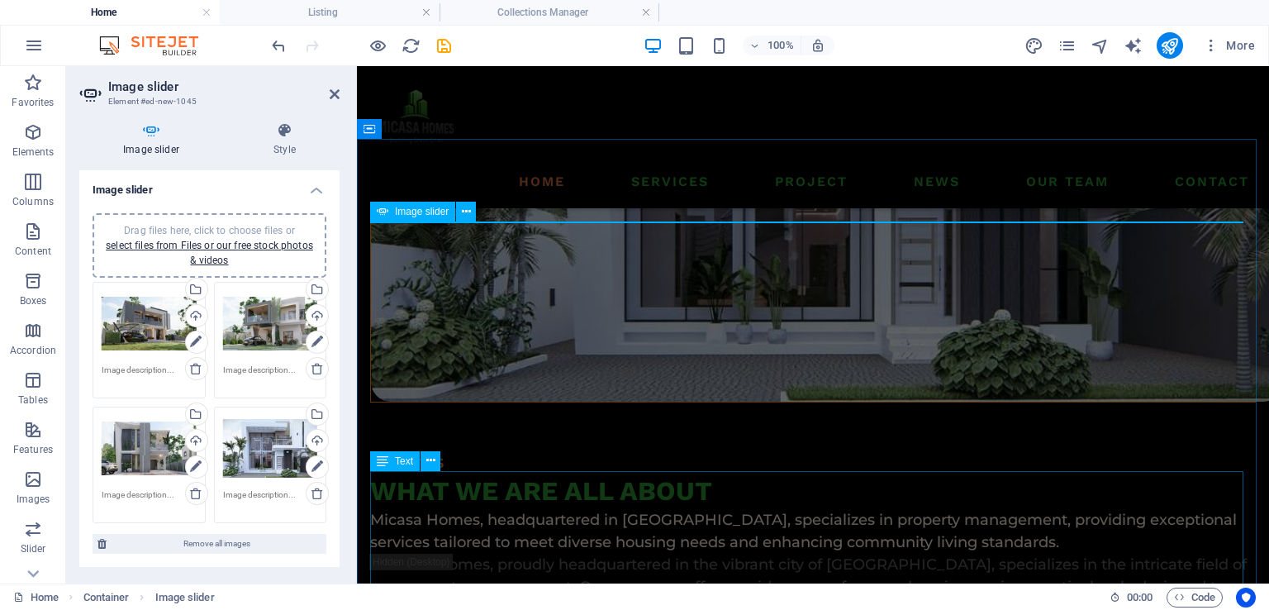
scroll to position [1586, 0]
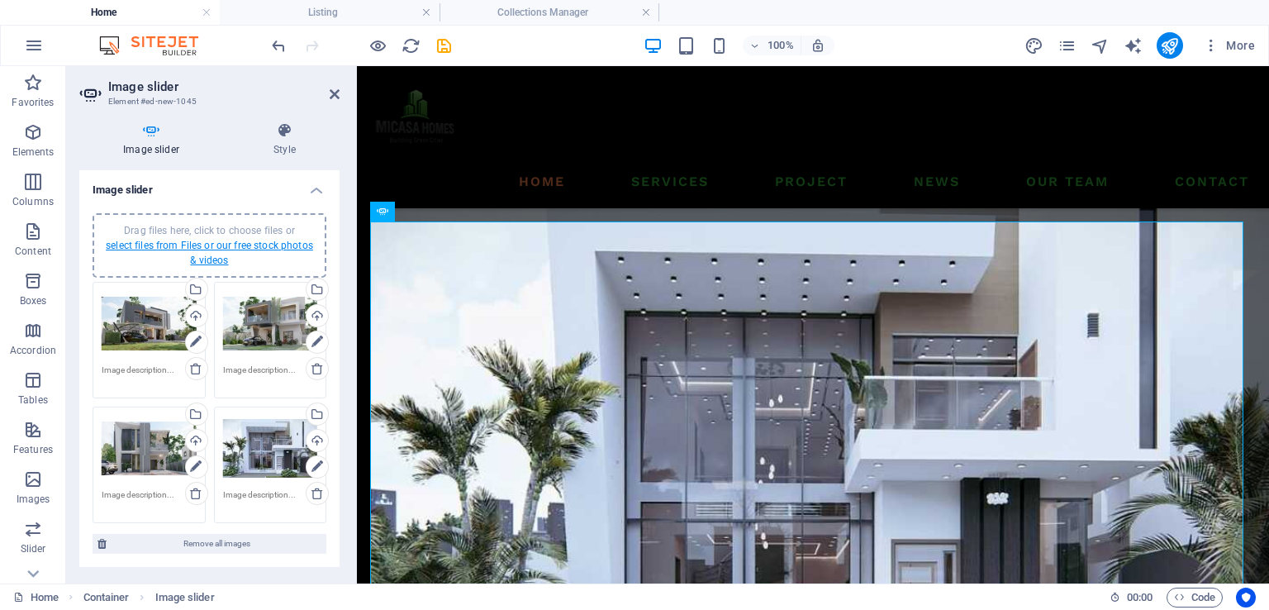
click at [216, 245] on link "select files from Files or our free stock photos & videos" at bounding box center [209, 253] width 207 height 26
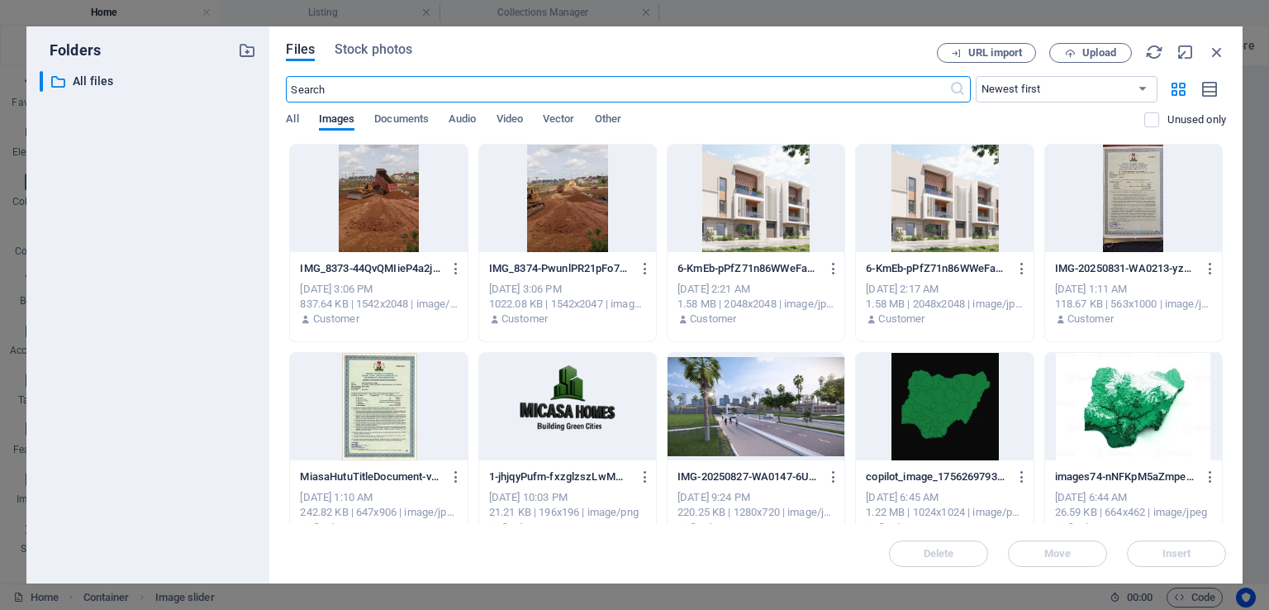
scroll to position [1930, 0]
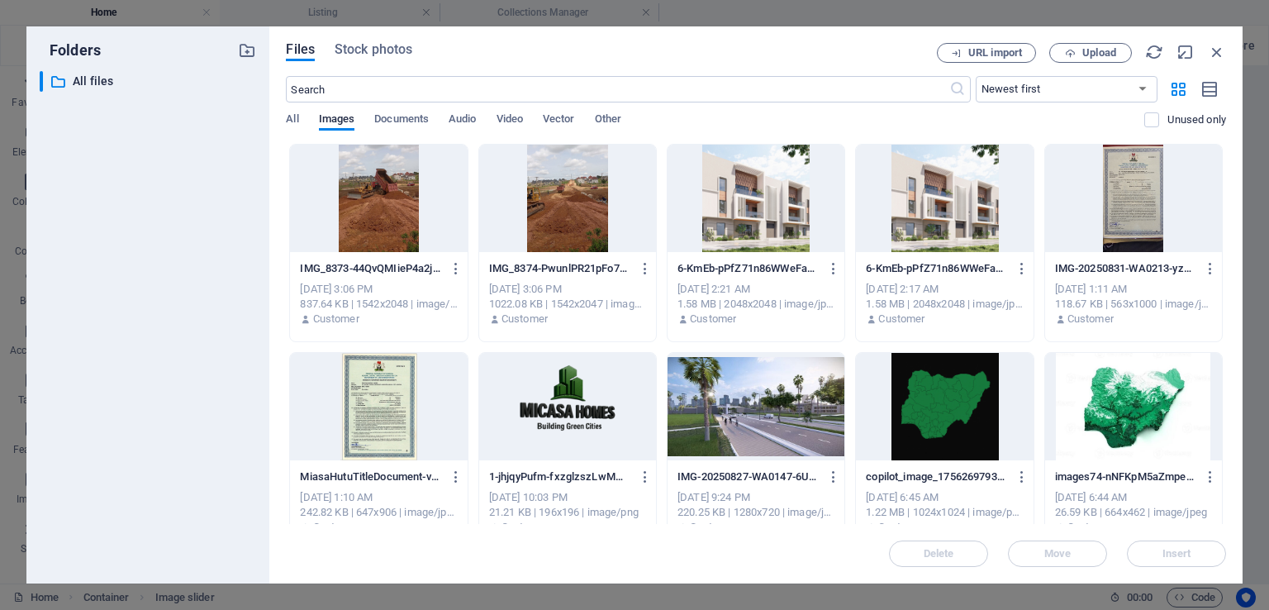
drag, startPoint x: 1226, startPoint y: 232, endPoint x: 1222, endPoint y: 351, distance: 119.1
click at [1222, 350] on div "Files Stock photos URL import Upload ​ Newest first Oldest first Name (A-Z) Nam…" at bounding box center [755, 304] width 973 height 557
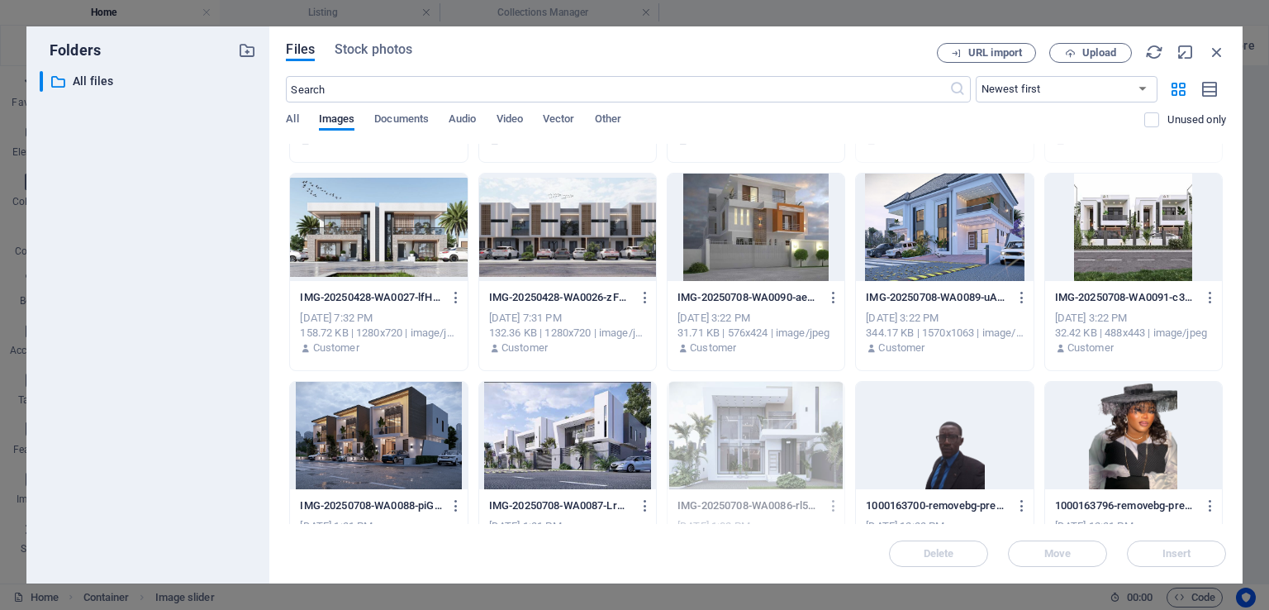
scroll to position [1185, 0]
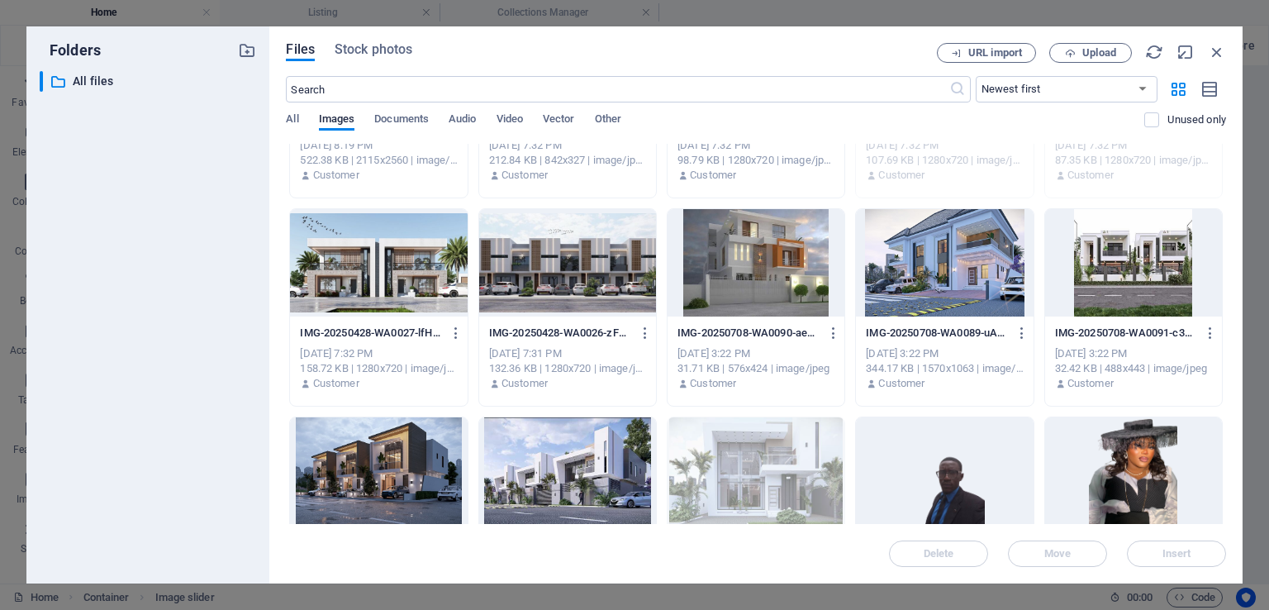
click at [531, 435] on div at bounding box center [567, 470] width 177 height 107
click at [1196, 549] on span "Insert" at bounding box center [1177, 554] width 86 height 10
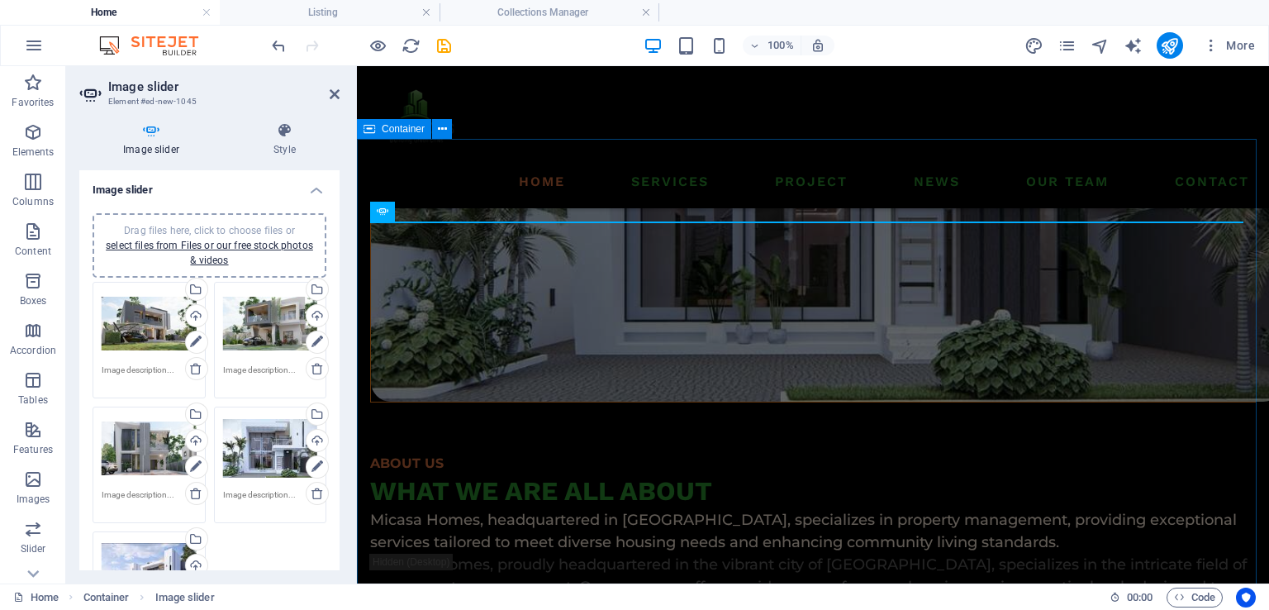
scroll to position [1586, 0]
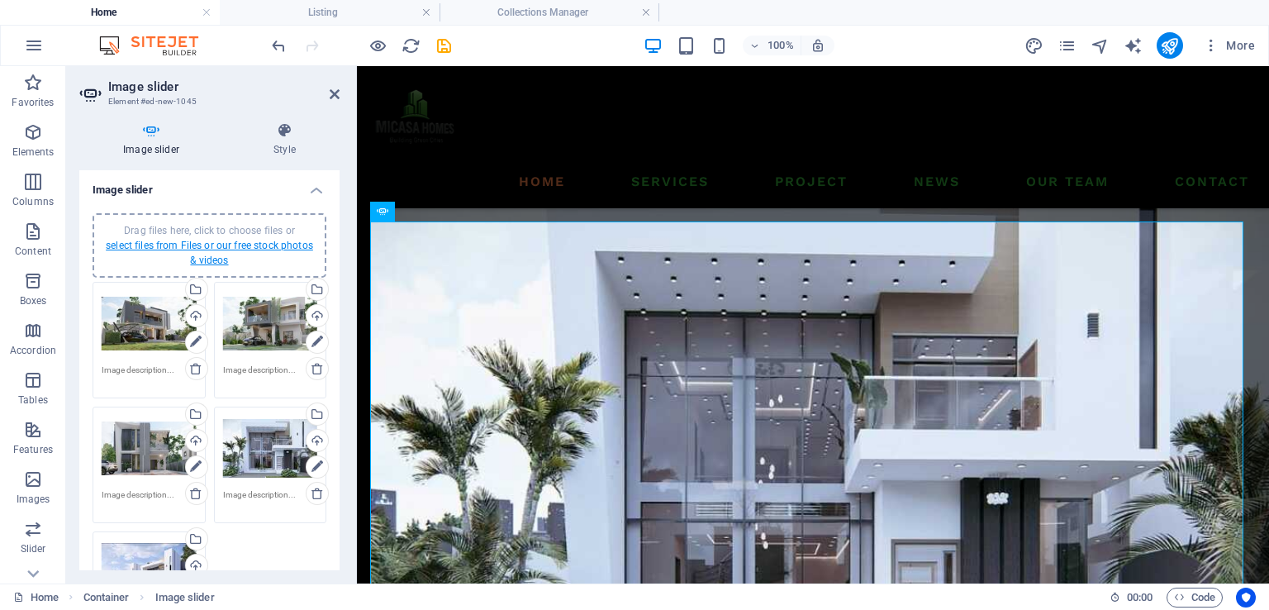
click at [233, 245] on link "select files from Files or our free stock photos & videos" at bounding box center [209, 253] width 207 height 26
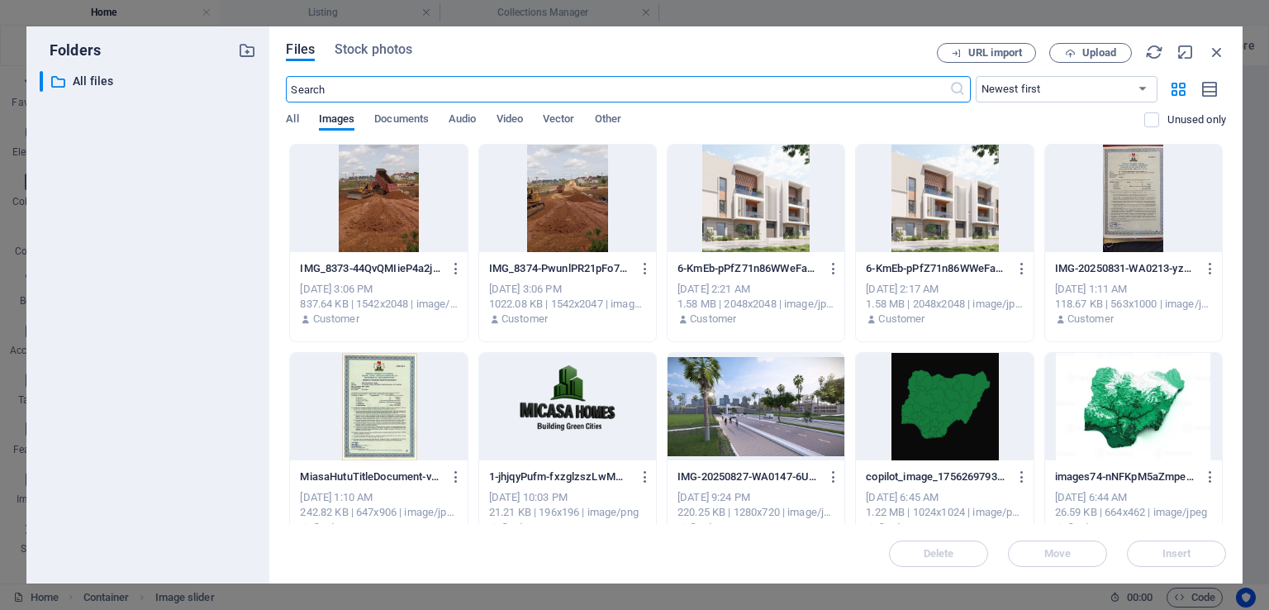
scroll to position [1930, 0]
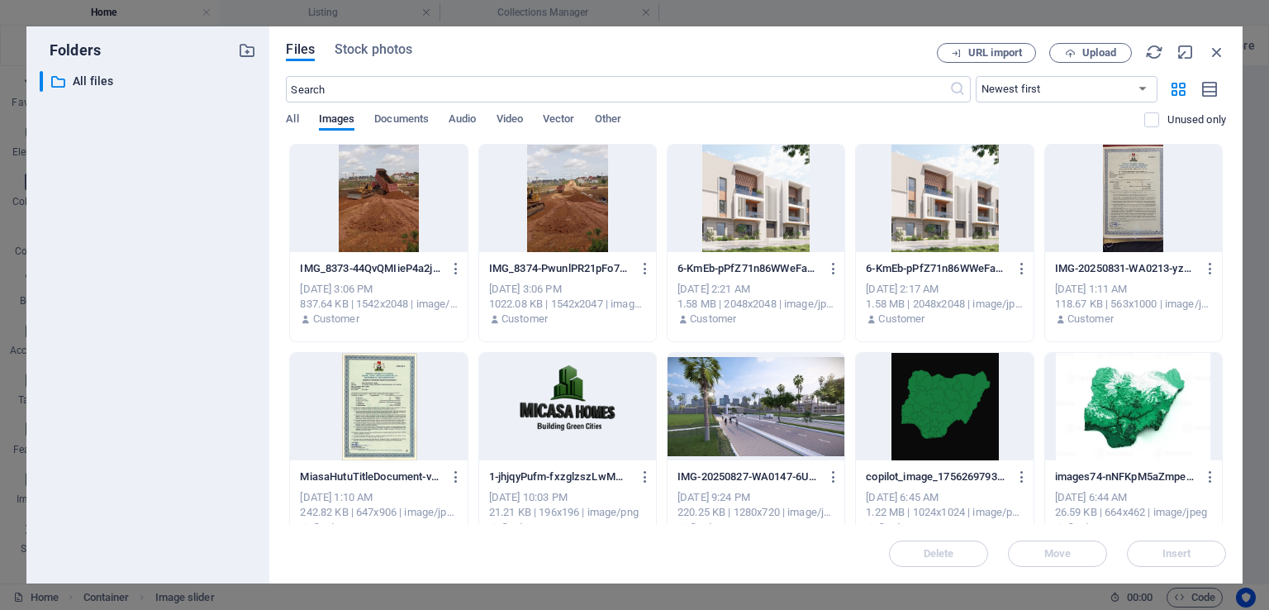
drag, startPoint x: 1226, startPoint y: 221, endPoint x: 1225, endPoint y: 369, distance: 147.9
click at [1225, 369] on div "Files Stock photos URL import Upload ​ Newest first Oldest first Name (A-Z) Nam…" at bounding box center [755, 304] width 973 height 557
click at [1226, 358] on div "Files Stock photos URL import Upload ​ Newest first Oldest first Name (A-Z) Nam…" at bounding box center [755, 304] width 973 height 557
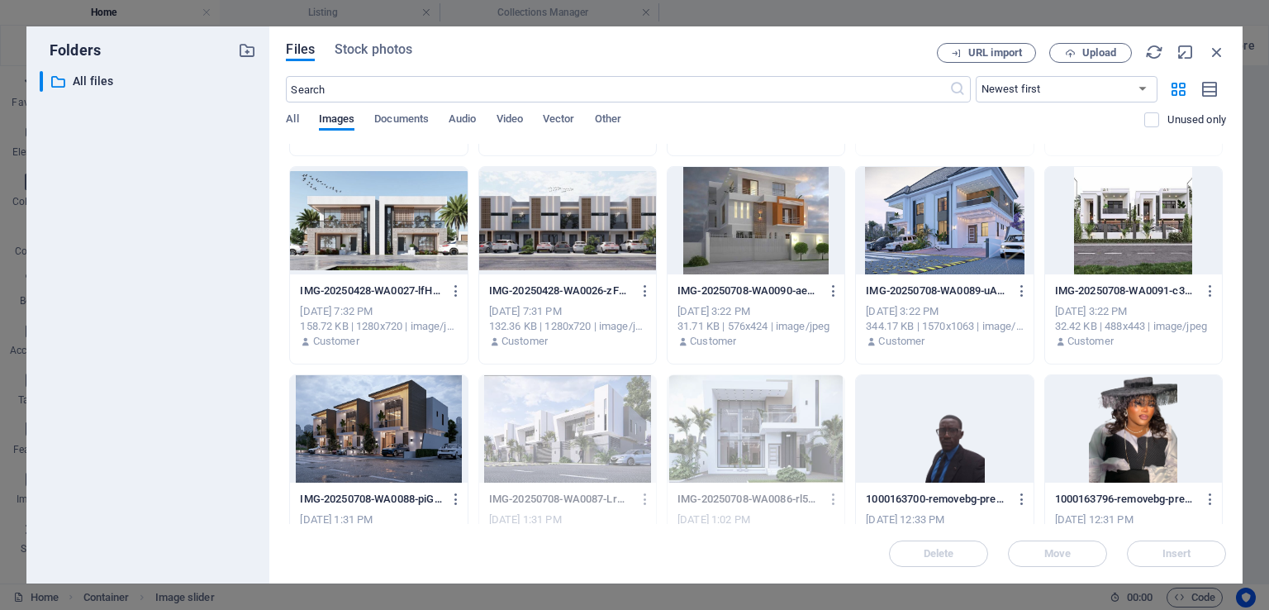
scroll to position [1237, 0]
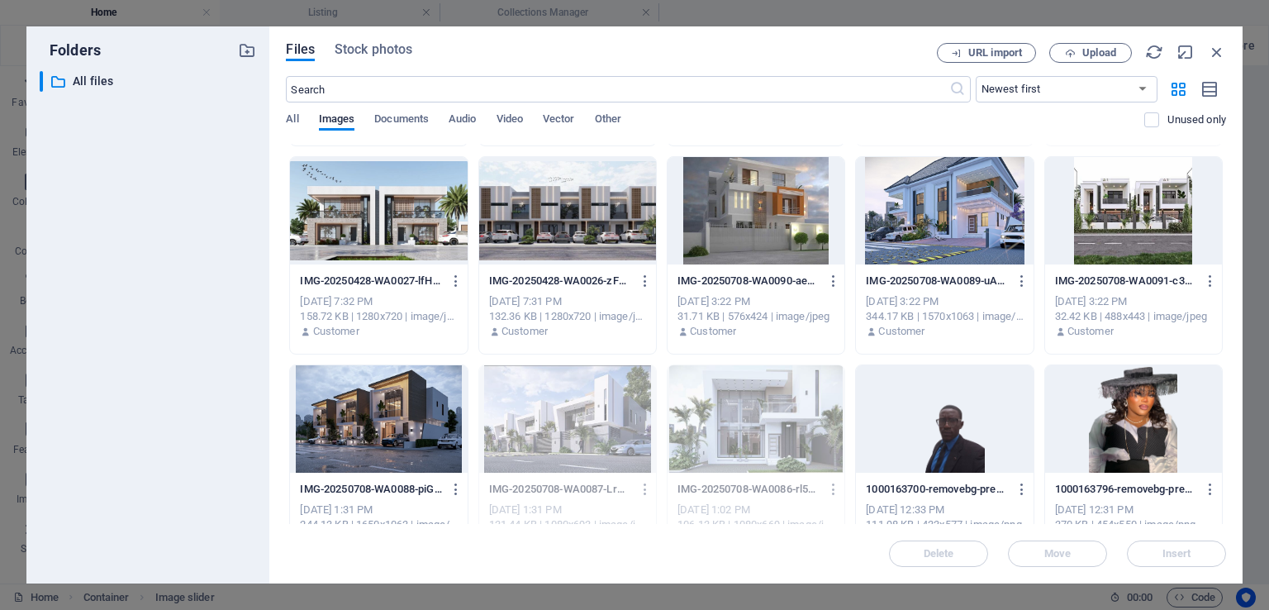
click at [334, 388] on div at bounding box center [378, 418] width 177 height 107
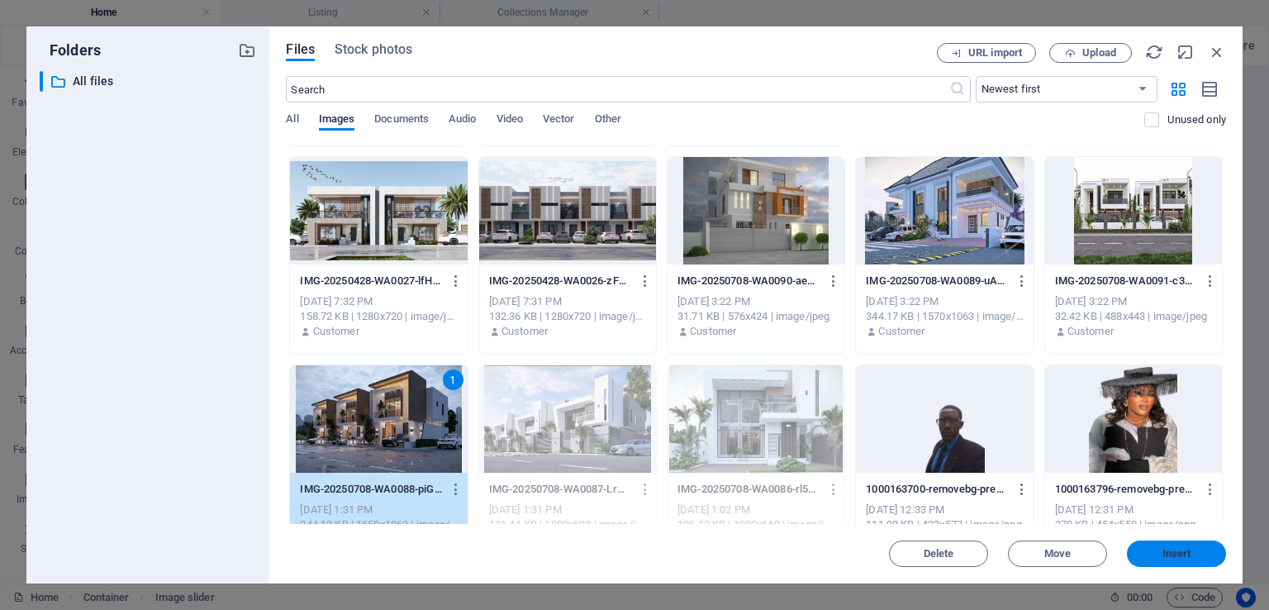
click at [1177, 549] on span "Insert" at bounding box center [1177, 554] width 29 height 10
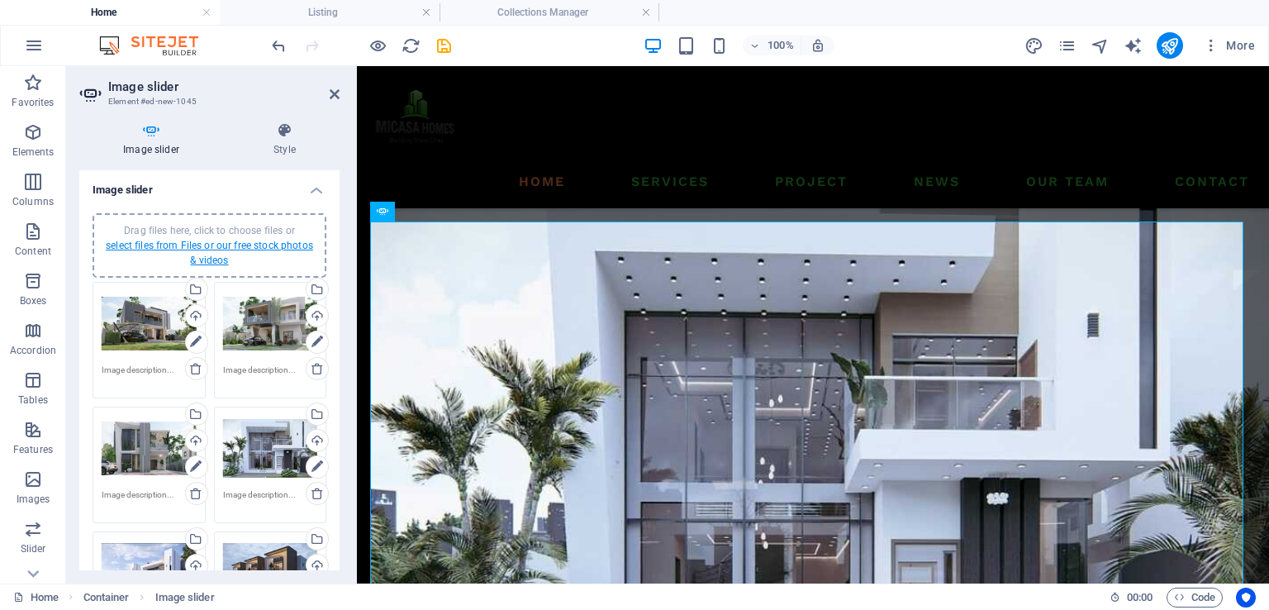
click at [270, 240] on link "select files from Files or our free stock photos & videos" at bounding box center [209, 253] width 207 height 26
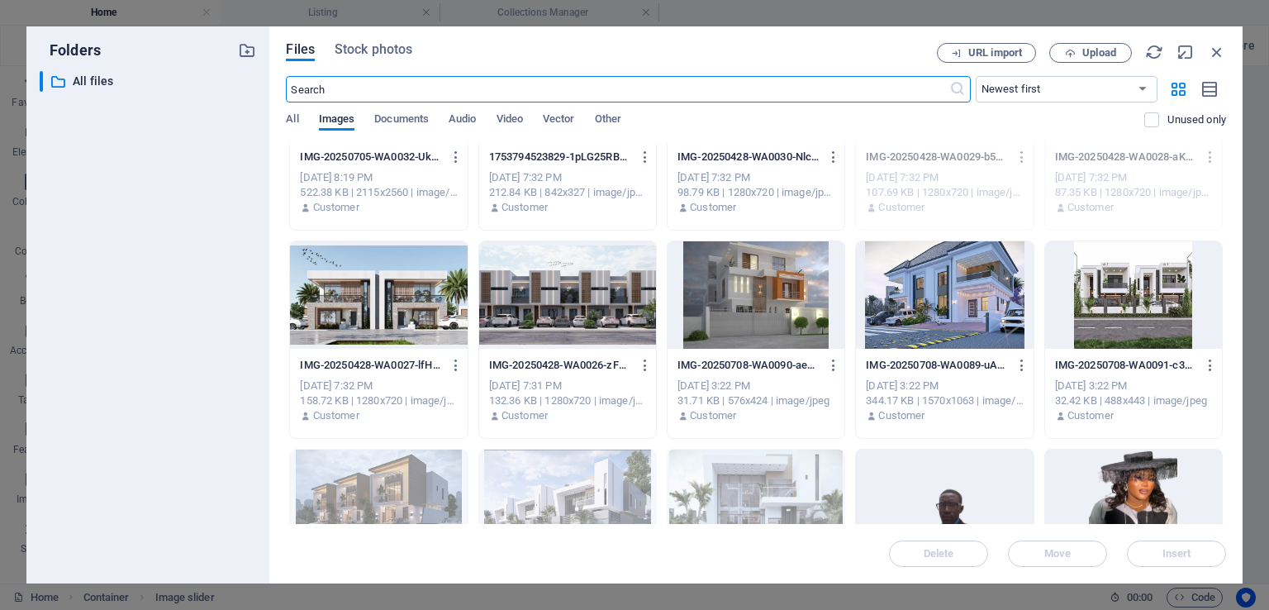
scroll to position [1039, 0]
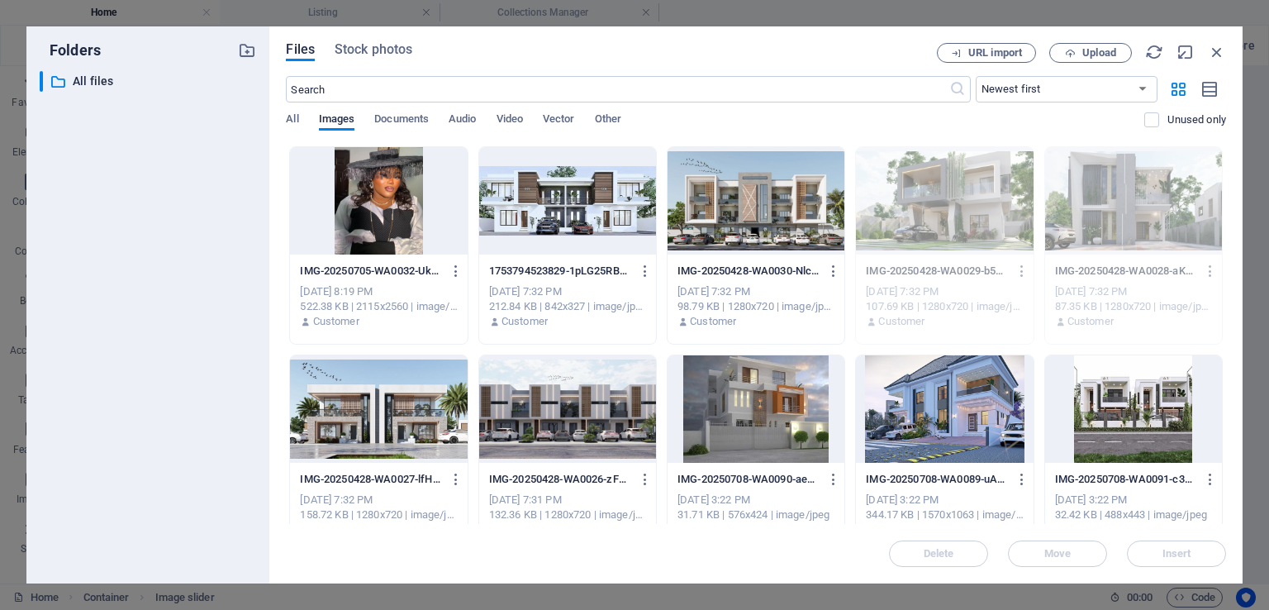
click at [809, 411] on div at bounding box center [756, 408] width 177 height 107
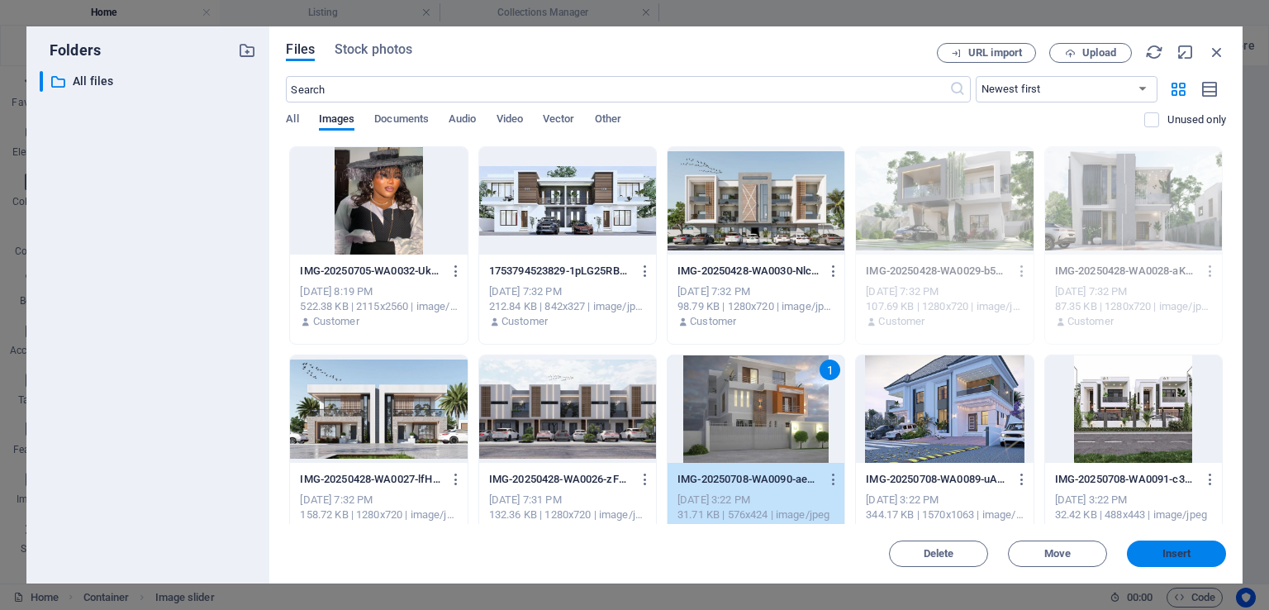
click at [1168, 549] on span "Insert" at bounding box center [1177, 554] width 29 height 10
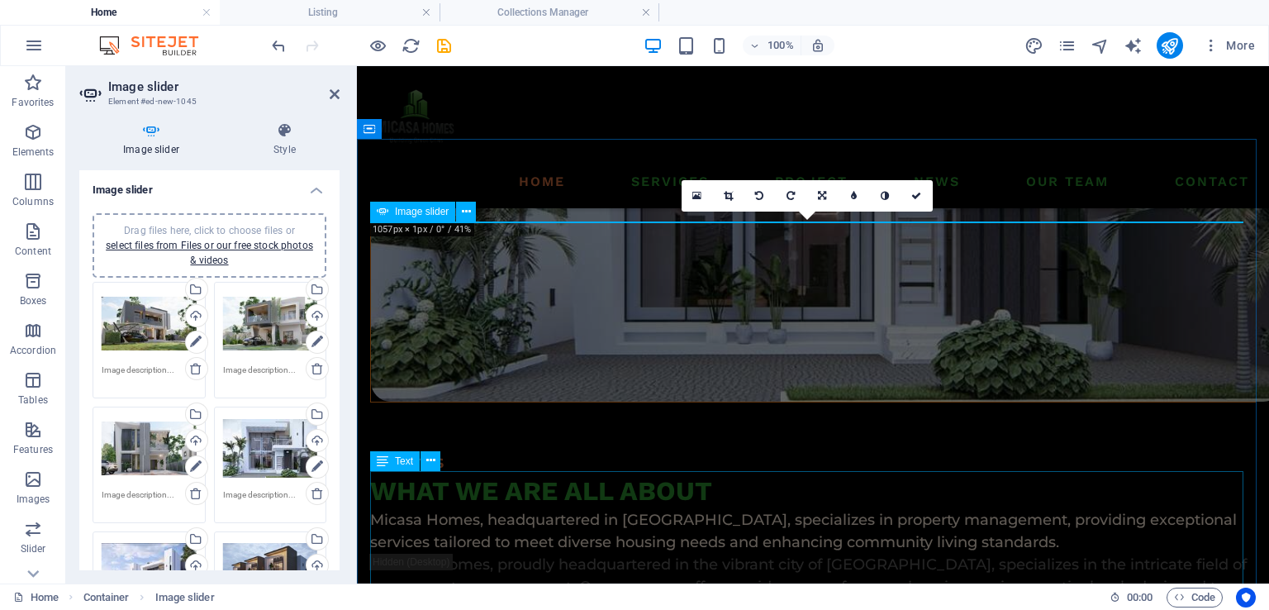
scroll to position [1586, 0]
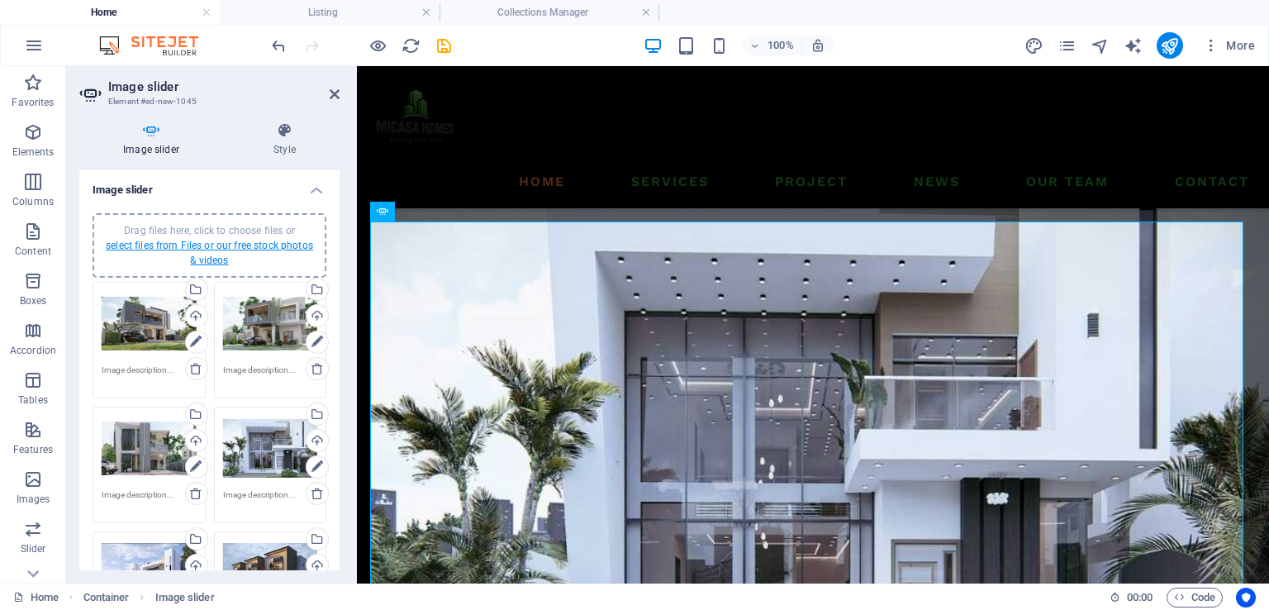
click at [268, 244] on link "select files from Files or our free stock photos & videos" at bounding box center [209, 253] width 207 height 26
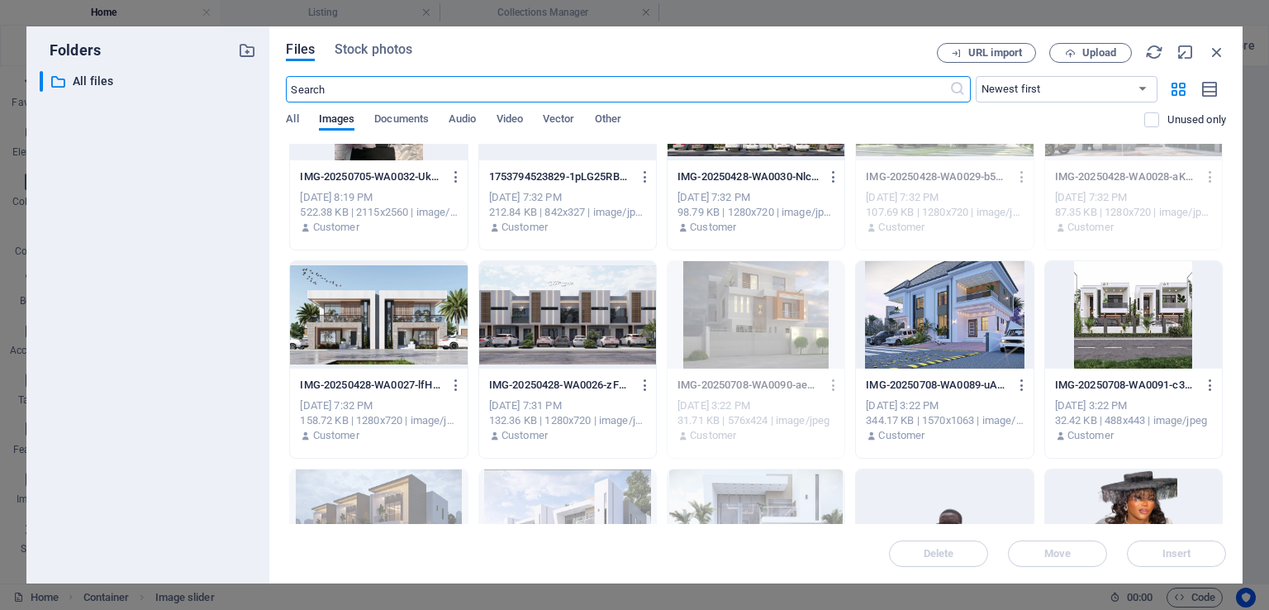
scroll to position [1124, 0]
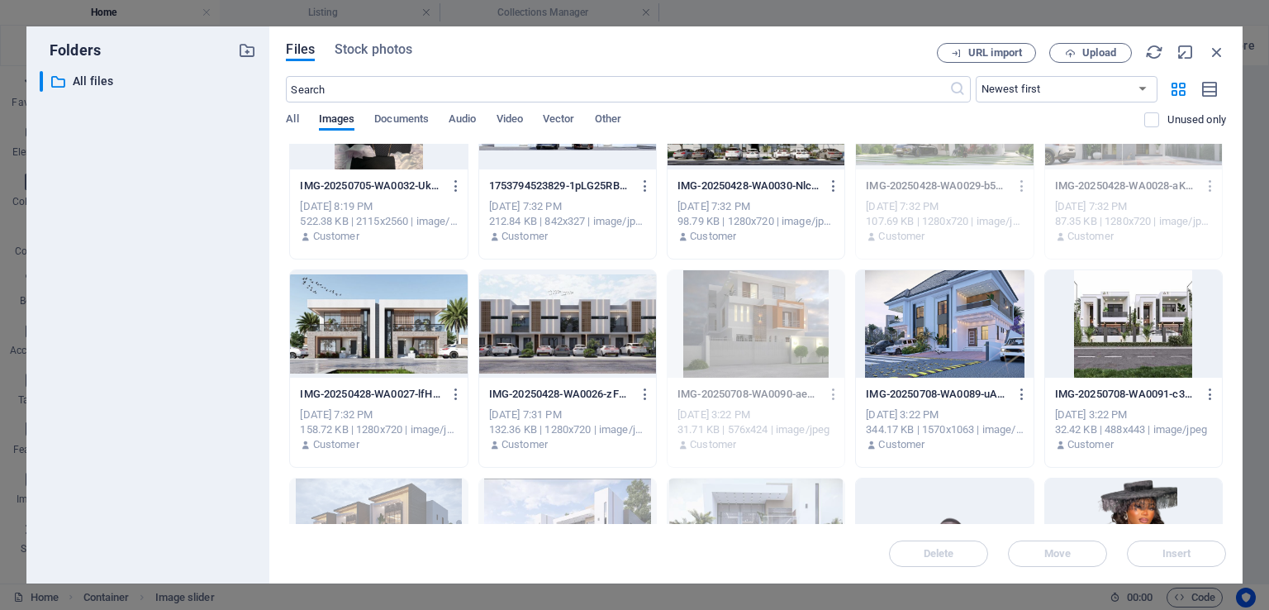
click at [595, 321] on div at bounding box center [567, 323] width 177 height 107
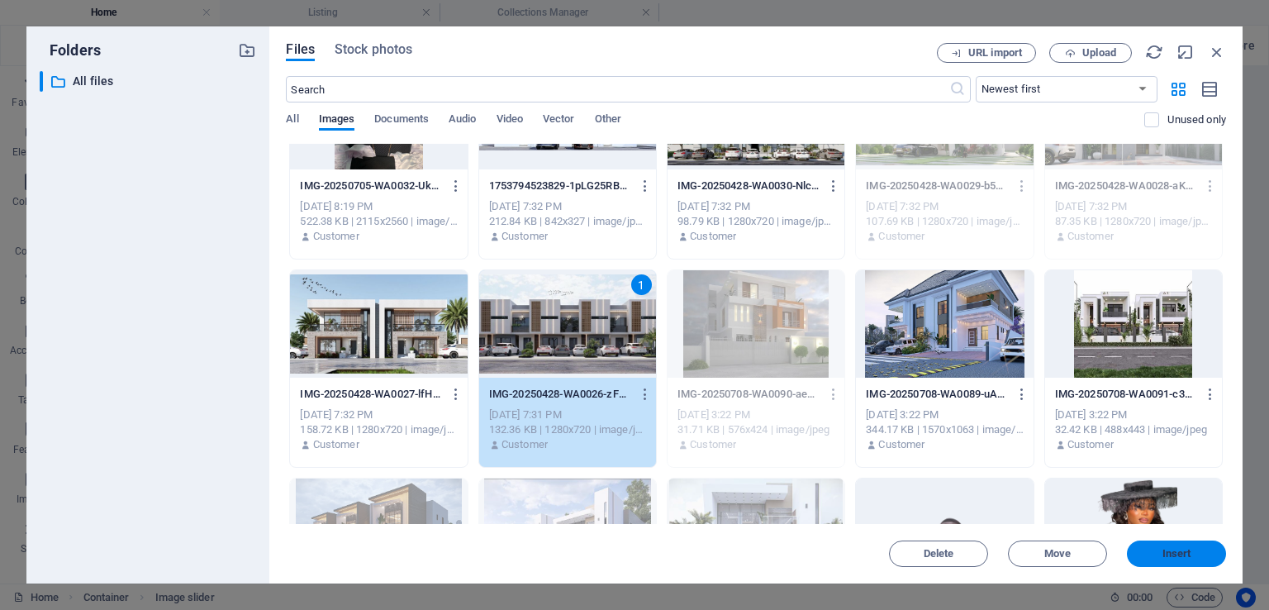
click at [1154, 543] on button "Insert" at bounding box center [1176, 553] width 99 height 26
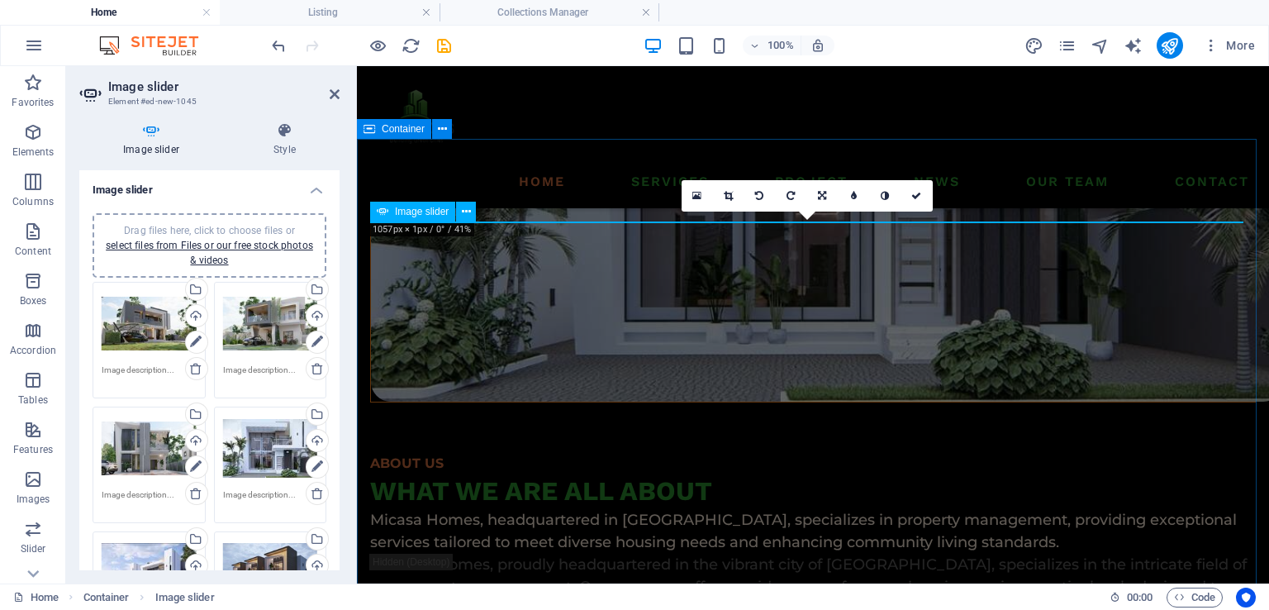
scroll to position [1586, 0]
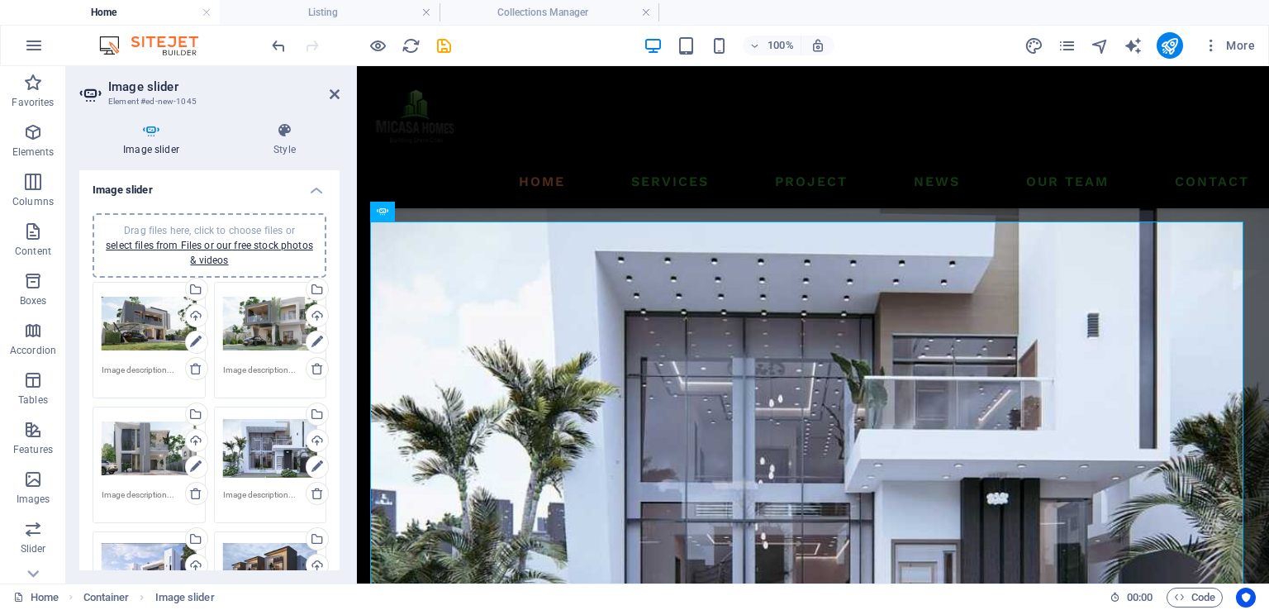
click at [253, 251] on div "Drag files here, click to choose files or select files from Files or our free s…" at bounding box center [209, 245] width 214 height 45
click at [276, 243] on link "select files from Files or our free stock photos & videos" at bounding box center [209, 253] width 207 height 26
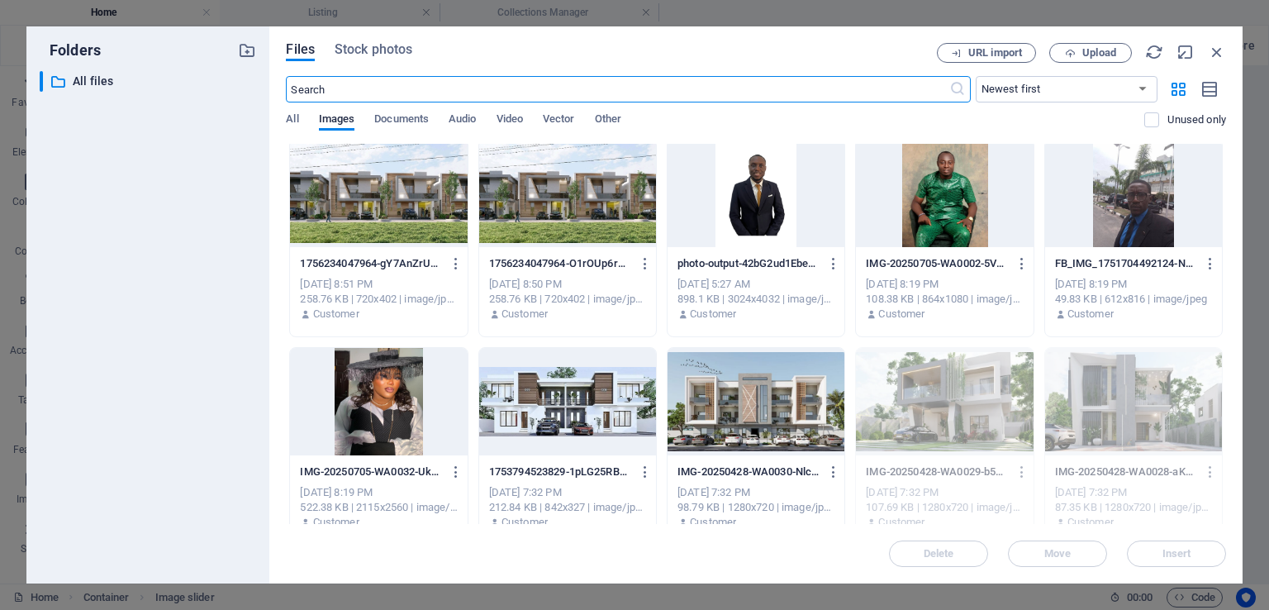
scroll to position [932, 0]
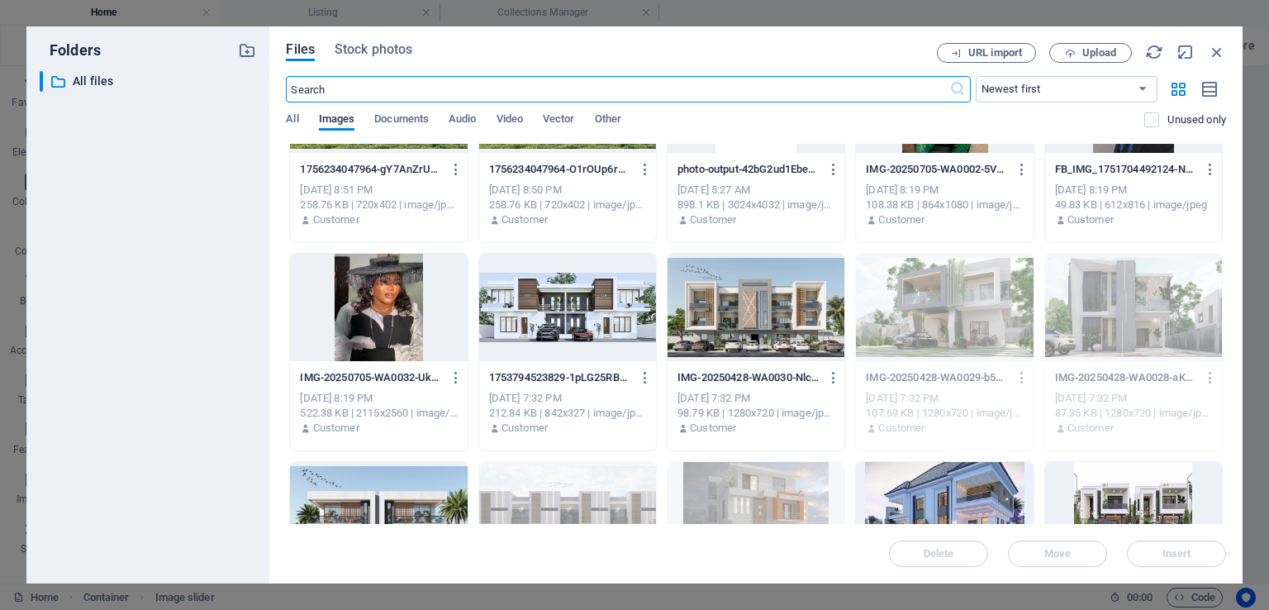
click at [748, 309] on div at bounding box center [756, 307] width 177 height 107
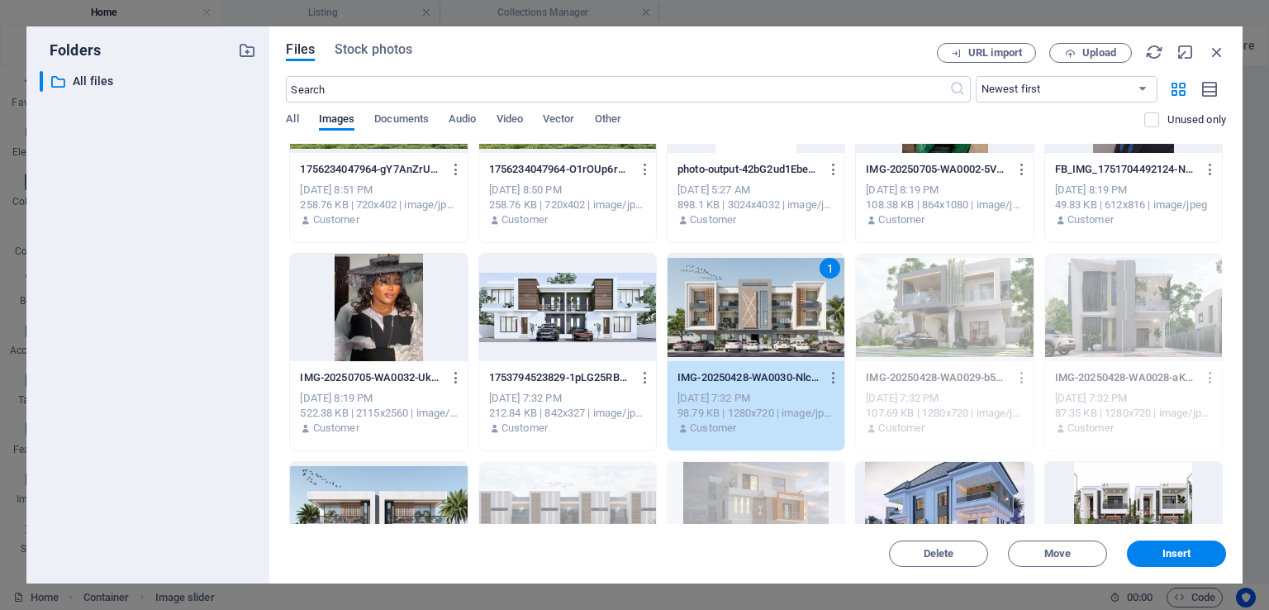
click at [393, 494] on div at bounding box center [378, 515] width 177 height 107
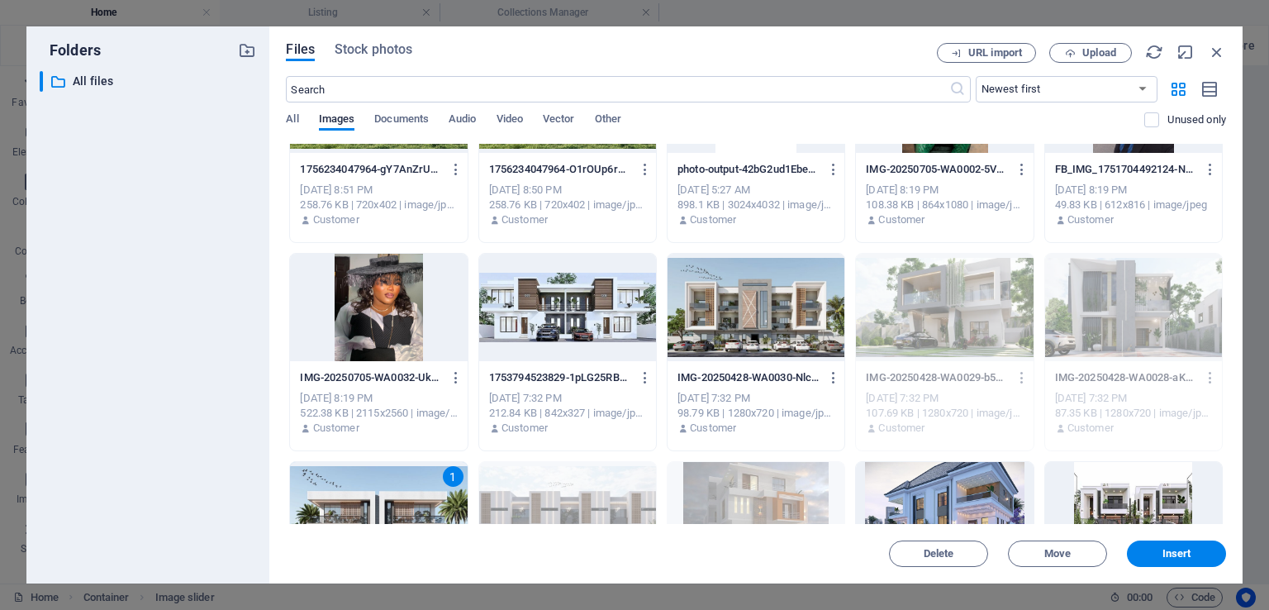
click at [573, 305] on div at bounding box center [567, 307] width 177 height 107
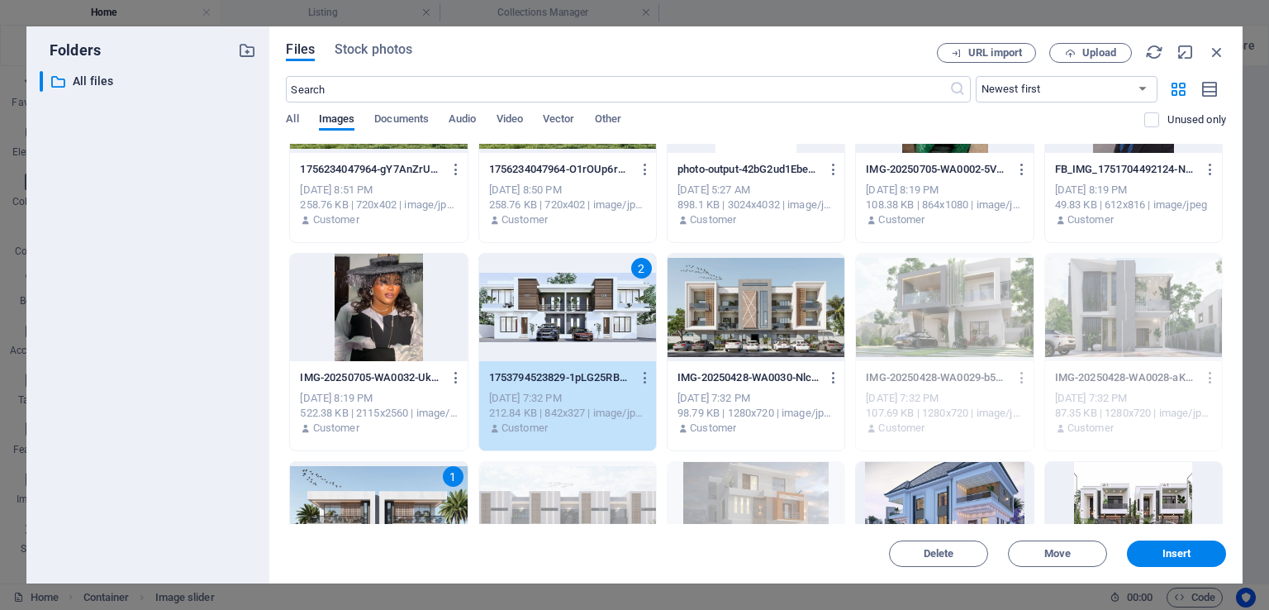
click at [783, 322] on div at bounding box center [756, 307] width 177 height 107
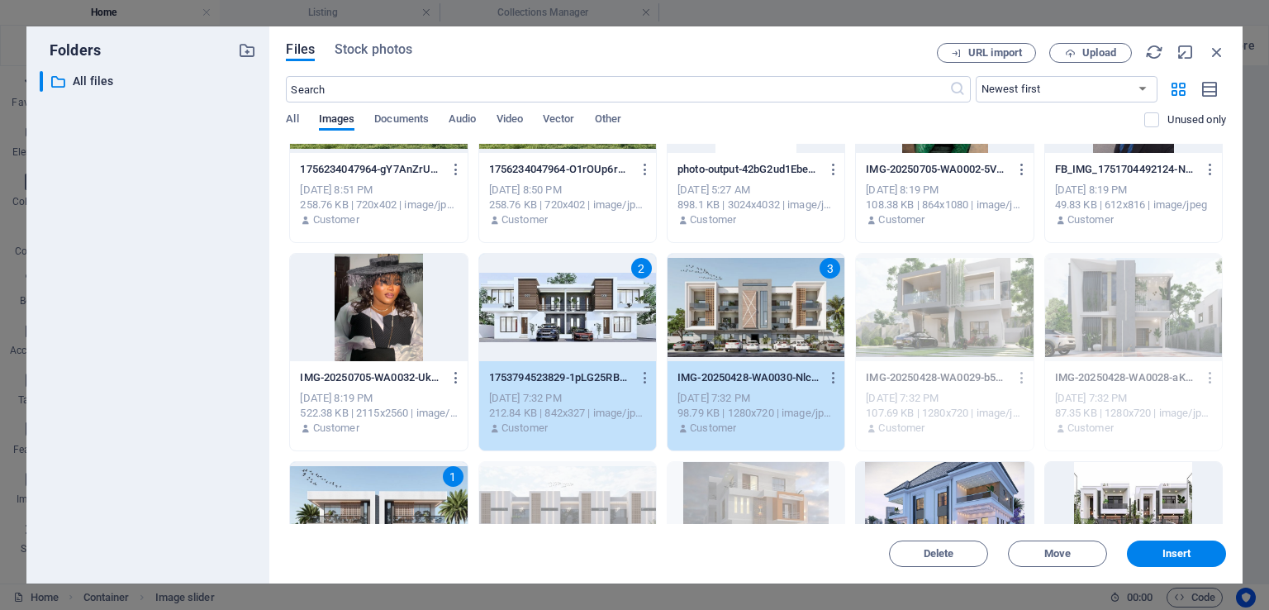
drag, startPoint x: 1226, startPoint y: 358, endPoint x: 1225, endPoint y: 319, distance: 38.8
click at [1225, 319] on div "Files Stock photos URL import Upload ​ Newest first Oldest first Name (A-Z) Nam…" at bounding box center [755, 304] width 973 height 557
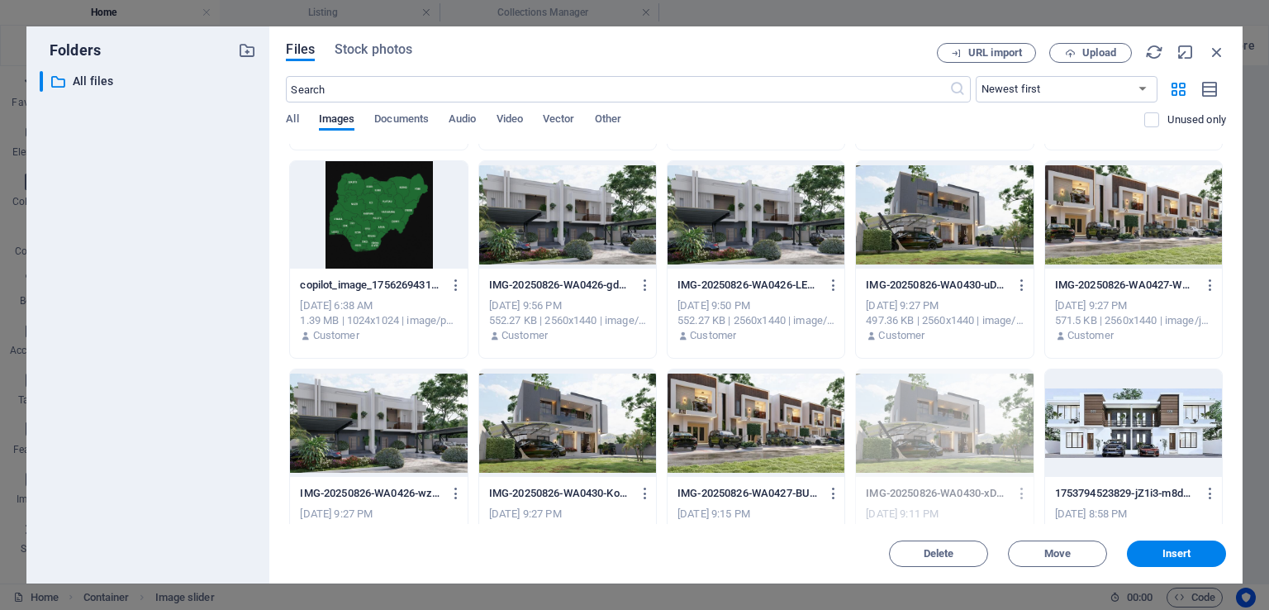
scroll to position [392, 0]
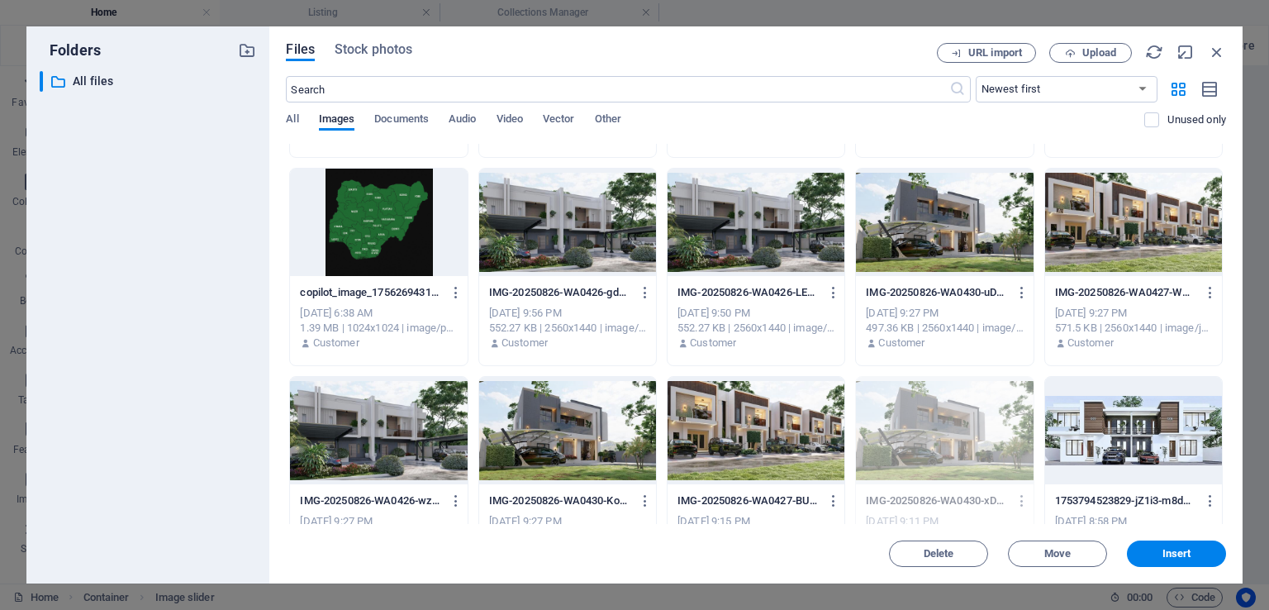
click at [727, 419] on div at bounding box center [756, 430] width 177 height 107
click at [588, 420] on div at bounding box center [567, 430] width 177 height 107
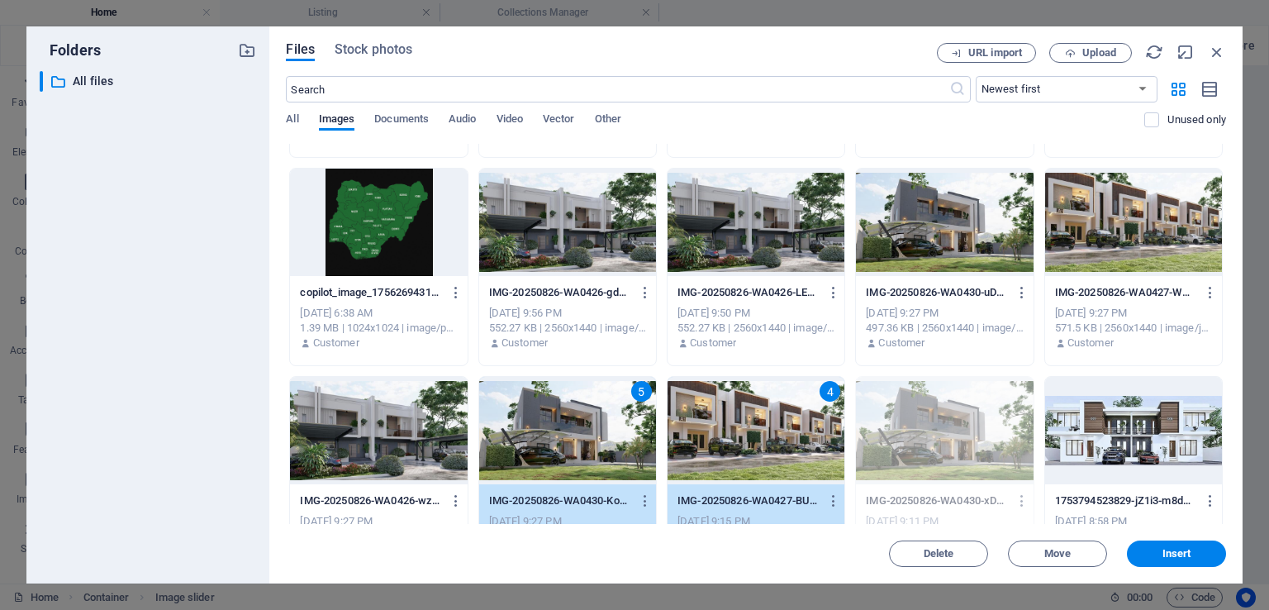
click at [325, 411] on div at bounding box center [378, 430] width 177 height 107
click at [582, 425] on div "5" at bounding box center [567, 430] width 177 height 107
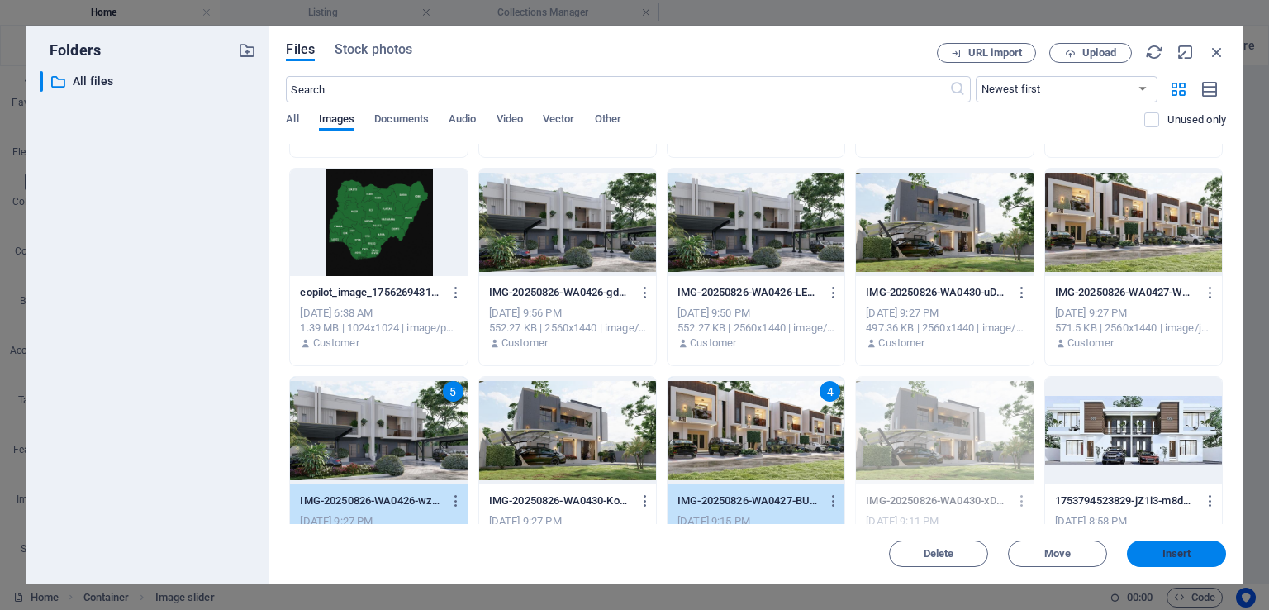
click at [1161, 549] on span "Insert" at bounding box center [1177, 554] width 86 height 10
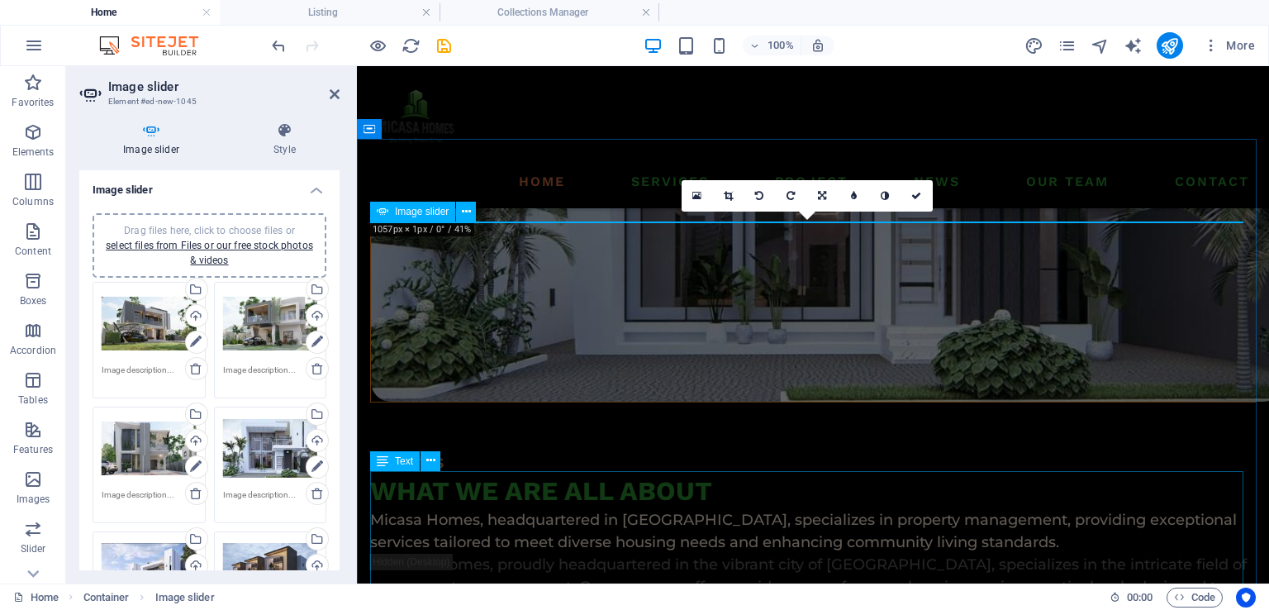
scroll to position [1586, 0]
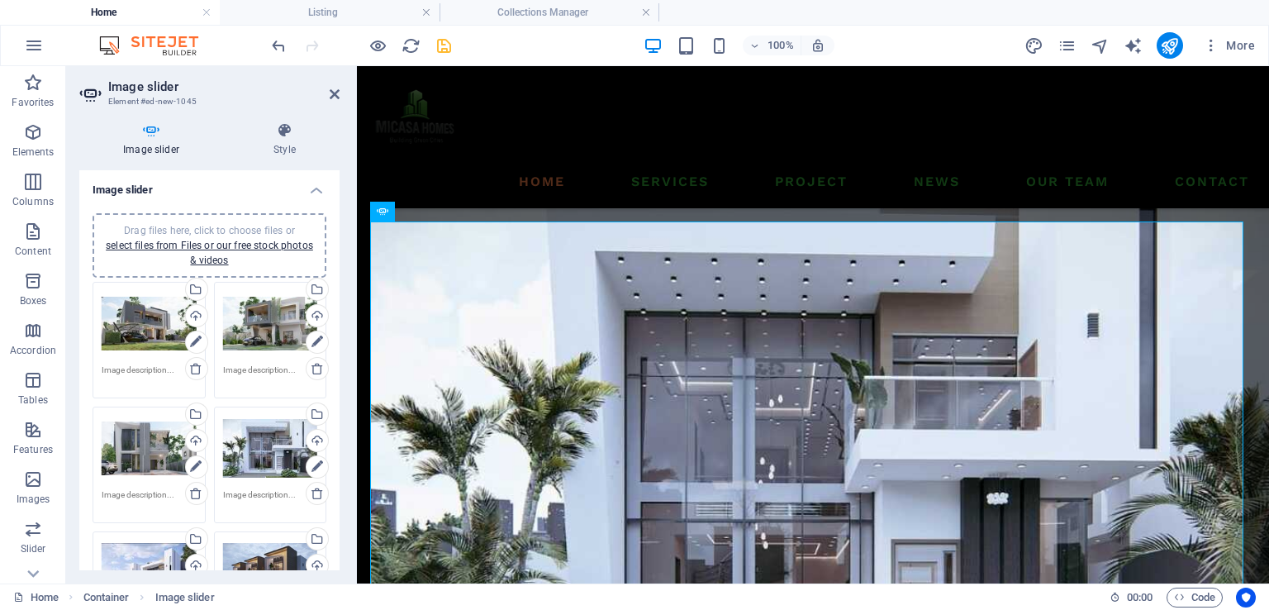
click at [440, 39] on icon "save" at bounding box center [444, 45] width 19 height 19
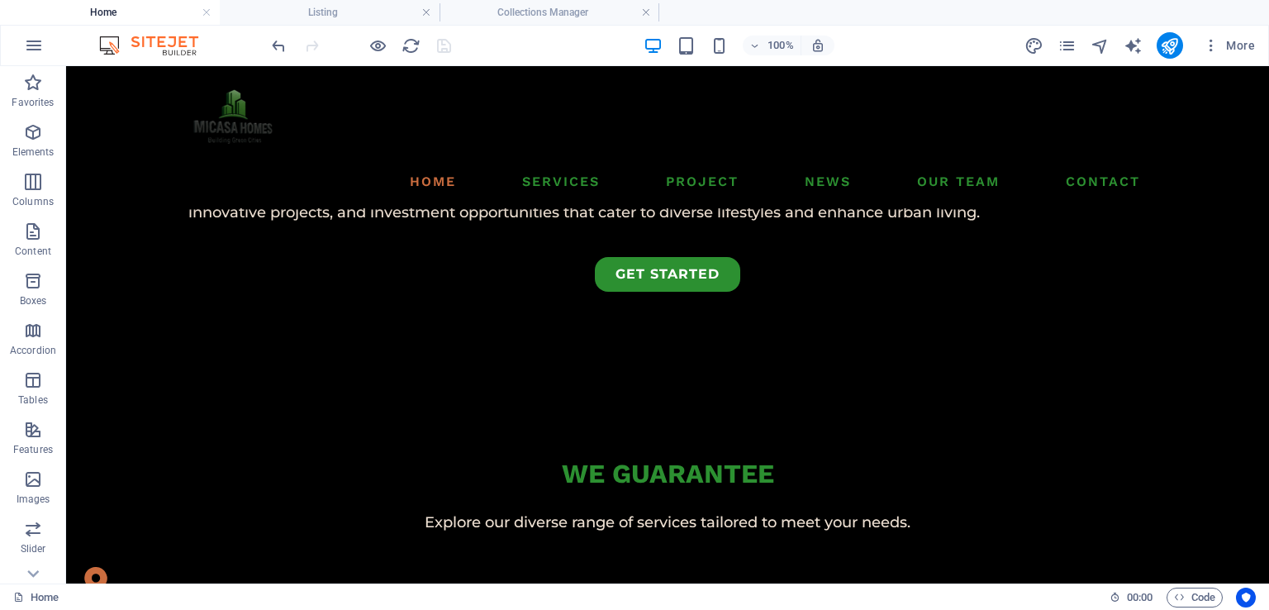
scroll to position [0, 0]
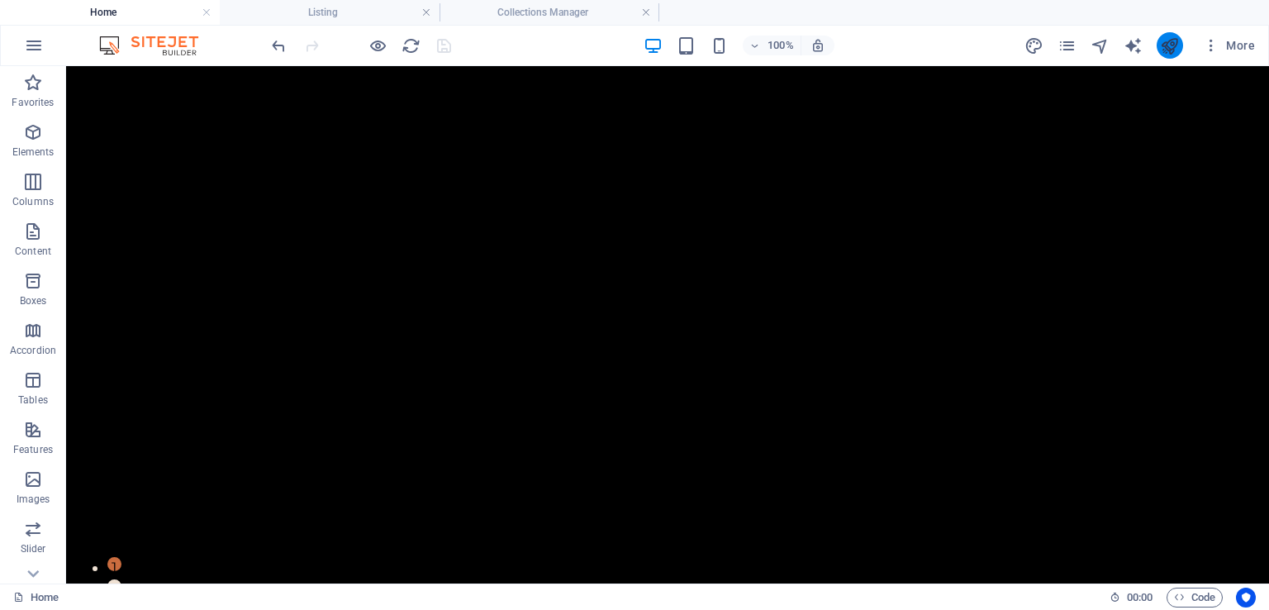
click at [1173, 55] on button "publish" at bounding box center [1170, 45] width 26 height 26
